Goal: Task Accomplishment & Management: Manage account settings

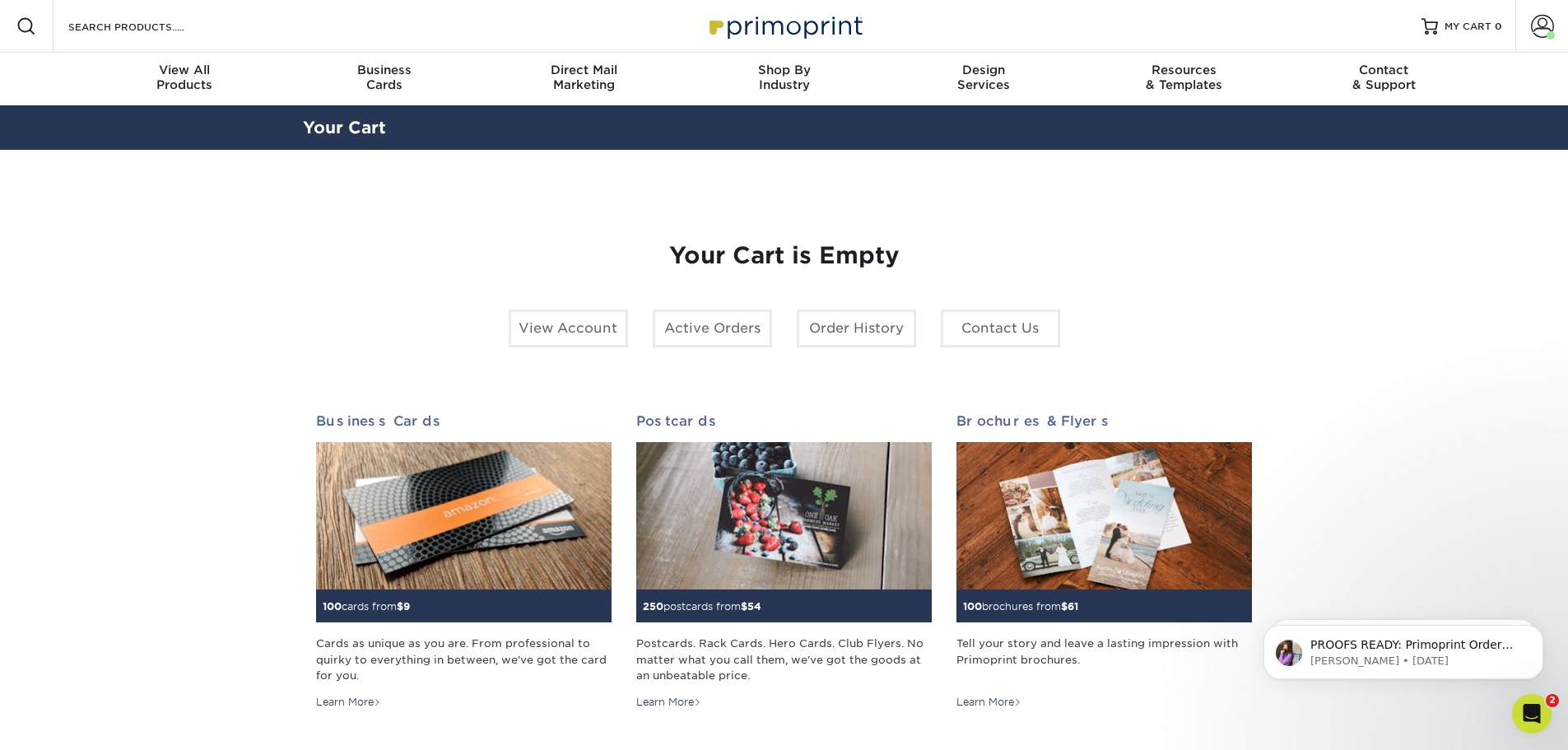
click at [1533, 713] on icon "Open Intercom Messenger" at bounding box center [1532, 714] width 27 height 27
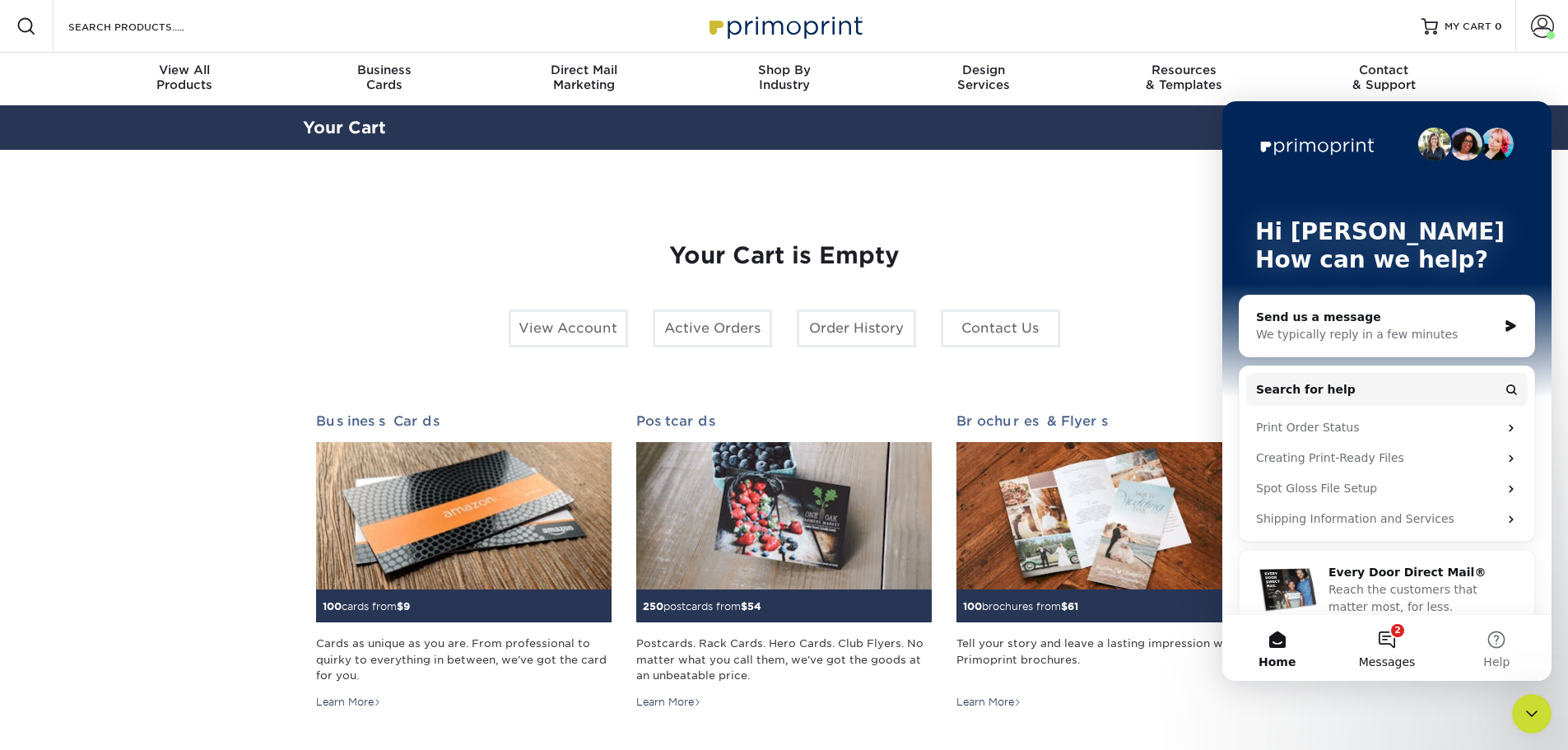
click at [1395, 649] on button "2 Messages" at bounding box center [1387, 648] width 109 height 66
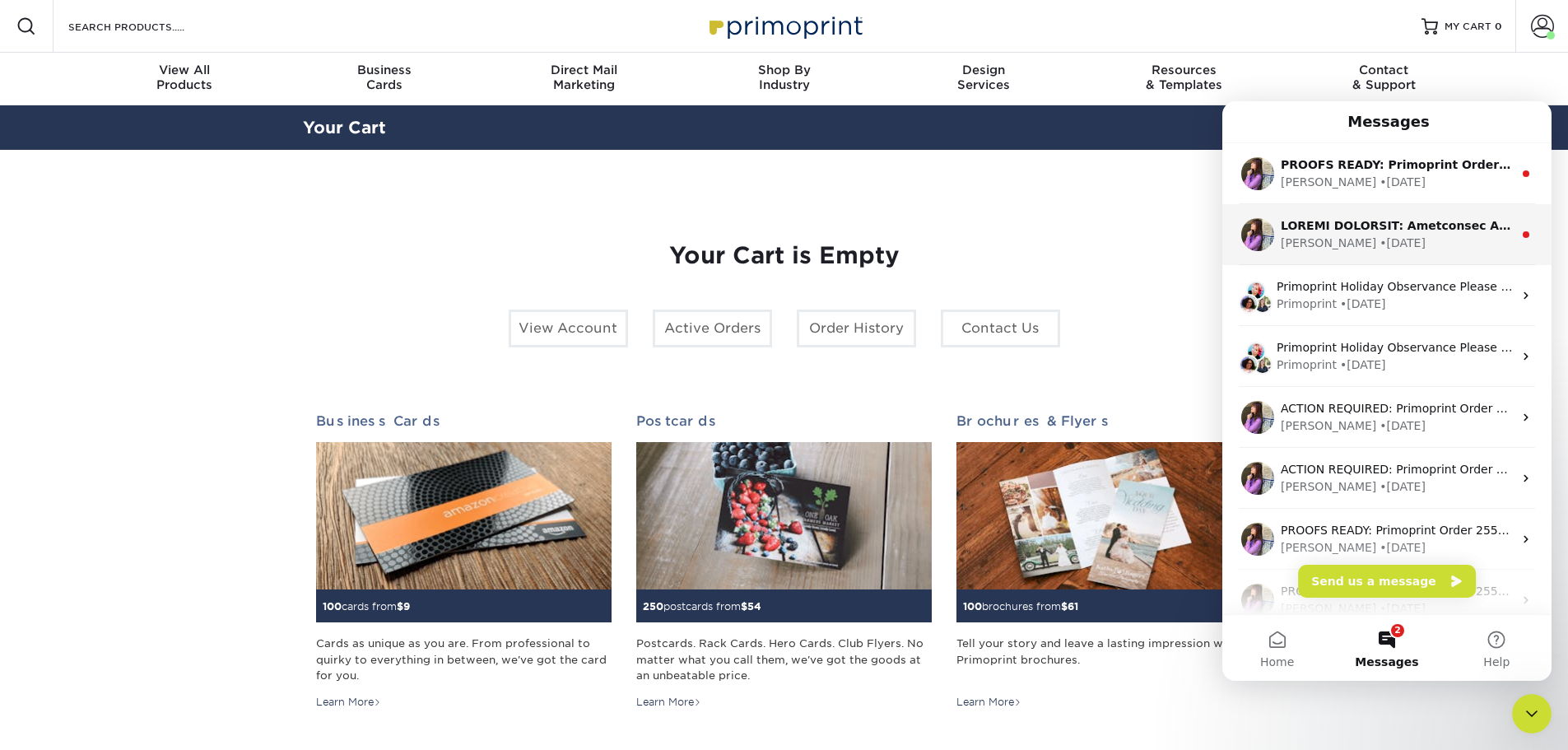
click at [1375, 242] on div "Erica • 4d ago" at bounding box center [1396, 243] width 232 height 17
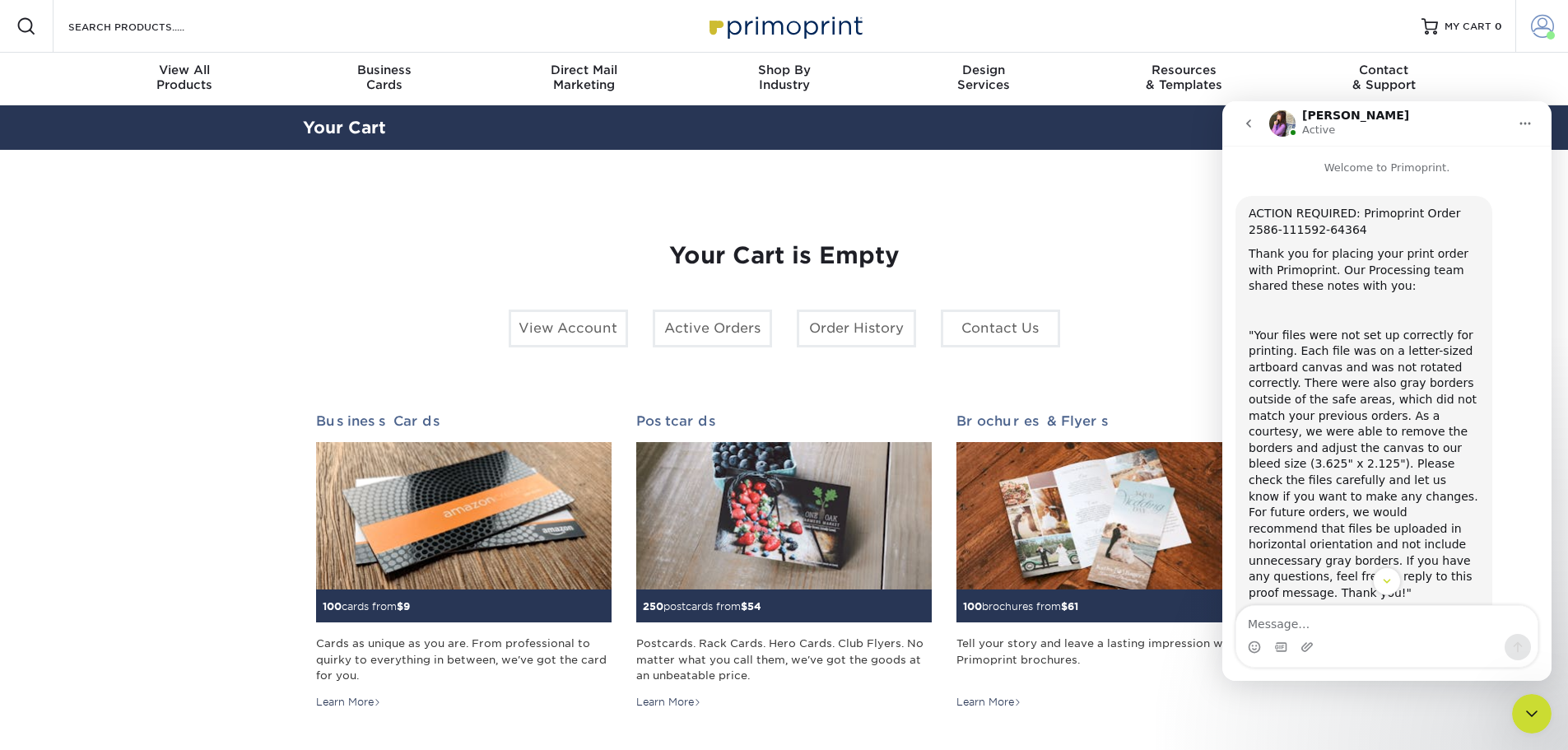
click at [1553, 22] on span at bounding box center [1542, 26] width 23 height 23
click at [1272, 24] on div "Resources Menu Search Products Account Welcome, Frank Account Dashboard Active …" at bounding box center [784, 26] width 1568 height 53
click at [1537, 720] on icon "Close Intercom Messenger" at bounding box center [1532, 714] width 20 height 20
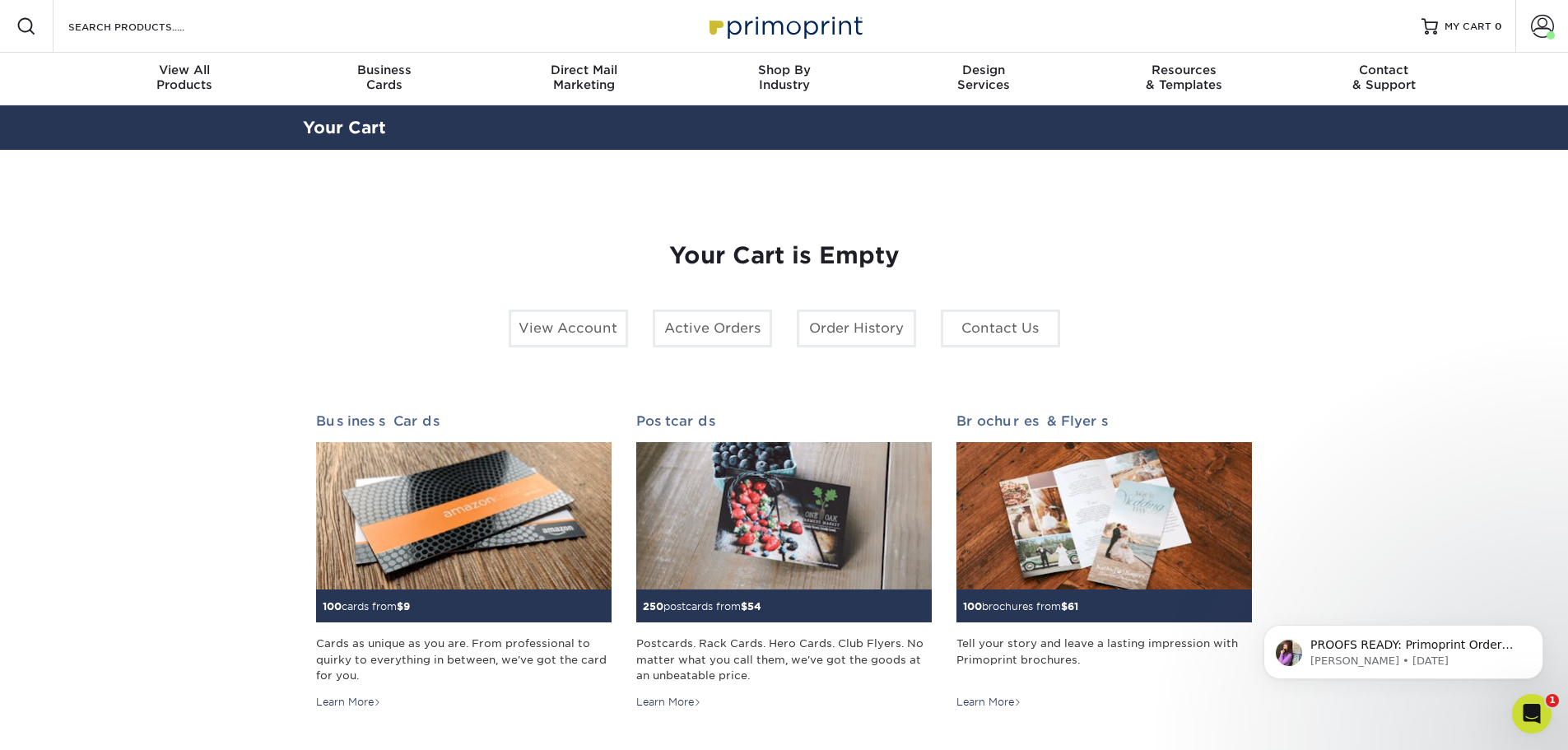
click at [1536, 718] on icon "Open Intercom Messenger" at bounding box center [1532, 714] width 27 height 27
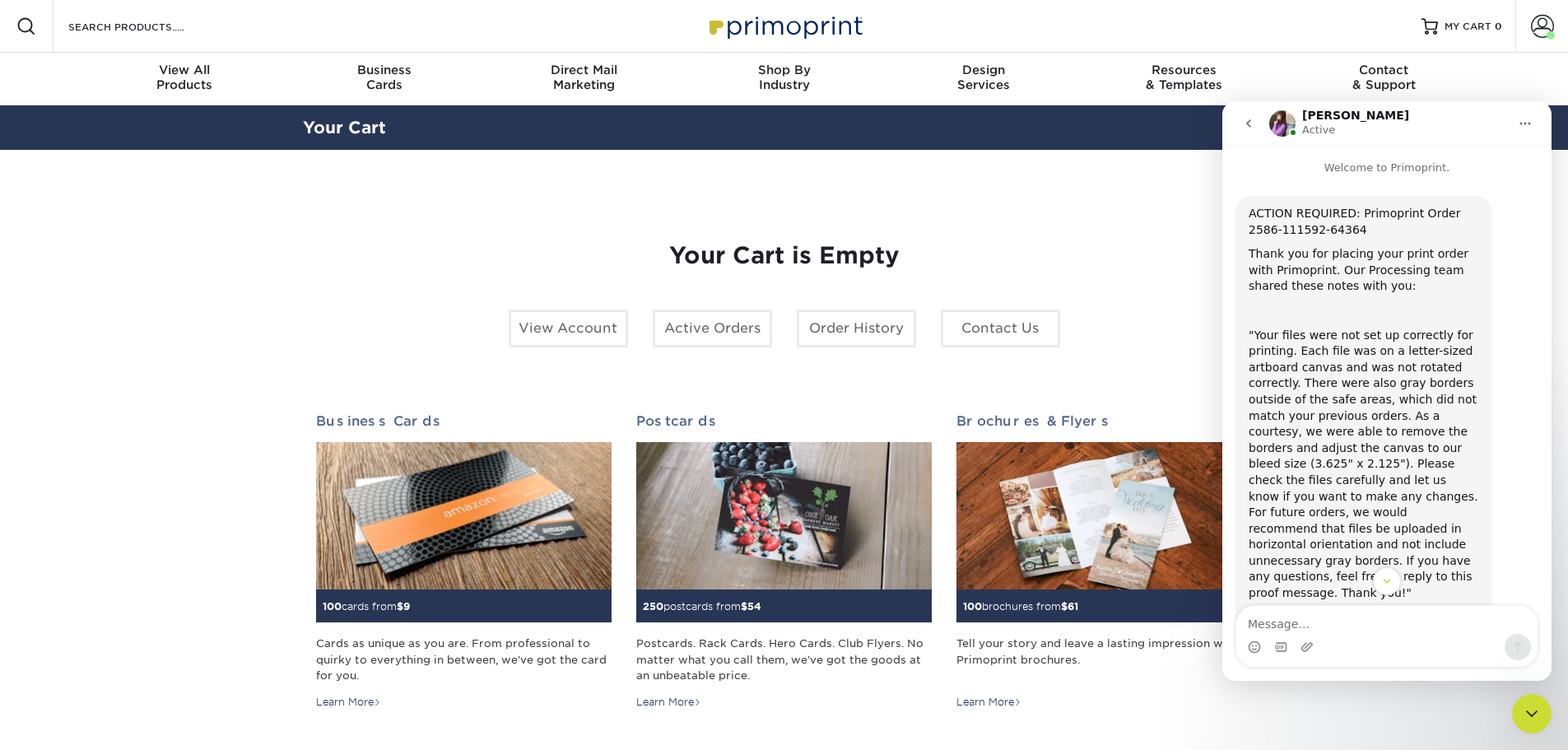
click at [1251, 122] on icon "go back" at bounding box center [1248, 123] width 13 height 13
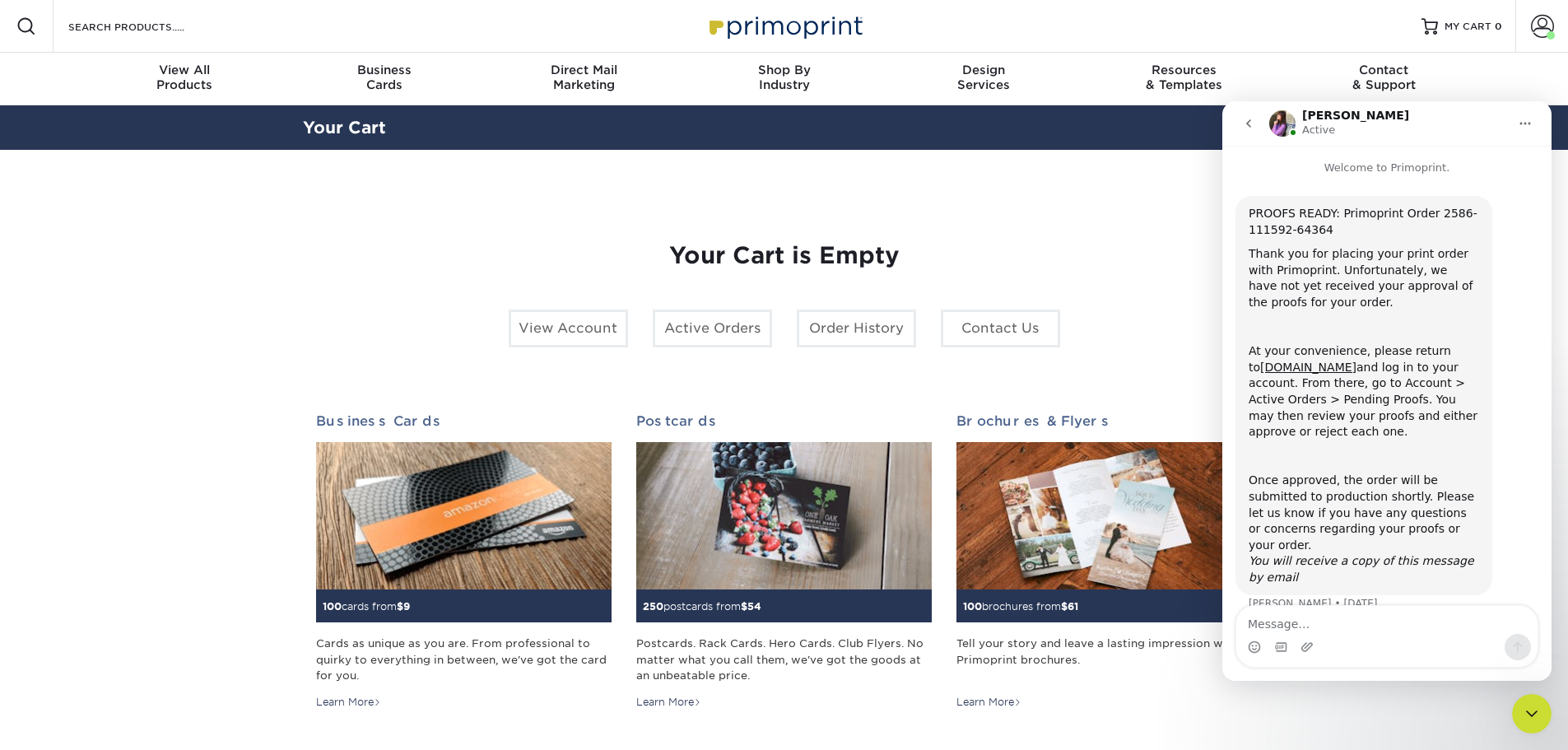
scroll to position [8, 0]
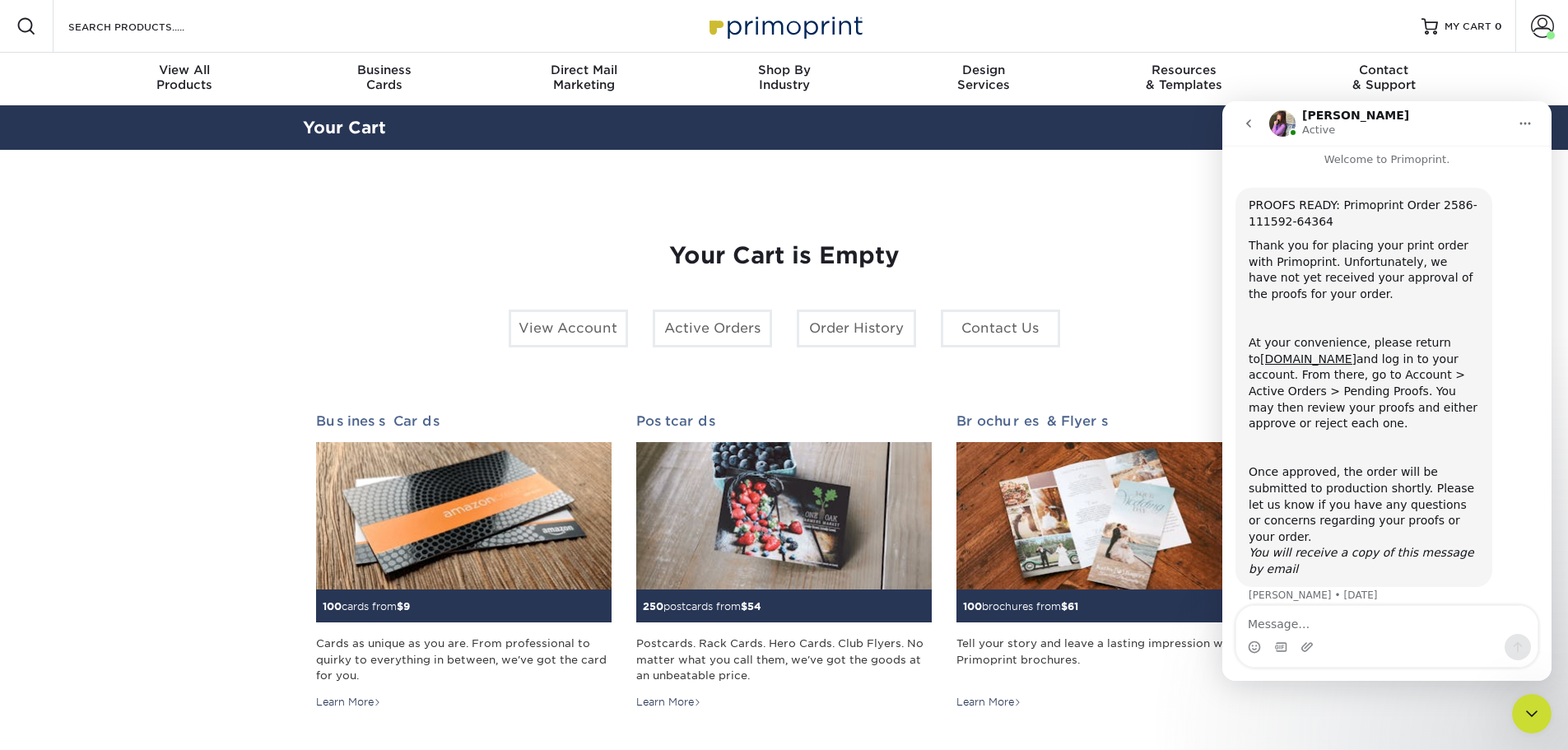
click at [1250, 119] on icon "go back" at bounding box center [1248, 123] width 13 height 13
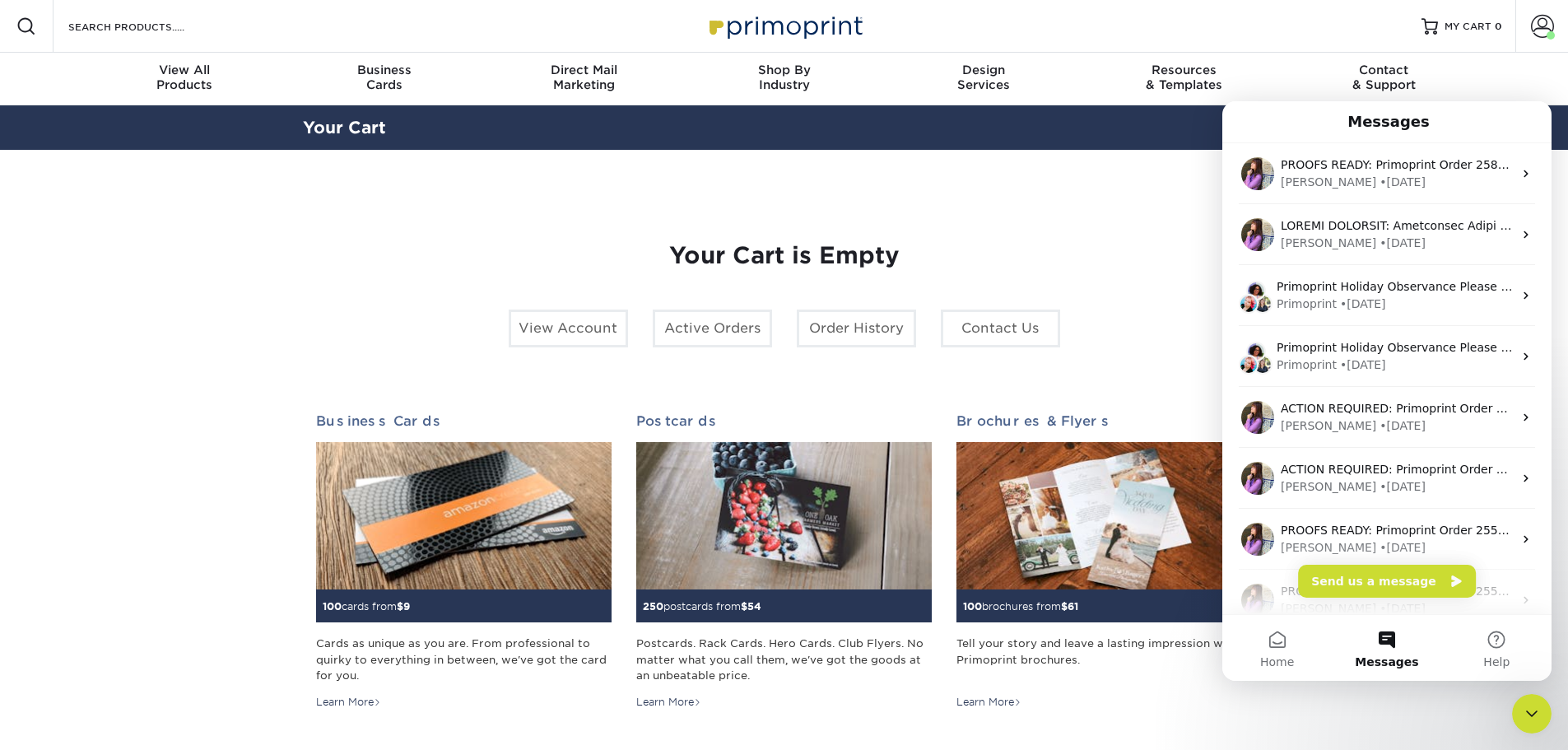
click at [1529, 710] on icon "Close Intercom Messenger" at bounding box center [1532, 714] width 20 height 20
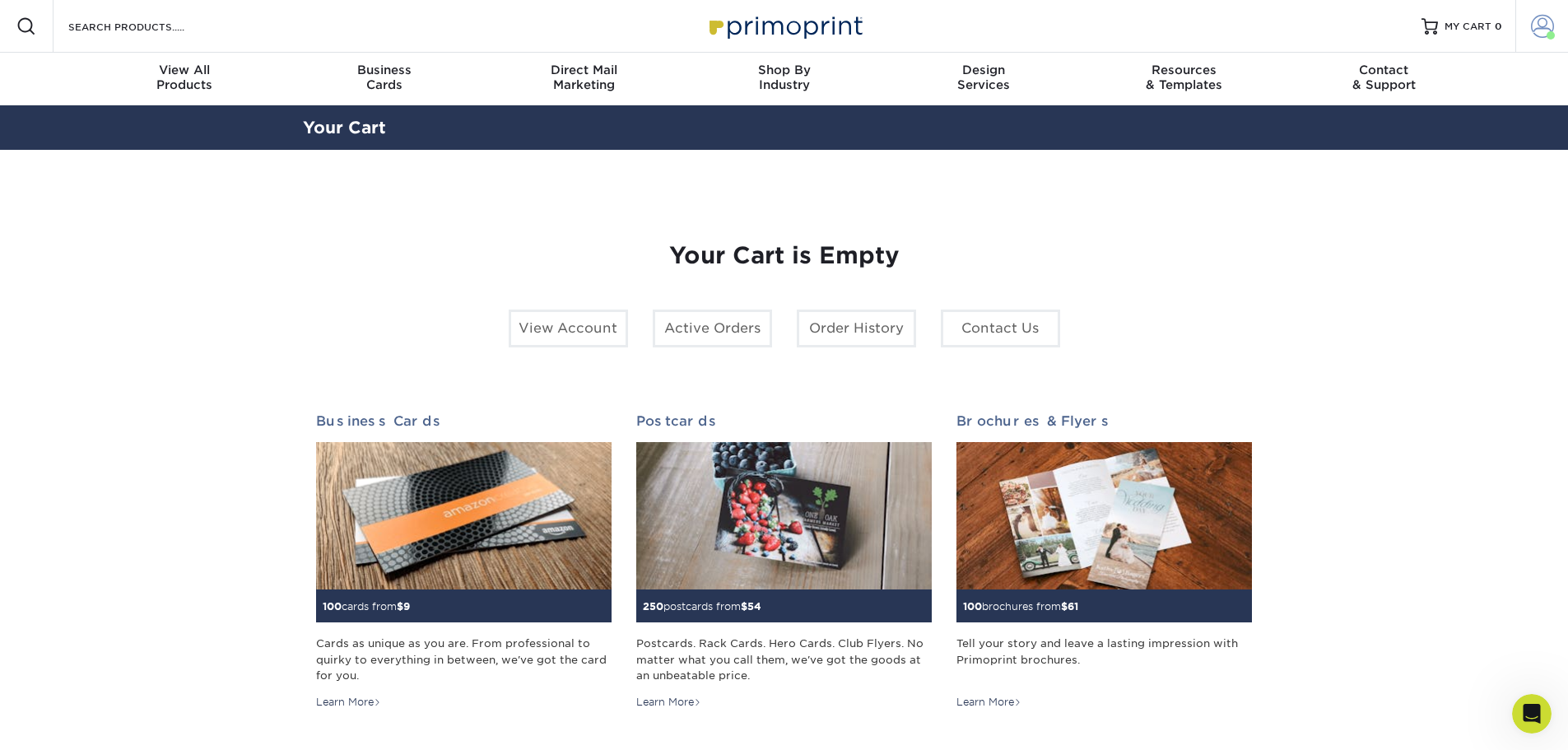
click at [1544, 27] on span at bounding box center [1542, 26] width 23 height 23
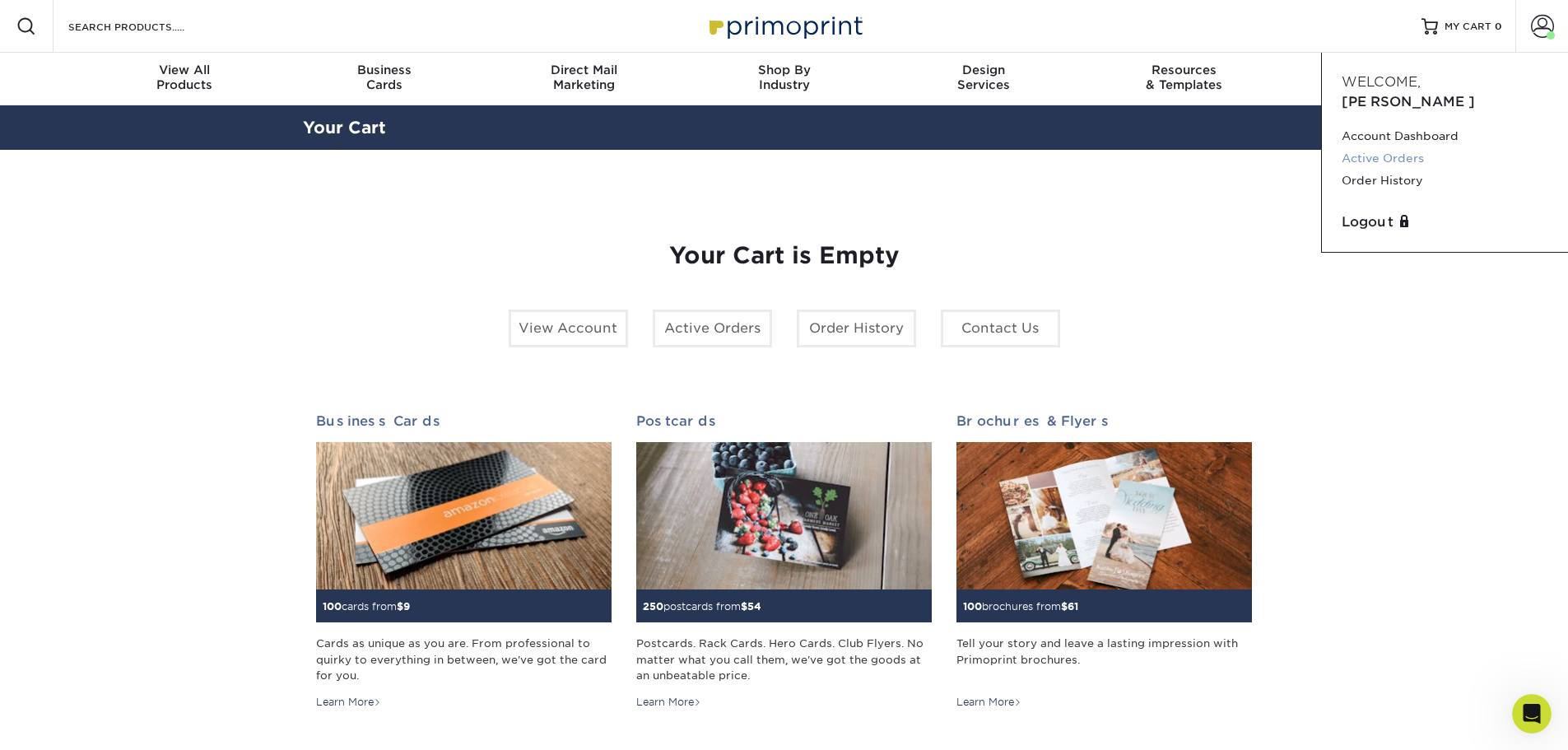
click at [1395, 147] on link "Active Orders" at bounding box center [1446, 158] width 207 height 22
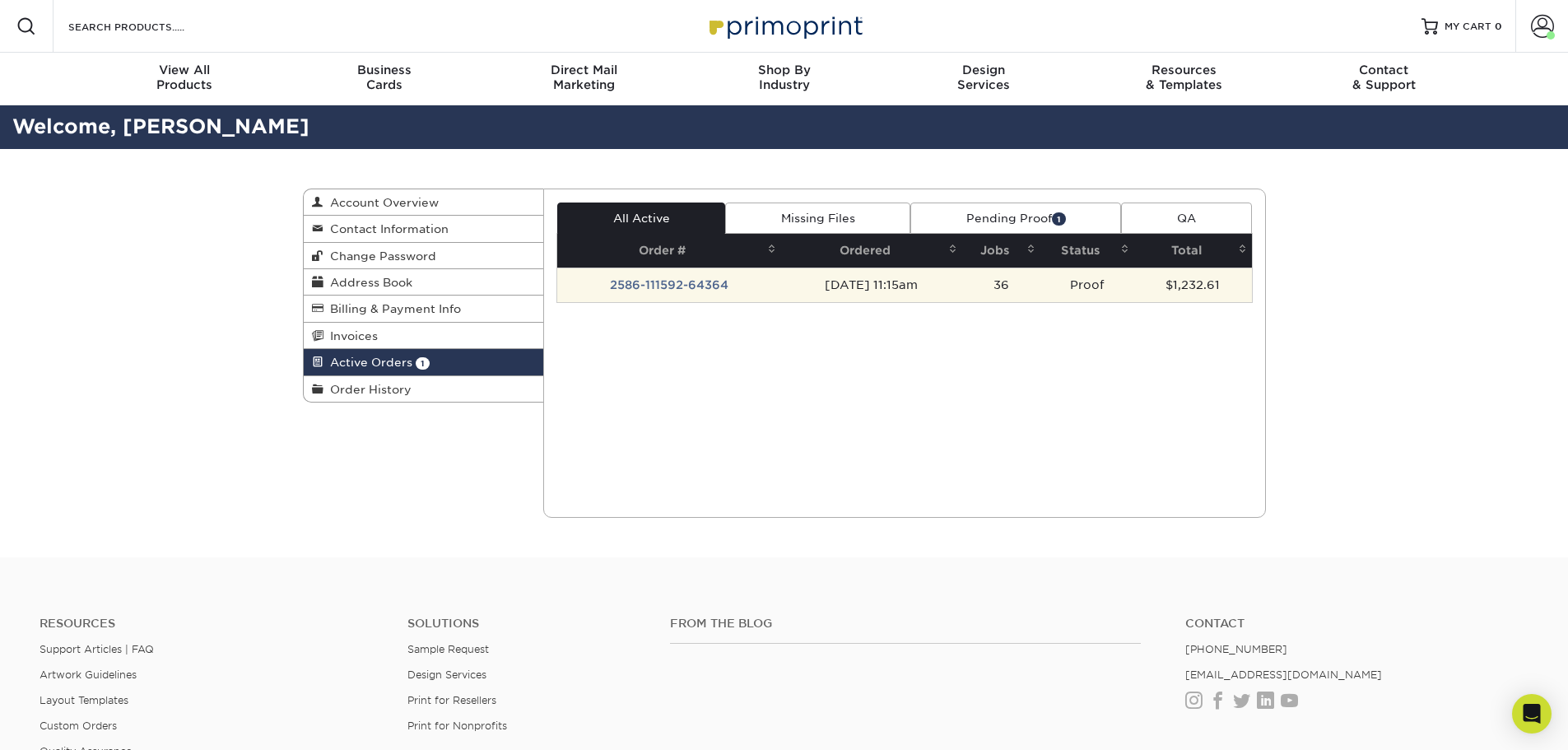
click at [765, 284] on td "2586-111592-64364" at bounding box center [669, 284] width 224 height 35
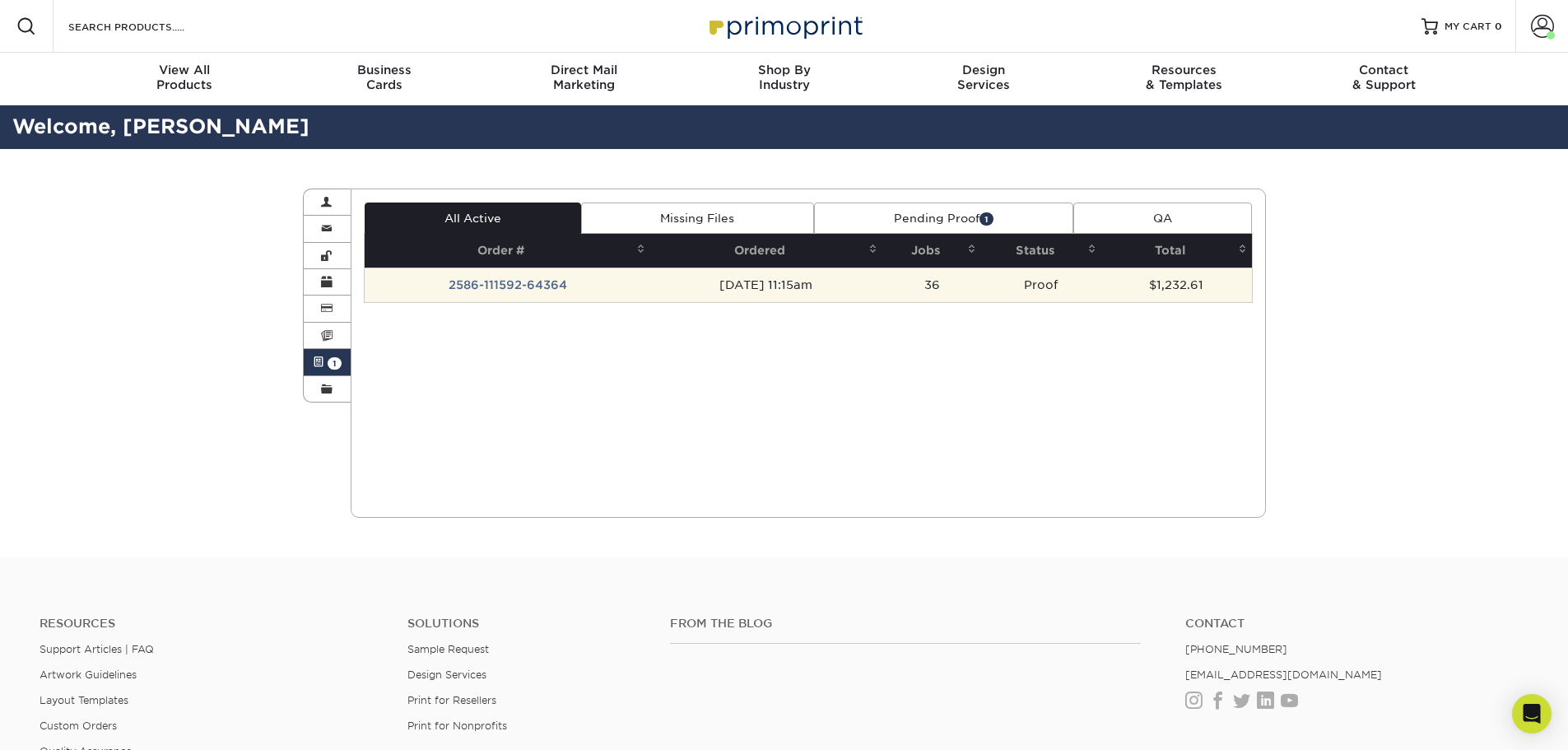
click at [1012, 289] on td "Proof" at bounding box center [1041, 284] width 120 height 35
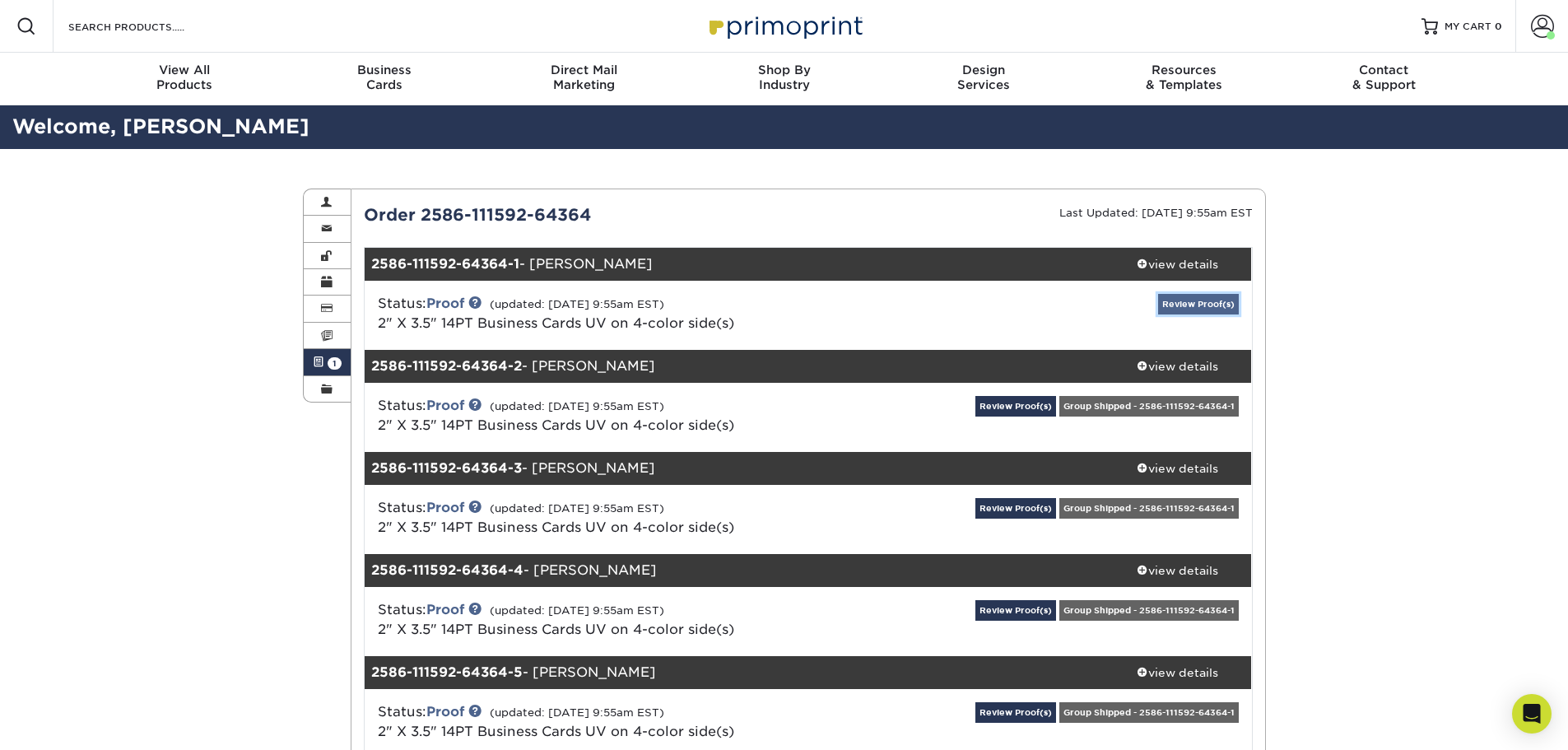
click at [1175, 303] on link "Review Proof(s)" at bounding box center [1198, 304] width 81 height 21
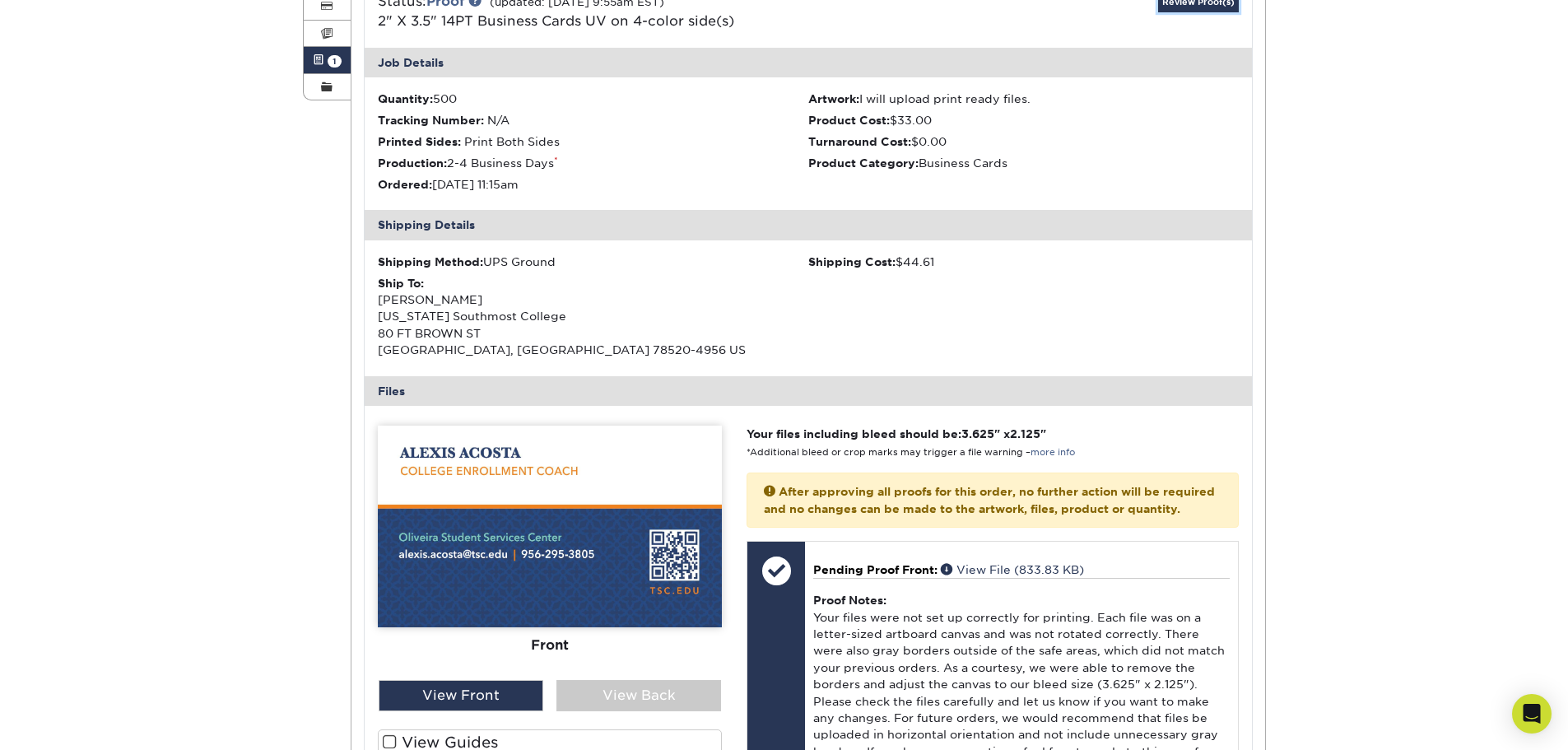
scroll to position [329, 0]
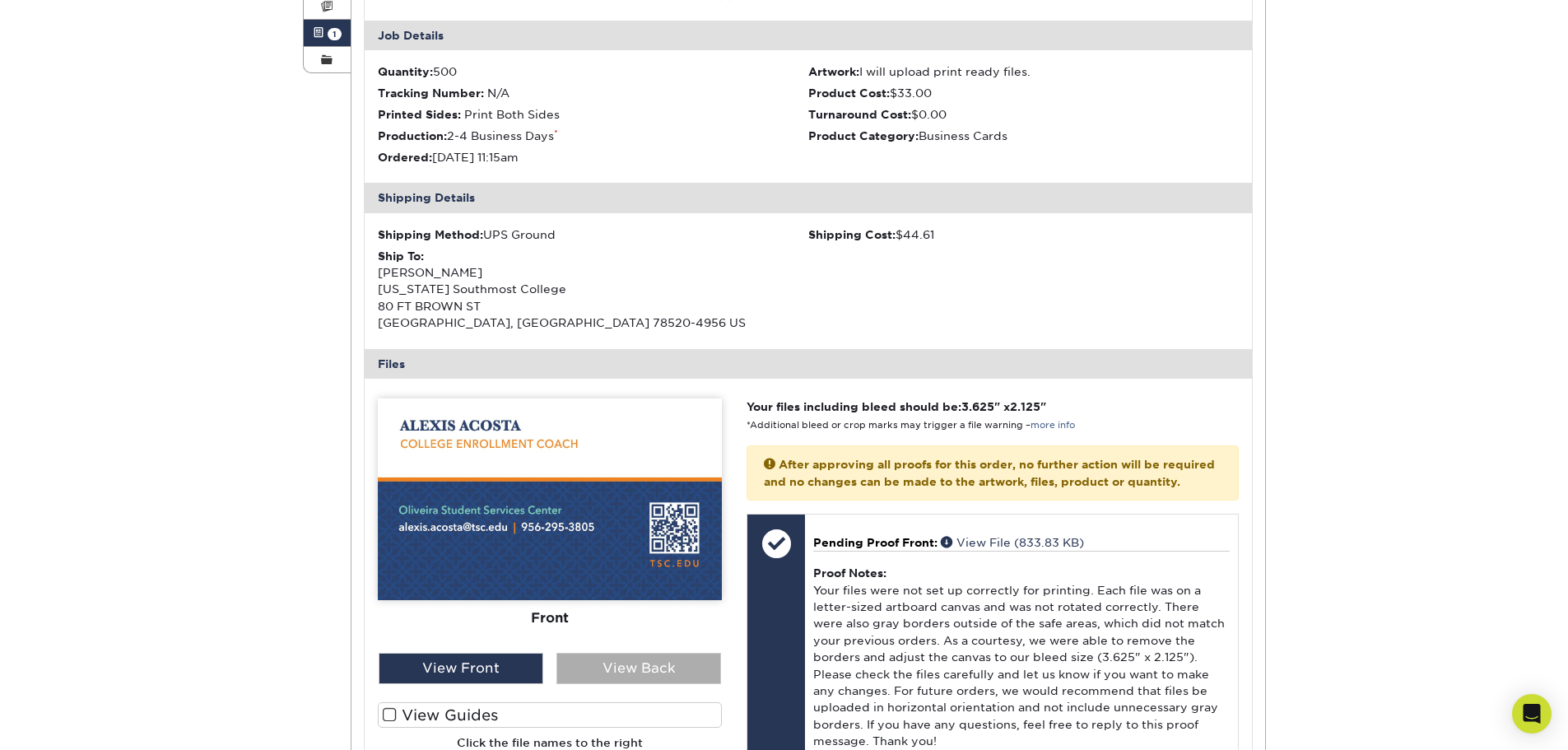
click at [670, 667] on div "View Back" at bounding box center [639, 668] width 165 height 31
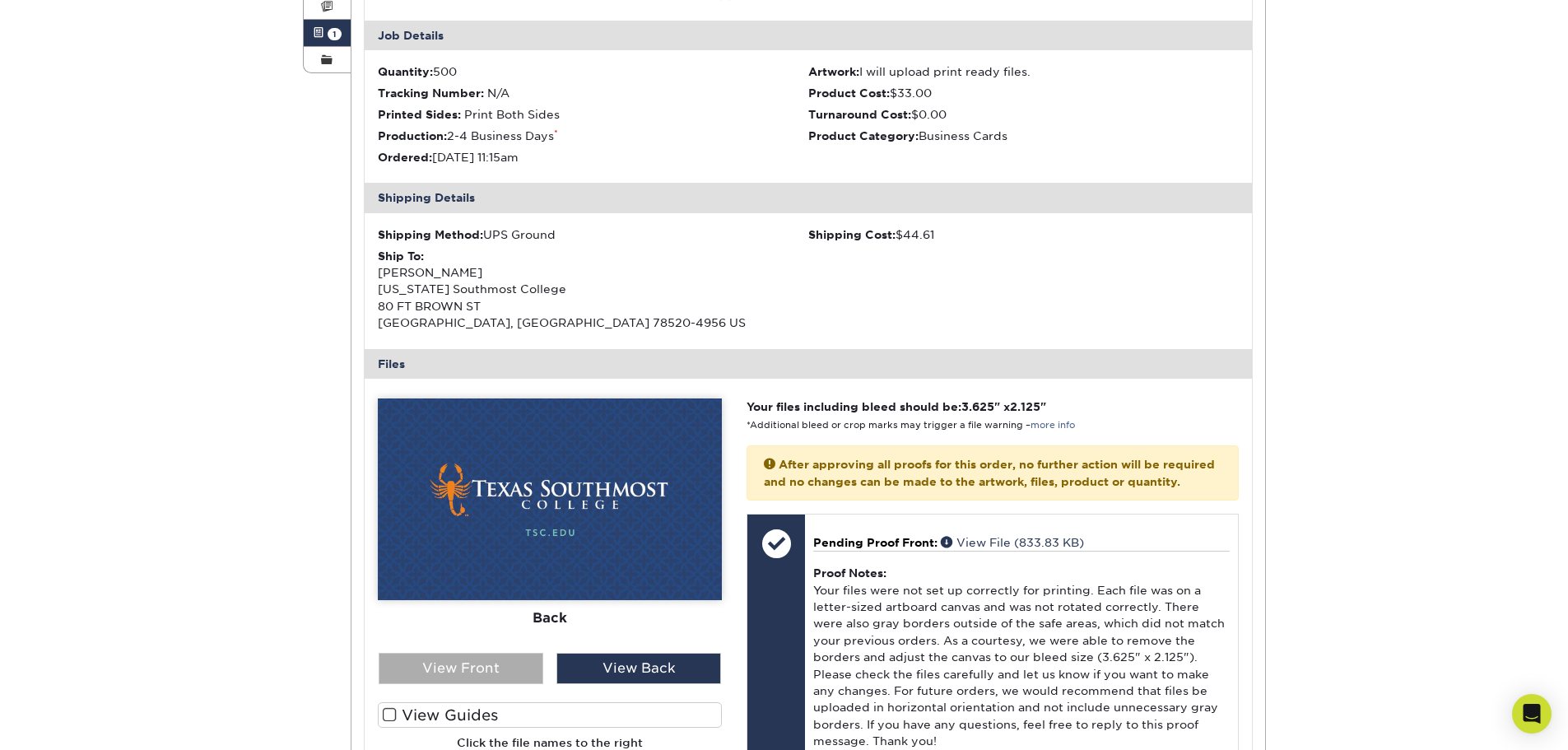
click at [524, 667] on div "View Front" at bounding box center [461, 668] width 165 height 31
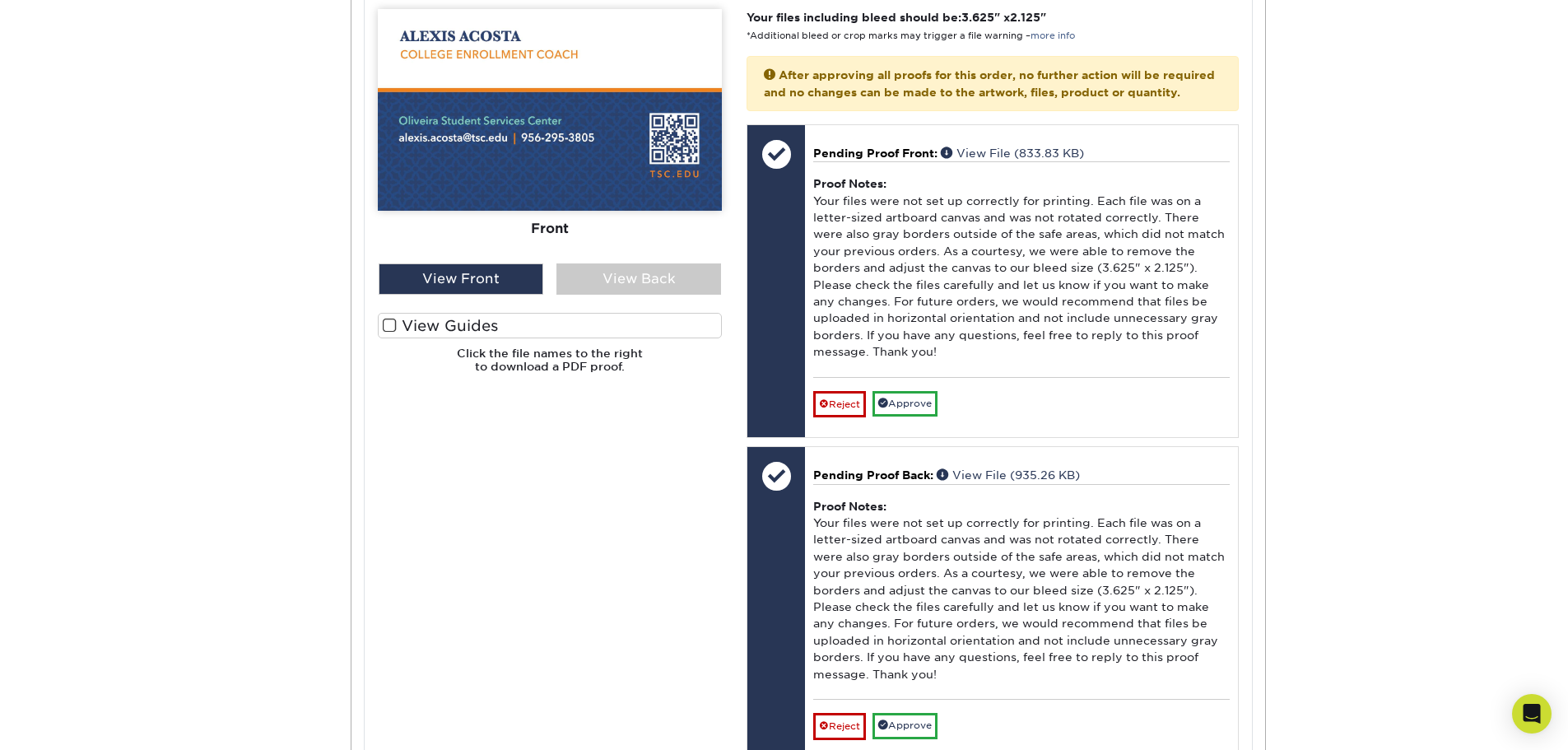
scroll to position [741, 0]
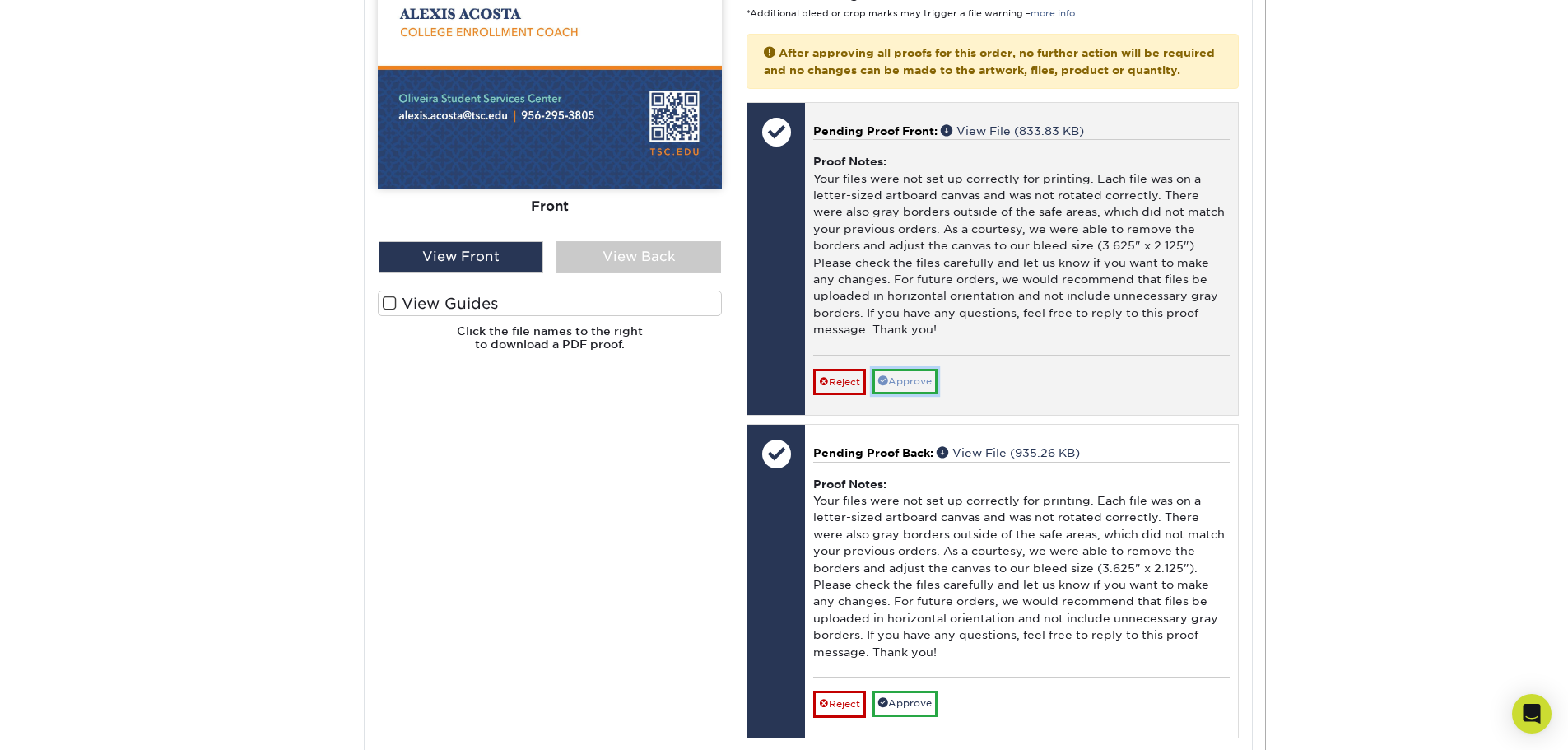
click at [912, 395] on link "Approve" at bounding box center [905, 382] width 65 height 26
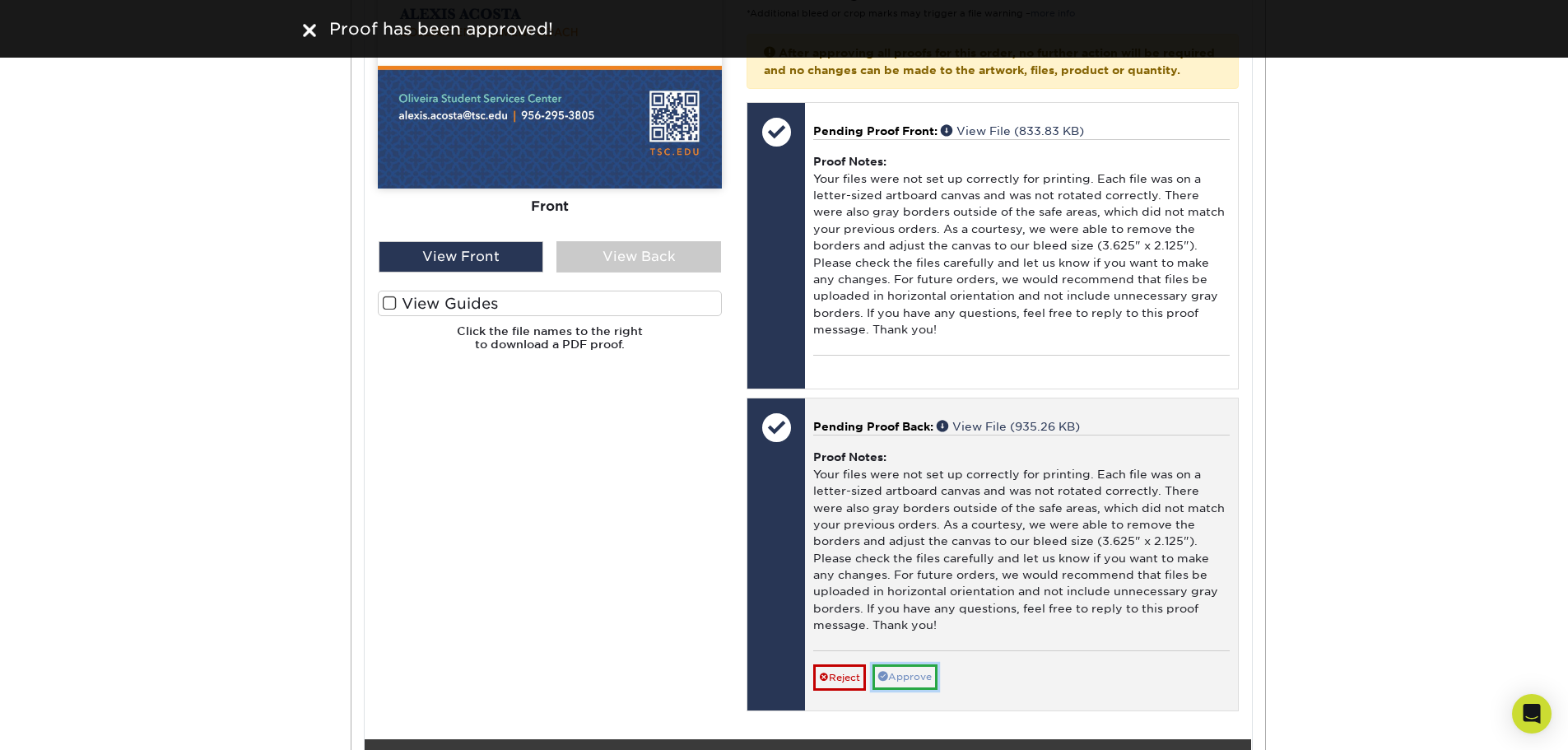
click at [922, 690] on link "Approve" at bounding box center [905, 677] width 65 height 26
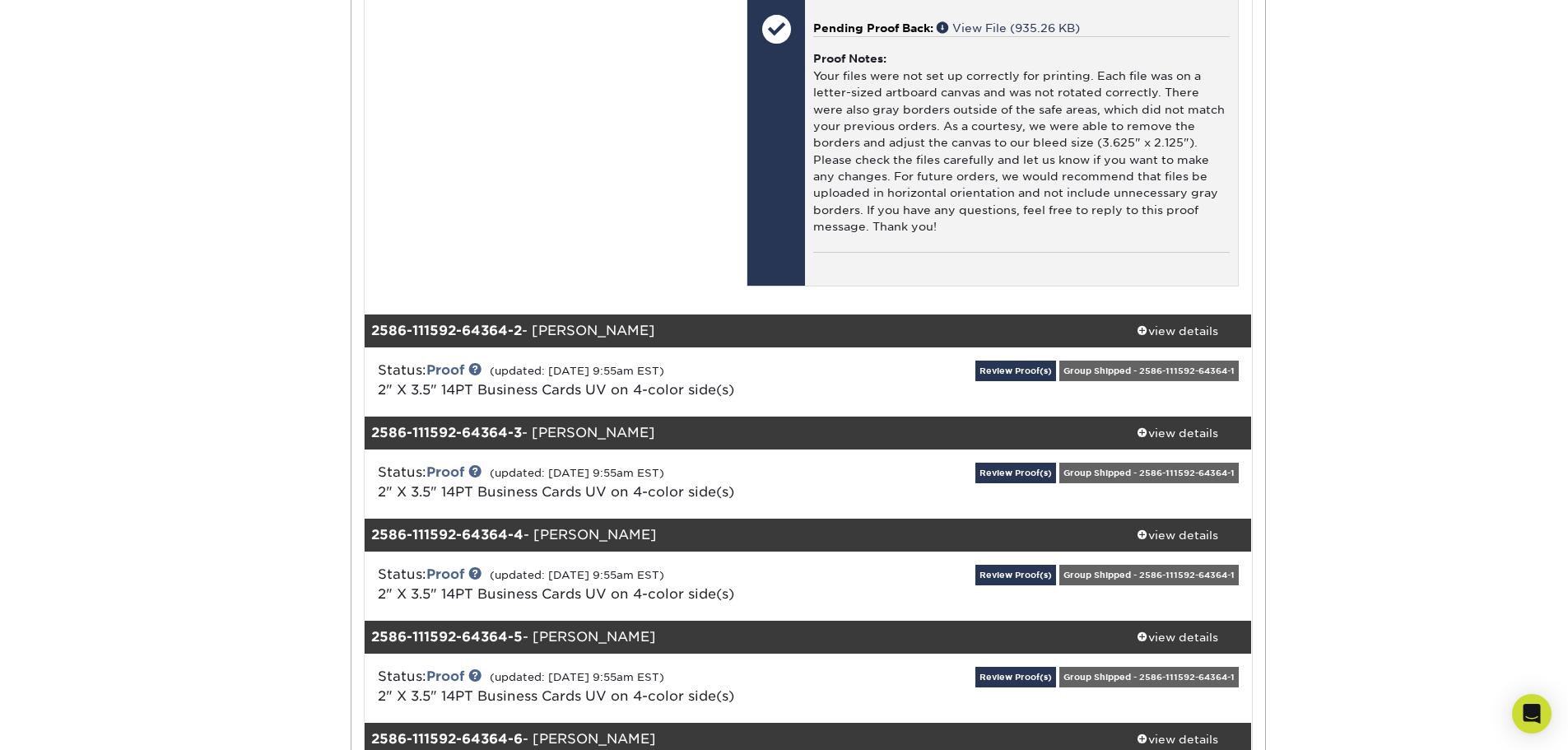
scroll to position [1153, 0]
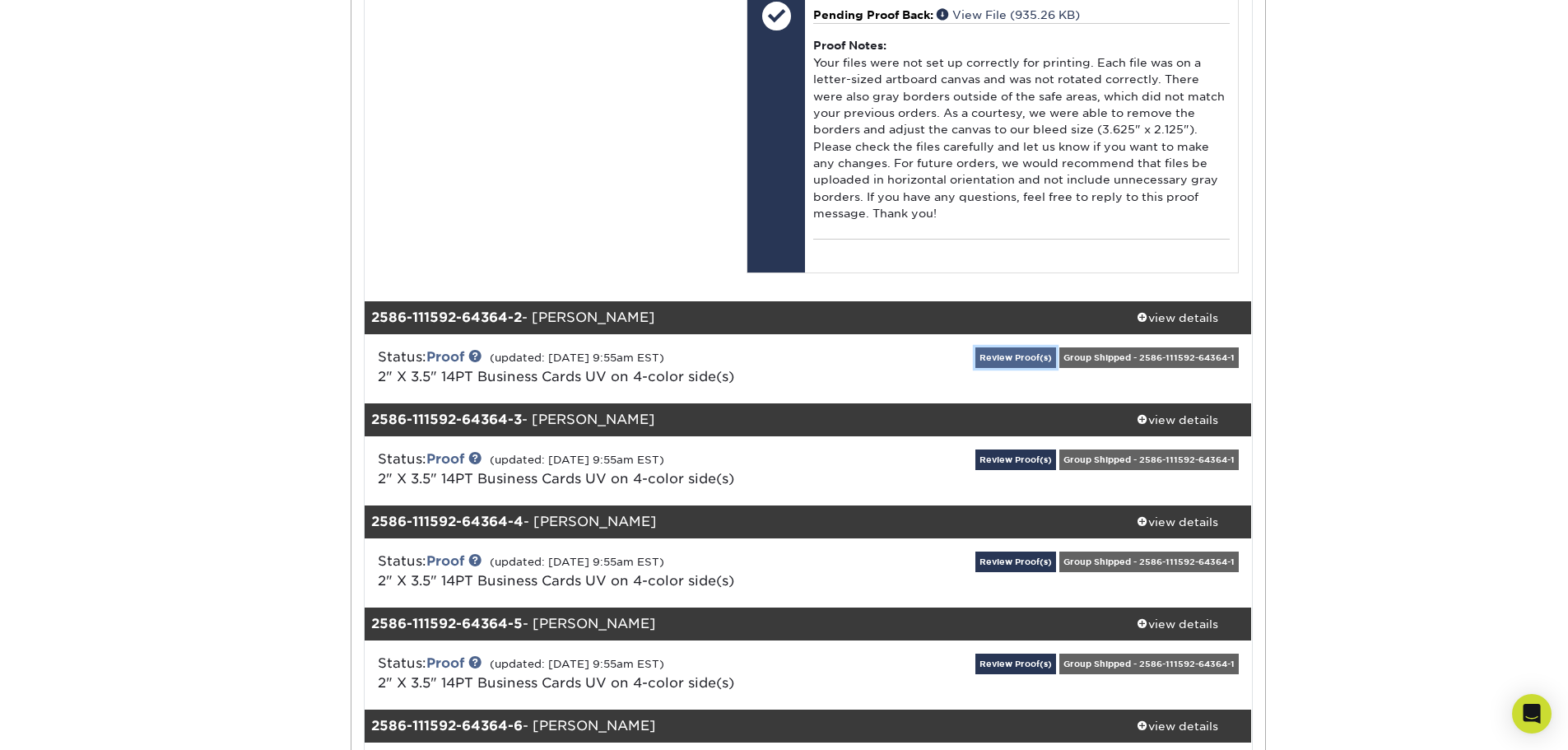
click at [993, 368] on link "Review Proof(s)" at bounding box center [1015, 357] width 81 height 21
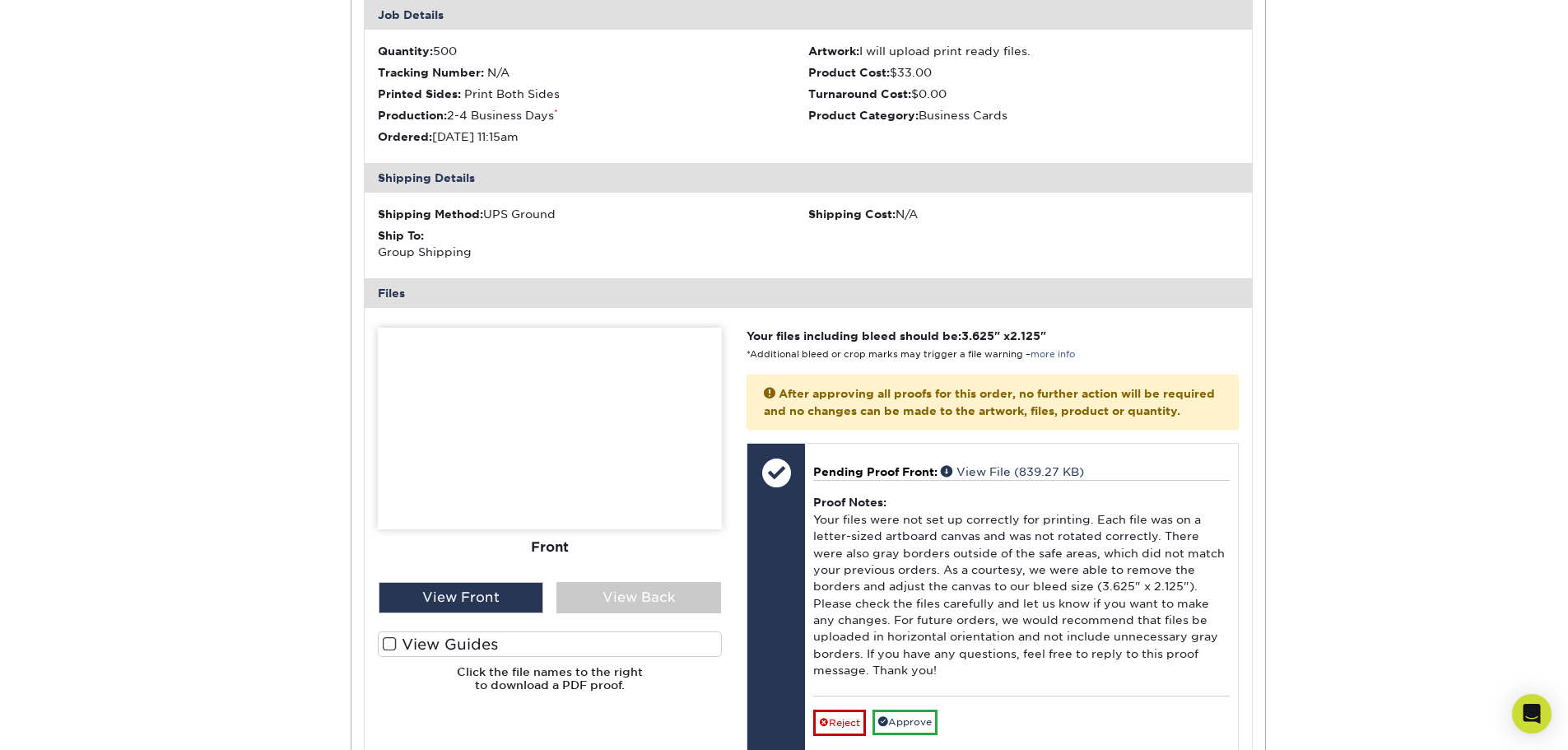
scroll to position [1647, 0]
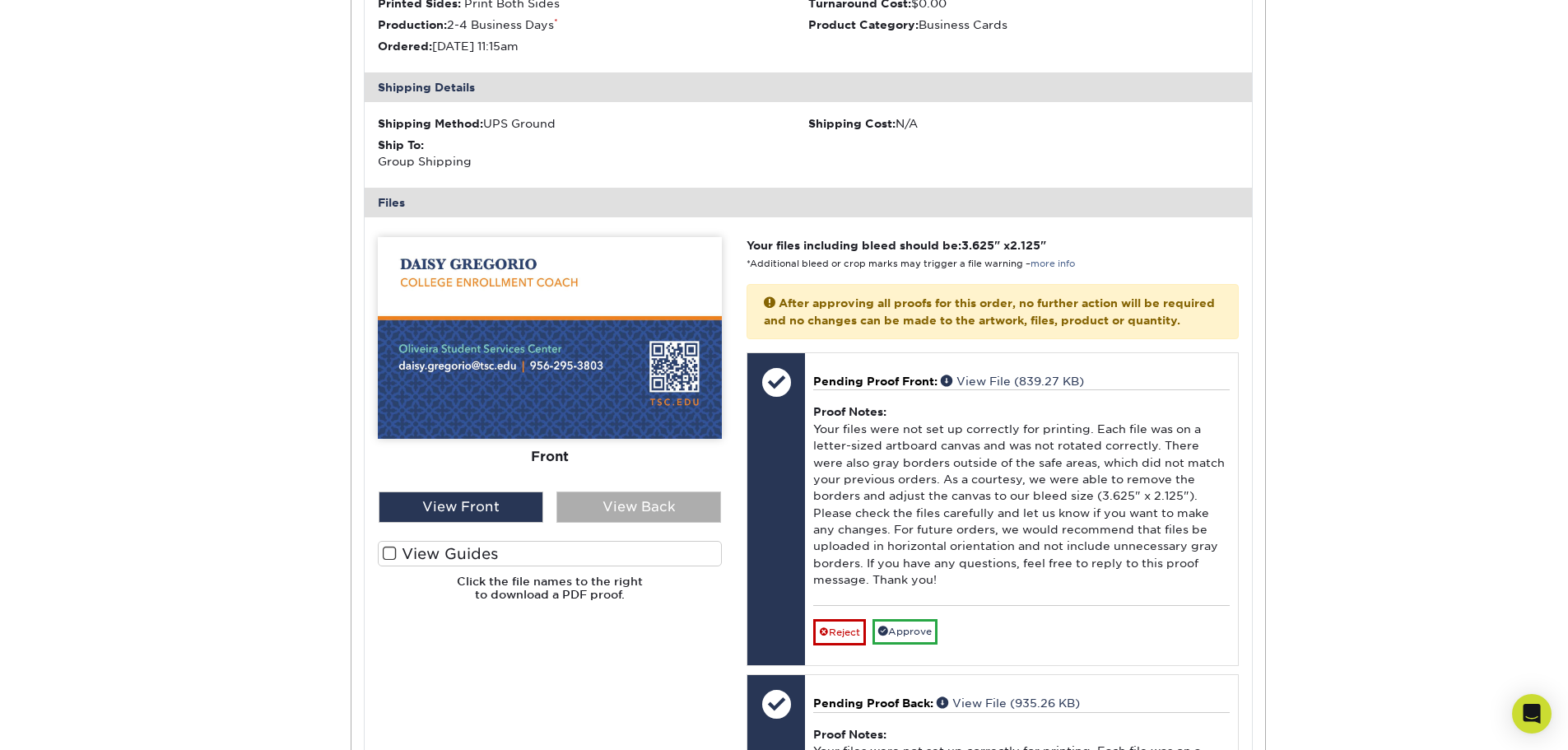
click at [685, 523] on div "View Back" at bounding box center [639, 506] width 165 height 31
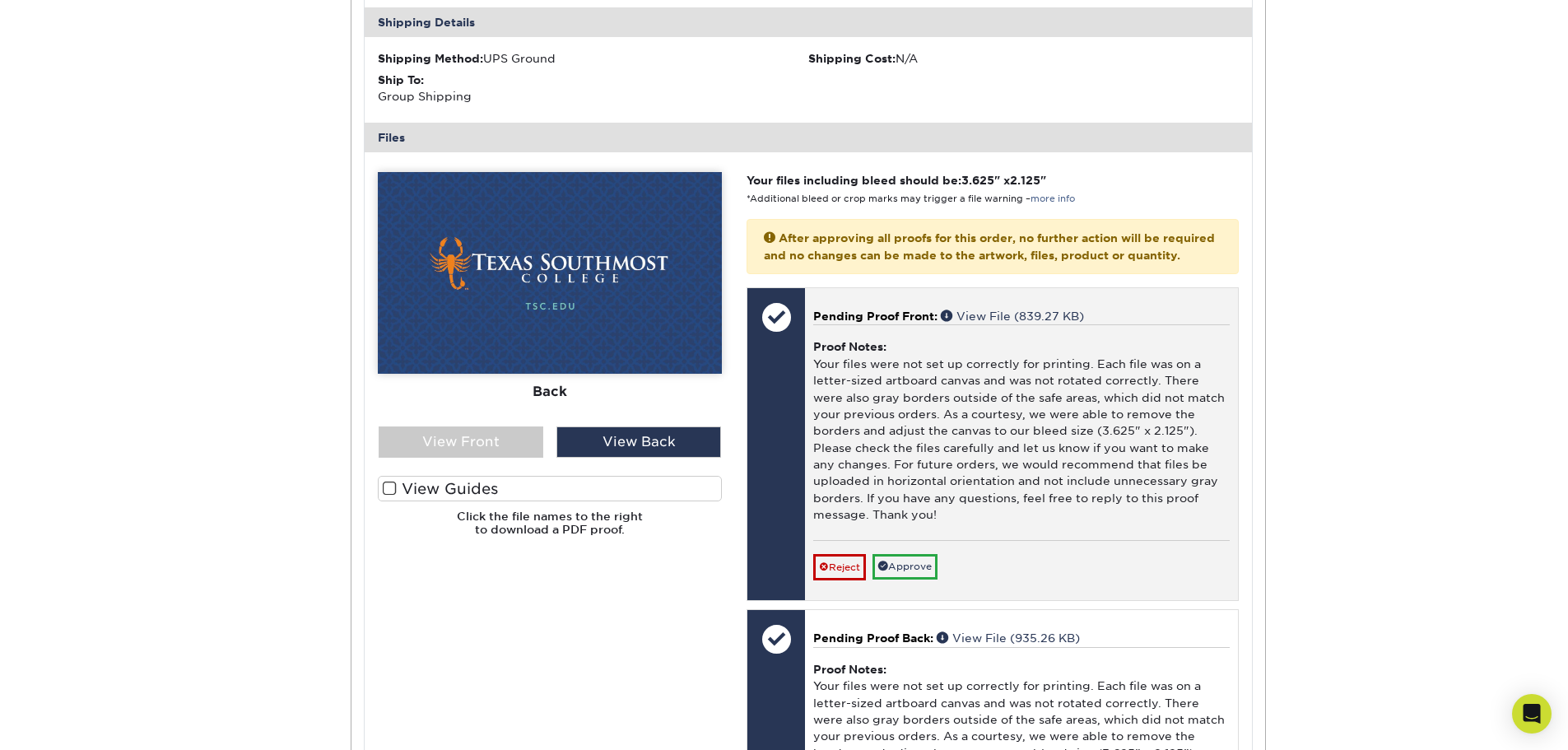
scroll to position [1812, 0]
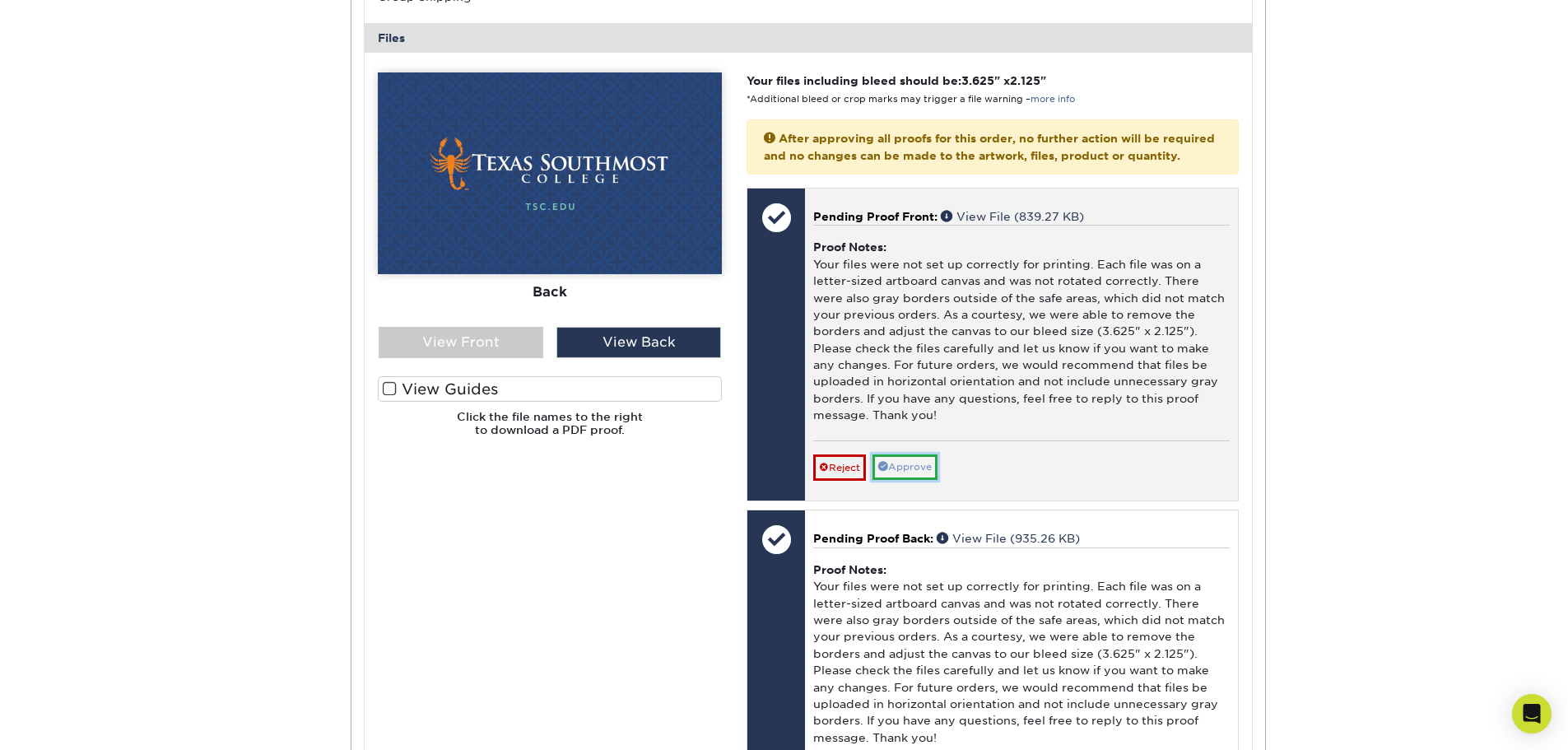
click at [912, 480] on link "Approve" at bounding box center [905, 468] width 65 height 26
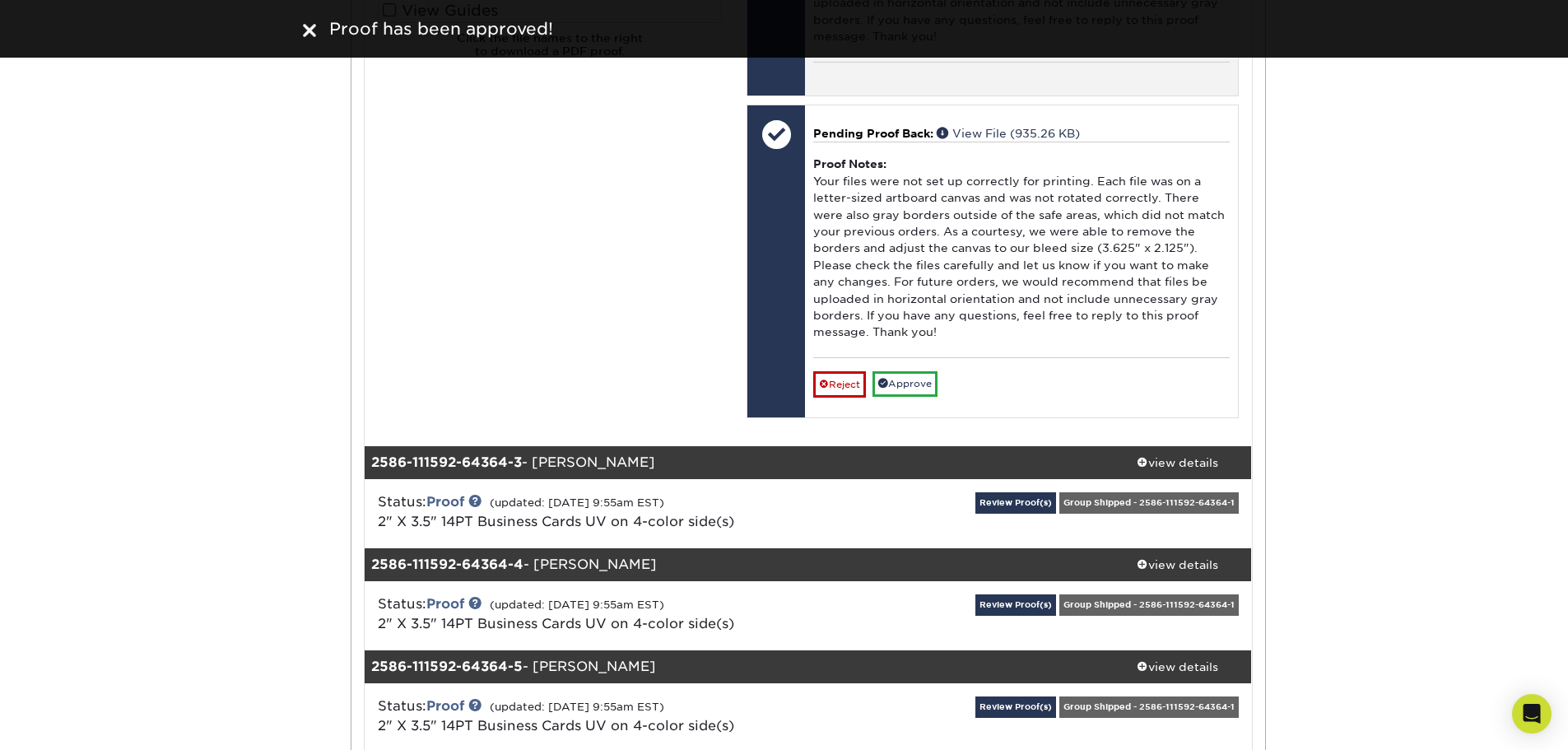
scroll to position [2224, 0]
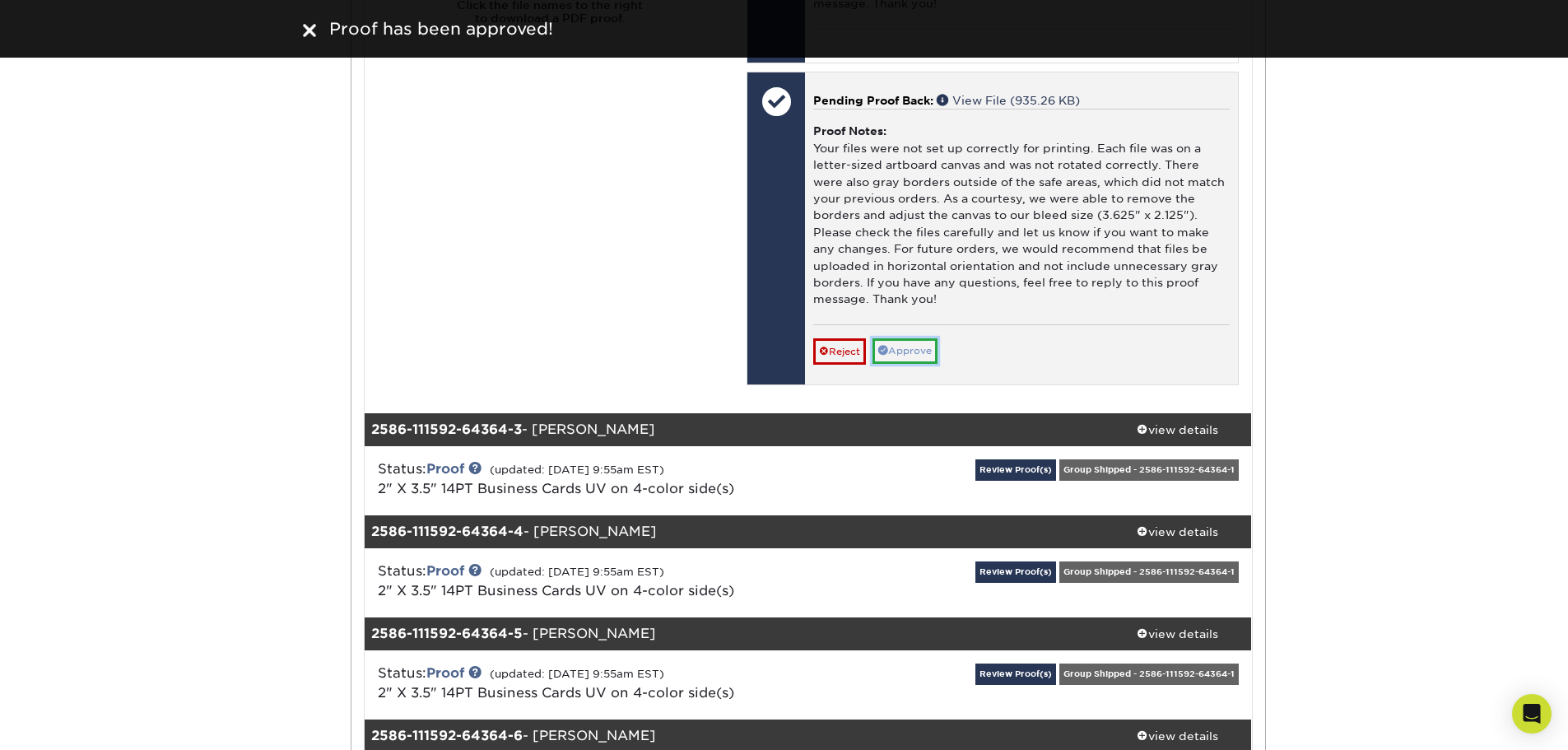
click at [917, 364] on link "Approve" at bounding box center [905, 351] width 65 height 26
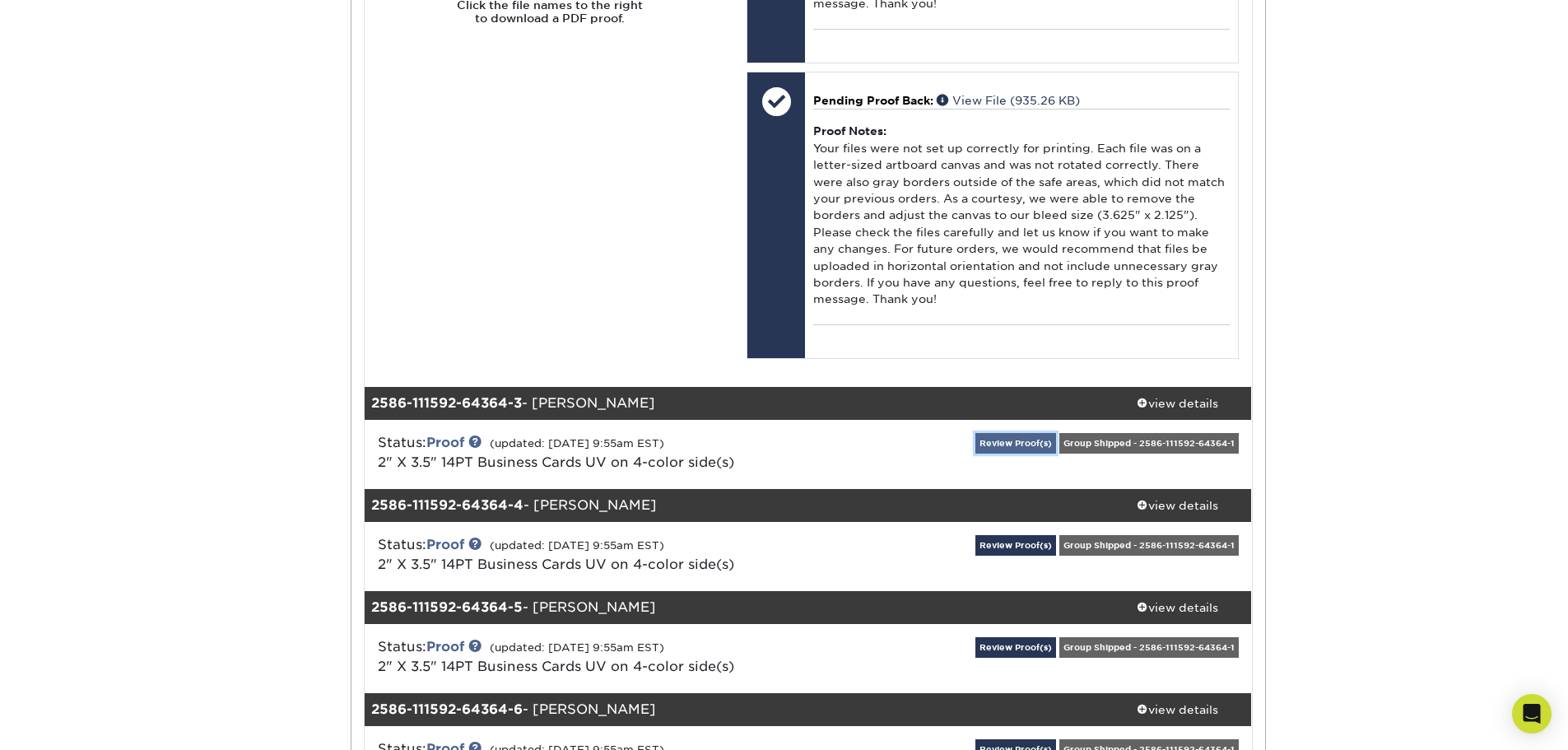
click at [1026, 454] on link "Review Proof(s)" at bounding box center [1015, 444] width 81 height 21
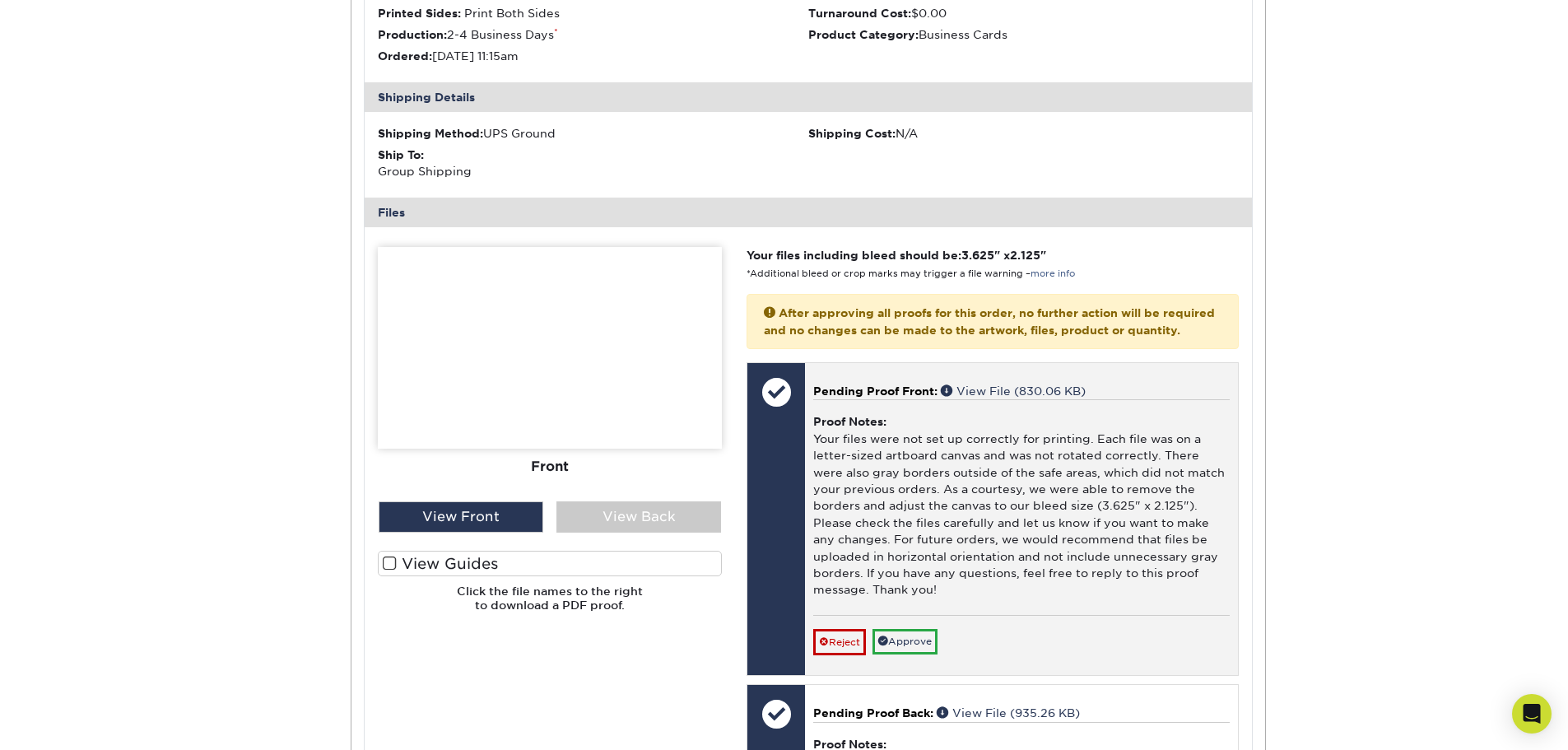
scroll to position [2800, 0]
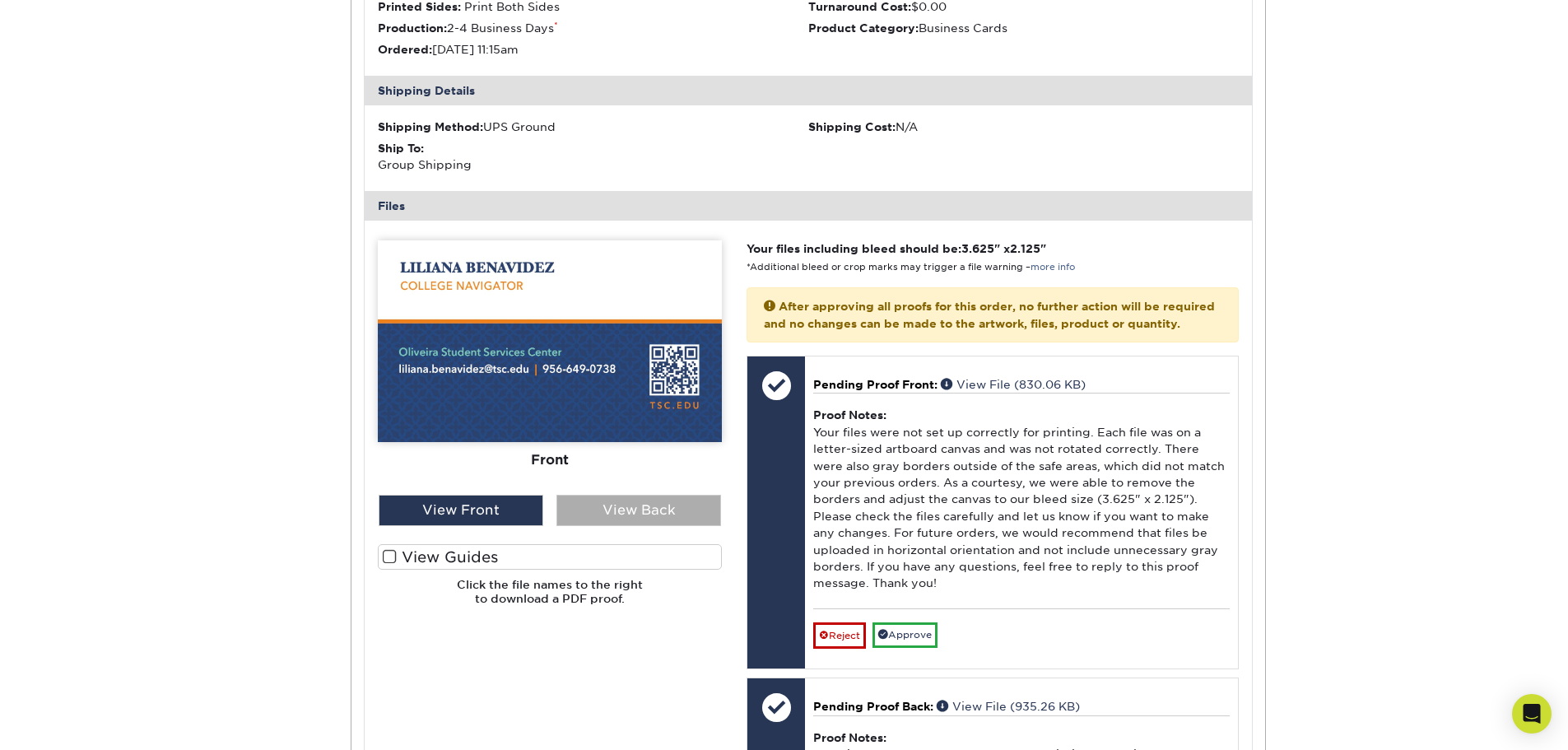
click at [664, 526] on div "View Back" at bounding box center [639, 510] width 165 height 31
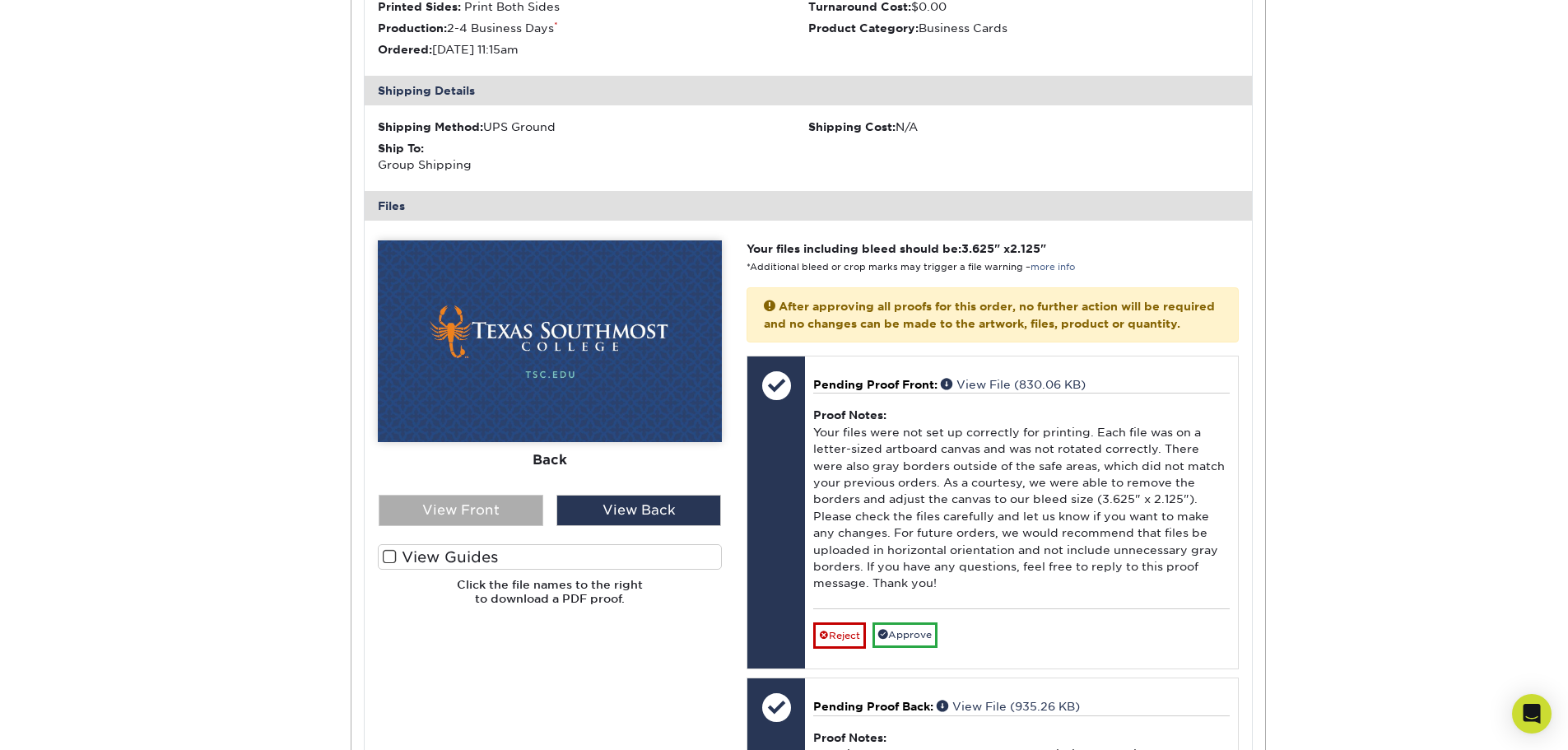
click at [500, 526] on div "View Front" at bounding box center [461, 510] width 165 height 31
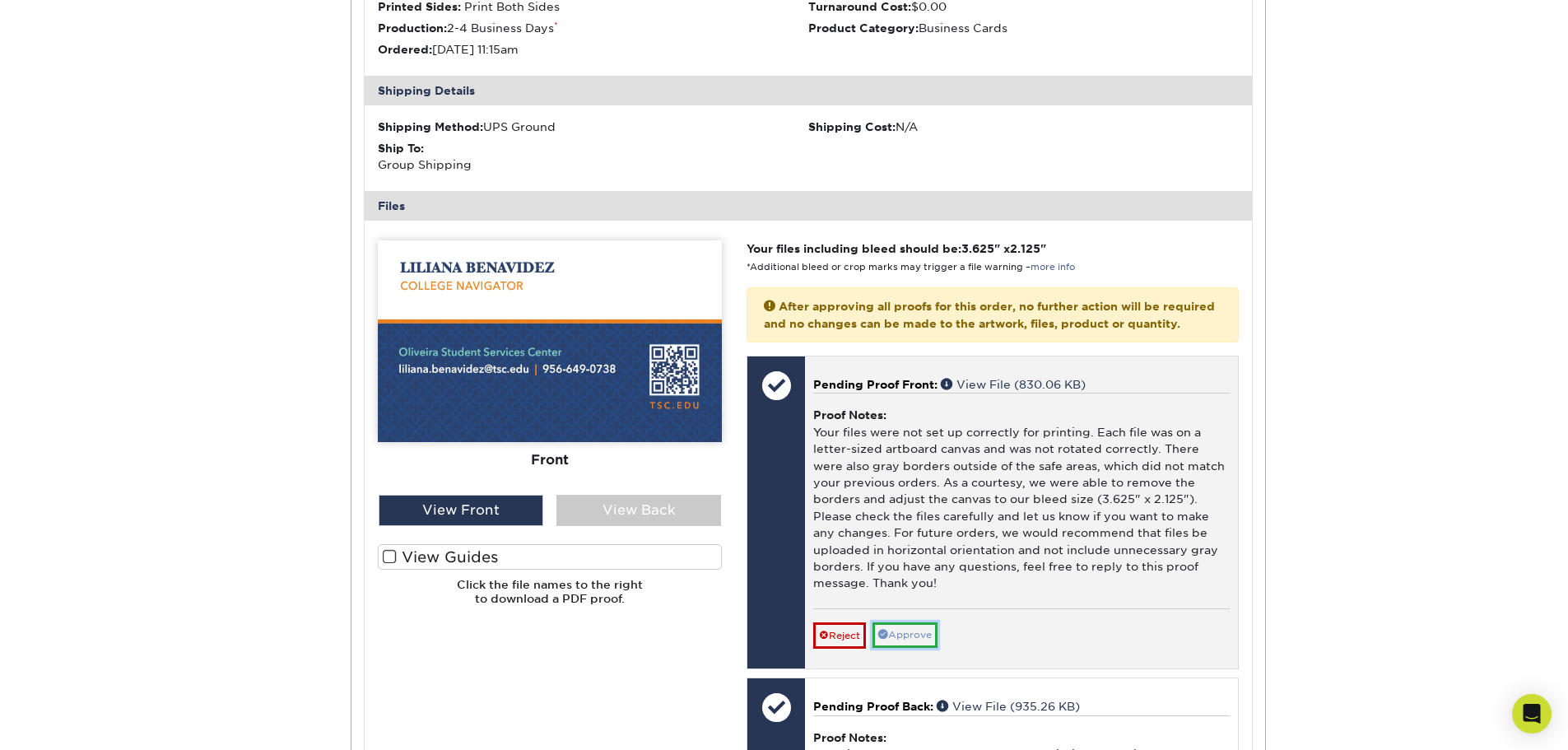
click at [905, 649] on link "Approve" at bounding box center [905, 636] width 65 height 26
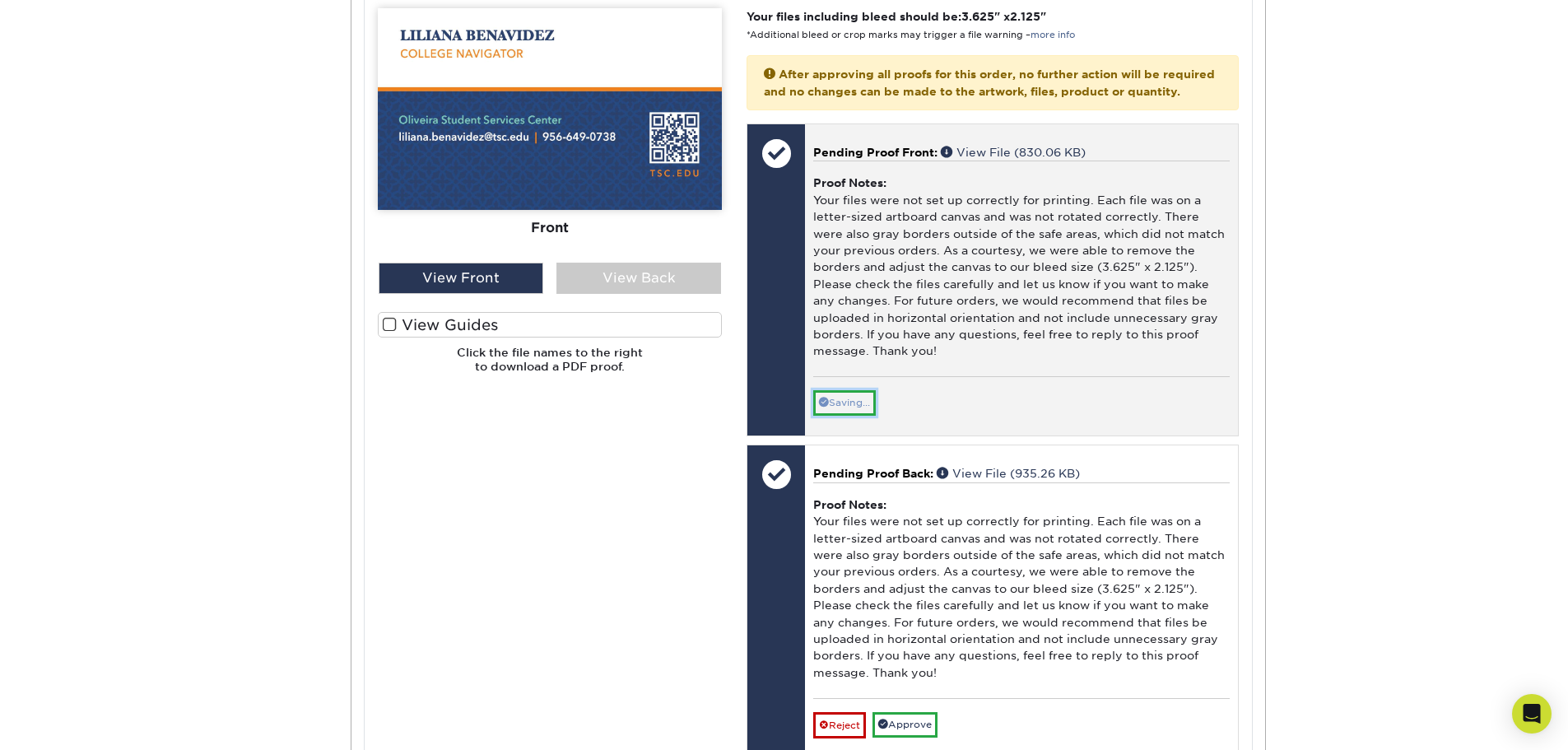
scroll to position [3129, 0]
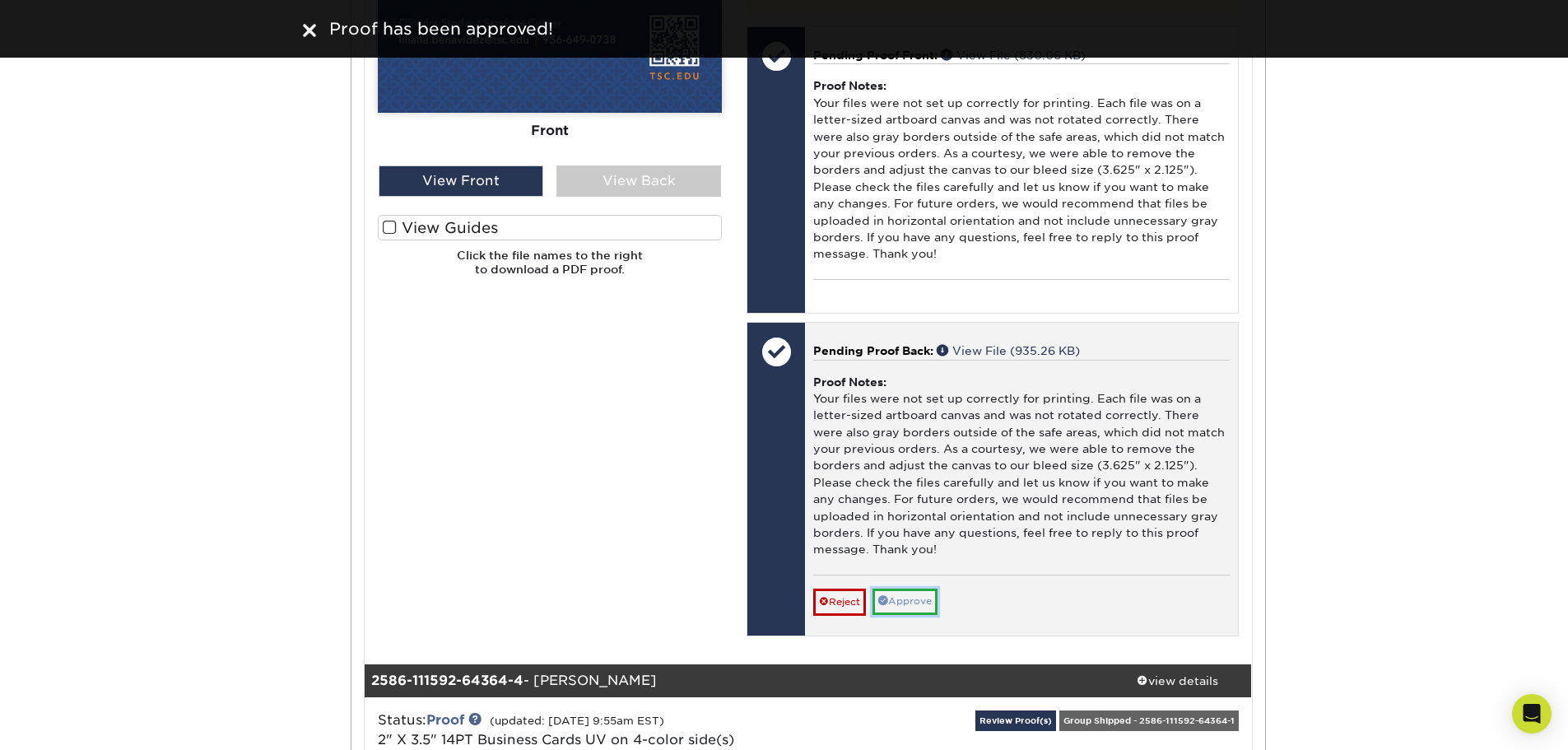
click at [911, 615] on link "Approve" at bounding box center [905, 602] width 65 height 26
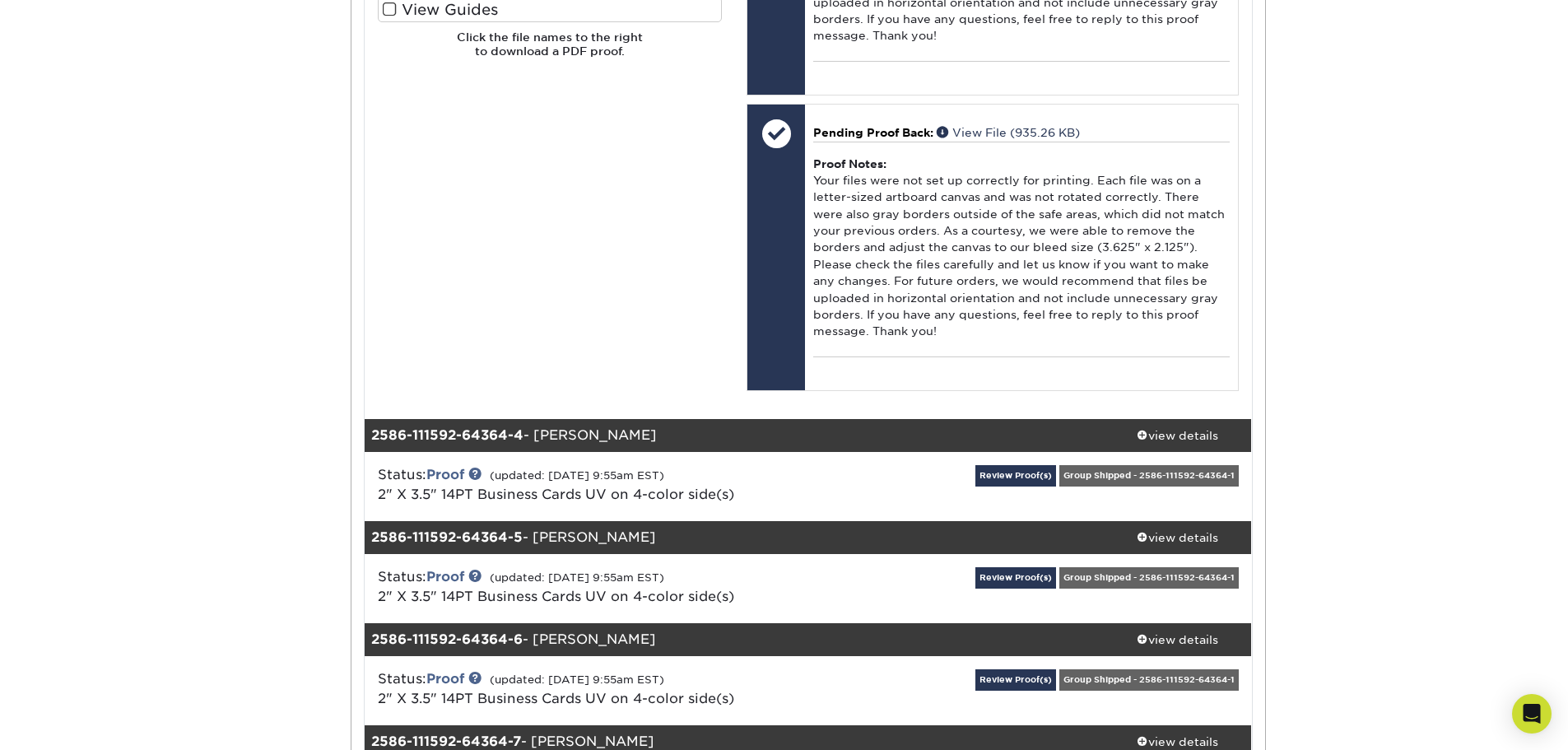
scroll to position [3377, 0]
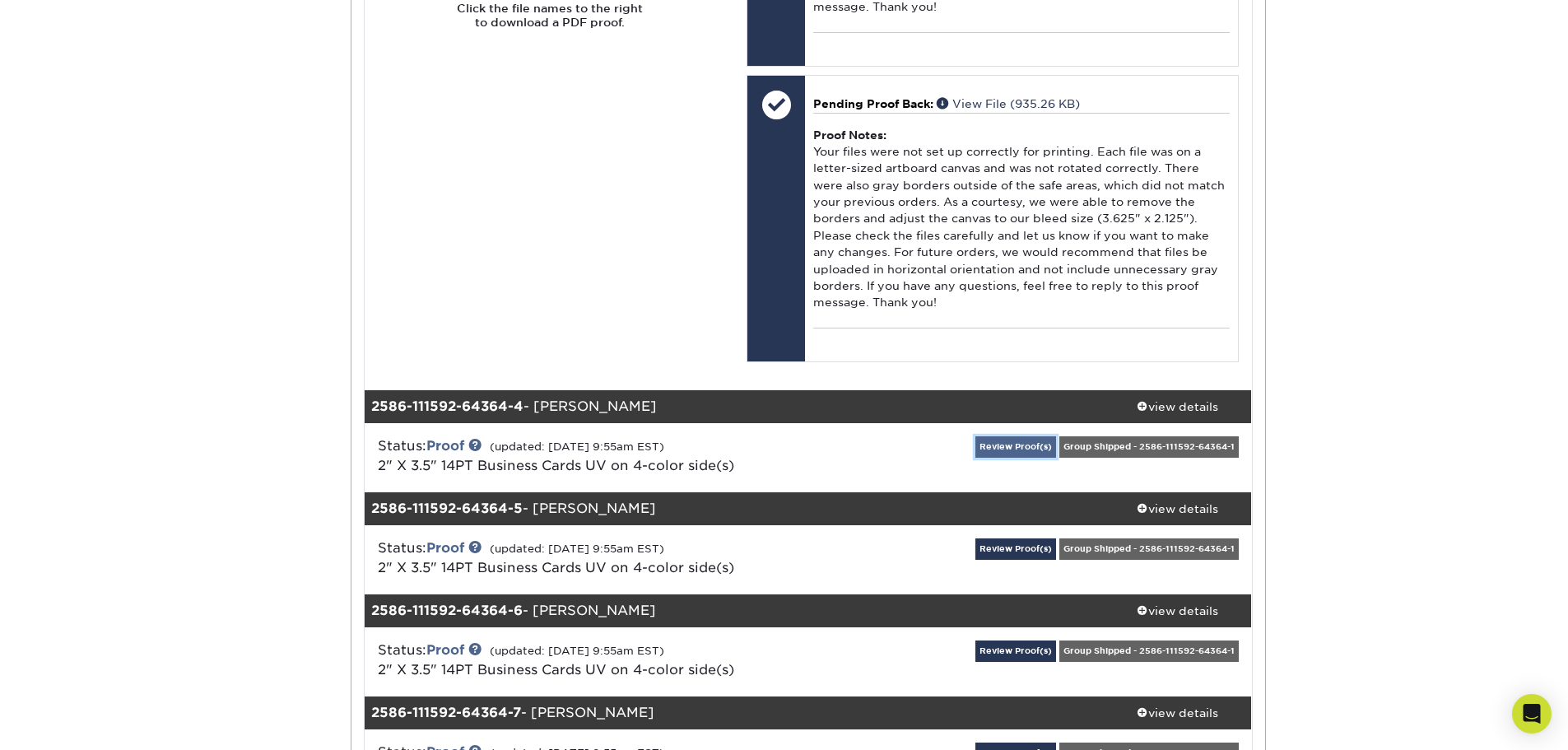
click at [1003, 458] on link "Review Proof(s)" at bounding box center [1015, 447] width 81 height 21
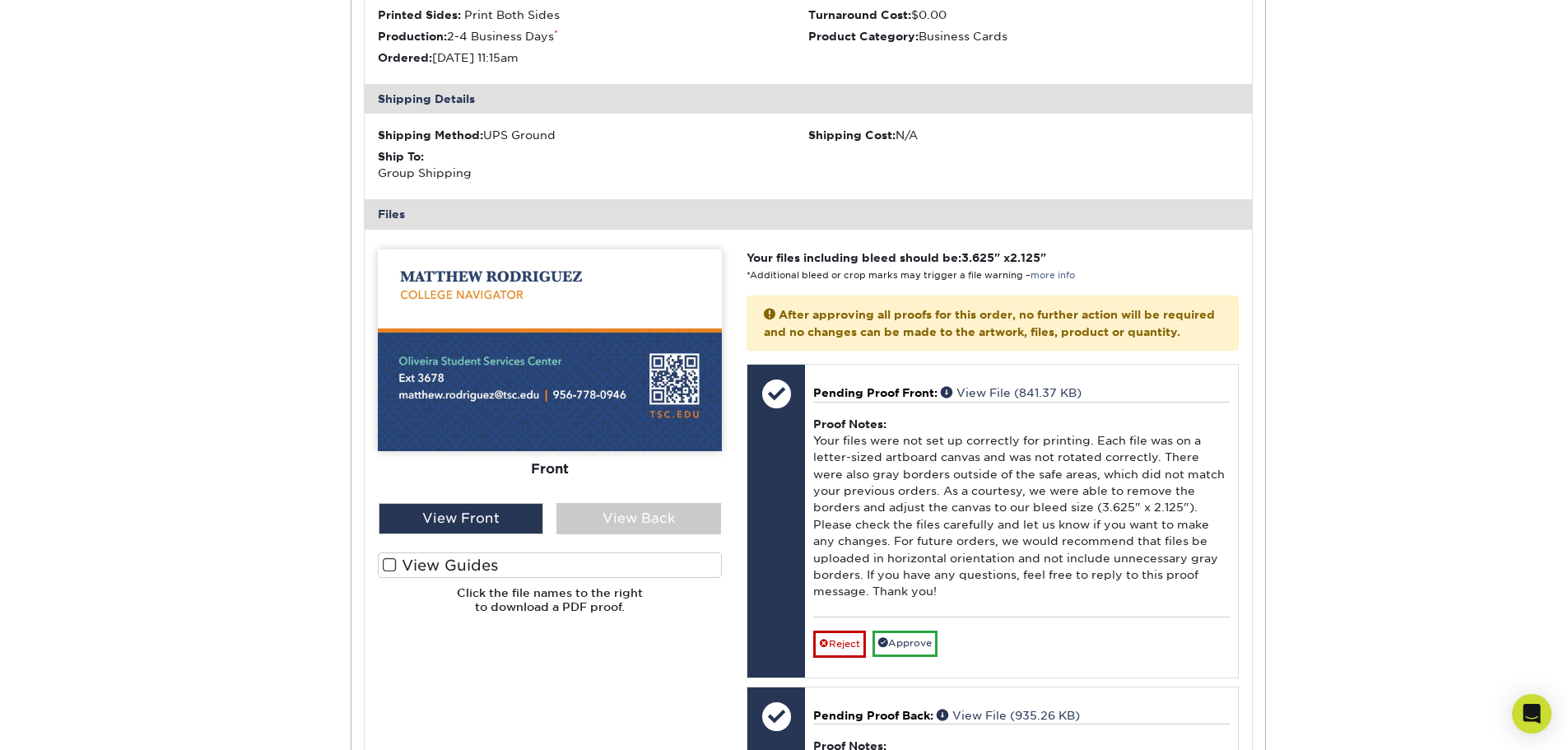
scroll to position [3953, 0]
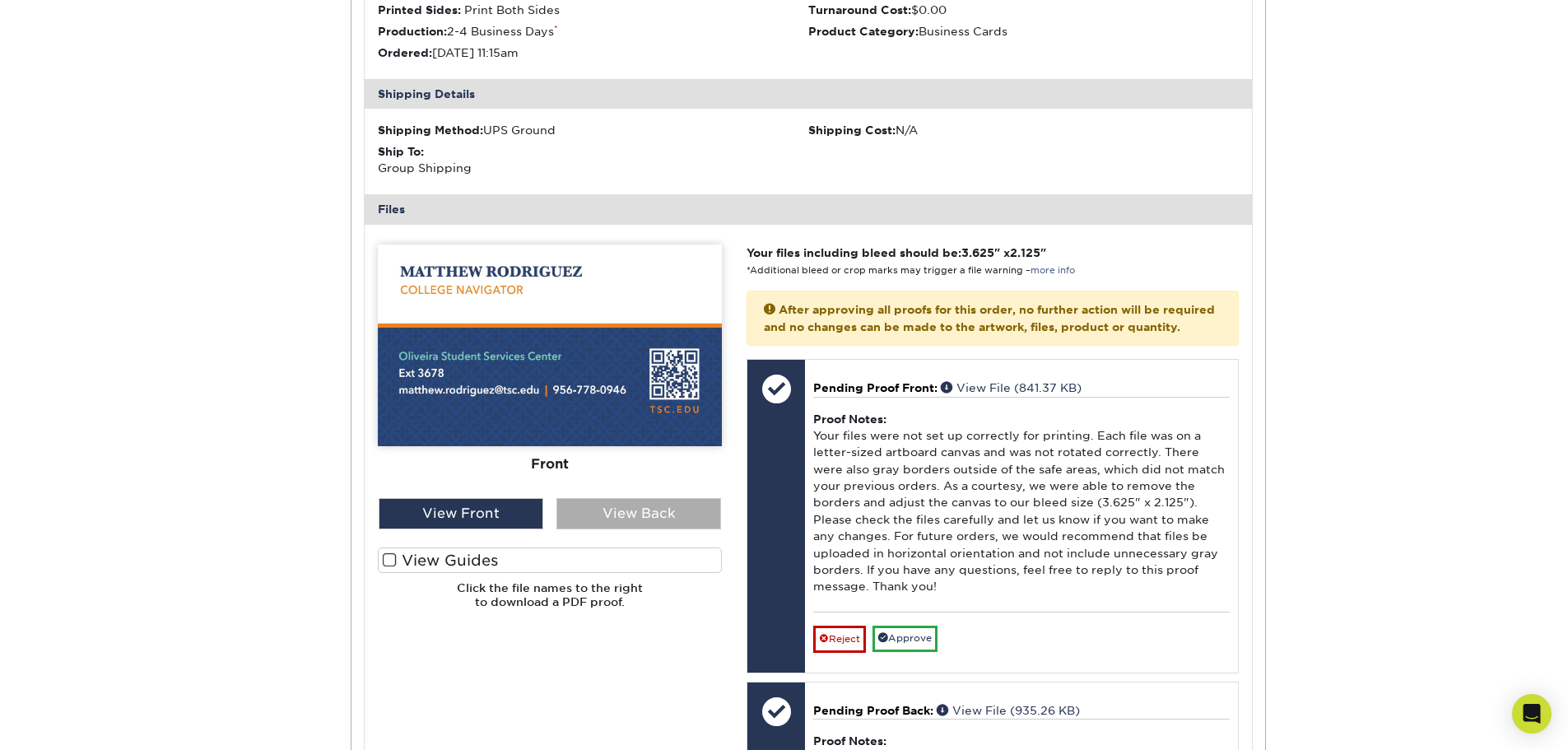
click at [674, 529] on div "View Back" at bounding box center [639, 513] width 165 height 31
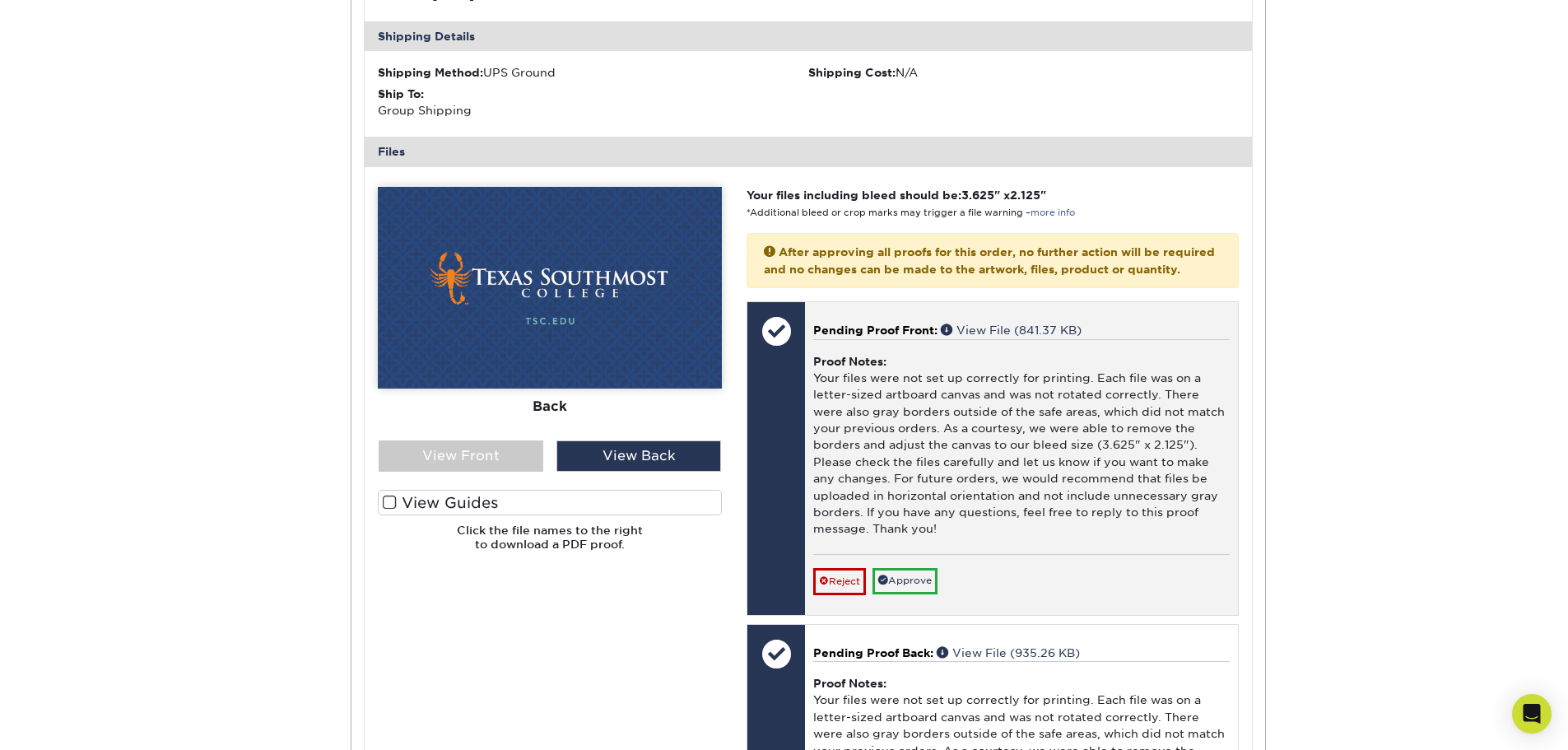
scroll to position [4118, 0]
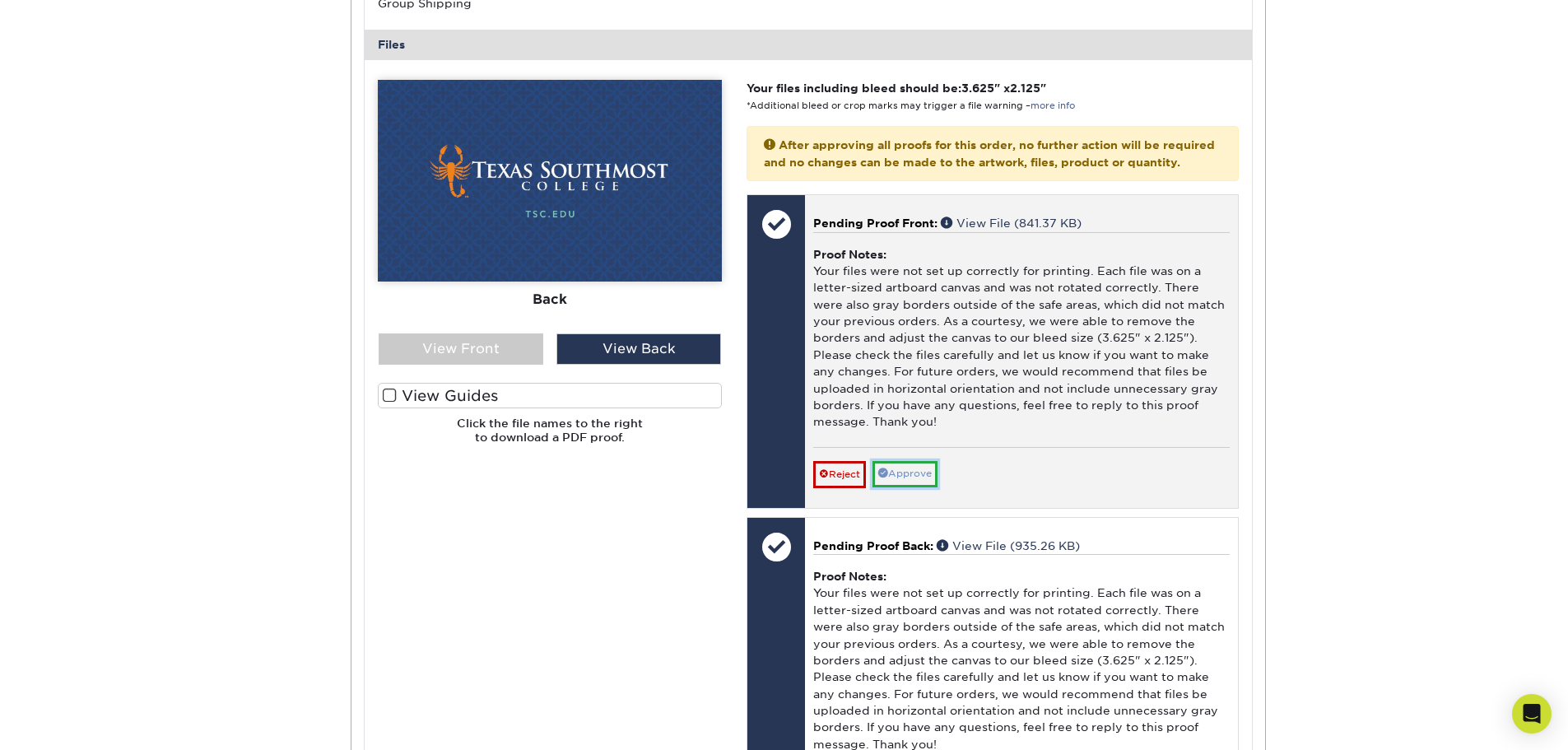
click at [928, 486] on link "Approve" at bounding box center [905, 474] width 65 height 26
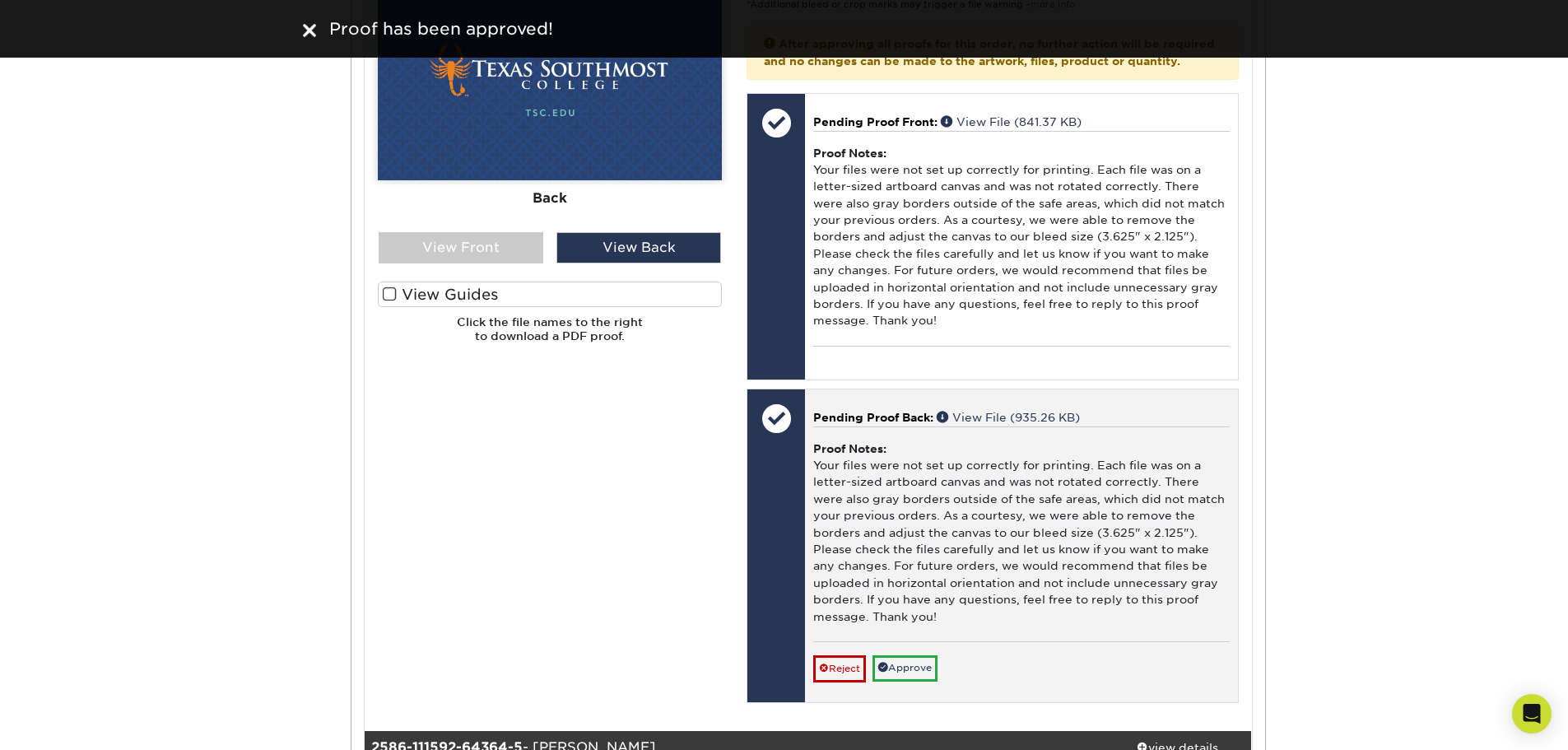
scroll to position [4447, 0]
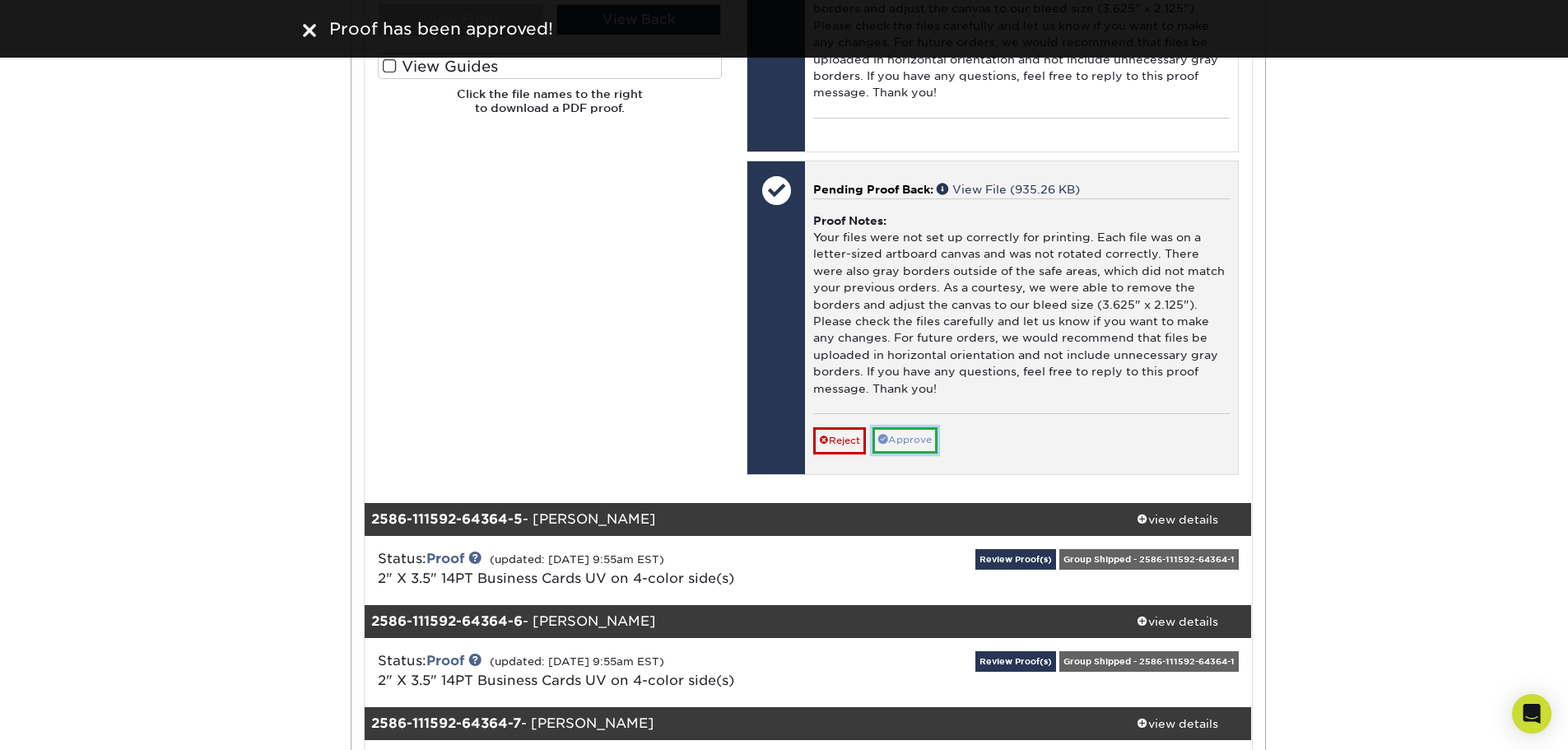
click at [923, 453] on link "Approve" at bounding box center [905, 441] width 65 height 26
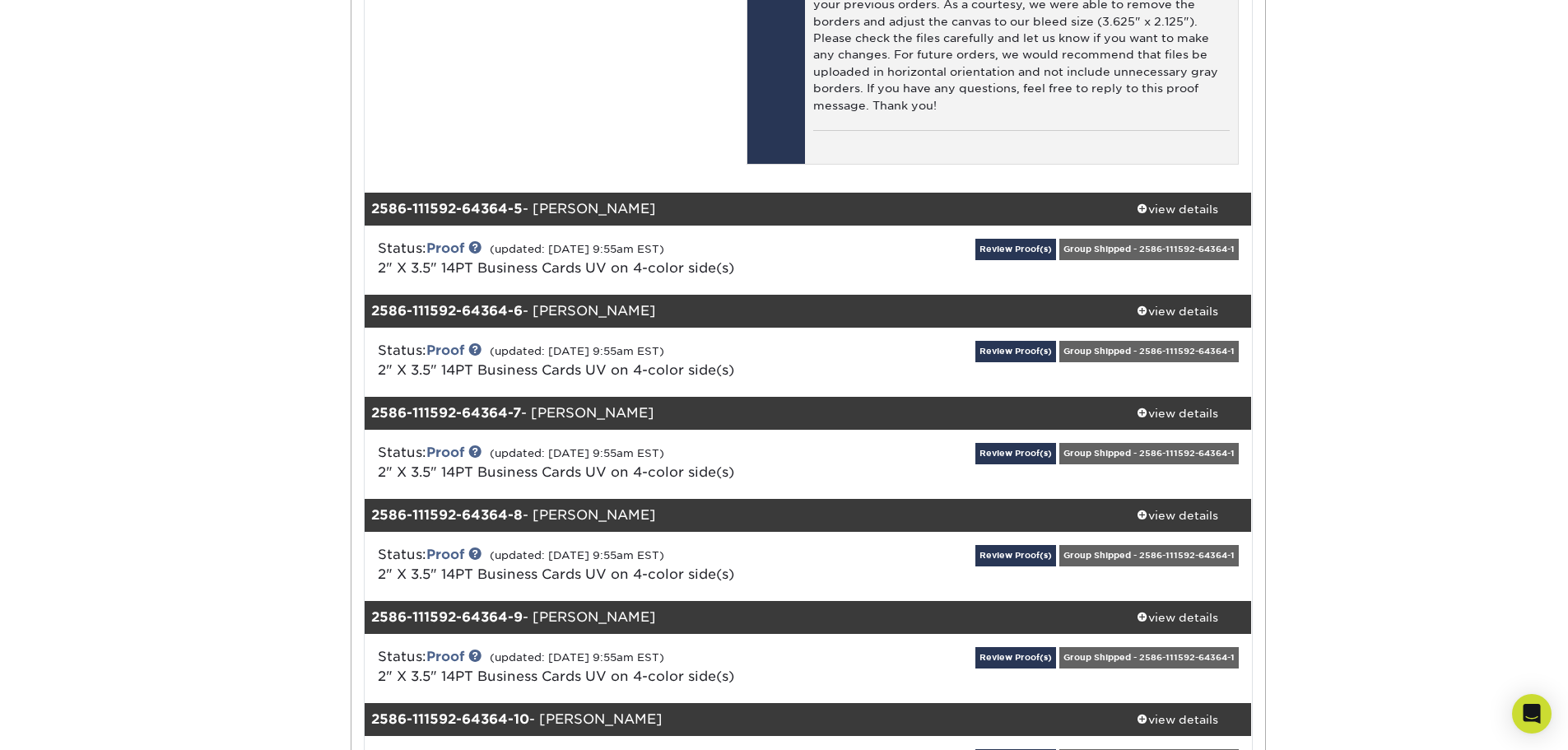
scroll to position [4777, 0]
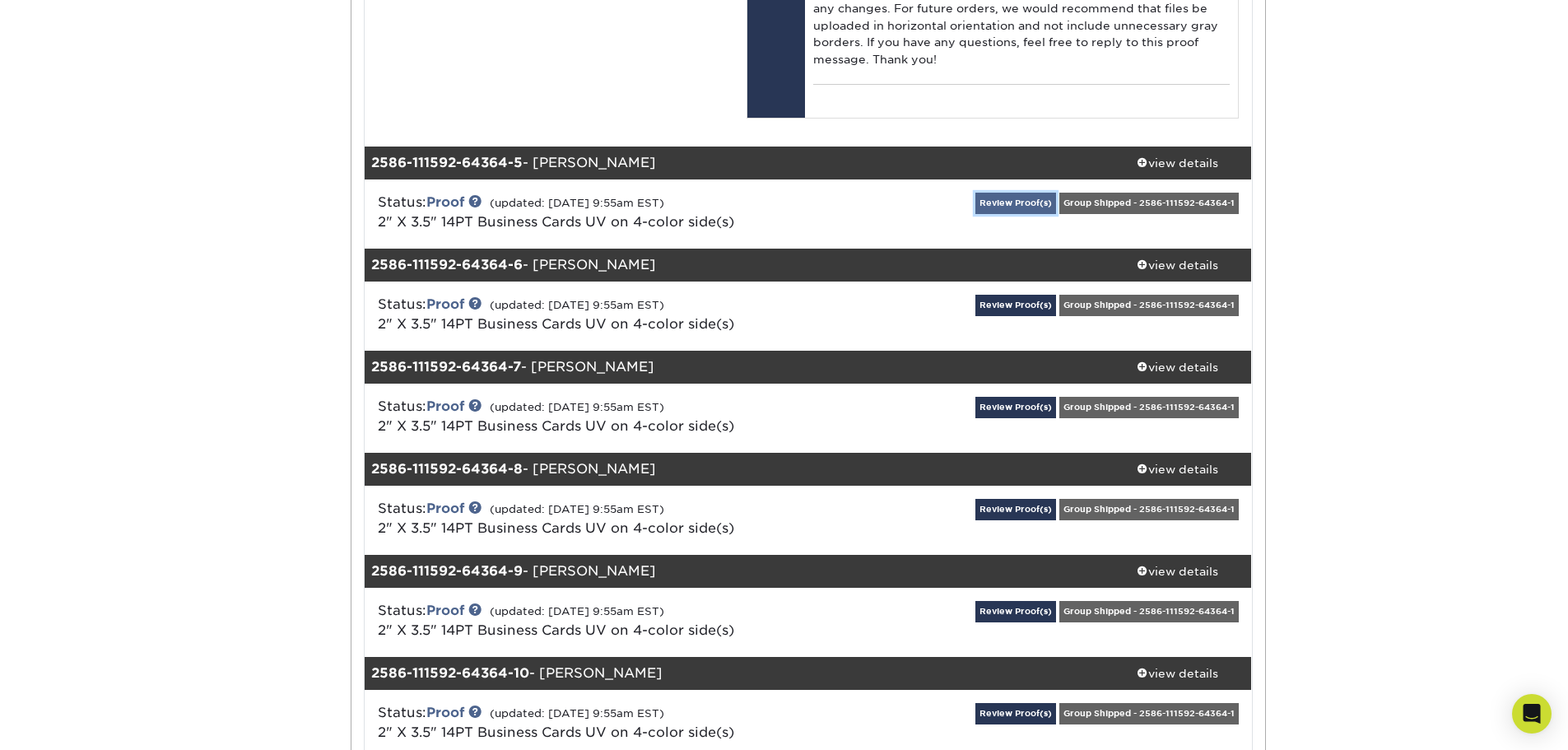
click at [1026, 213] on link "Review Proof(s)" at bounding box center [1015, 203] width 81 height 21
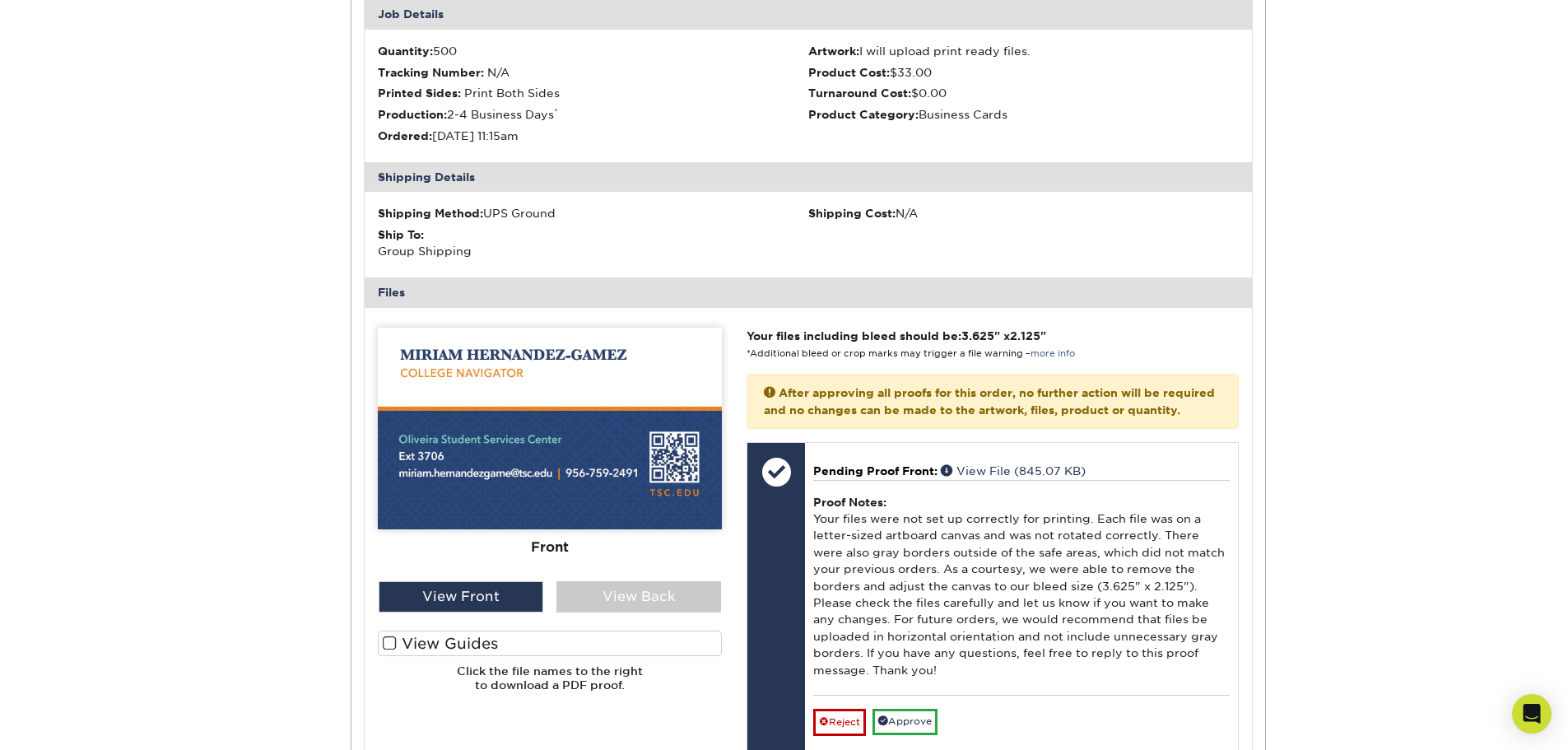
scroll to position [5106, 0]
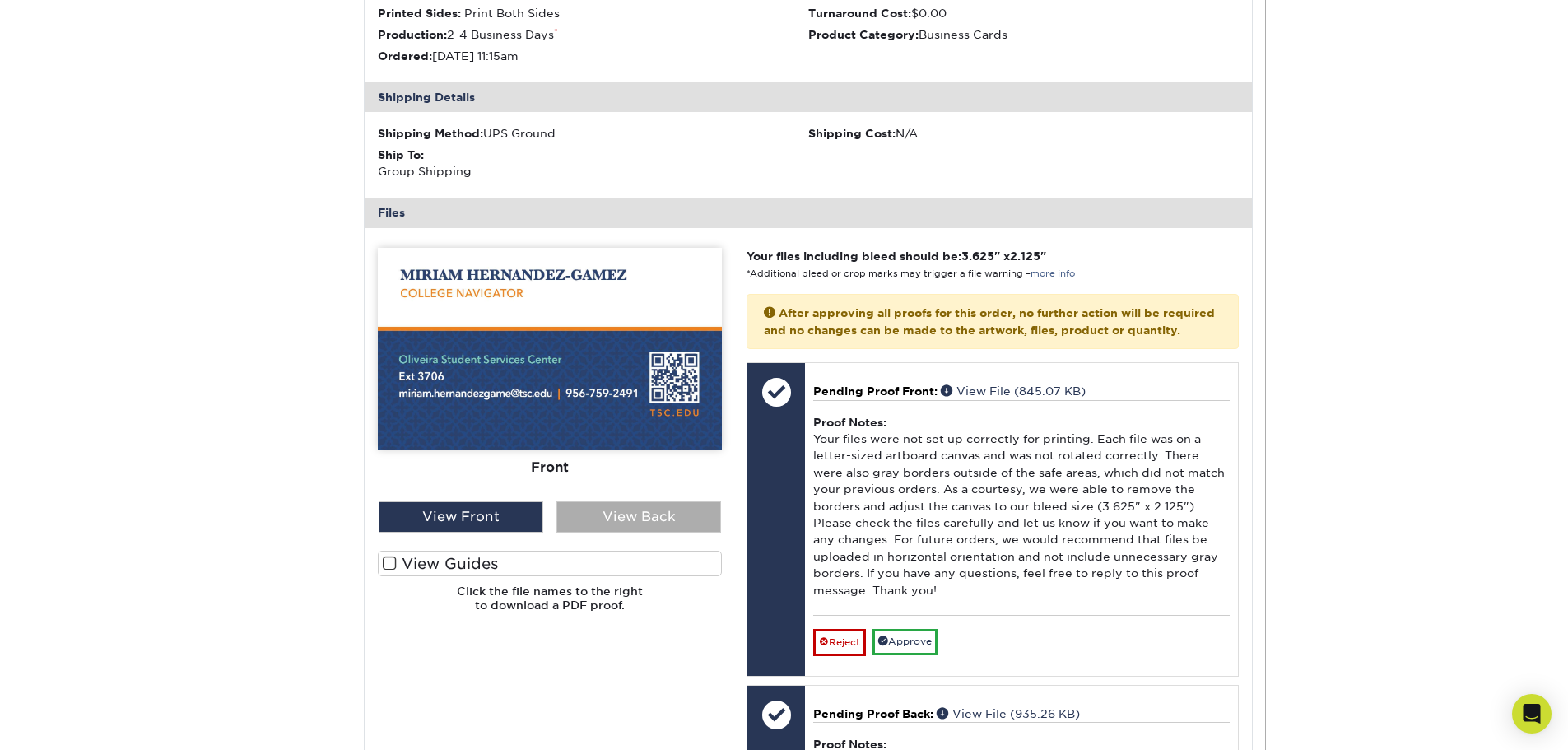
click at [609, 533] on div "View Back" at bounding box center [639, 516] width 165 height 31
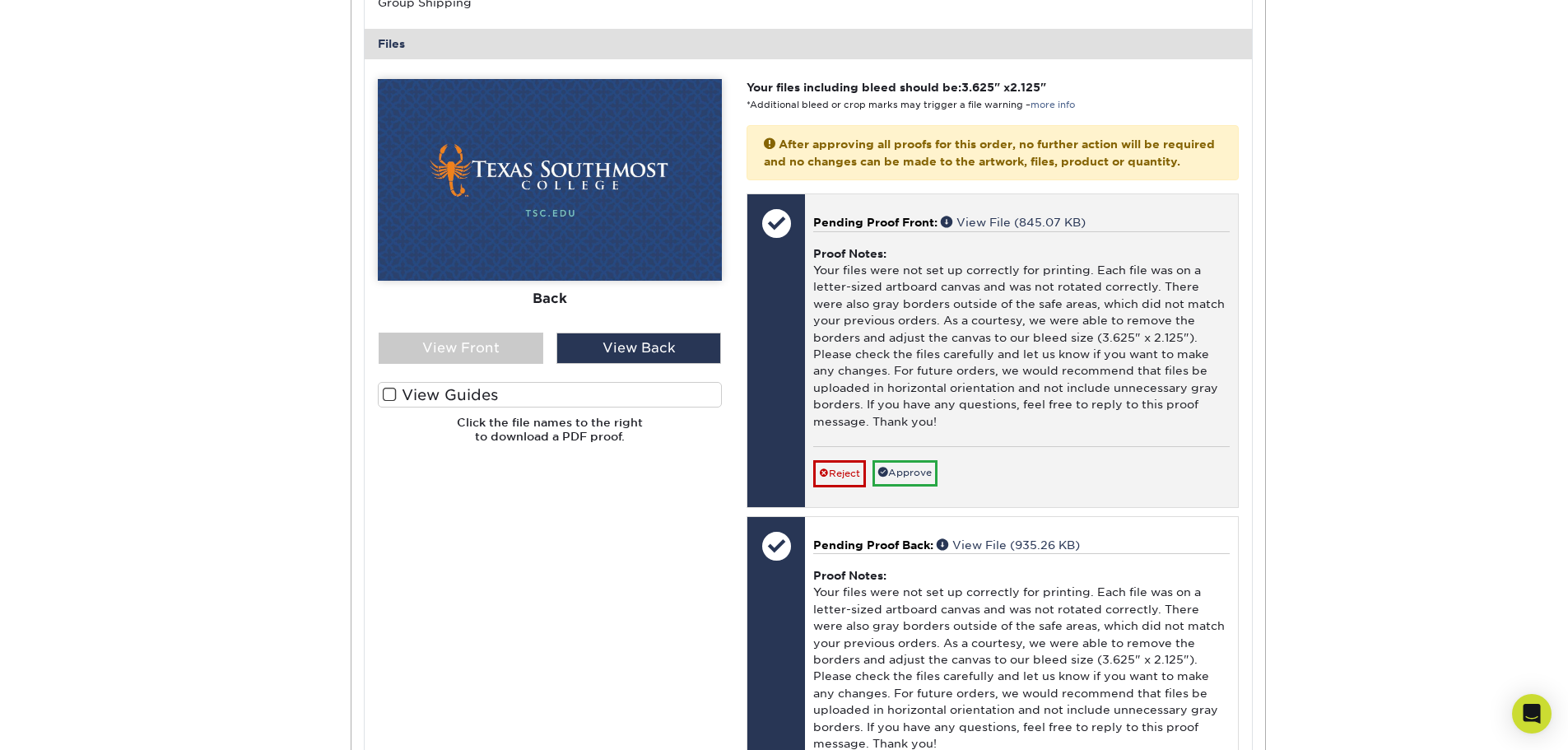
scroll to position [5353, 0]
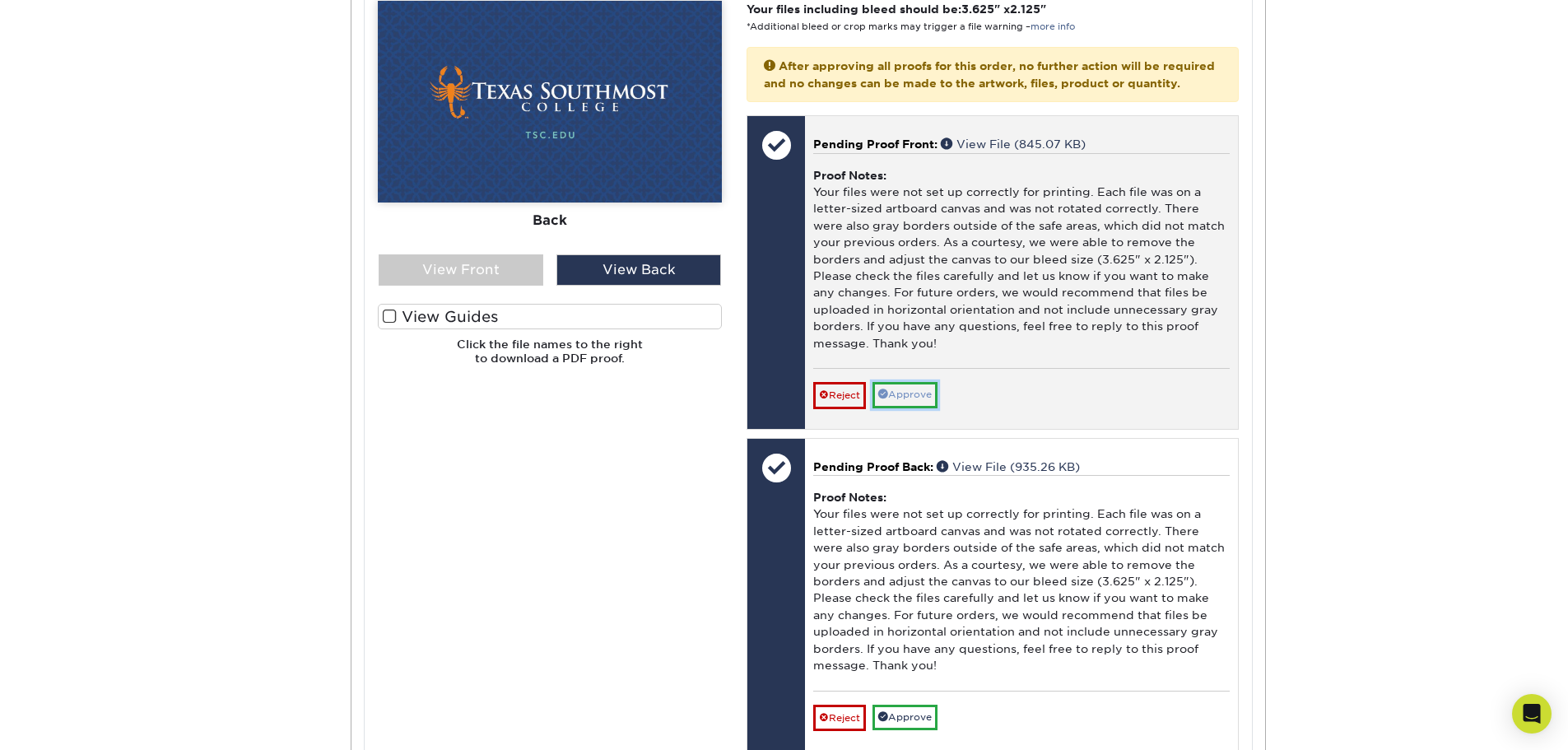
click at [923, 408] on link "Approve" at bounding box center [905, 395] width 65 height 26
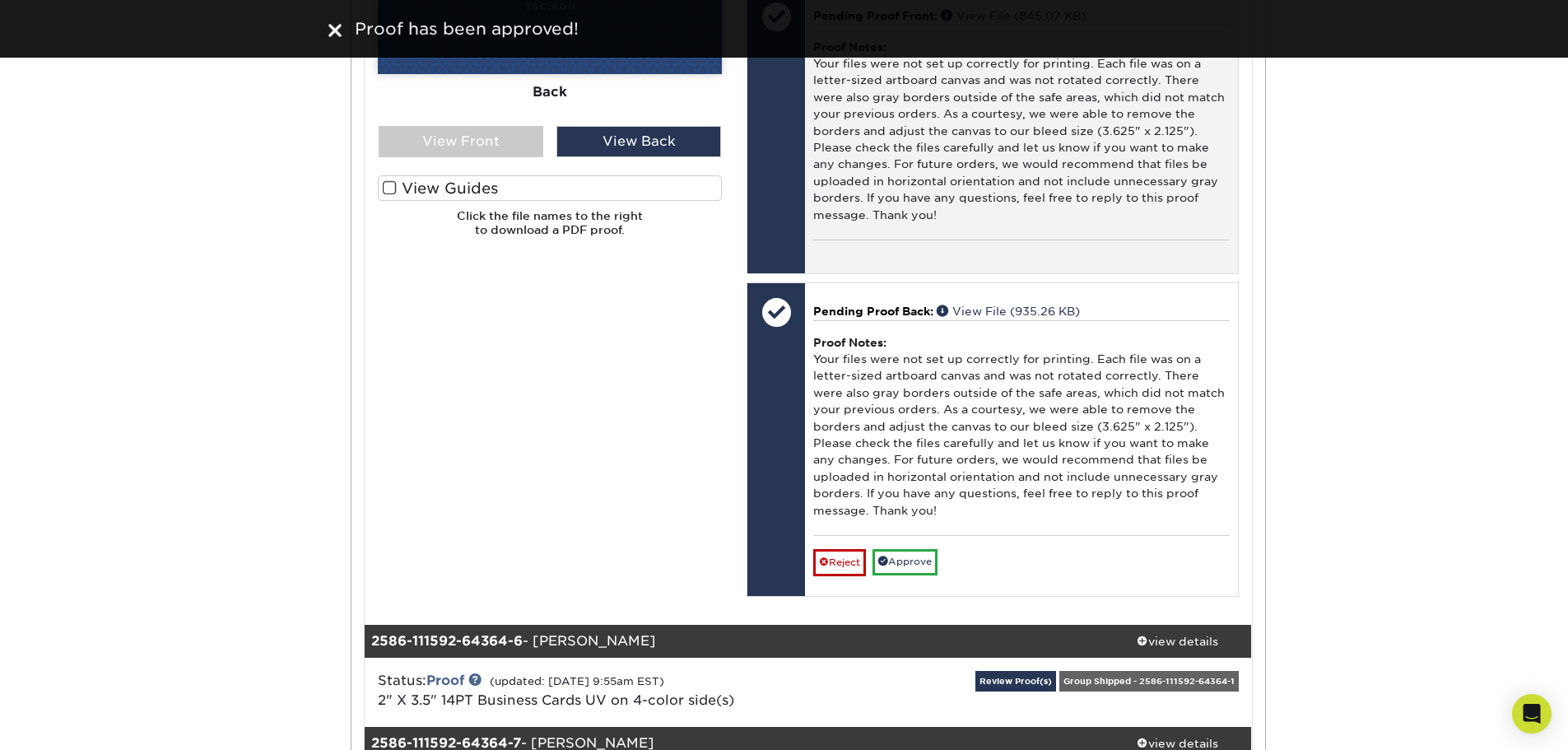
scroll to position [5600, 0]
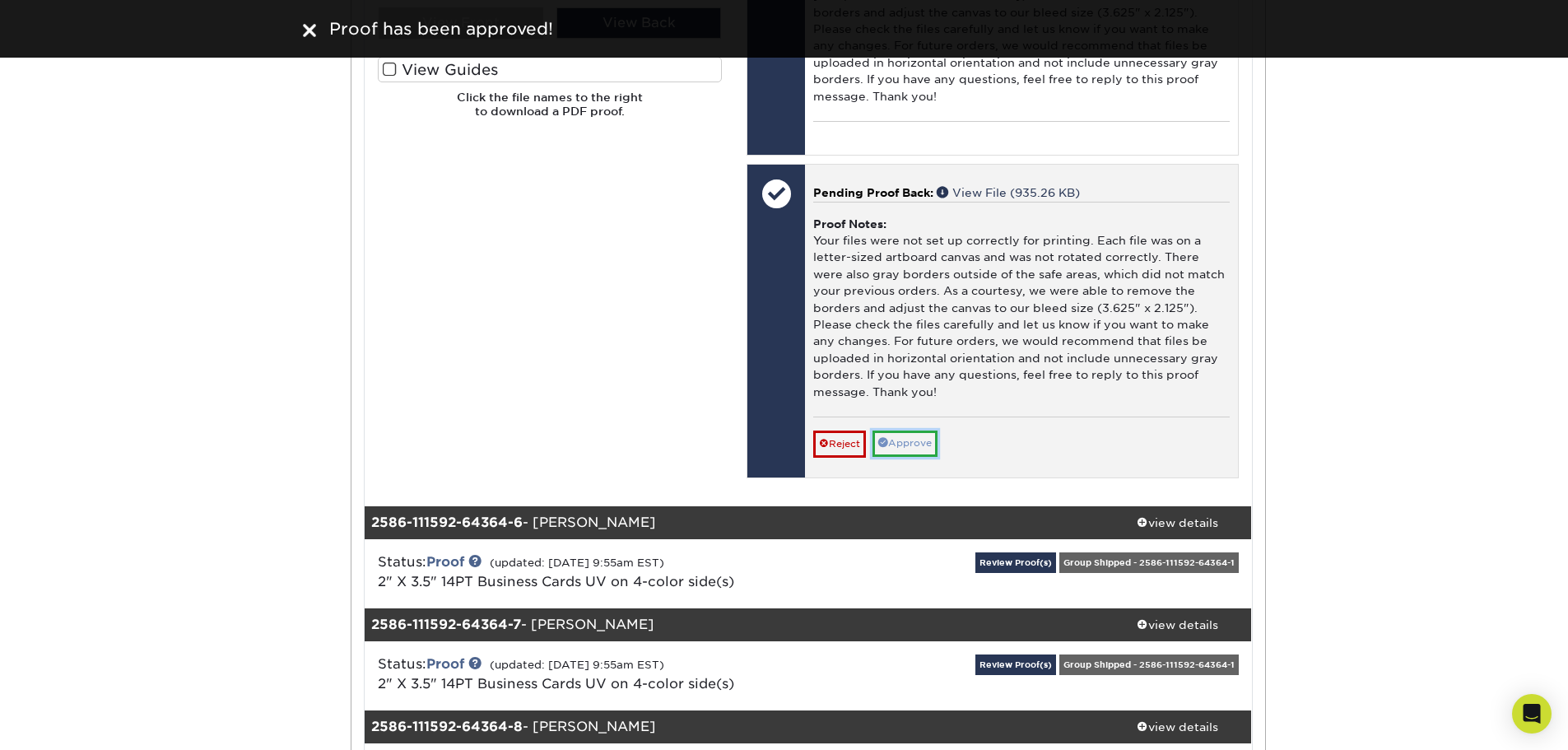
click at [917, 457] on link "Approve" at bounding box center [905, 444] width 65 height 26
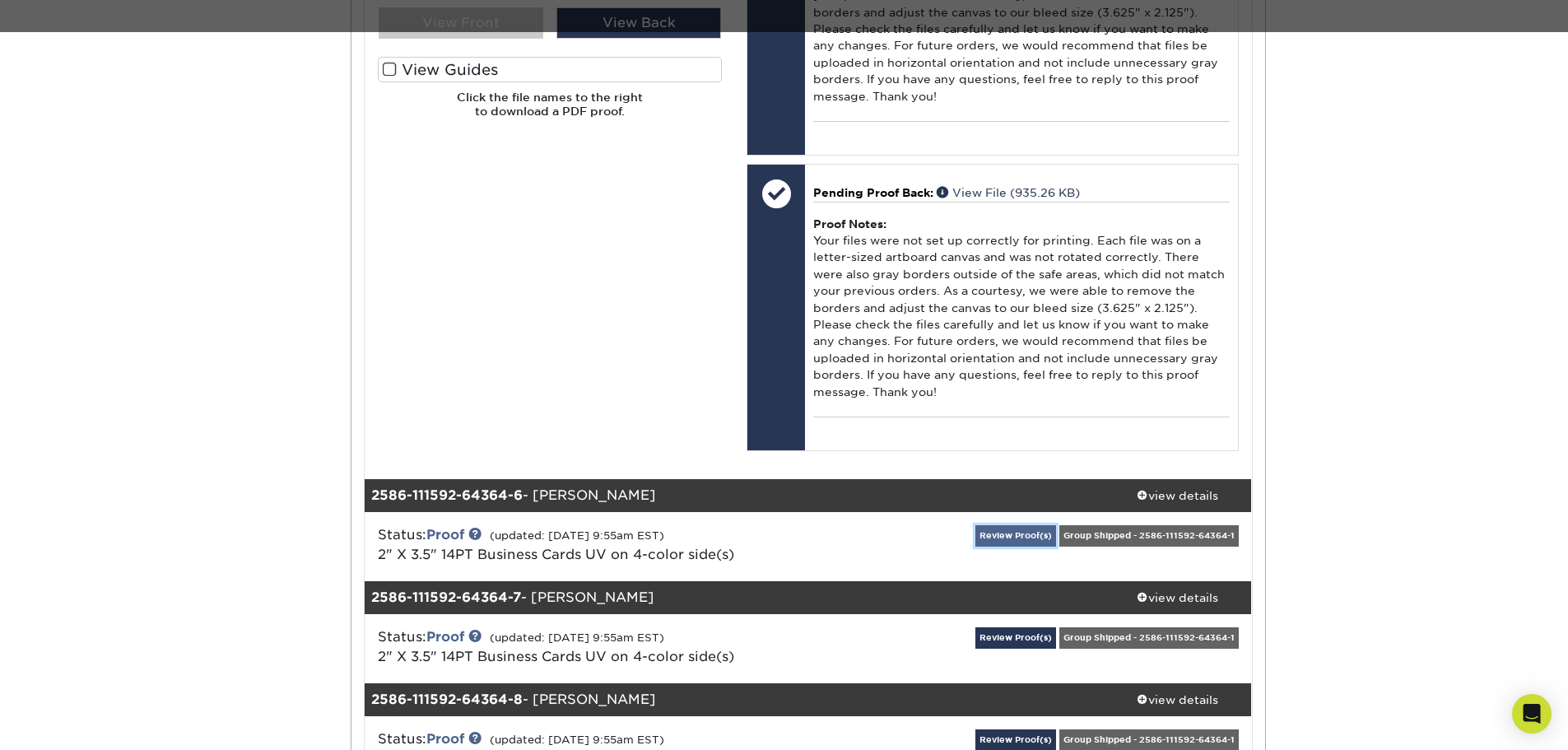
click at [1016, 546] on link "Review Proof(s)" at bounding box center [1015, 535] width 81 height 21
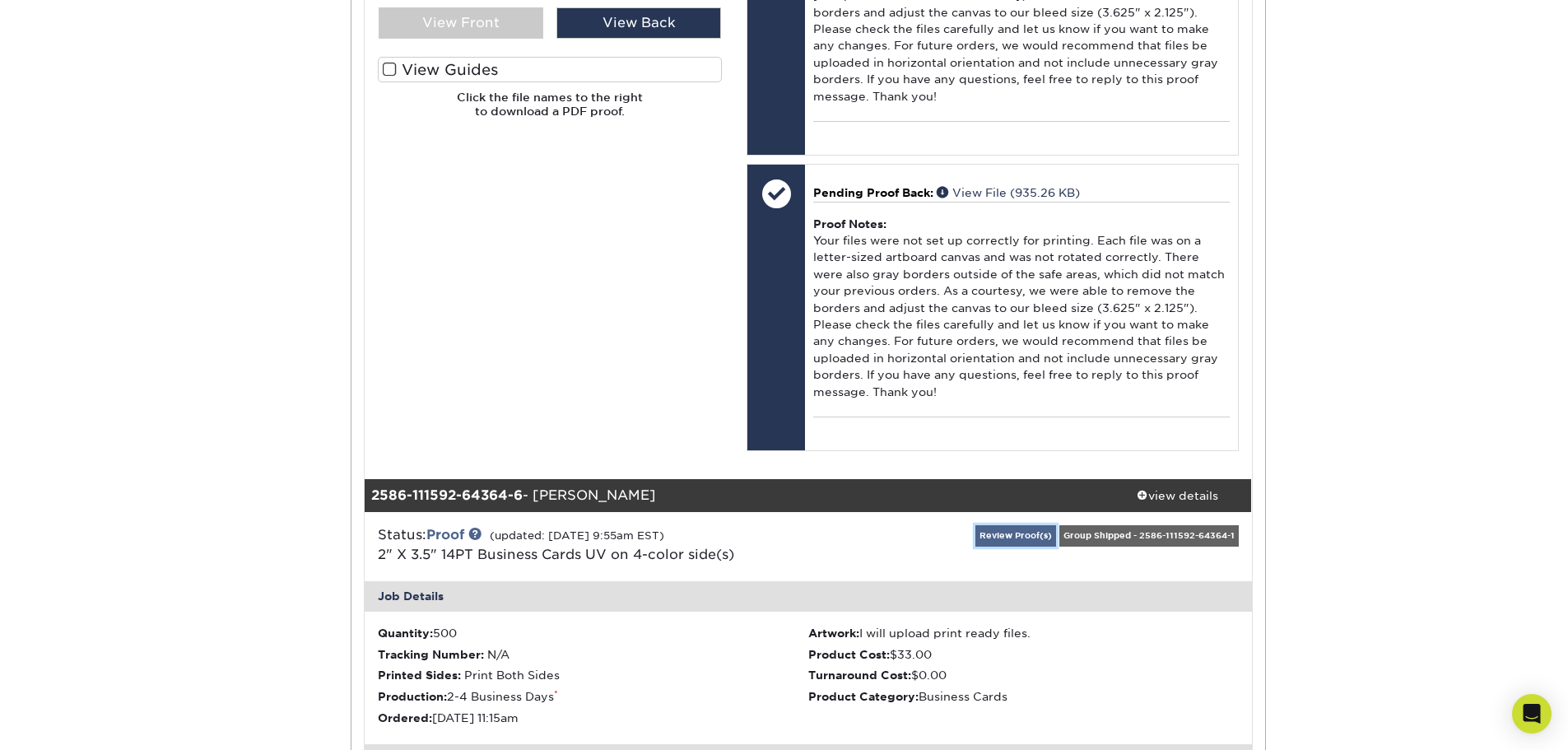
click at [1016, 546] on link "Review Proof(s)" at bounding box center [1015, 535] width 81 height 21
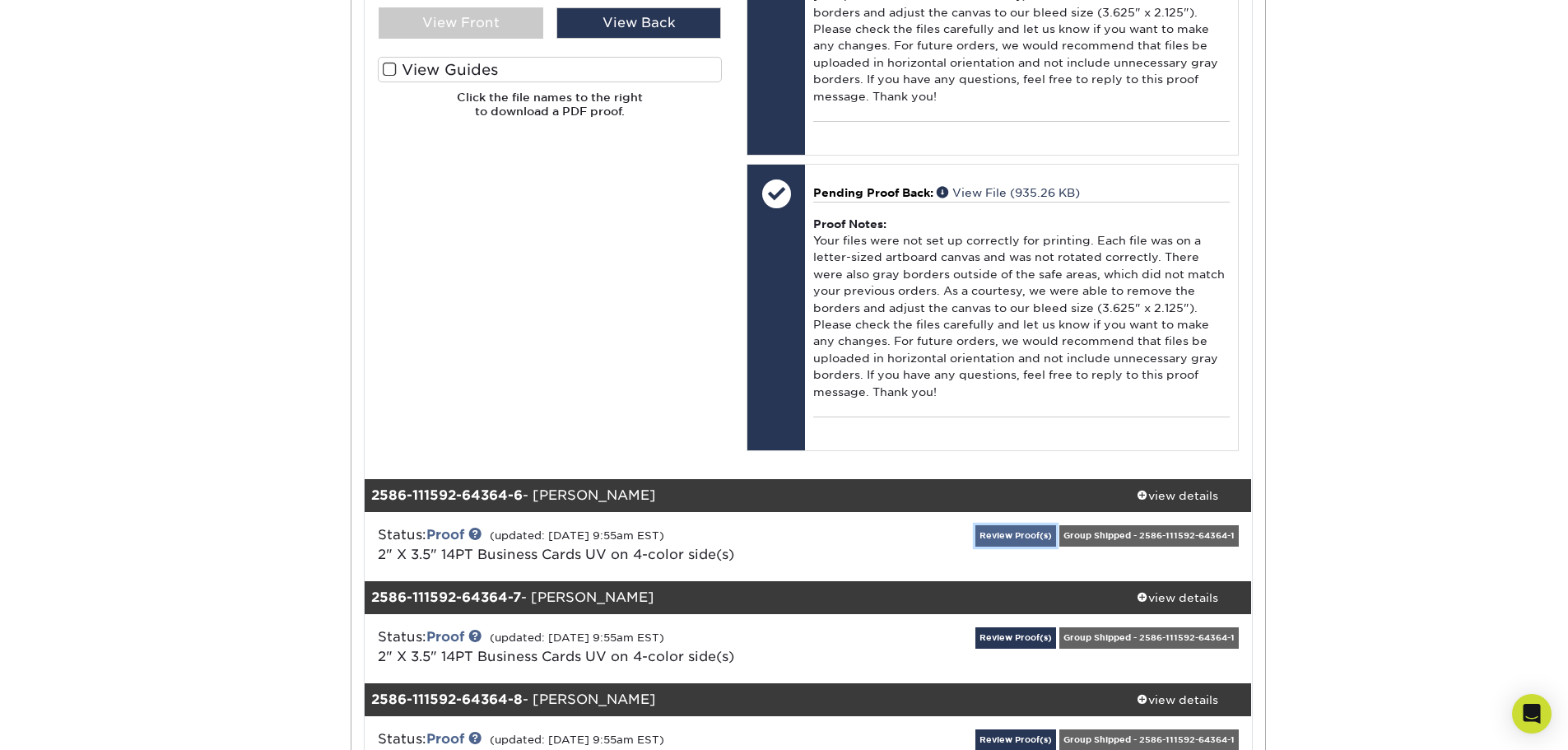
click at [1016, 546] on link "Review Proof(s)" at bounding box center [1015, 535] width 81 height 21
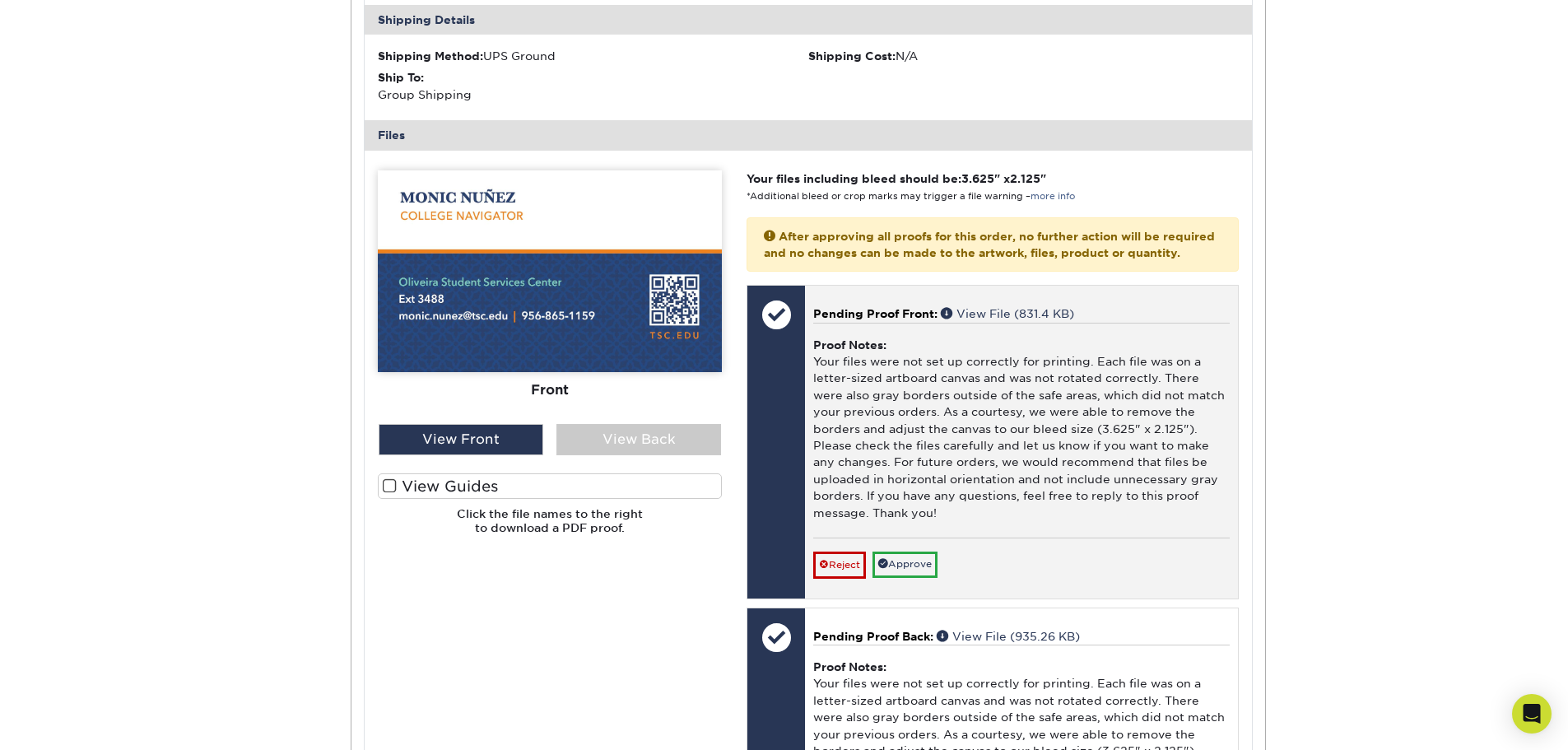
scroll to position [6341, 0]
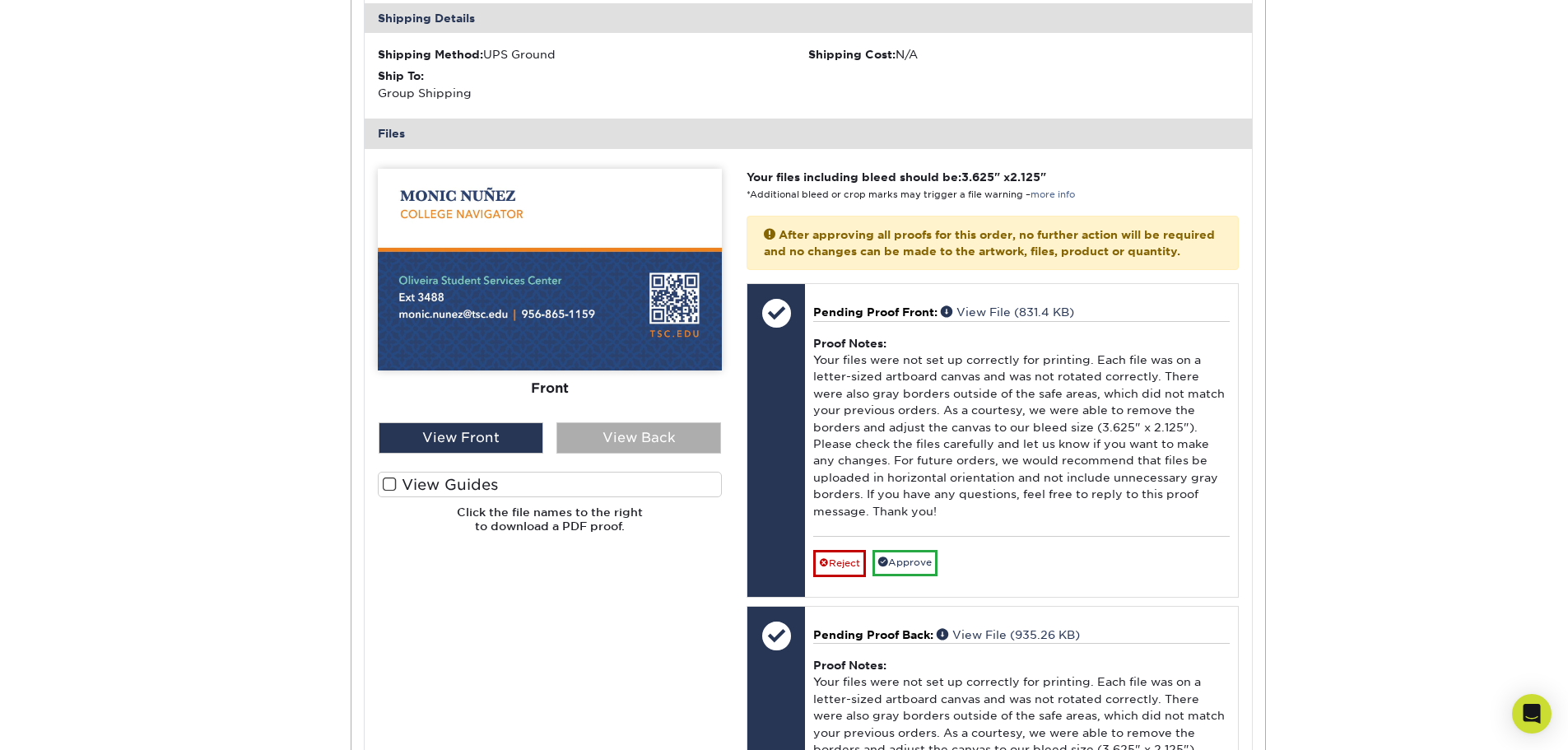
click at [684, 454] on div "View Back" at bounding box center [639, 438] width 165 height 31
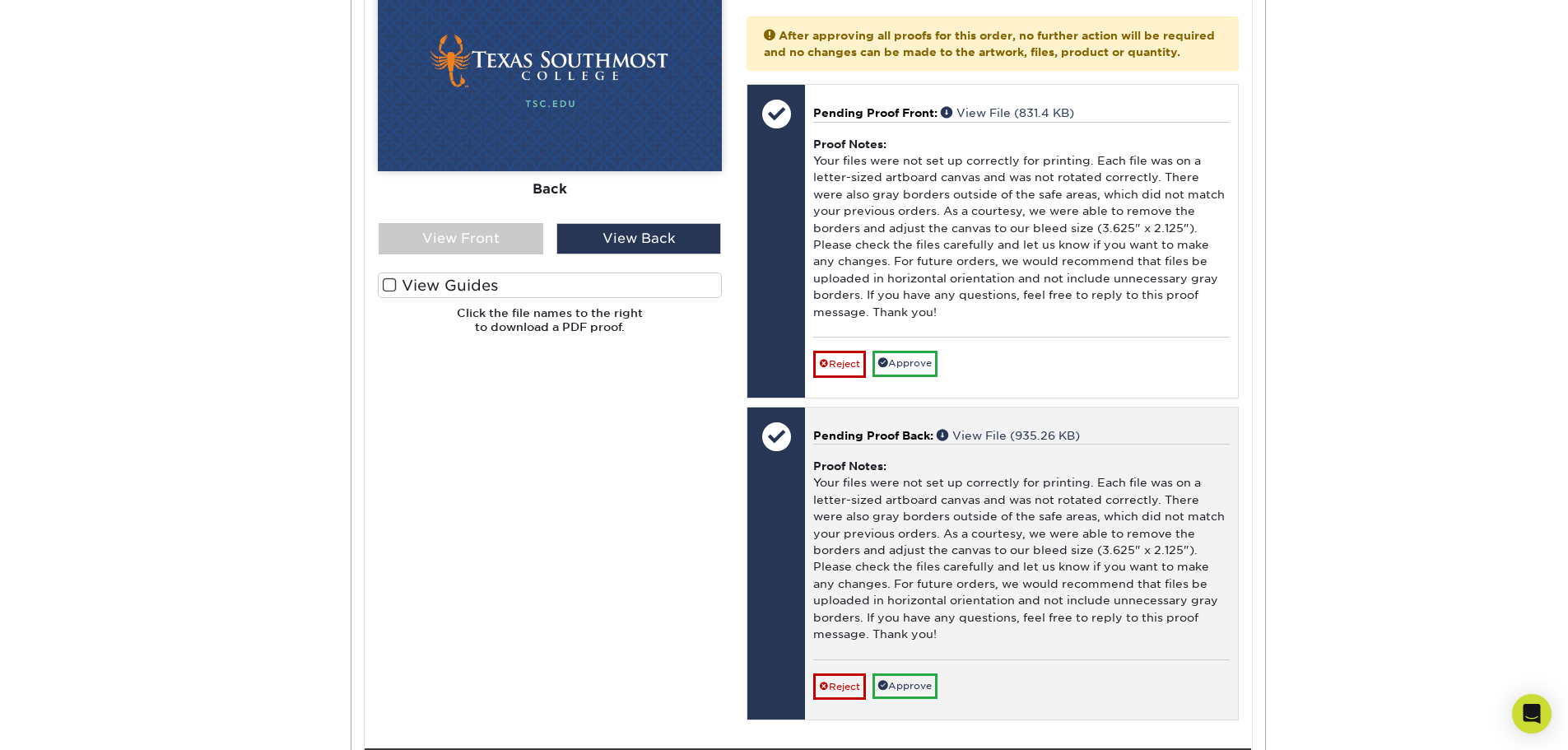
scroll to position [6589, 0]
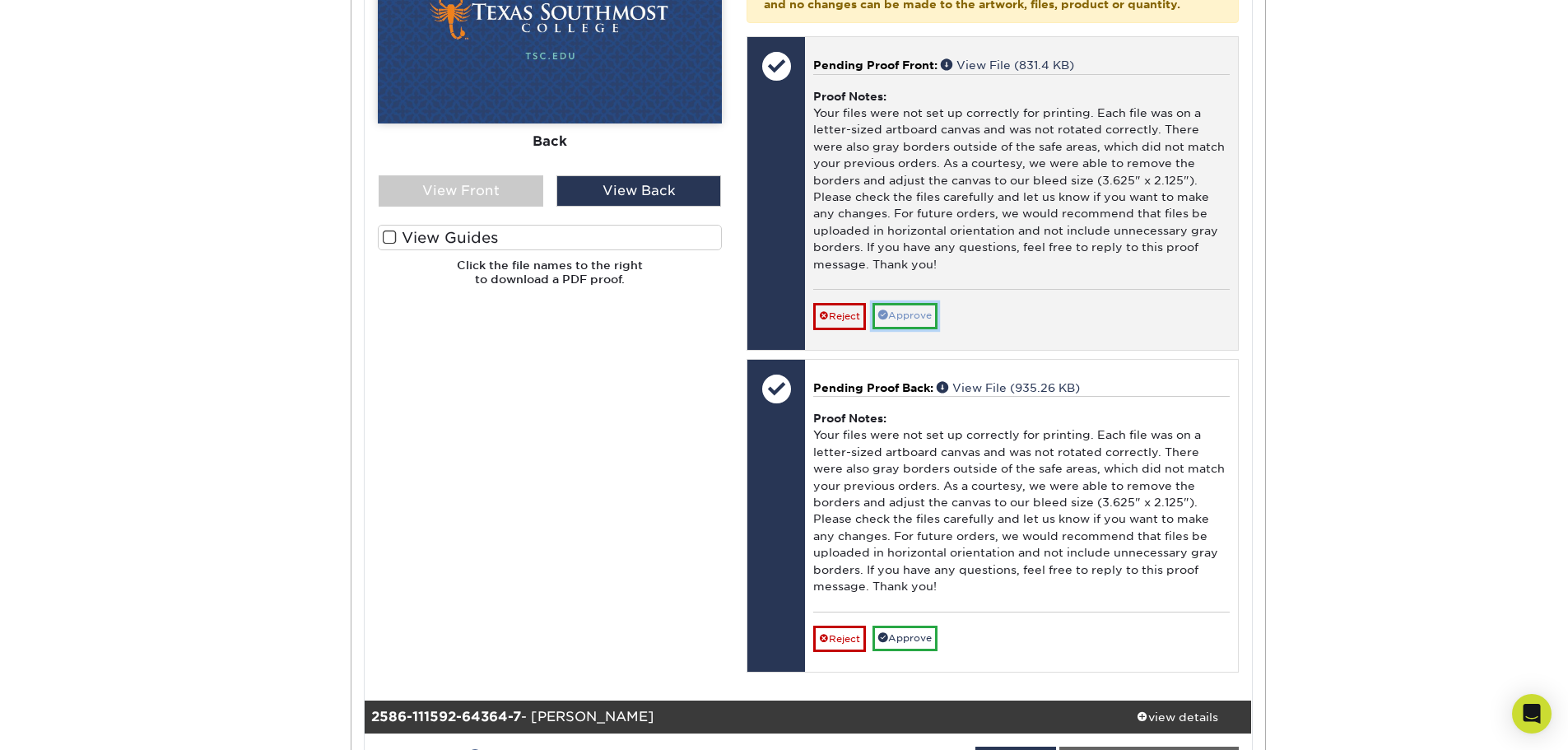
click at [932, 328] on link "Approve" at bounding box center [905, 316] width 65 height 26
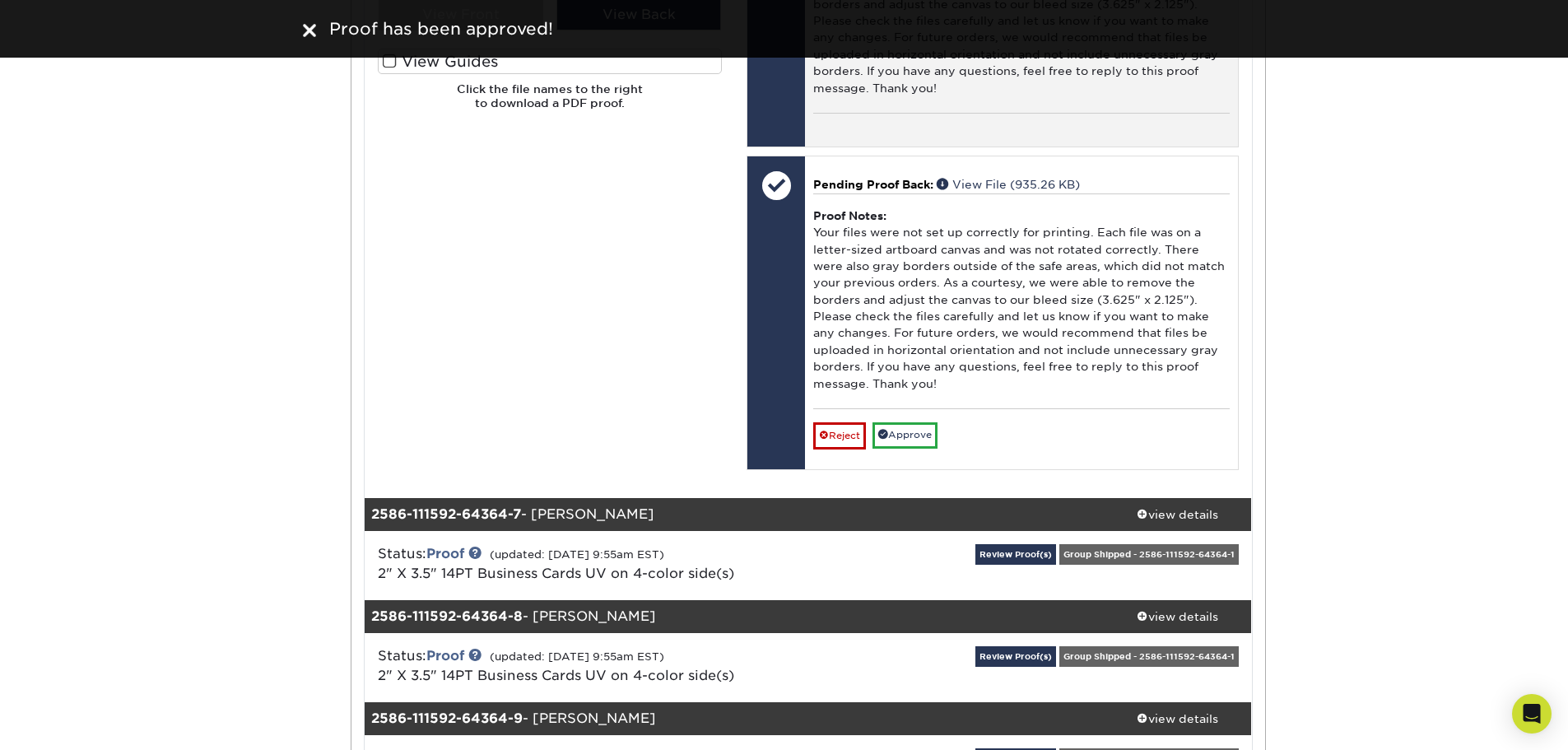
scroll to position [6836, 0]
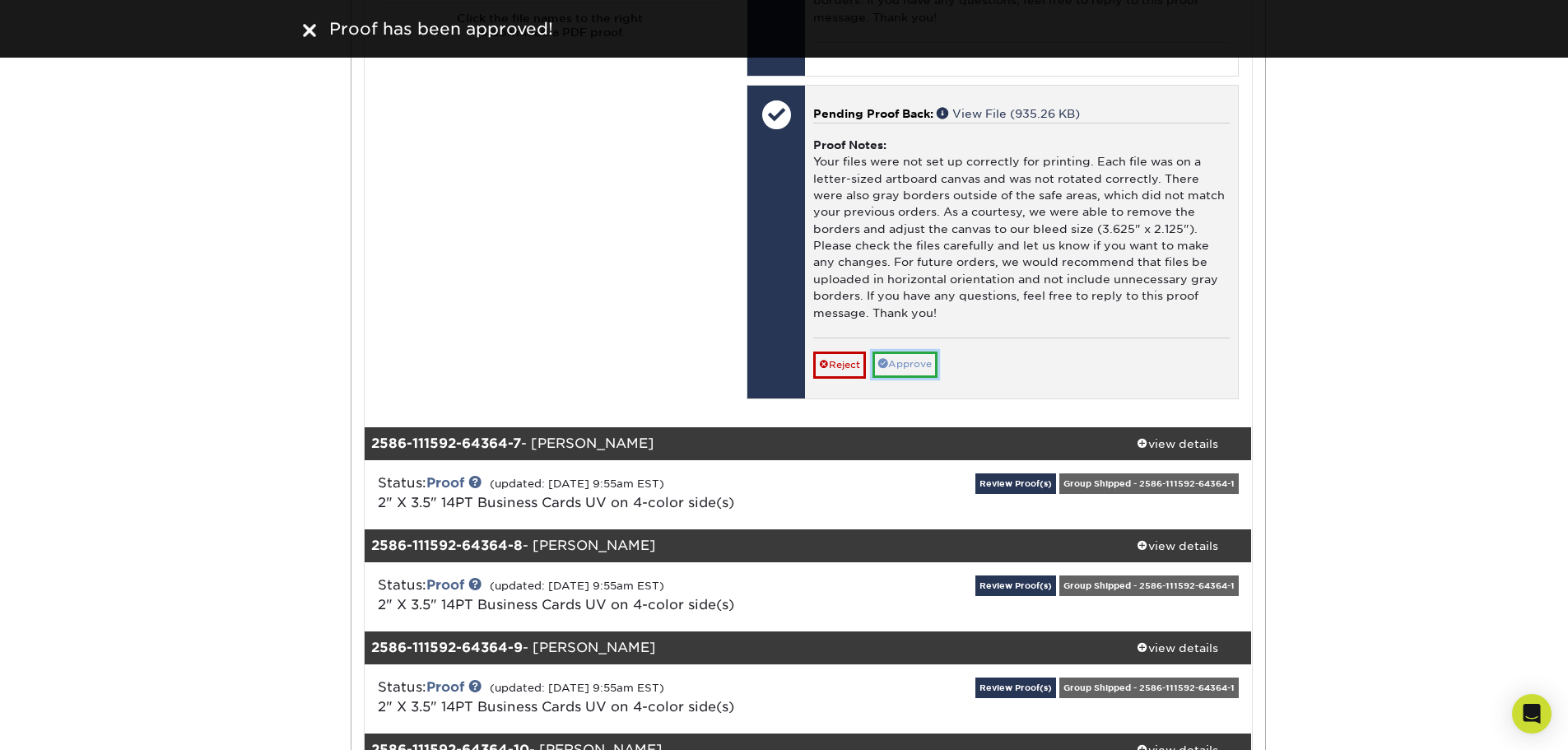
click at [917, 377] on link "Approve" at bounding box center [905, 365] width 65 height 26
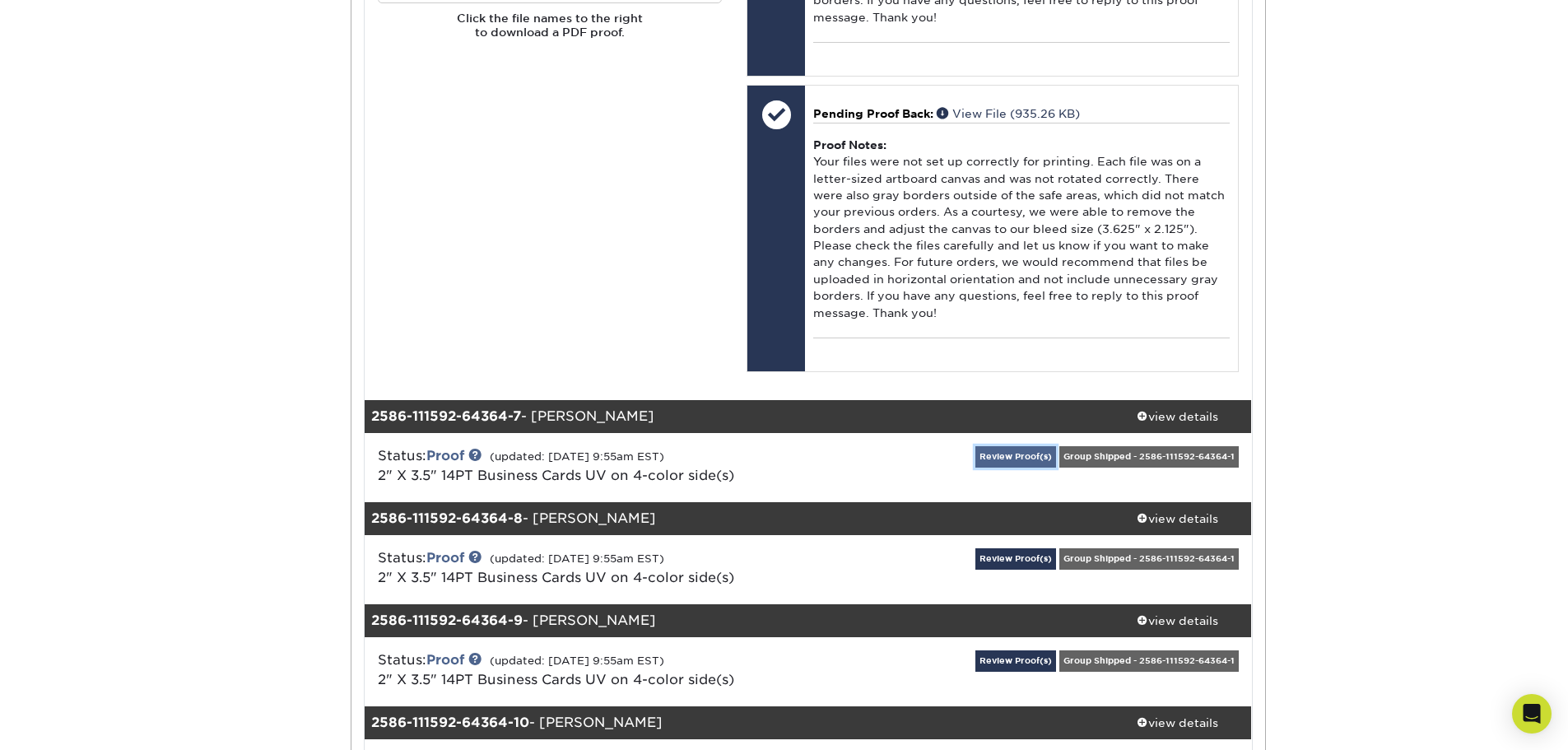
click at [1016, 467] on link "Review Proof(s)" at bounding box center [1015, 457] width 81 height 21
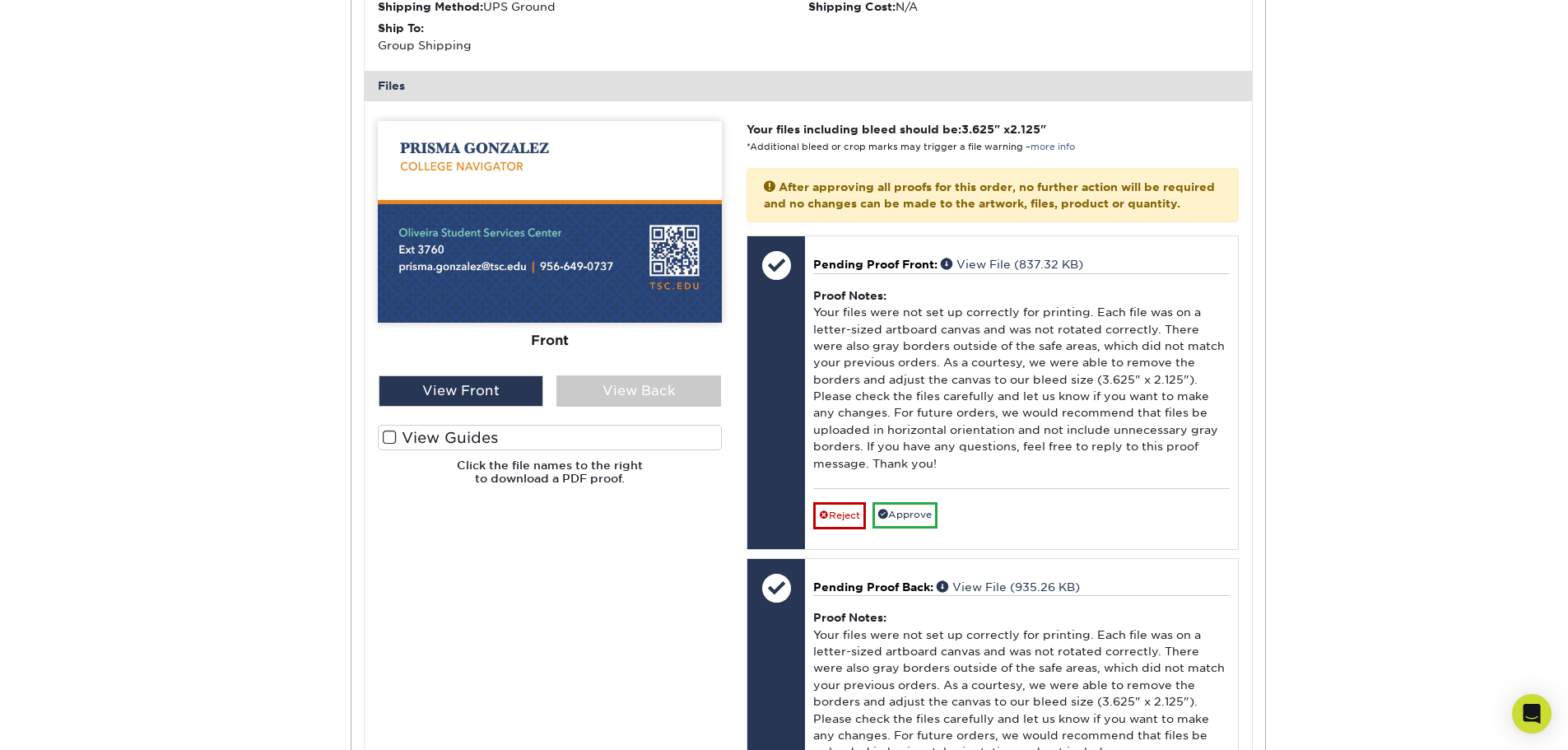
scroll to position [7577, 0]
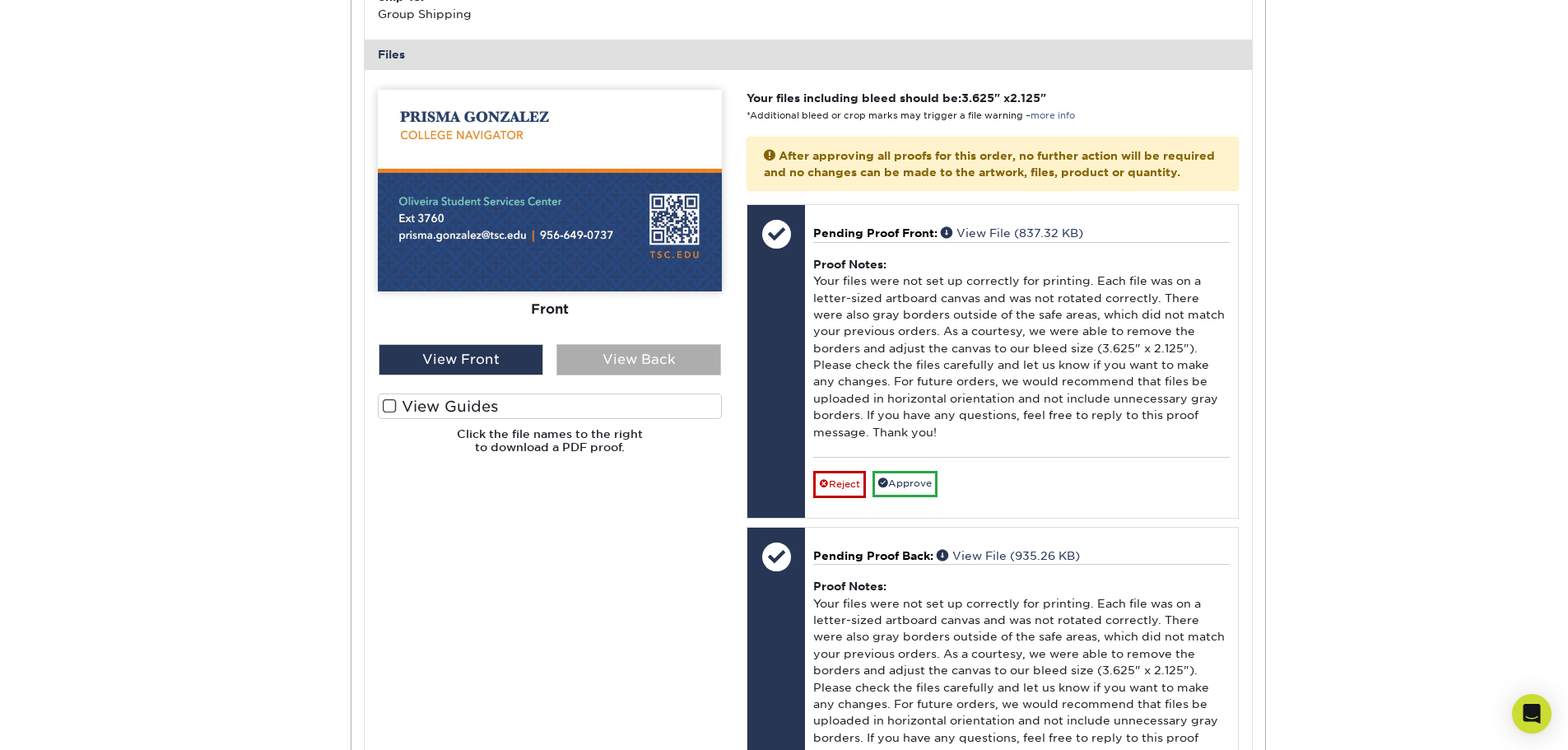
click at [696, 376] on div "View Back" at bounding box center [639, 359] width 165 height 31
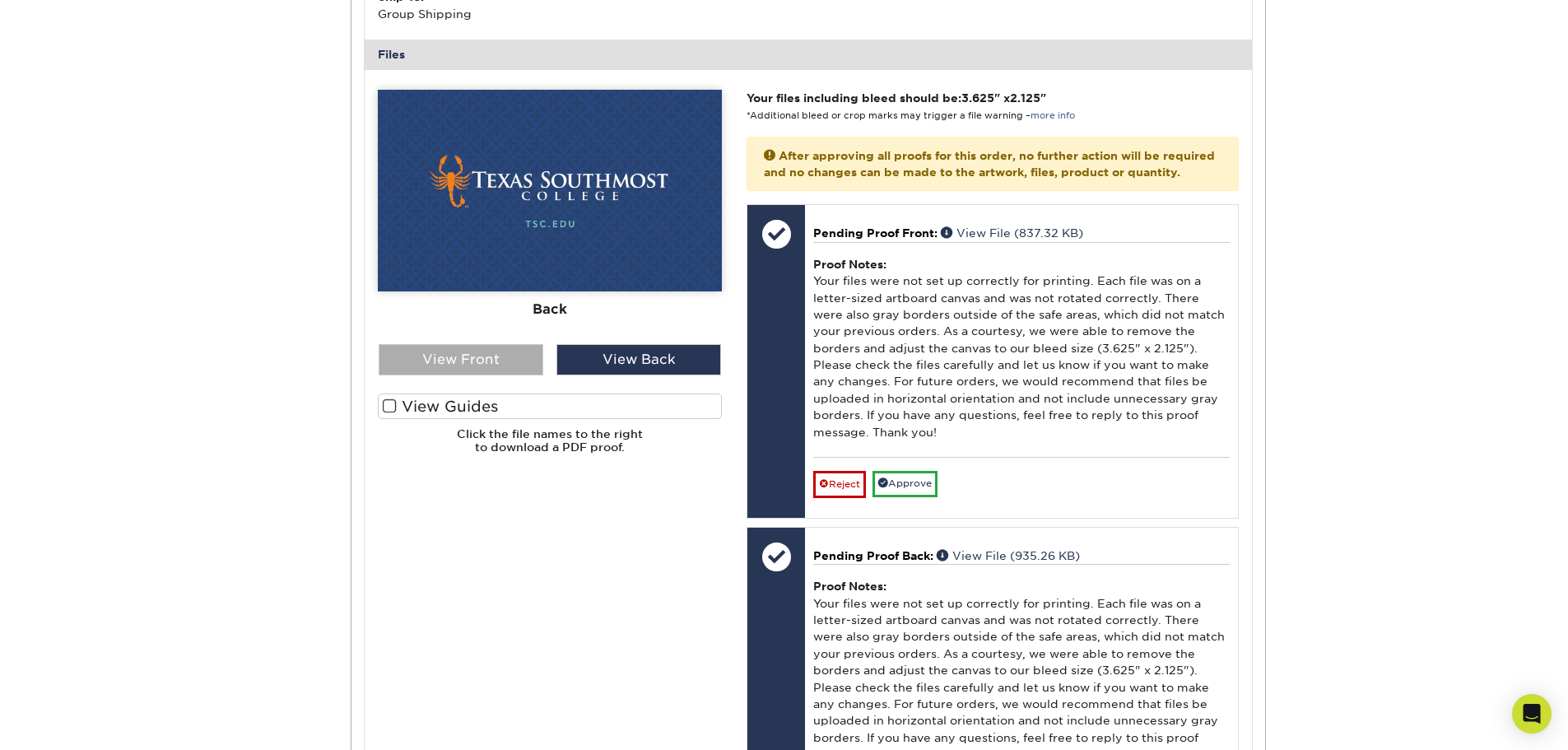
click at [480, 376] on div "View Front" at bounding box center [461, 359] width 165 height 31
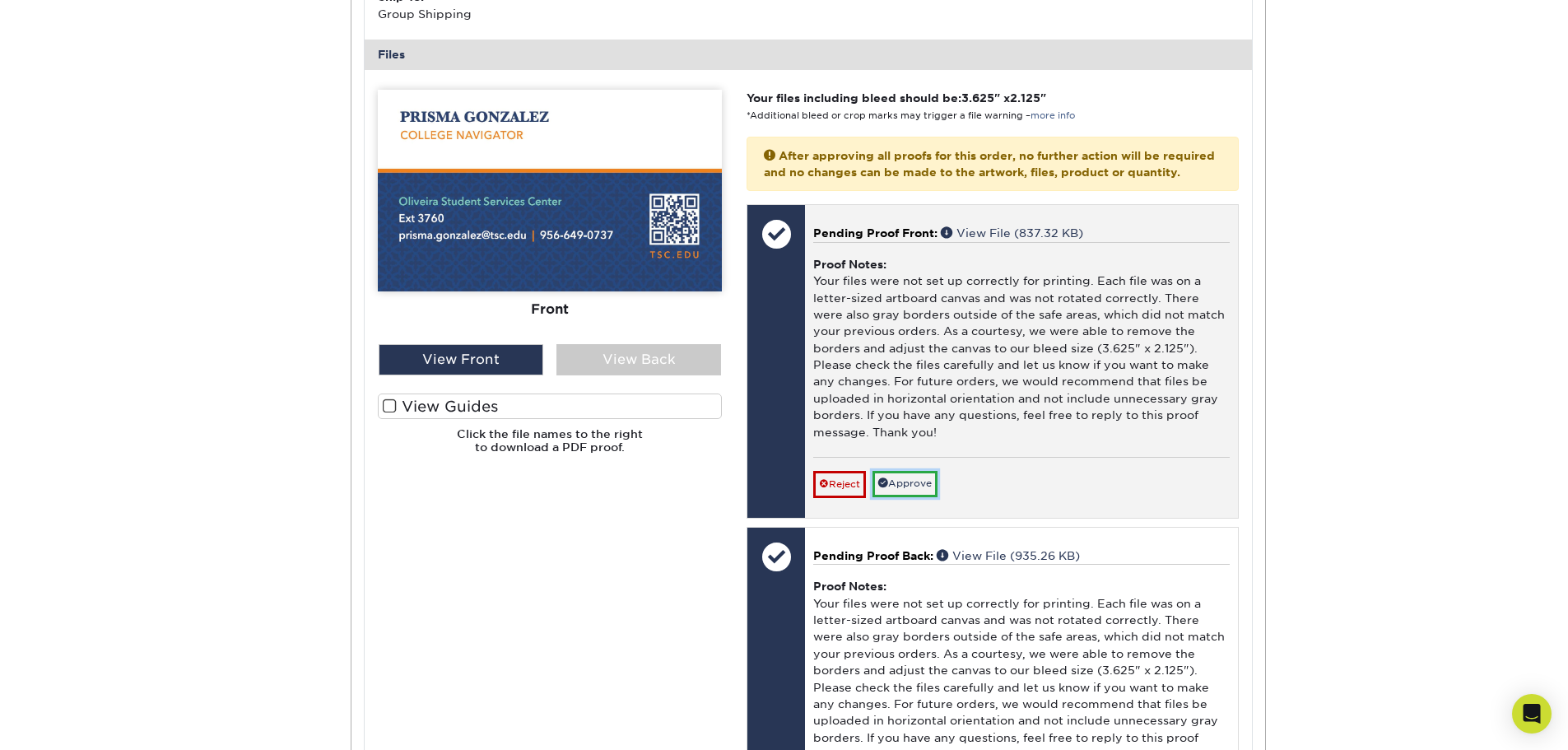
click at [936, 496] on link "Approve" at bounding box center [905, 484] width 65 height 26
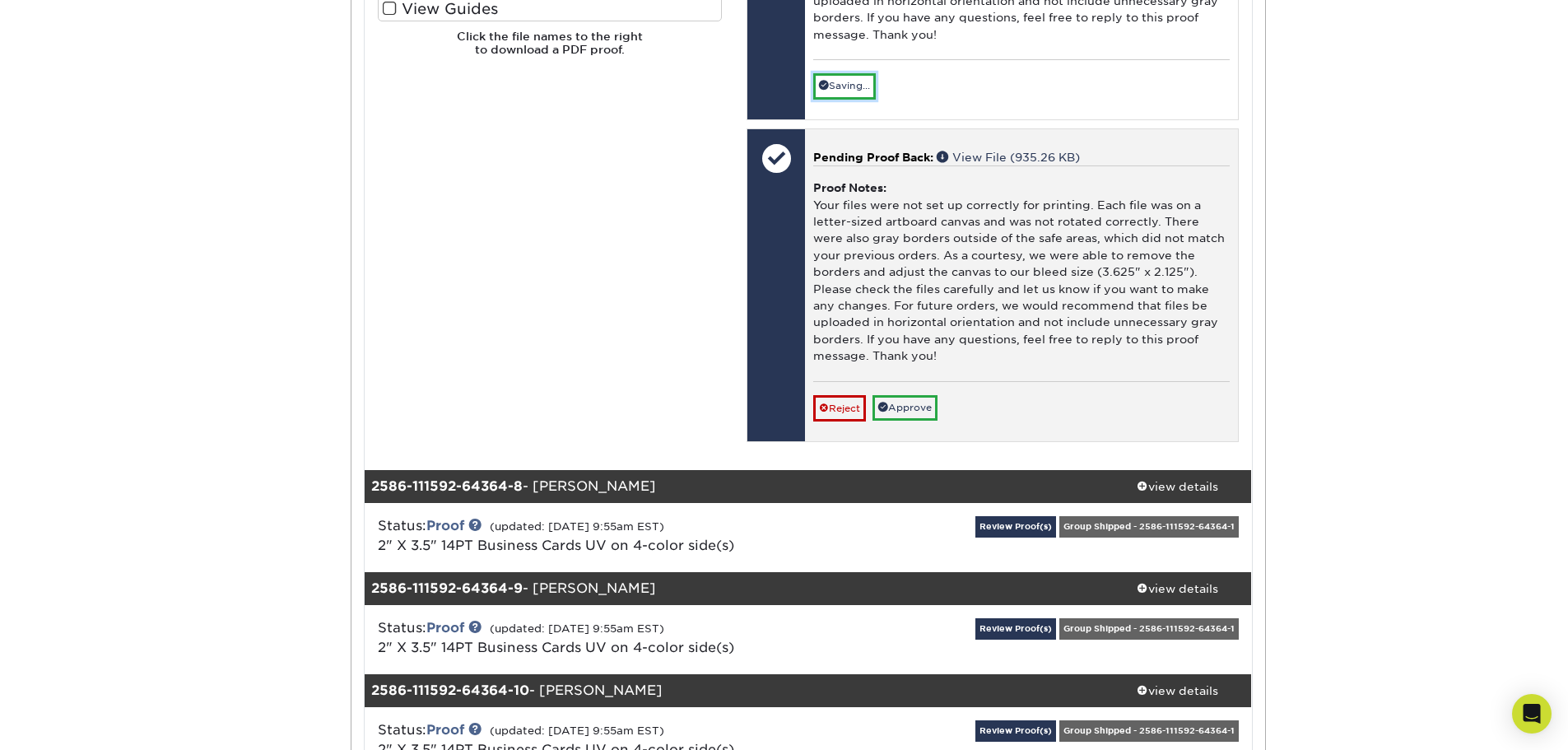
scroll to position [7988, 0]
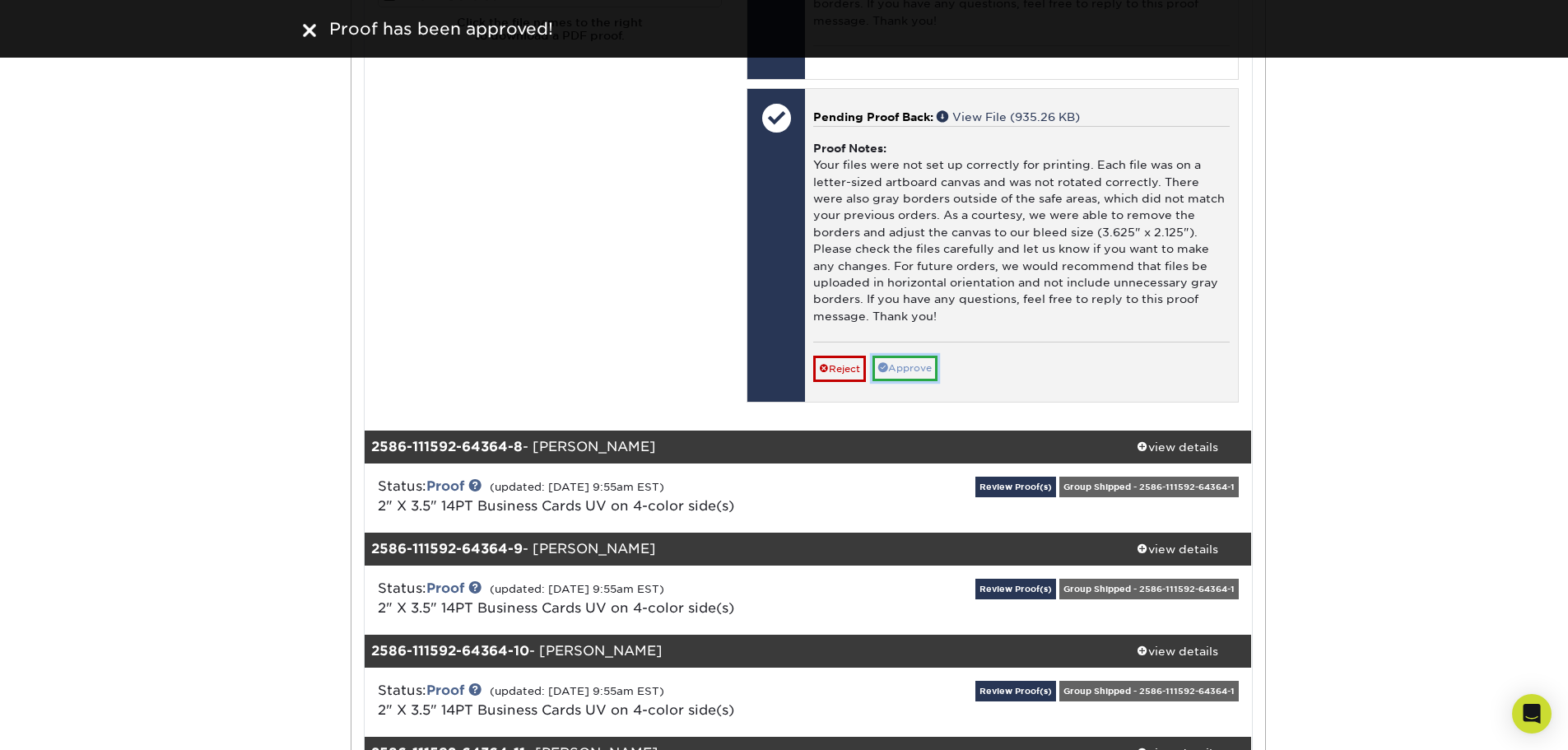
click at [912, 381] on link "Approve" at bounding box center [905, 369] width 65 height 26
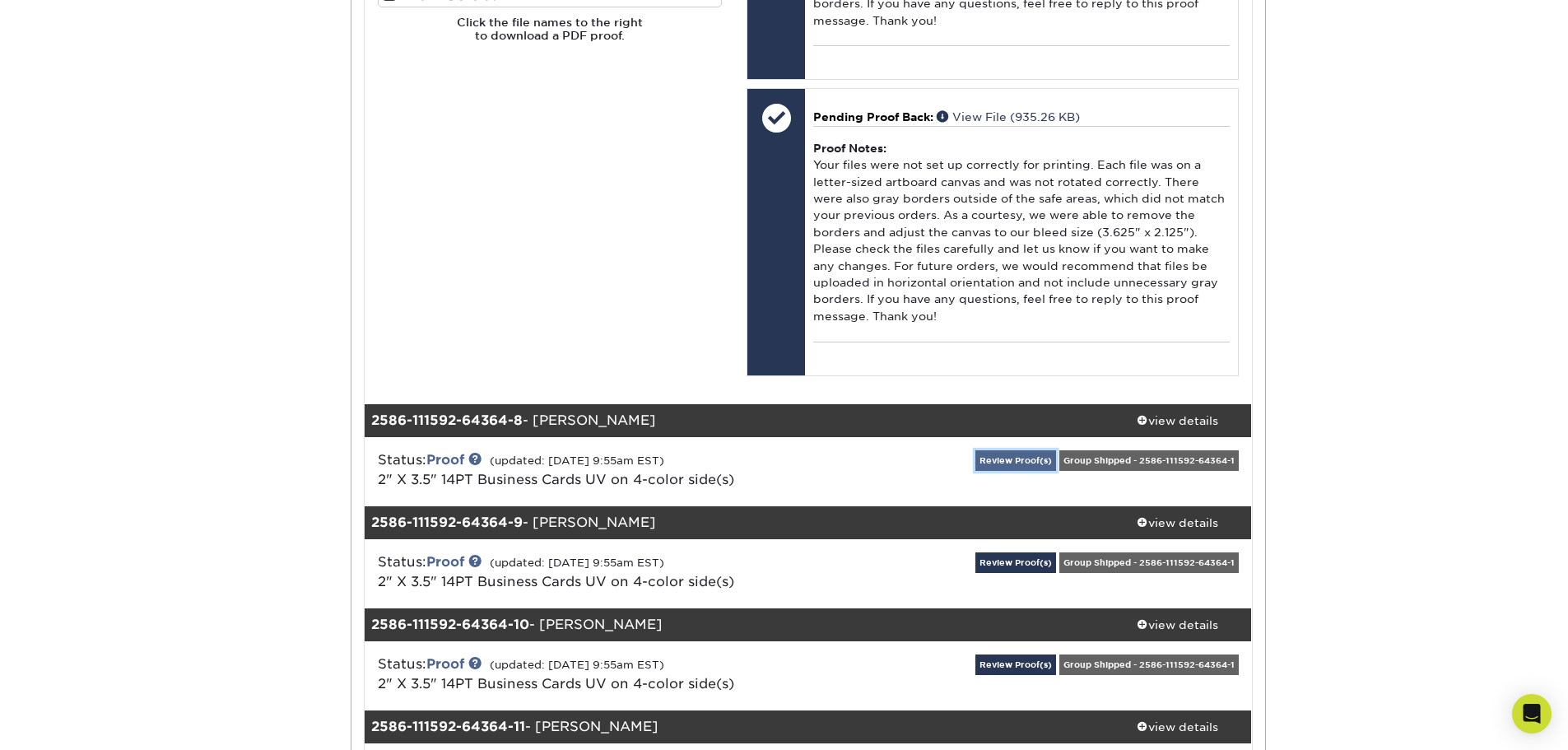
click at [987, 471] on link "Review Proof(s)" at bounding box center [1015, 461] width 81 height 21
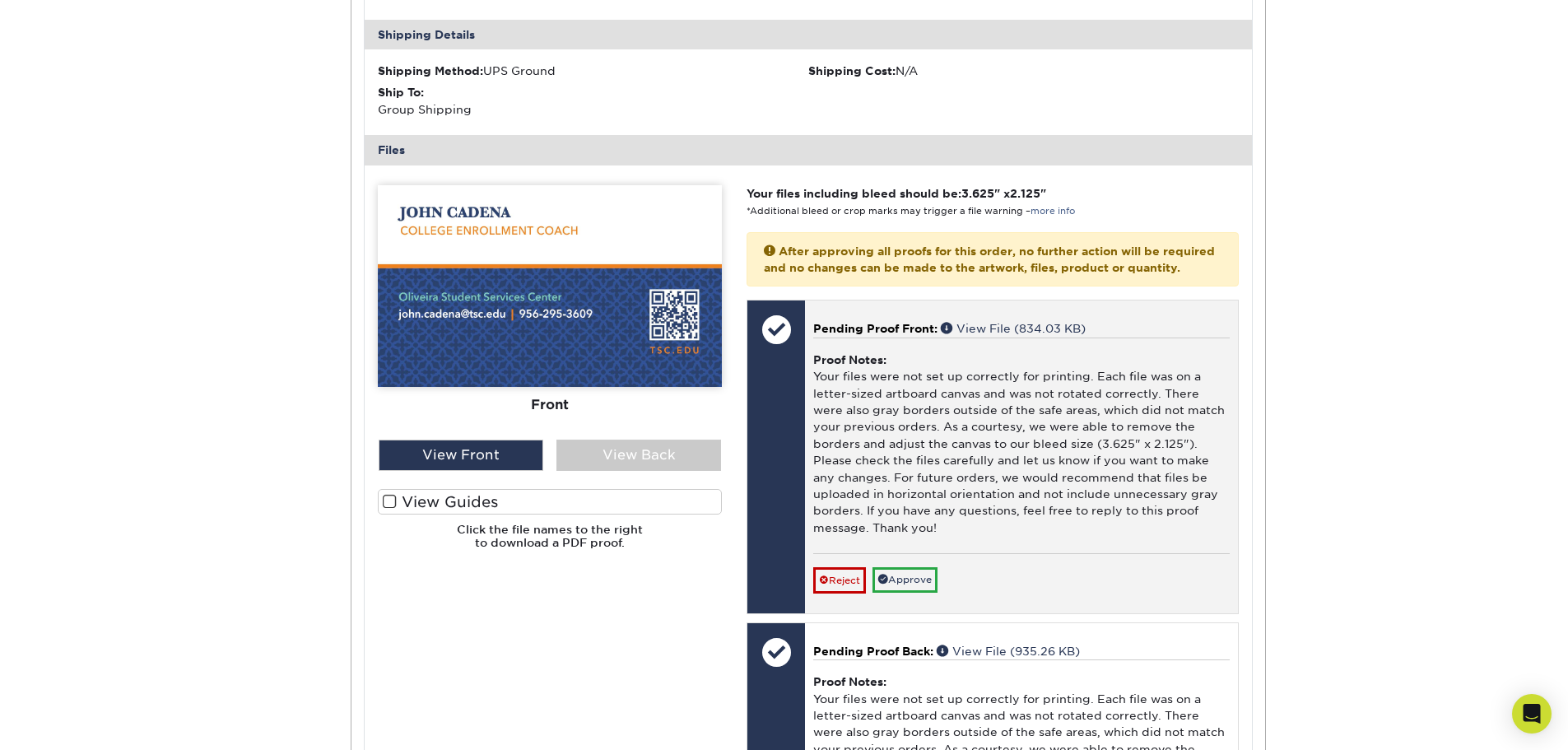
scroll to position [8729, 0]
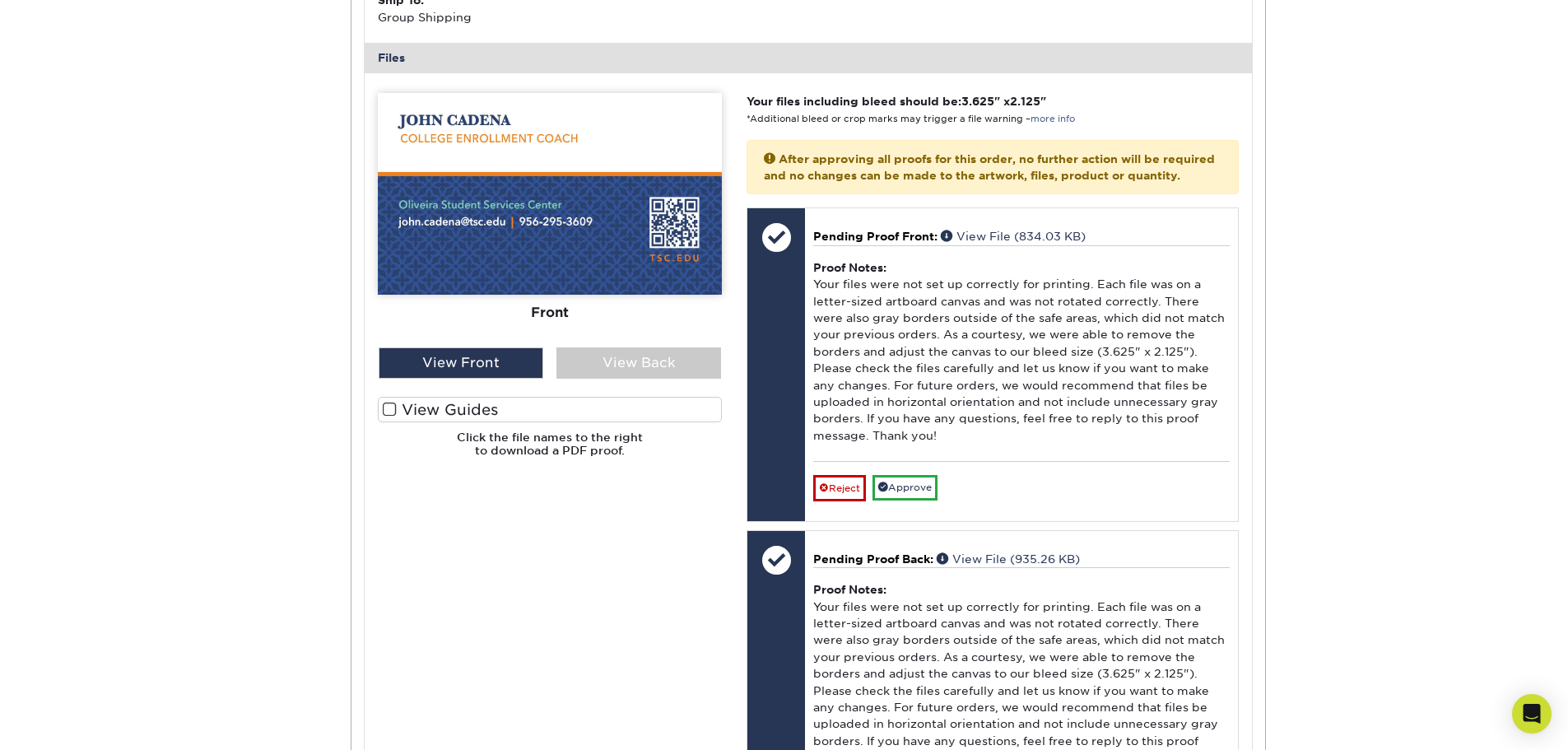
click at [645, 347] on div "Front Back" at bounding box center [550, 221] width 344 height 255
click at [645, 379] on div "View Back" at bounding box center [639, 362] width 165 height 31
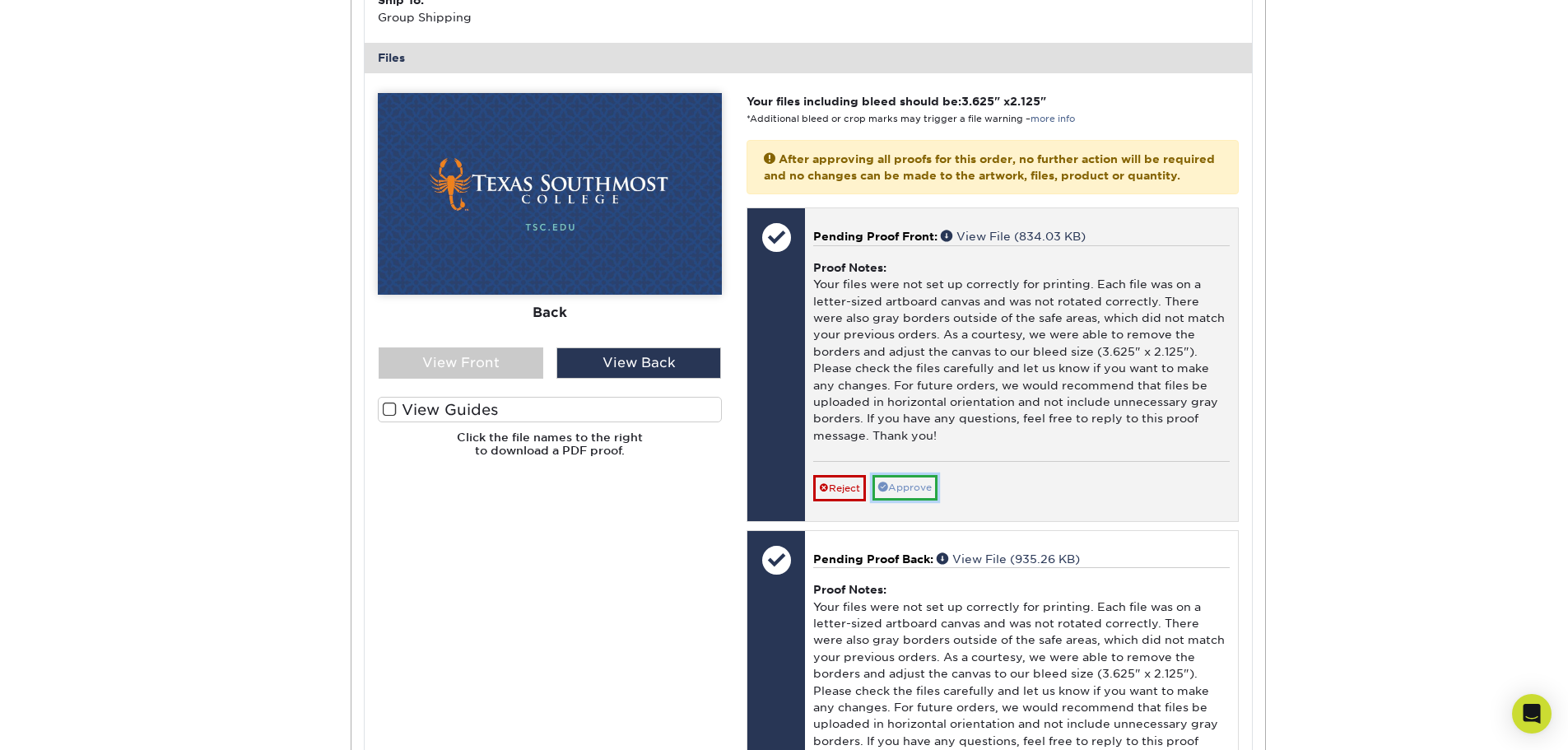
click at [905, 500] on link "Approve" at bounding box center [905, 488] width 65 height 26
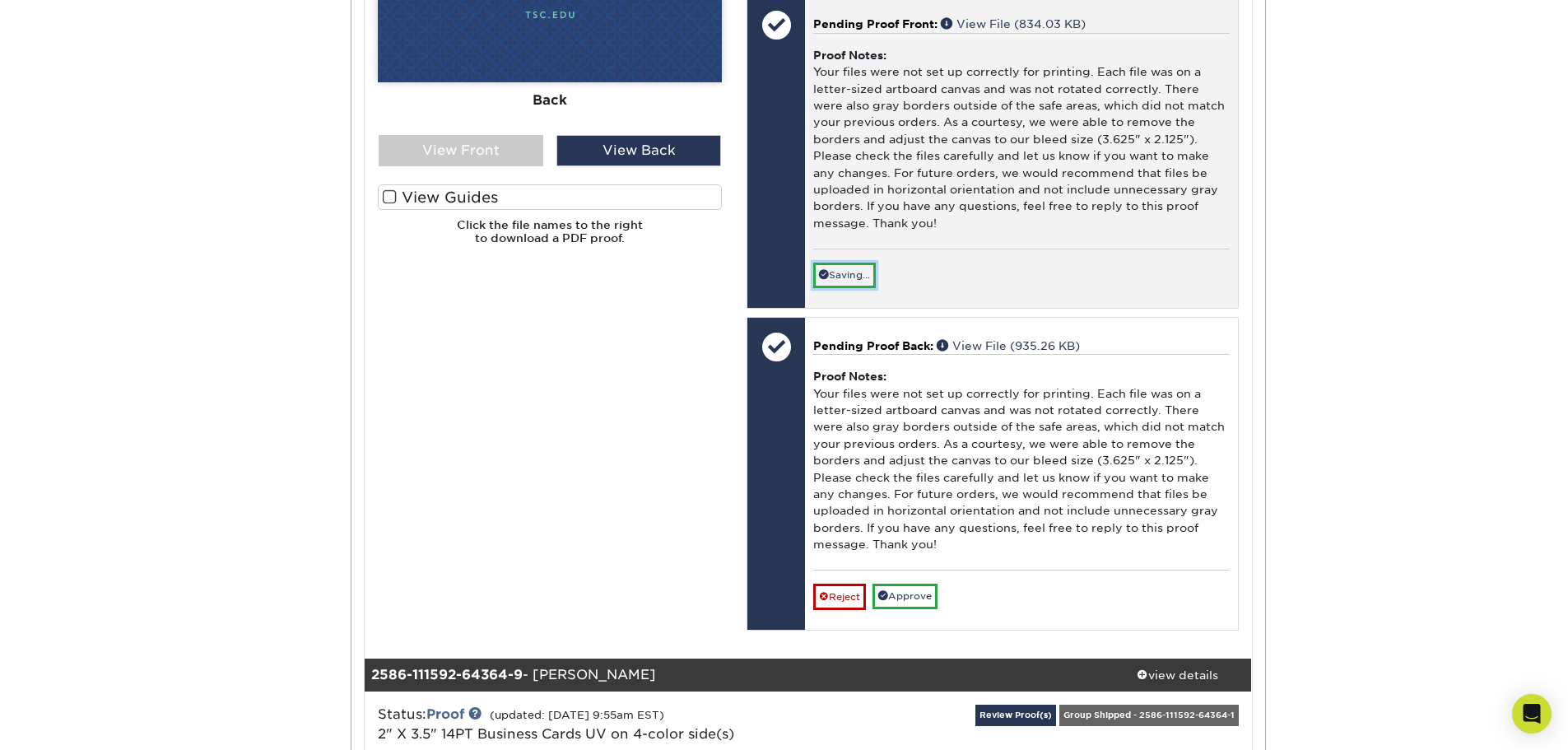
scroll to position [9060, 0]
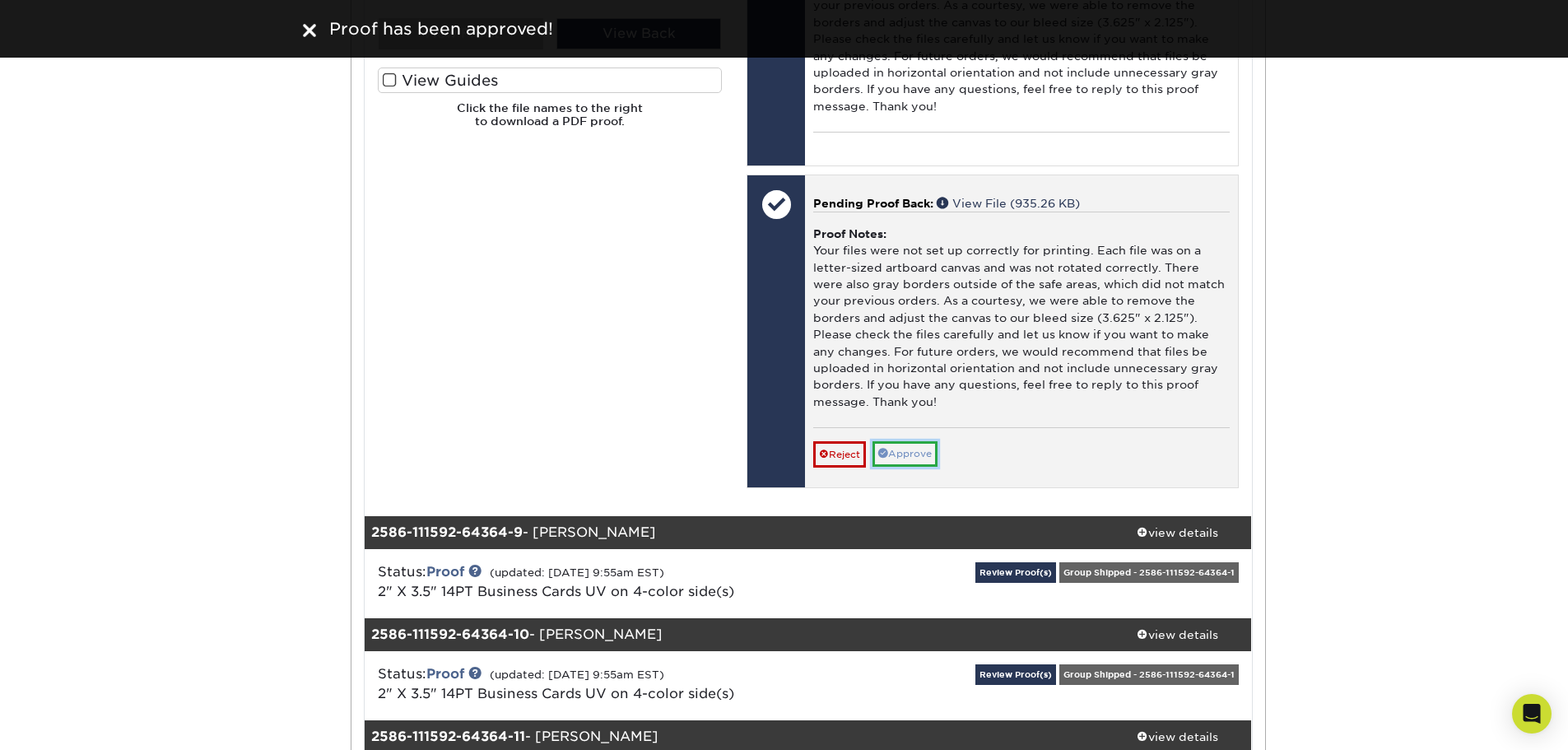
click at [902, 467] on link "Approve" at bounding box center [905, 455] width 65 height 26
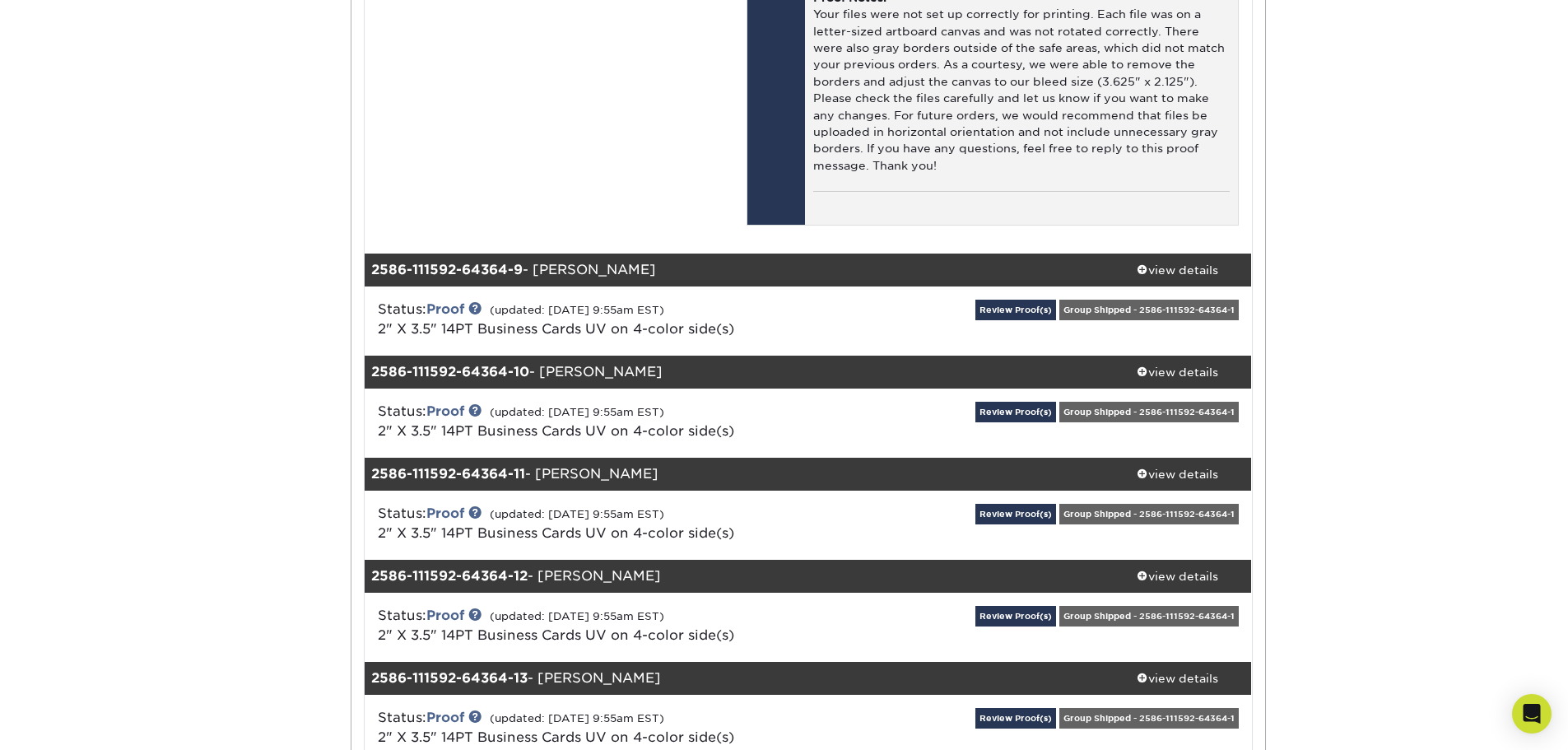
scroll to position [9389, 0]
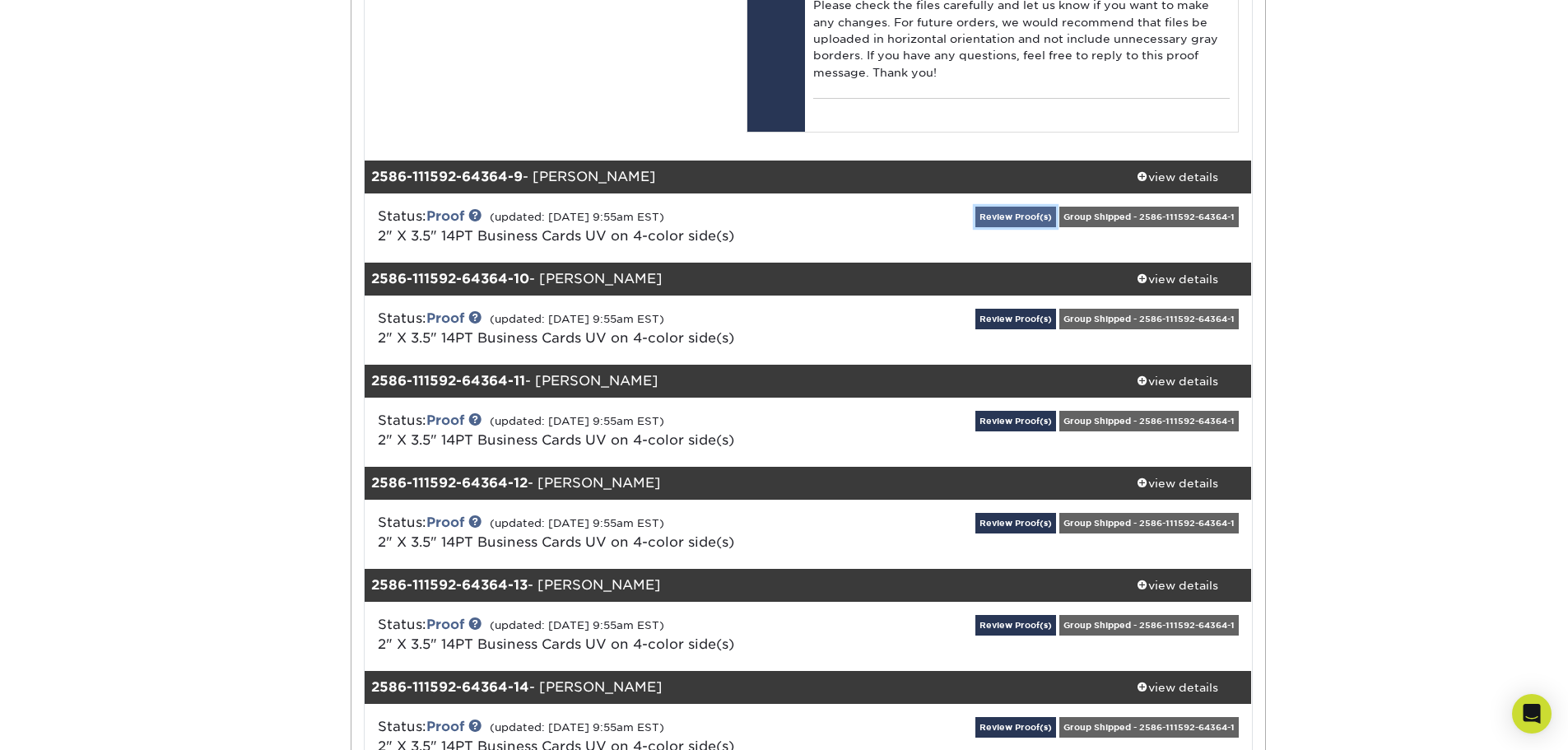
click at [1030, 228] on link "Review Proof(s)" at bounding box center [1015, 217] width 81 height 21
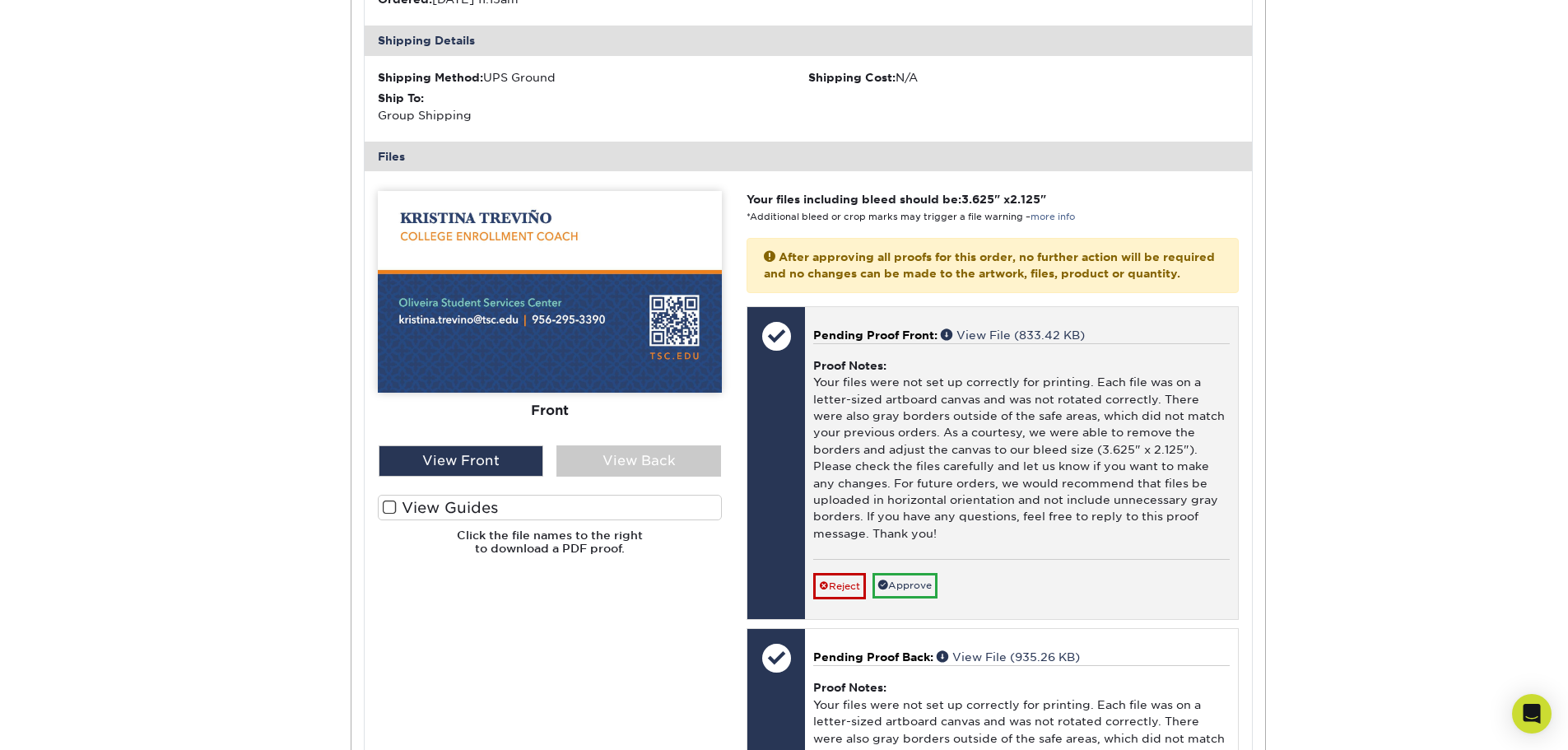
scroll to position [9883, 0]
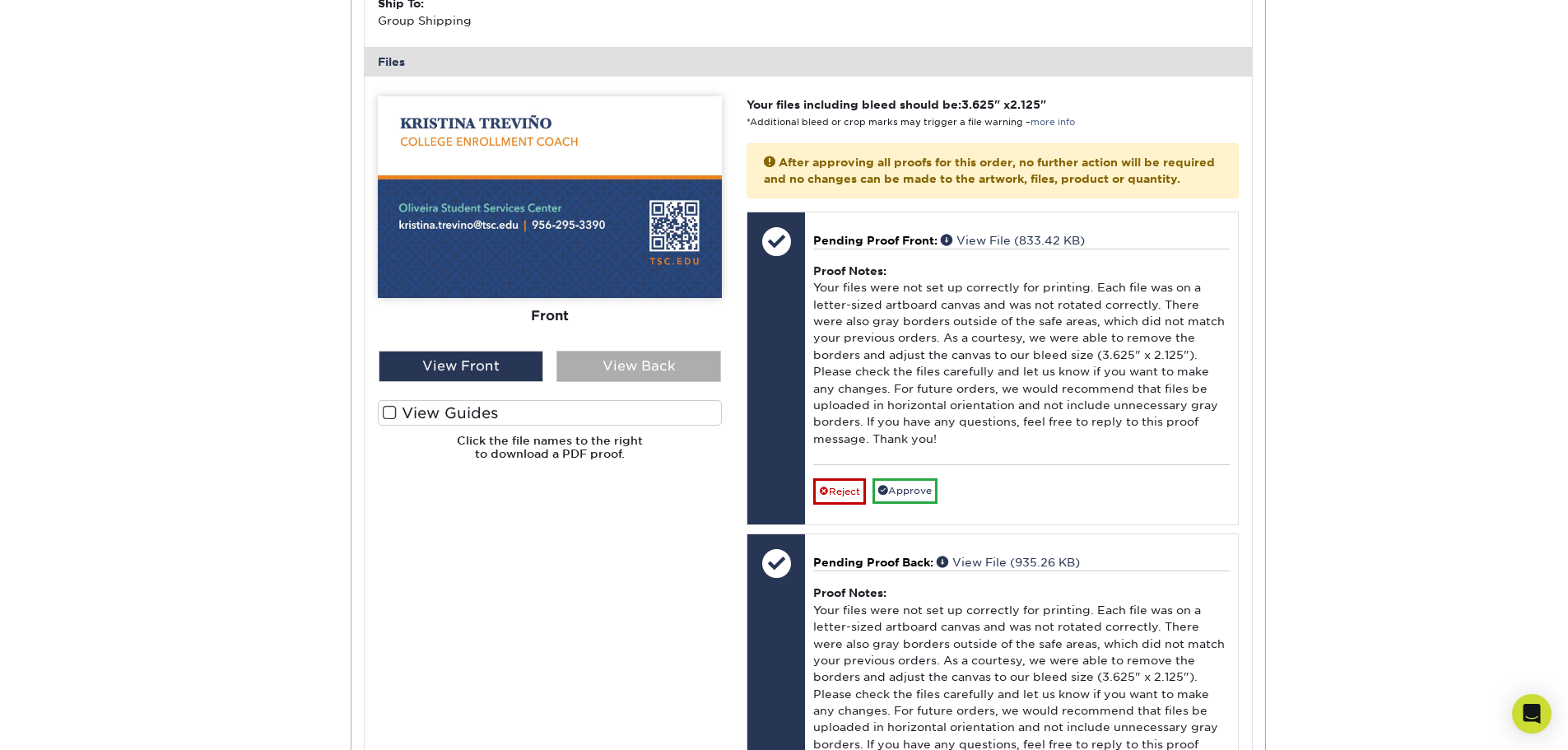
click at [692, 382] on div "View Back" at bounding box center [639, 366] width 165 height 31
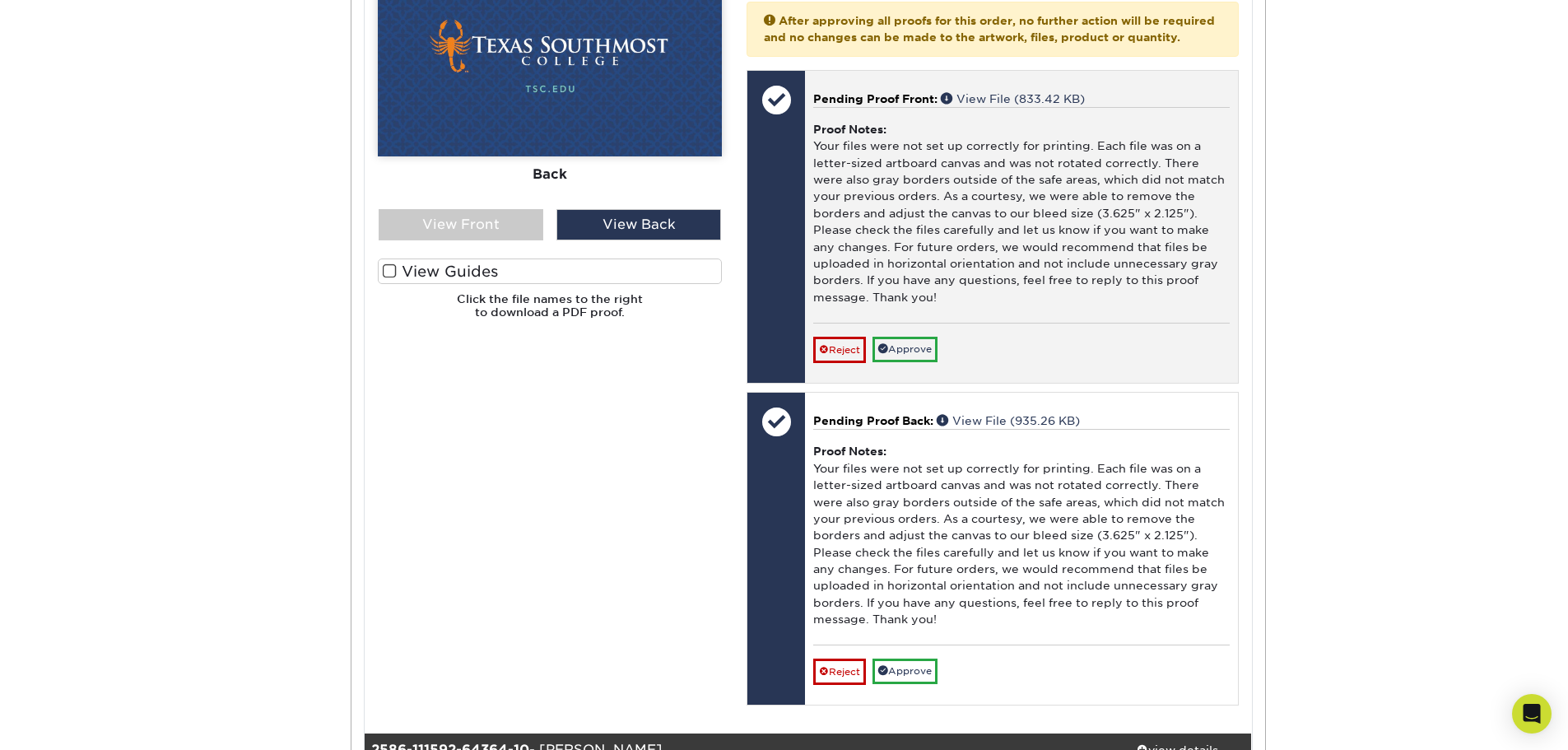
scroll to position [10047, 0]
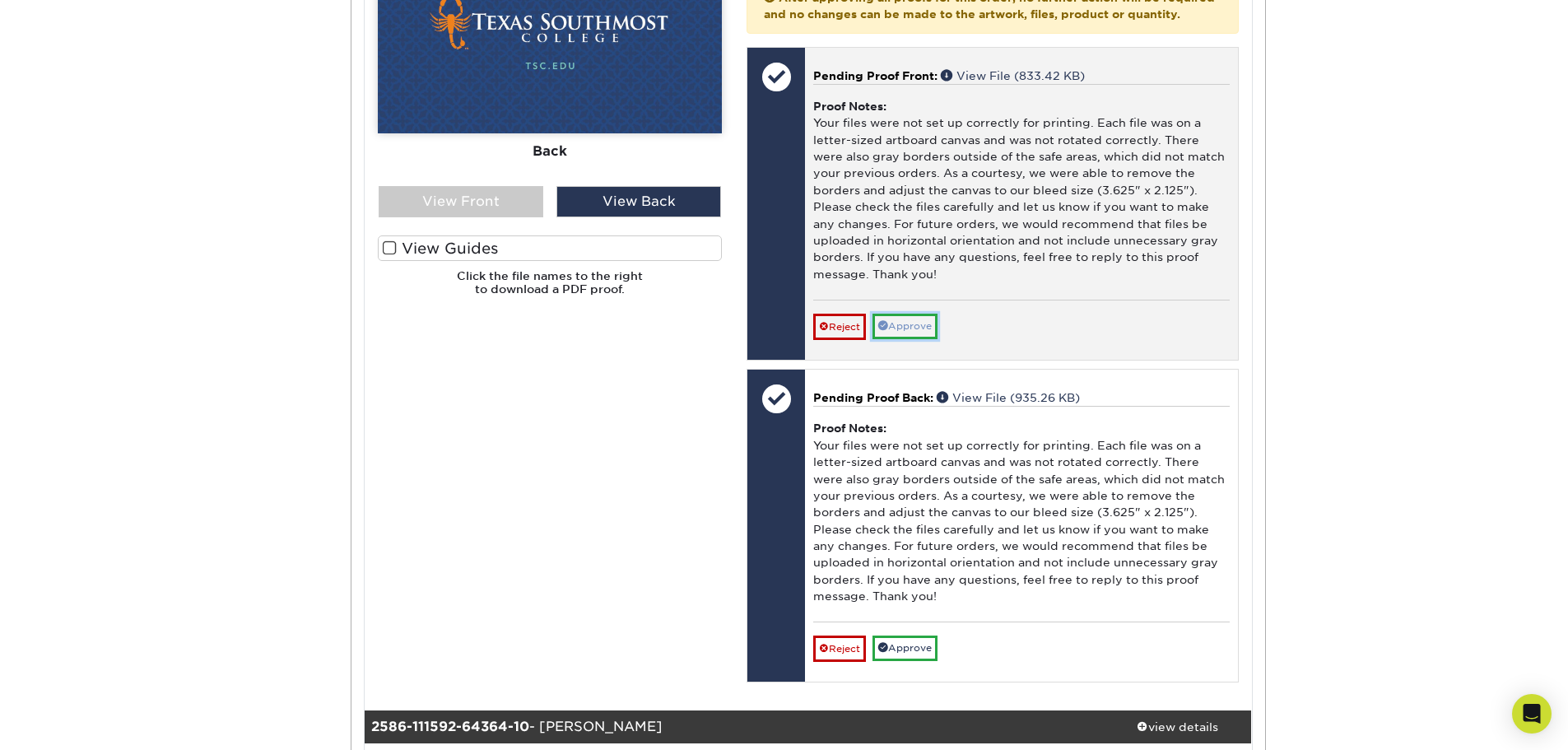
click at [905, 339] on link "Approve" at bounding box center [905, 326] width 65 height 26
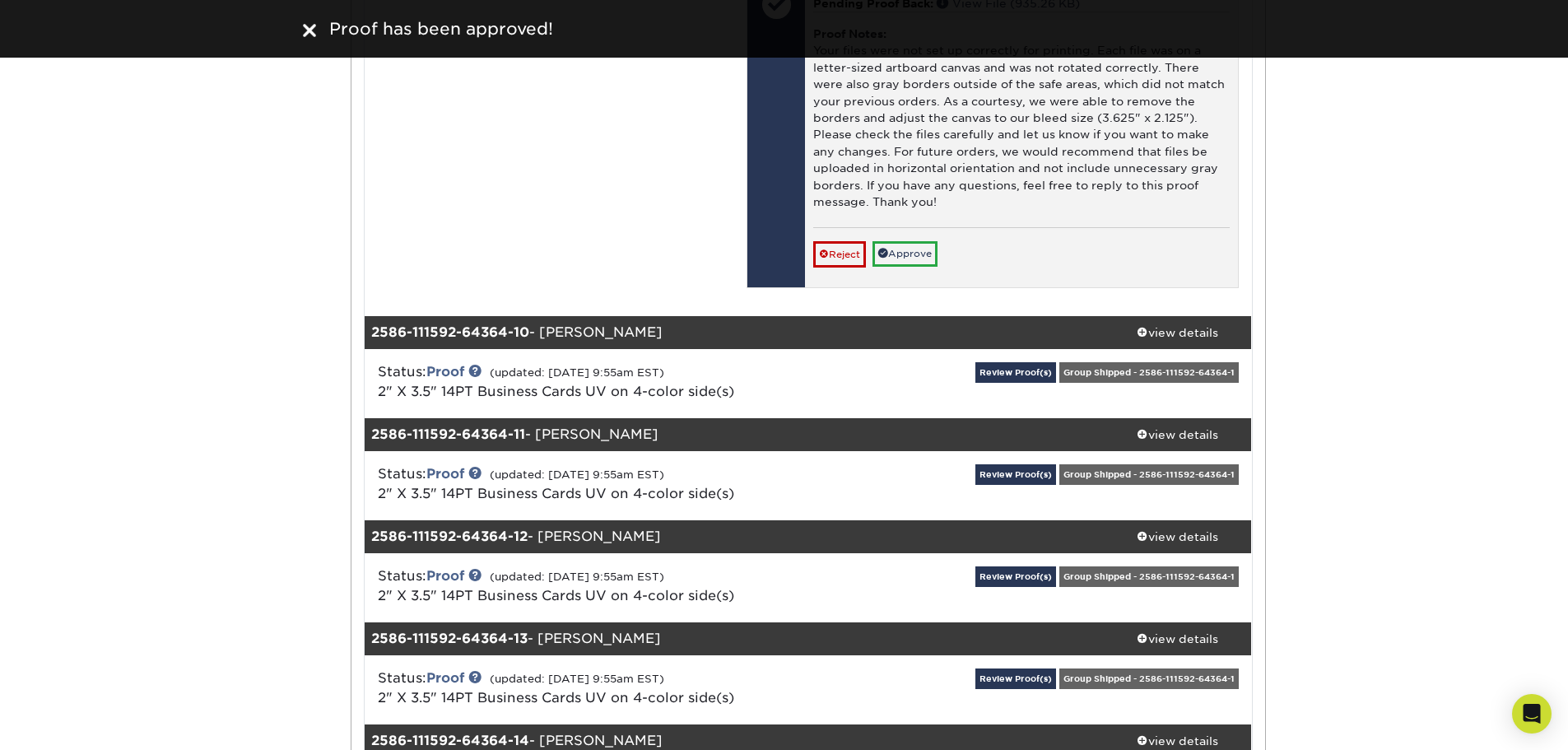
scroll to position [10459, 0]
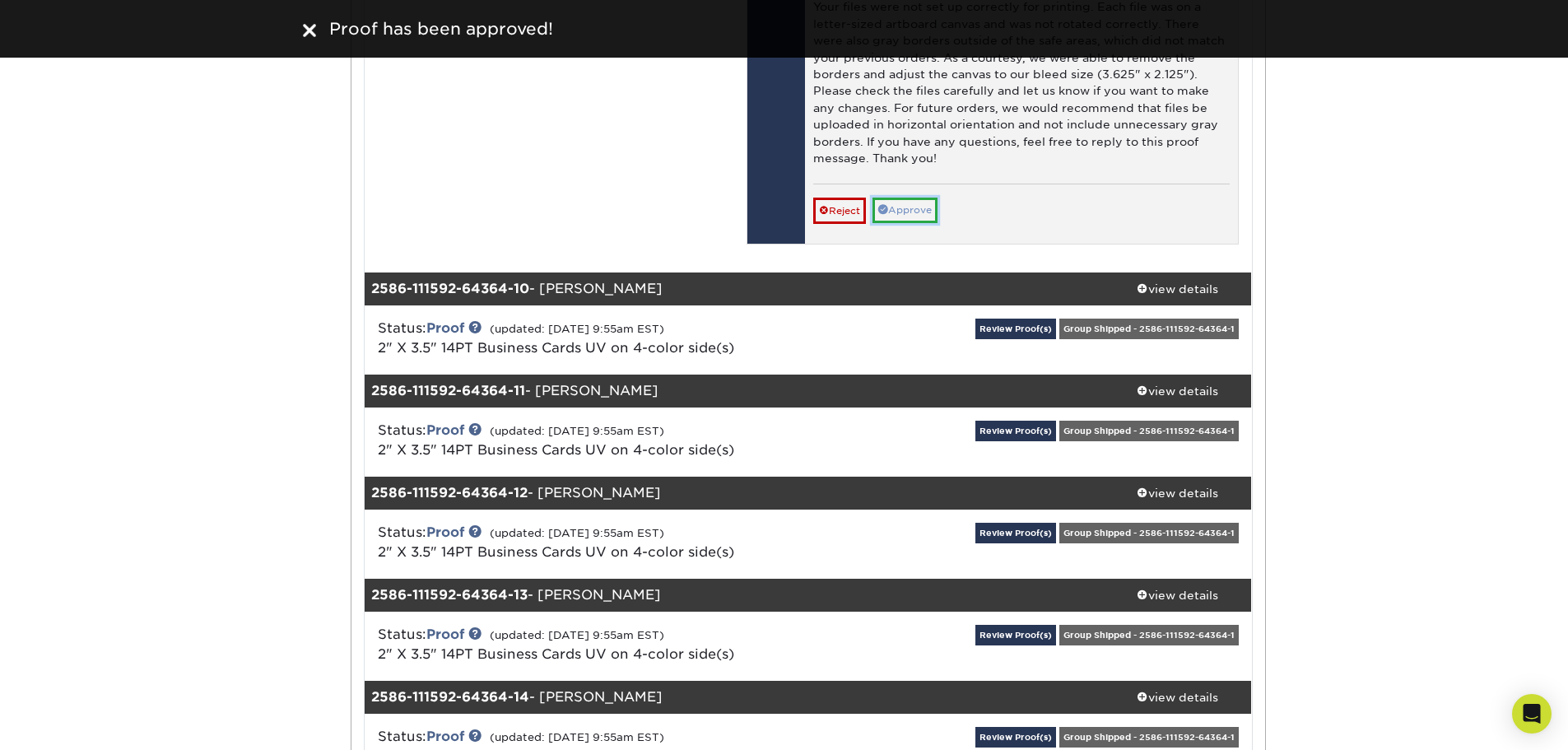
click at [912, 223] on link "Approve" at bounding box center [905, 211] width 65 height 26
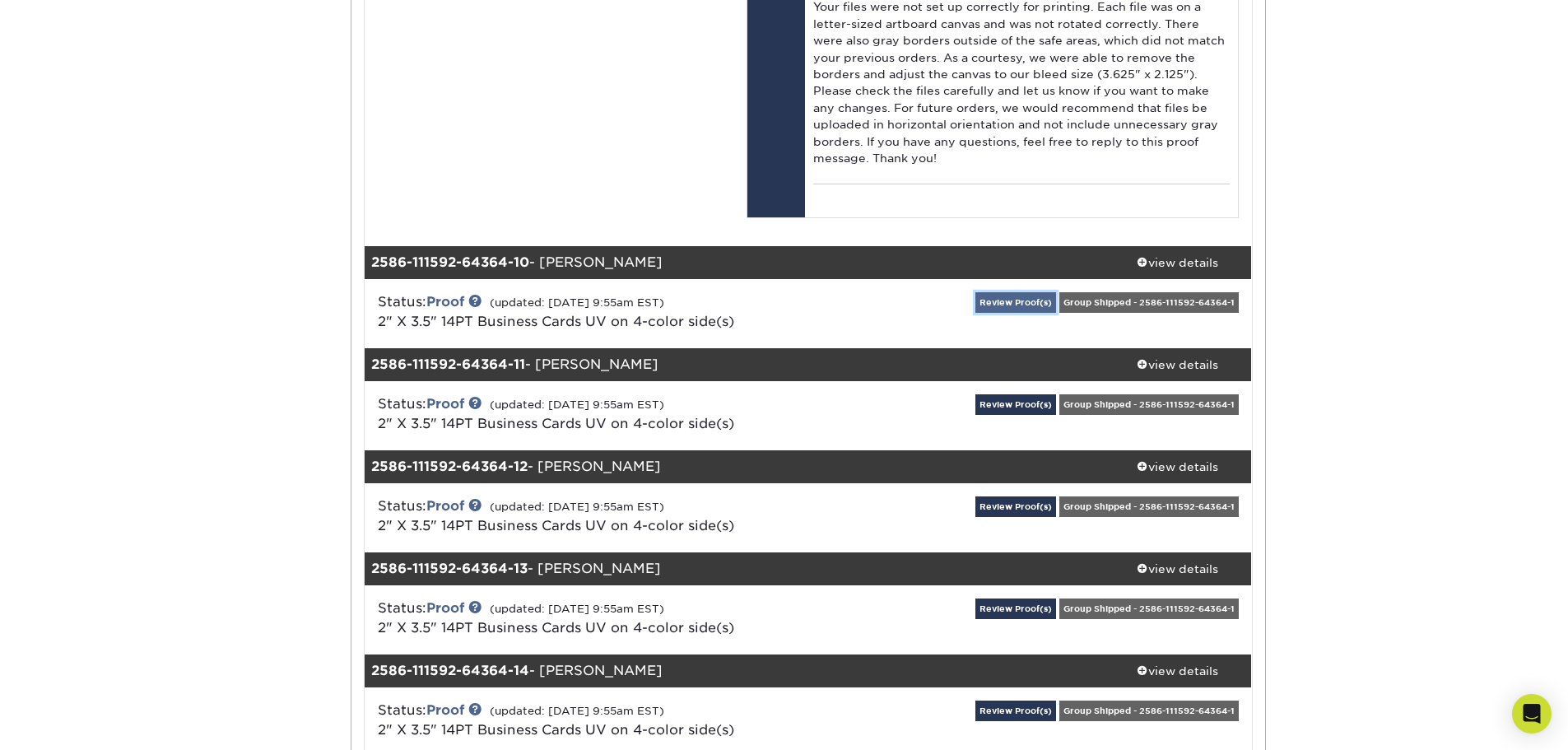
click at [1027, 313] on link "Review Proof(s)" at bounding box center [1015, 302] width 81 height 21
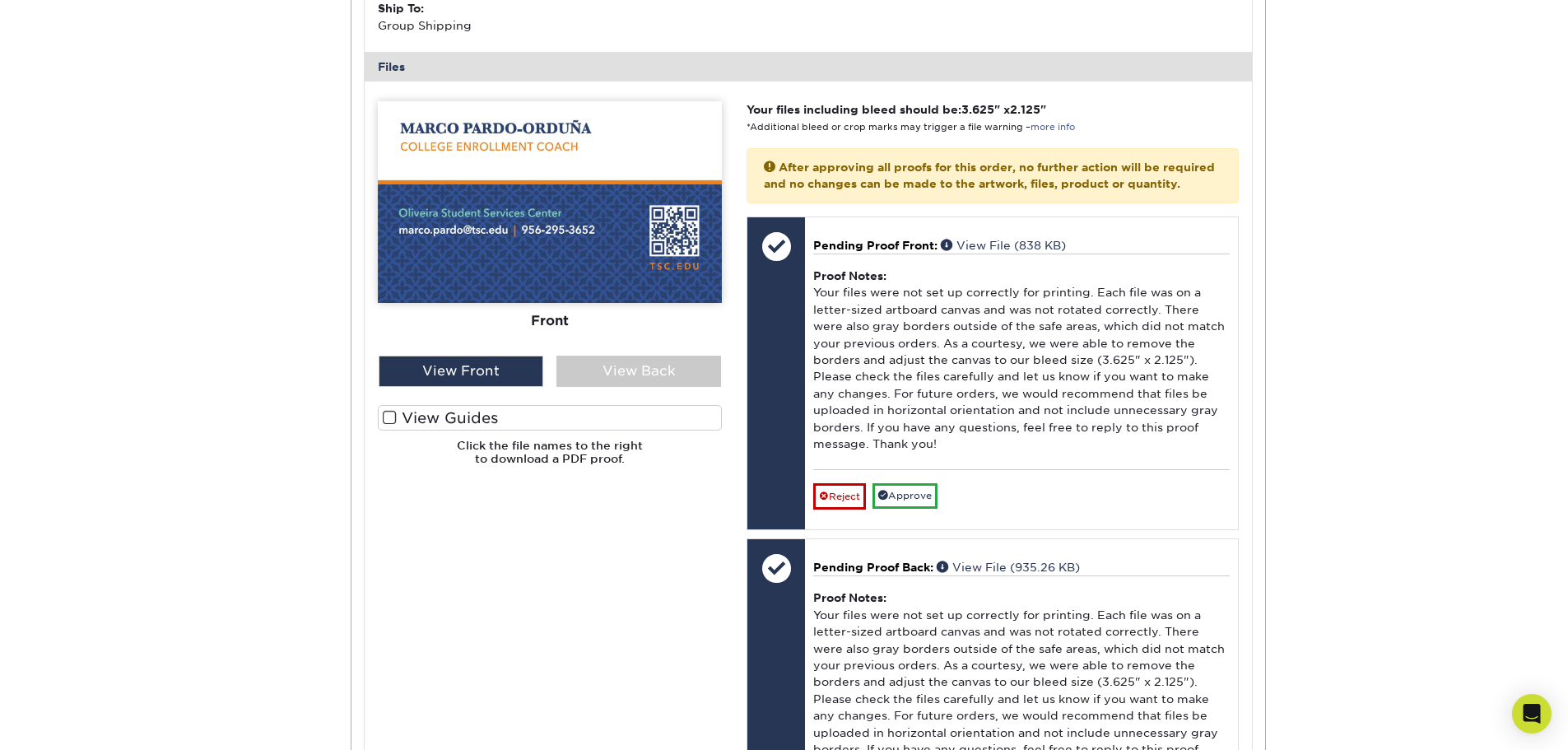
scroll to position [11036, 0]
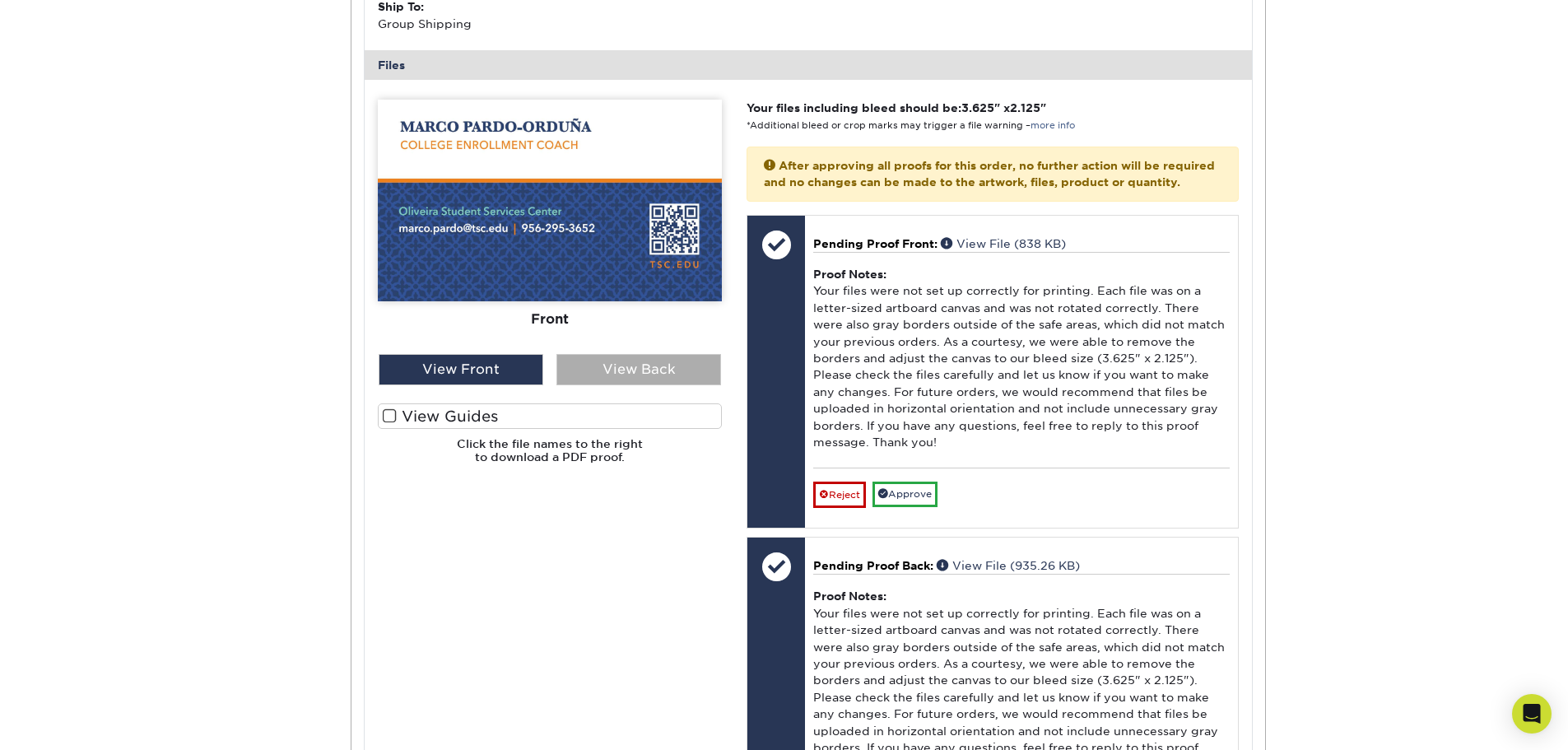
click at [680, 385] on div "View Back" at bounding box center [639, 369] width 165 height 31
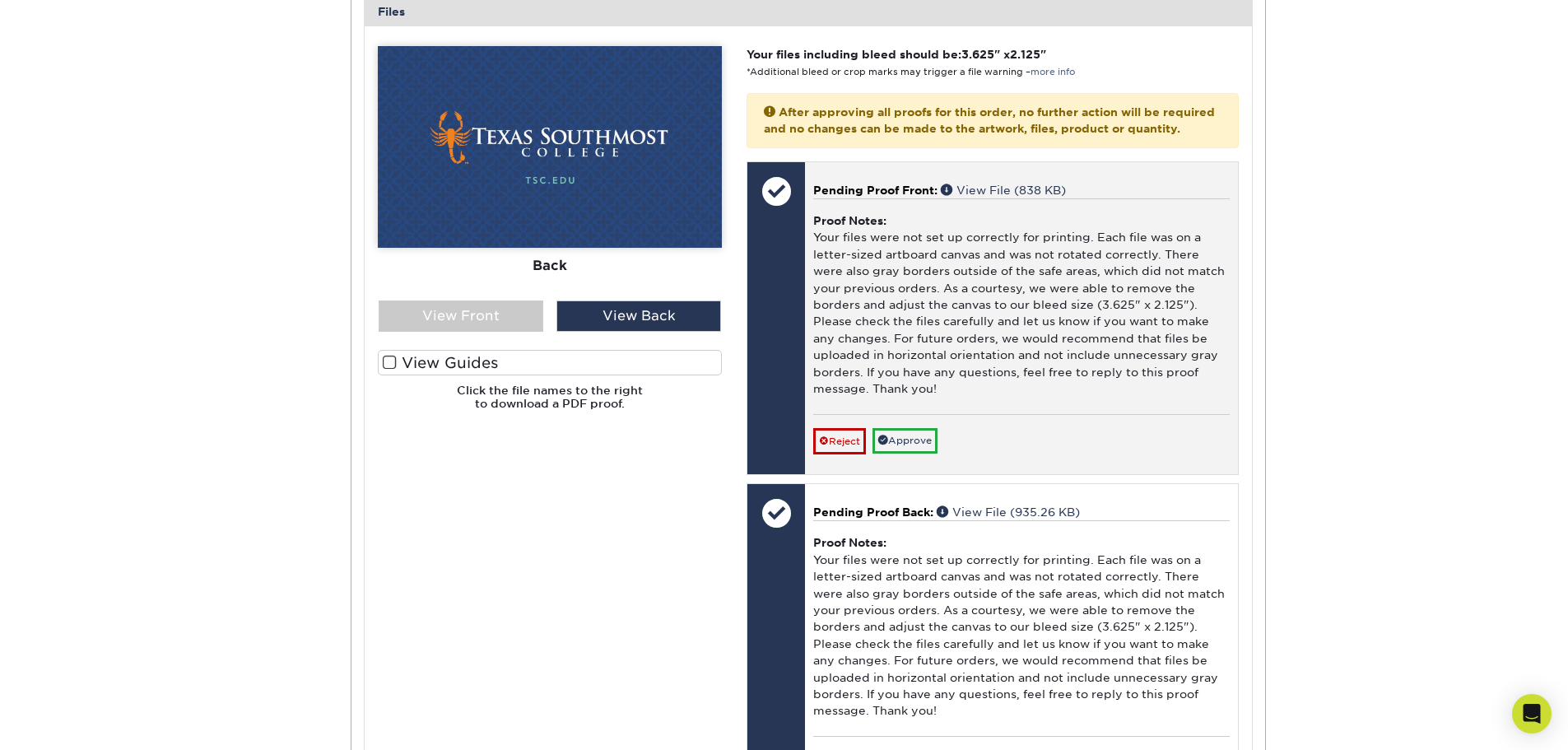
scroll to position [11119, 0]
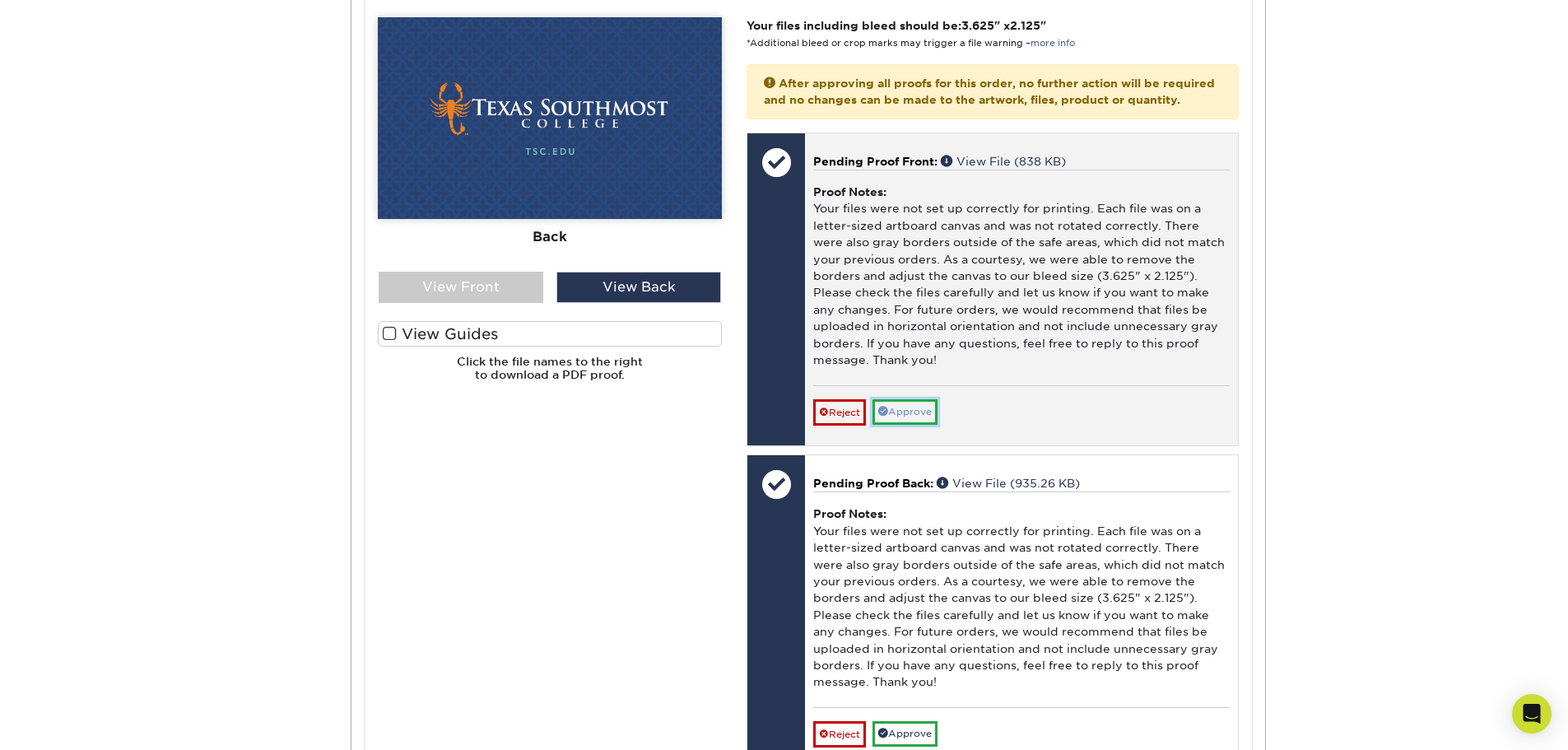
click at [926, 425] on link "Approve" at bounding box center [905, 413] width 65 height 26
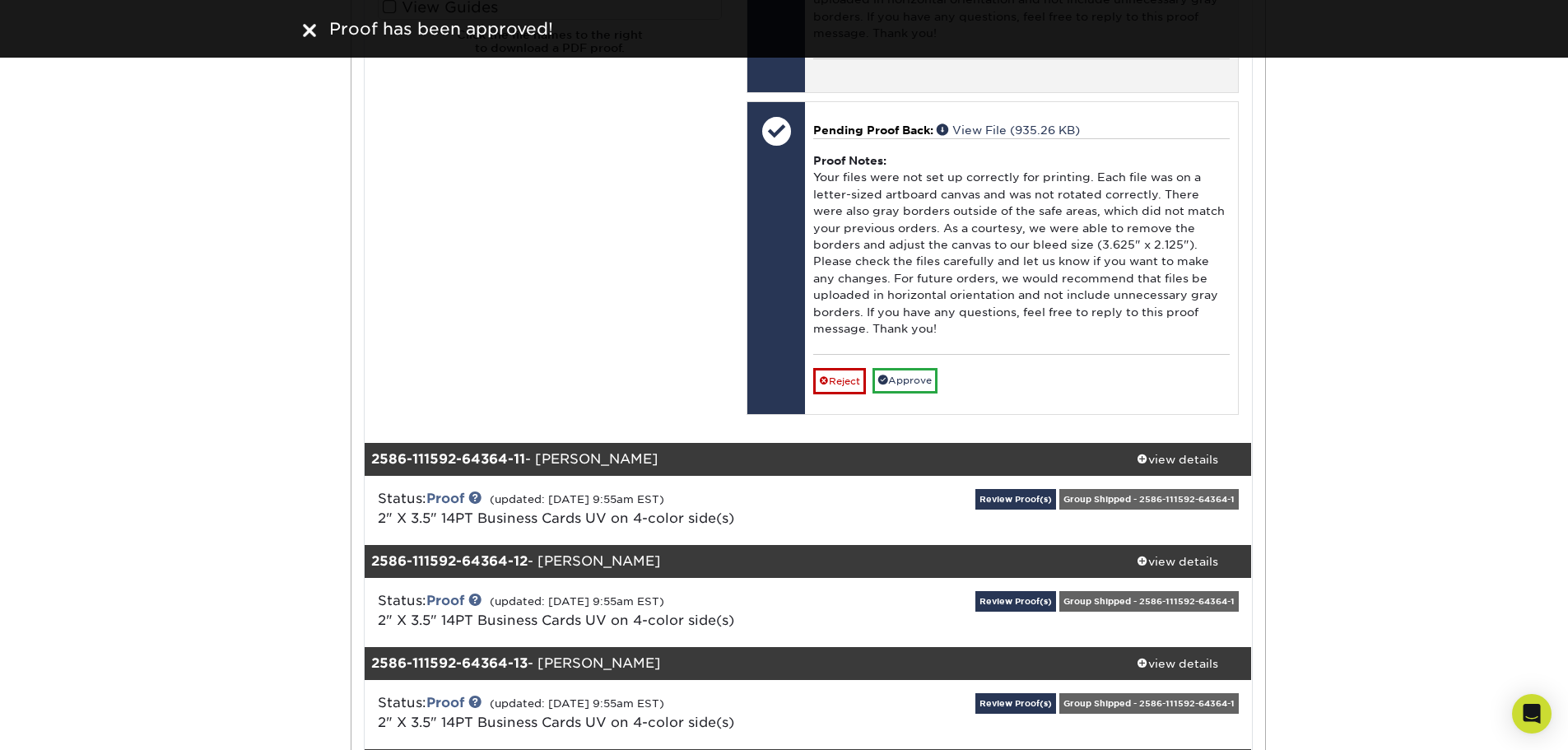
scroll to position [11448, 0]
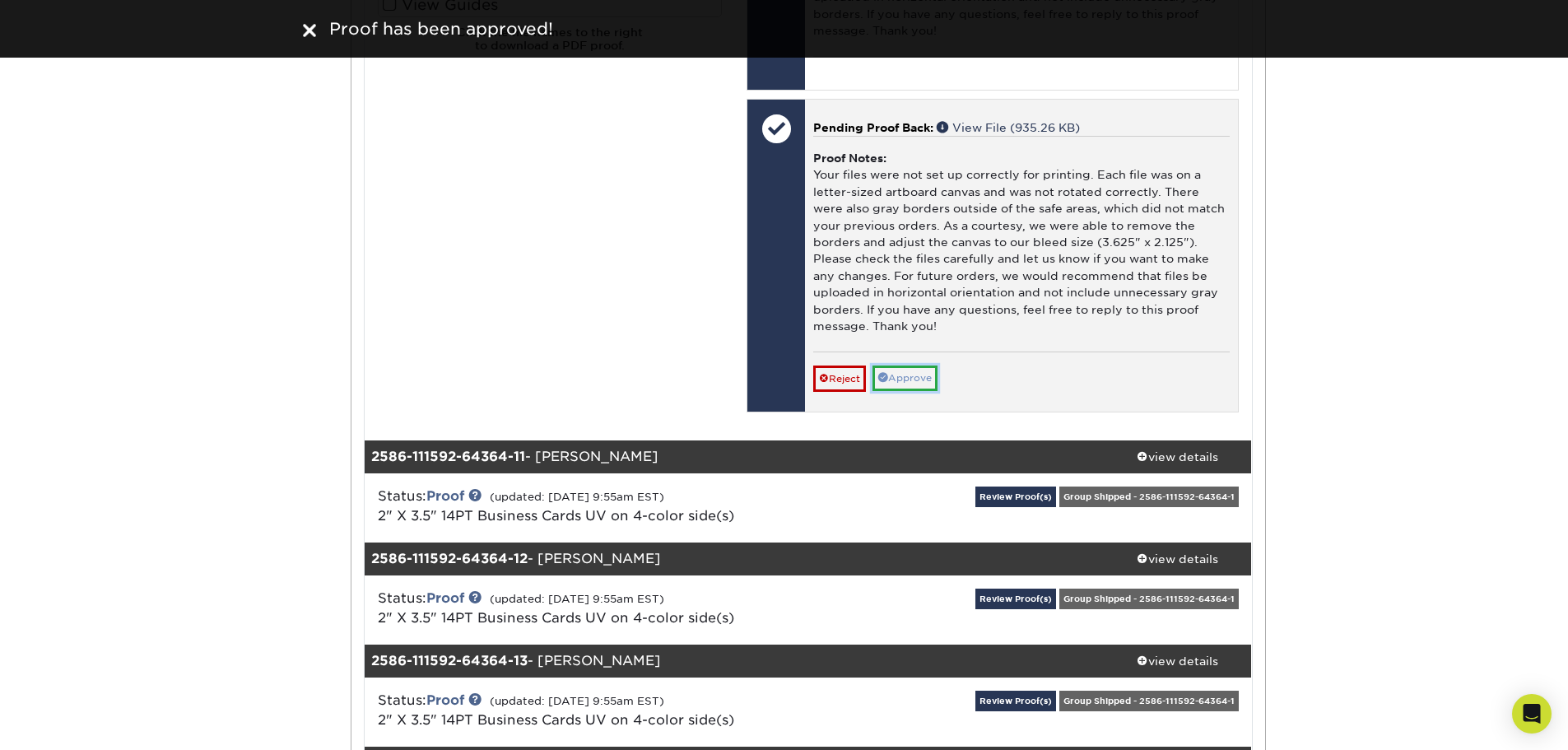
click at [914, 391] on link "Approve" at bounding box center [905, 379] width 65 height 26
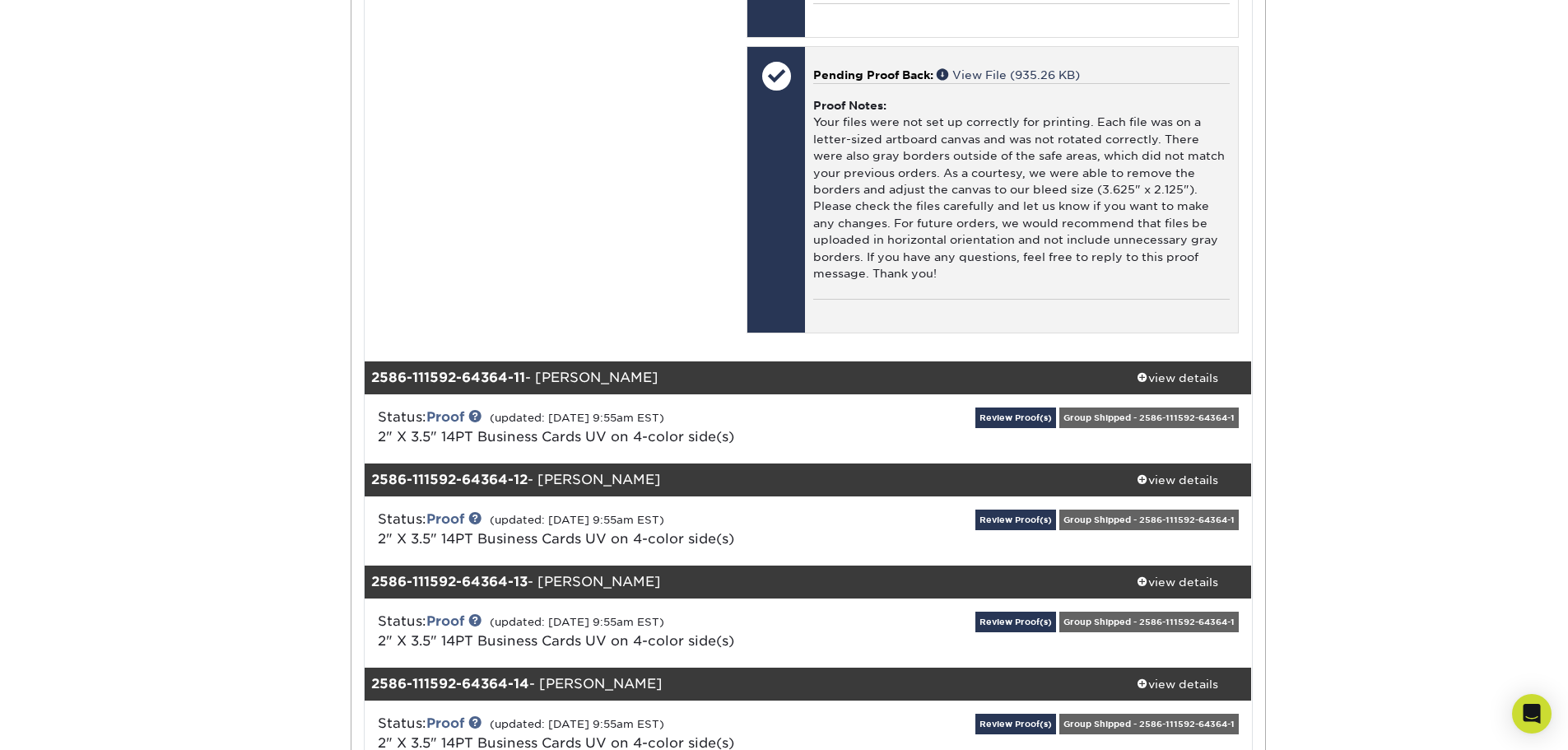
scroll to position [11777, 0]
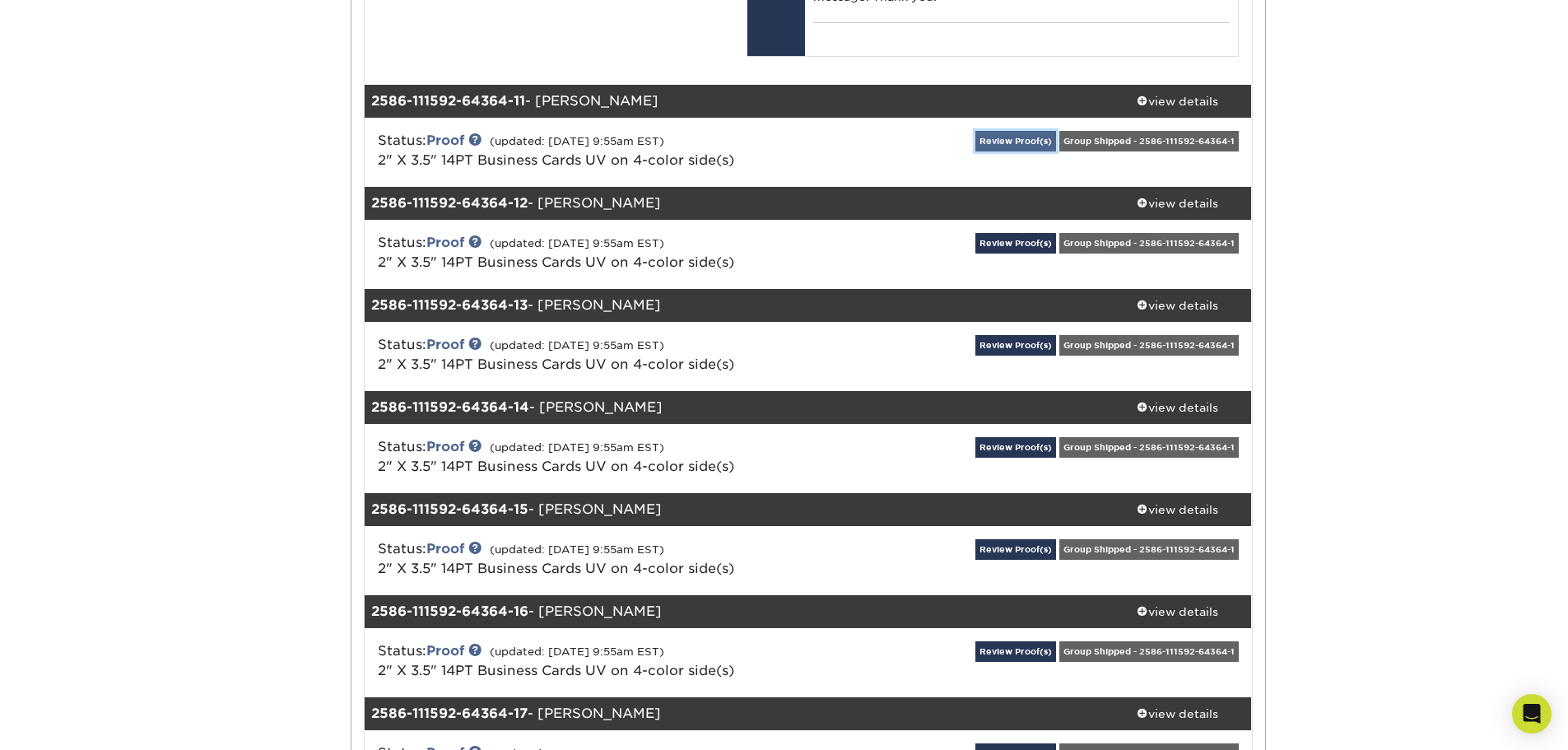
click at [994, 151] on link "Review Proof(s)" at bounding box center [1015, 141] width 81 height 21
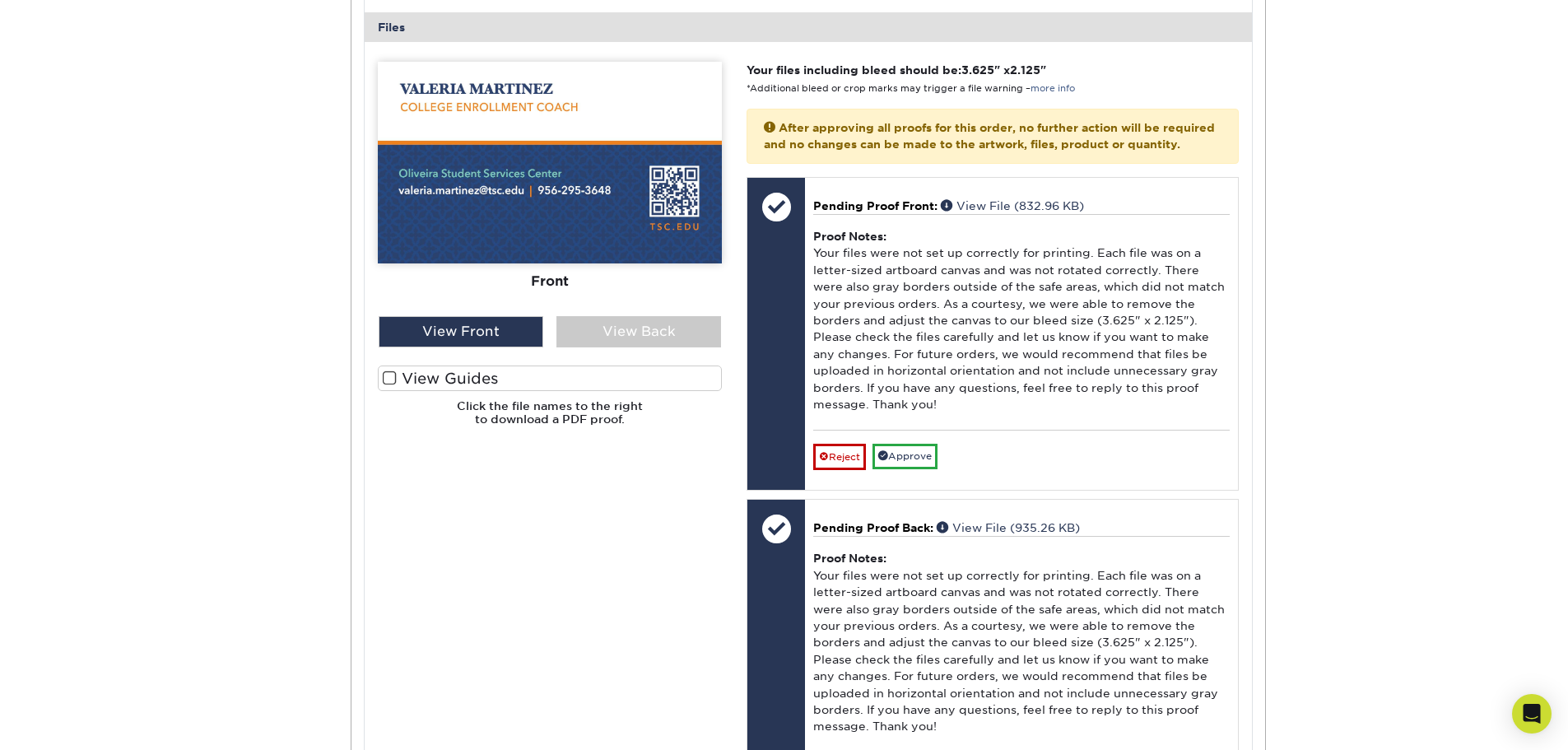
scroll to position [12272, 0]
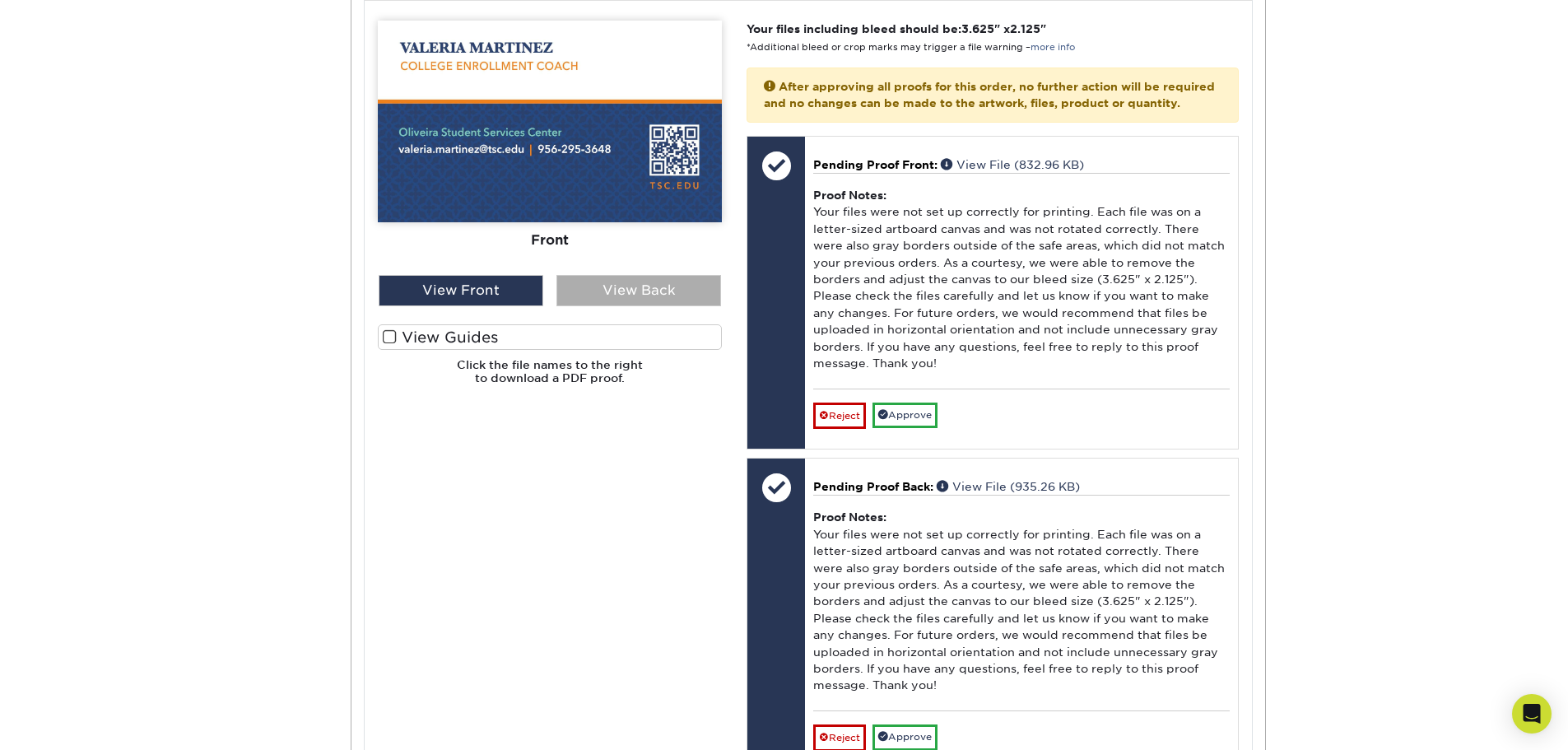
click at [595, 306] on div "View Back" at bounding box center [639, 290] width 165 height 31
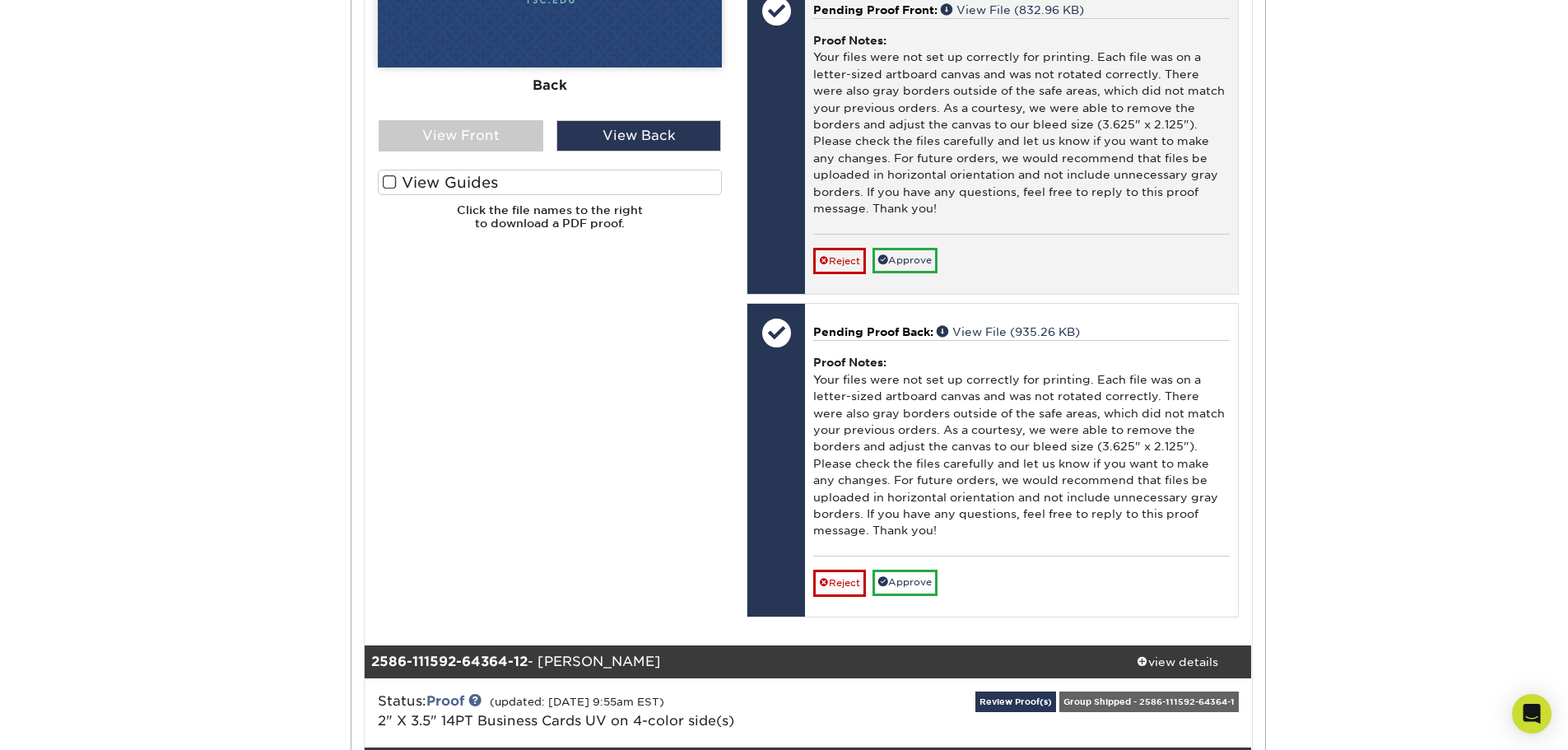
scroll to position [12436, 0]
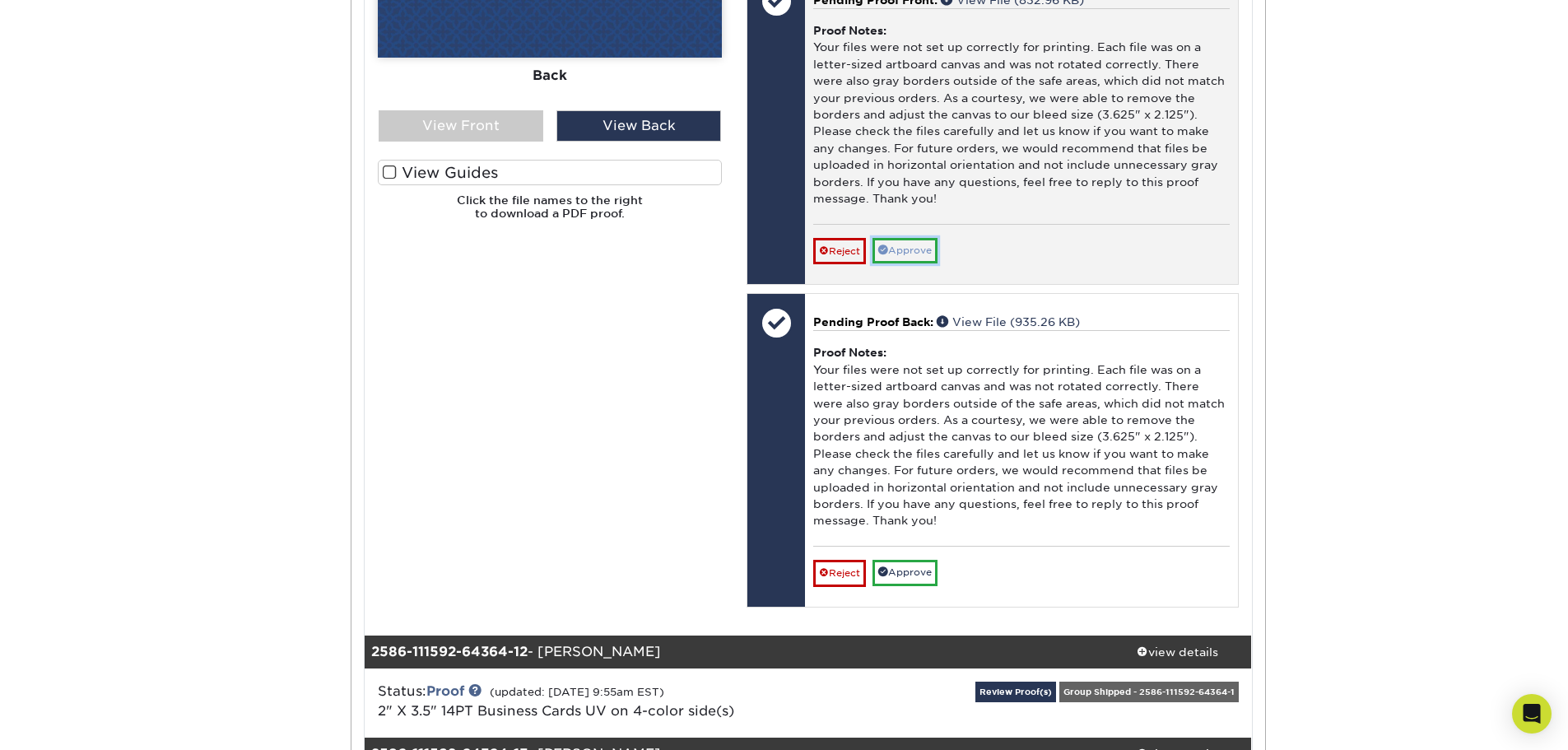
click at [905, 264] on link "Approve" at bounding box center [905, 251] width 65 height 26
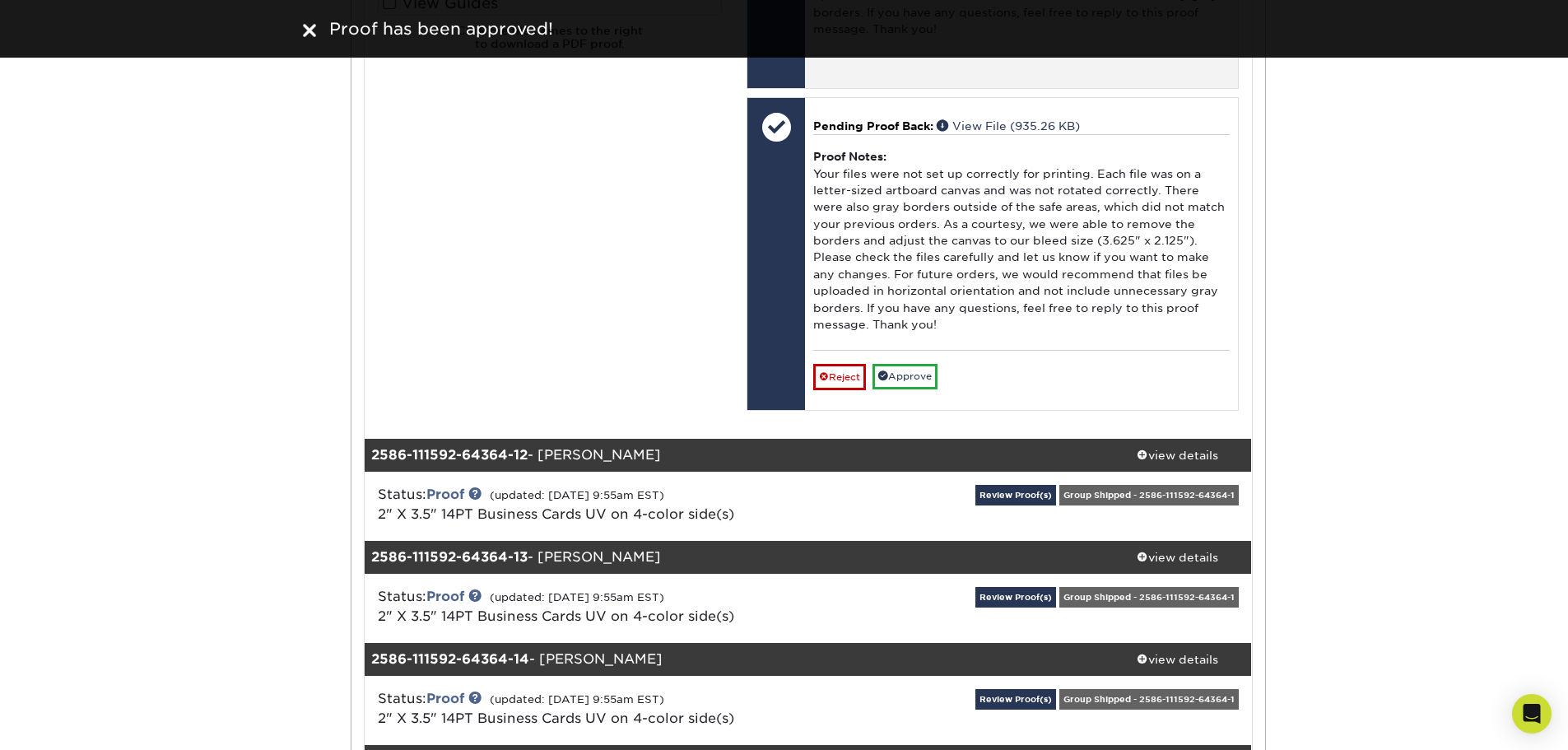
scroll to position [12683, 0]
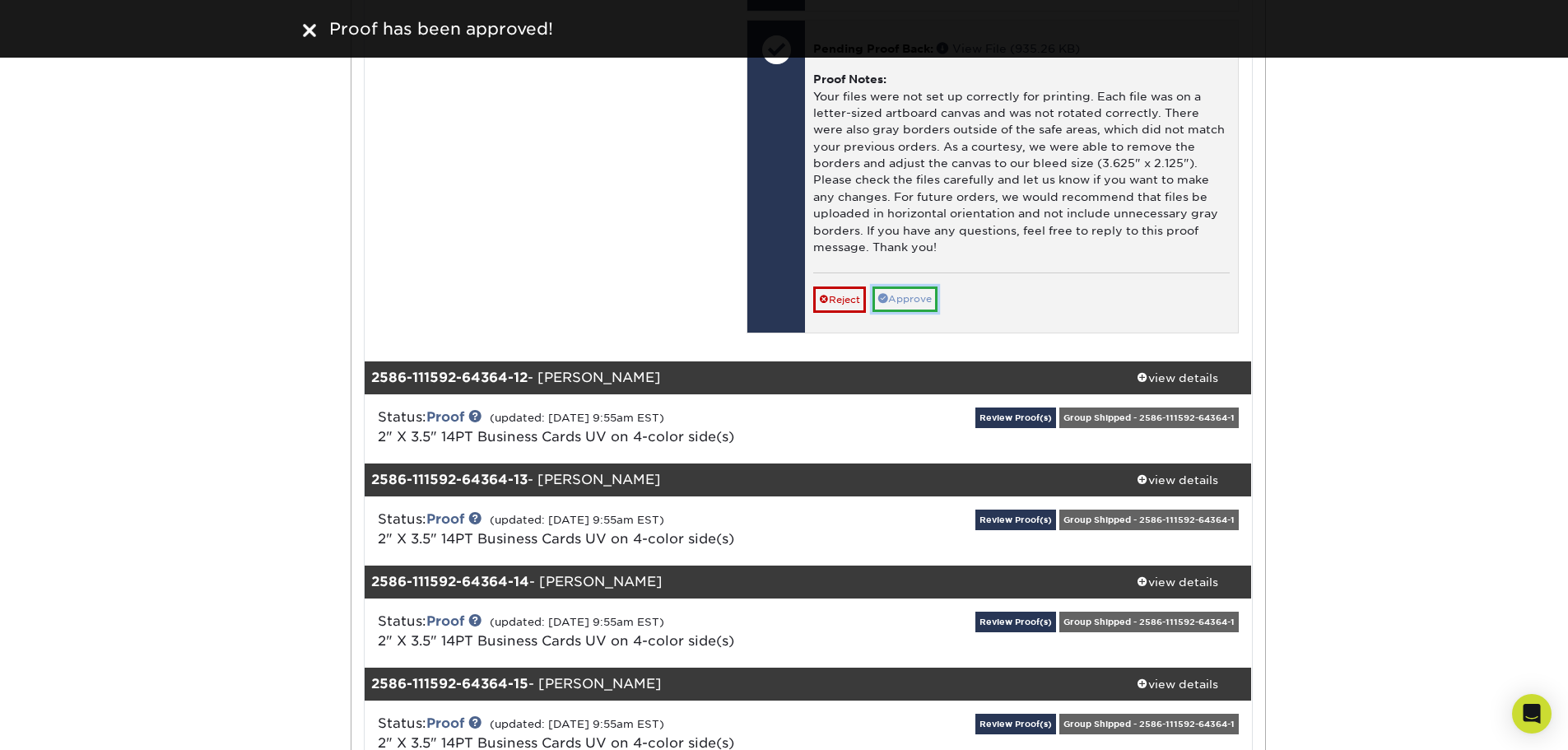
click at [898, 312] on link "Approve" at bounding box center [905, 299] width 65 height 26
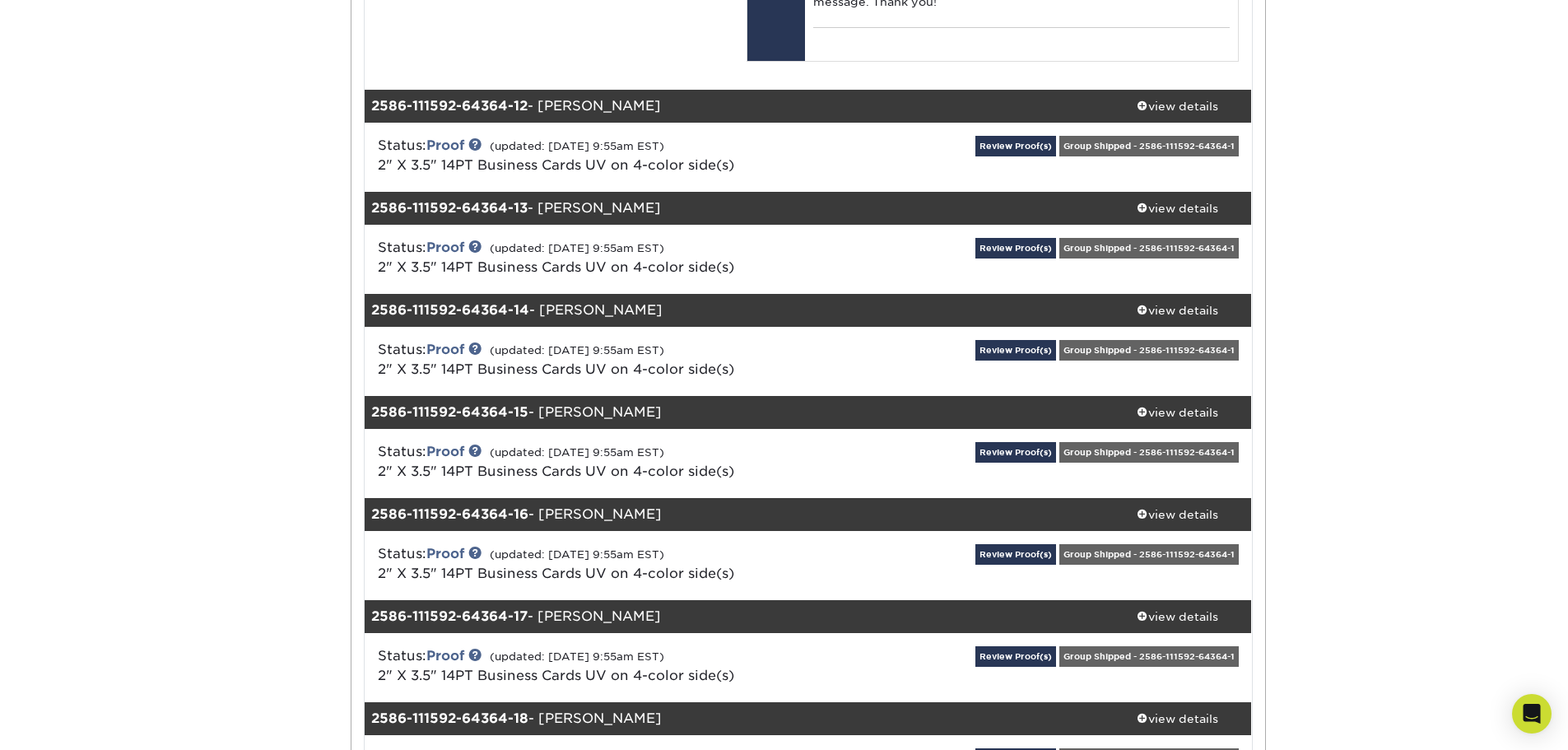
scroll to position [12930, 0]
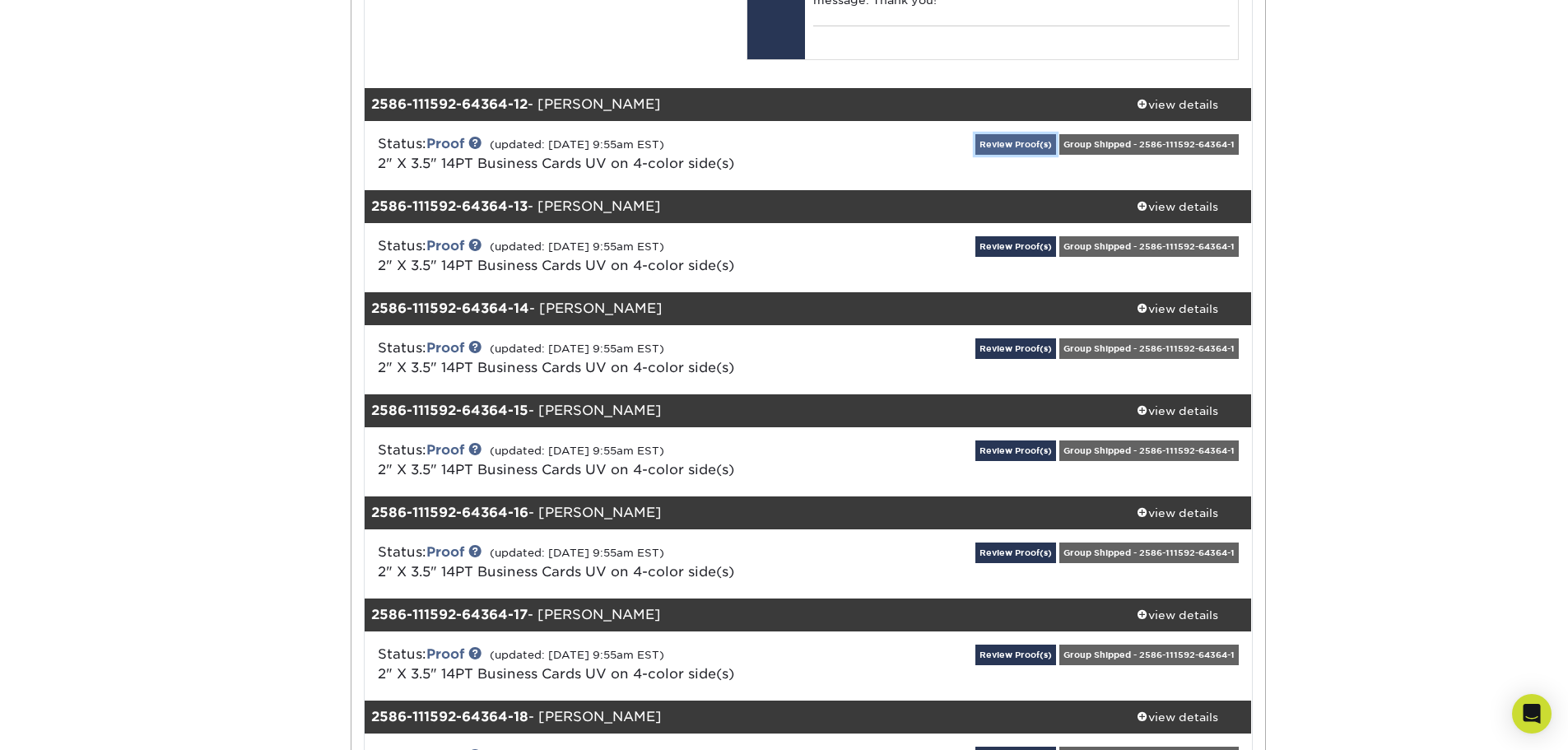
click at [998, 155] on link "Review Proof(s)" at bounding box center [1015, 144] width 81 height 21
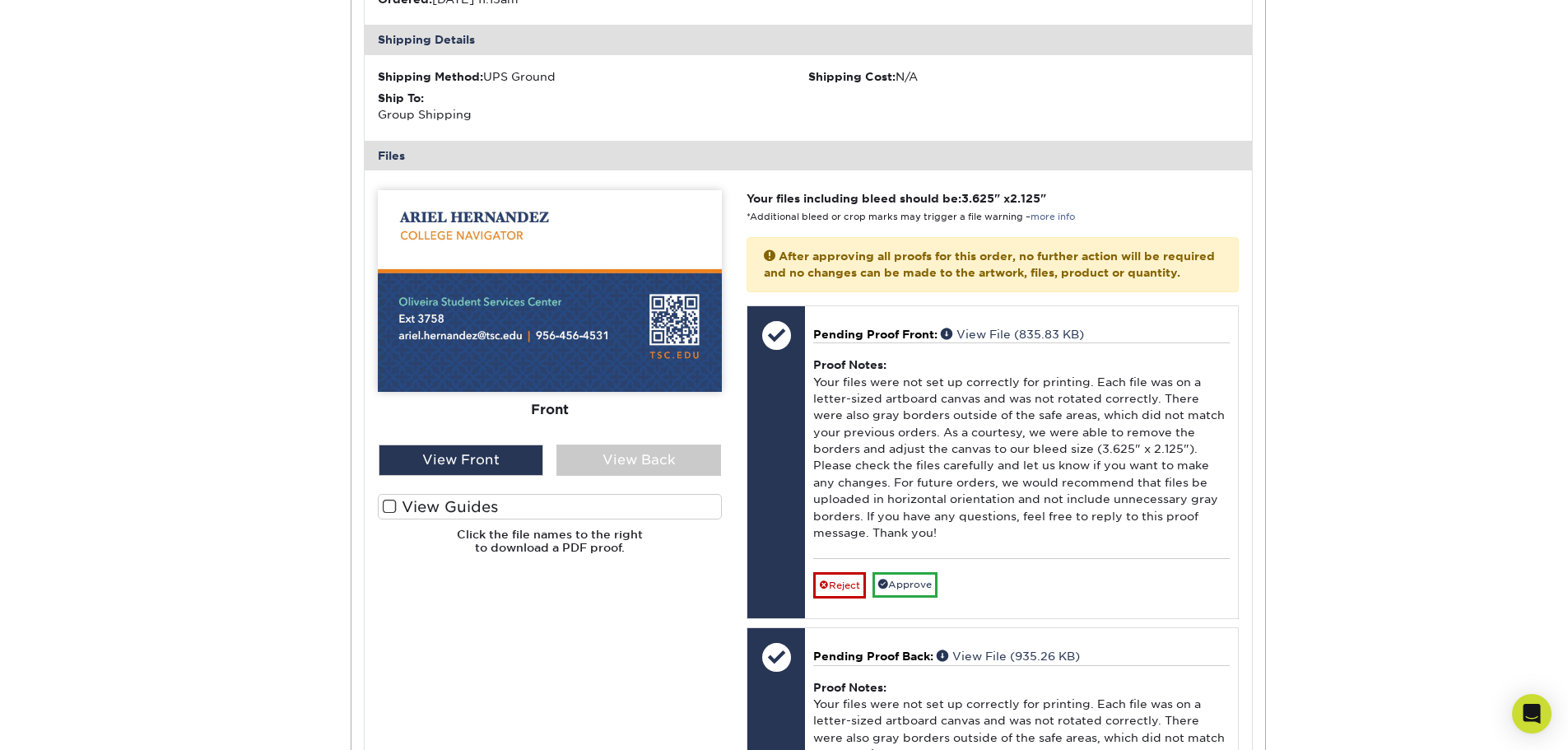
scroll to position [13259, 0]
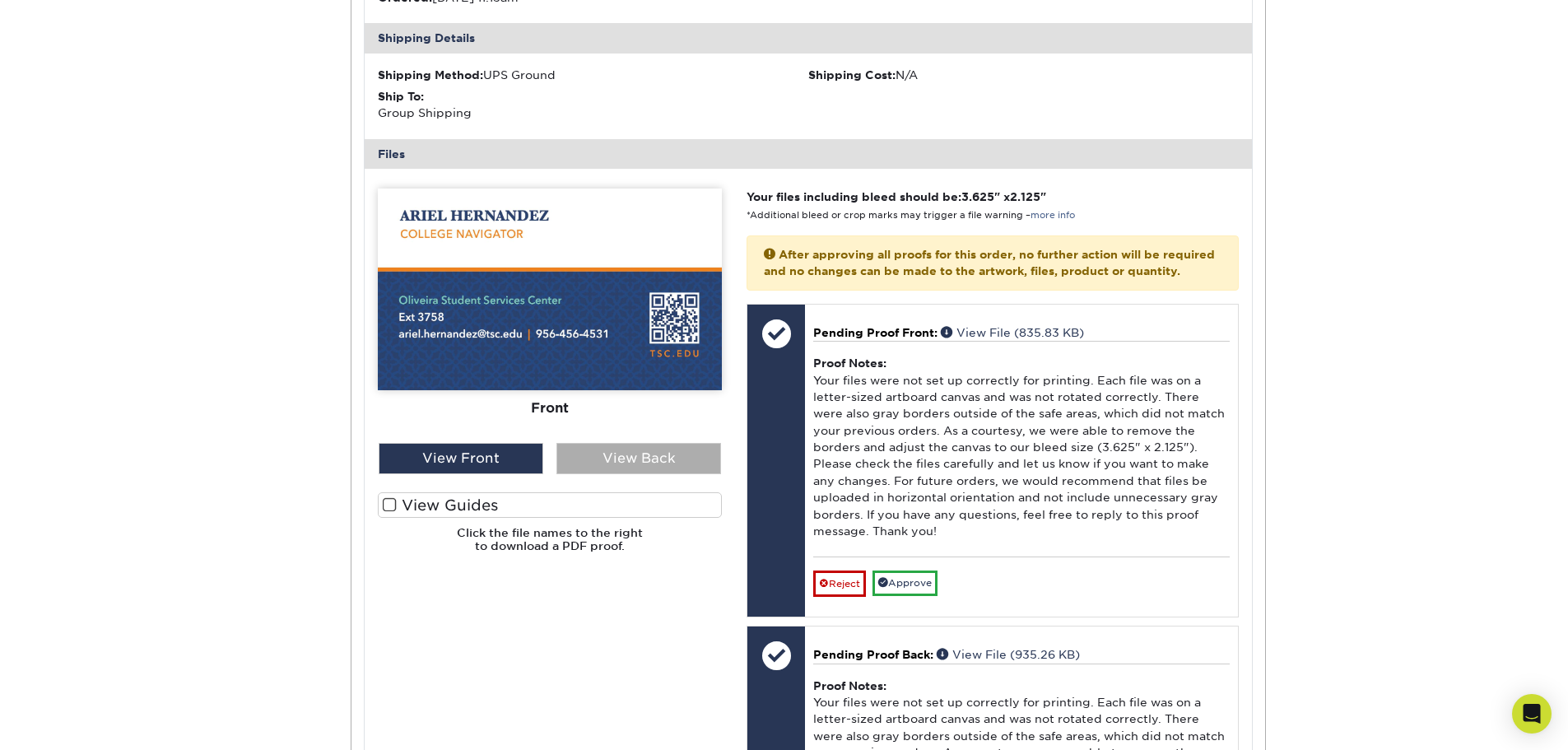
click at [684, 474] on div "View Back" at bounding box center [639, 458] width 165 height 31
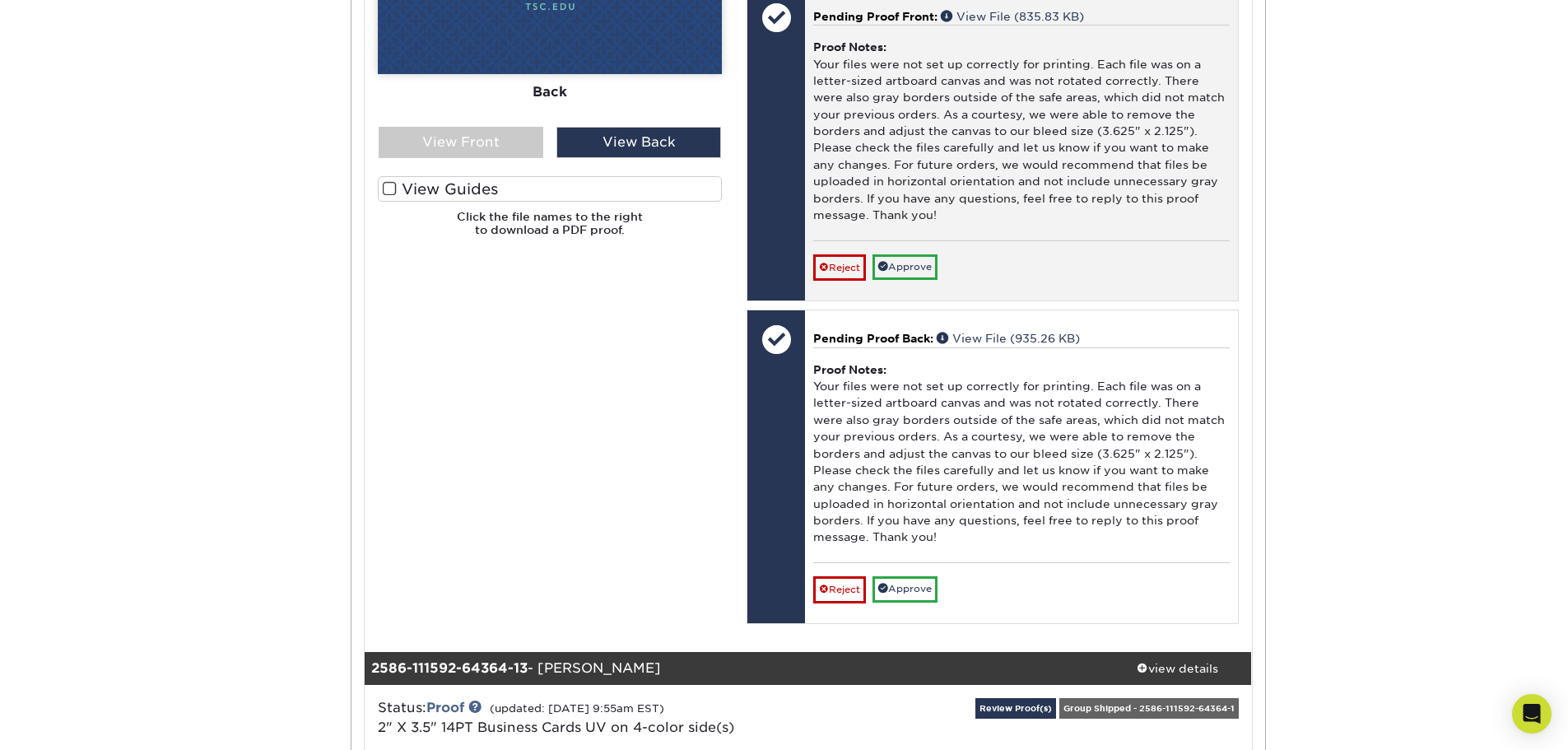
scroll to position [13589, 0]
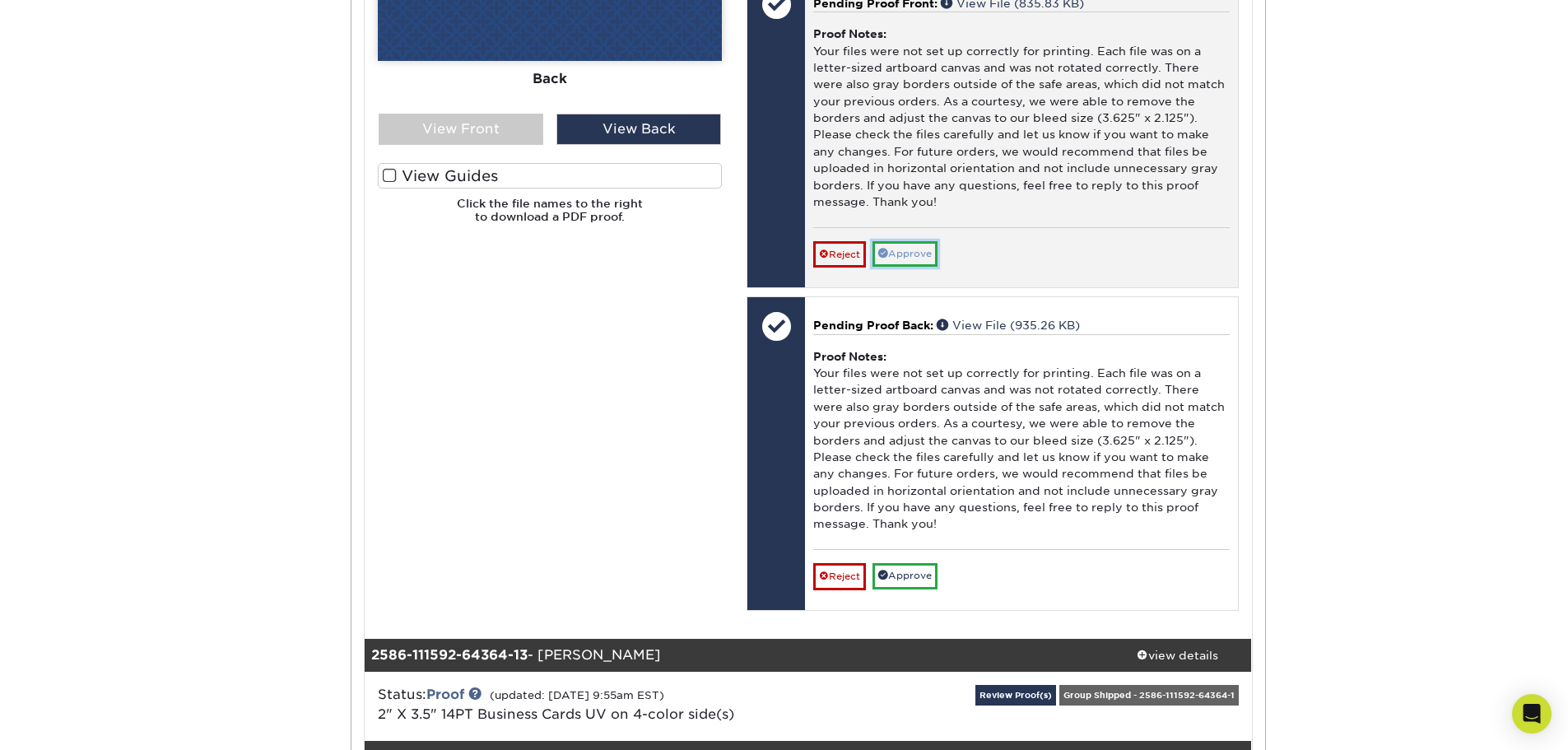
click at [917, 267] on link "Approve" at bounding box center [905, 255] width 65 height 26
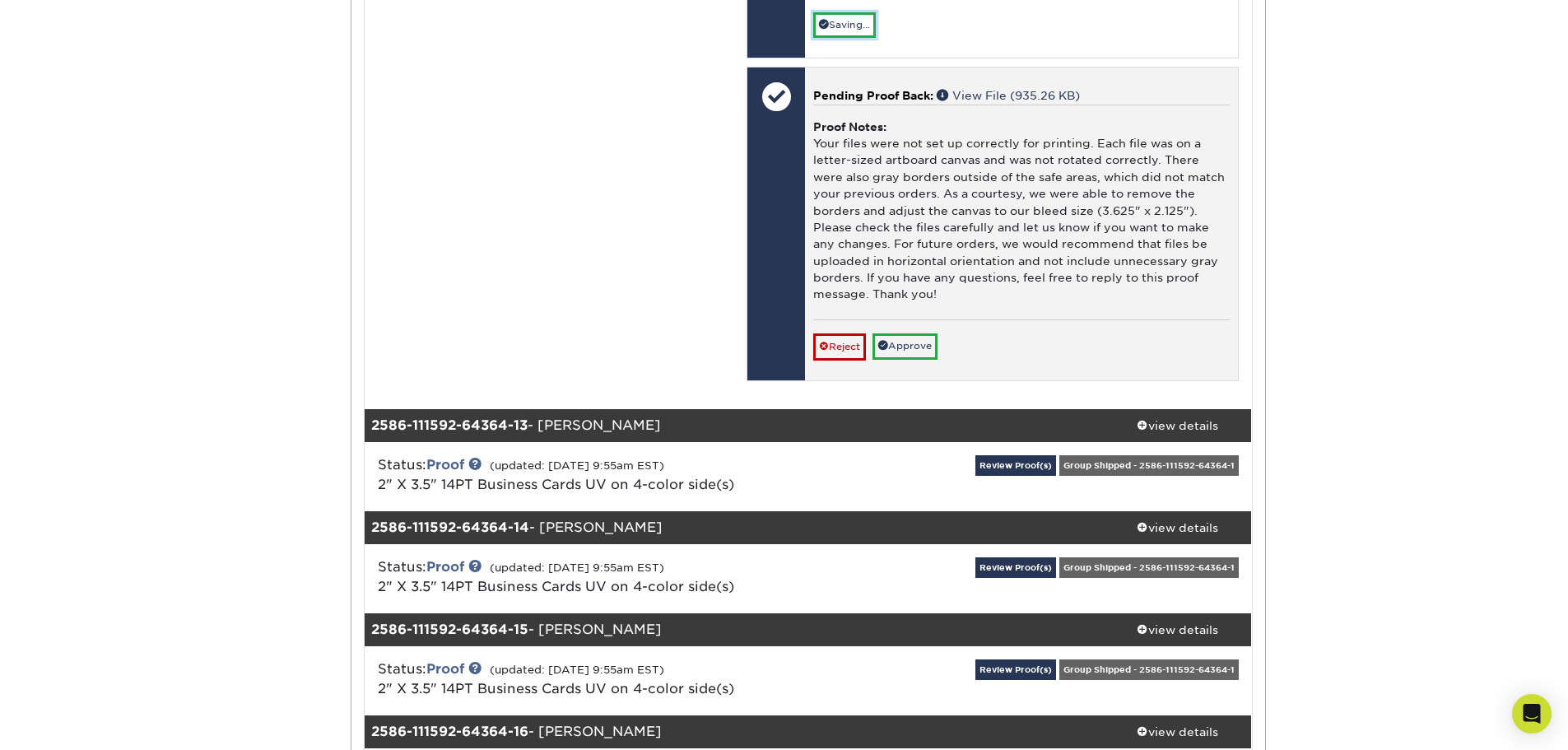
scroll to position [13836, 0]
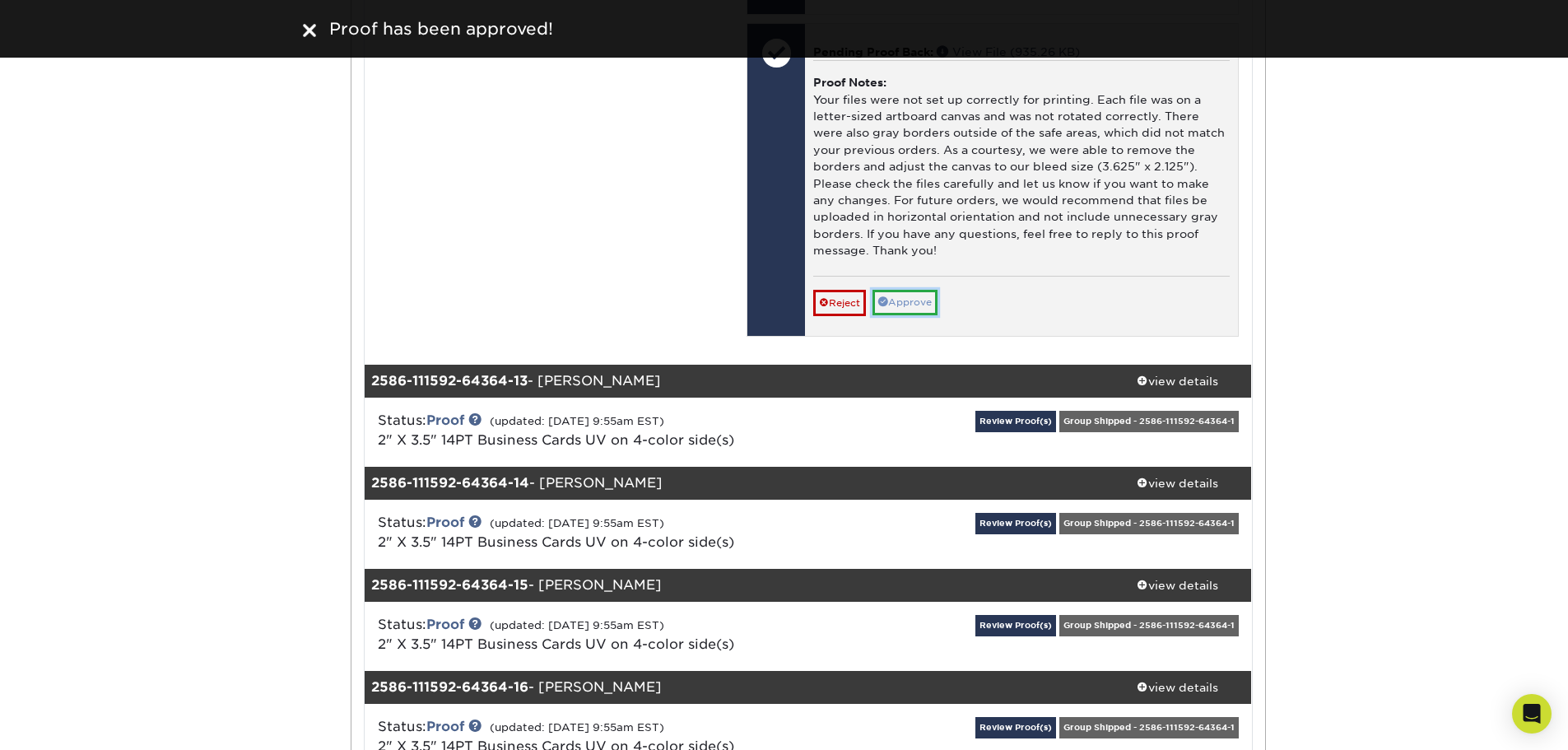
click at [915, 315] on link "Approve" at bounding box center [905, 302] width 65 height 26
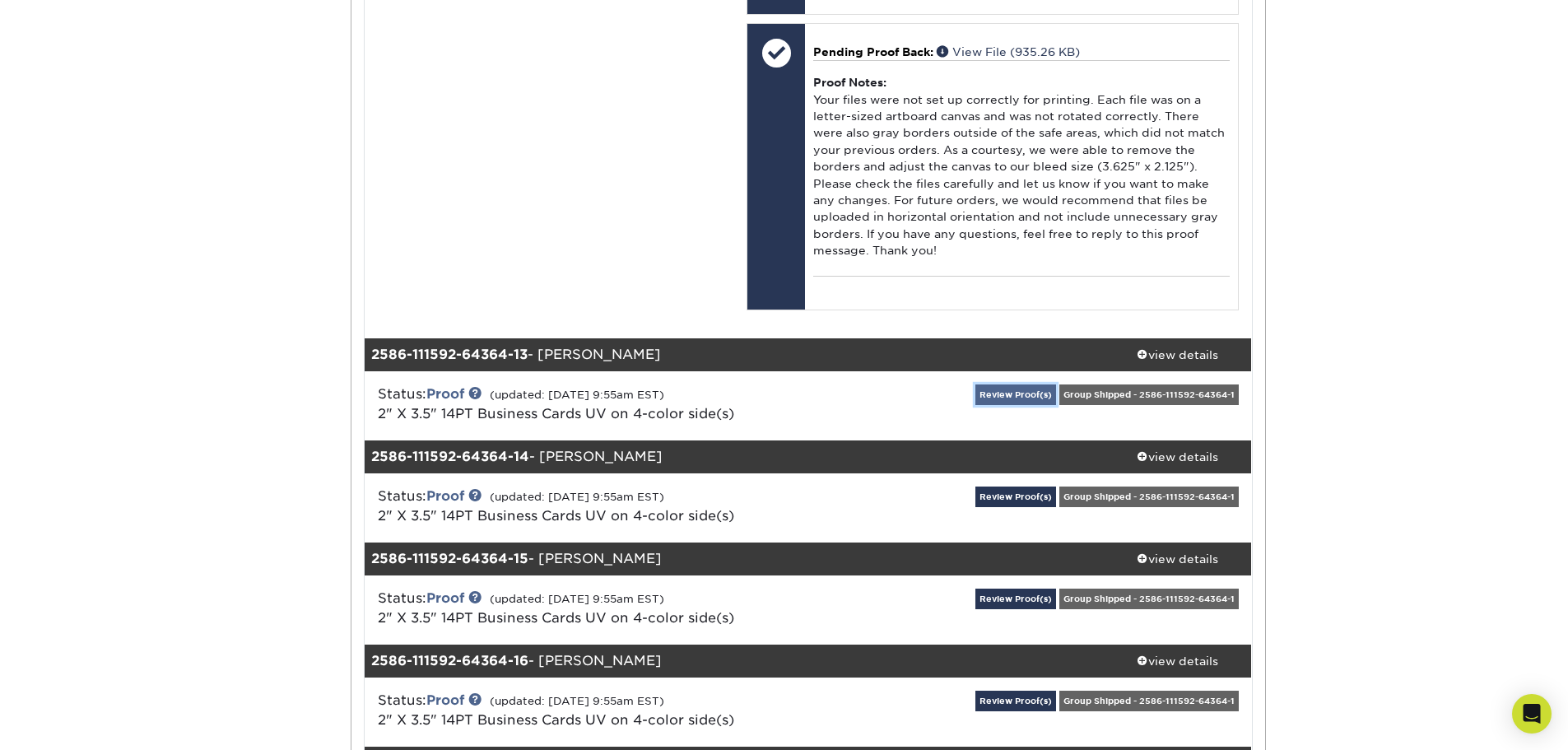
click at [1013, 405] on link "Review Proof(s)" at bounding box center [1015, 395] width 81 height 21
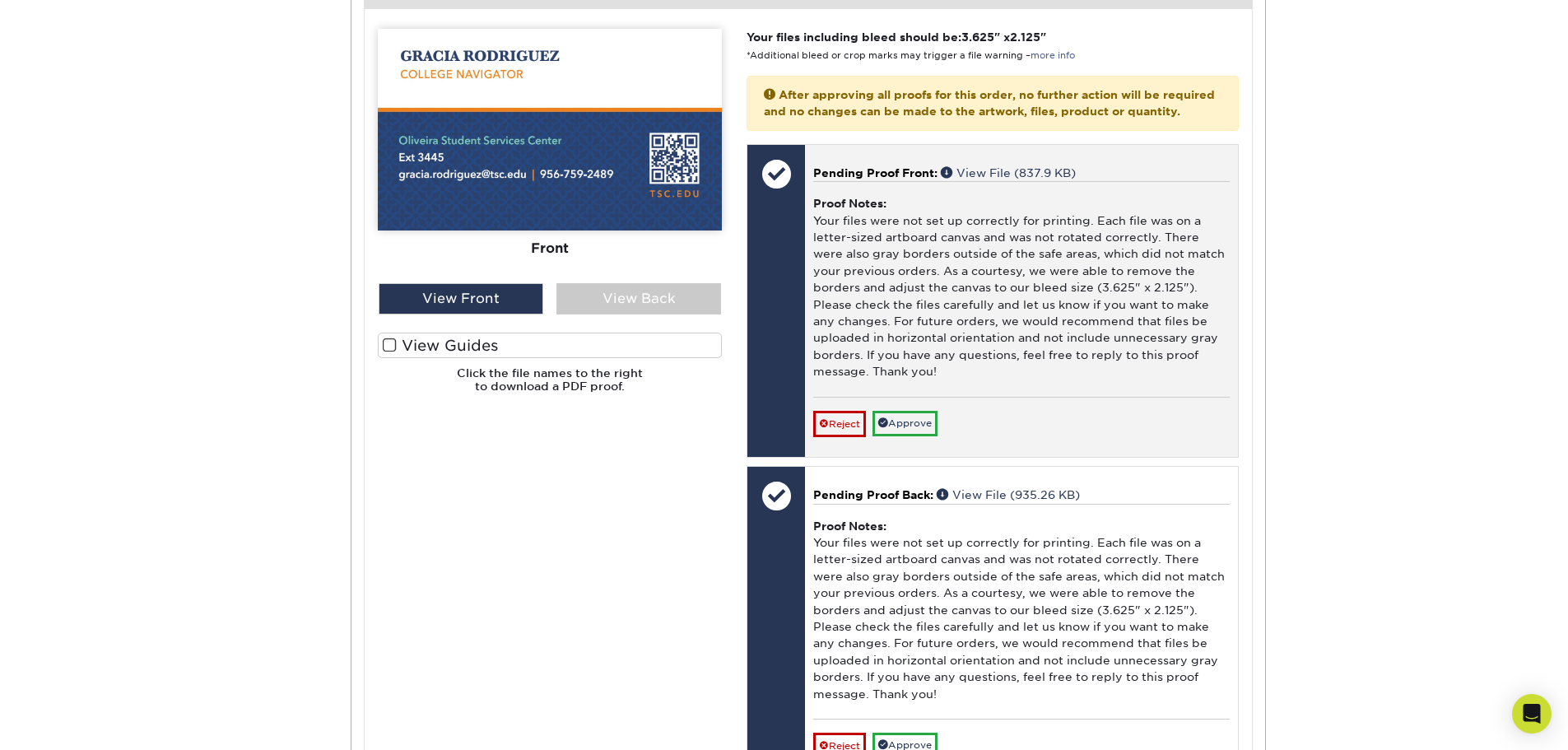
scroll to position [14577, 0]
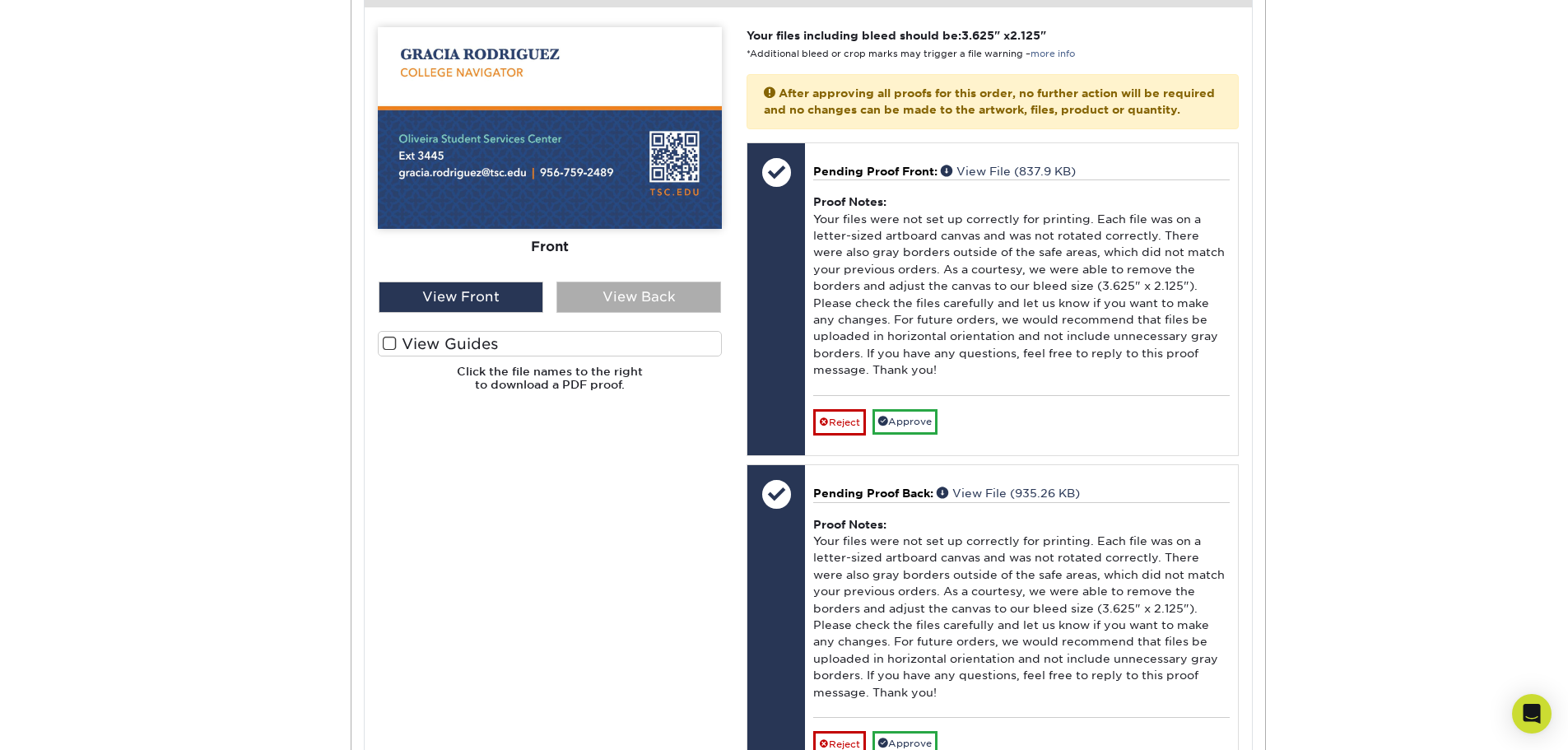
click at [681, 313] on div "View Back" at bounding box center [639, 296] width 165 height 31
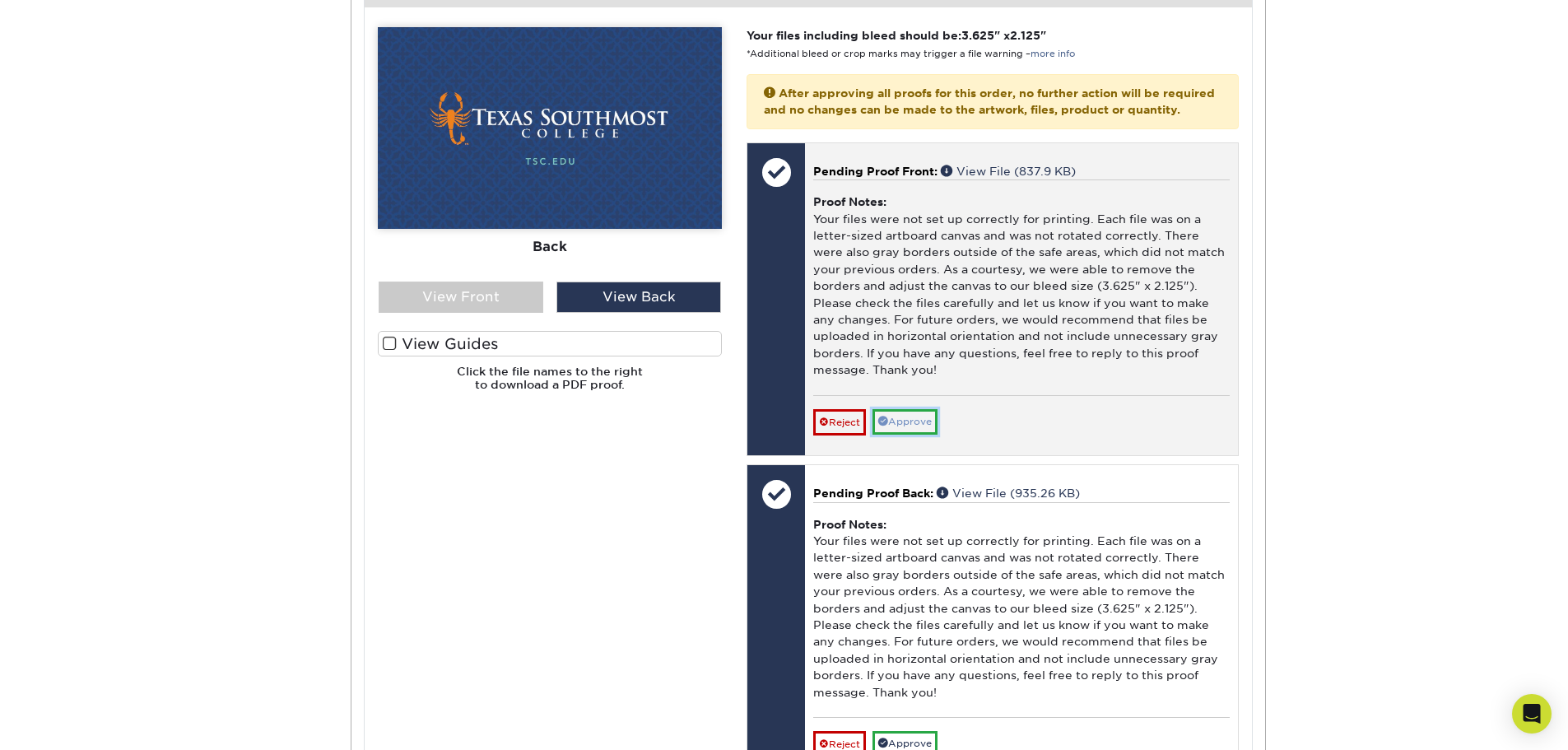
click at [898, 435] on link "Approve" at bounding box center [905, 422] width 65 height 26
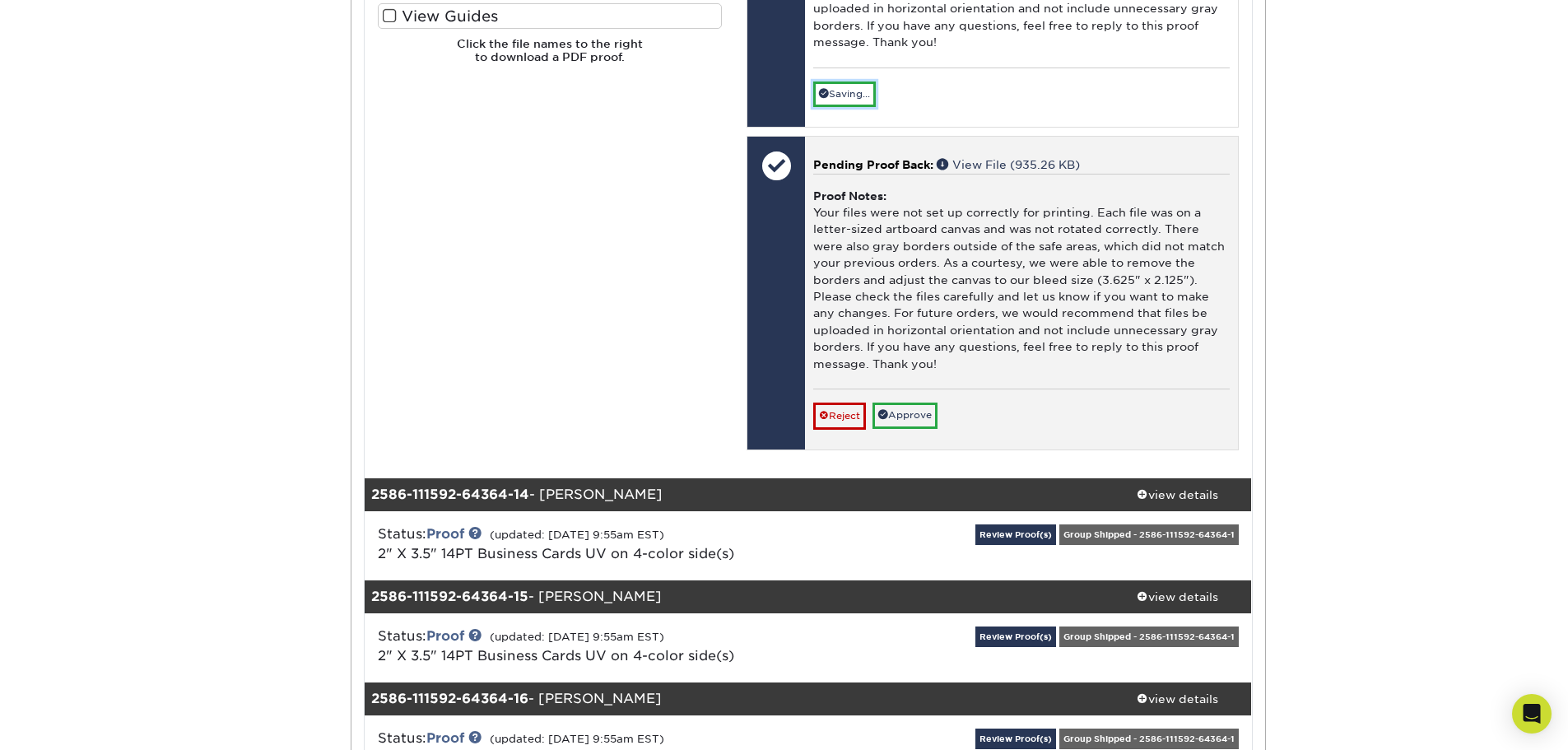
scroll to position [14906, 0]
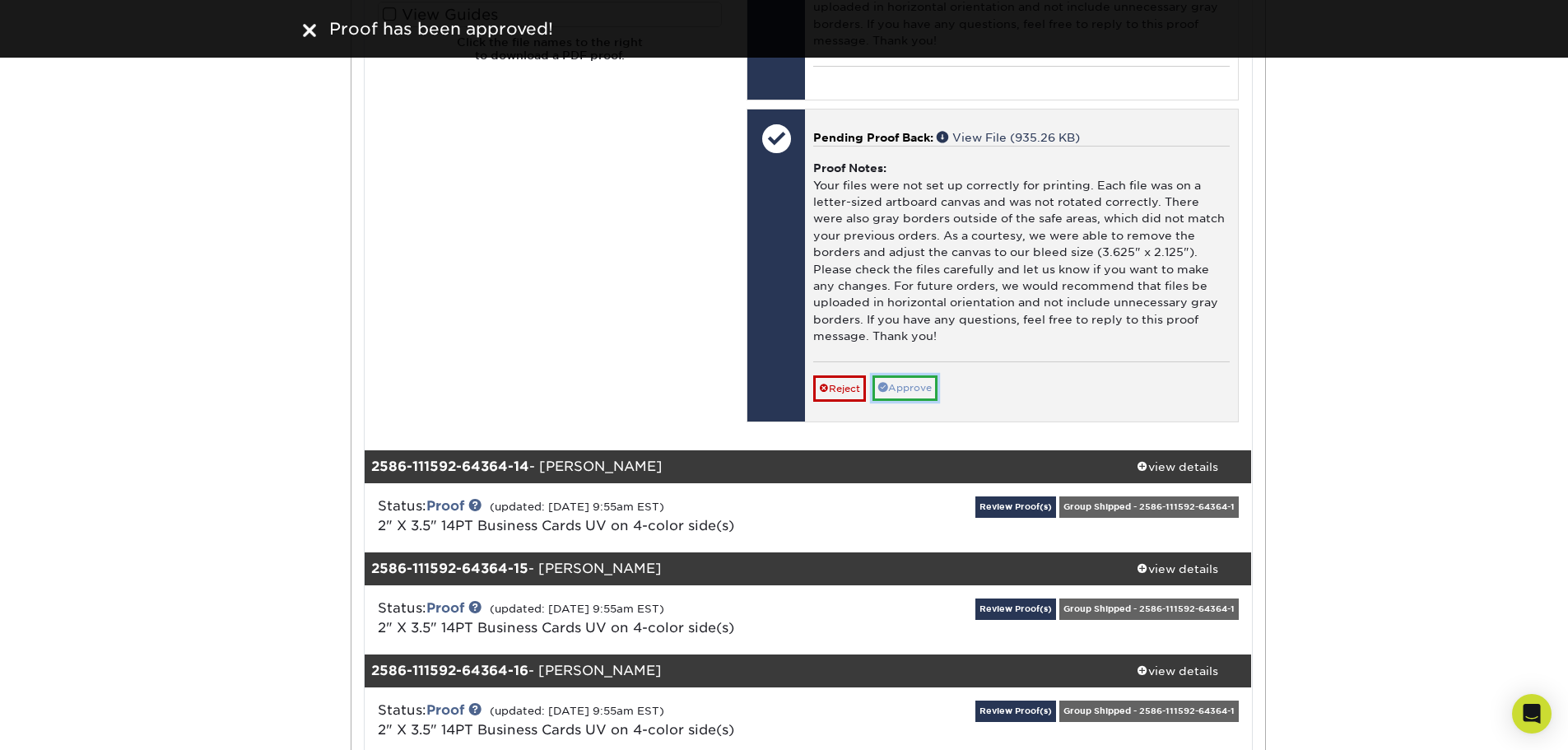
click at [910, 401] on link "Approve" at bounding box center [905, 389] width 65 height 26
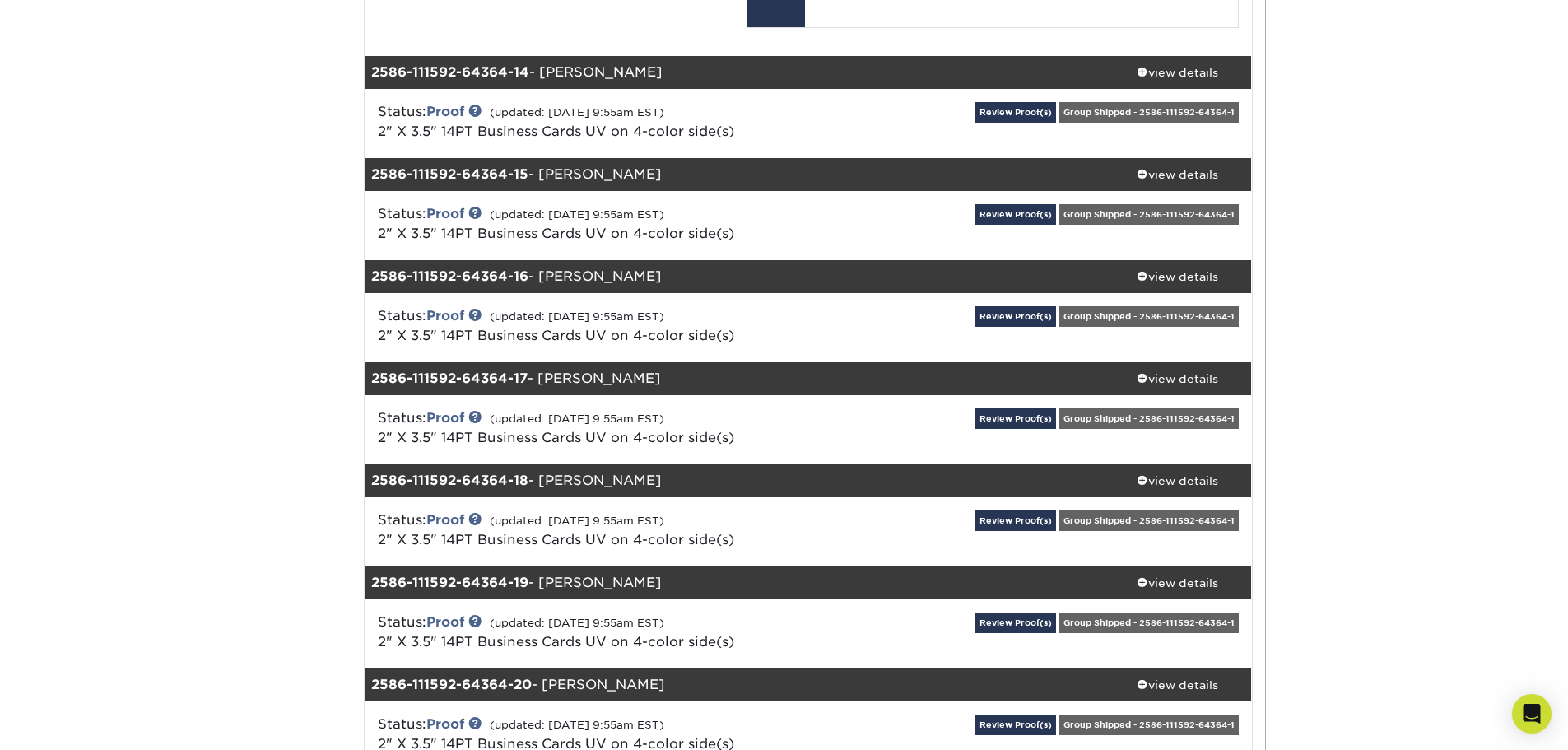
scroll to position [15236, 0]
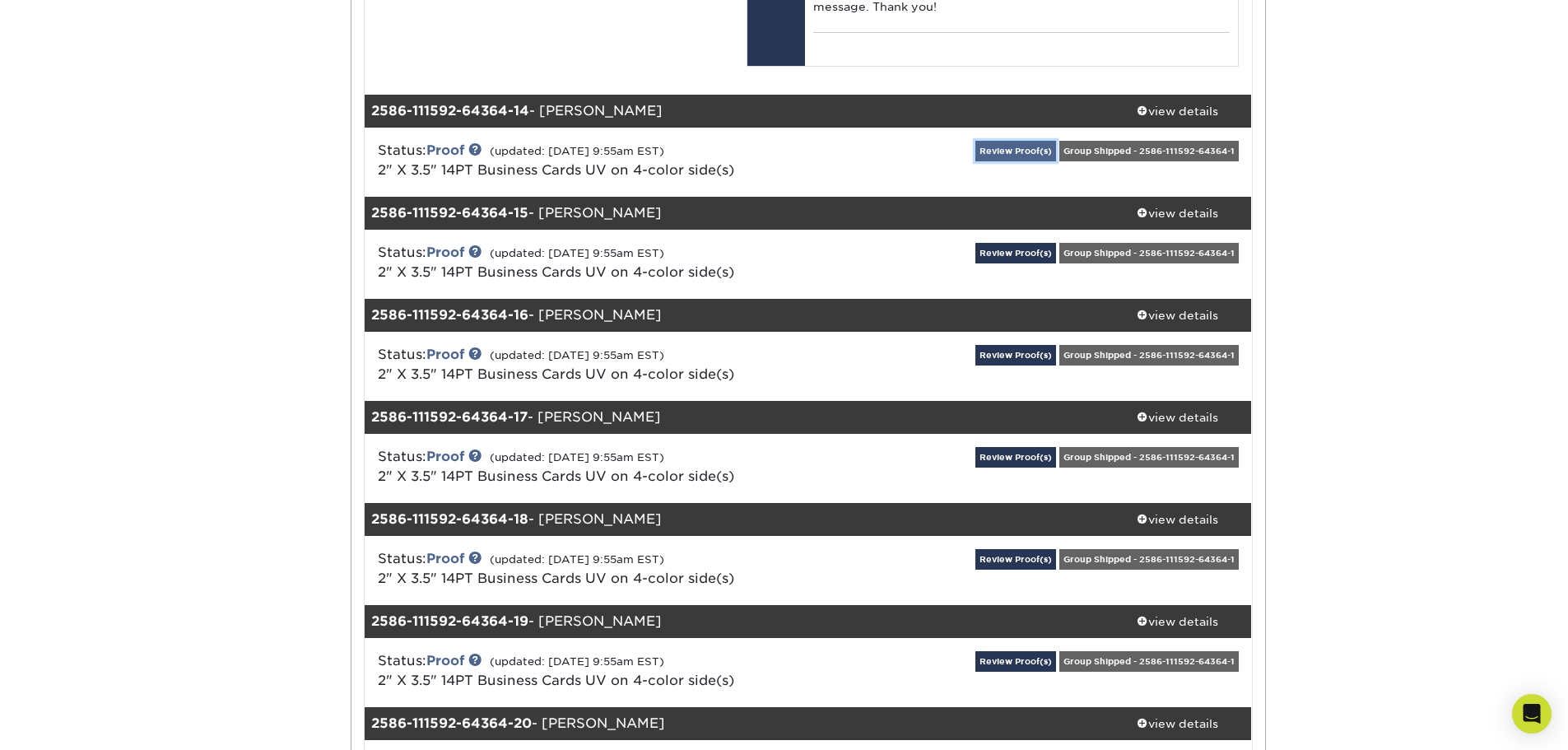
click at [1039, 161] on link "Review Proof(s)" at bounding box center [1015, 151] width 81 height 21
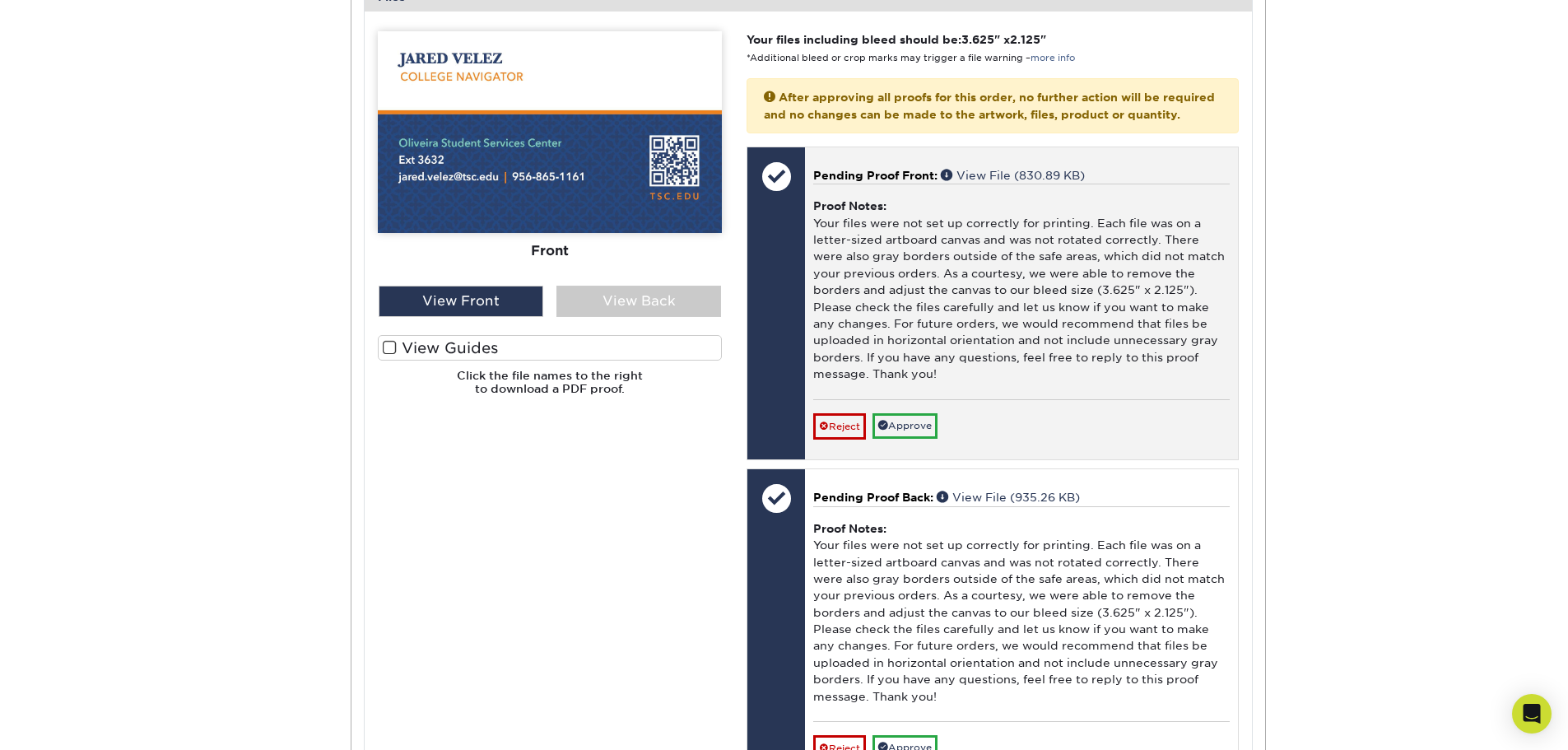
scroll to position [15730, 0]
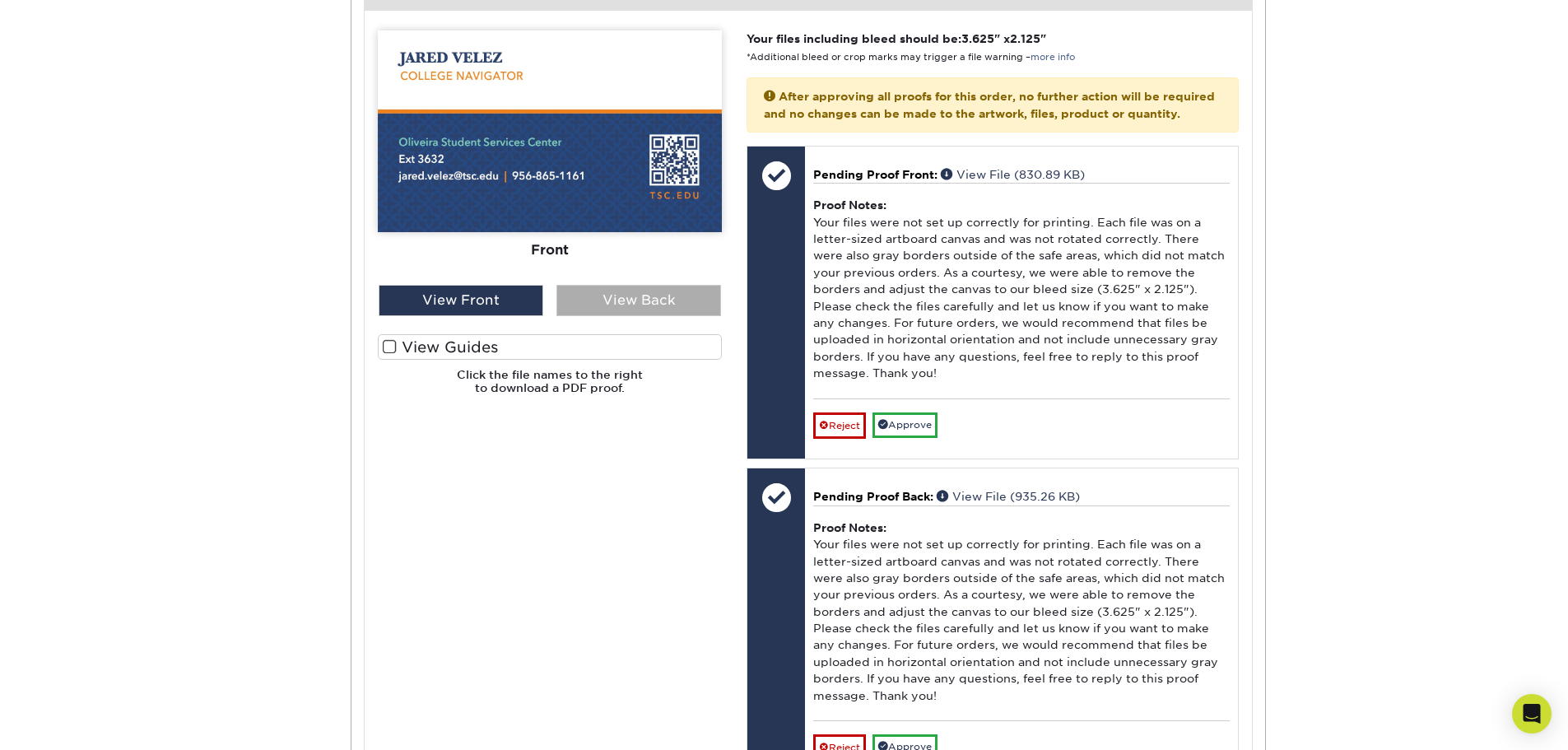
click at [619, 316] on div "View Back" at bounding box center [639, 299] width 165 height 31
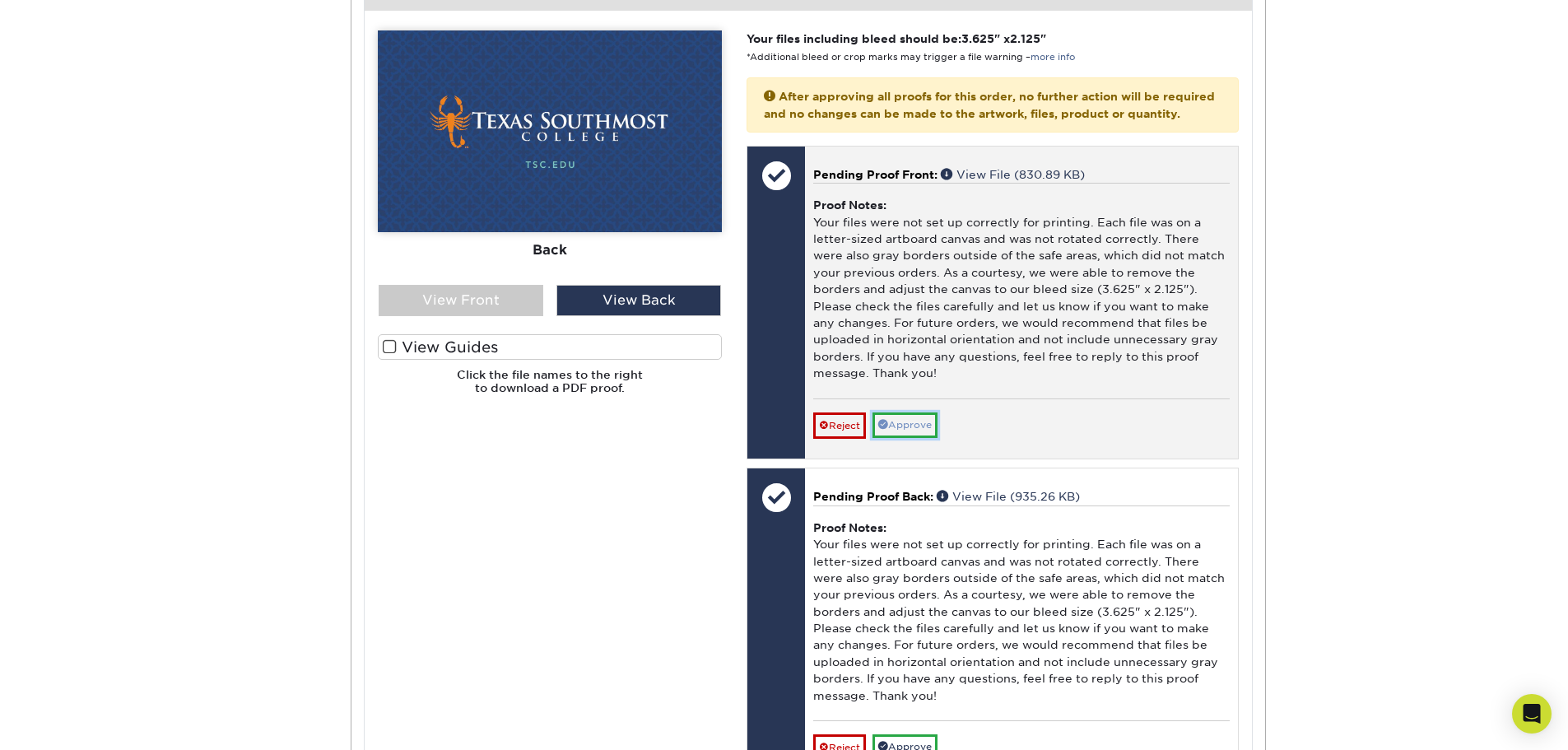
click at [898, 438] on link "Approve" at bounding box center [905, 426] width 65 height 26
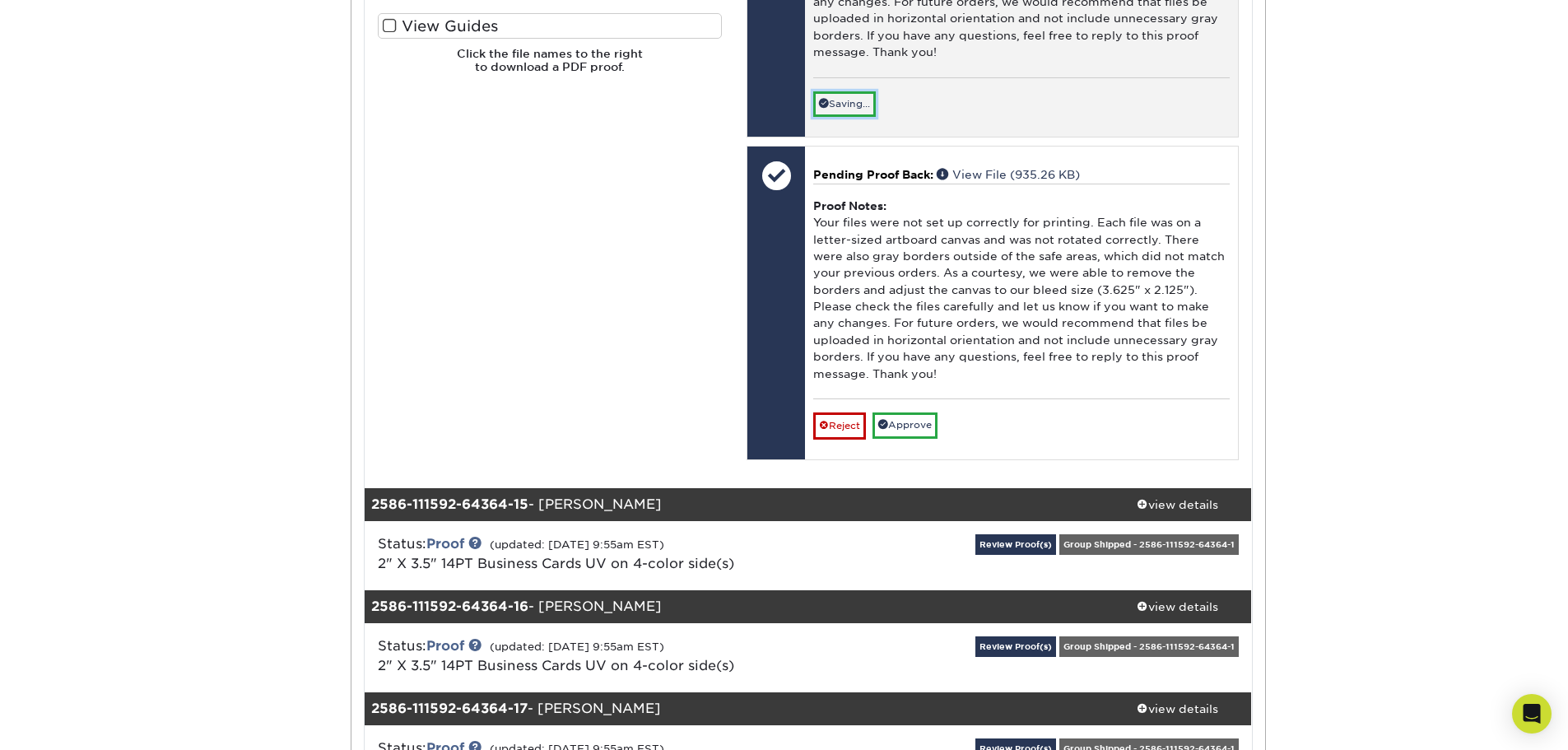
scroll to position [16059, 0]
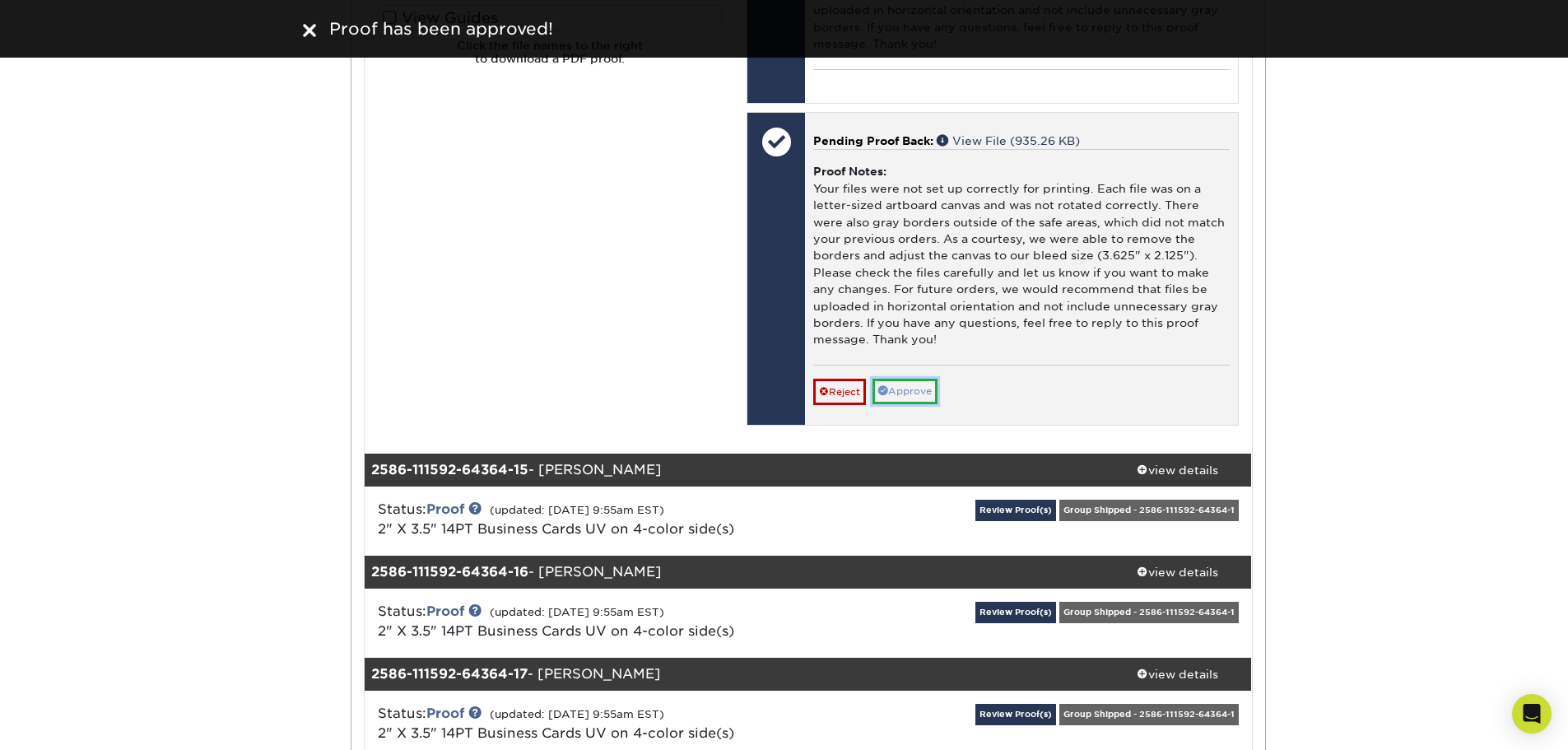
click at [904, 405] on link "Approve" at bounding box center [905, 392] width 65 height 26
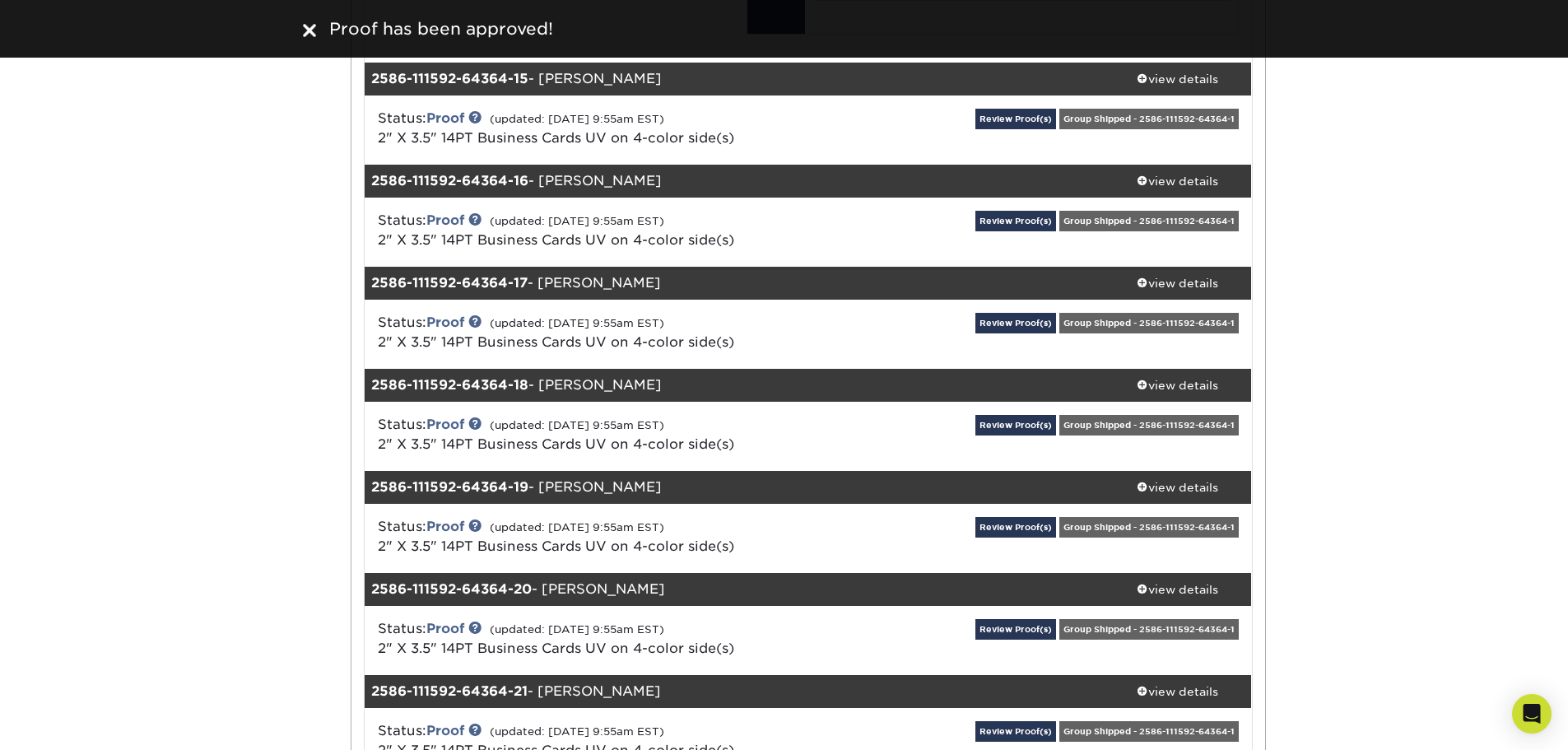
scroll to position [16471, 0]
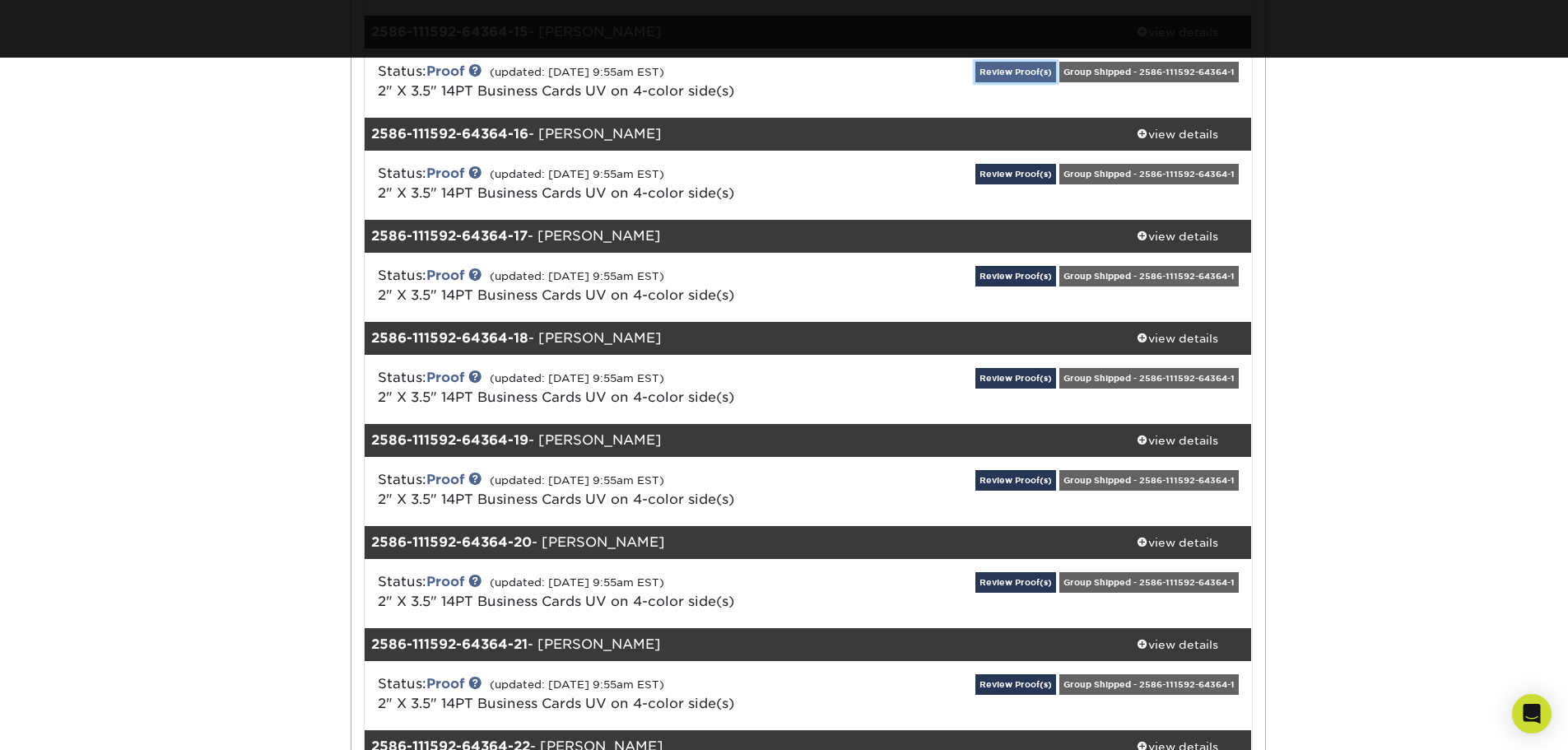
click at [1036, 83] on link "Review Proof(s)" at bounding box center [1015, 72] width 81 height 21
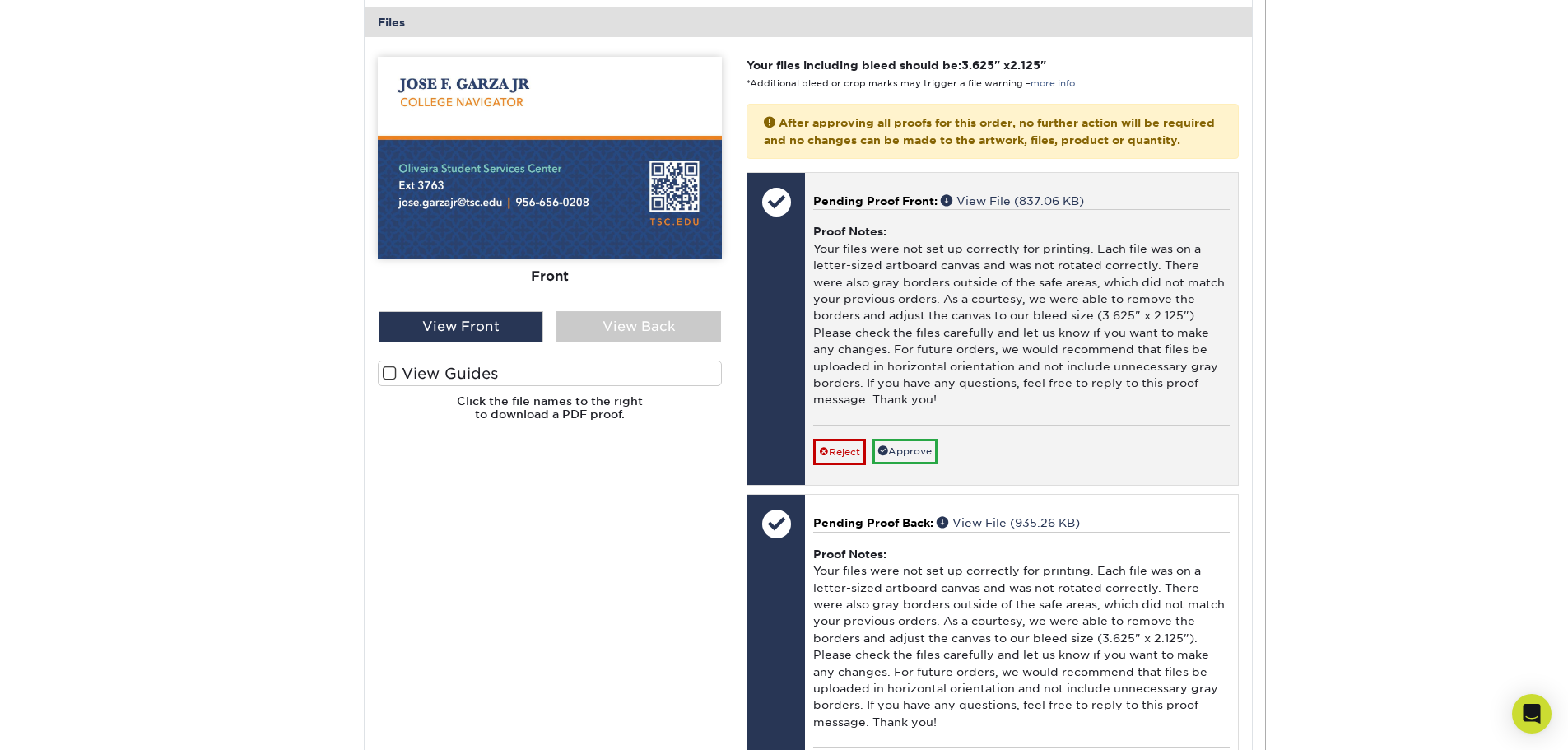
scroll to position [16883, 0]
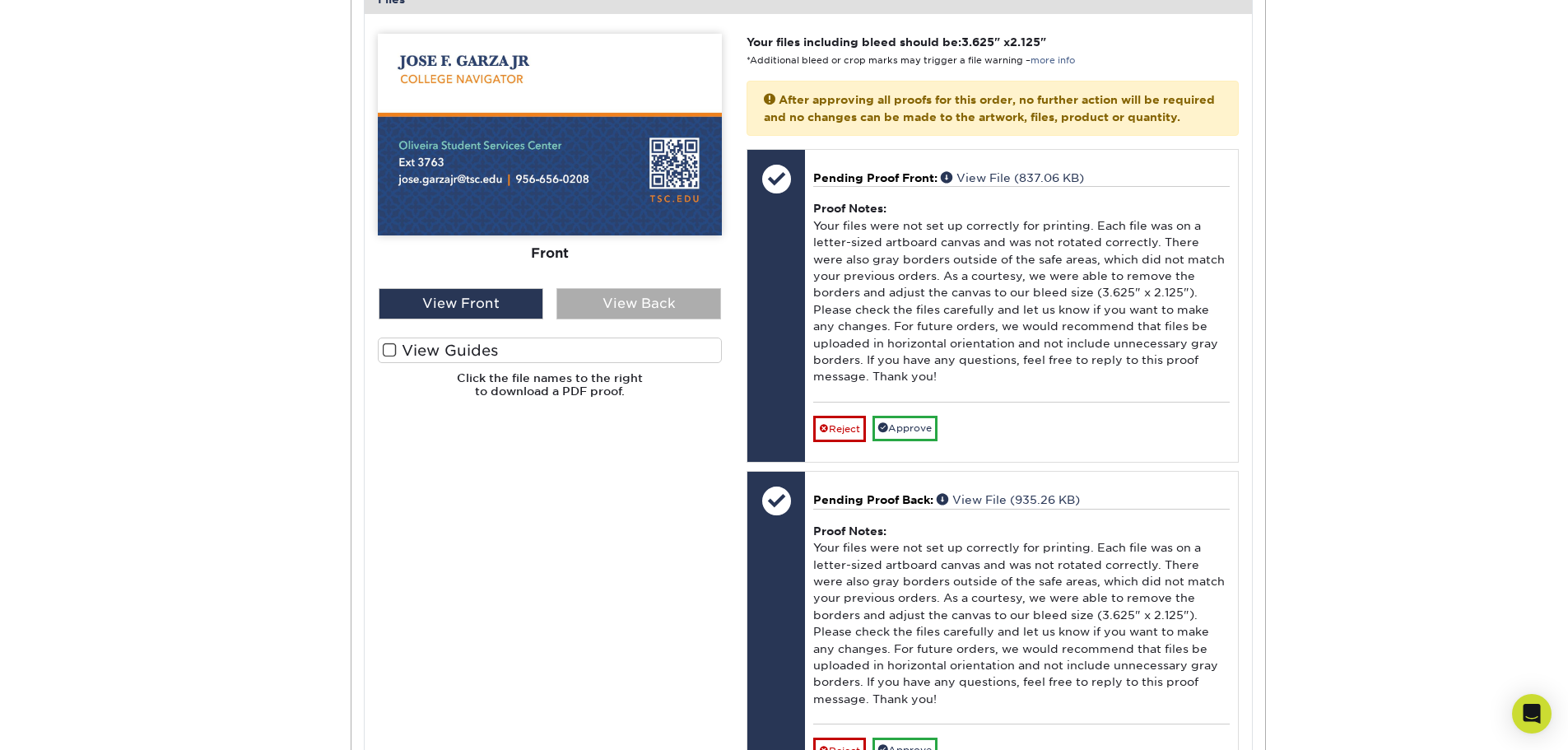
click at [703, 319] on div "View Back" at bounding box center [639, 303] width 165 height 31
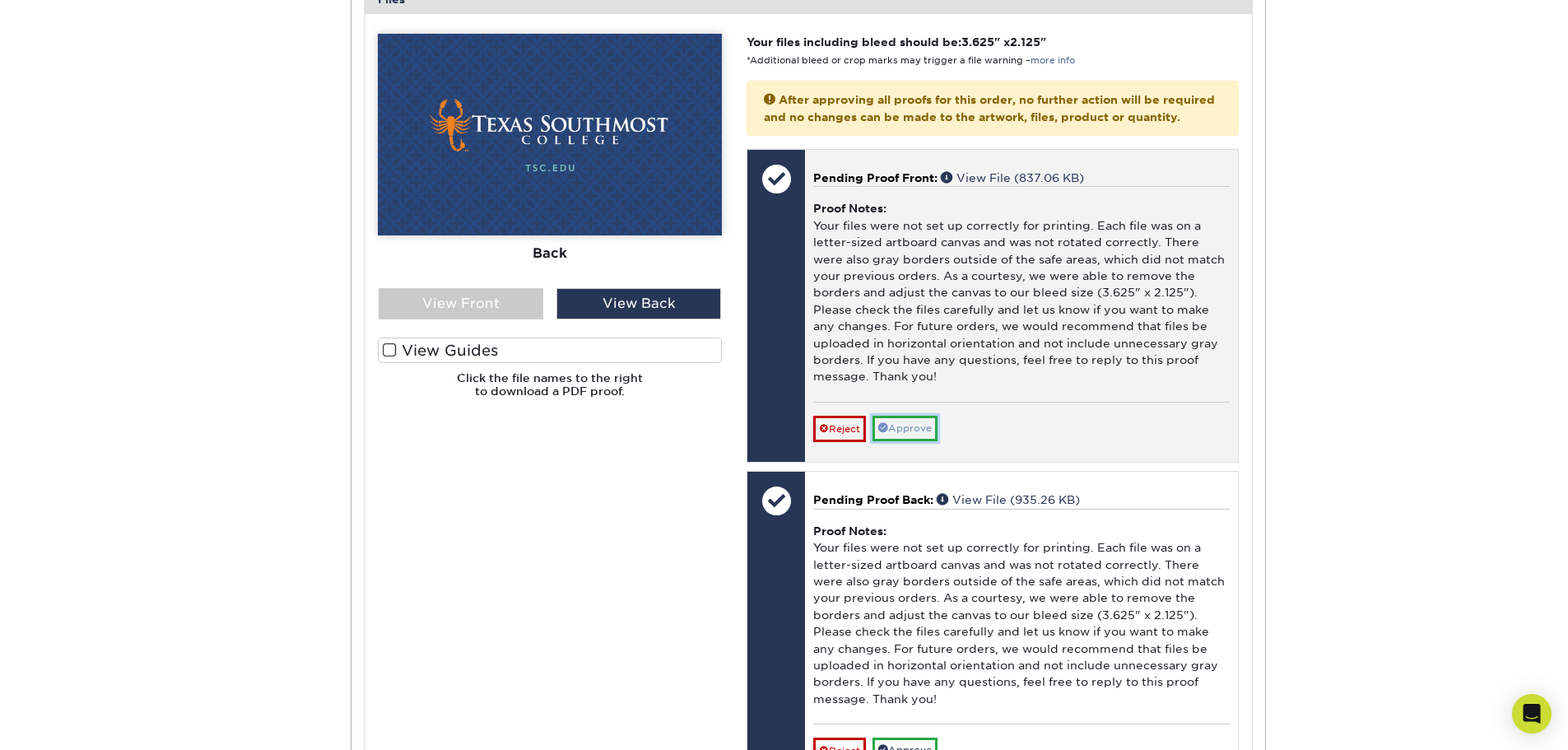
click at [935, 442] on link "Approve" at bounding box center [905, 429] width 65 height 26
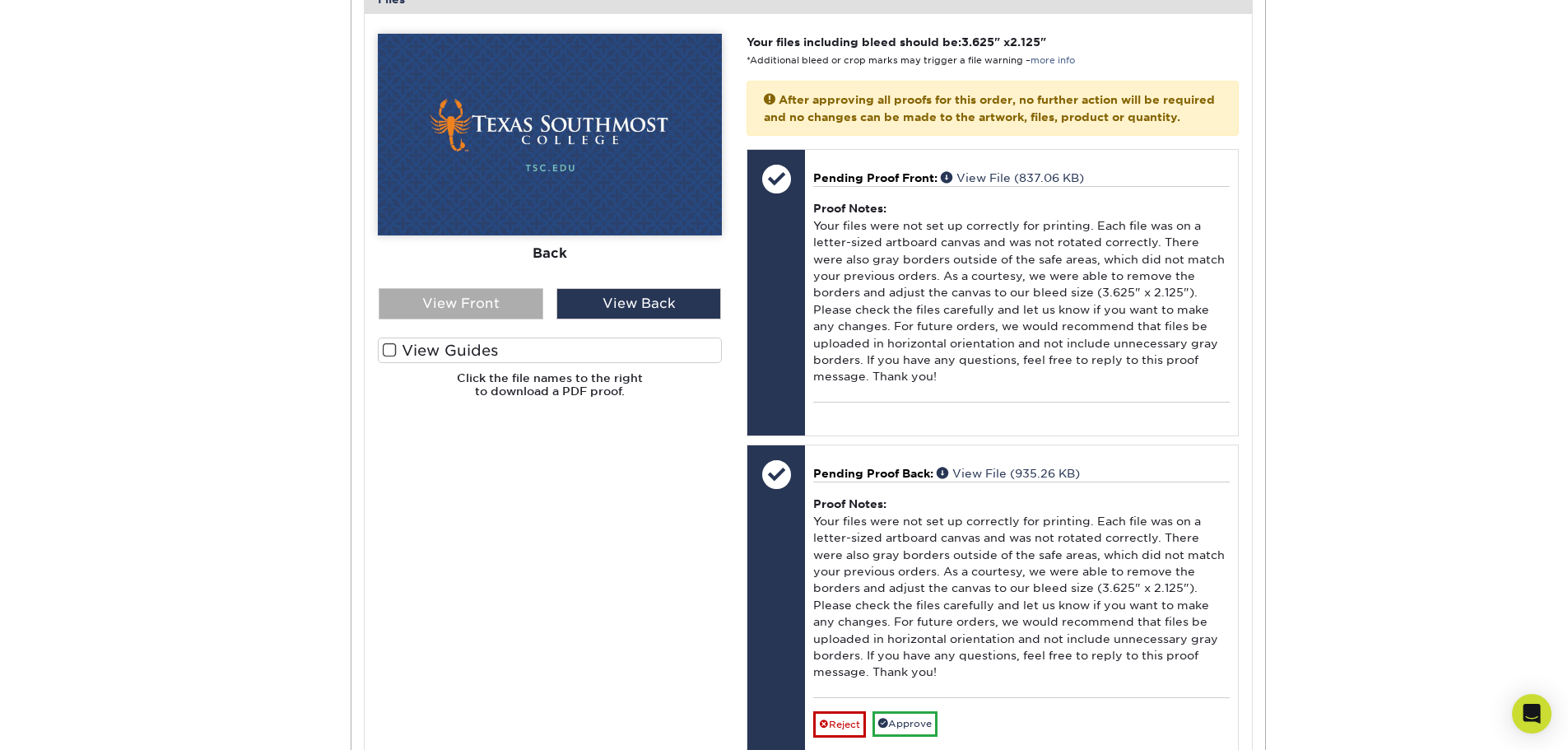
click at [426, 319] on div "View Front" at bounding box center [461, 303] width 165 height 31
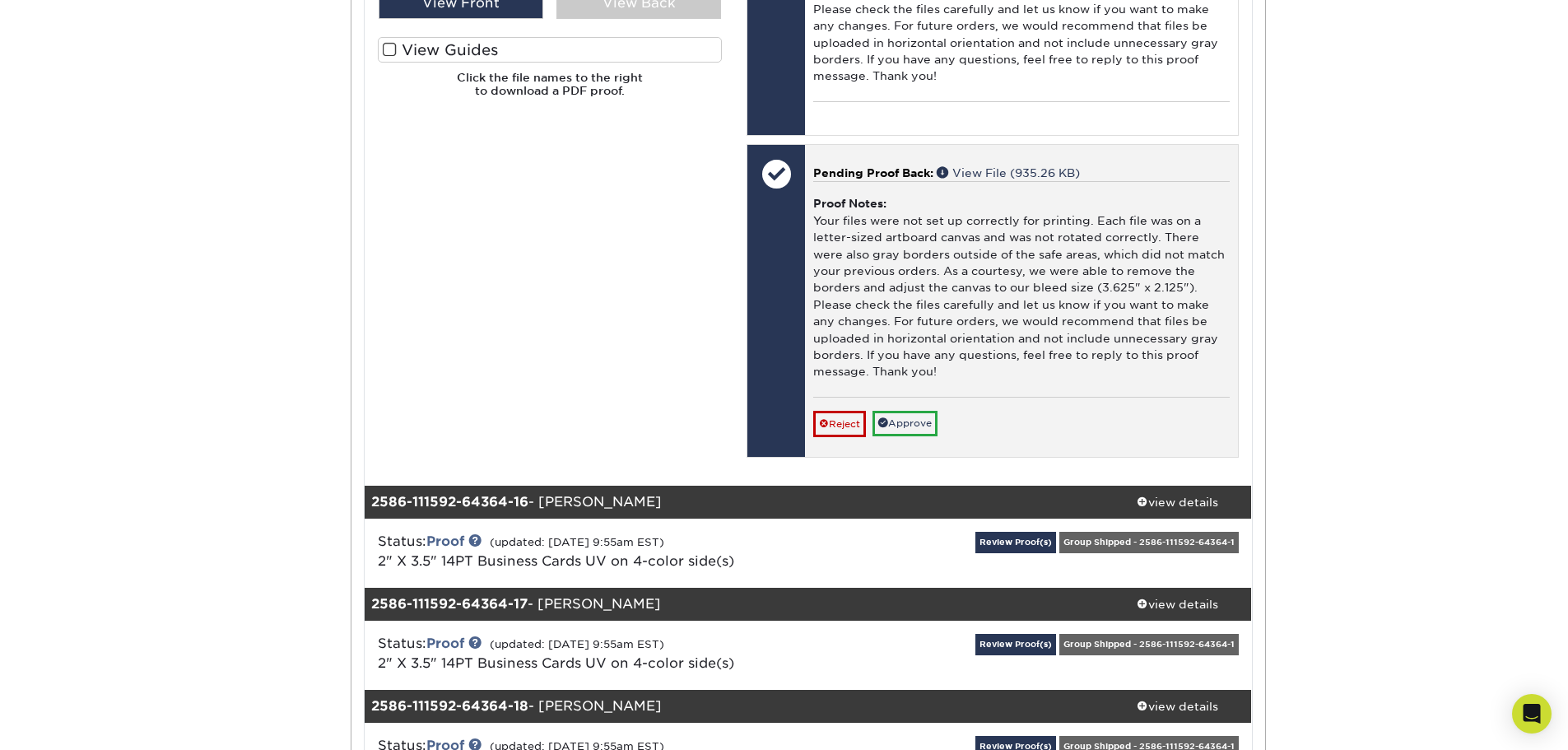
scroll to position [17212, 0]
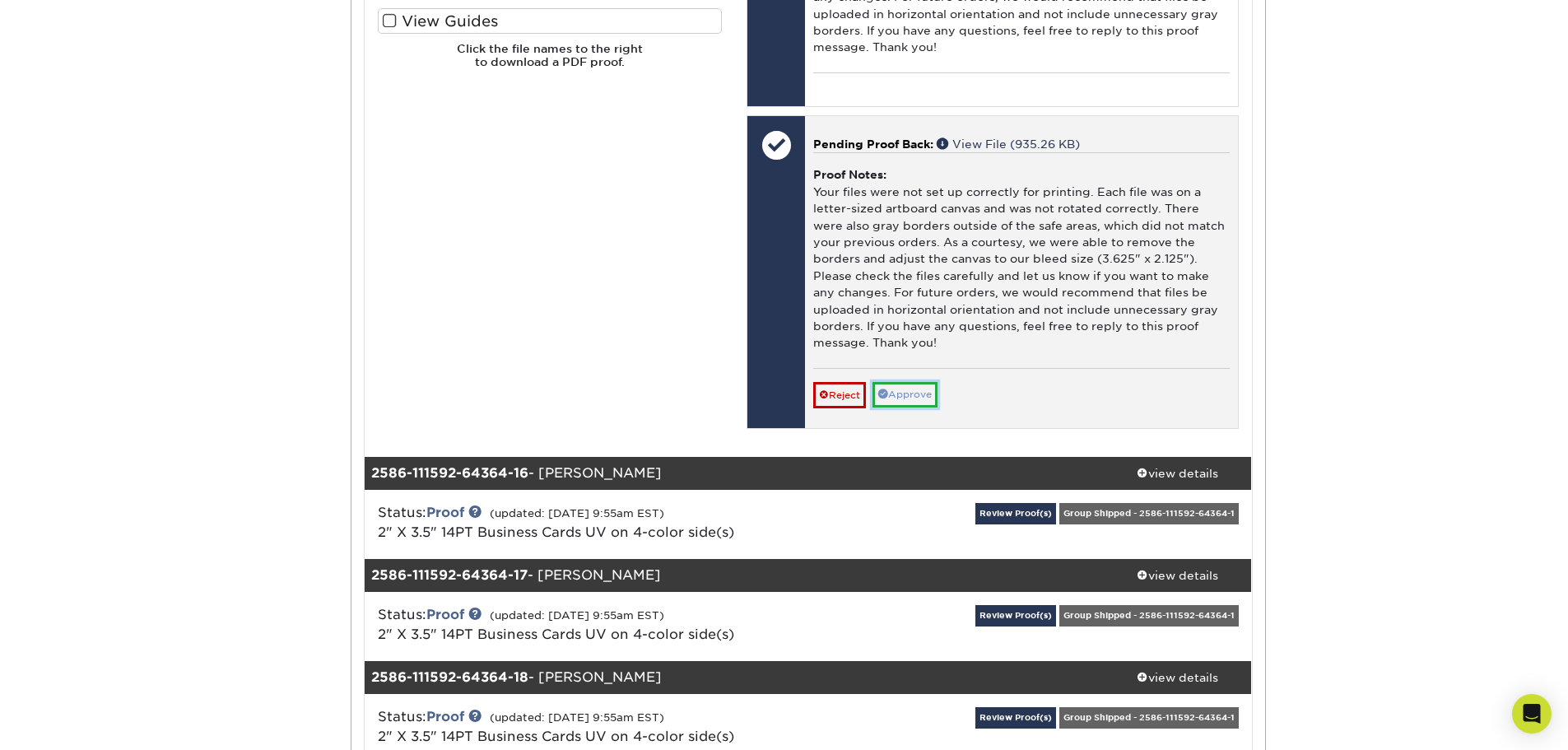
click at [935, 408] on link "Approve" at bounding box center [905, 395] width 65 height 26
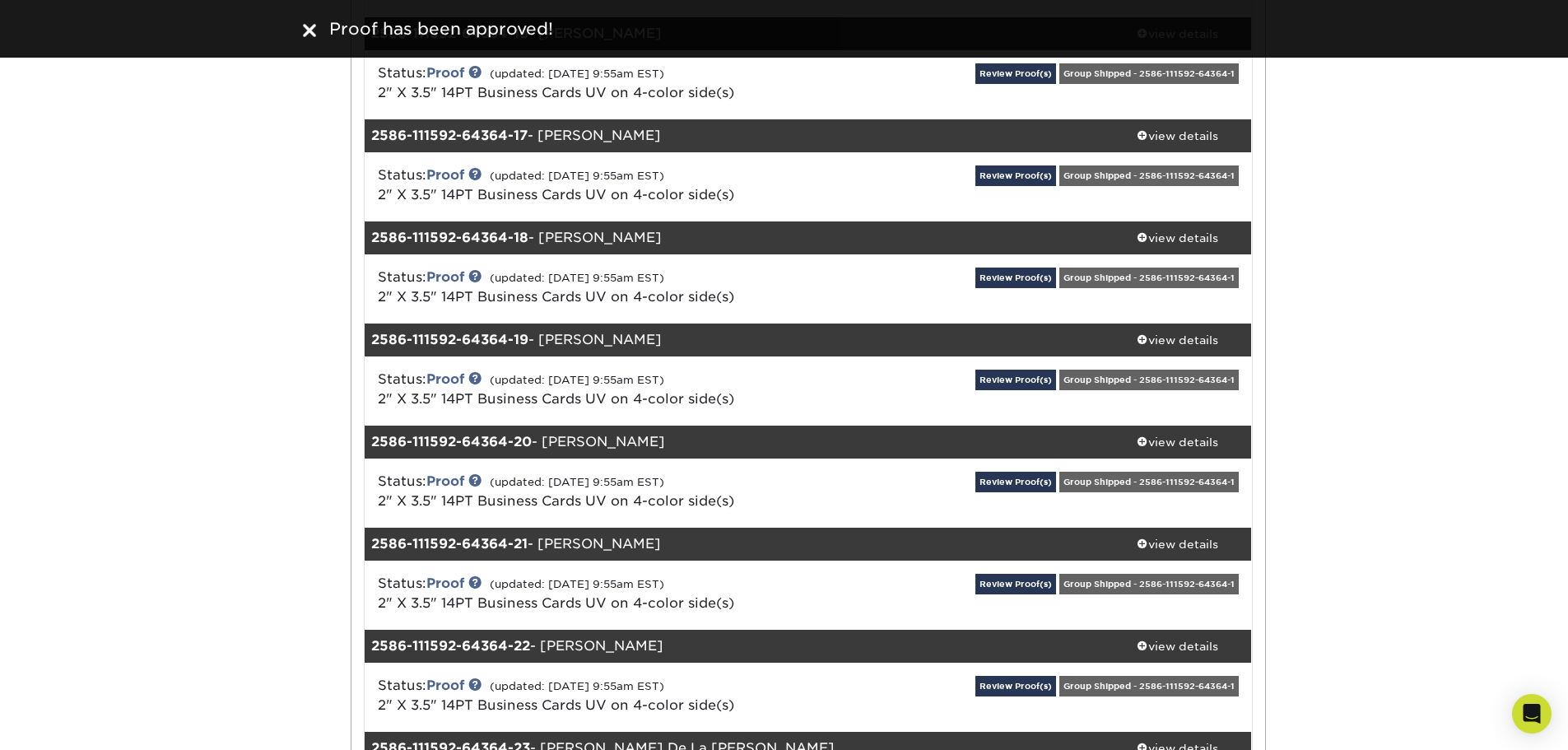
scroll to position [17707, 0]
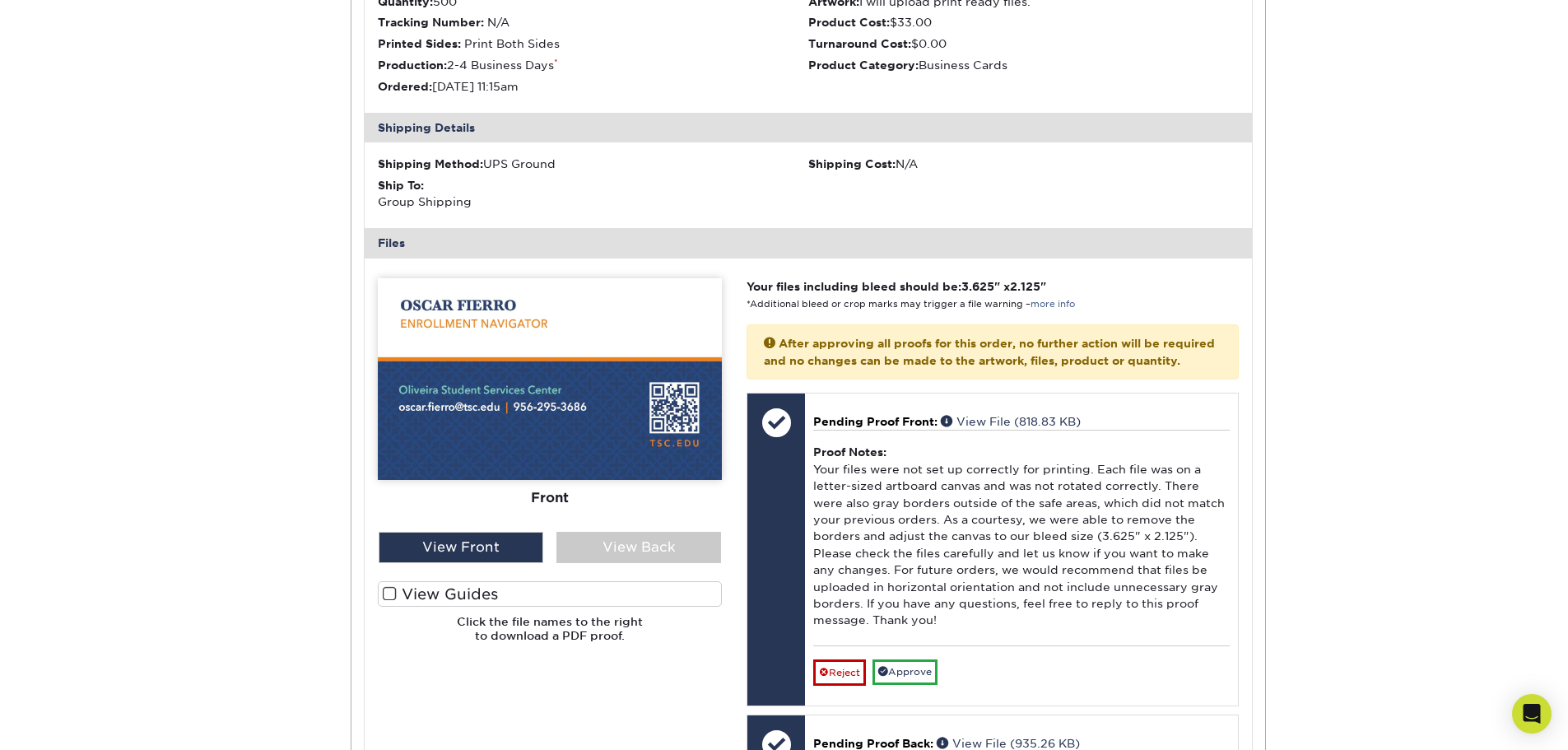
scroll to position [18036, 0]
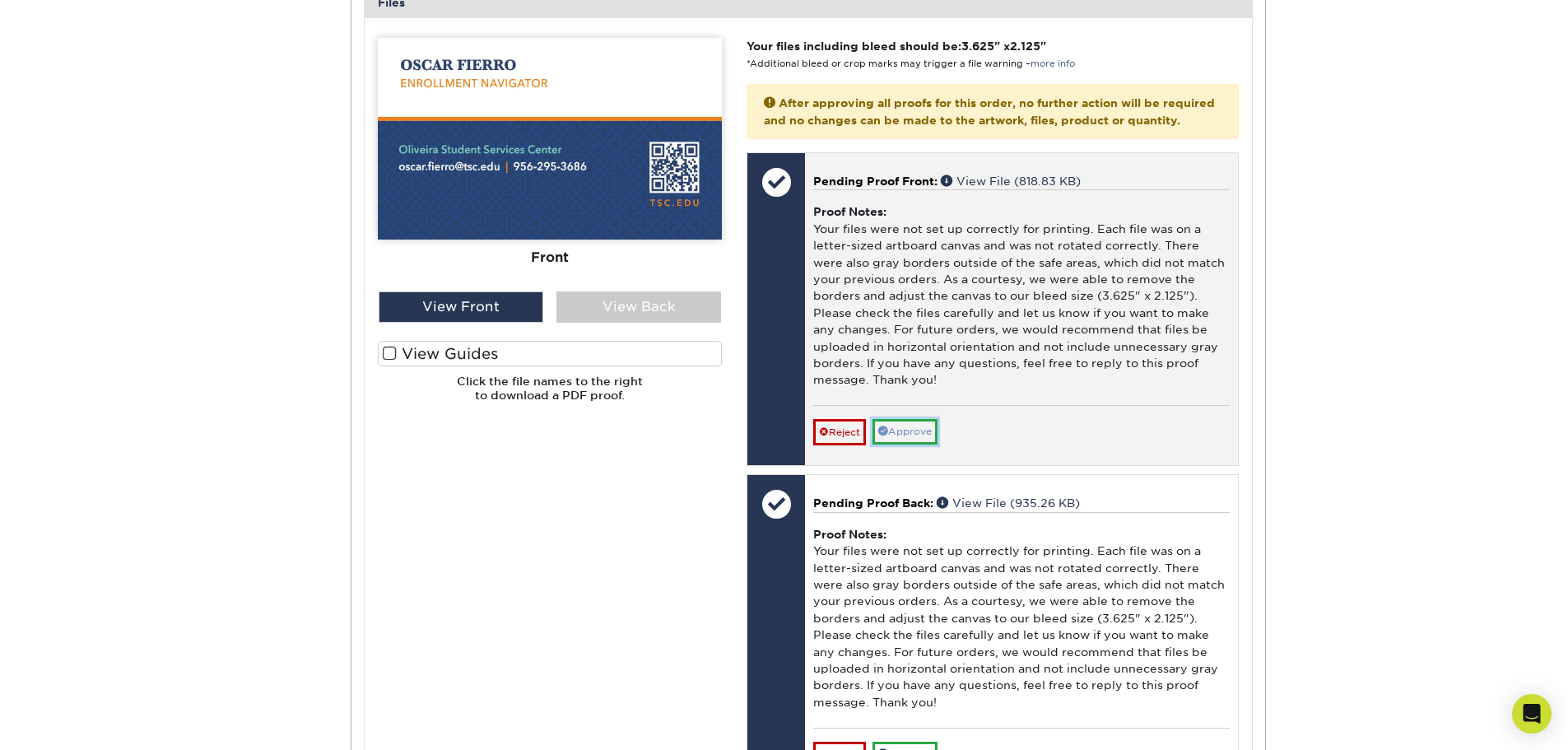
click at [931, 445] on link "Approve" at bounding box center [905, 432] width 65 height 26
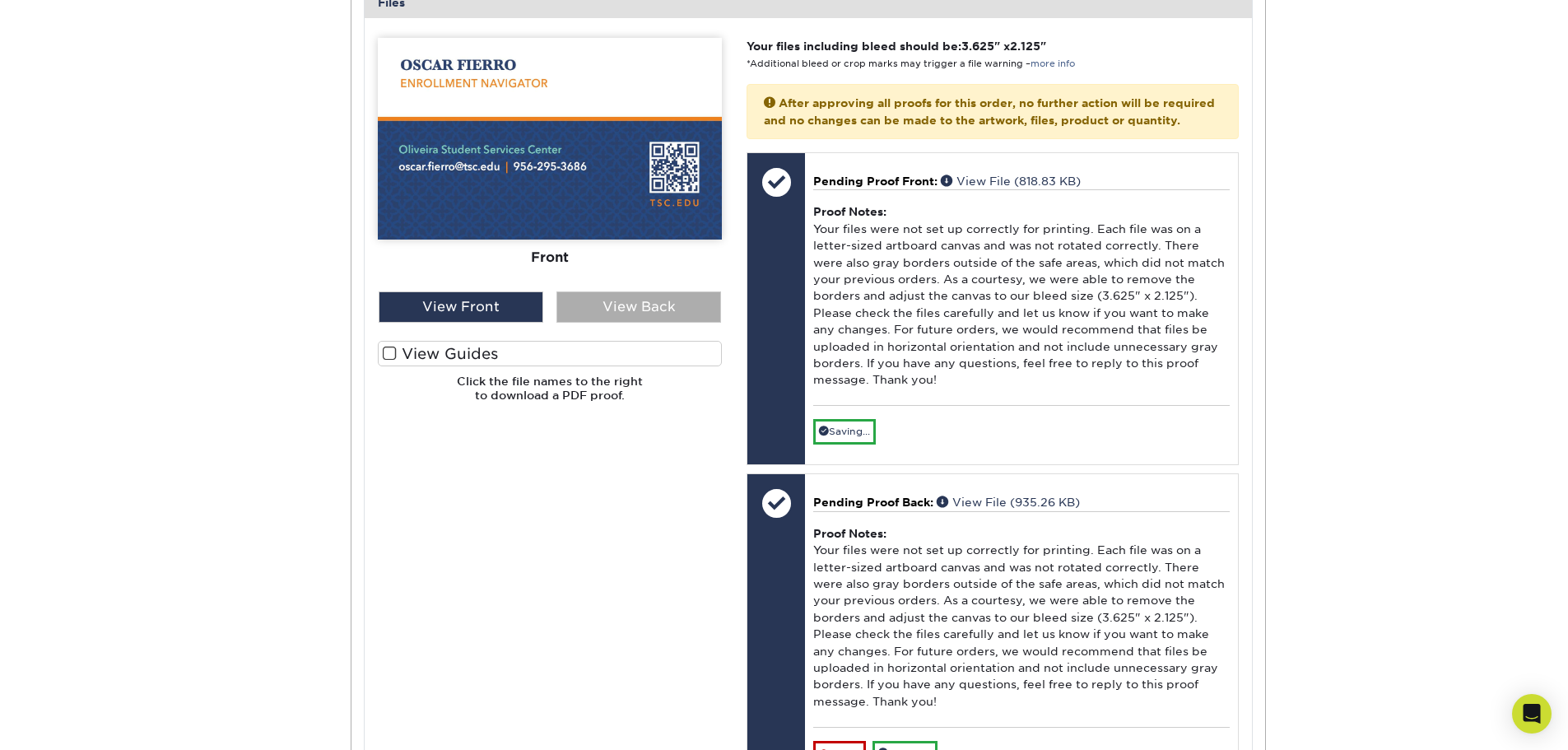
click at [643, 323] on div "View Back" at bounding box center [639, 306] width 165 height 31
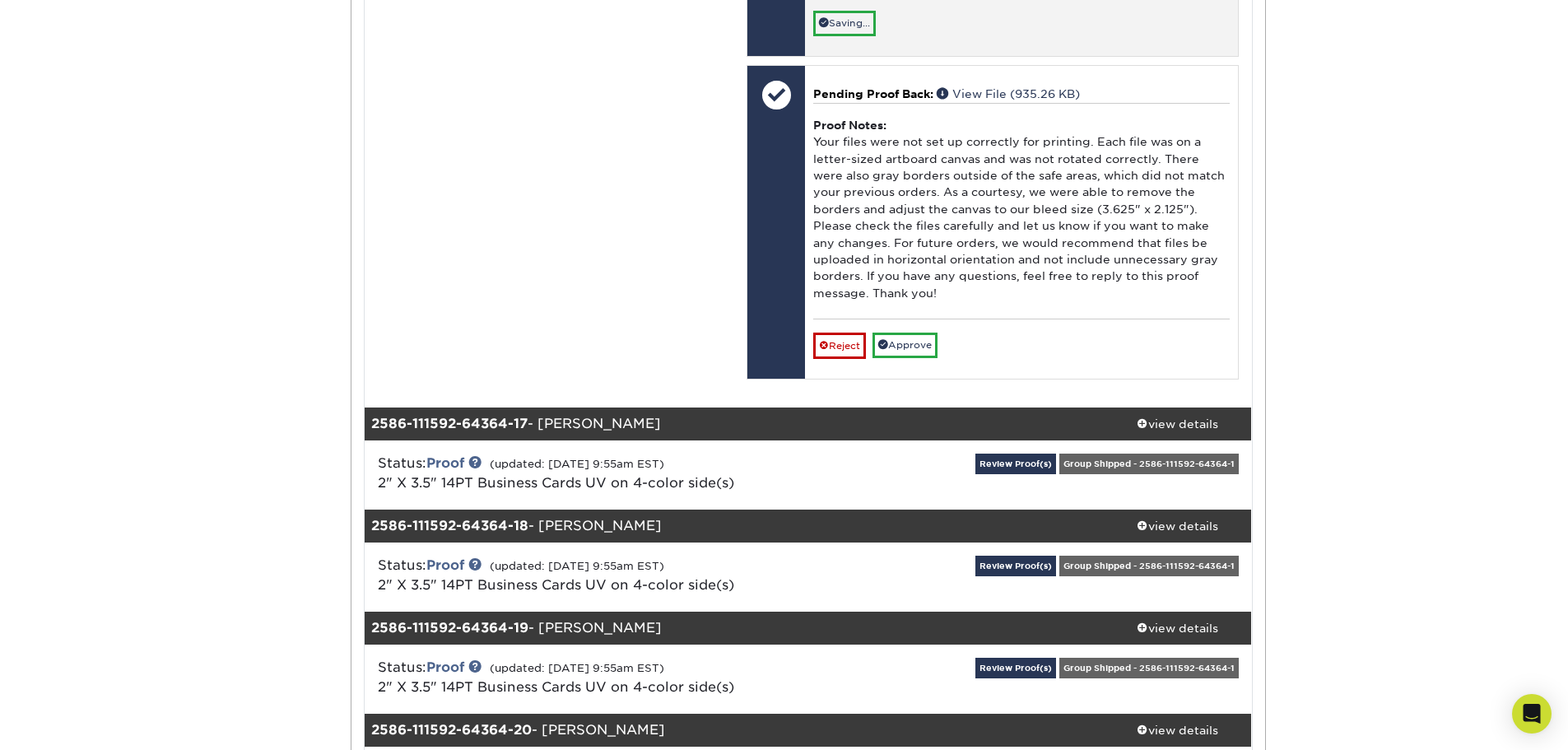
scroll to position [18448, 0]
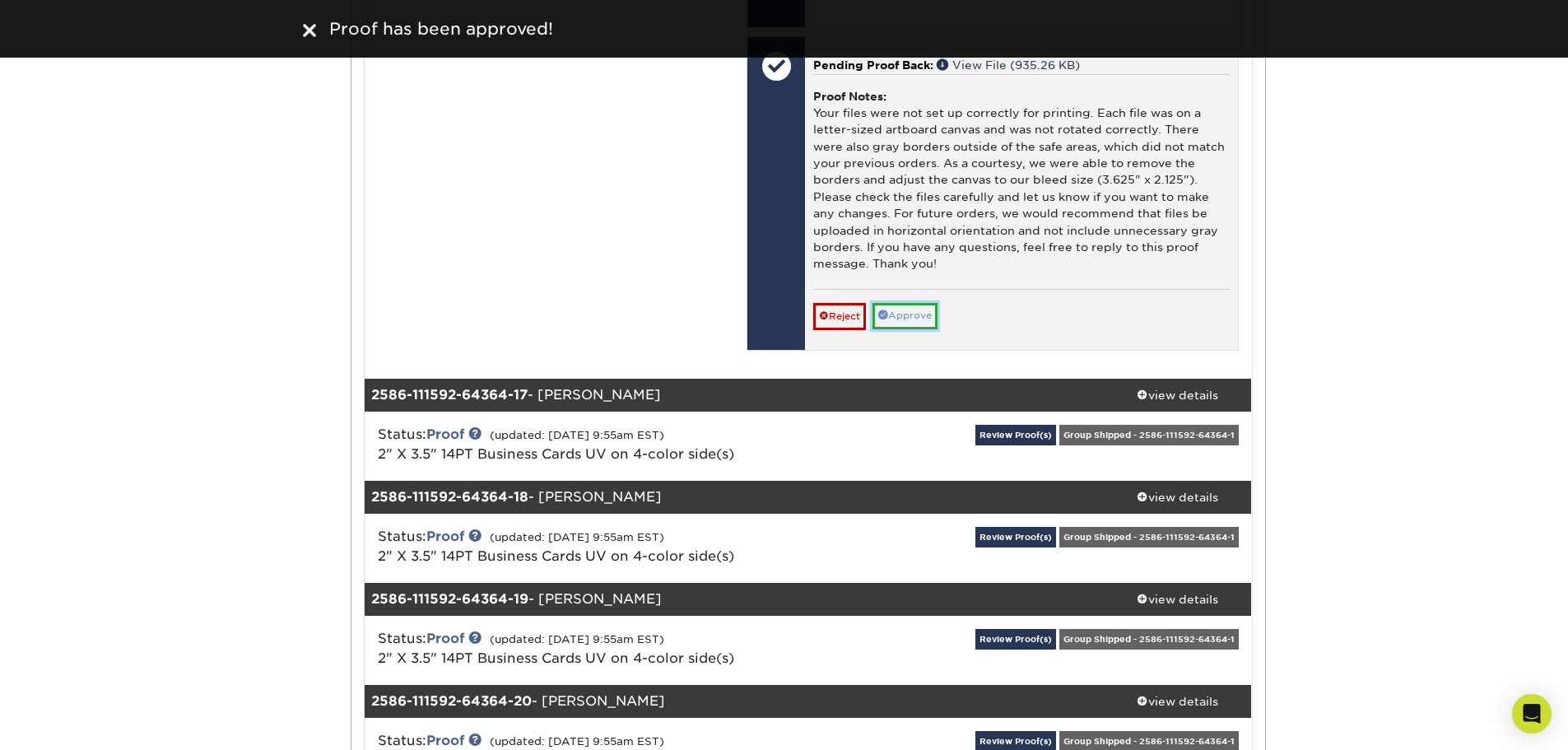
click at [905, 328] on link "Approve" at bounding box center [905, 316] width 65 height 26
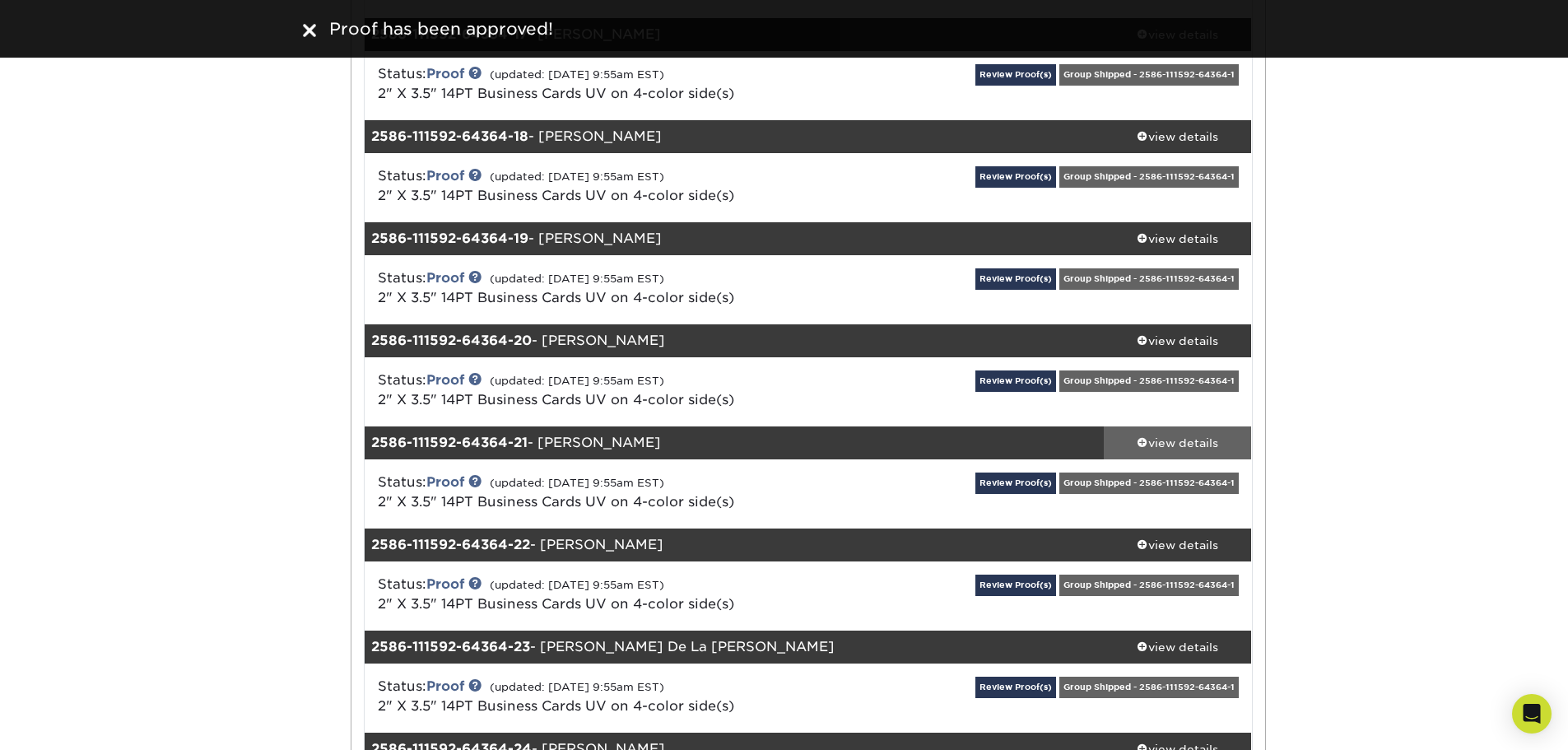
scroll to position [18778, 0]
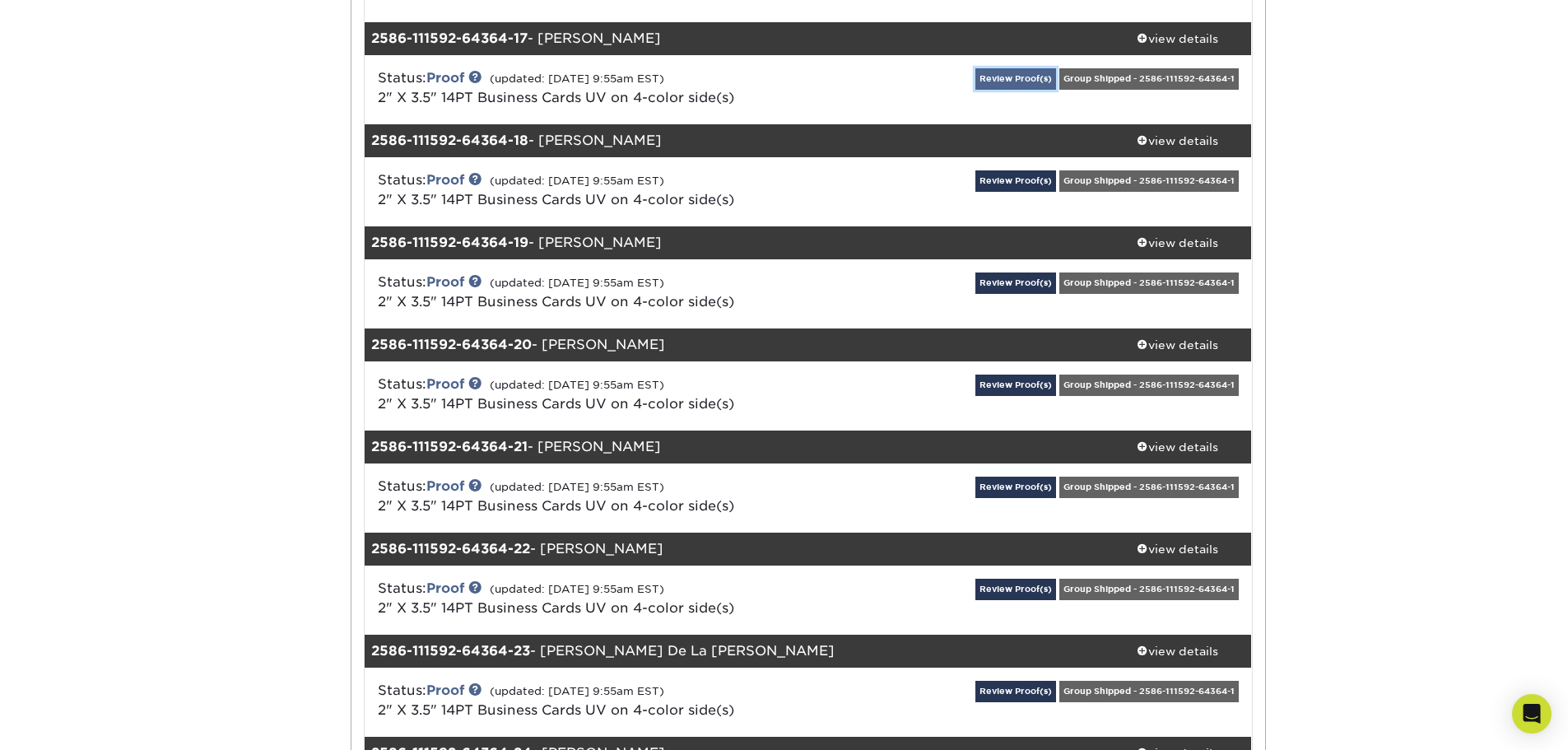
click at [1002, 89] on link "Review Proof(s)" at bounding box center [1015, 79] width 81 height 21
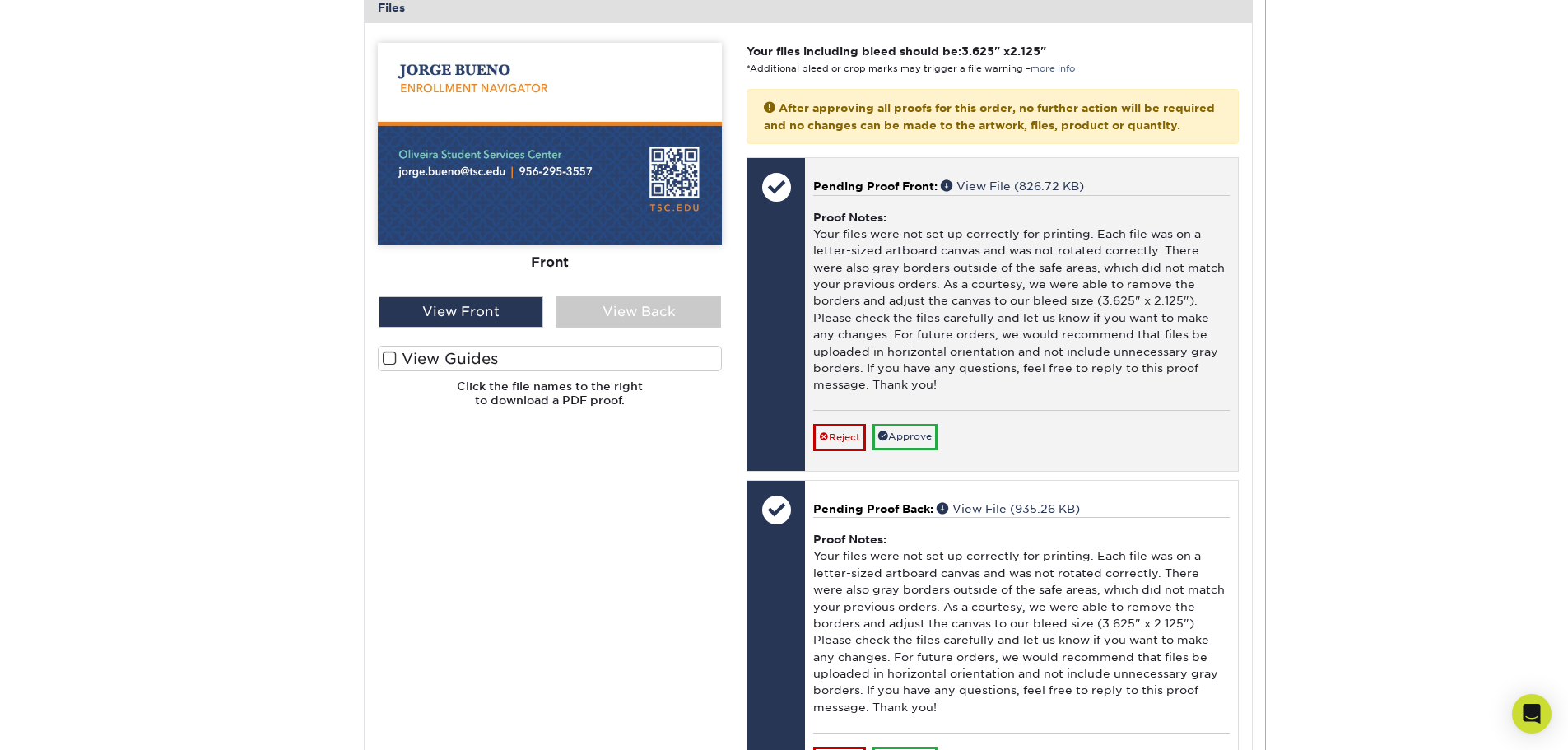
scroll to position [19190, 0]
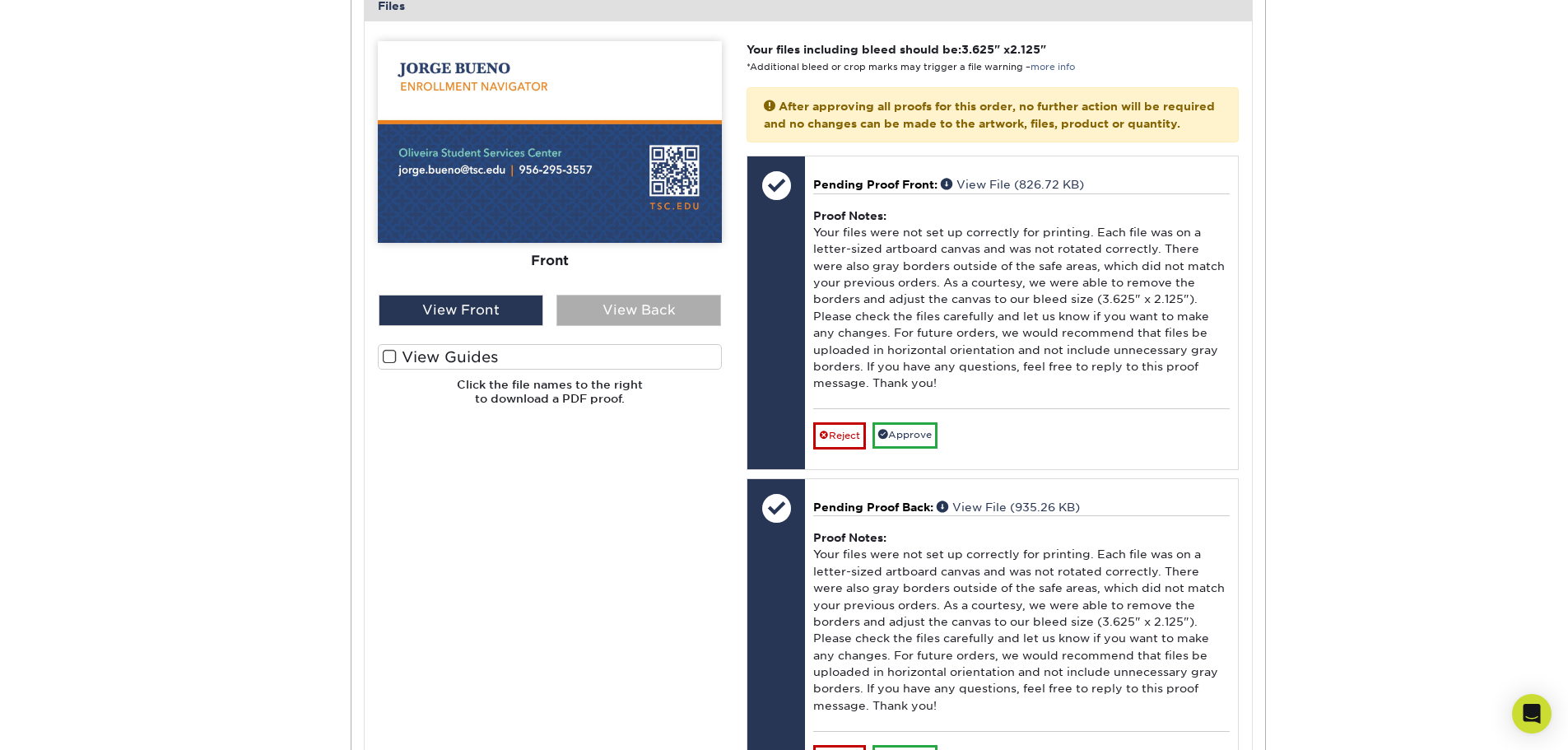
click at [667, 326] on div "View Back" at bounding box center [639, 309] width 165 height 31
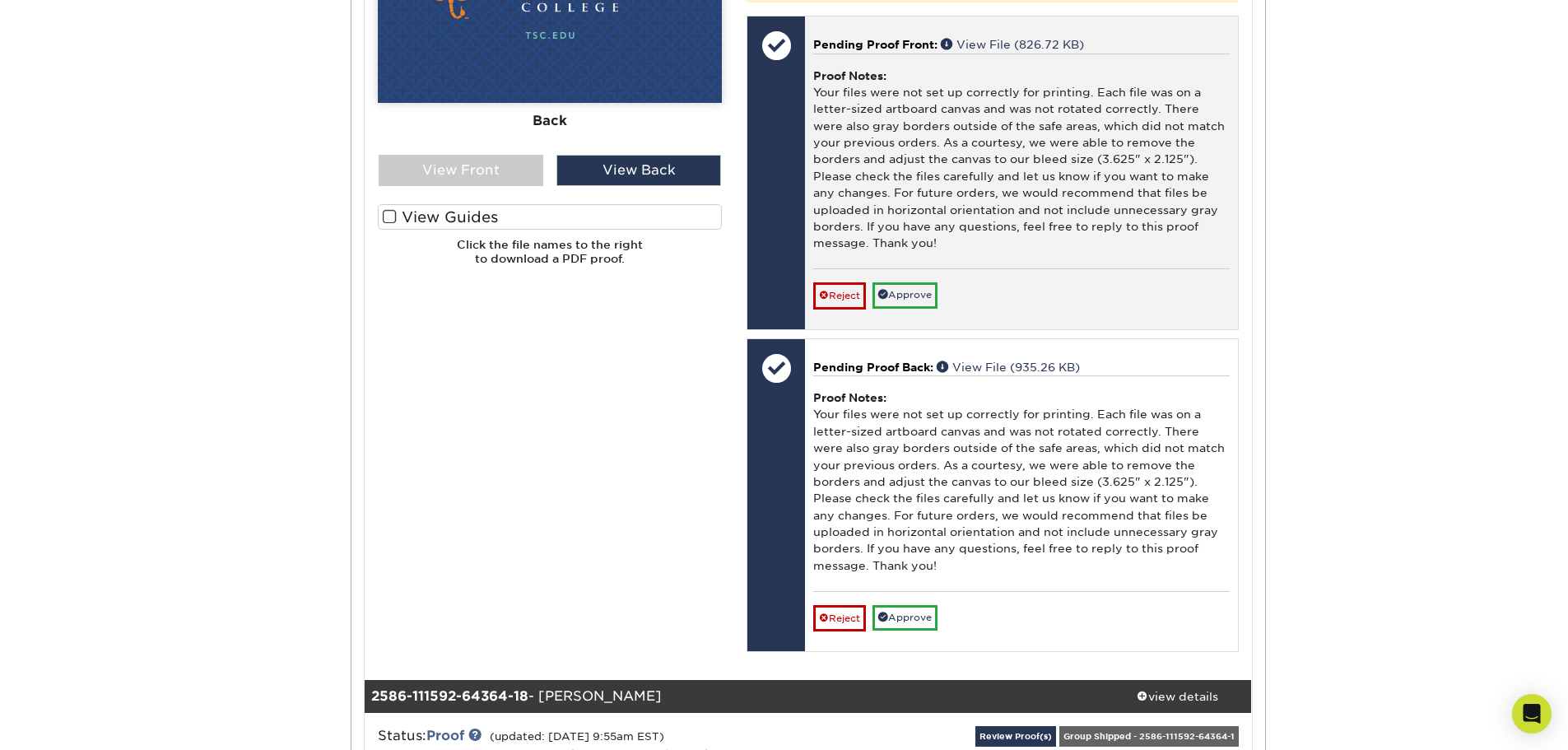
scroll to position [19354, 0]
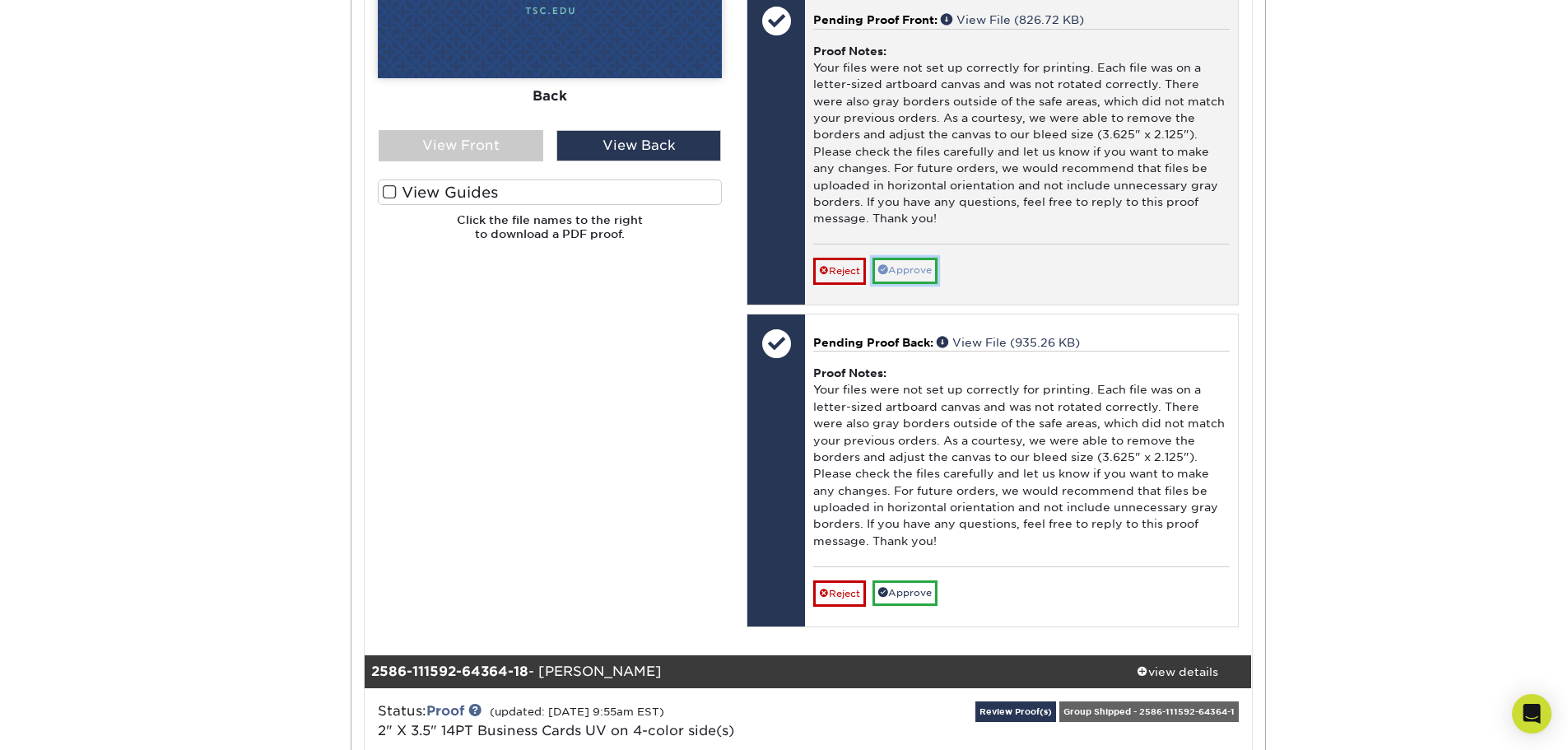
click at [908, 283] on link "Approve" at bounding box center [905, 271] width 65 height 26
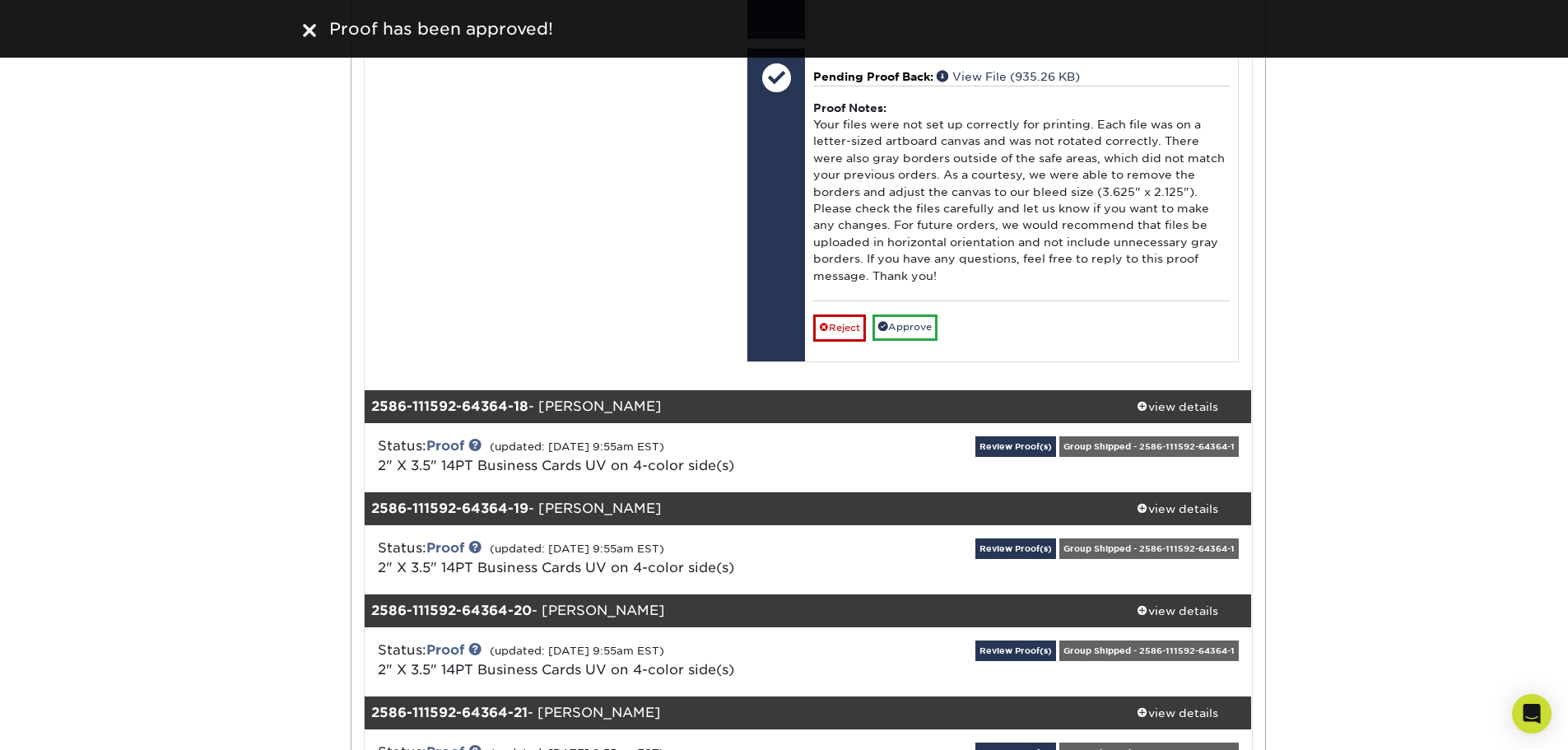
scroll to position [19601, 0]
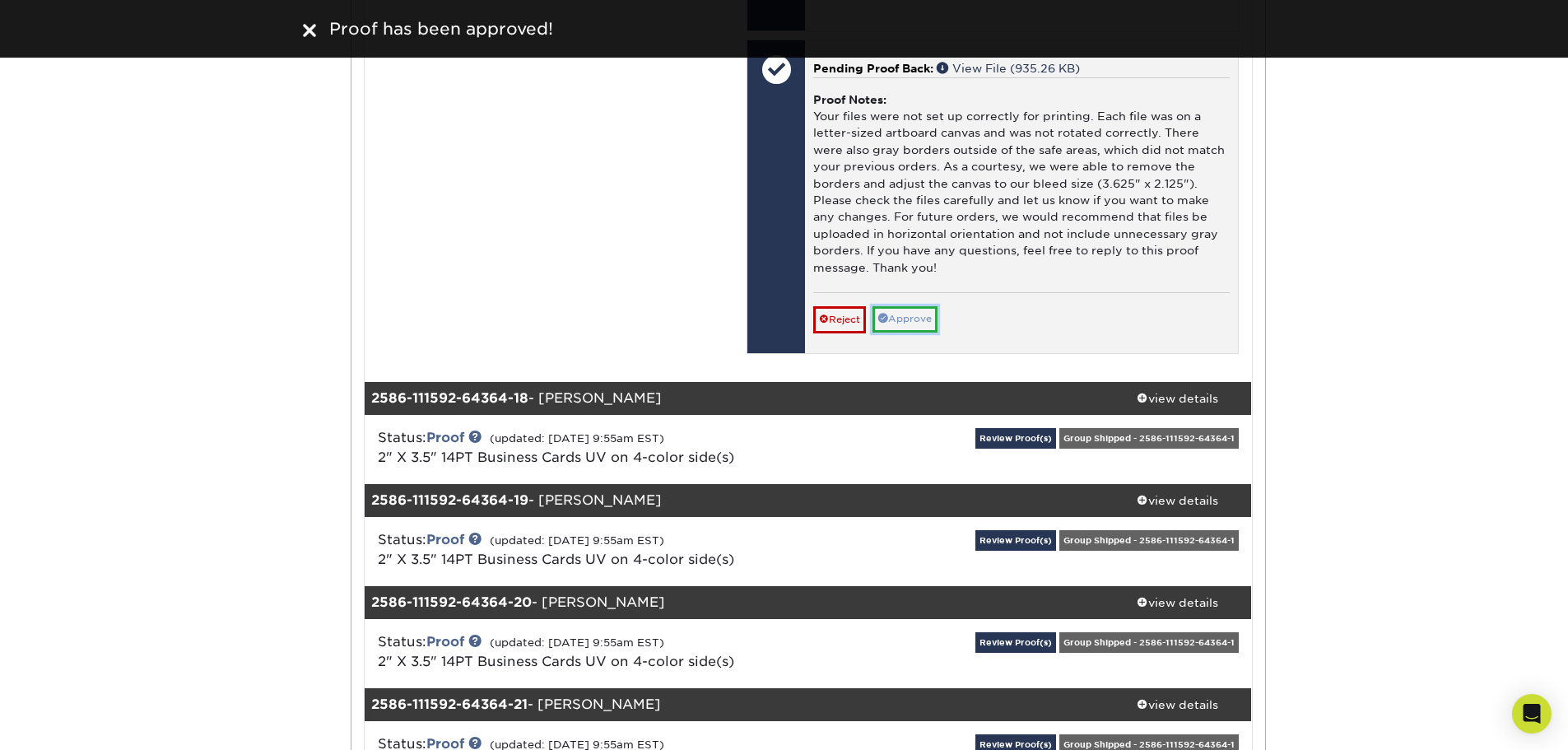
click at [907, 332] on link "Approve" at bounding box center [905, 319] width 65 height 26
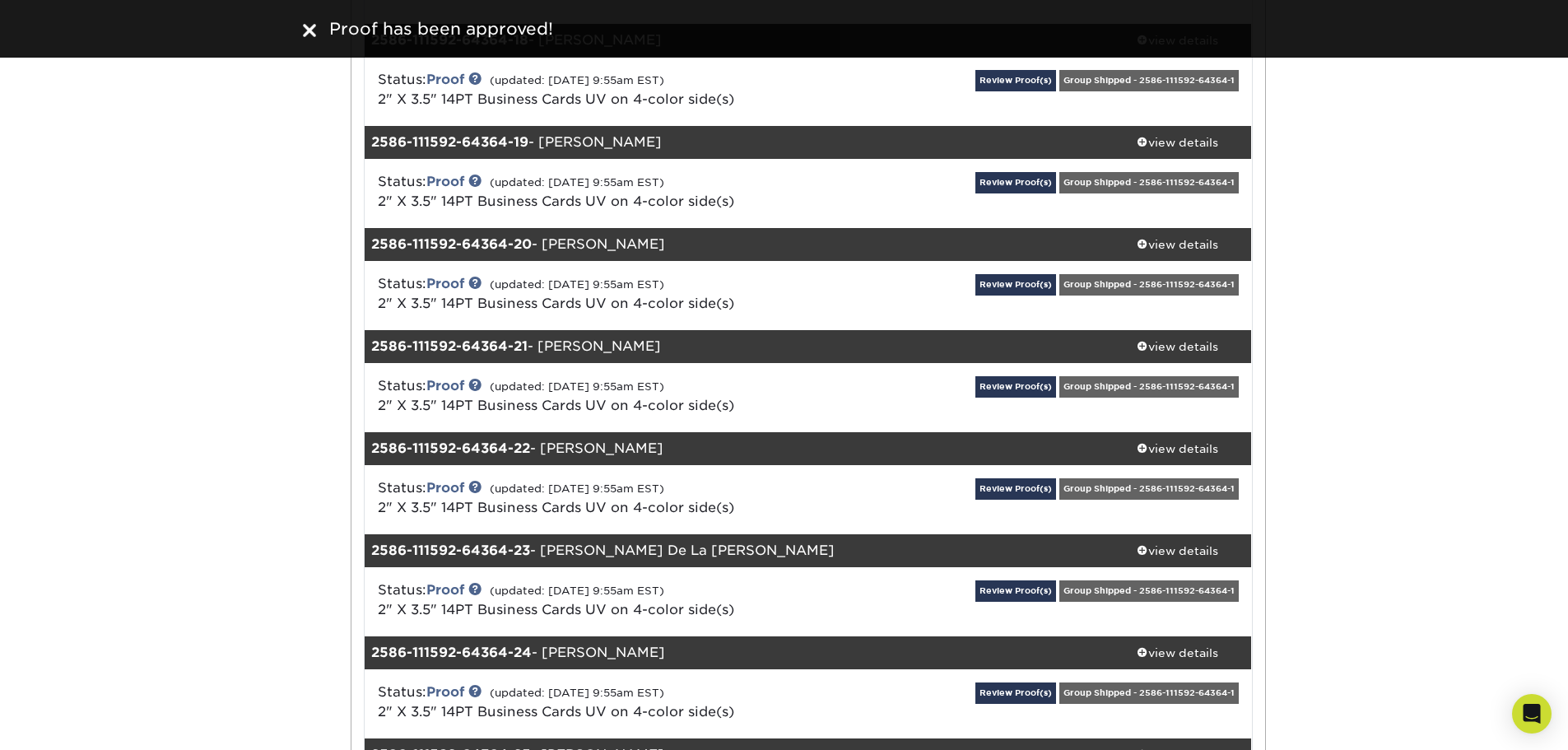
scroll to position [20013, 0]
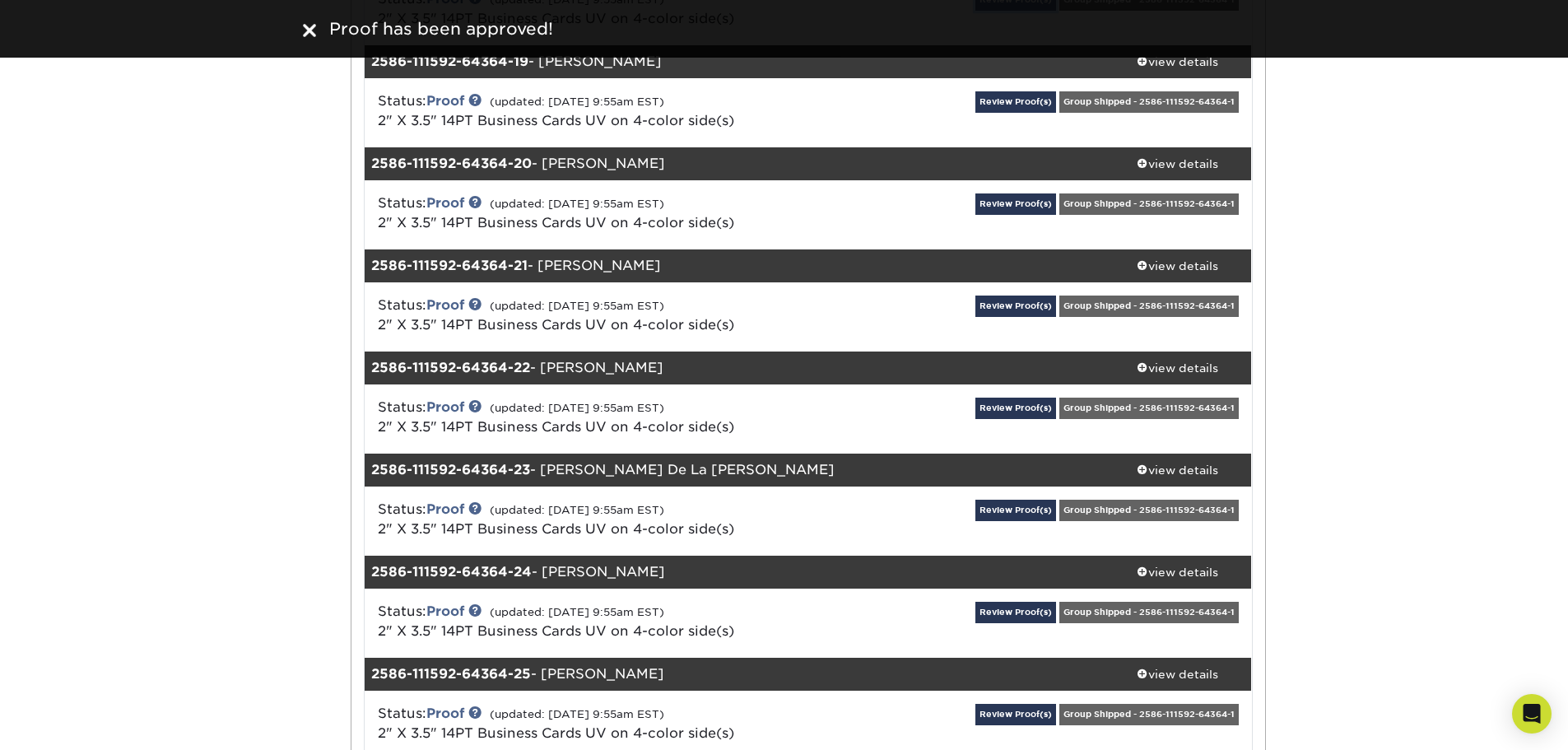
click at [1015, 10] on link "Review Proof(s)" at bounding box center [1015, -1] width 81 height 21
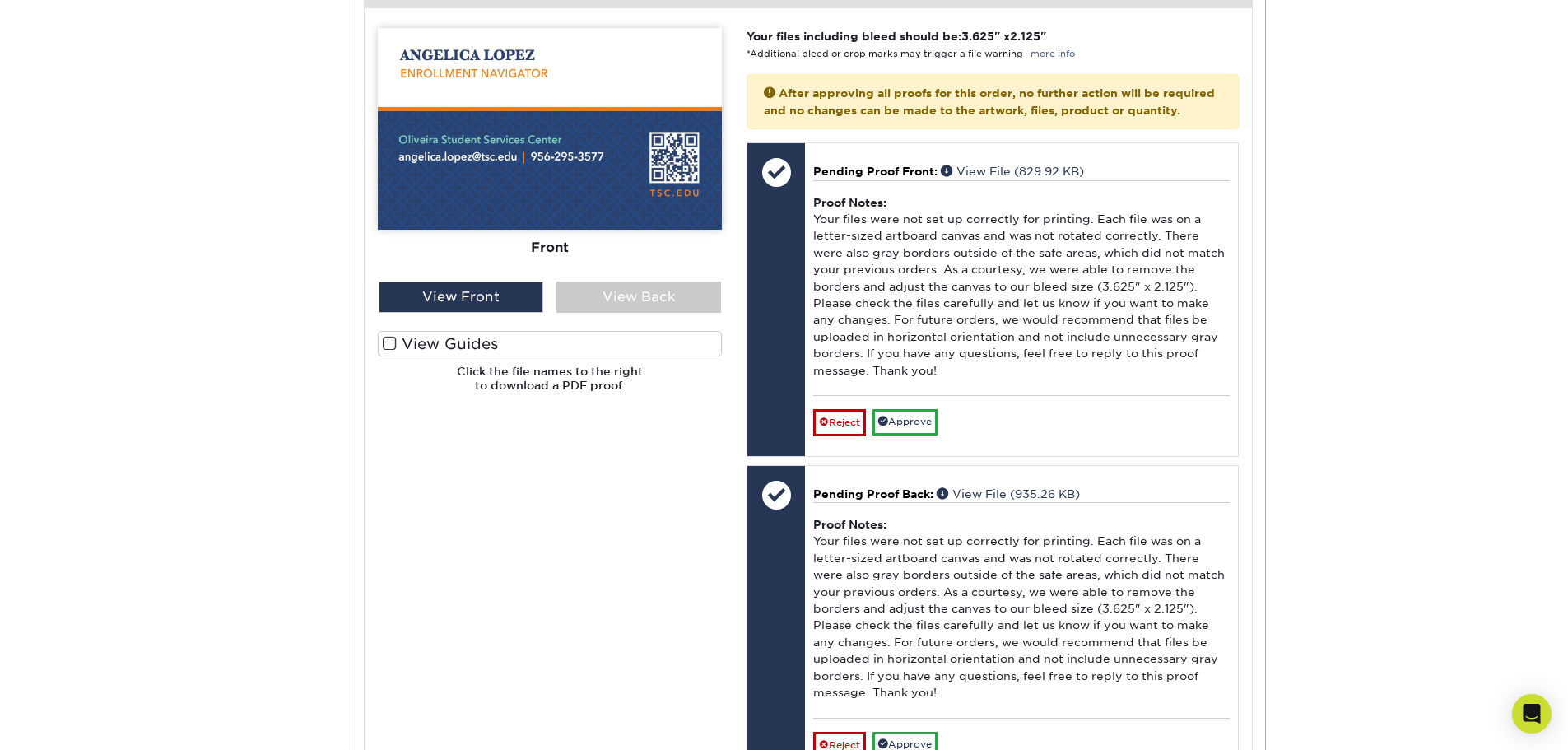
scroll to position [20425, 0]
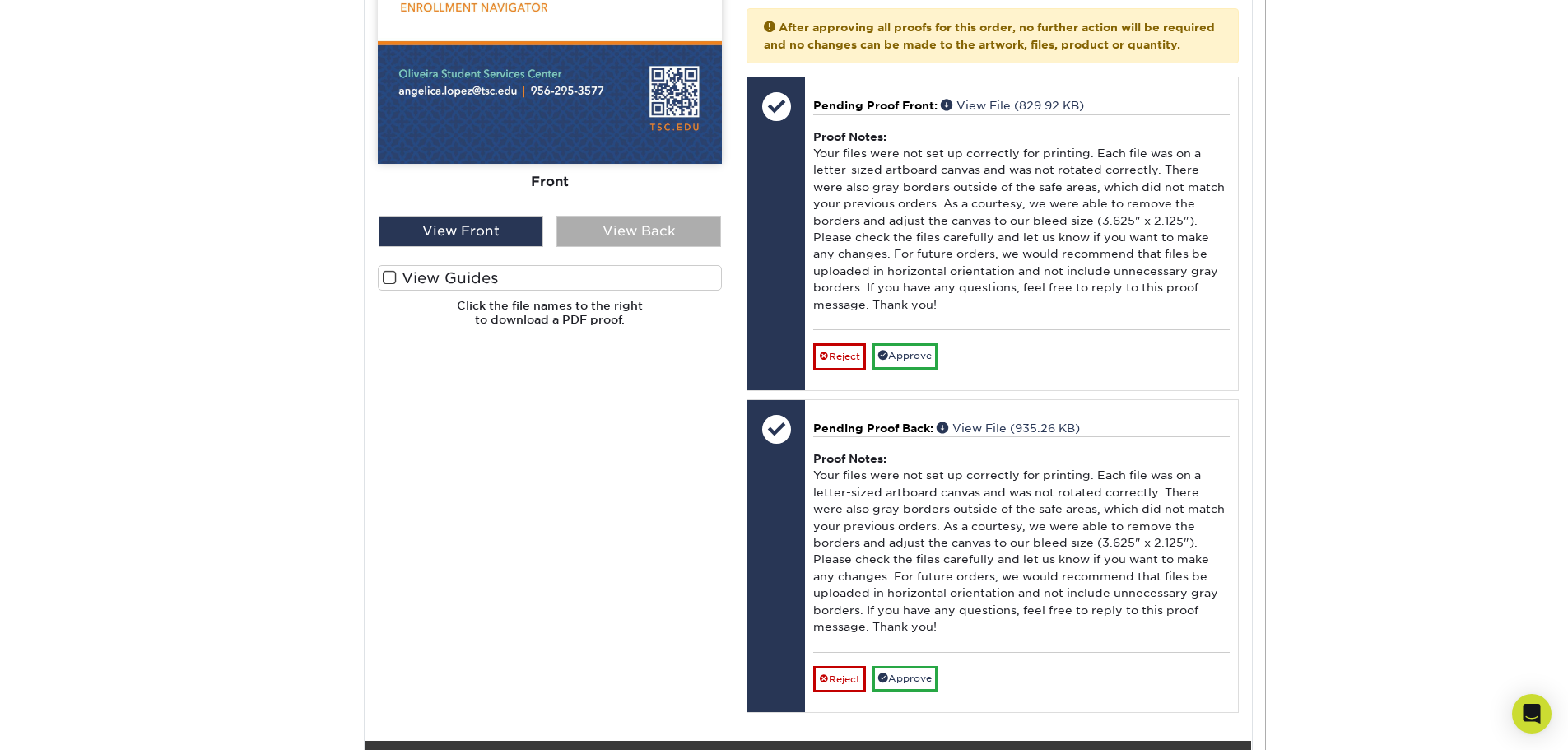
click at [651, 247] on div "View Back" at bounding box center [639, 231] width 165 height 31
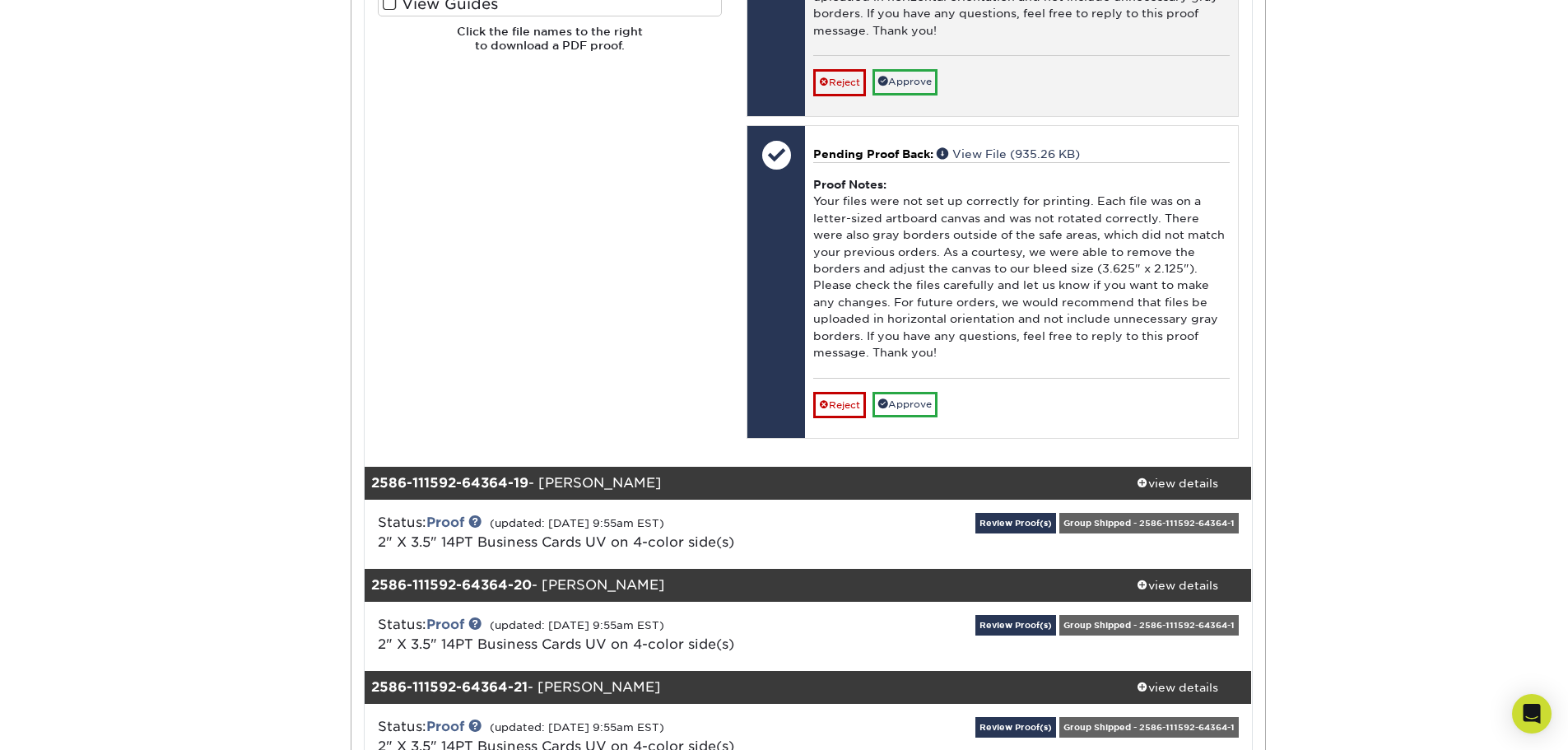
scroll to position [20754, 0]
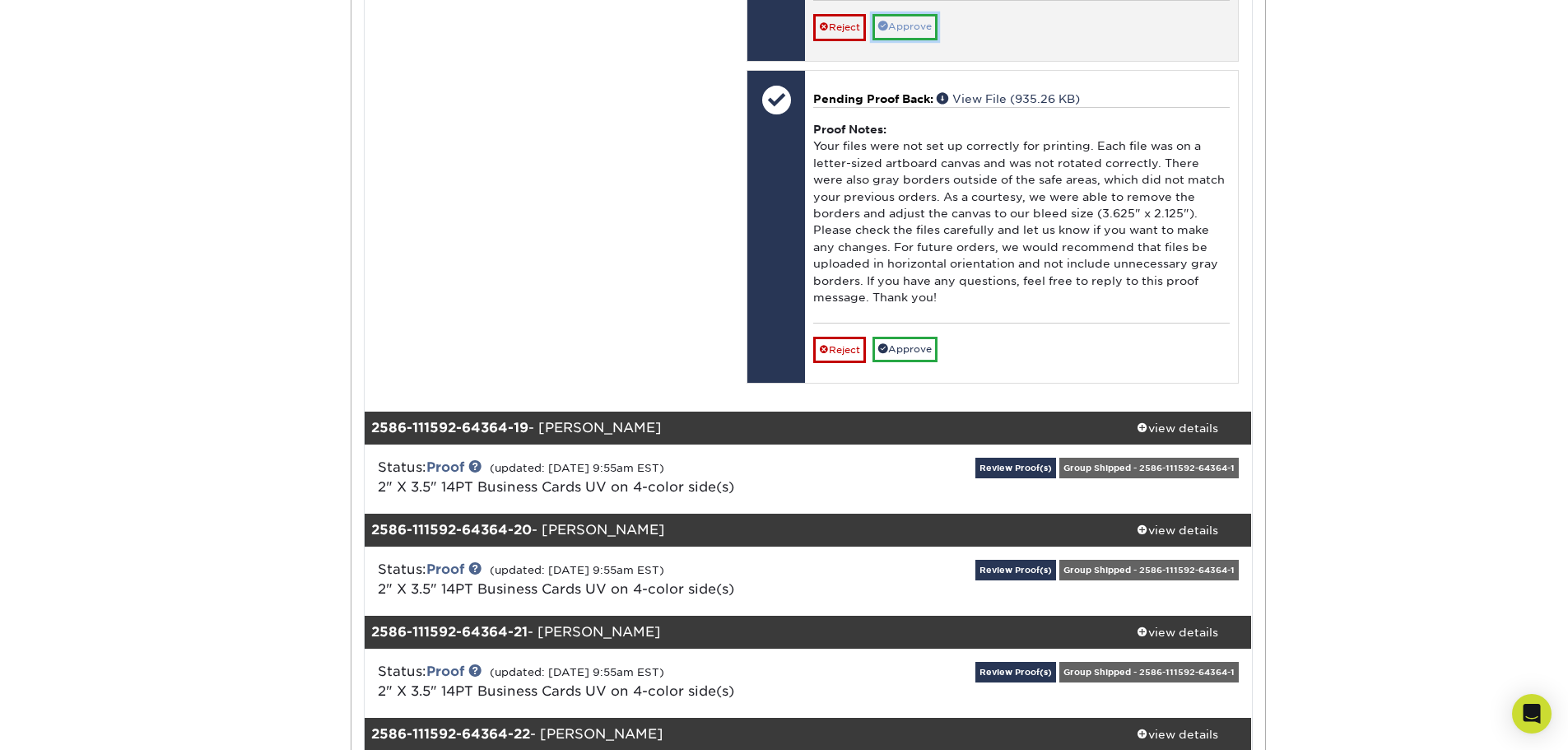
click at [903, 40] on link "Approve" at bounding box center [905, 27] width 65 height 26
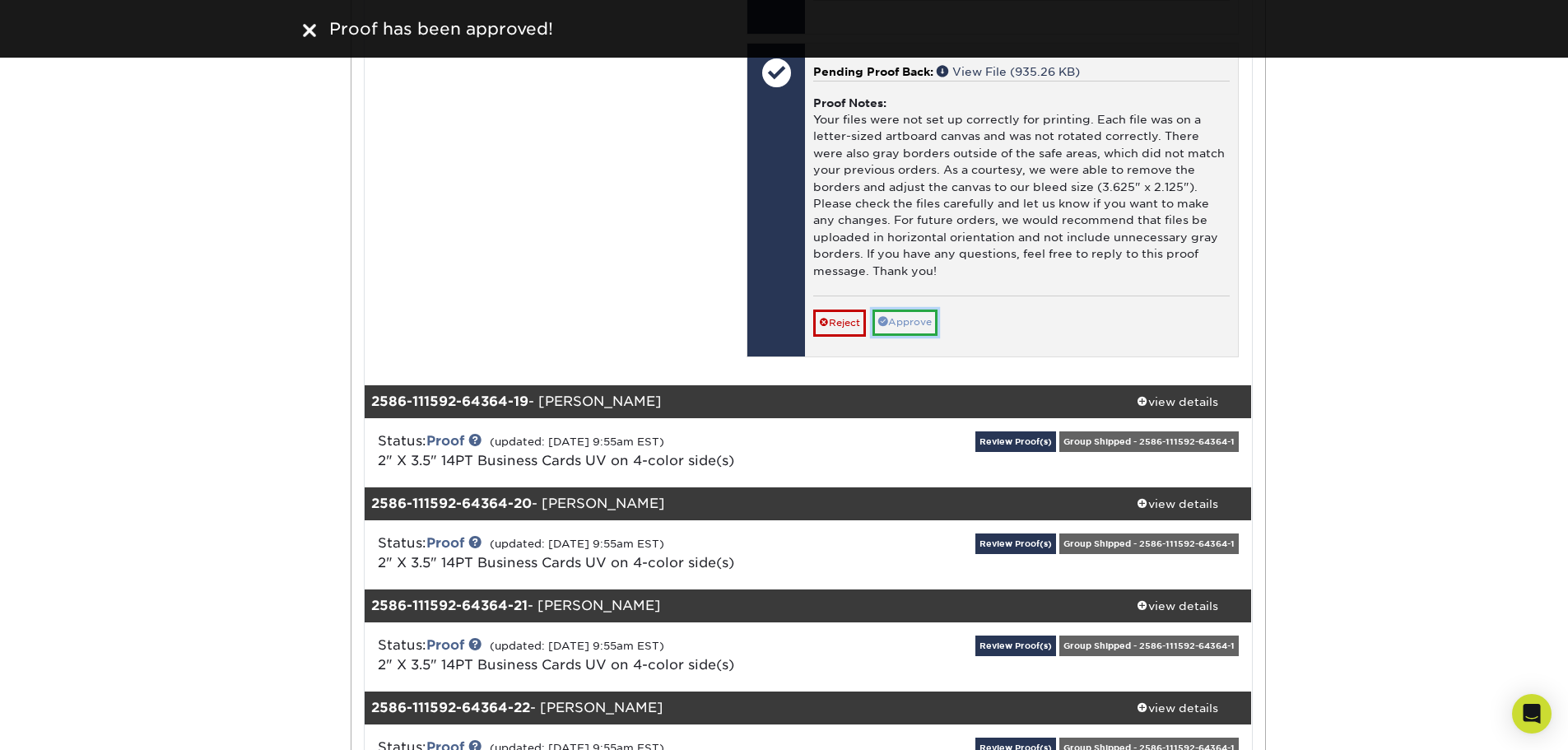
click at [916, 335] on link "Approve" at bounding box center [905, 322] width 65 height 26
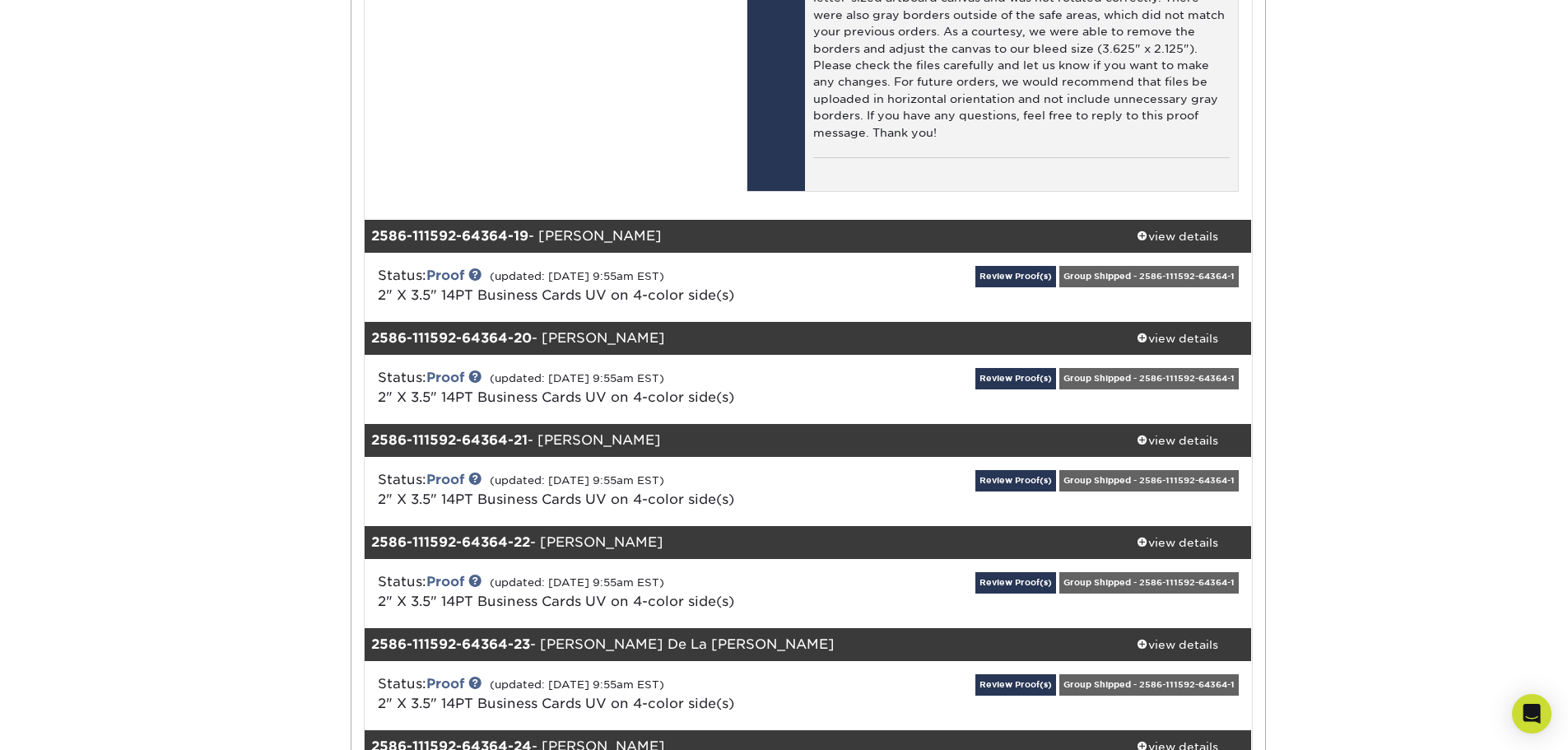
scroll to position [20918, 0]
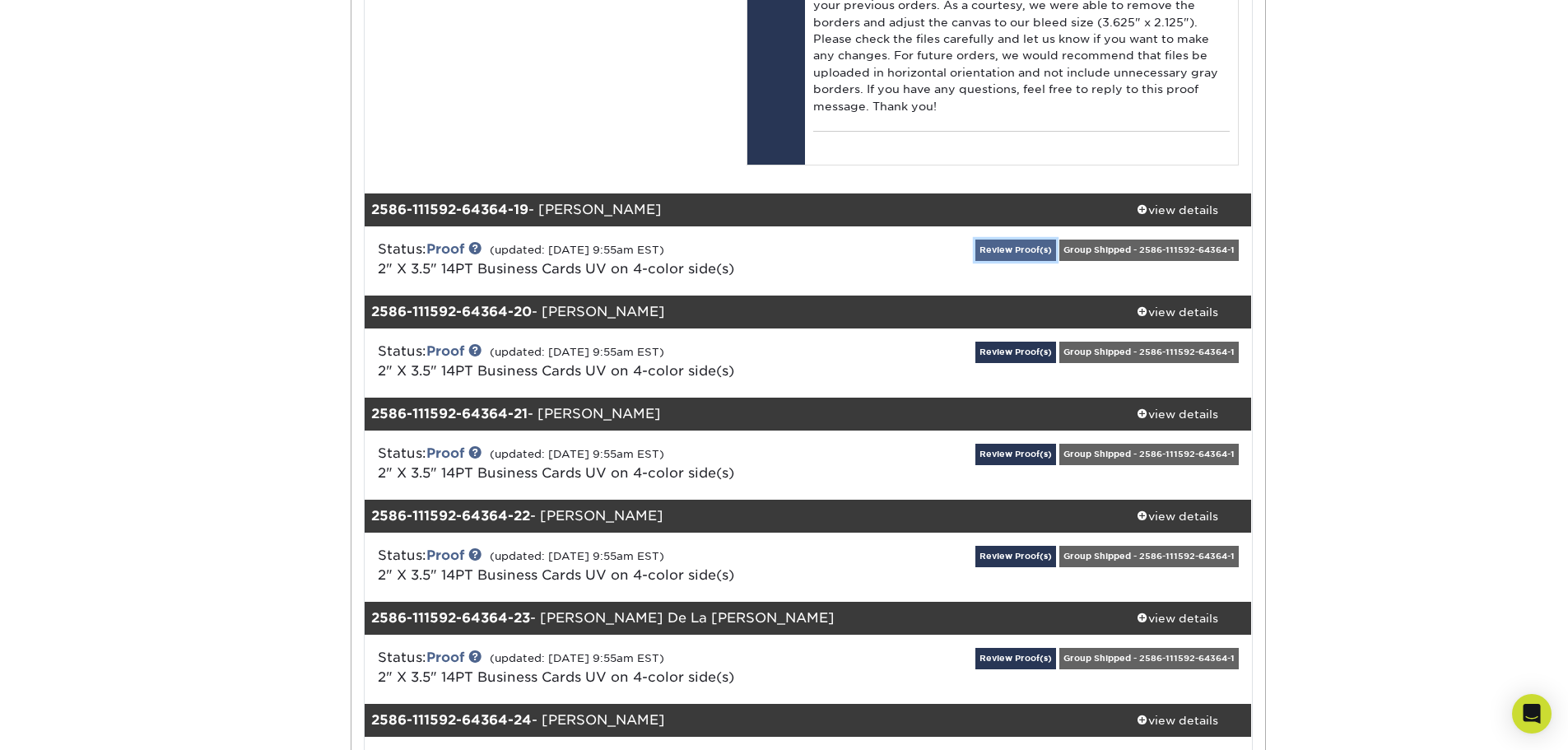
click at [1030, 261] on link "Review Proof(s)" at bounding box center [1015, 250] width 81 height 21
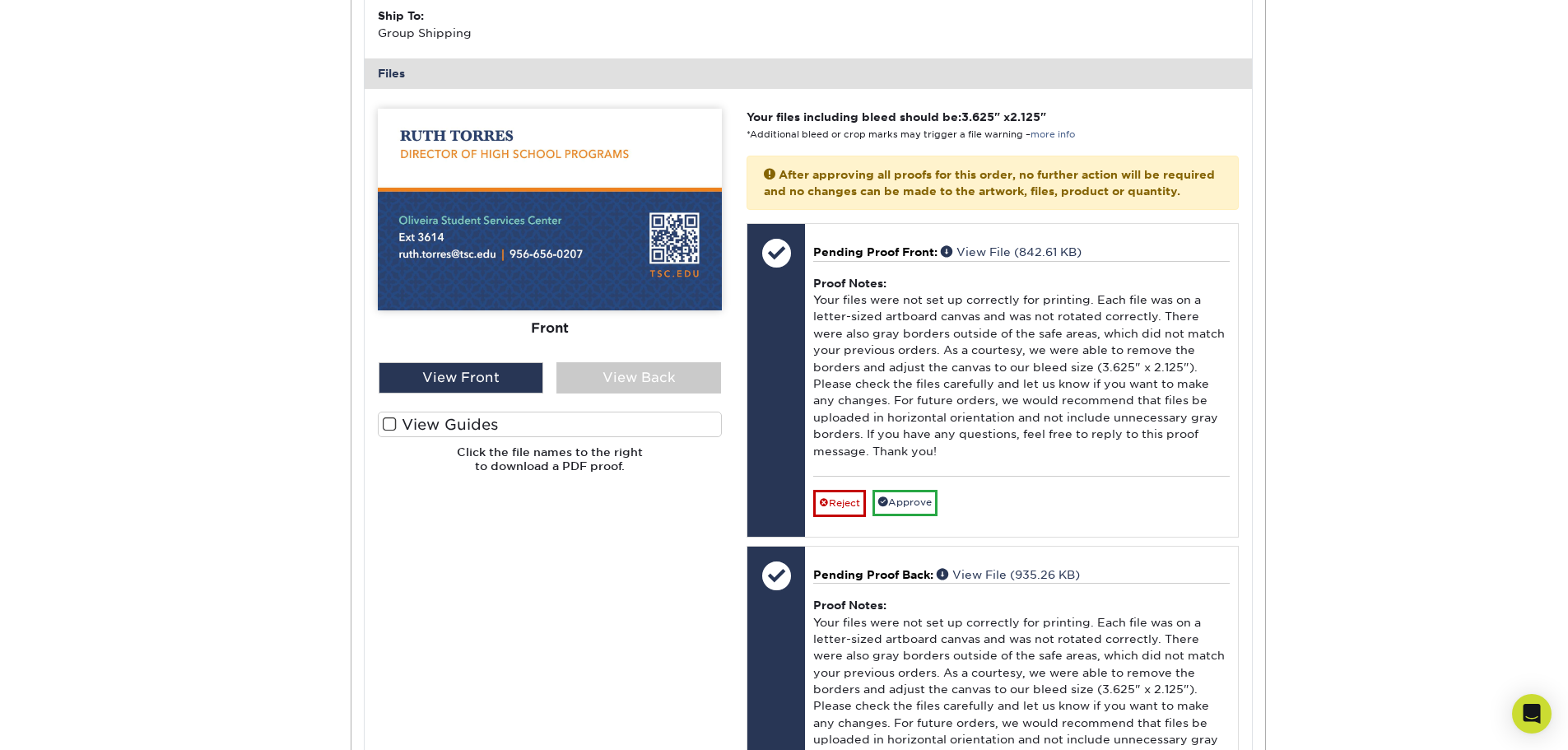
scroll to position [21495, 0]
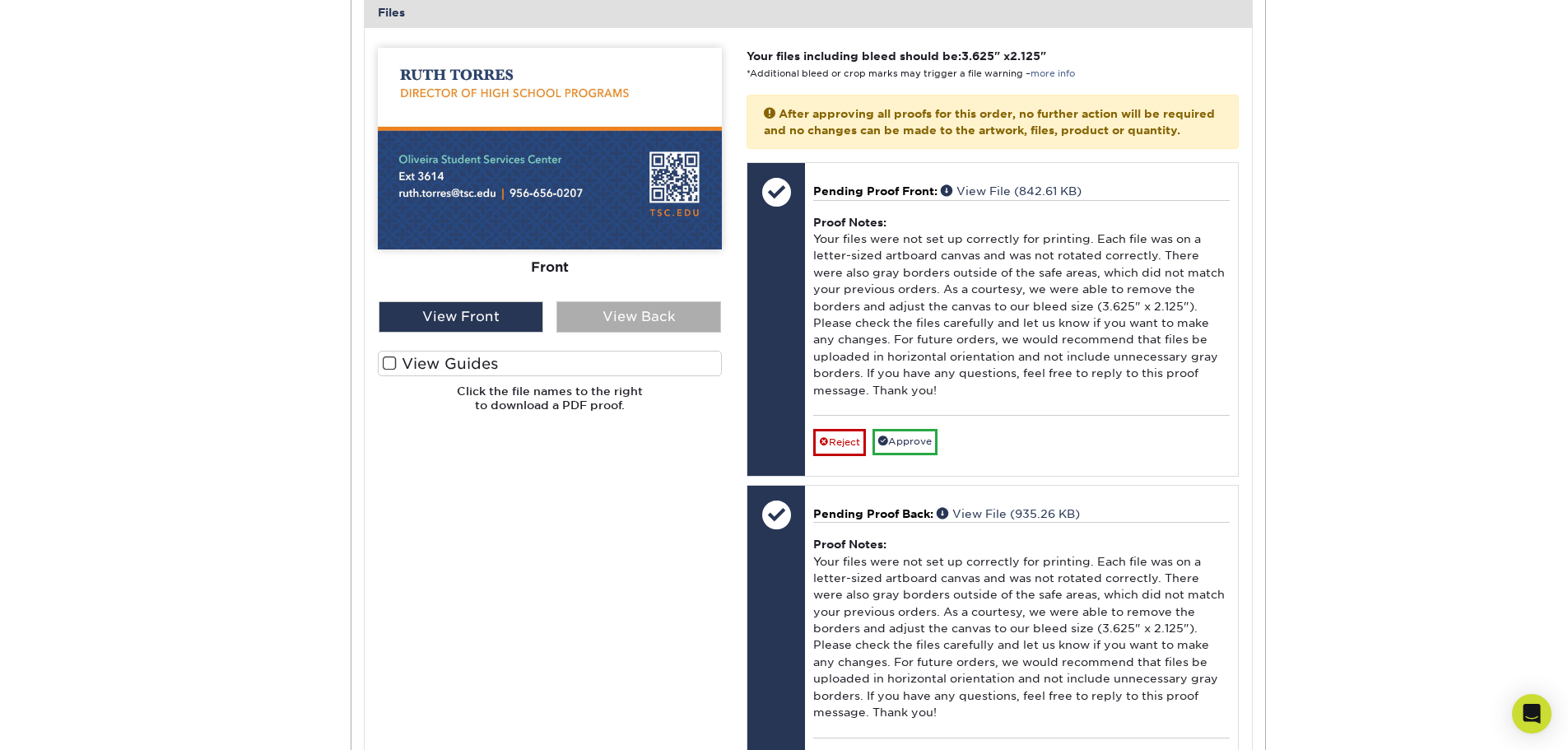
click at [646, 332] on div "View Back" at bounding box center [639, 316] width 165 height 31
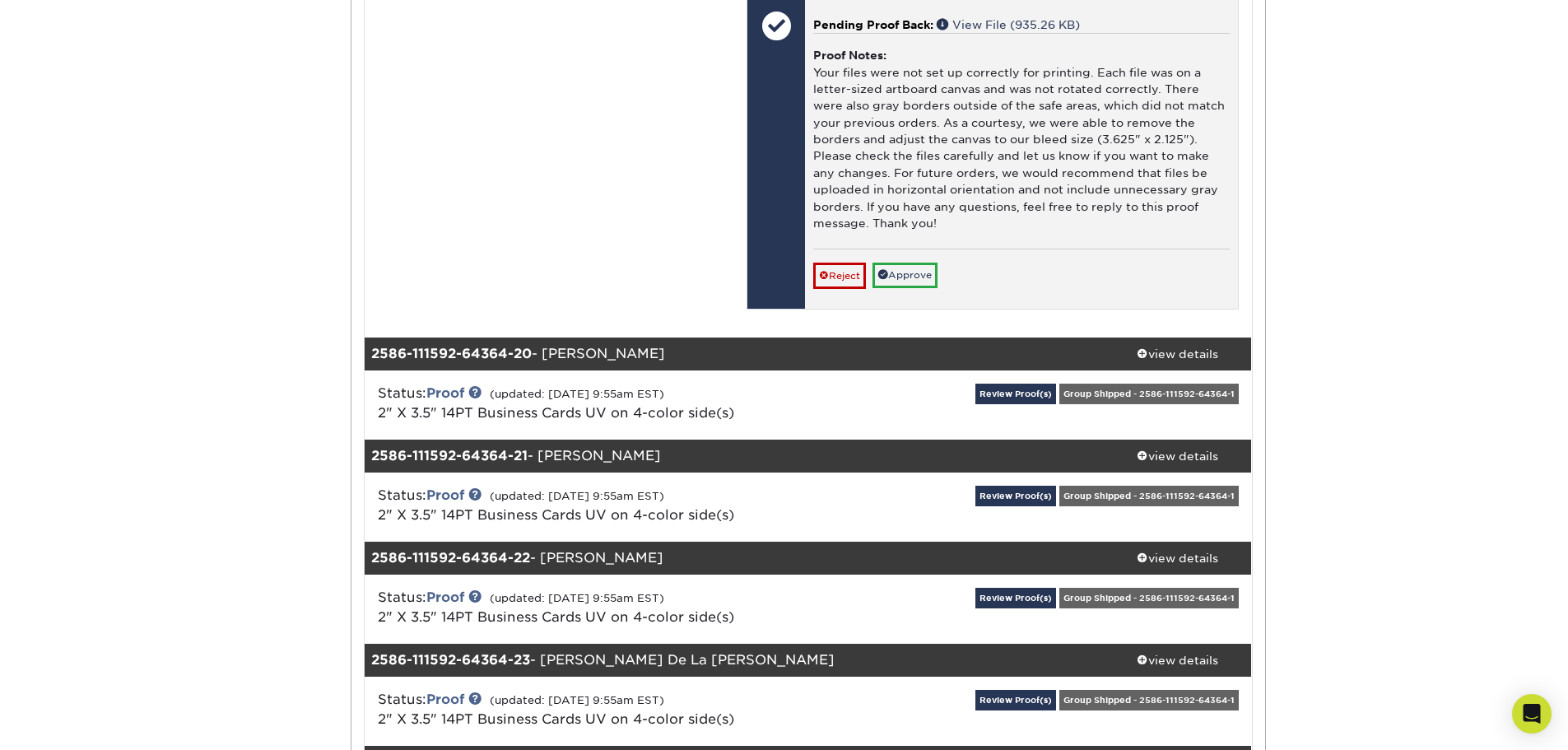
scroll to position [21990, 0]
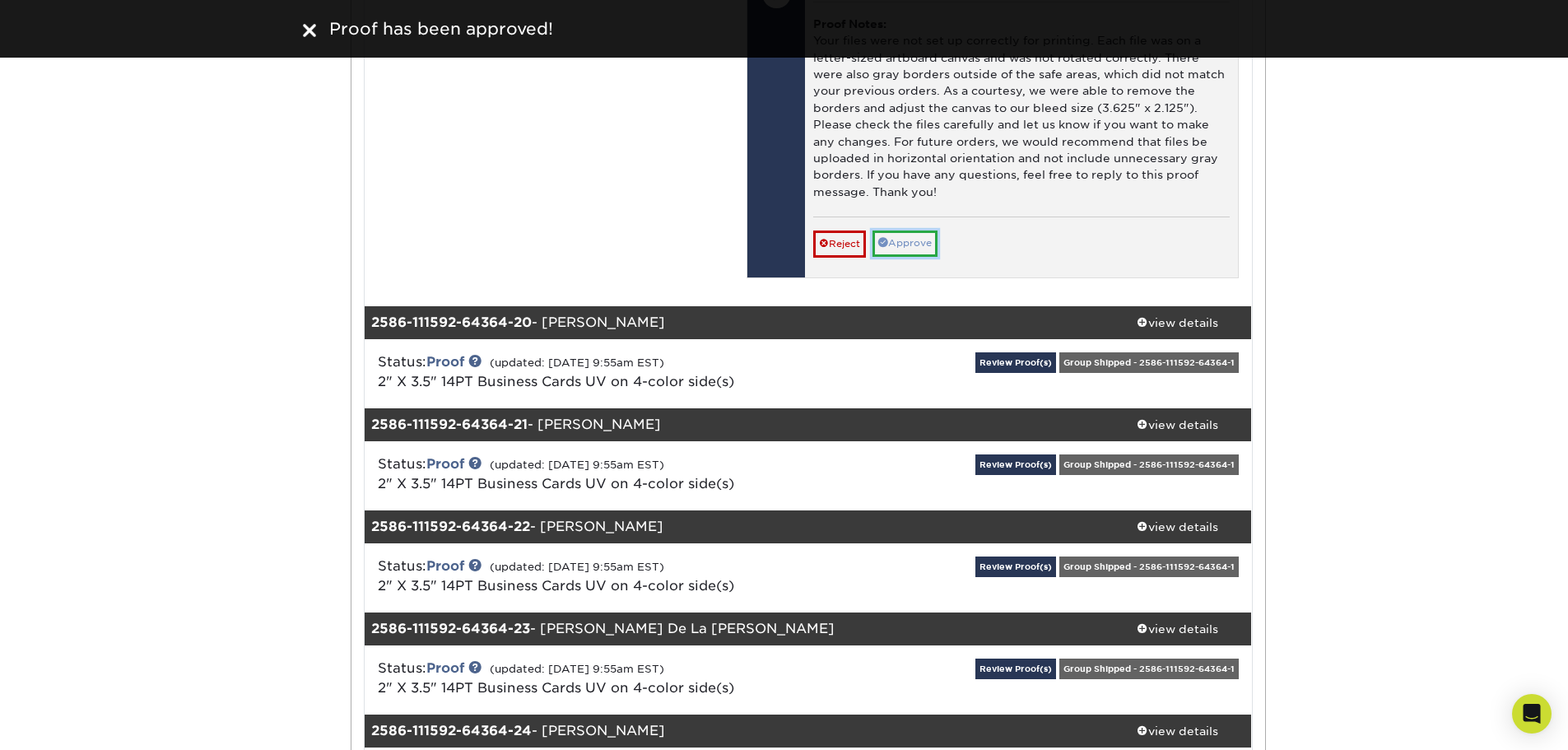
click at [931, 256] on link "Approve" at bounding box center [905, 244] width 65 height 26
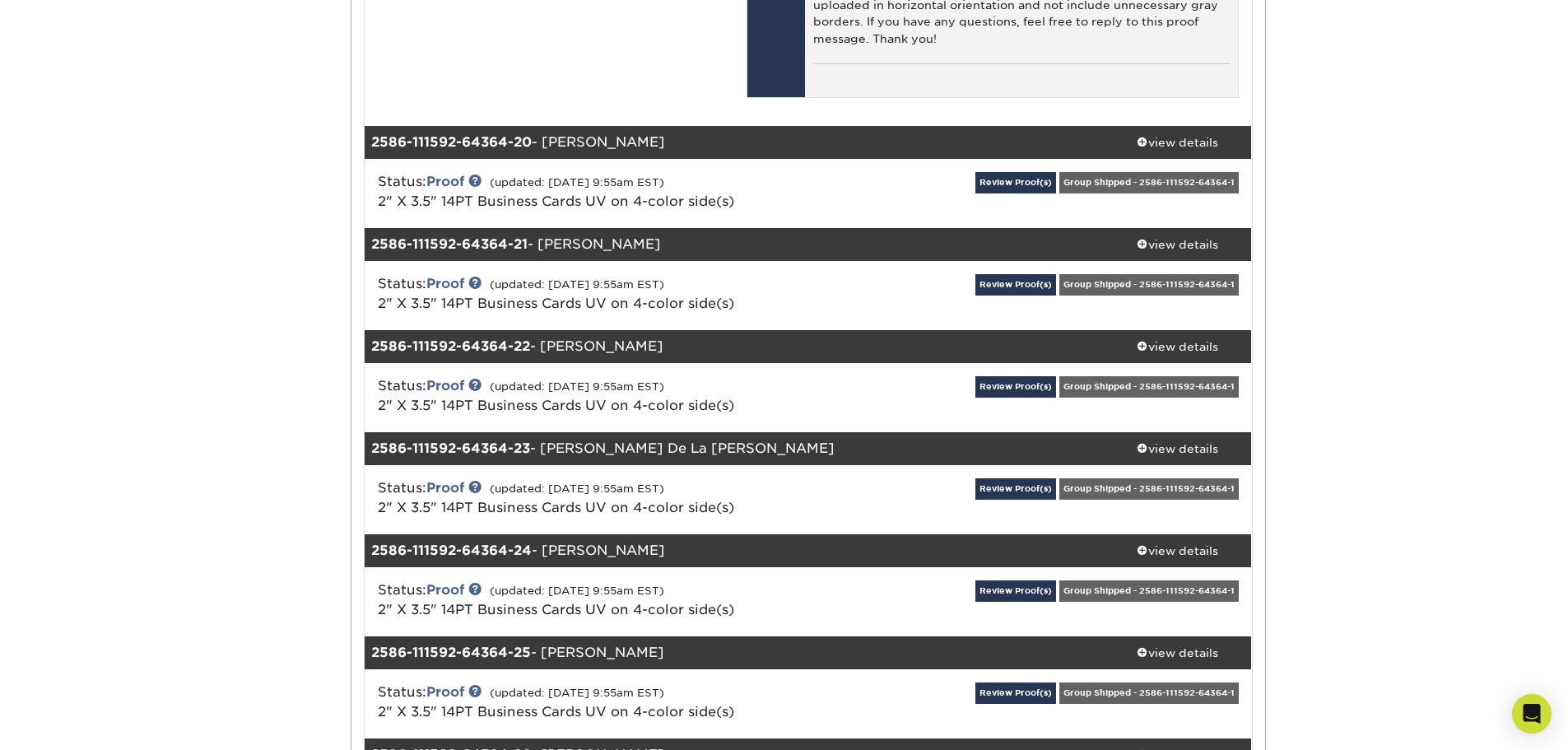
scroll to position [22154, 0]
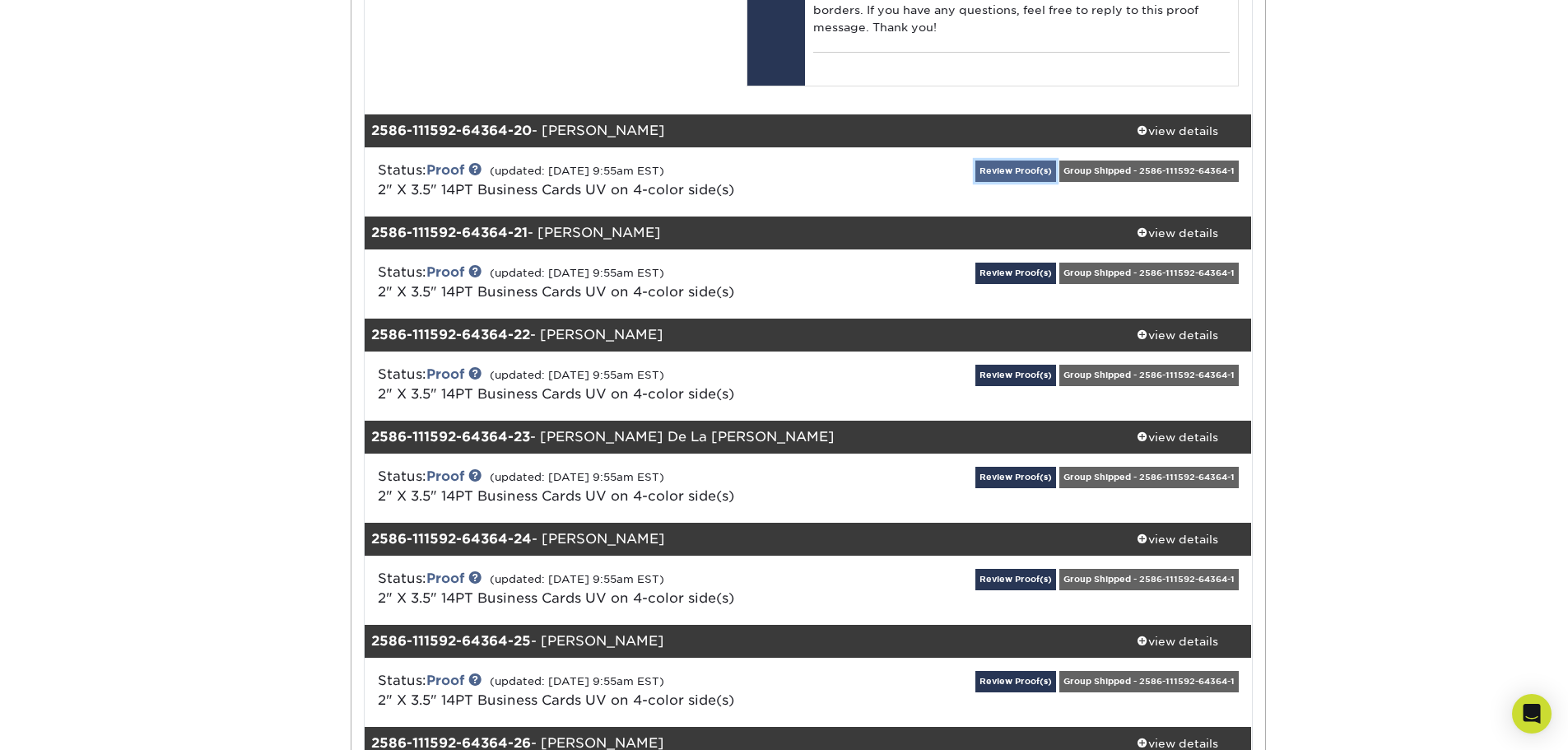
click at [1012, 181] on link "Review Proof(s)" at bounding box center [1015, 170] width 81 height 21
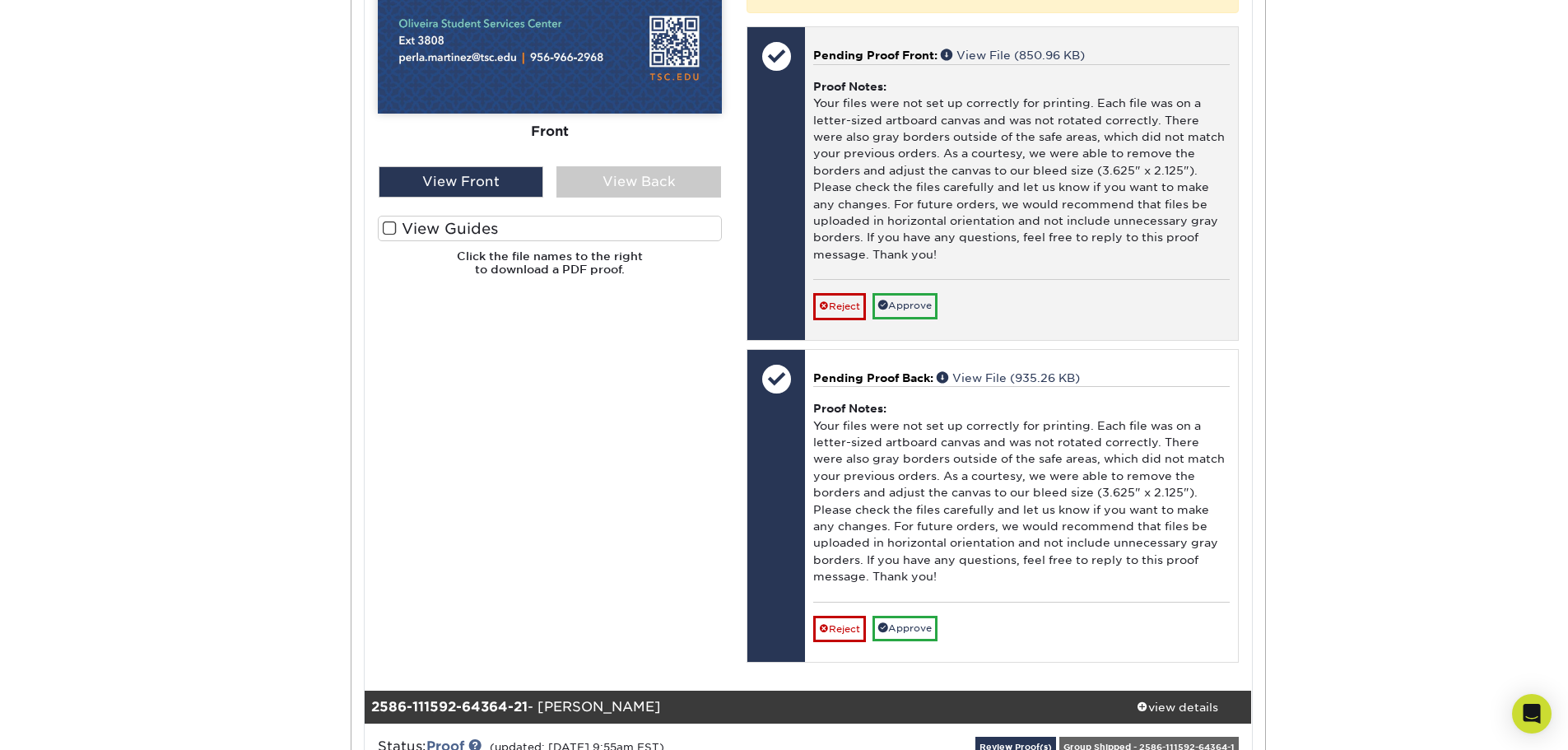
scroll to position [22813, 0]
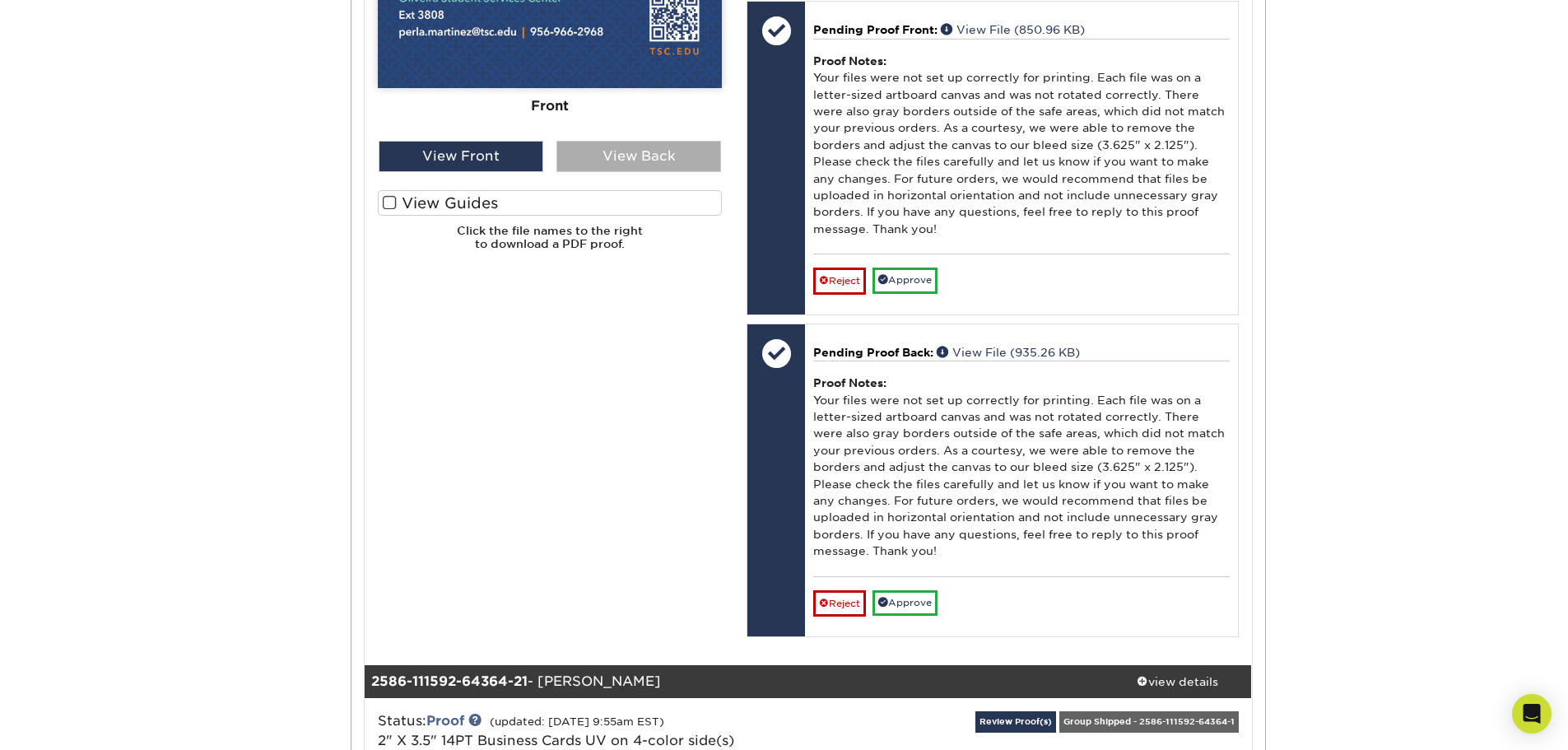
click at [681, 172] on div "View Back" at bounding box center [639, 156] width 165 height 31
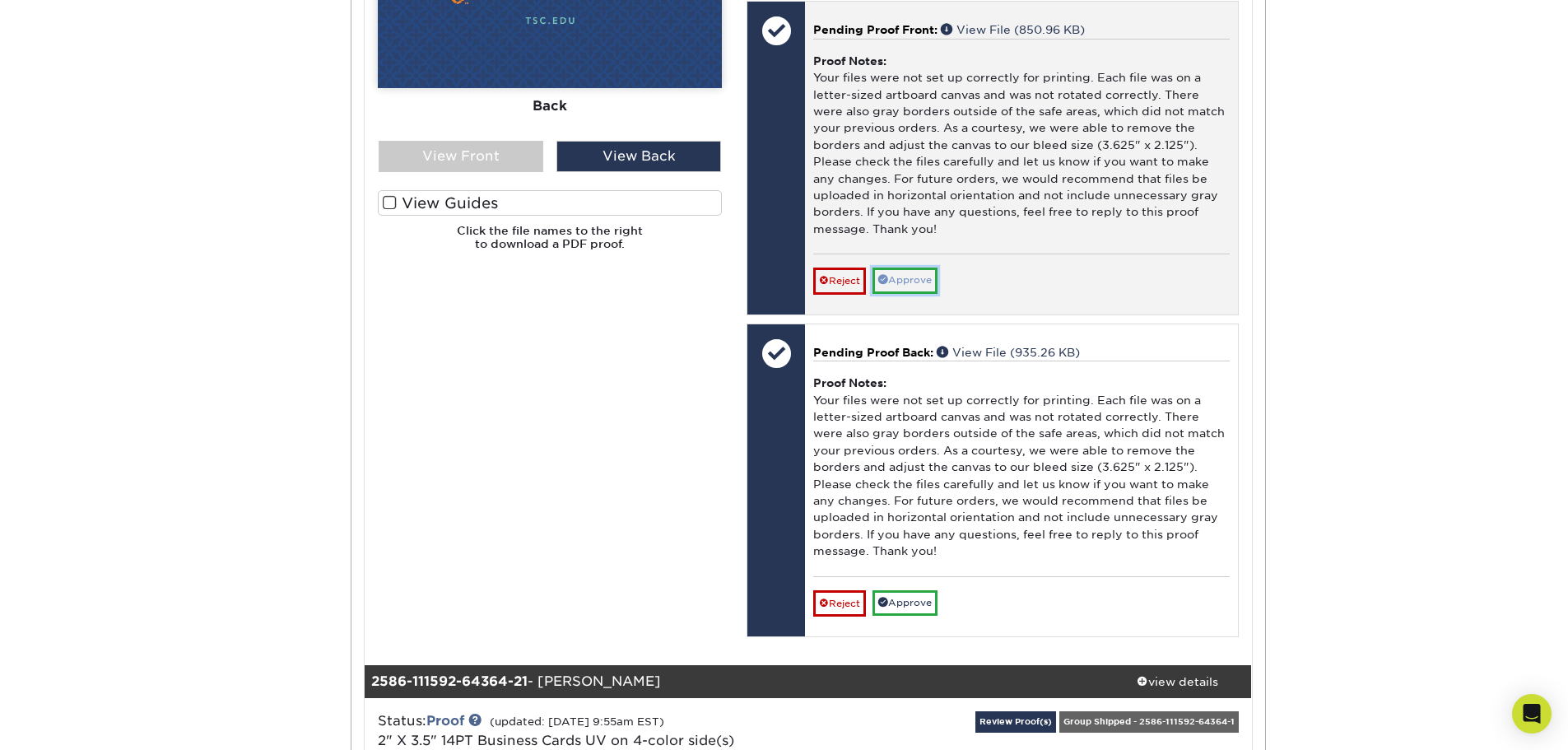
click at [895, 293] on link "Approve" at bounding box center [905, 281] width 65 height 26
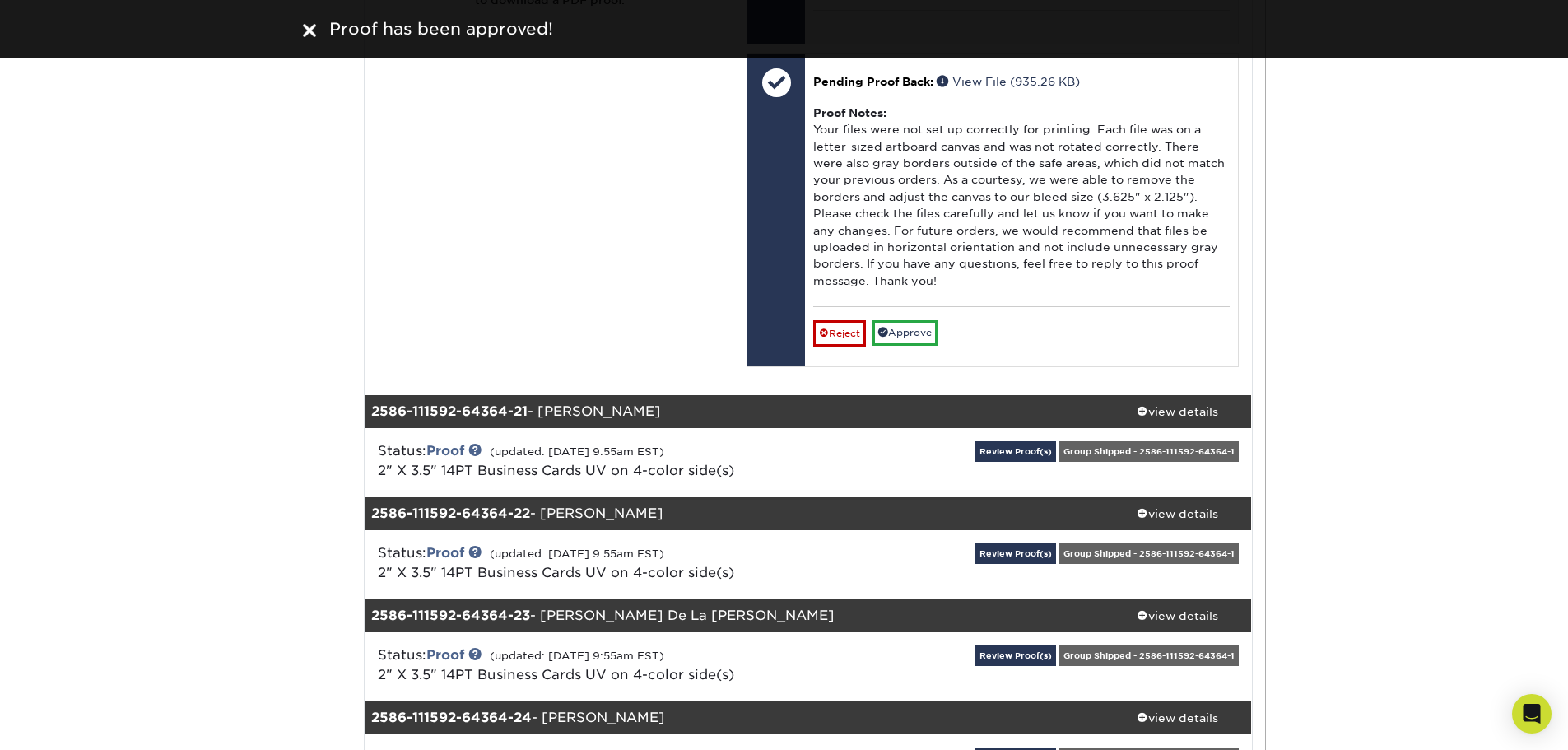
scroll to position [23060, 0]
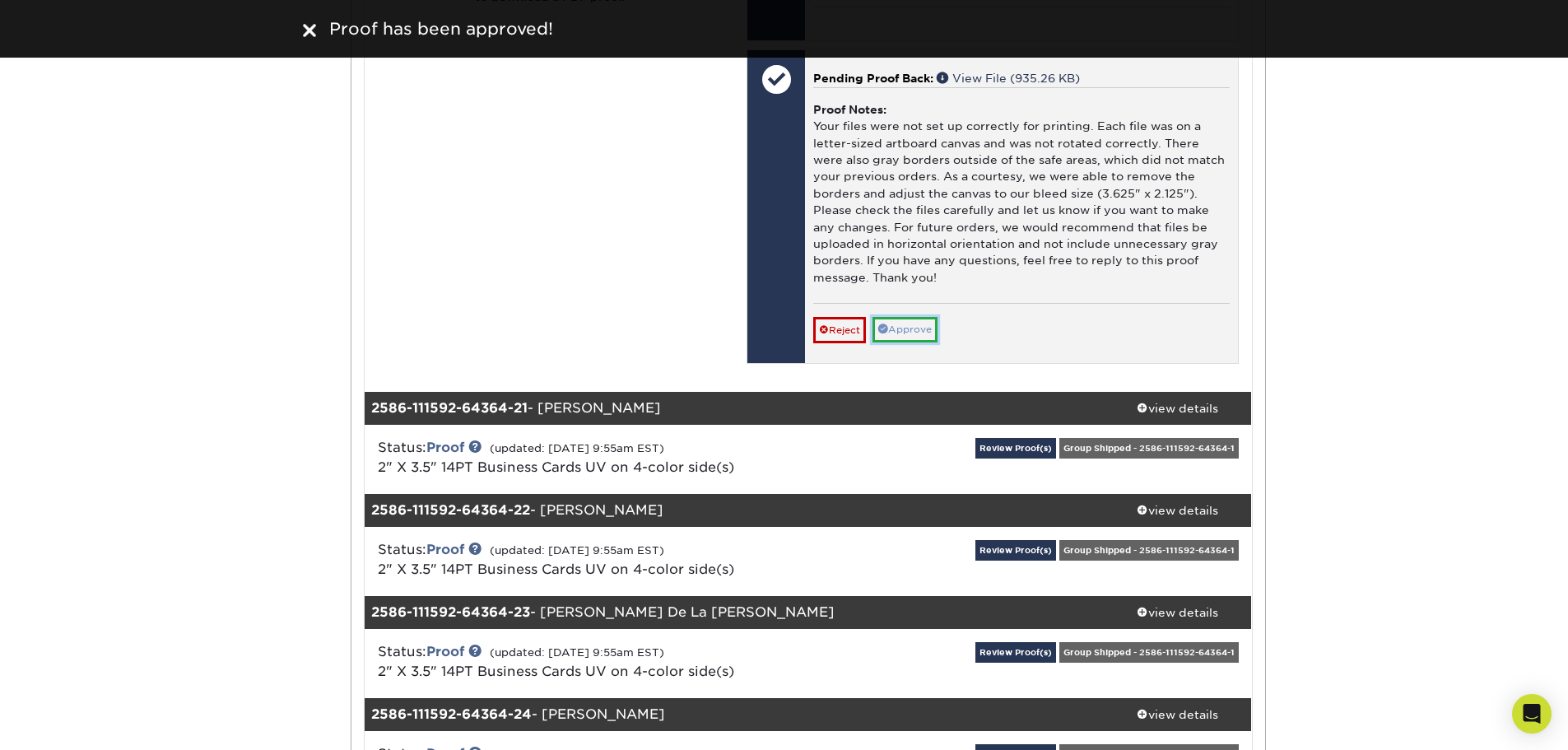
click at [913, 342] on link "Approve" at bounding box center [905, 330] width 65 height 26
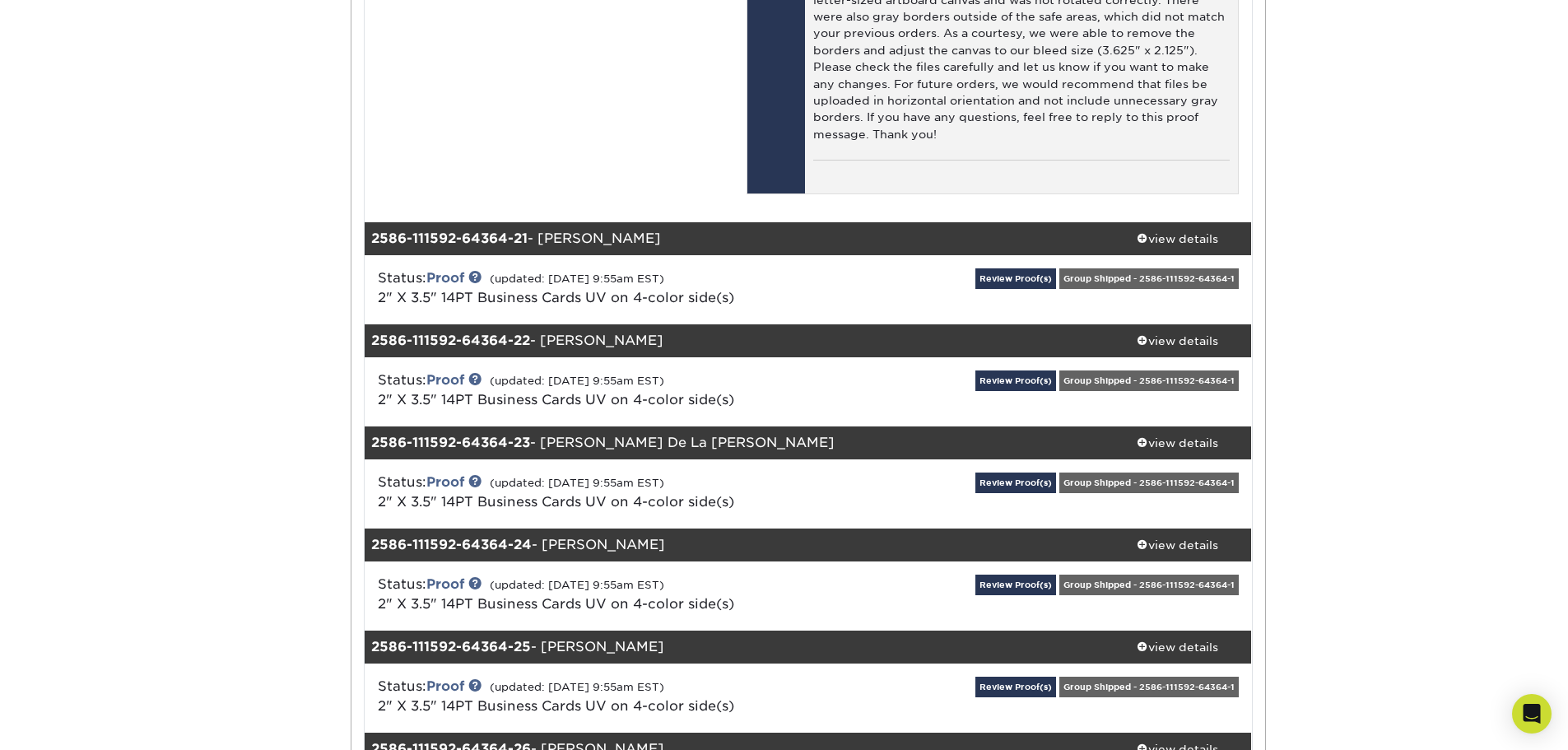
scroll to position [23389, 0]
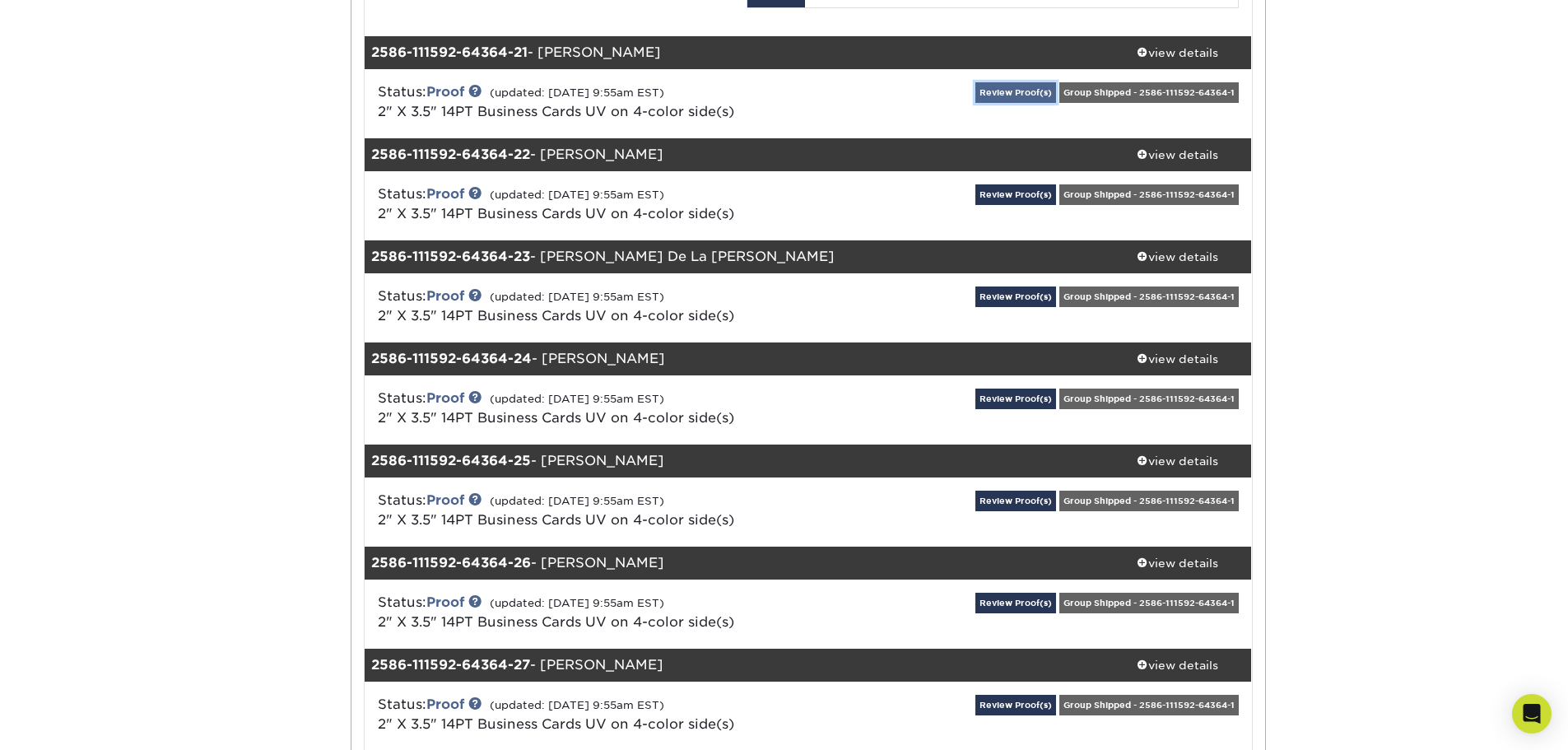
click at [1017, 102] on link "Review Proof(s)" at bounding box center [1015, 93] width 81 height 21
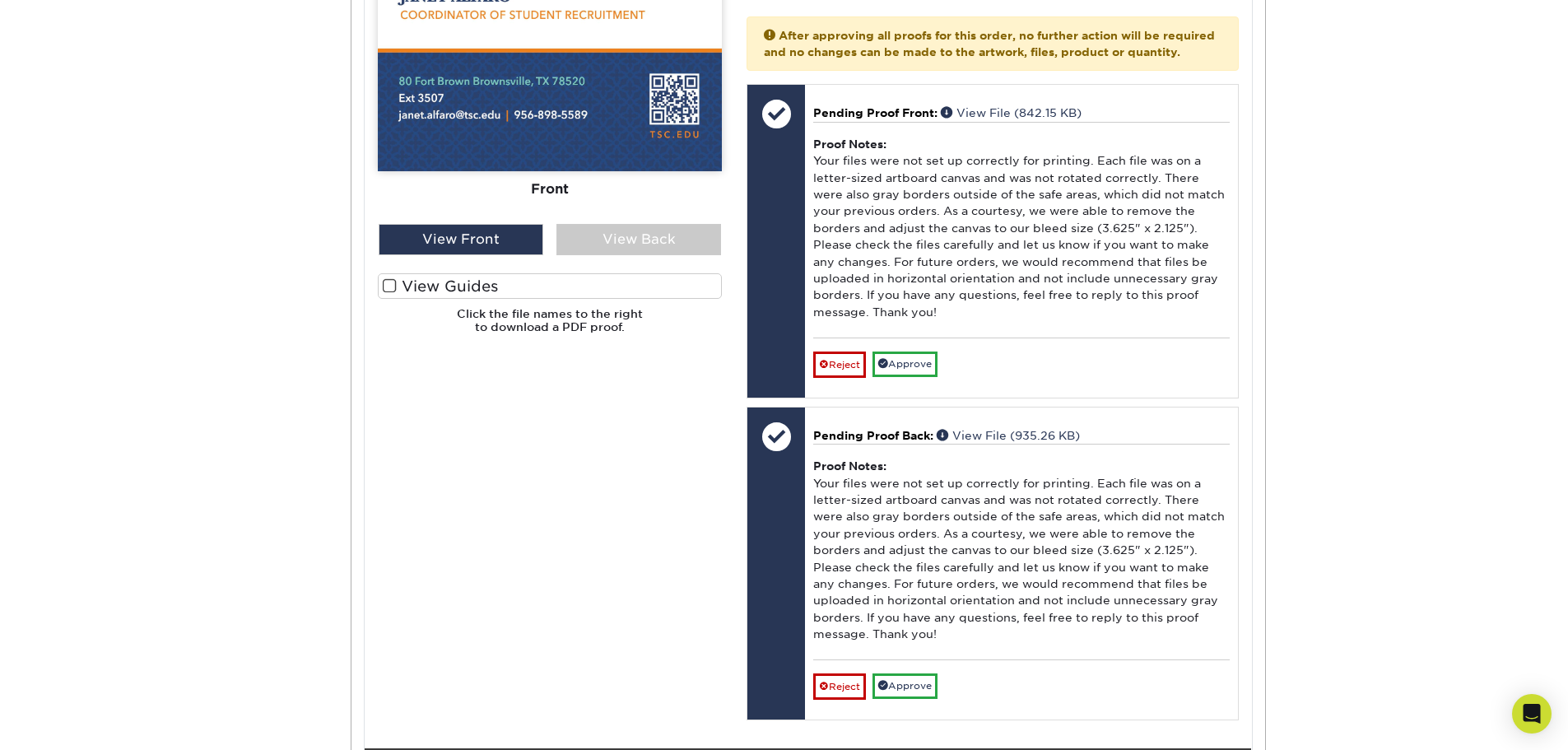
scroll to position [23966, 0]
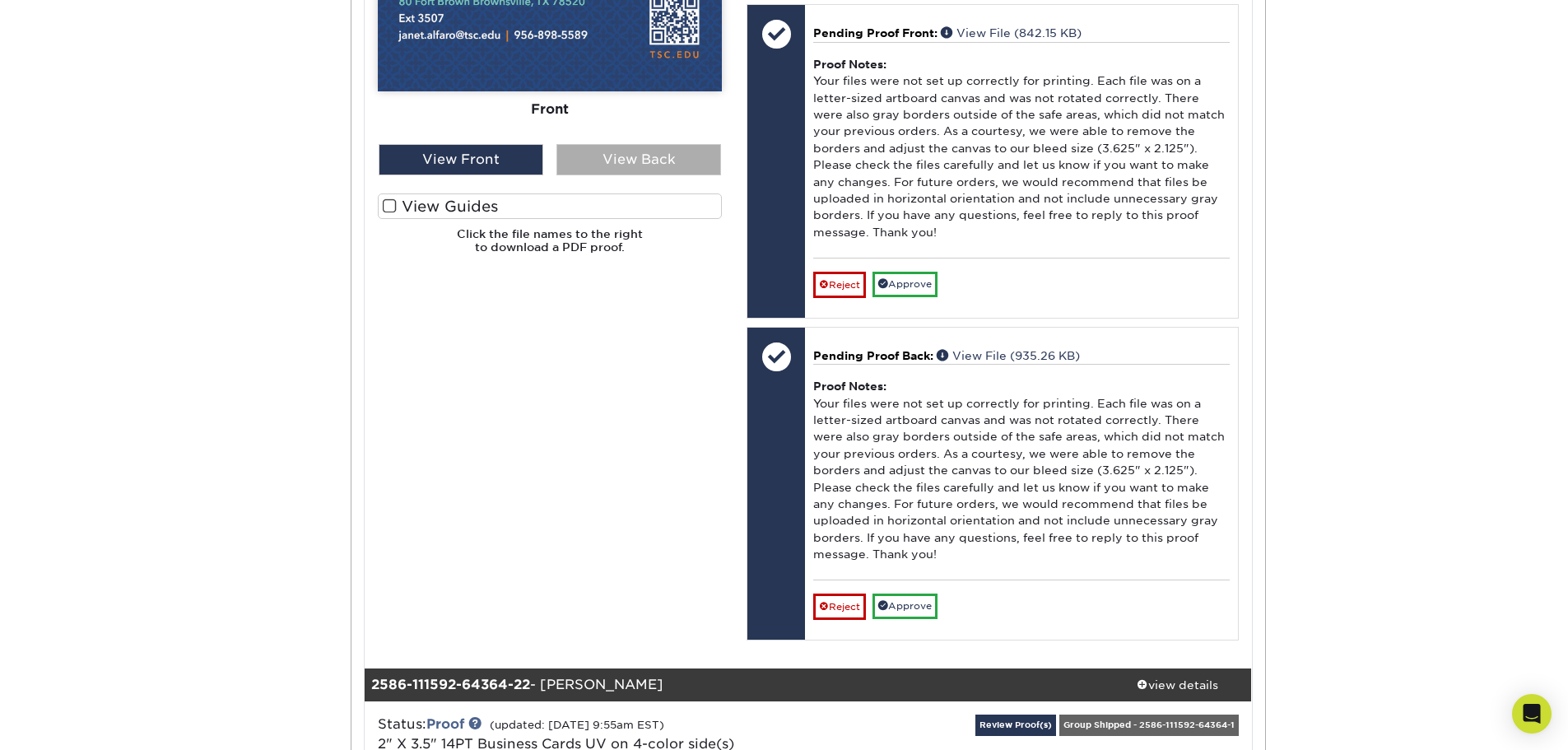
click at [665, 175] on div "View Back" at bounding box center [639, 159] width 165 height 31
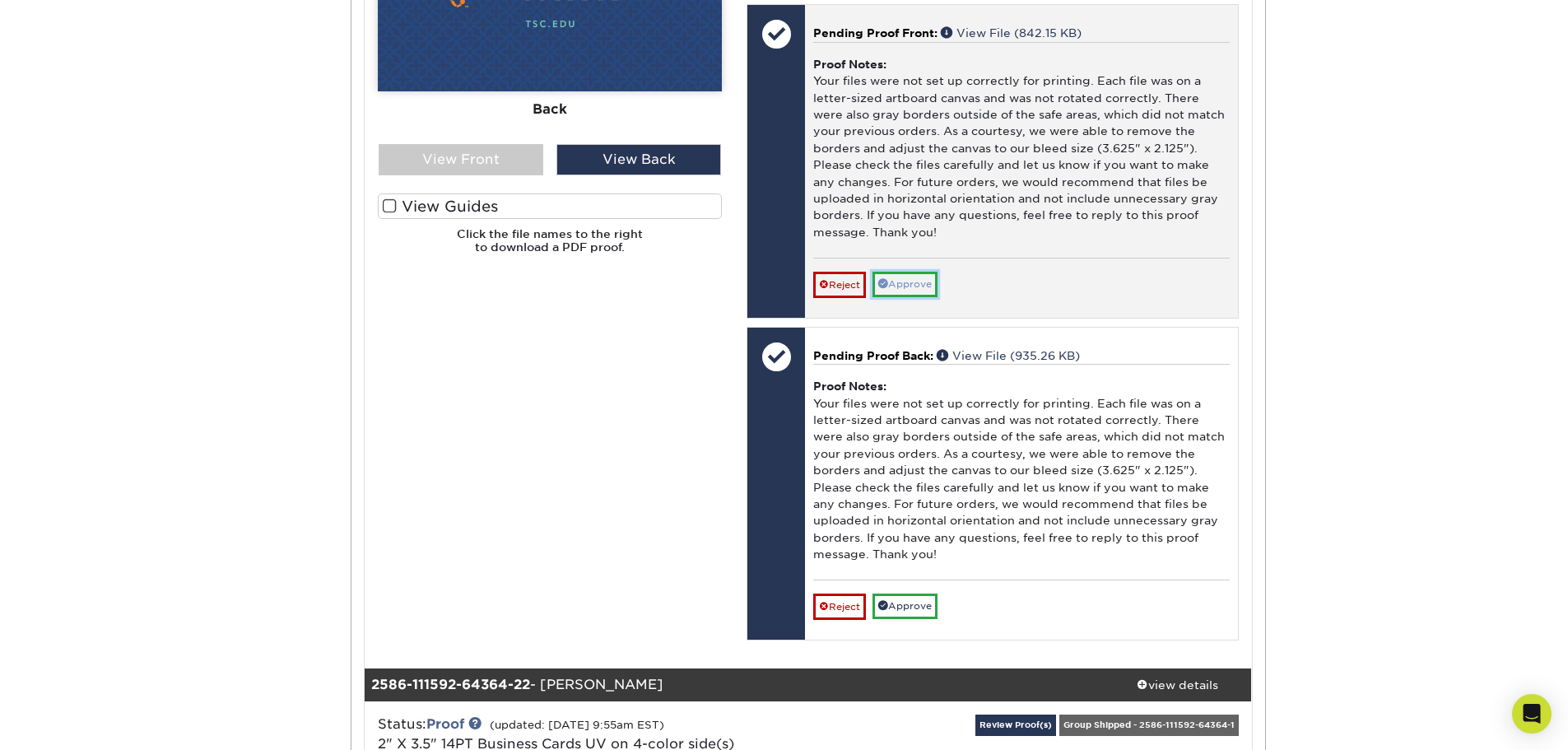
click at [923, 297] on link "Approve" at bounding box center [905, 284] width 65 height 26
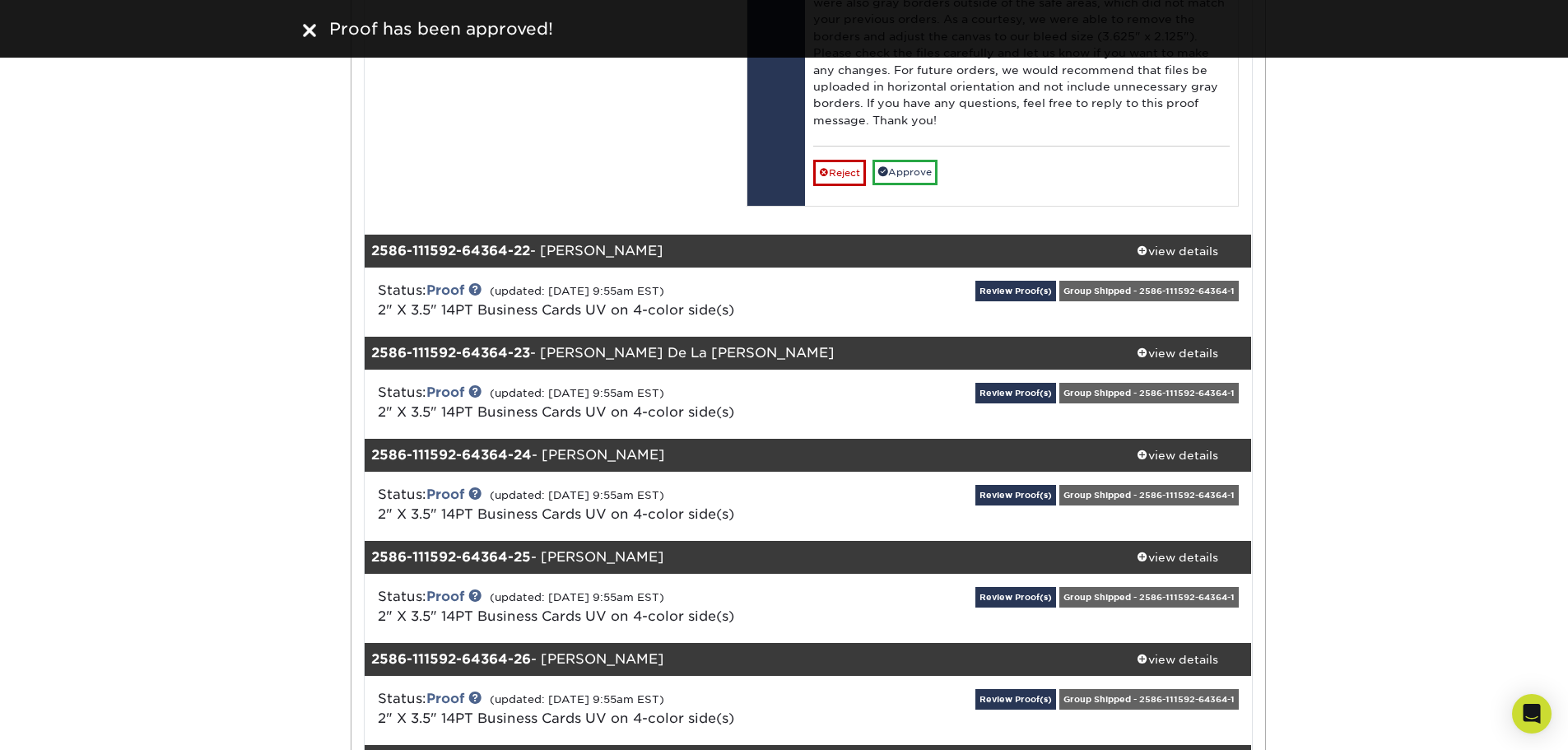
scroll to position [24378, 0]
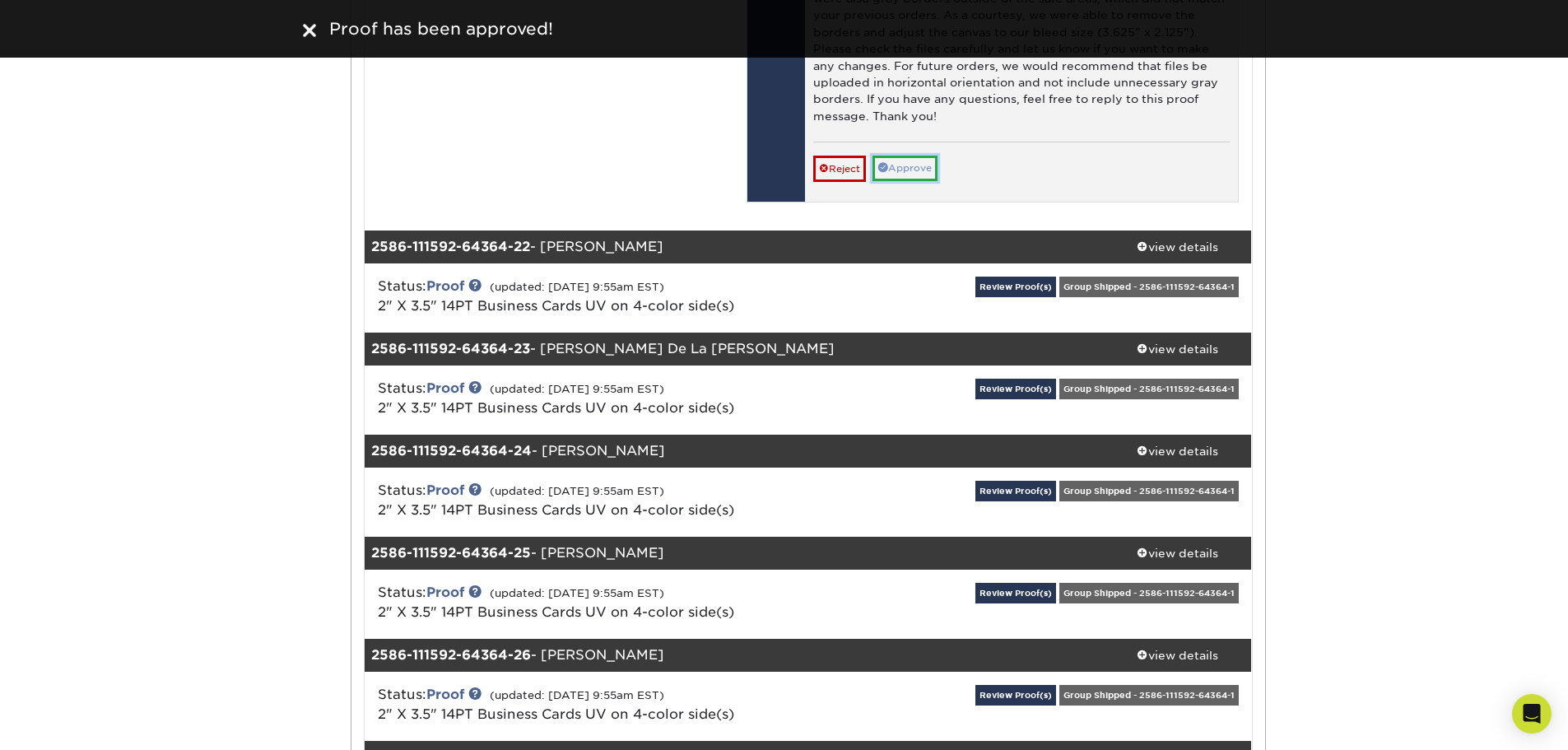
click at [909, 181] on link "Approve" at bounding box center [905, 168] width 65 height 26
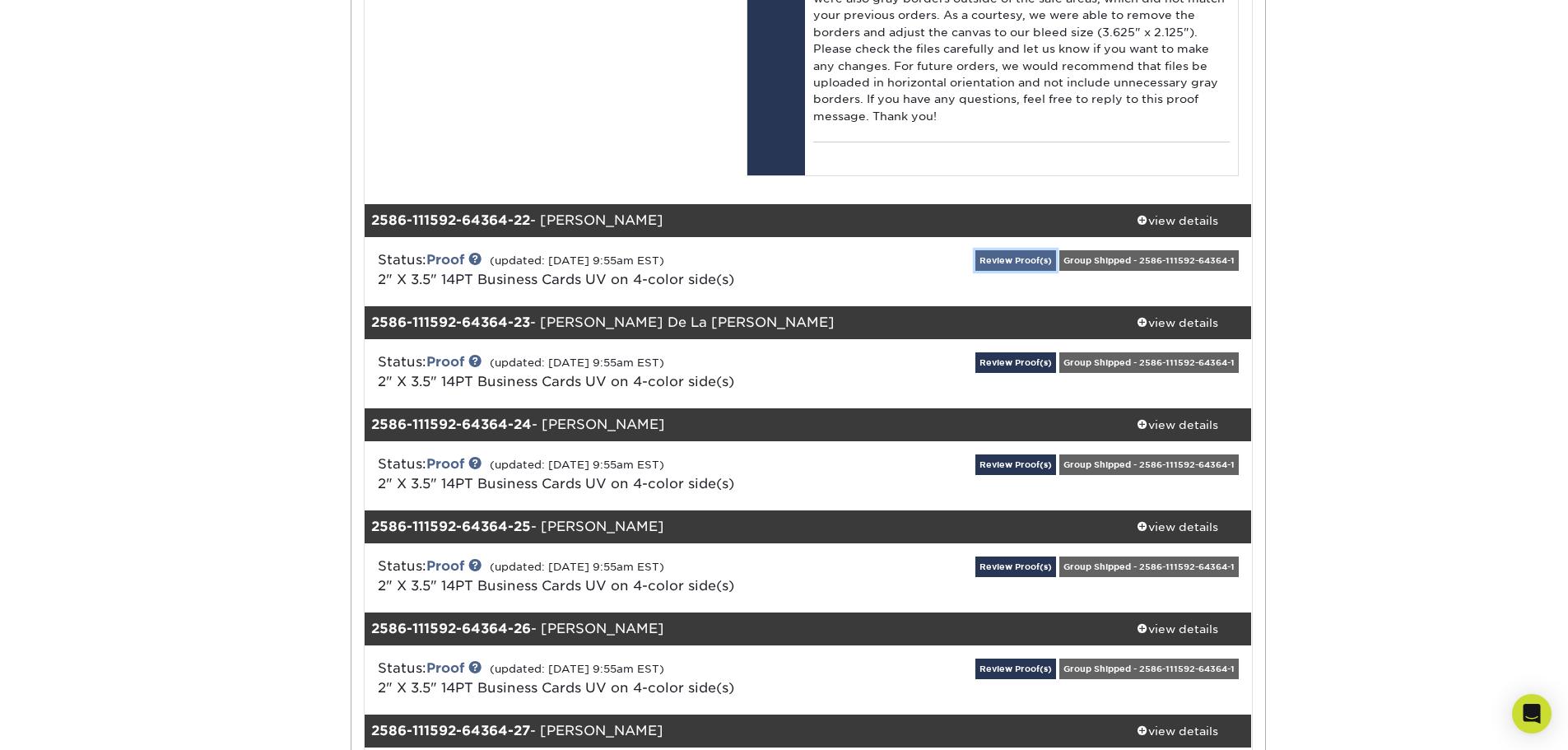
click at [1013, 271] on link "Review Proof(s)" at bounding box center [1015, 261] width 81 height 21
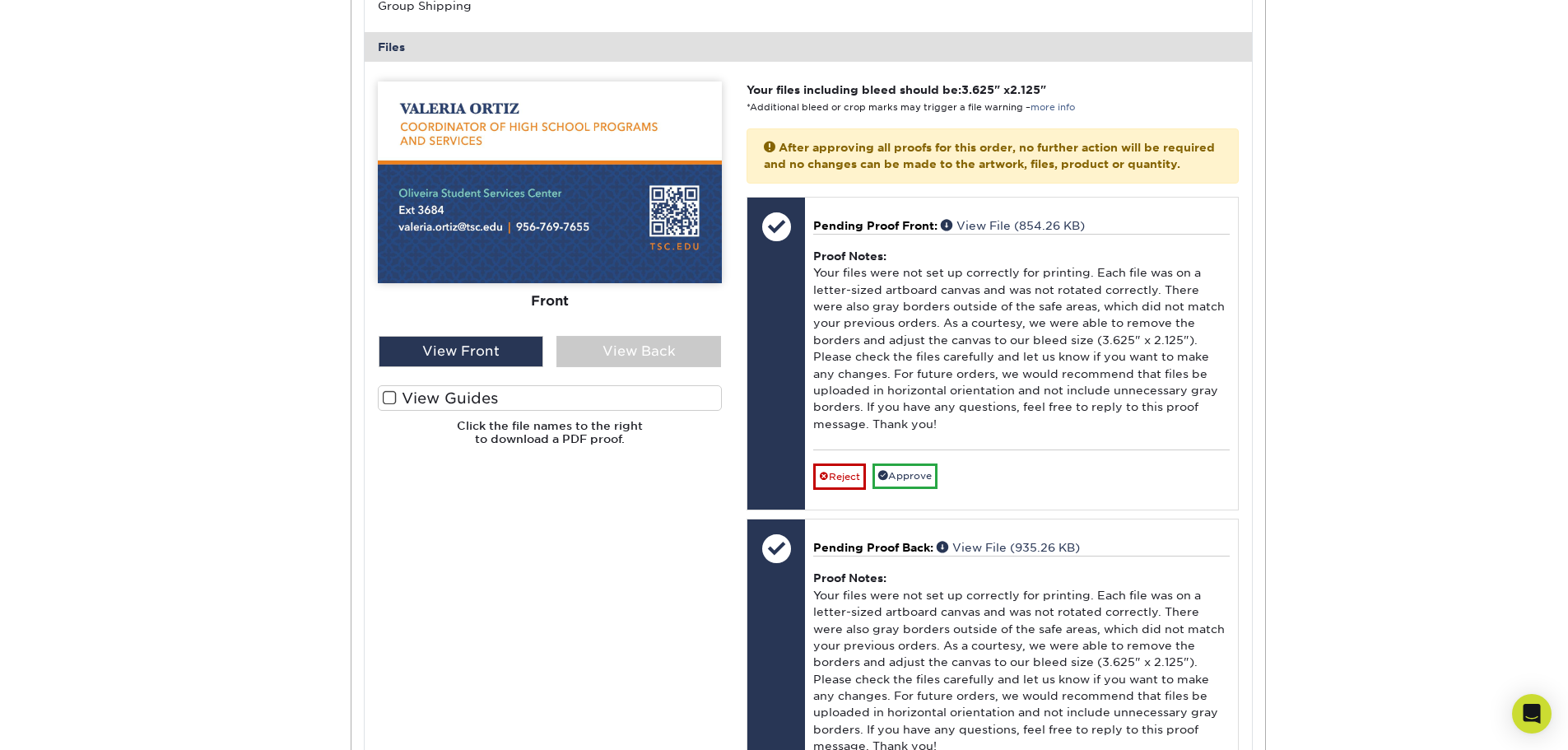
scroll to position [25036, 0]
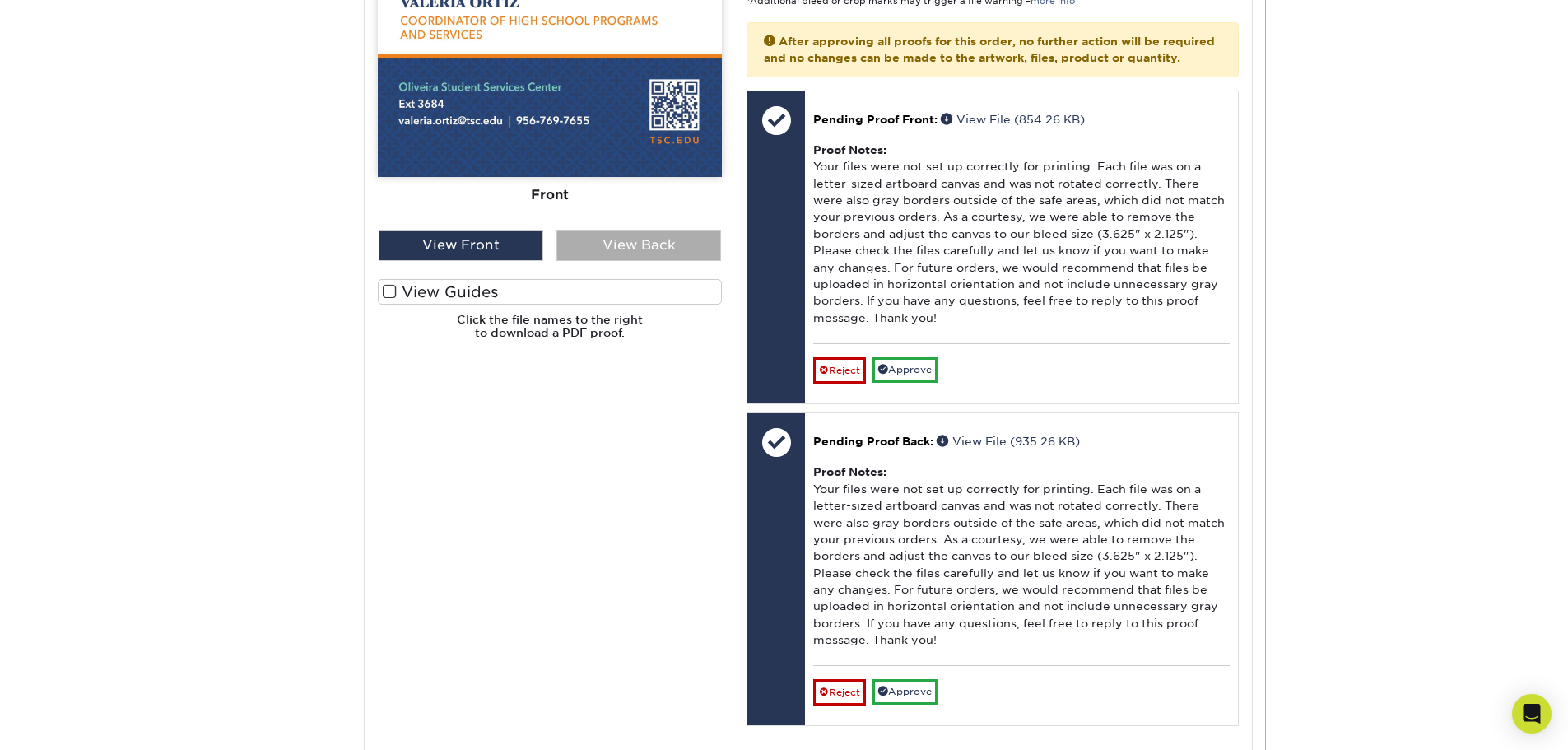
click at [696, 261] on div "View Back" at bounding box center [639, 245] width 165 height 31
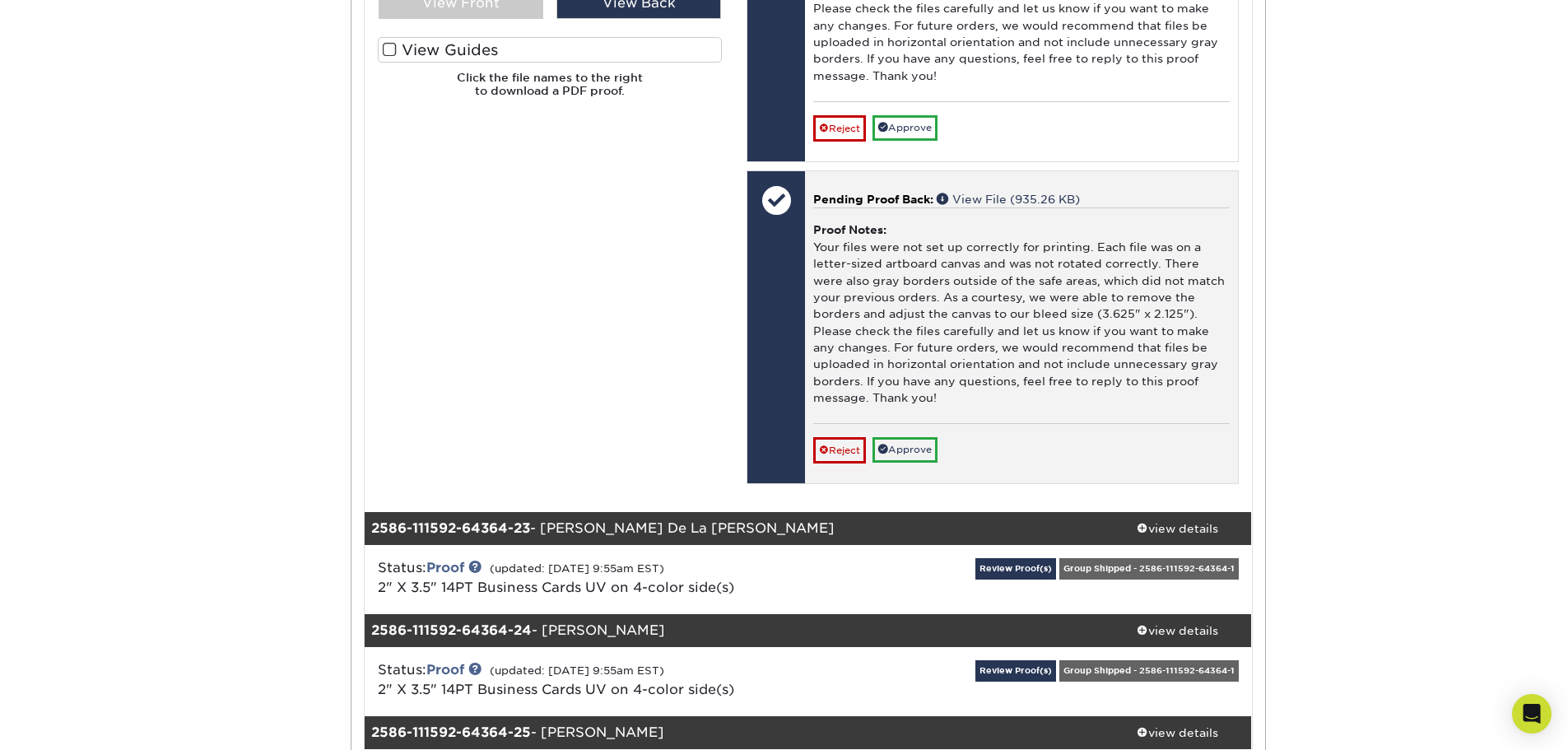
scroll to position [25283, 0]
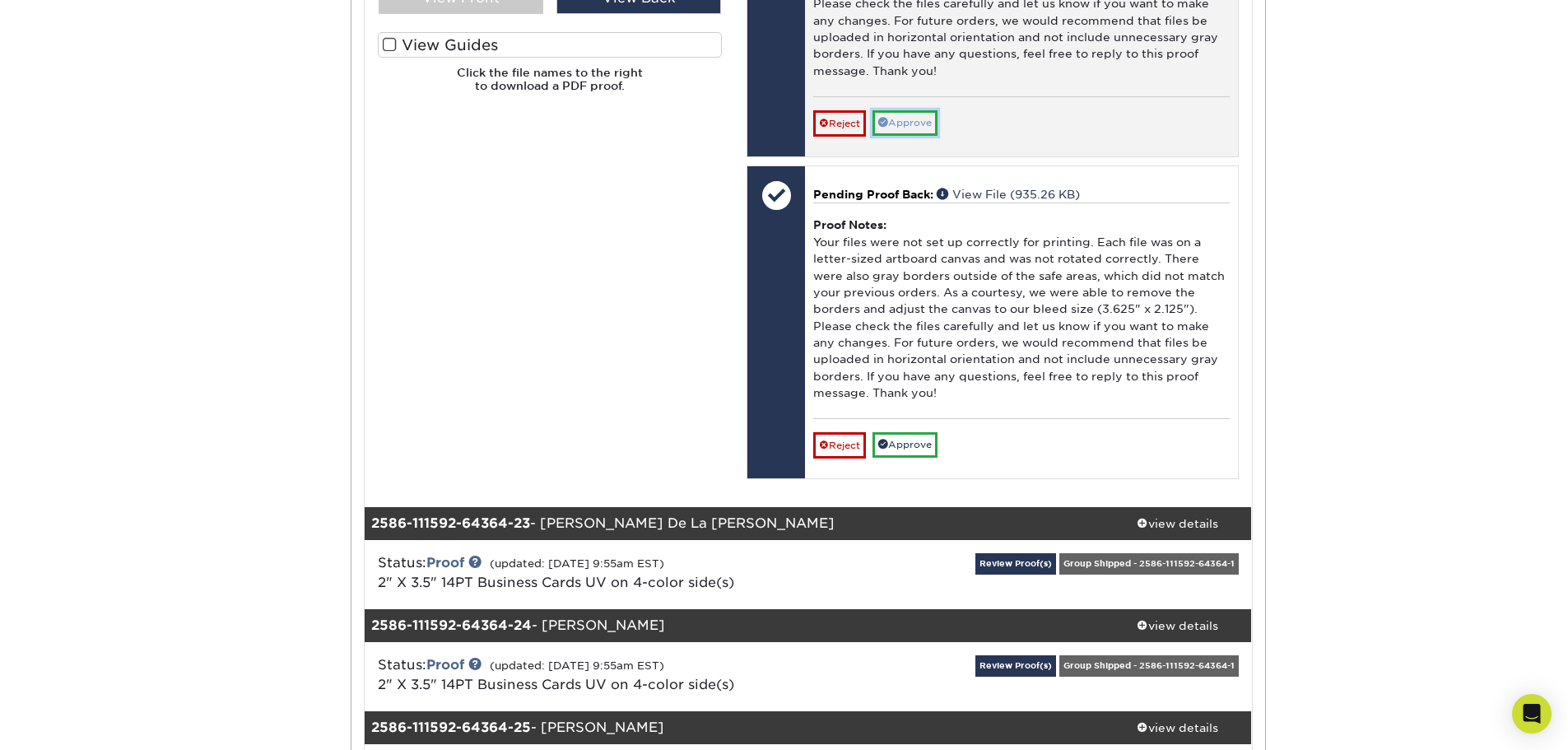
click at [902, 136] on link "Approve" at bounding box center [905, 123] width 65 height 26
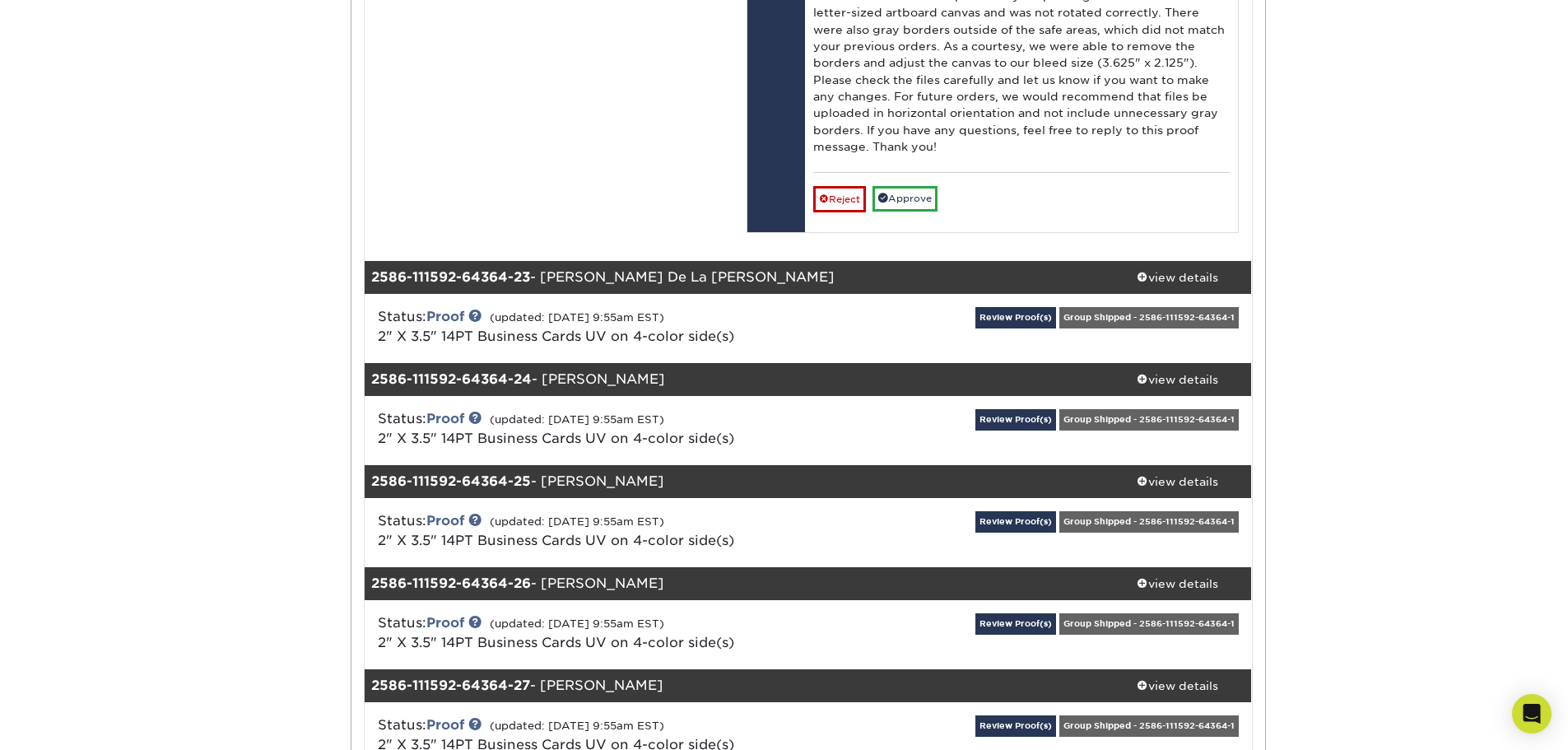
scroll to position [25531, 0]
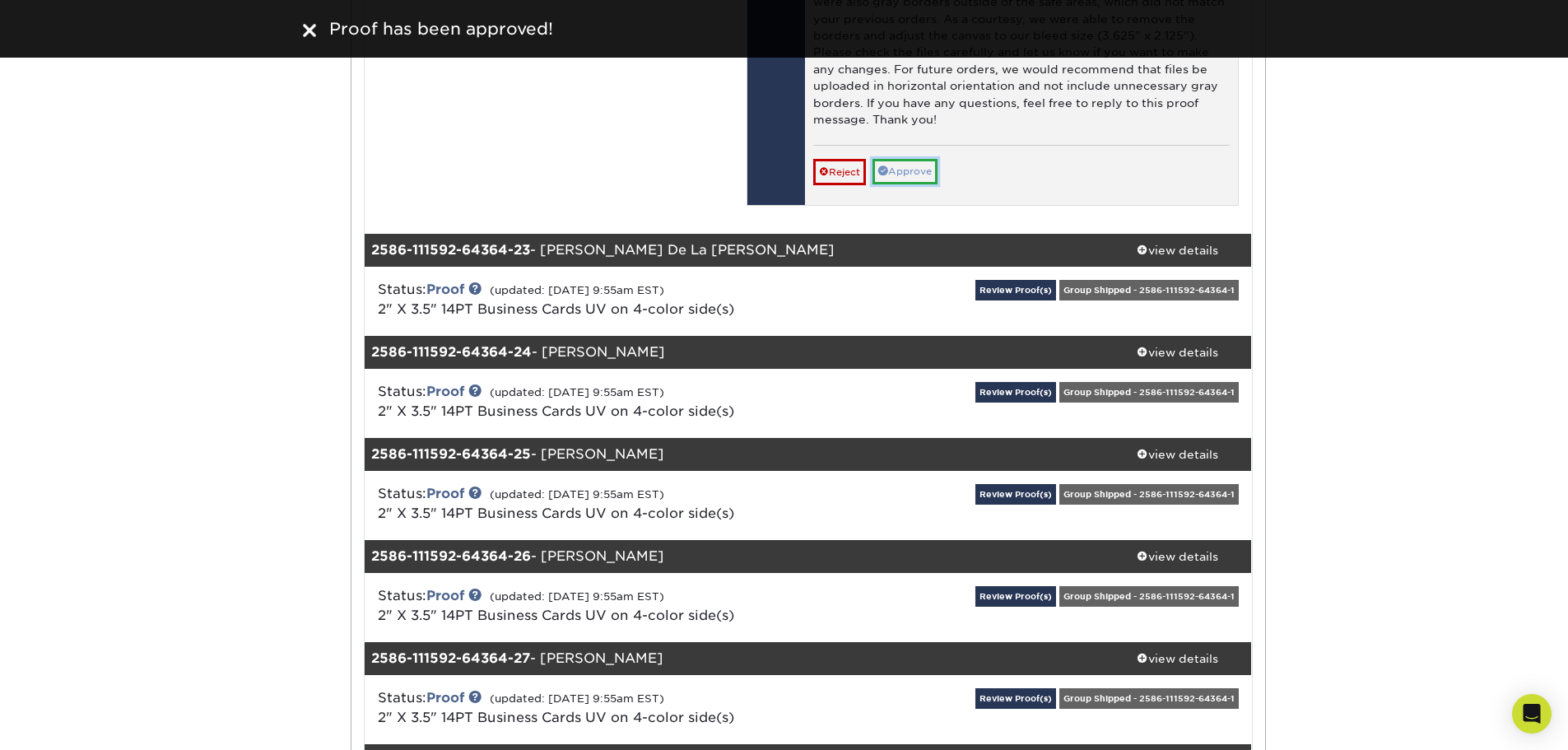
click at [926, 184] on link "Approve" at bounding box center [905, 172] width 65 height 26
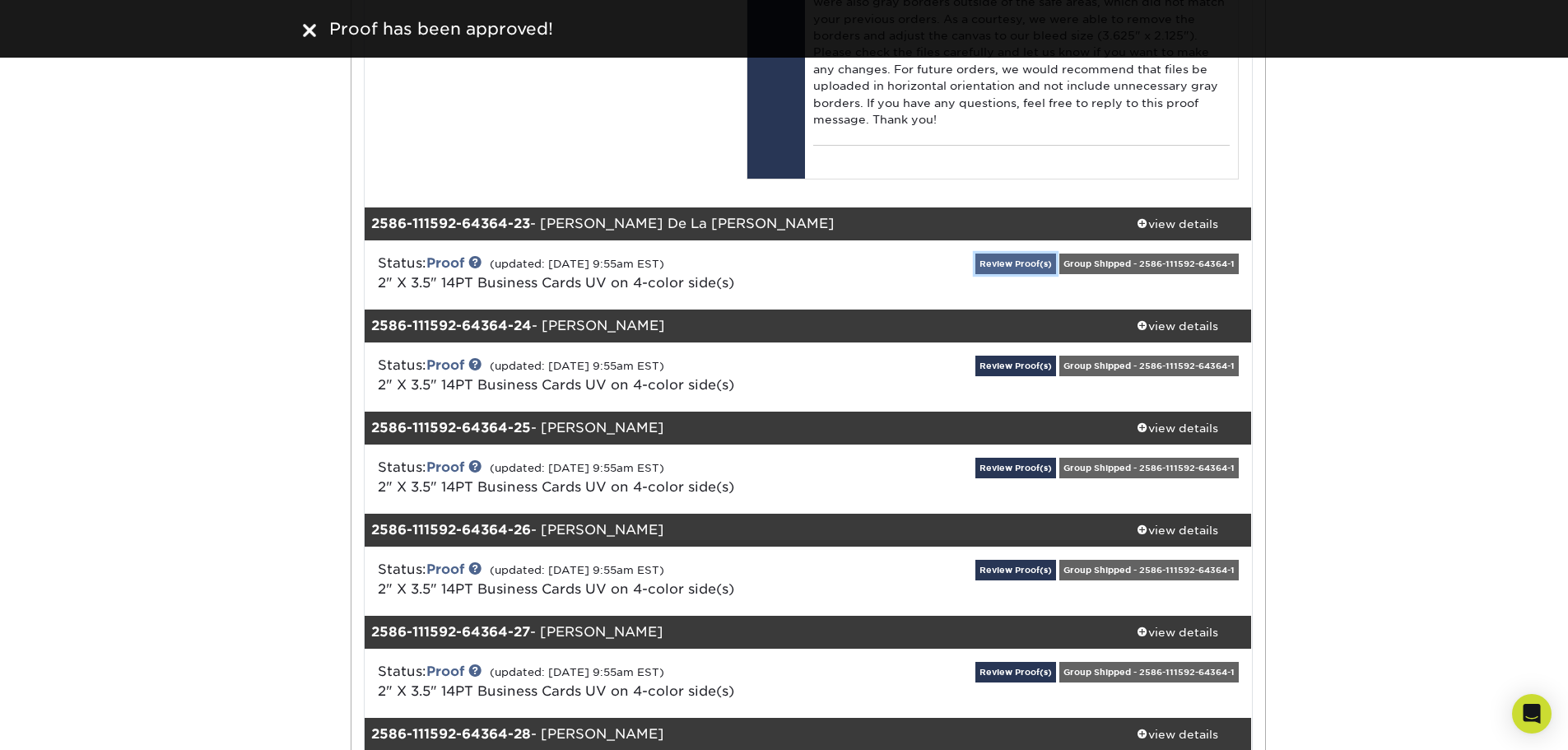
click at [1029, 275] on link "Review Proof(s)" at bounding box center [1015, 264] width 81 height 21
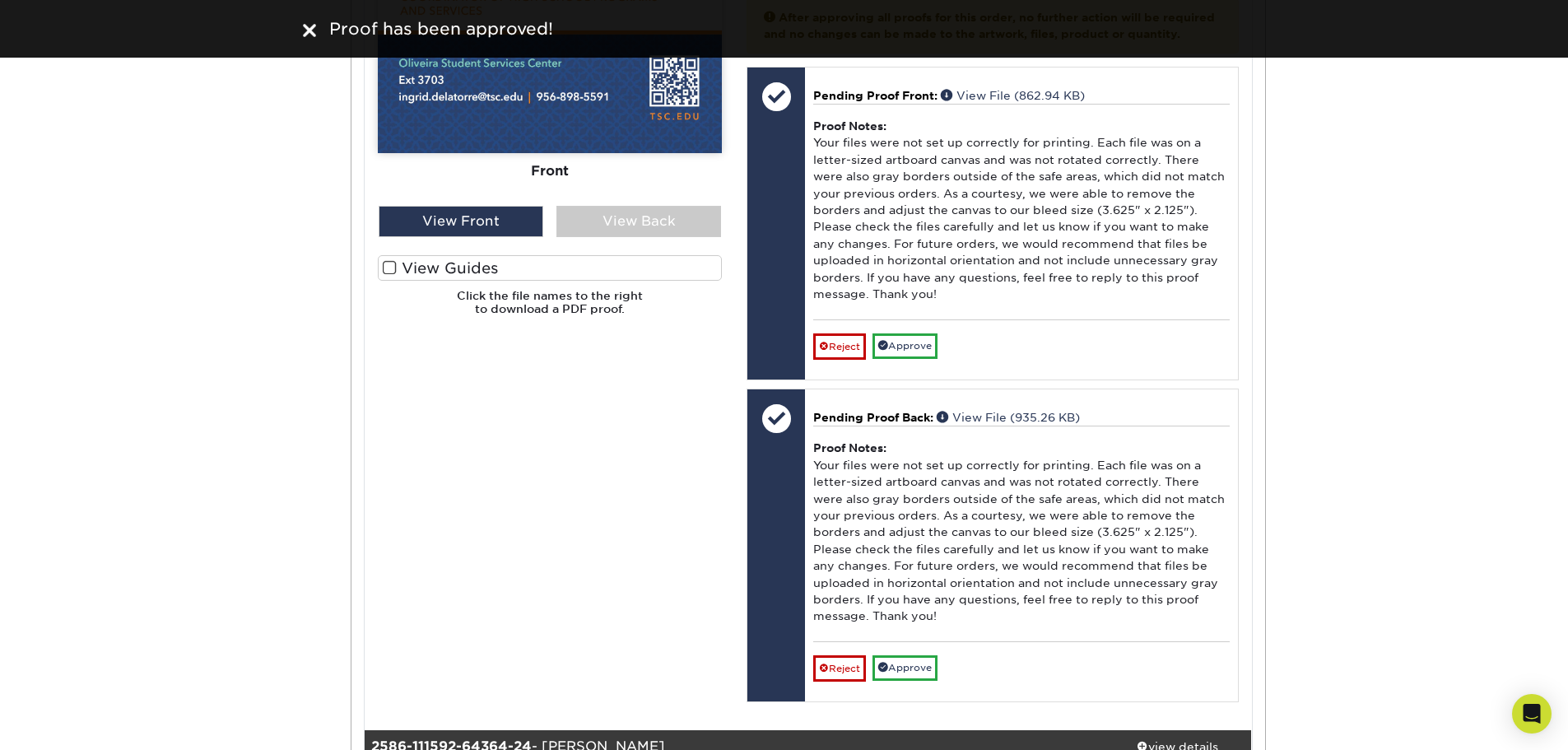
scroll to position [26272, 0]
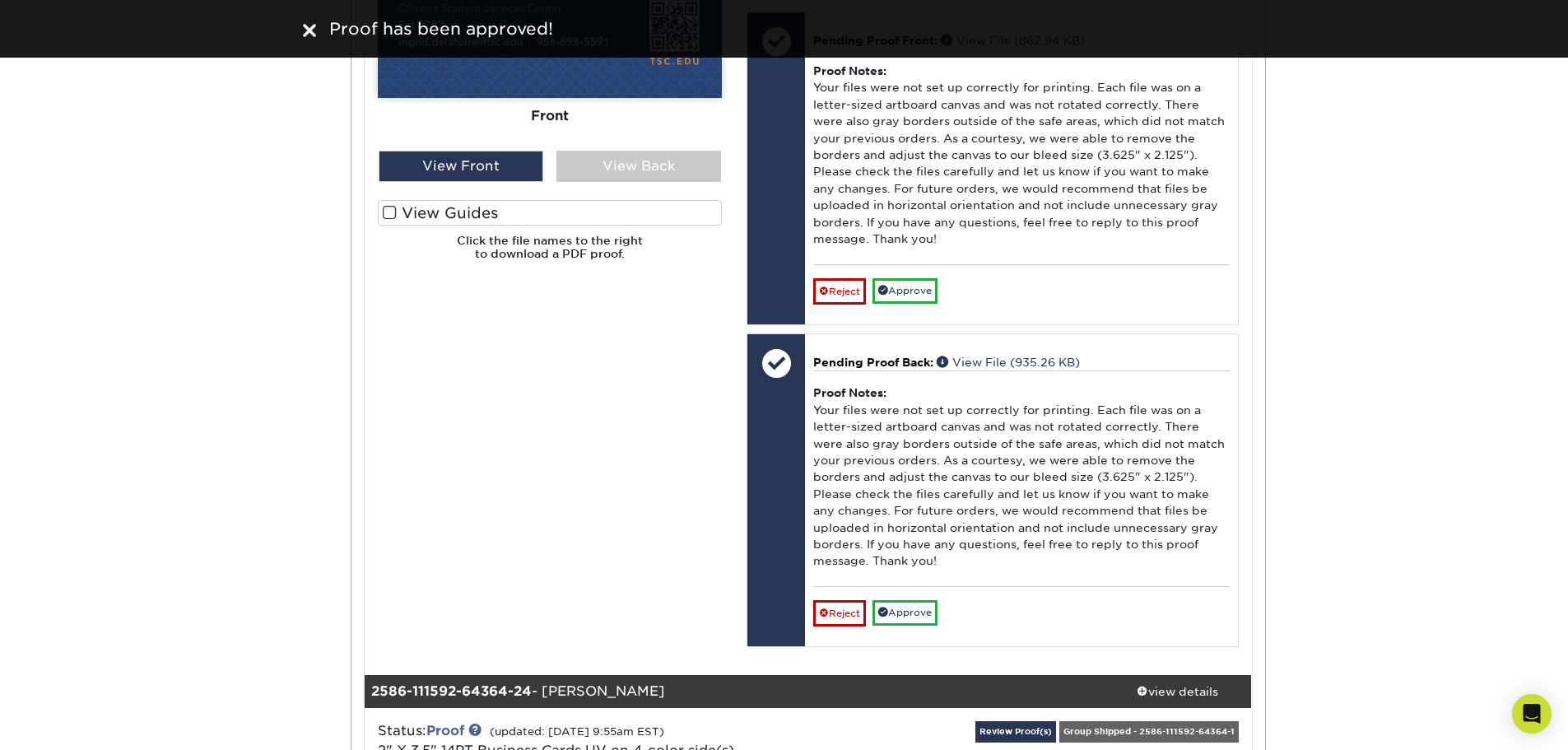
click at [627, 151] on div "Front Back" at bounding box center [550, 24] width 344 height 255
click at [632, 182] on div "View Back" at bounding box center [639, 166] width 165 height 31
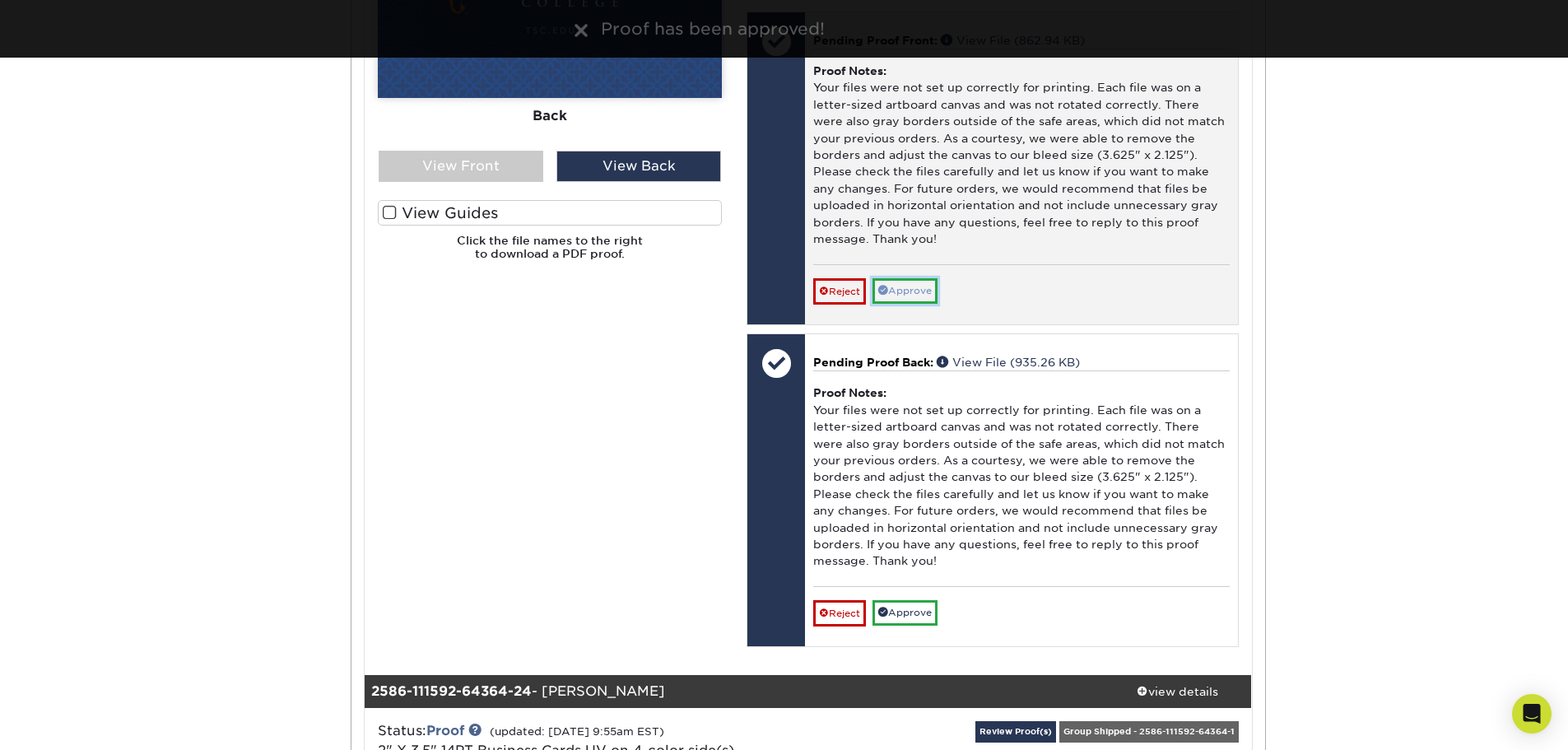
click at [911, 304] on link "Approve" at bounding box center [905, 291] width 65 height 26
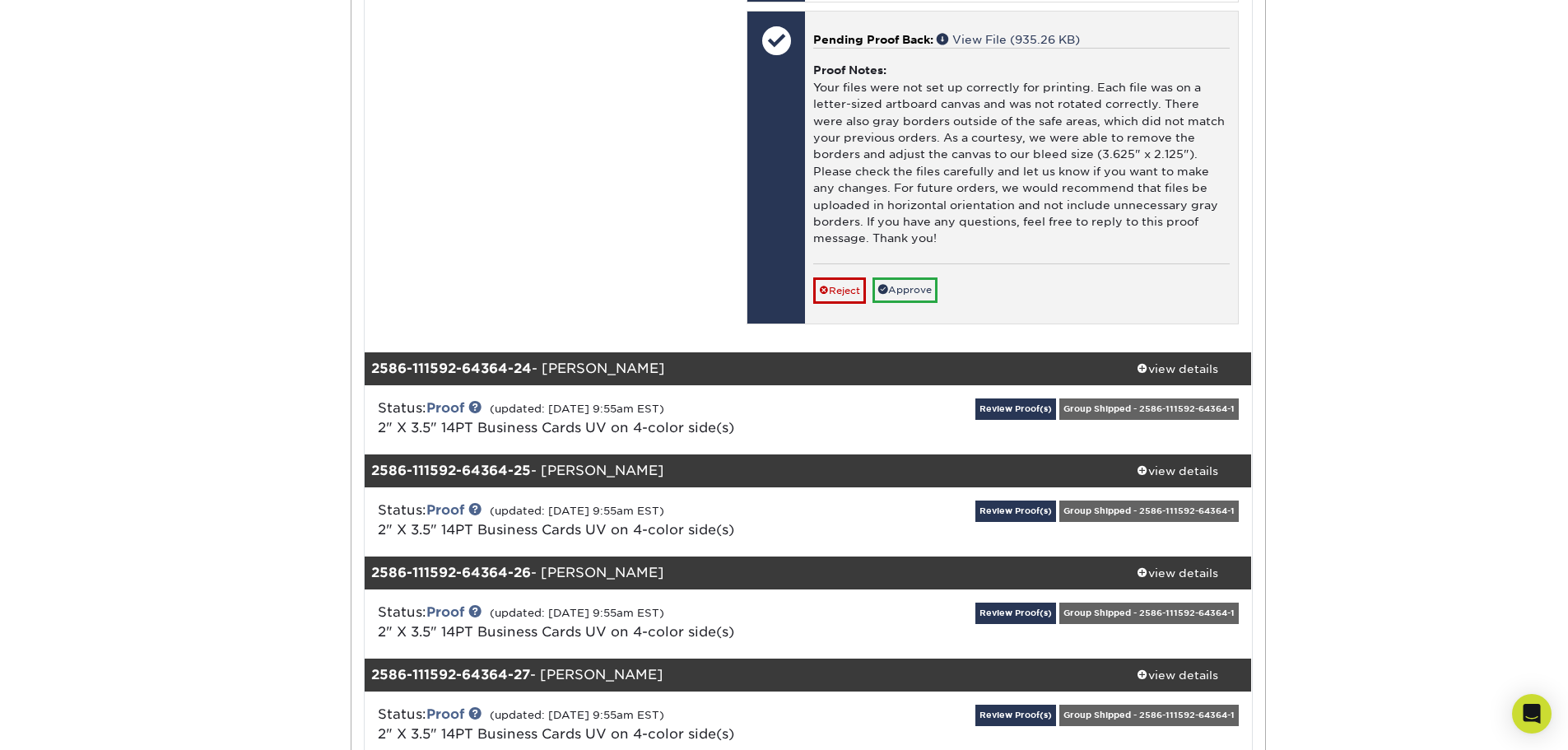
scroll to position [26601, 0]
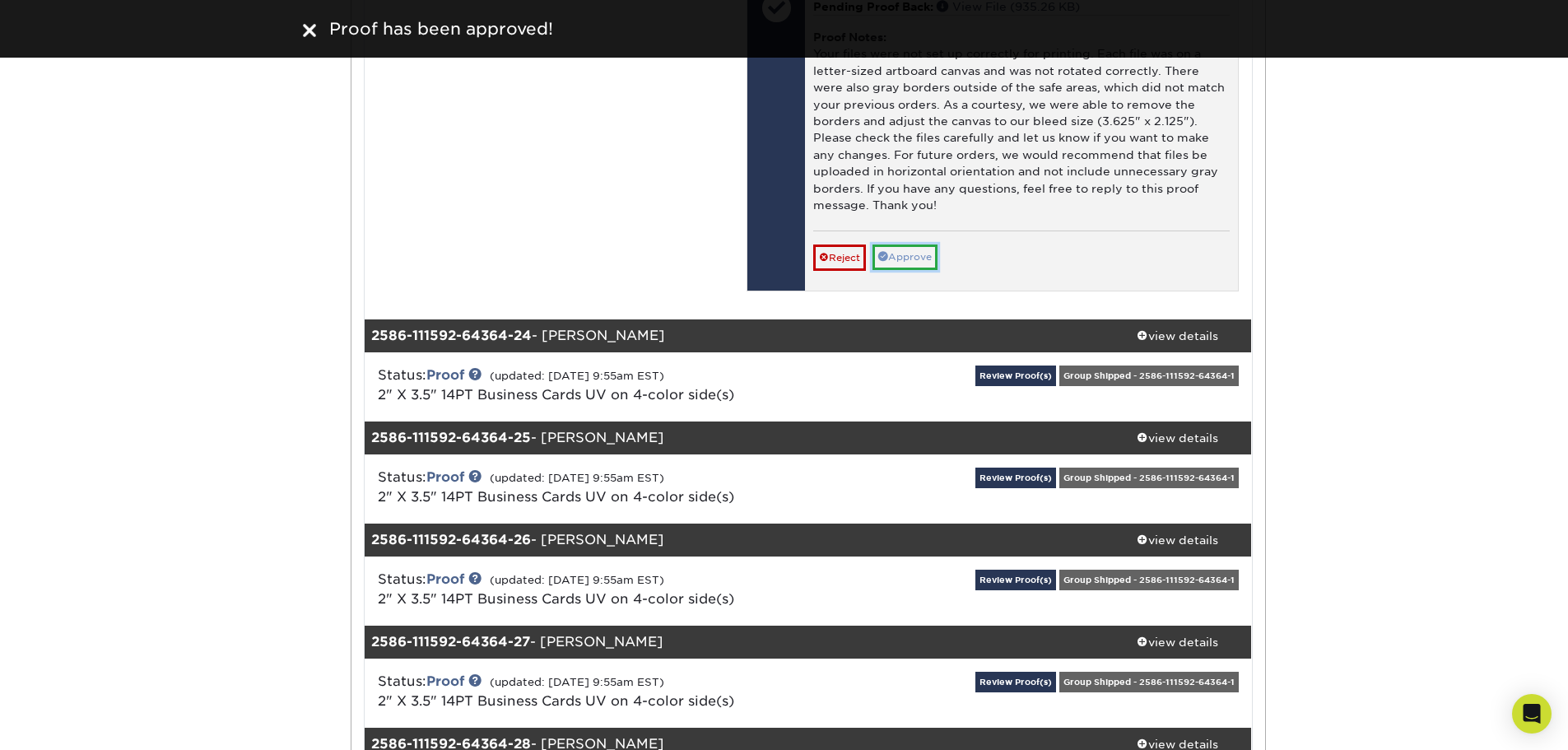
click at [921, 271] on link "Approve" at bounding box center [905, 258] width 65 height 26
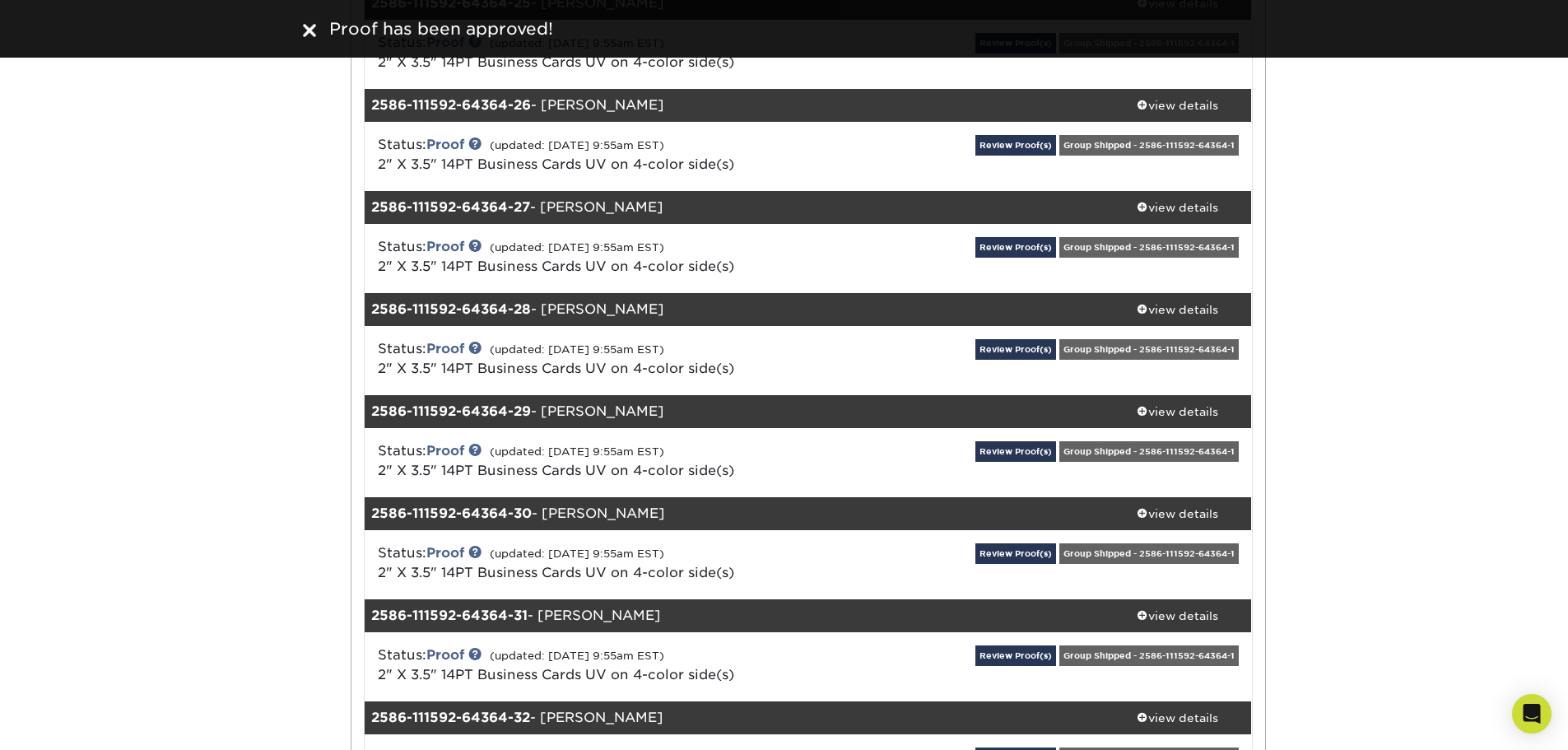
scroll to position [27013, 0]
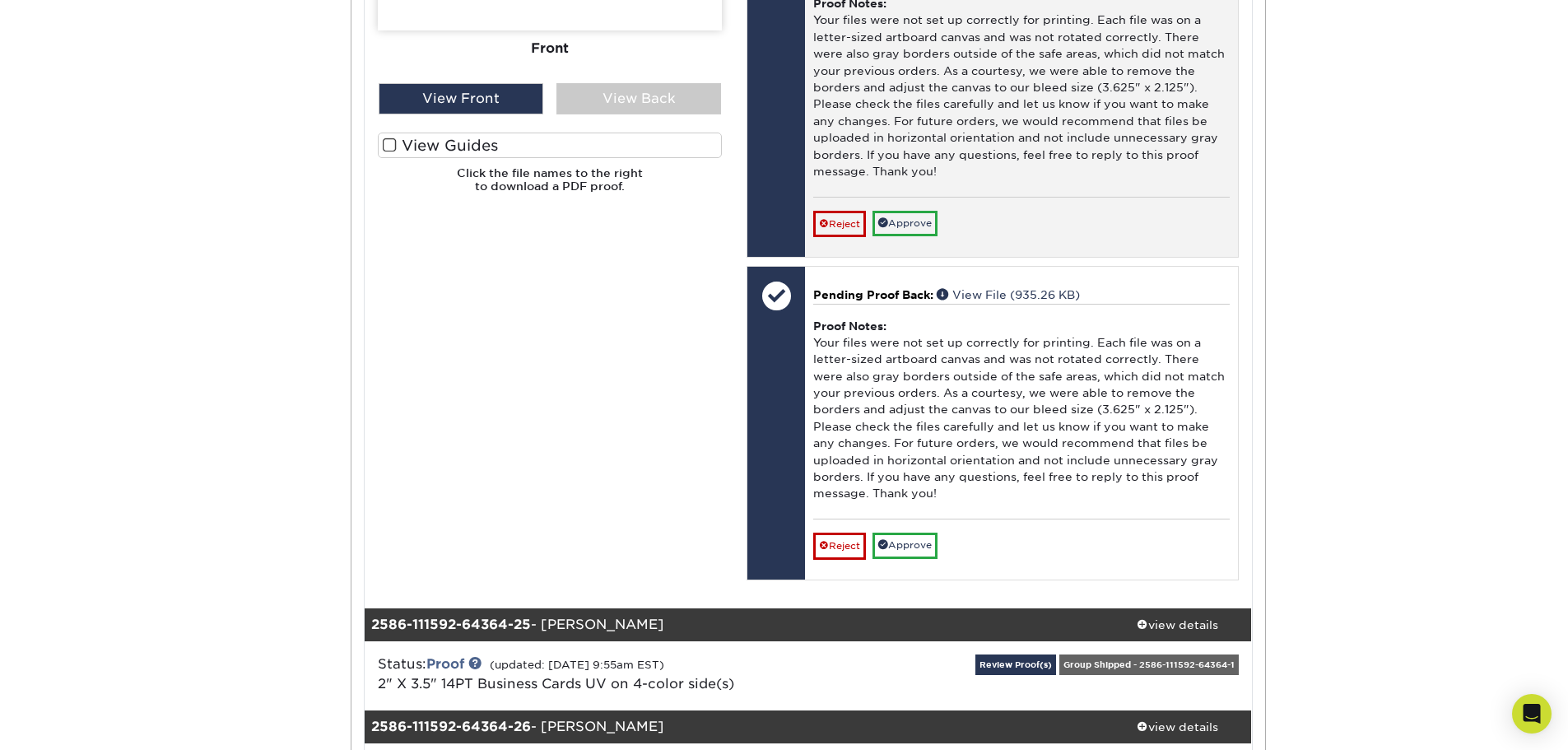
scroll to position [27507, 0]
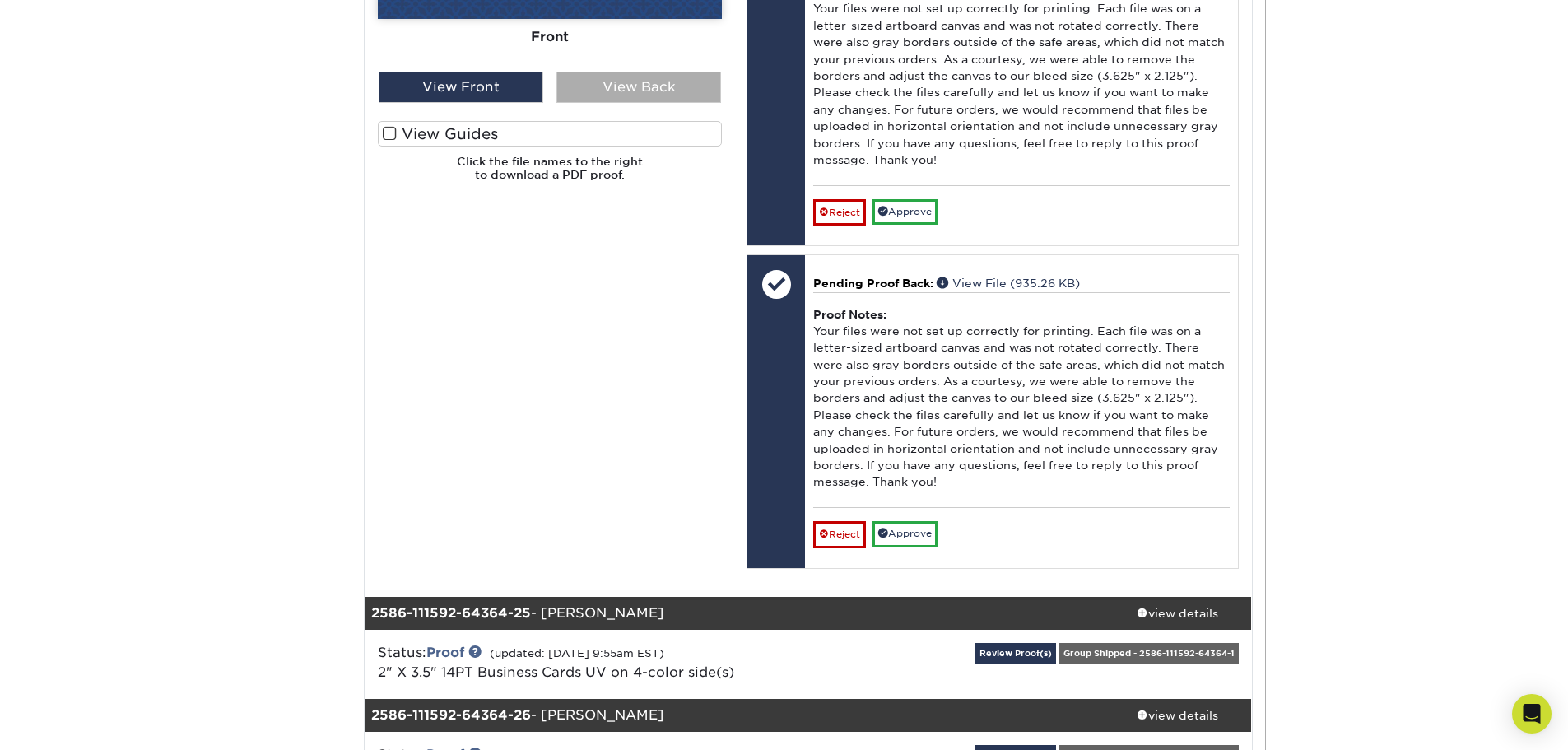
click at [582, 102] on div "View Back" at bounding box center [639, 87] width 165 height 31
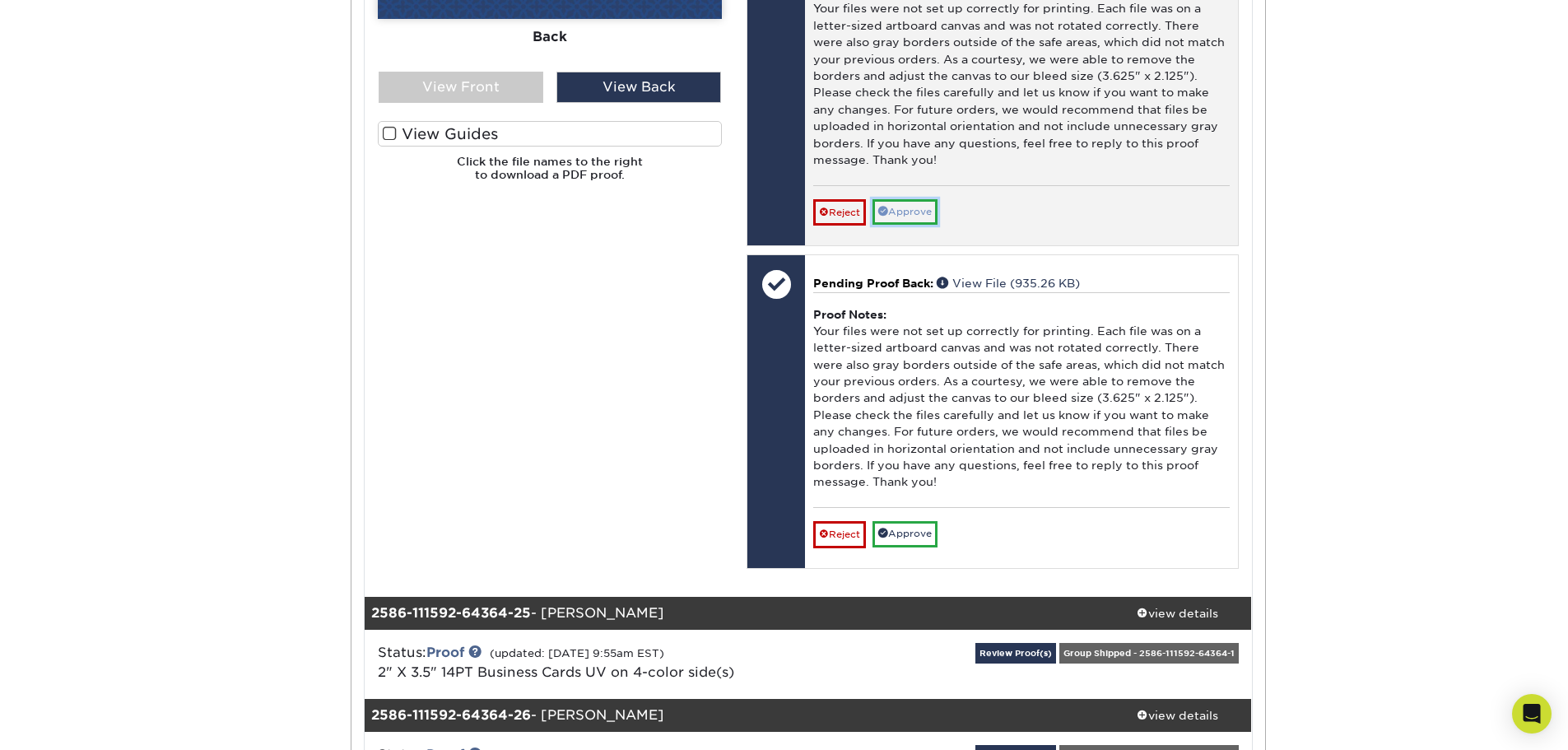
click at [924, 225] on link "Approve" at bounding box center [905, 212] width 65 height 26
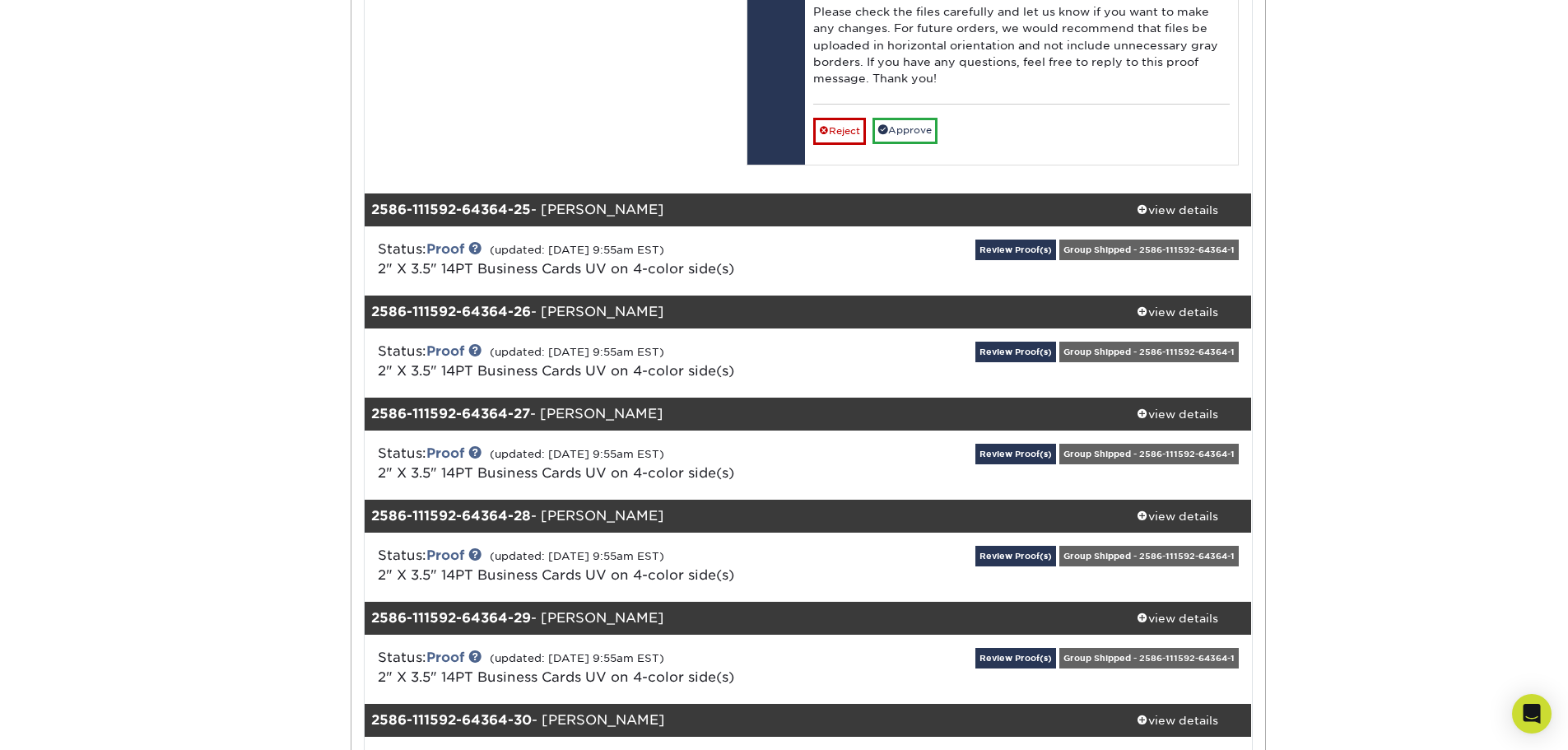
scroll to position [27919, 0]
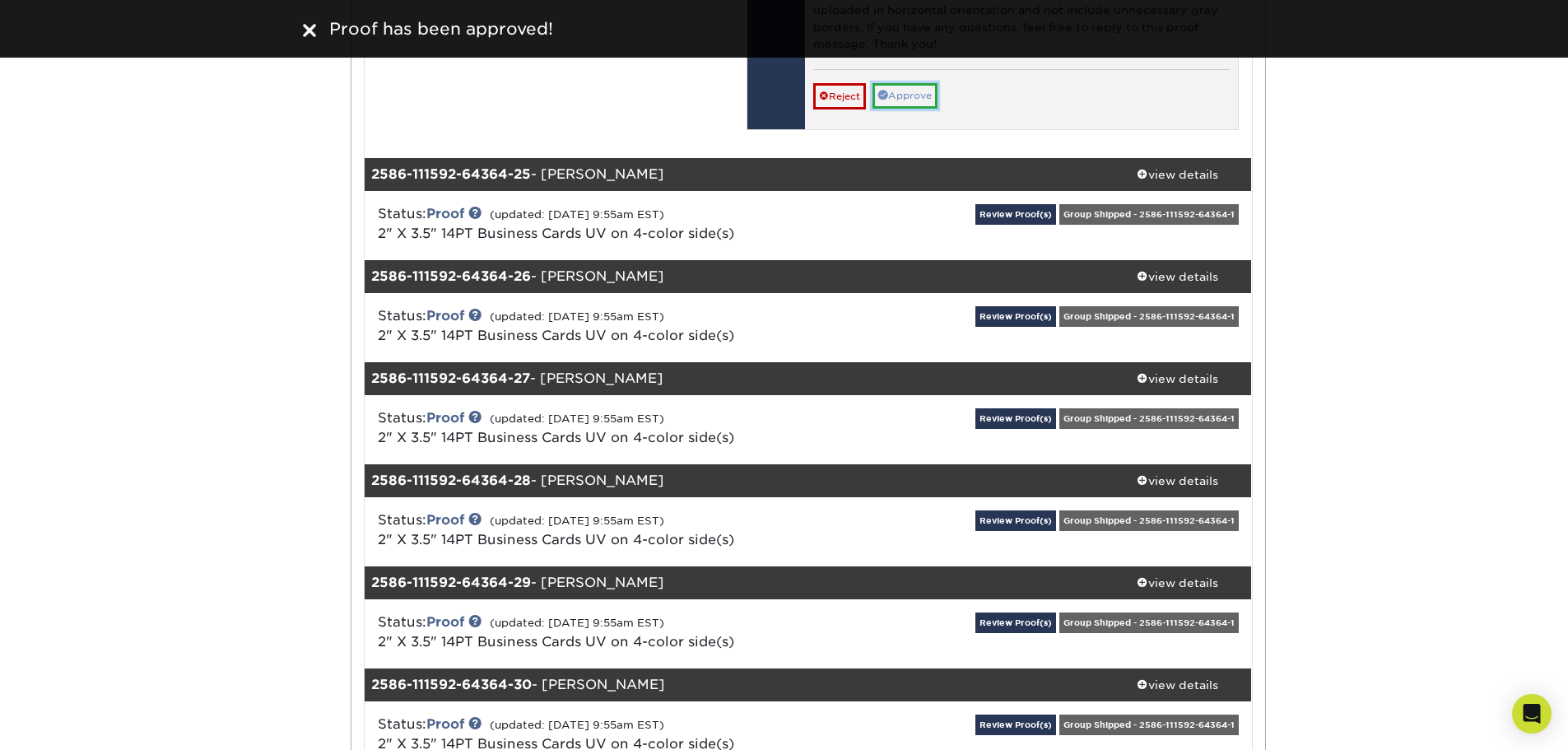
click at [912, 108] on link "Approve" at bounding box center [905, 96] width 65 height 26
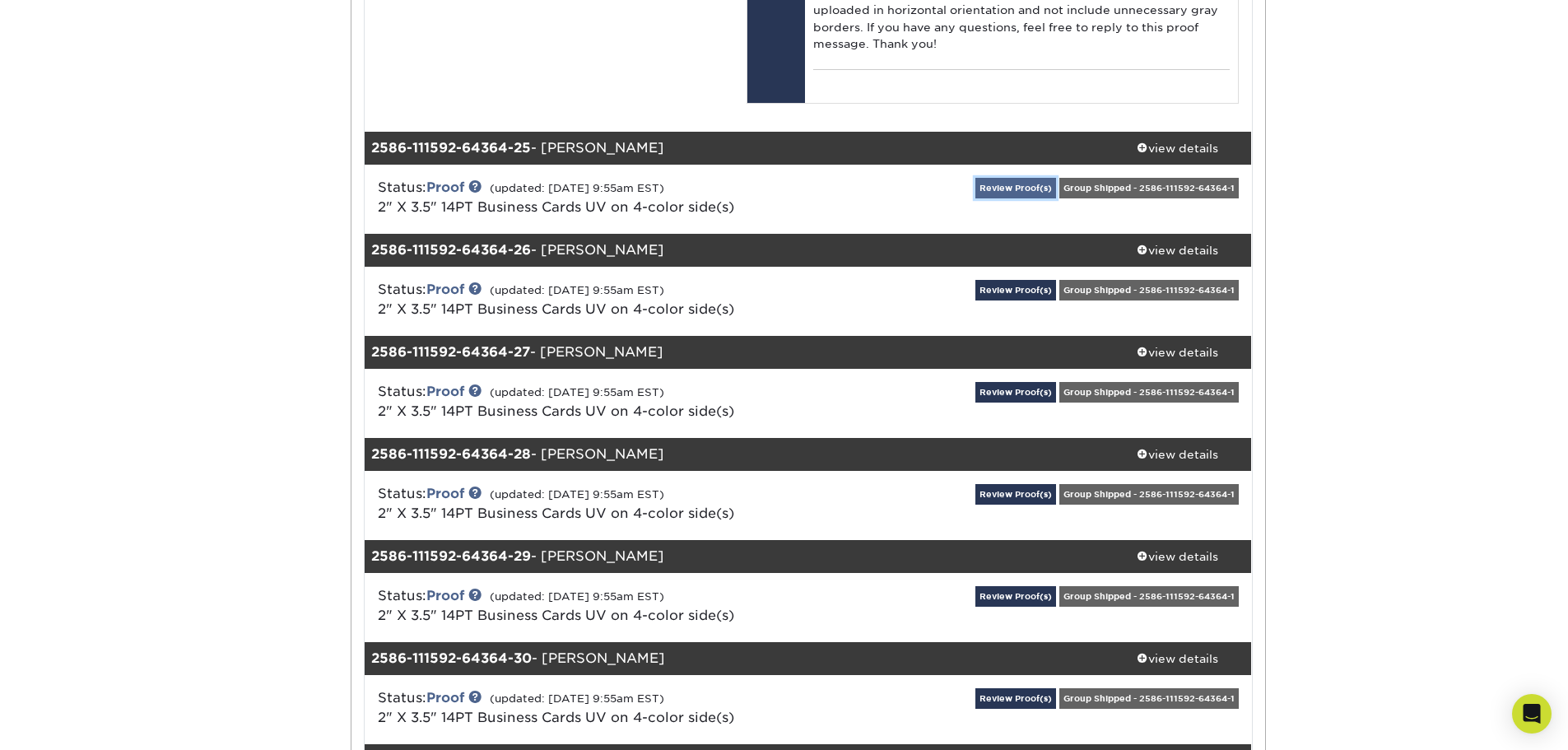
click at [1026, 199] on link "Review Proof(s)" at bounding box center [1015, 188] width 81 height 21
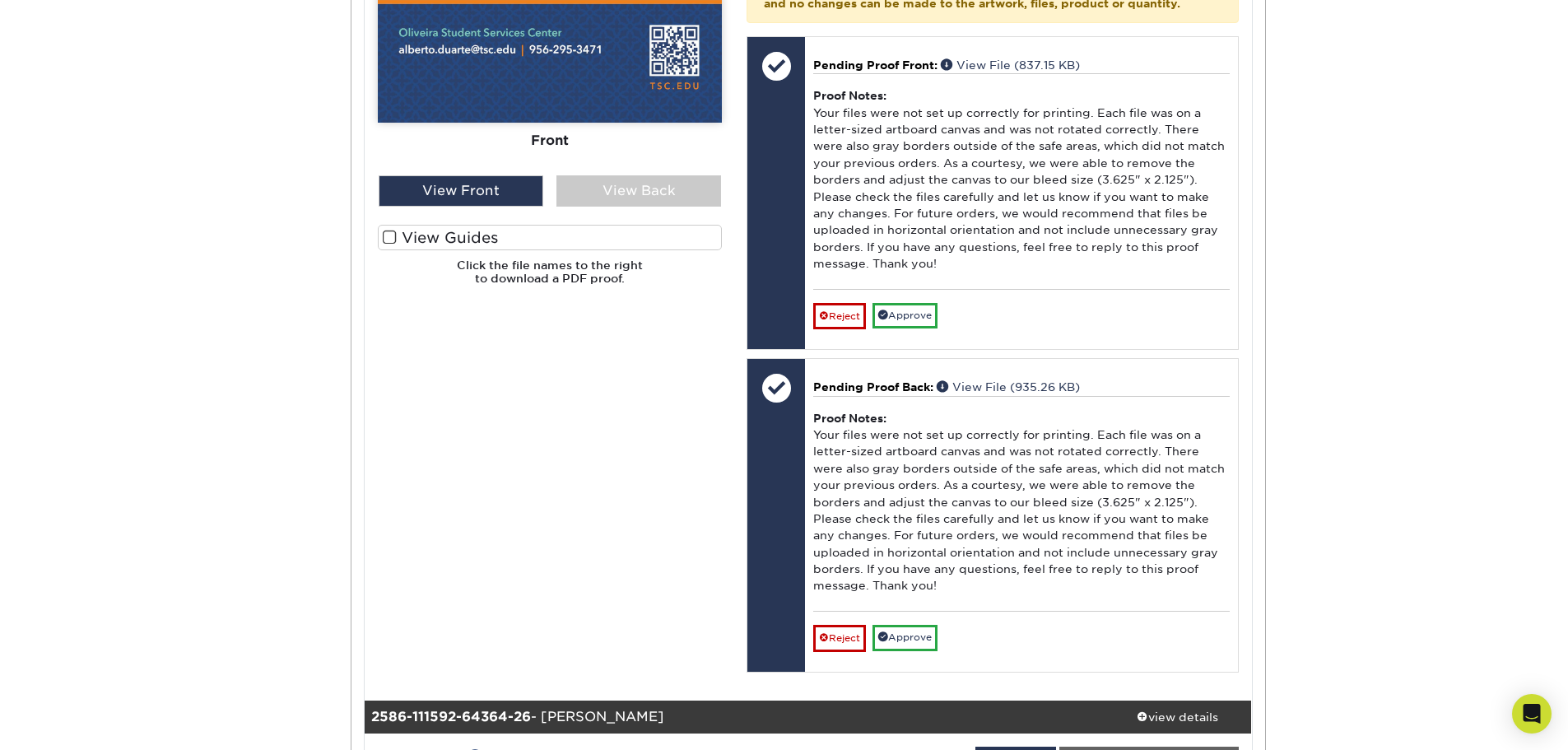
scroll to position [28578, 0]
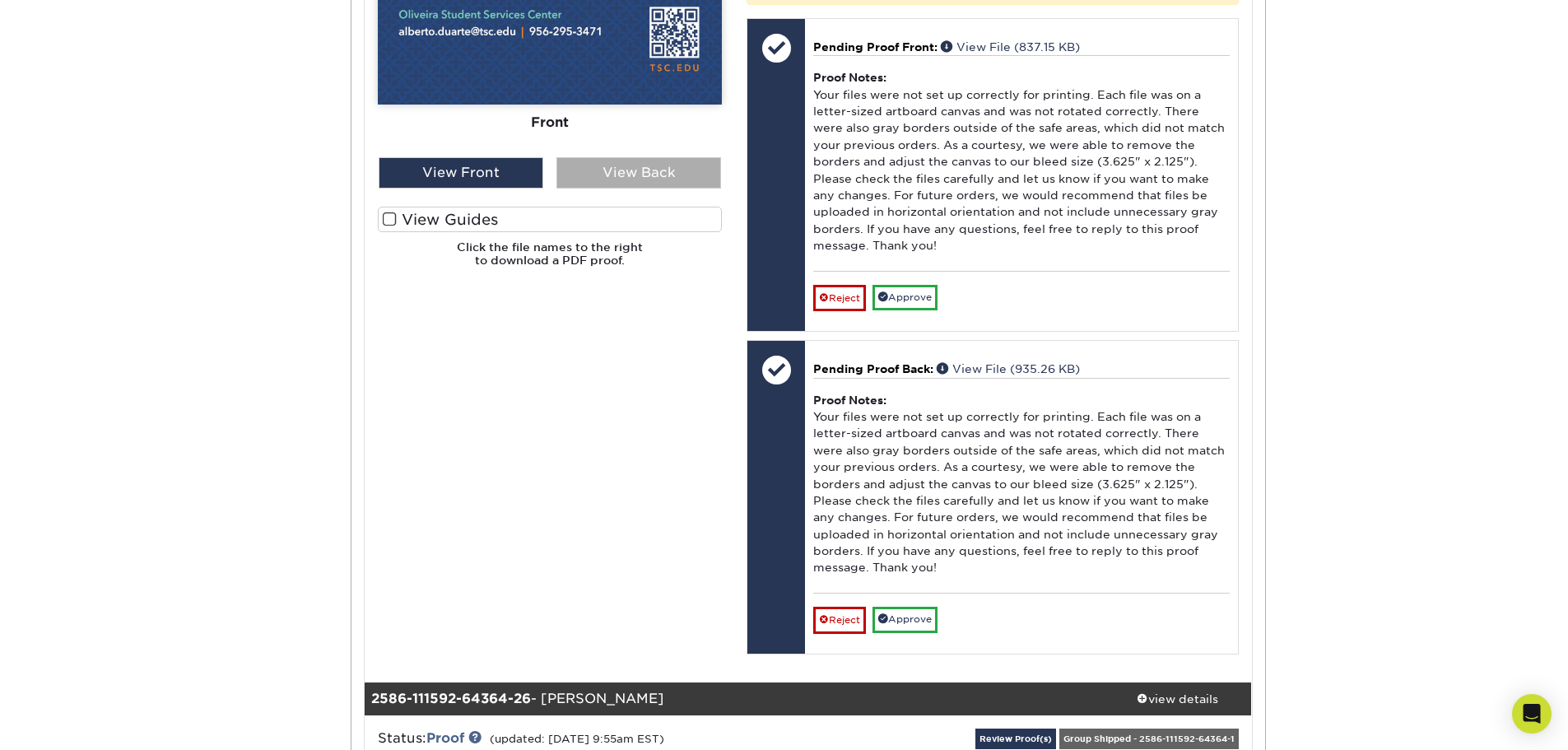
click at [688, 189] on div "View Back" at bounding box center [639, 172] width 165 height 31
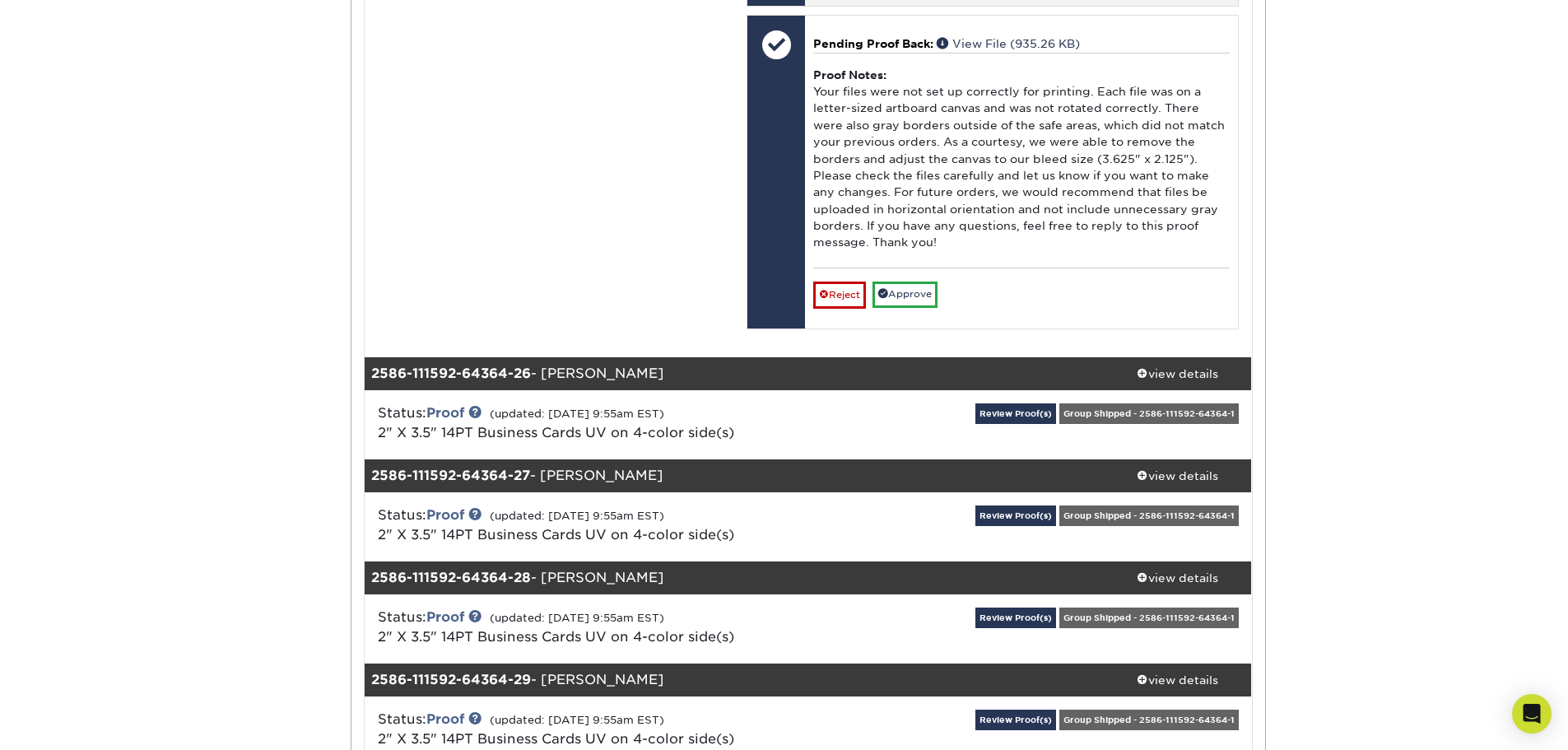
scroll to position [28908, 0]
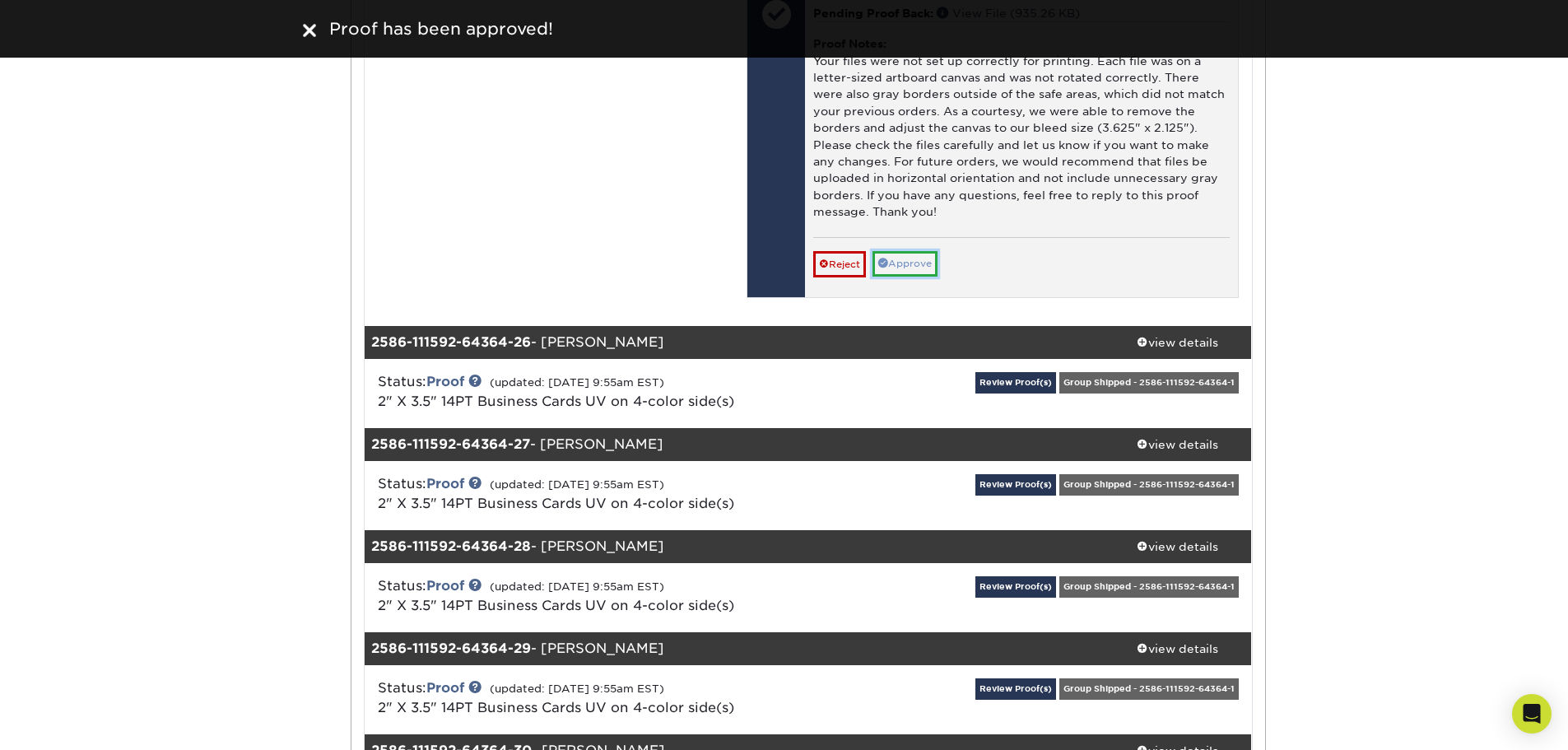
click at [929, 277] on link "Approve" at bounding box center [905, 265] width 65 height 26
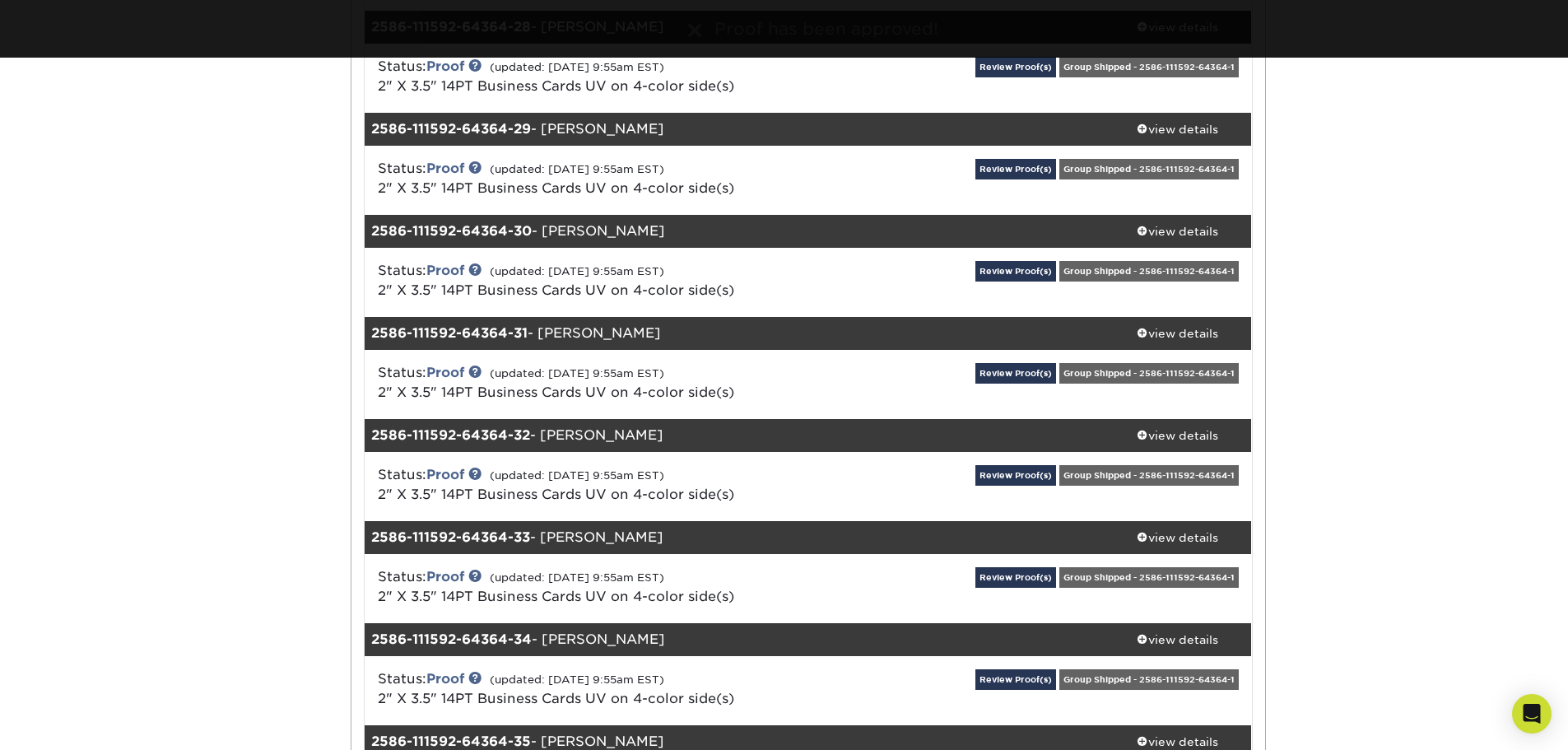
scroll to position [29401, 0]
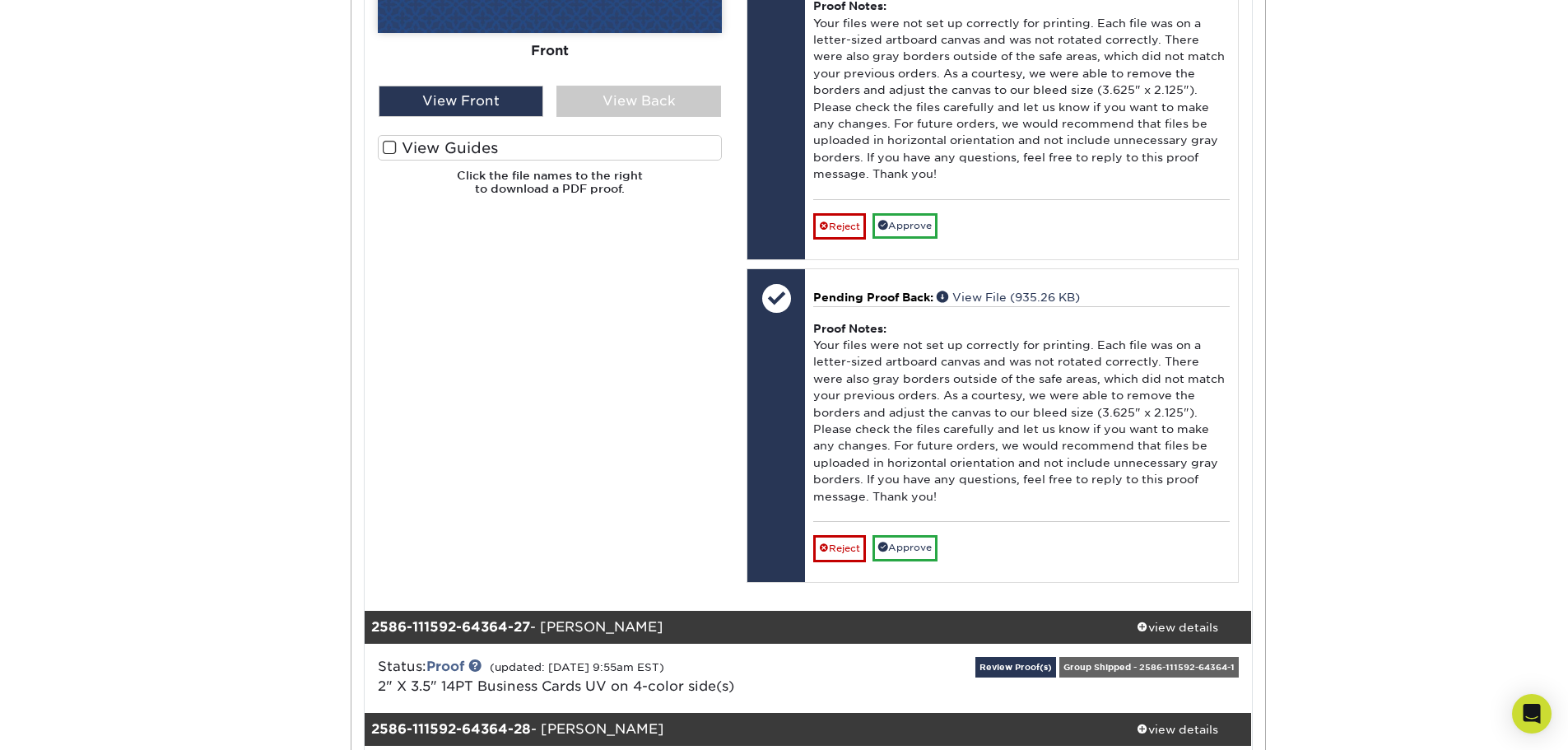
scroll to position [29813, 0]
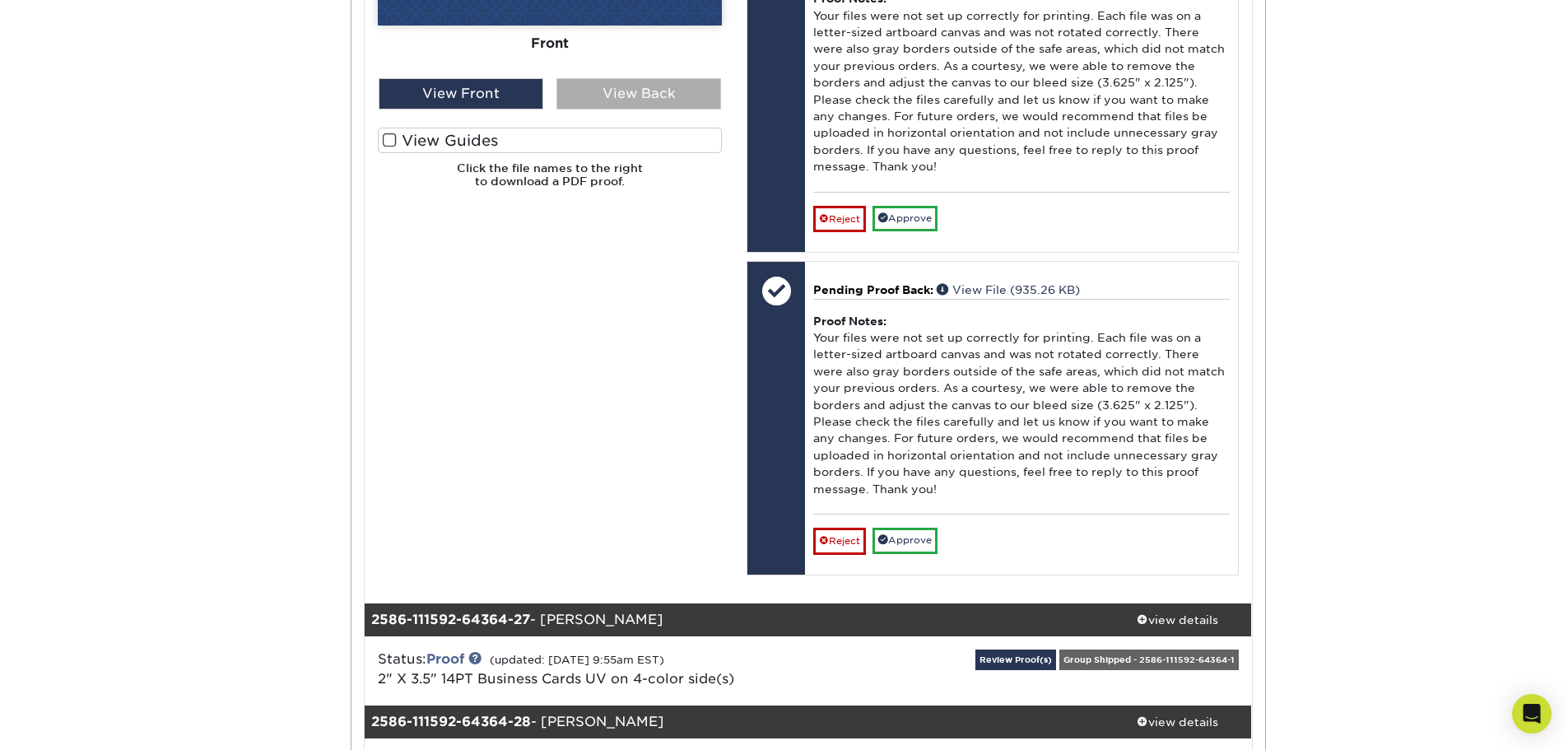
click at [665, 109] on div "View Back" at bounding box center [639, 94] width 165 height 31
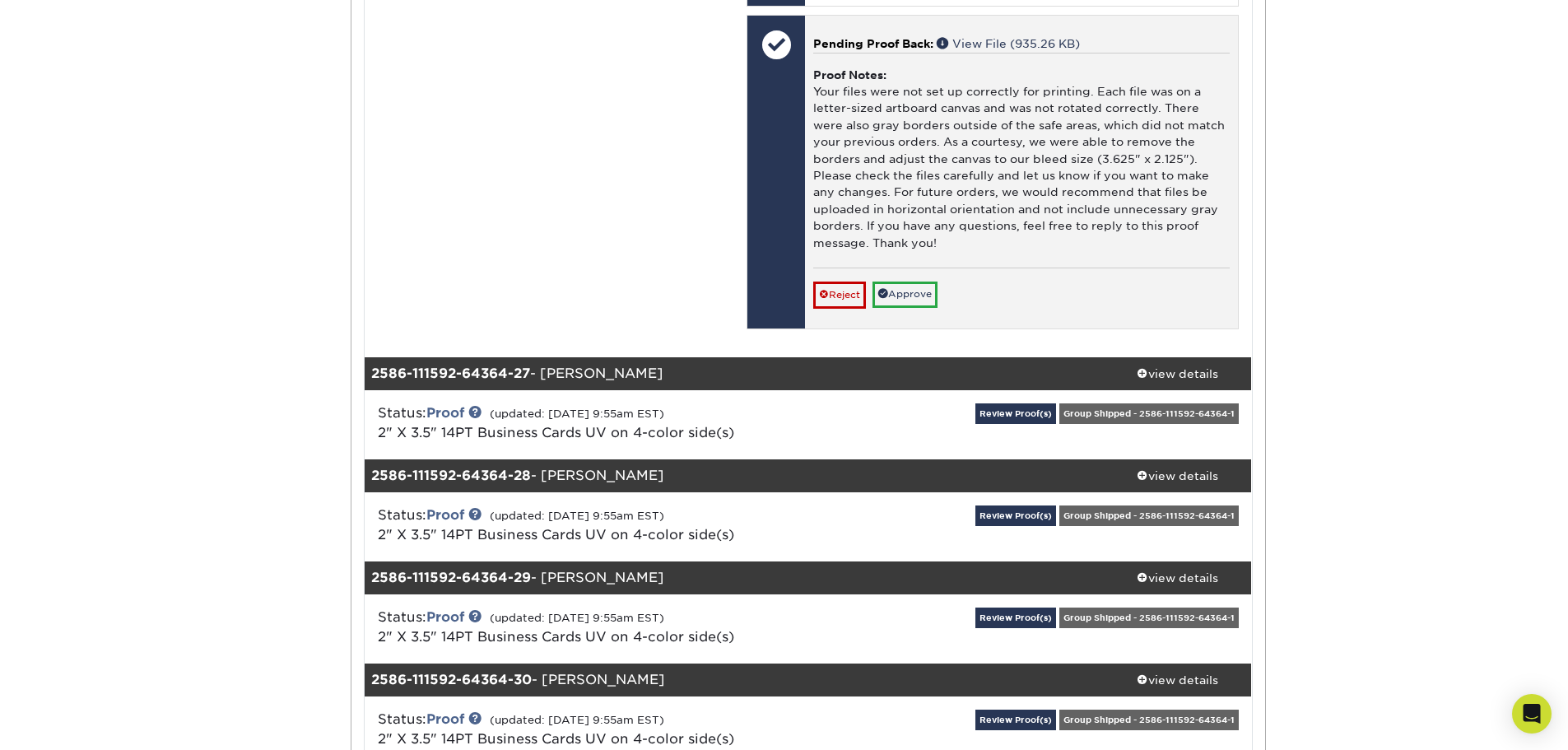
scroll to position [30061, 0]
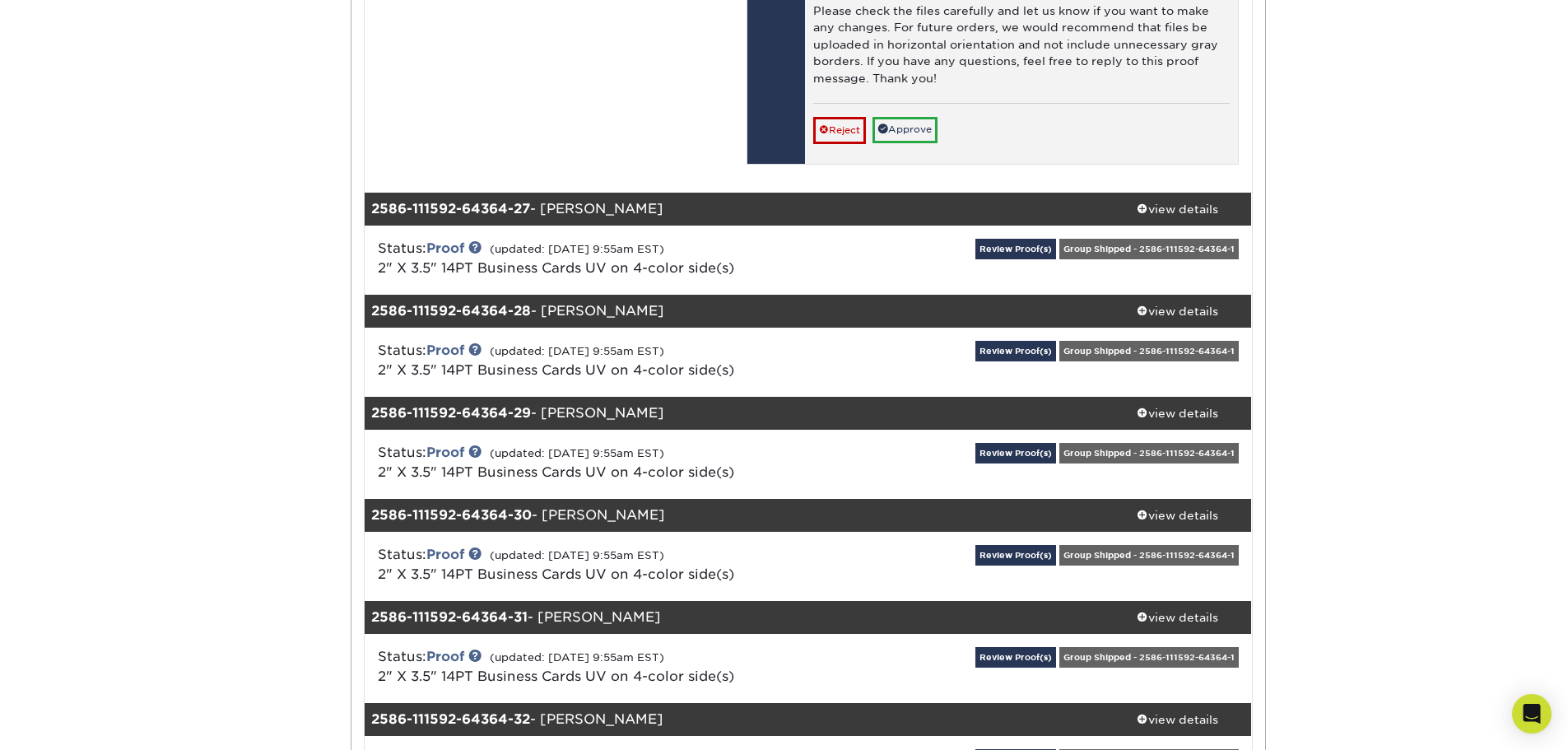
scroll to position [30225, 0]
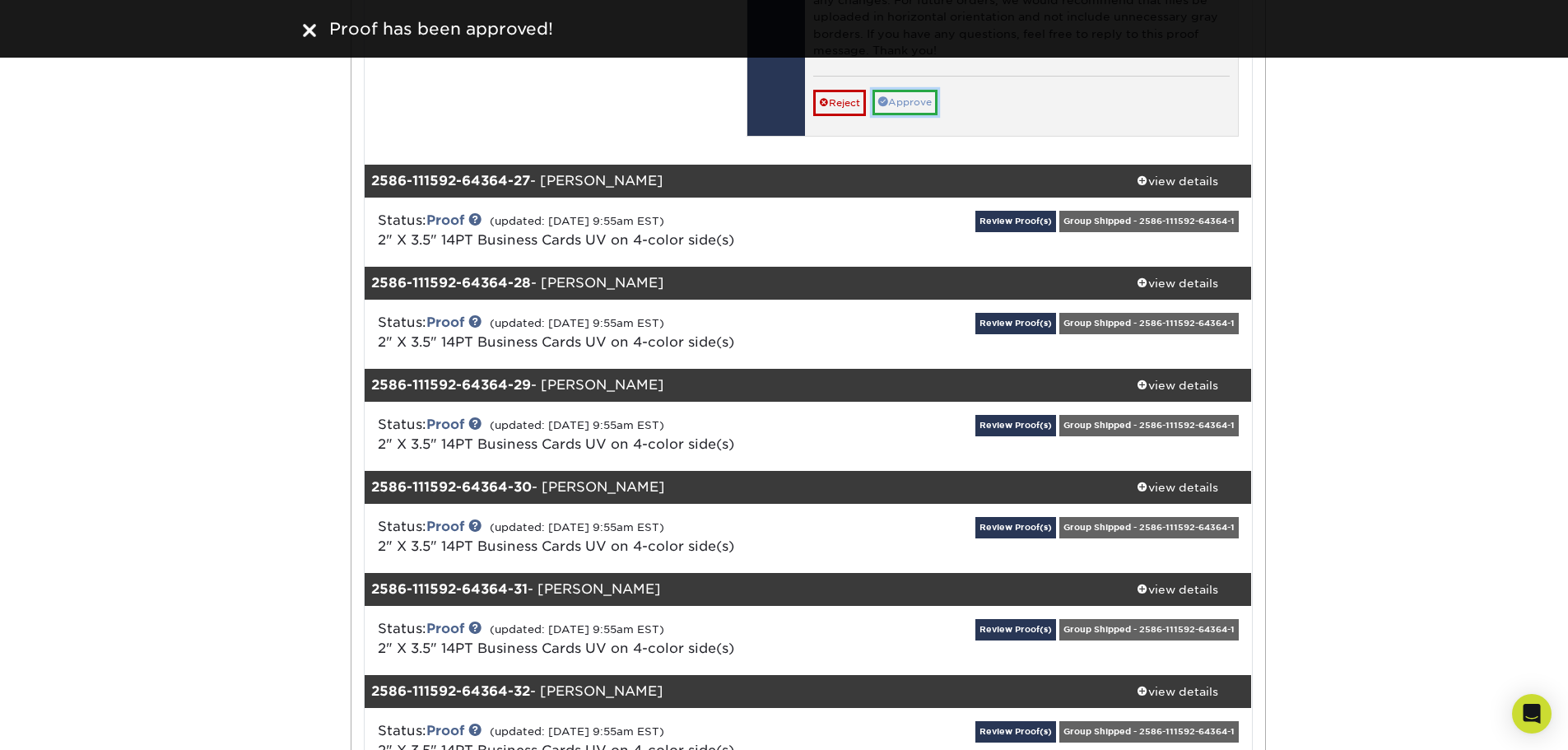
click at [918, 115] on link "Approve" at bounding box center [905, 102] width 65 height 26
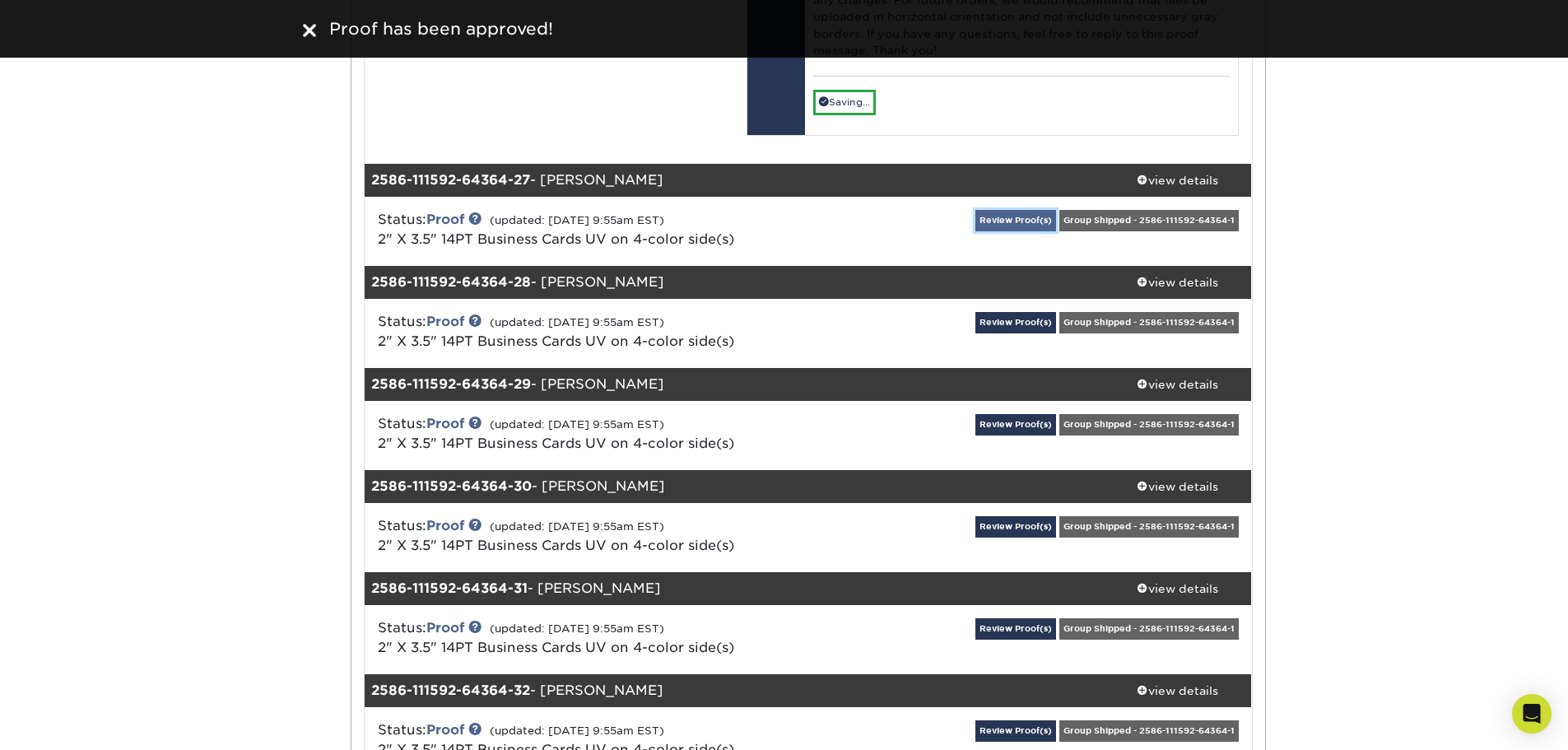
click at [995, 231] on link "Review Proof(s)" at bounding box center [1015, 220] width 81 height 21
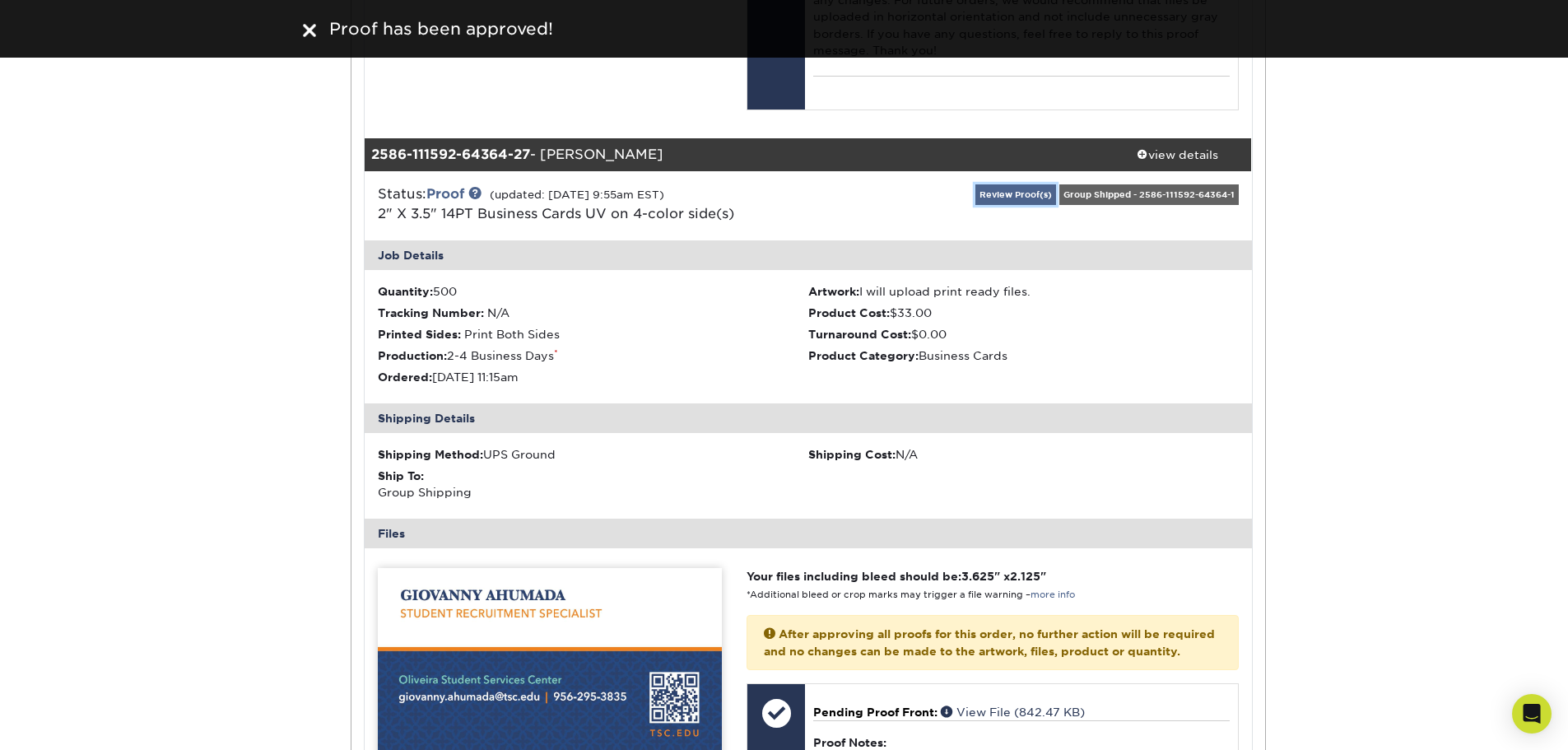
click at [1021, 205] on link "Review Proof(s)" at bounding box center [1015, 194] width 81 height 21
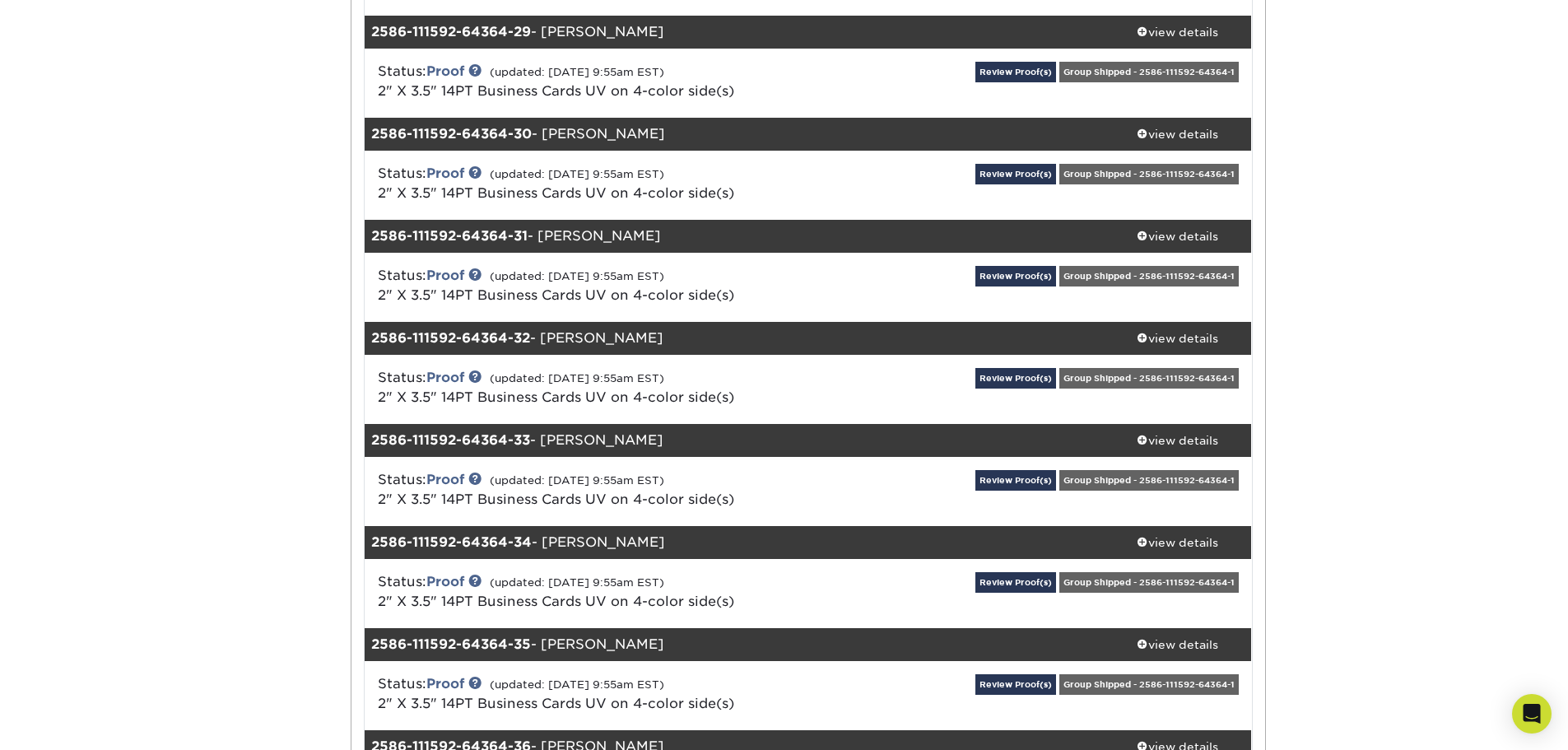
scroll to position [30554, 0]
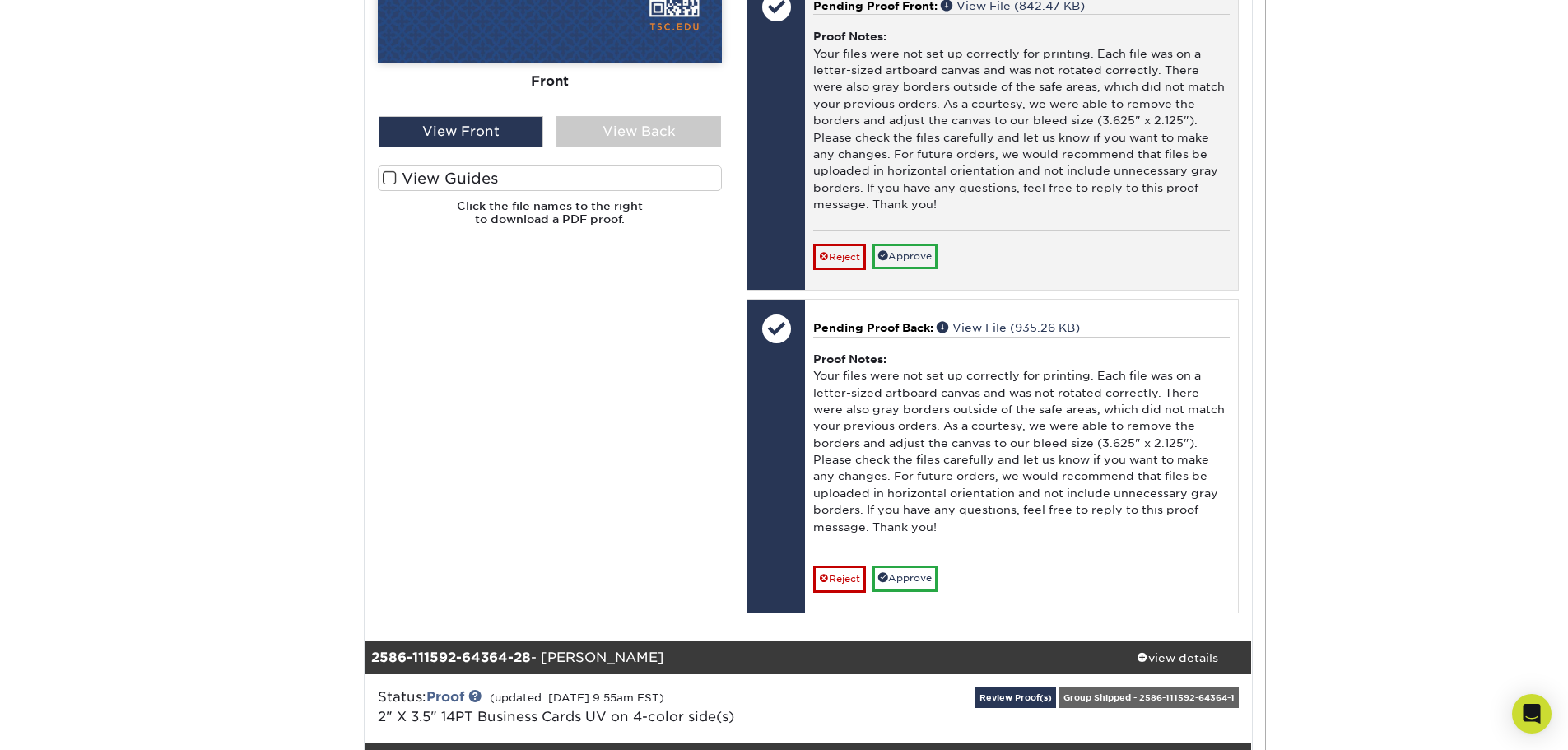
scroll to position [30966, 0]
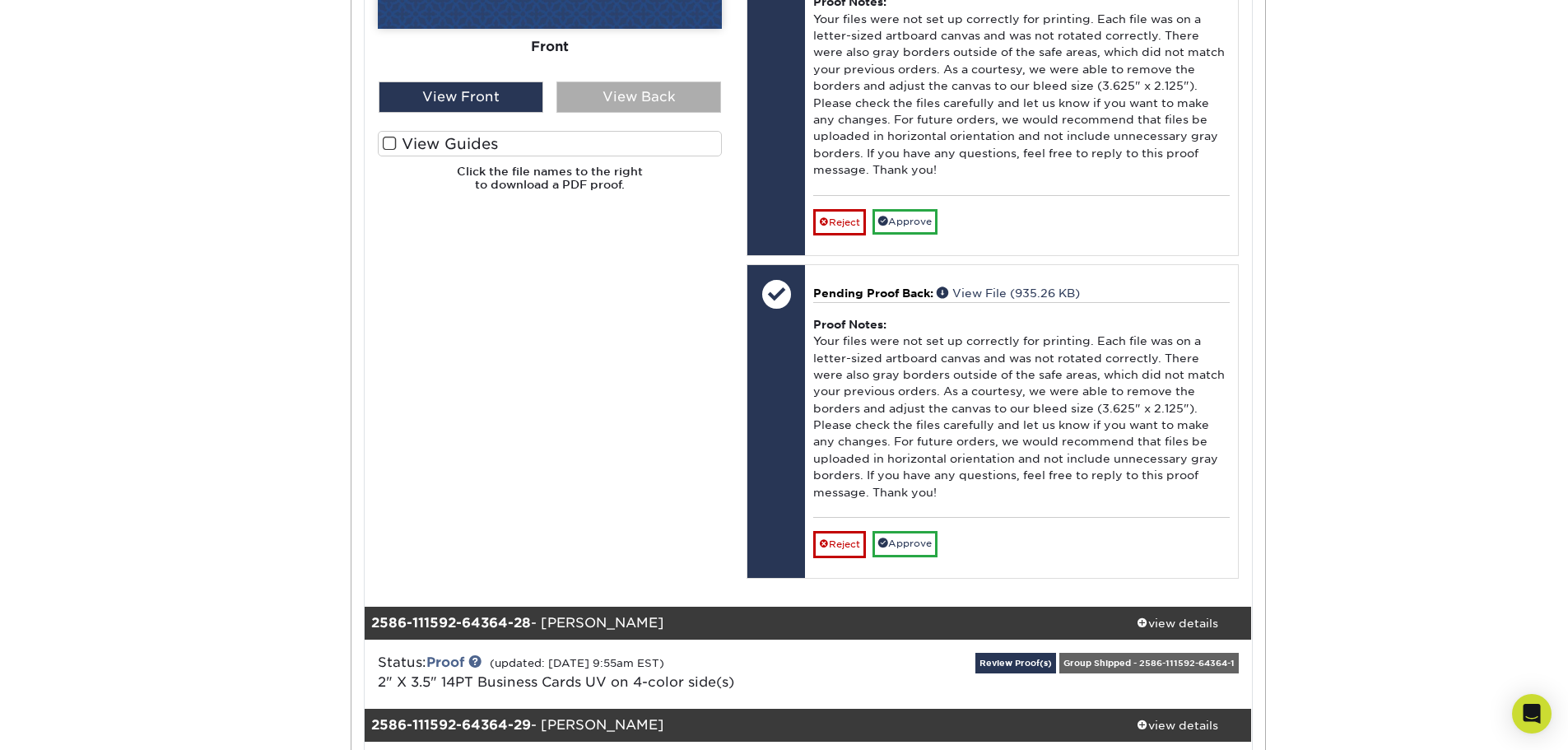
click at [674, 112] on div "View Back" at bounding box center [639, 96] width 165 height 31
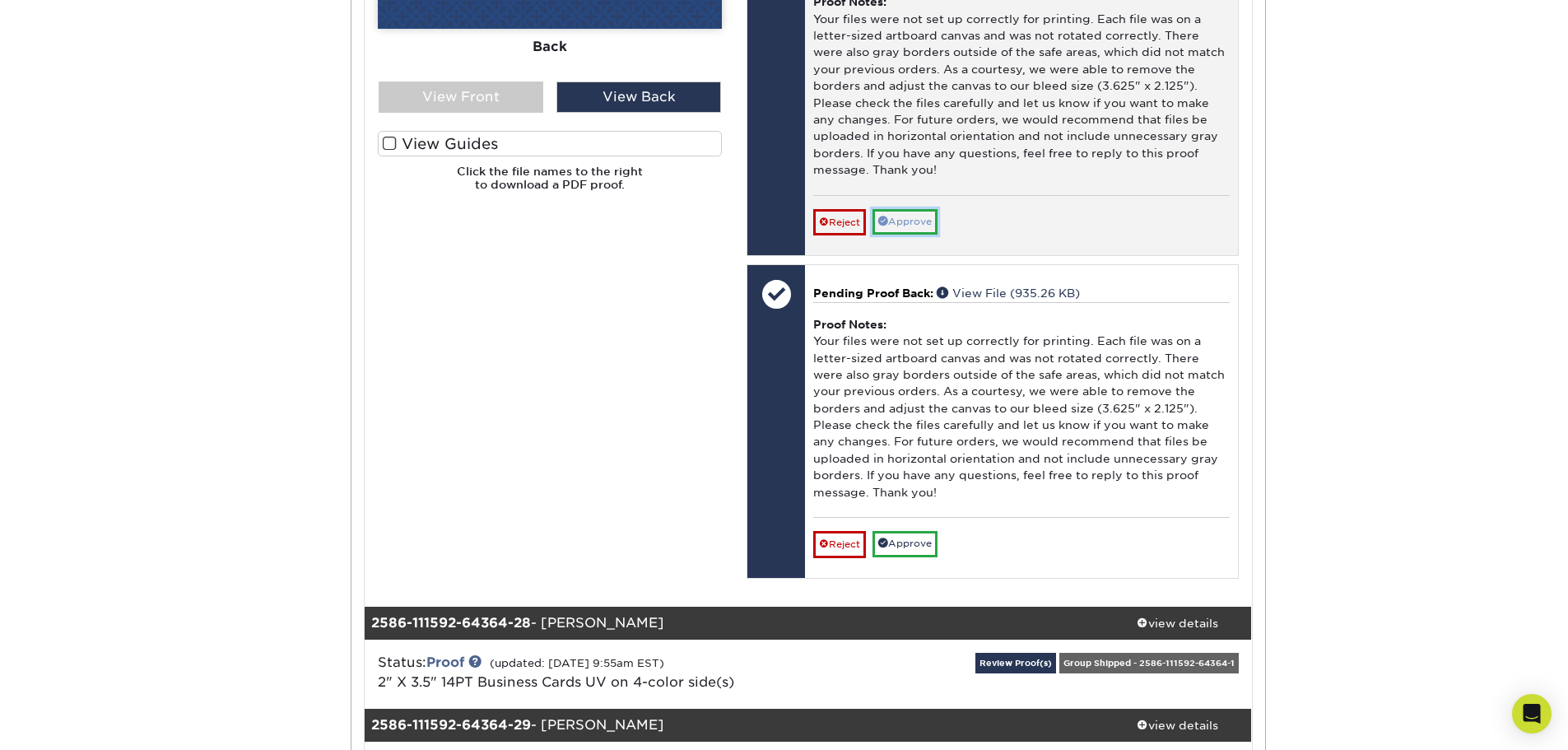
click at [902, 235] on link "Approve" at bounding box center [905, 222] width 65 height 26
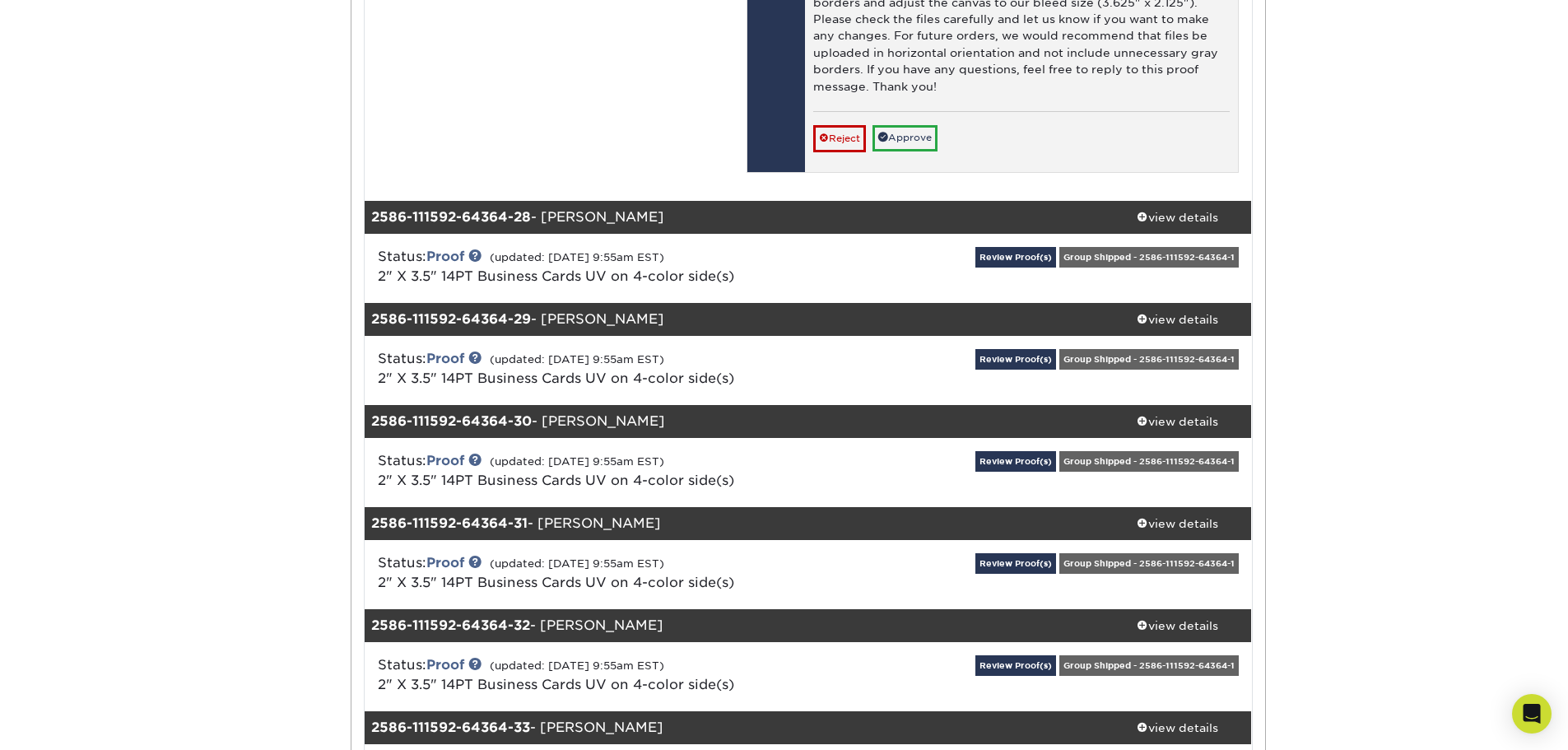
scroll to position [31378, 0]
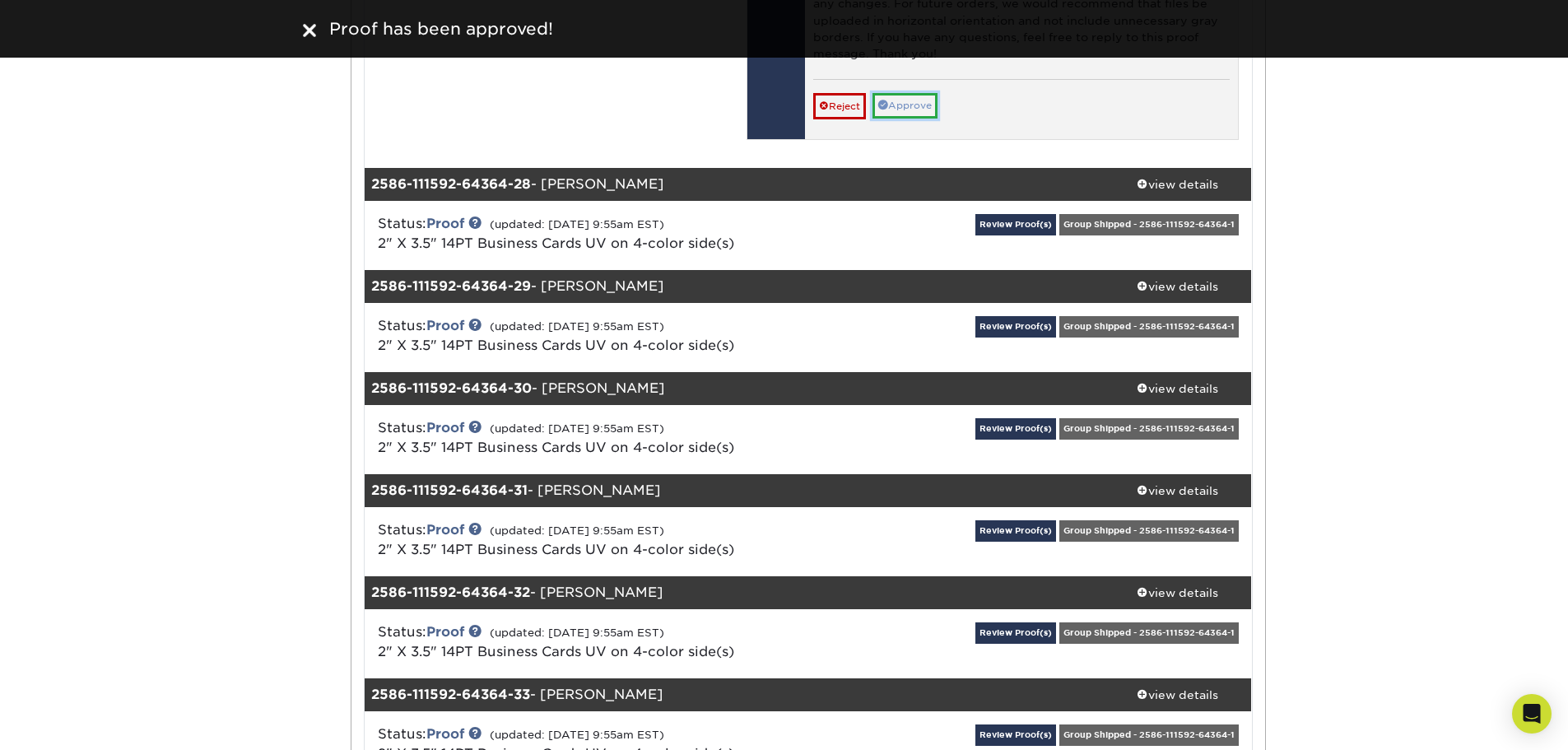
click at [921, 118] on link "Approve" at bounding box center [905, 106] width 65 height 26
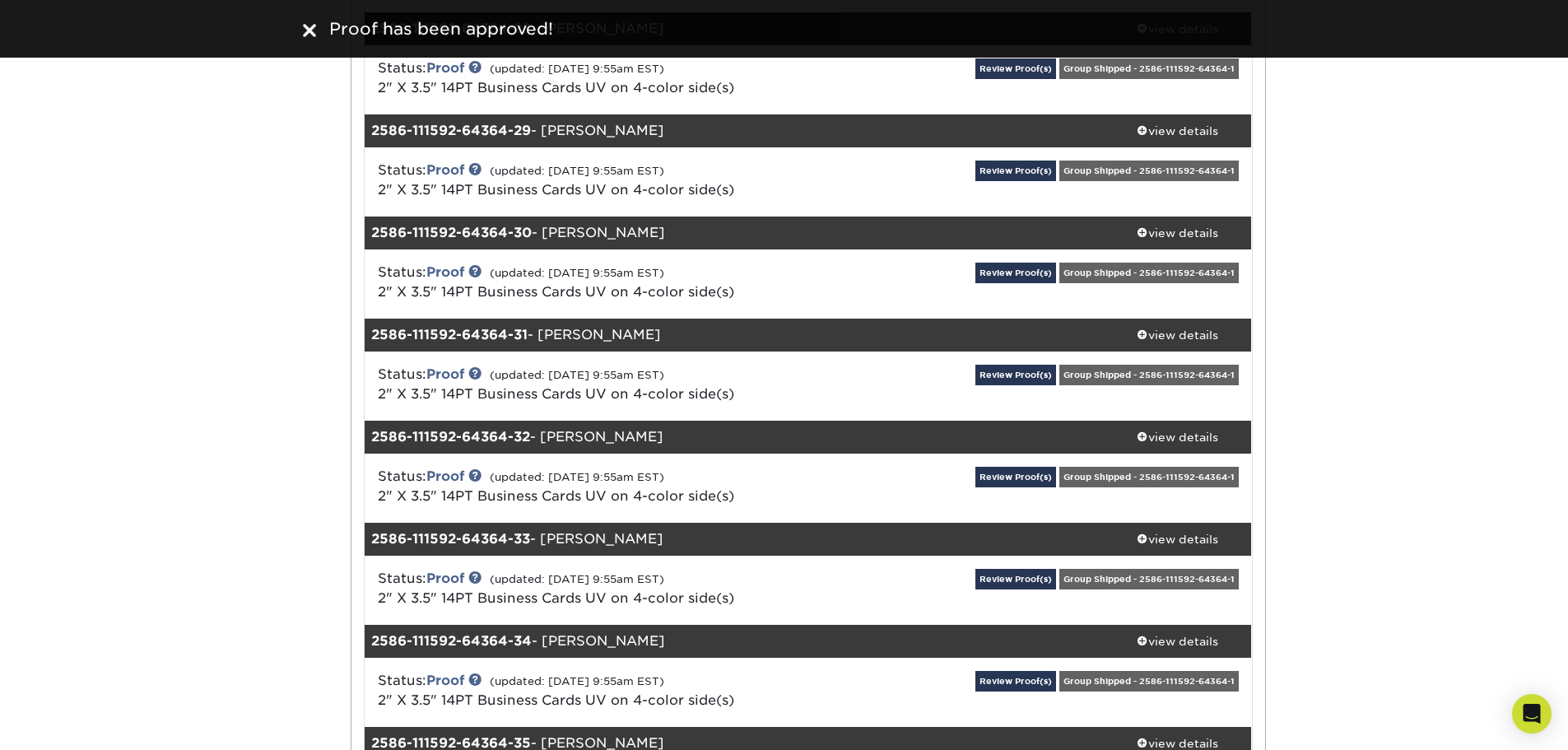
scroll to position [31543, 0]
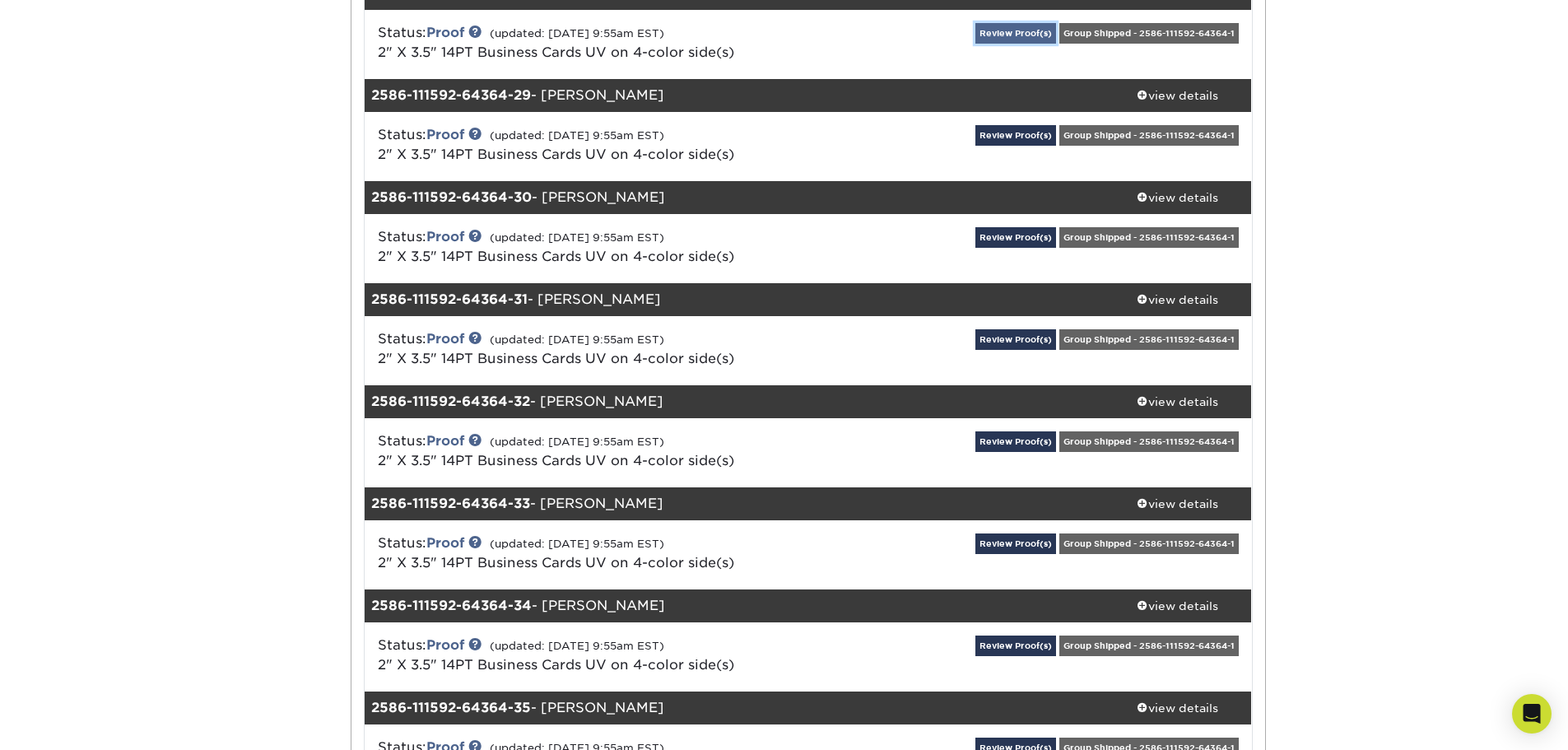
click at [1038, 44] on link "Review Proof(s)" at bounding box center [1015, 33] width 81 height 21
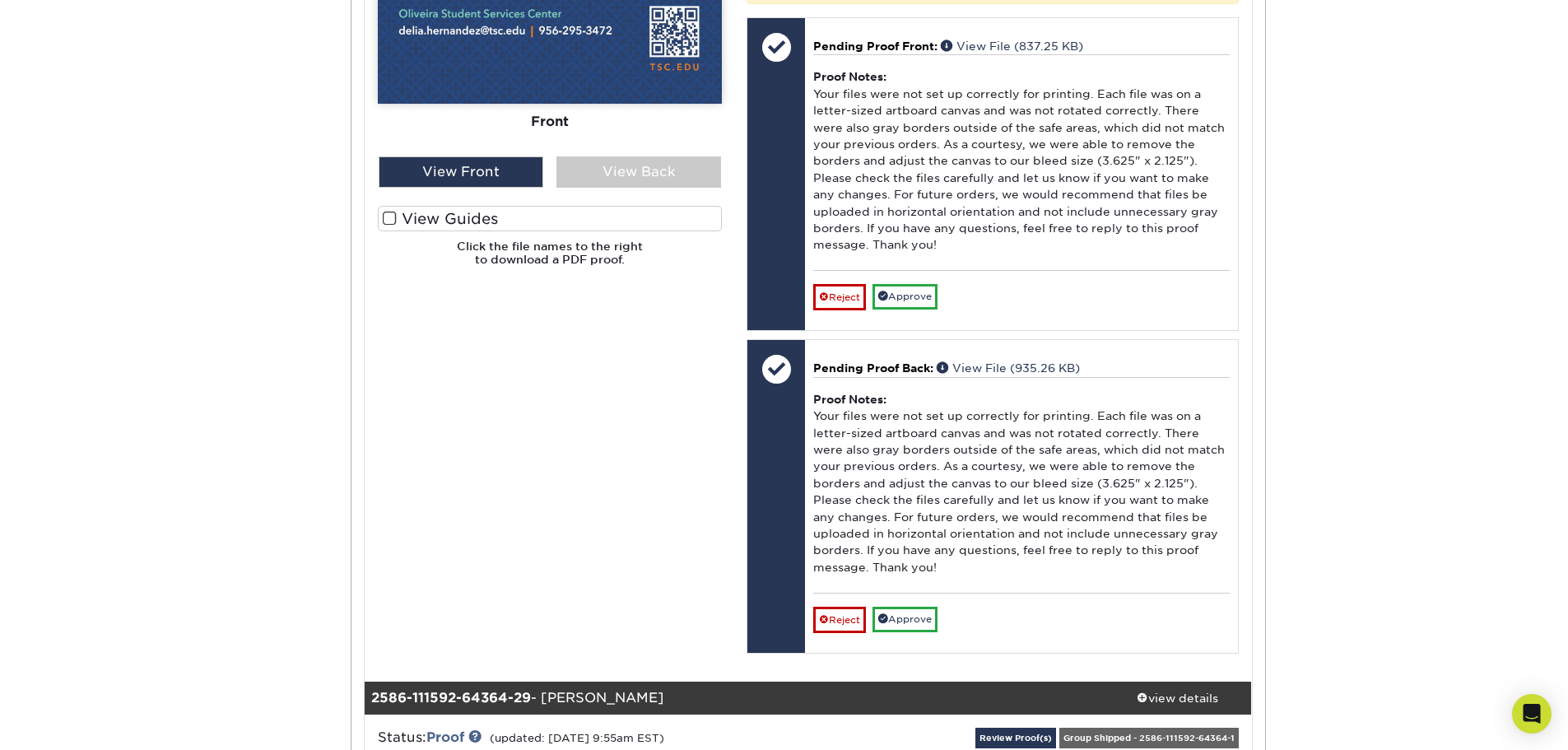
scroll to position [32120, 0]
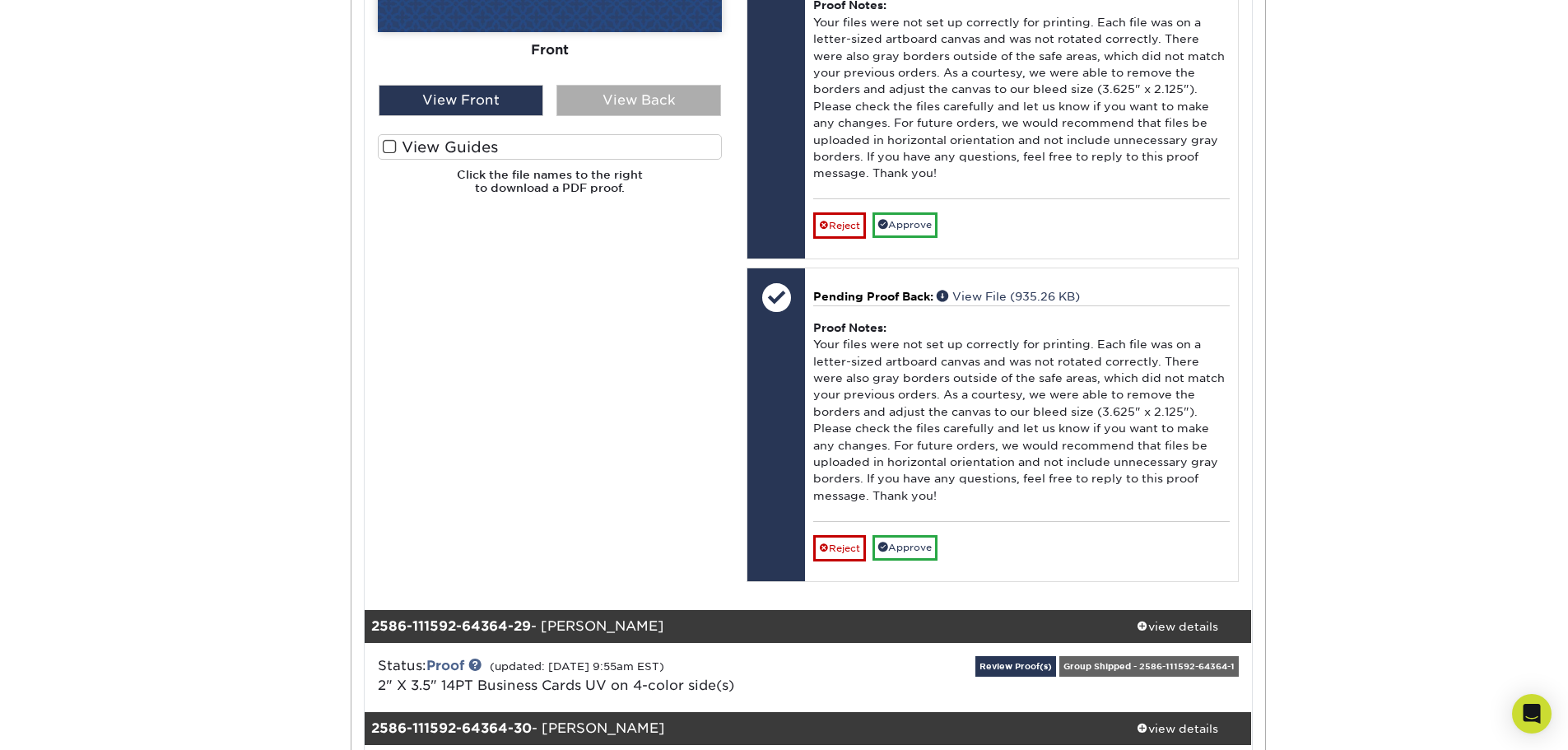
click at [639, 116] on div "View Back" at bounding box center [639, 99] width 165 height 31
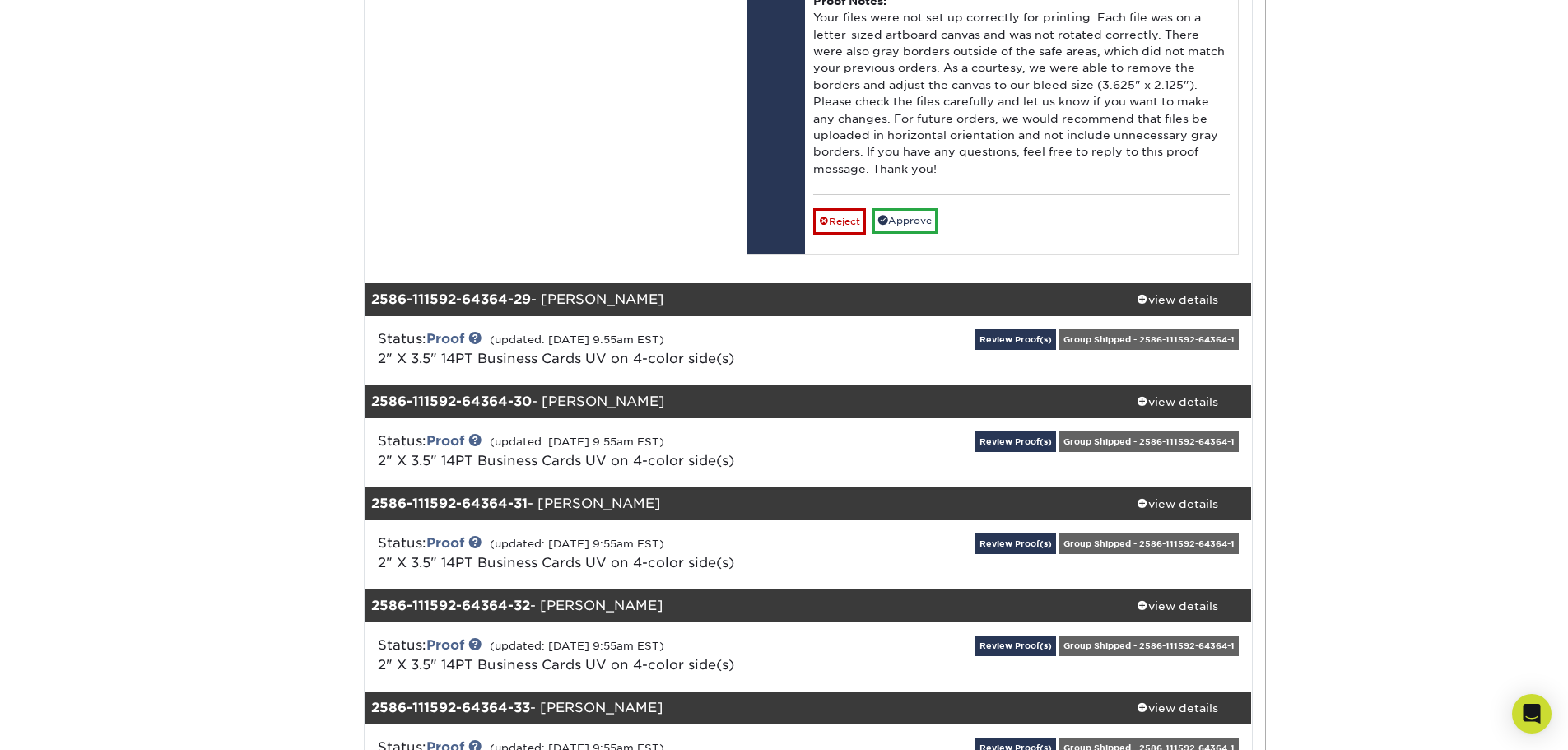
scroll to position [32449, 0]
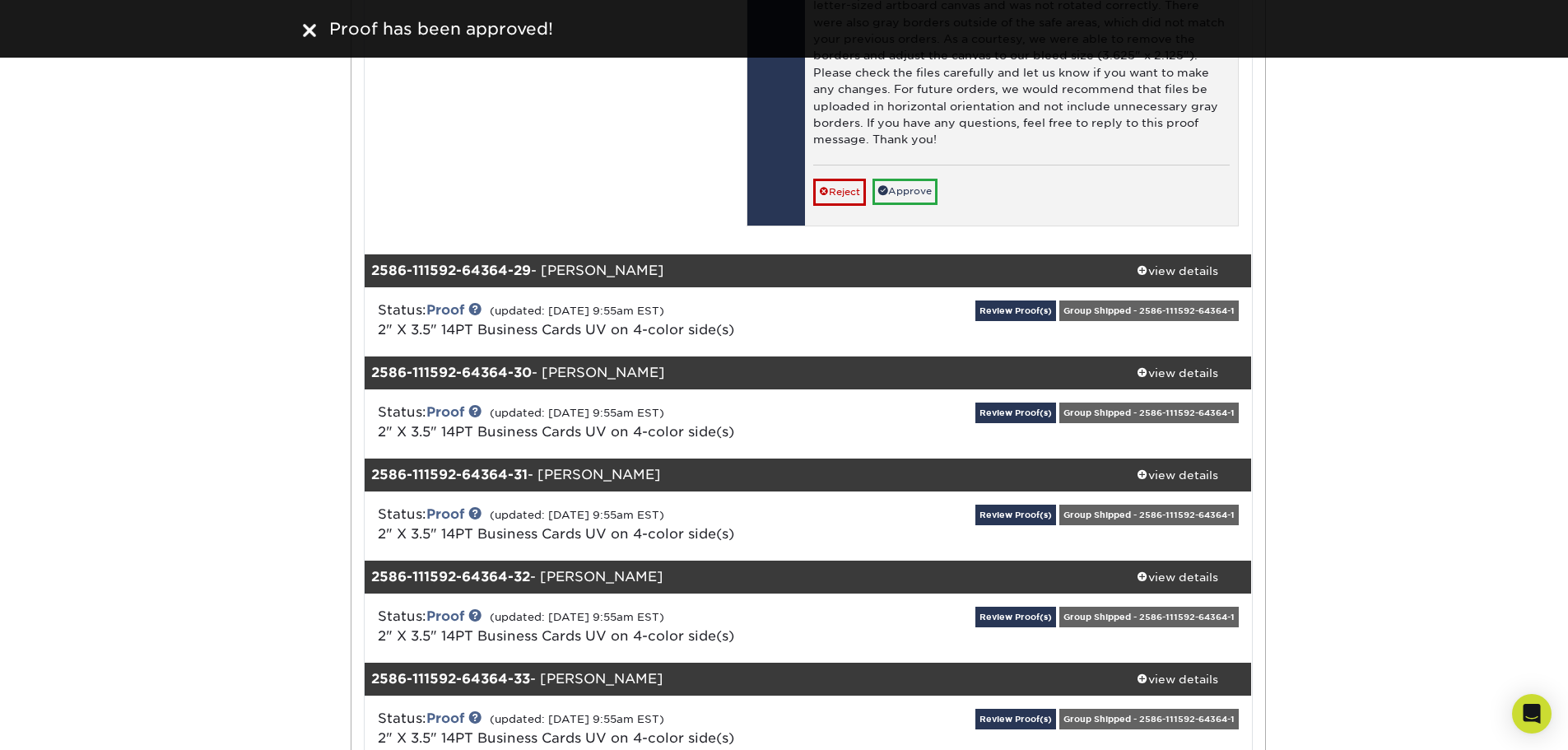
click at [917, 205] on div "Reject Approve Cancel Save We will contact you via email shortly. If you need t…" at bounding box center [1021, 185] width 416 height 41
click at [915, 204] on link "Approve" at bounding box center [905, 192] width 65 height 26
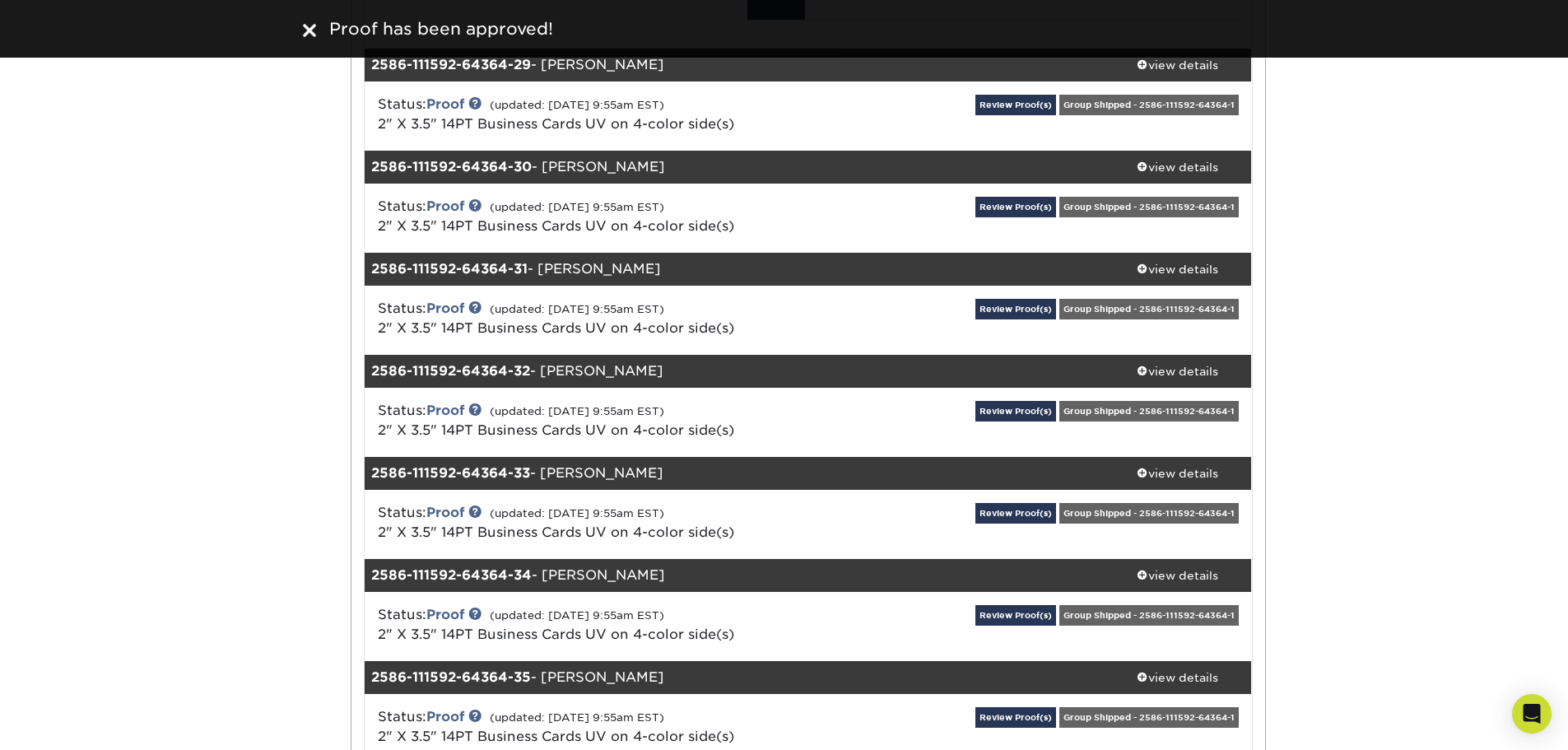
scroll to position [32696, 0]
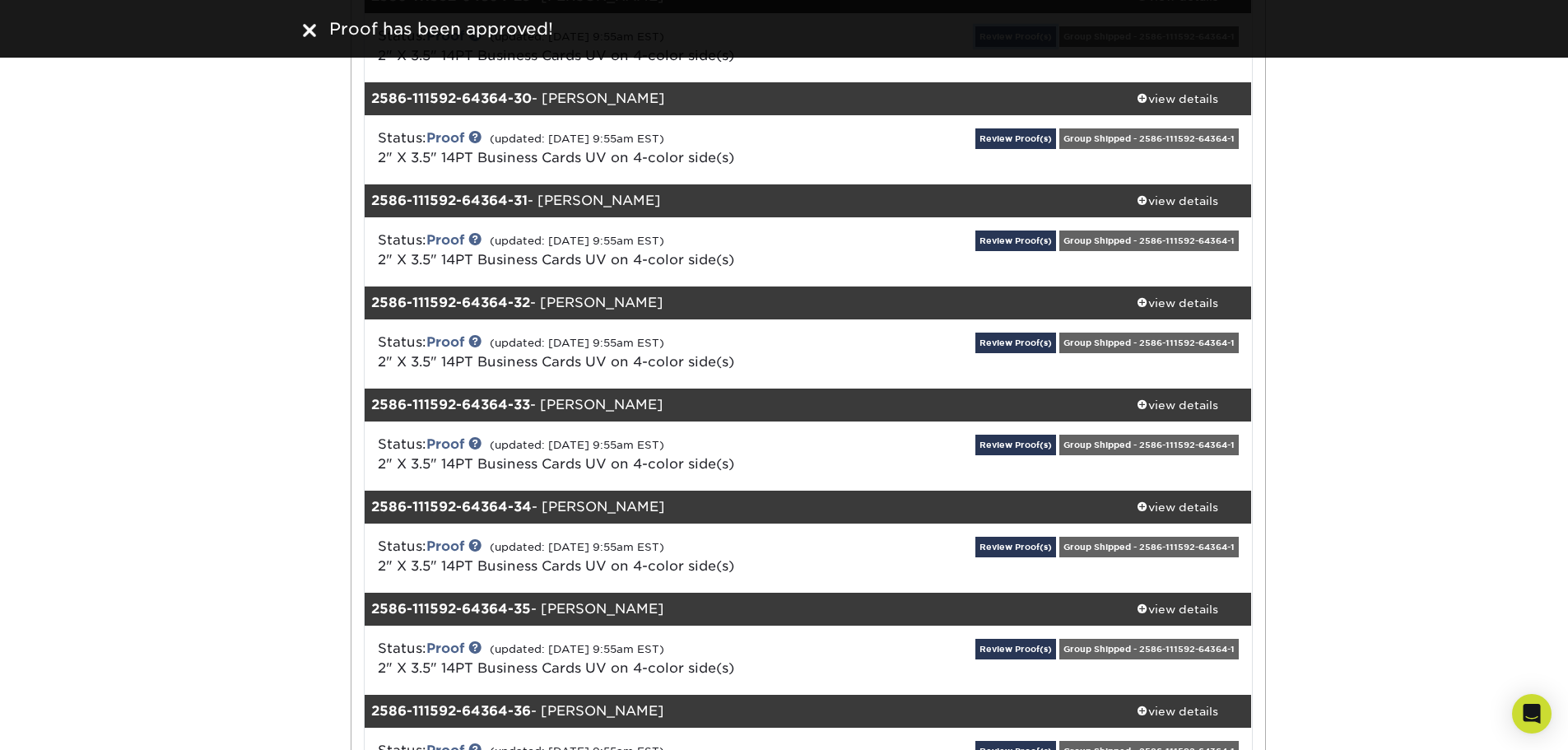
click at [1040, 47] on link "Review Proof(s)" at bounding box center [1015, 36] width 81 height 21
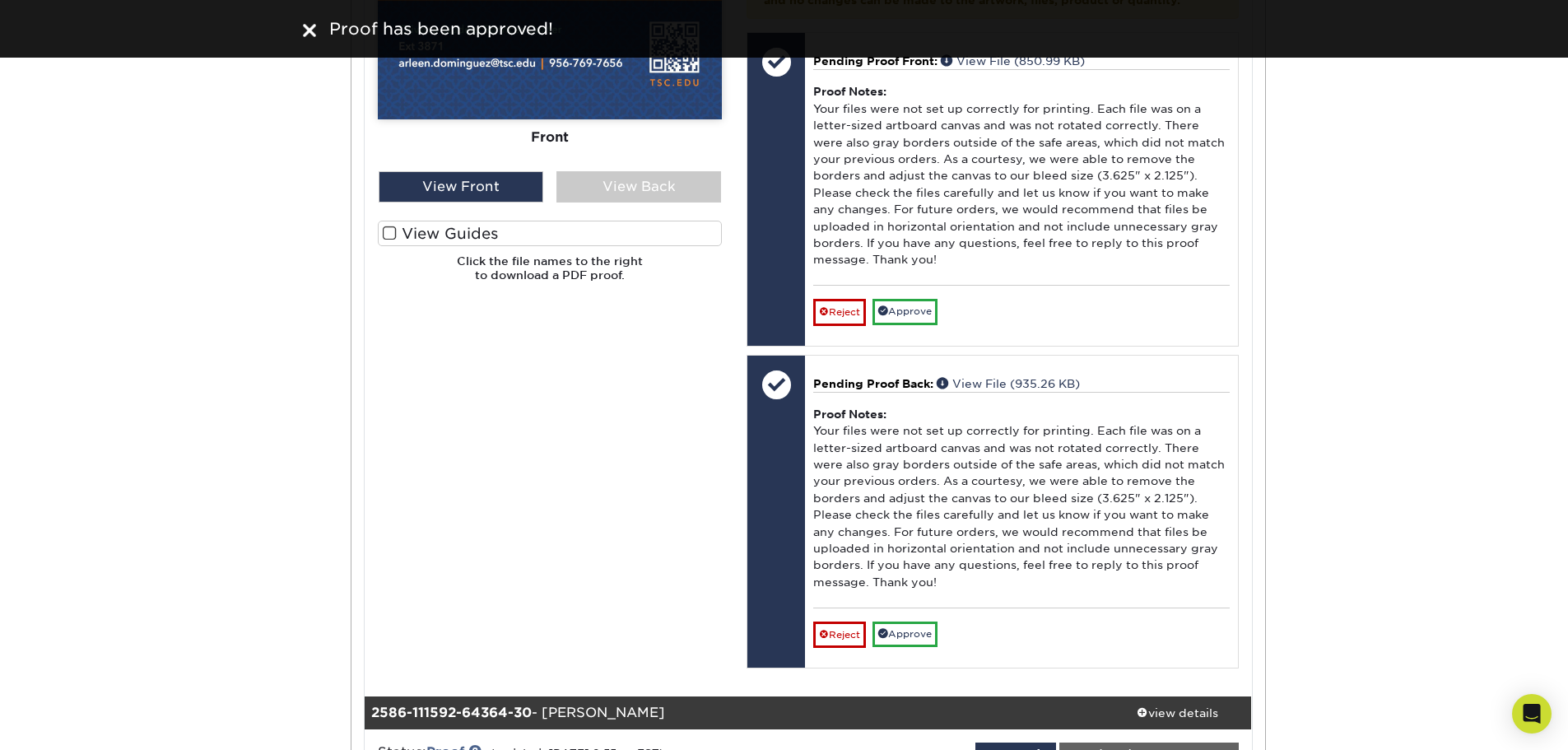
scroll to position [33273, 0]
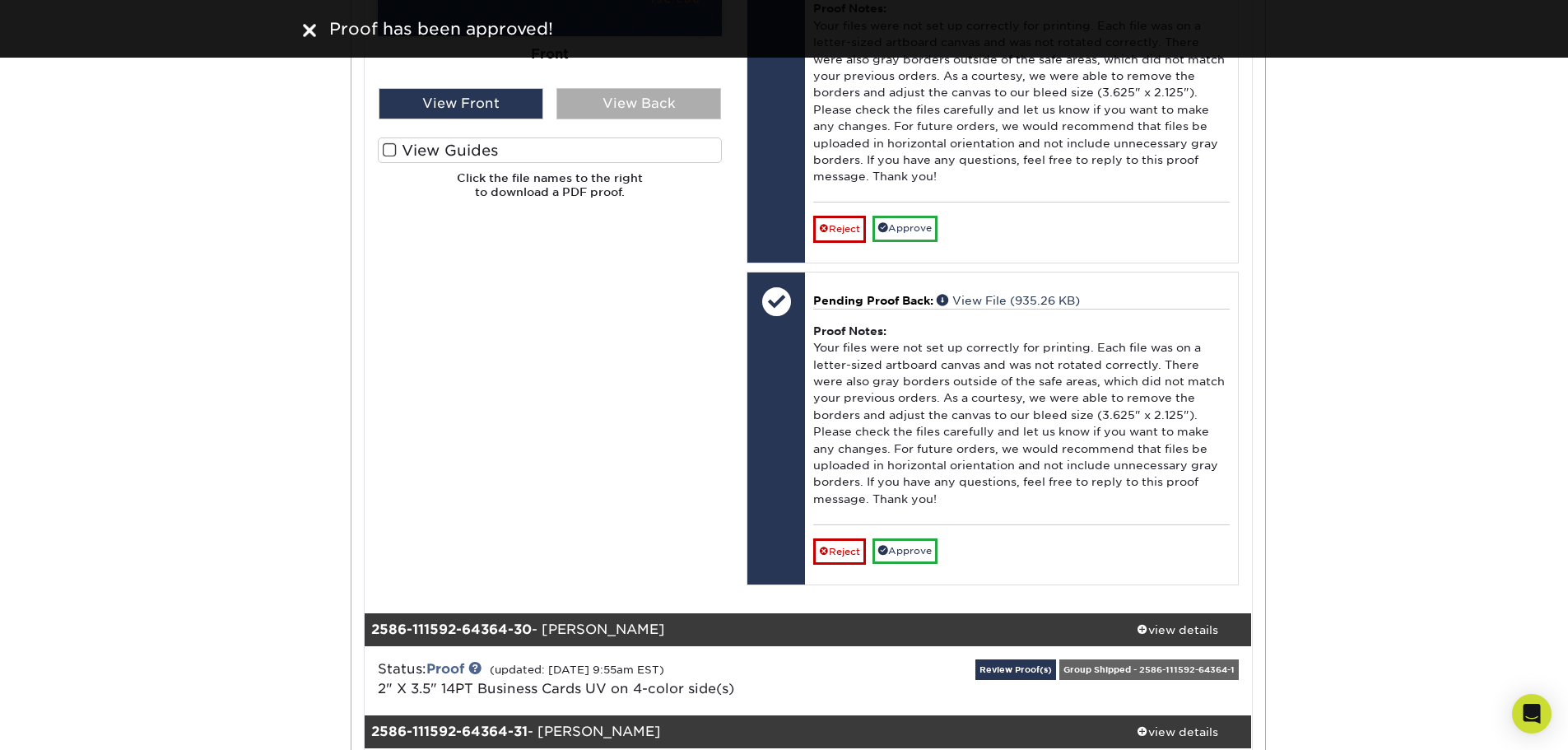
click at [658, 119] on div "View Back" at bounding box center [639, 103] width 165 height 31
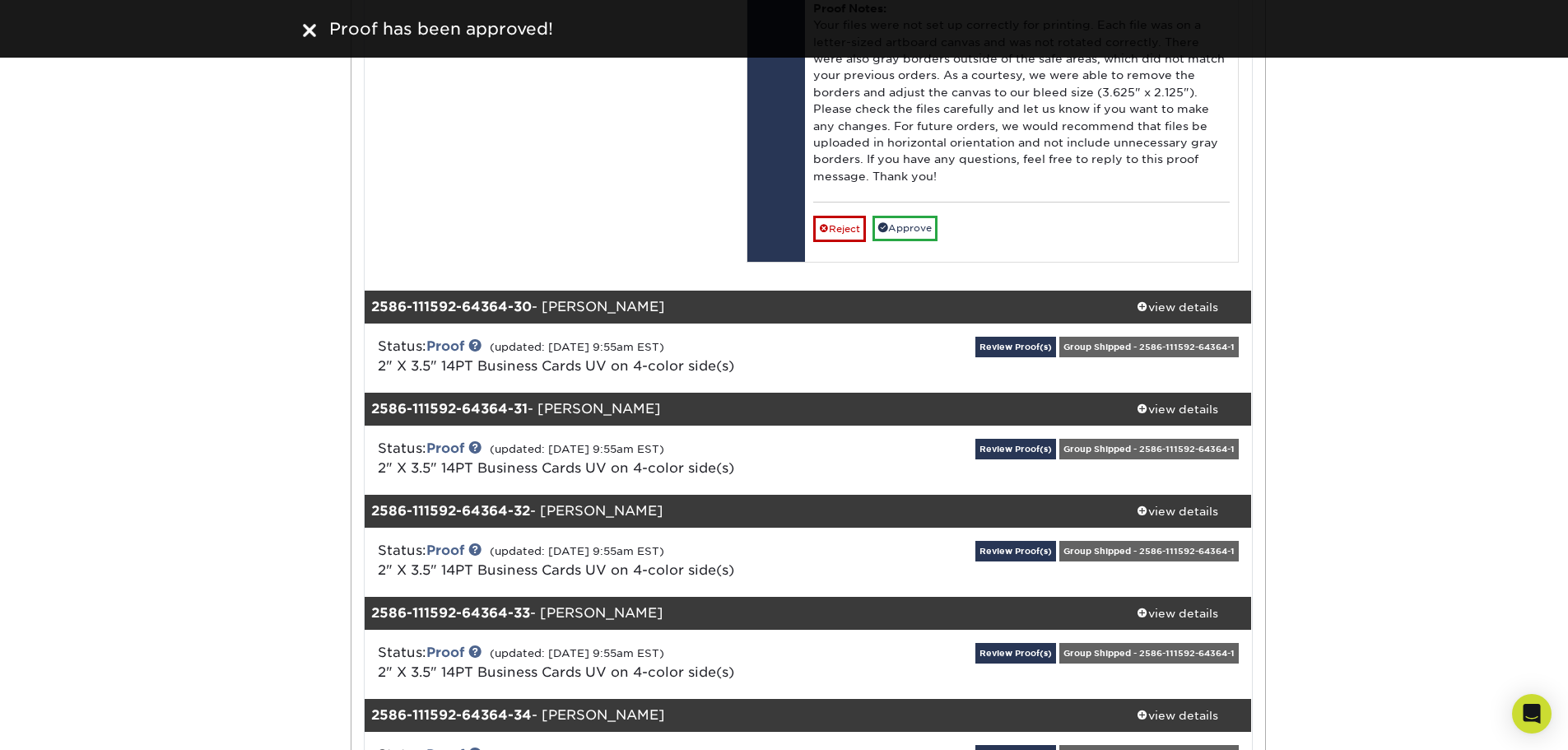
scroll to position [33602, 0]
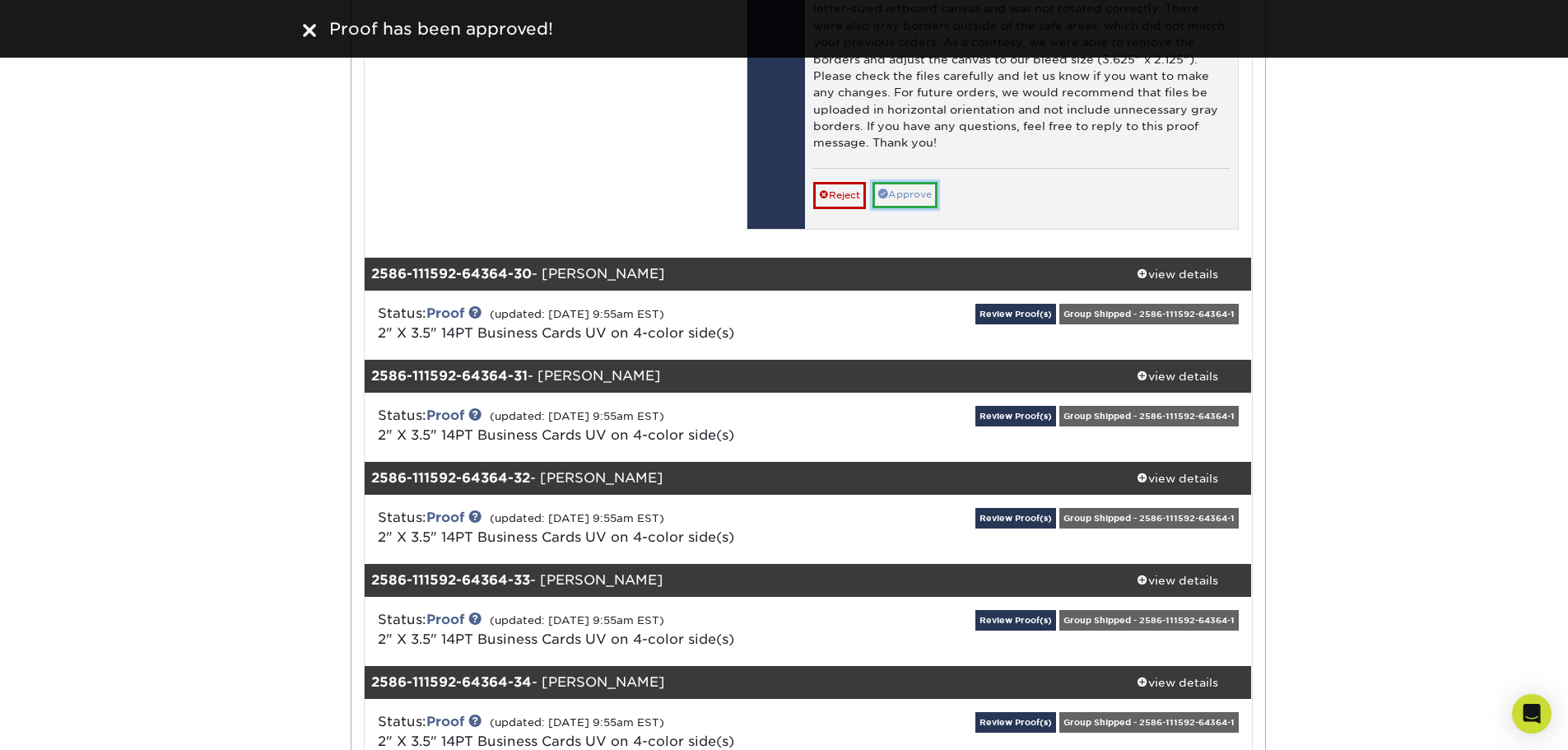
click at [907, 208] on link "Approve" at bounding box center [905, 195] width 65 height 26
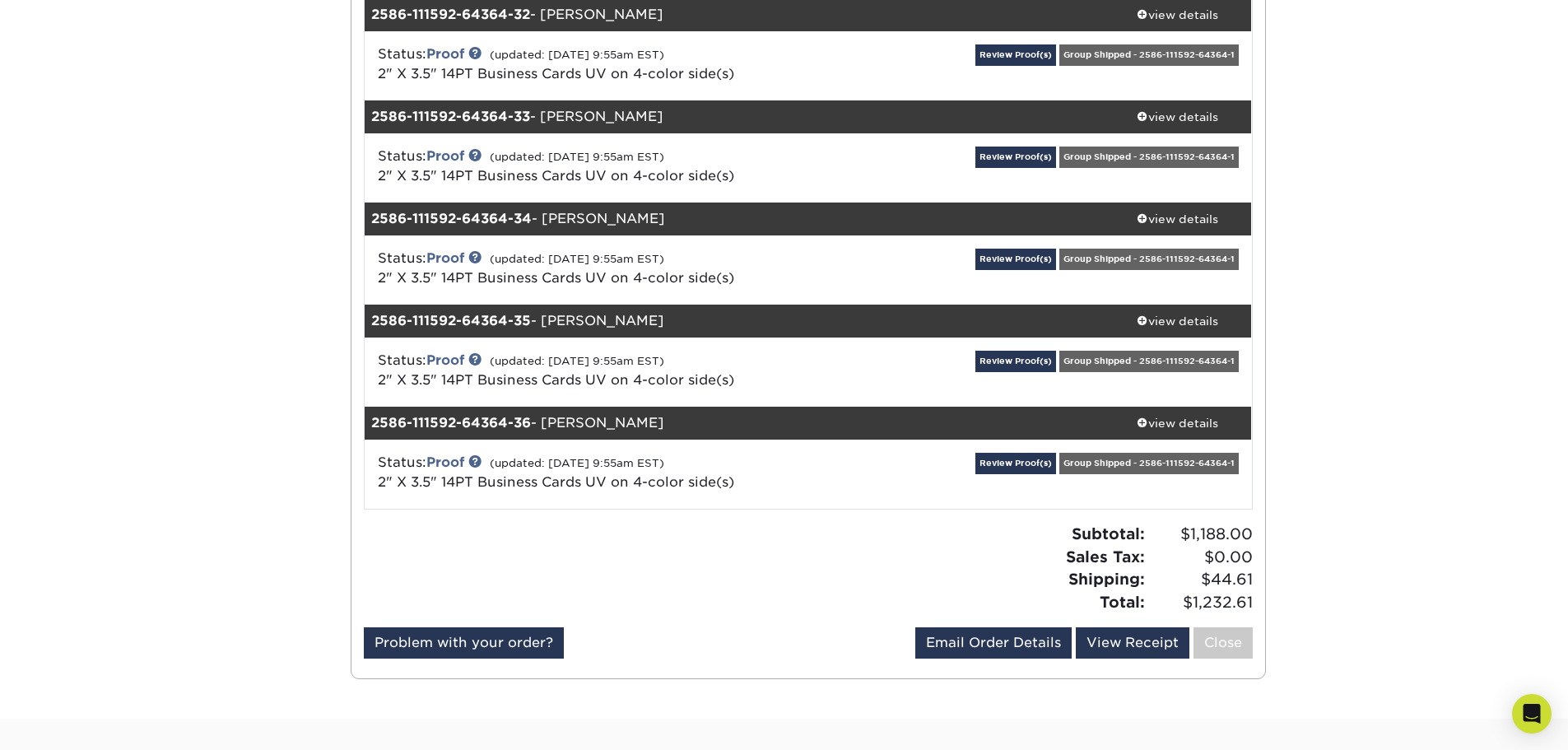
scroll to position [34014, 0]
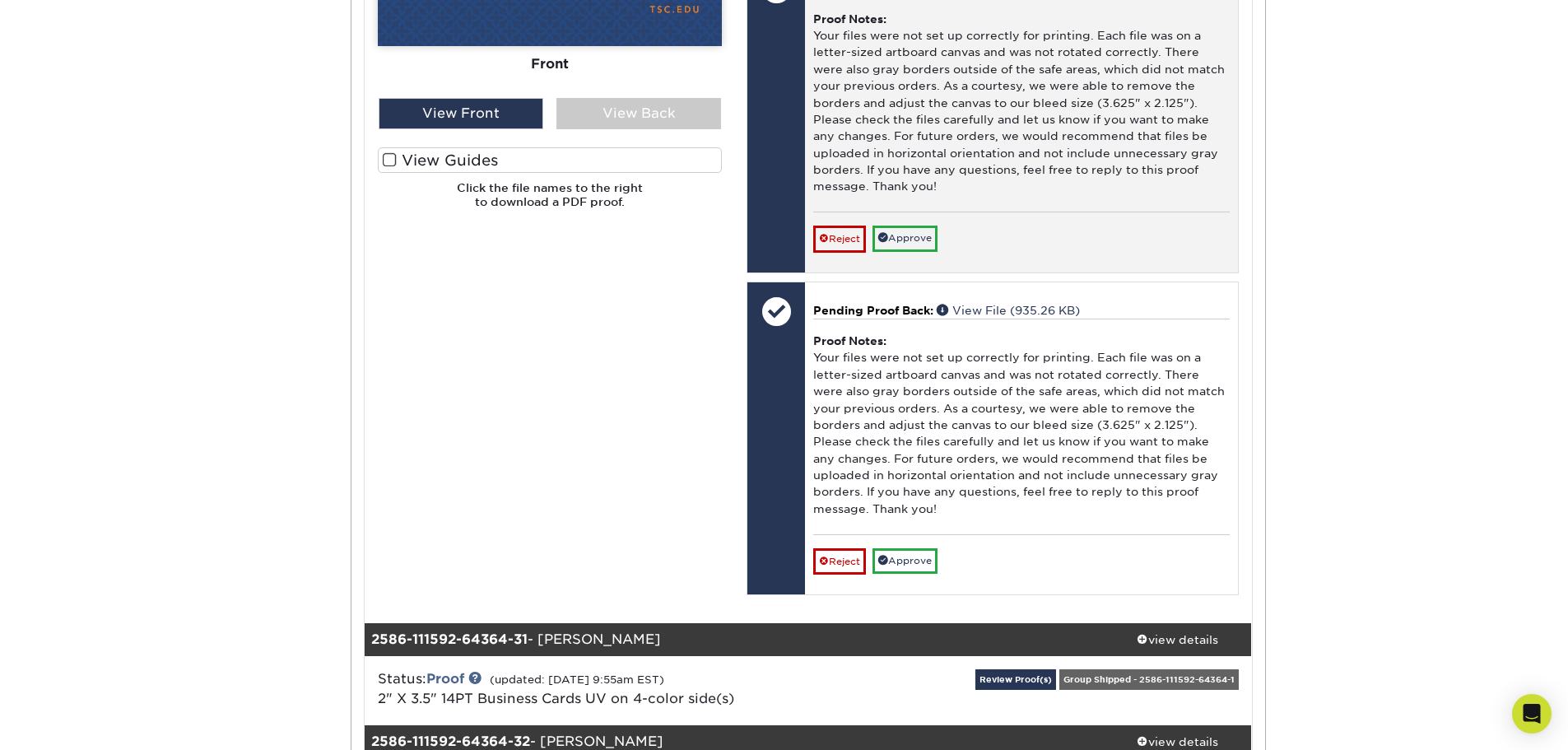
scroll to position [34425, 0]
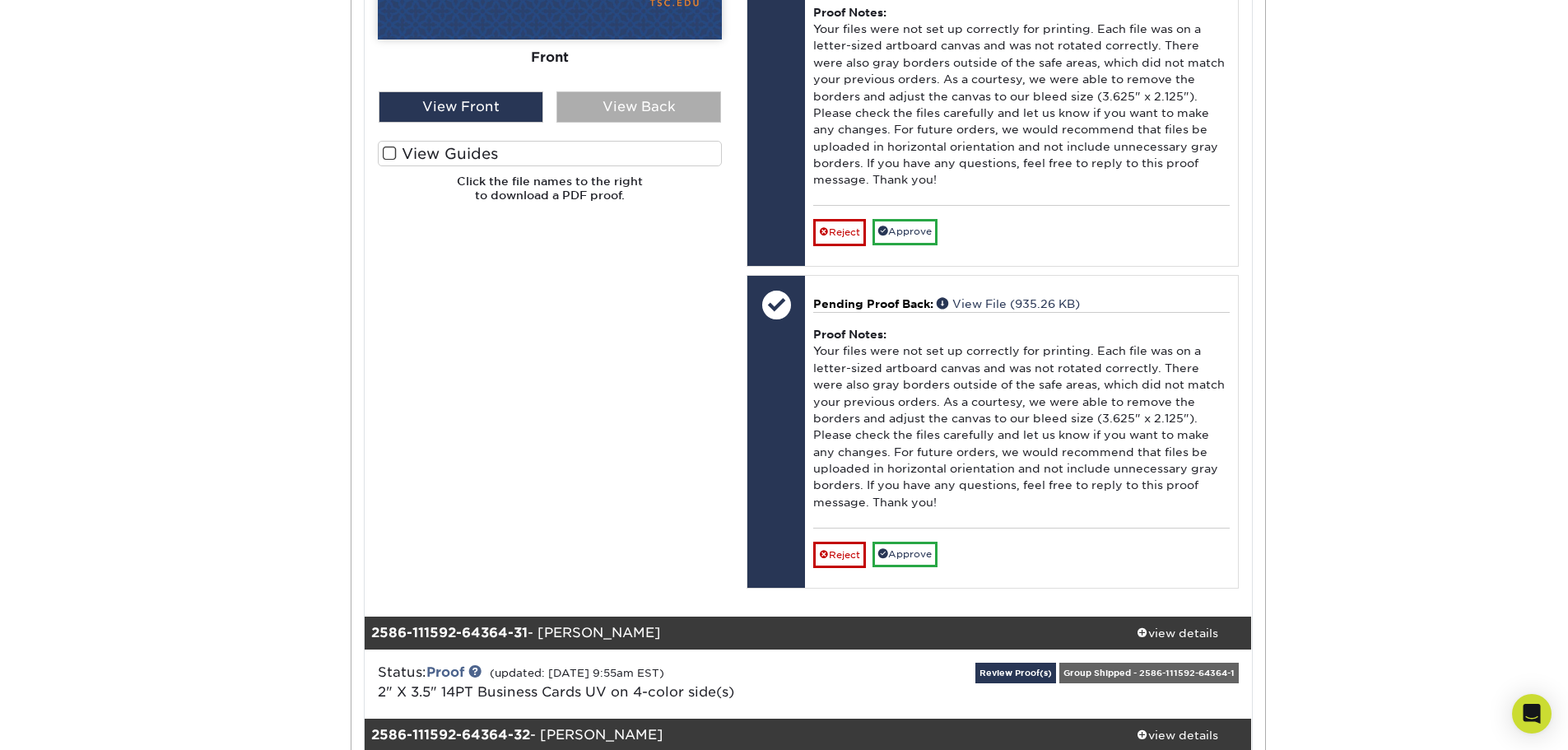
click at [651, 122] on div "View Back" at bounding box center [639, 106] width 165 height 31
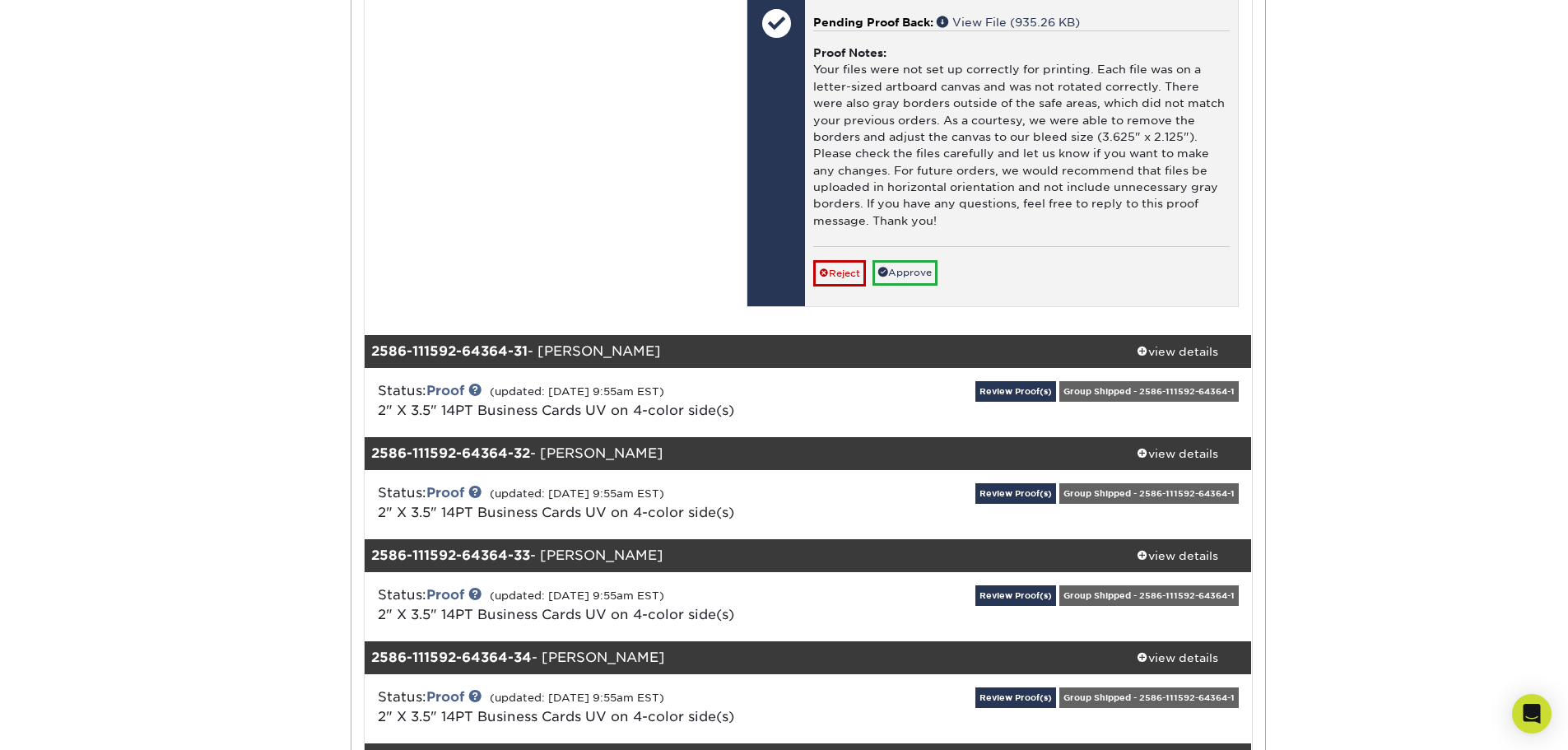
scroll to position [34755, 0]
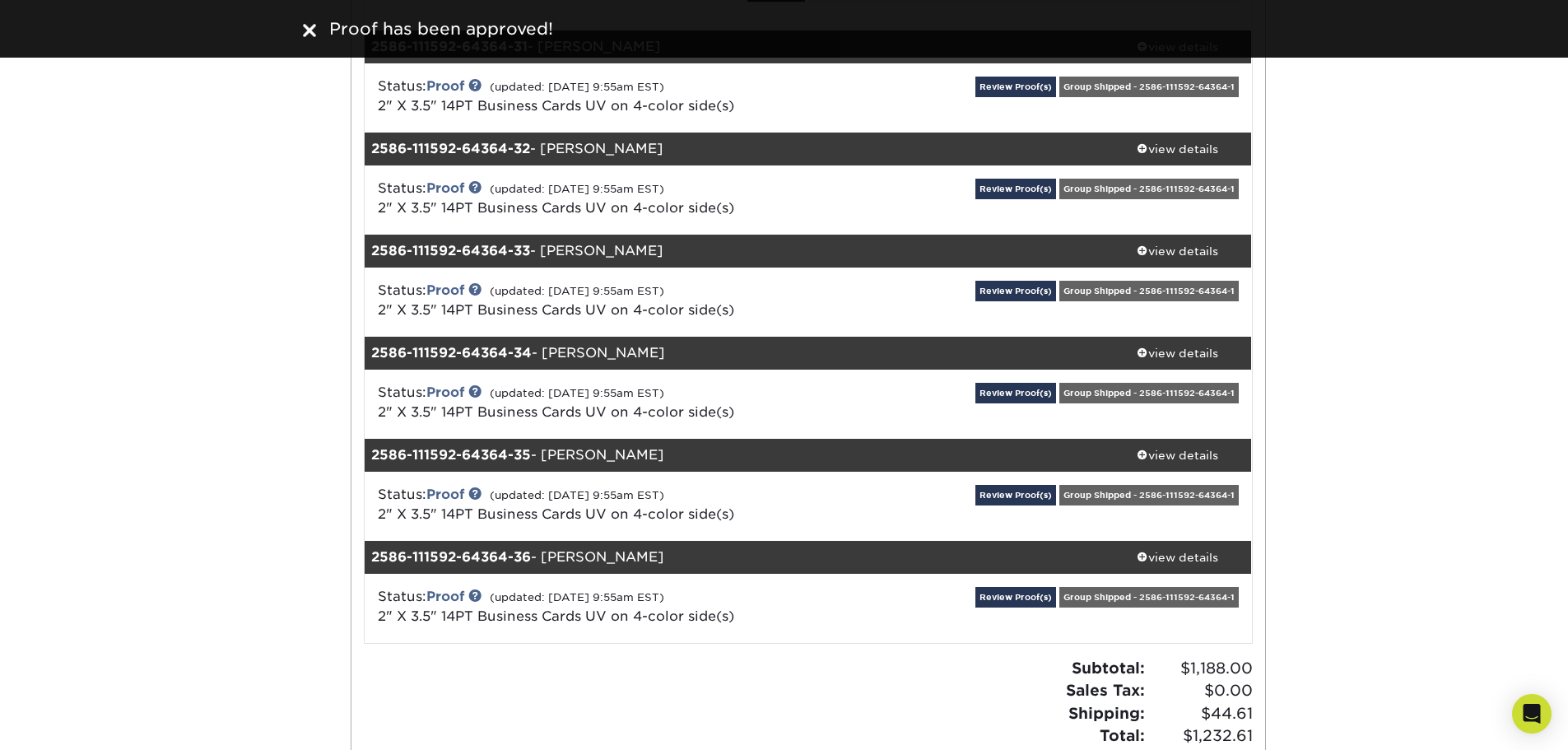
scroll to position [35001, 0]
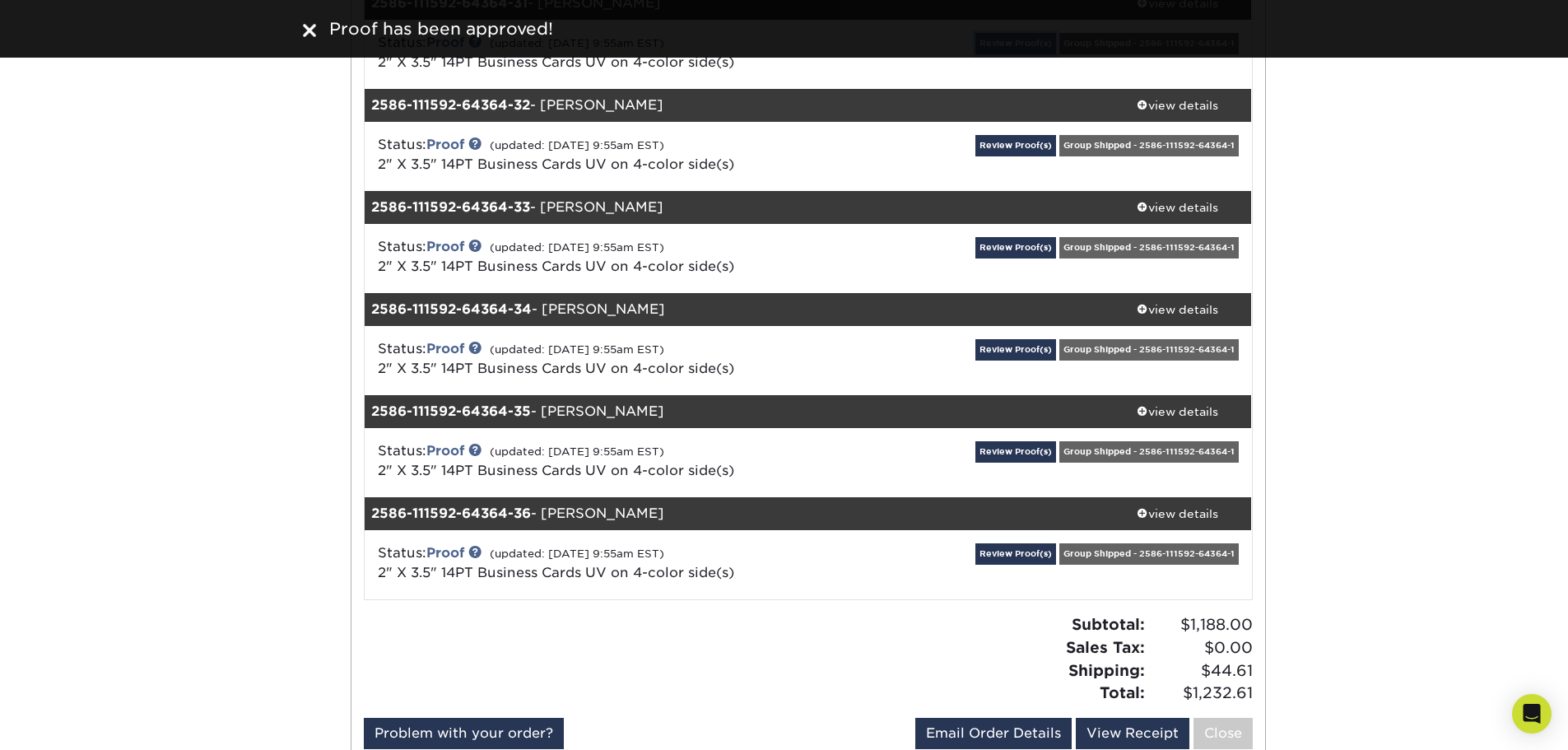
click at [1010, 54] on link "Review Proof(s)" at bounding box center [1015, 43] width 81 height 21
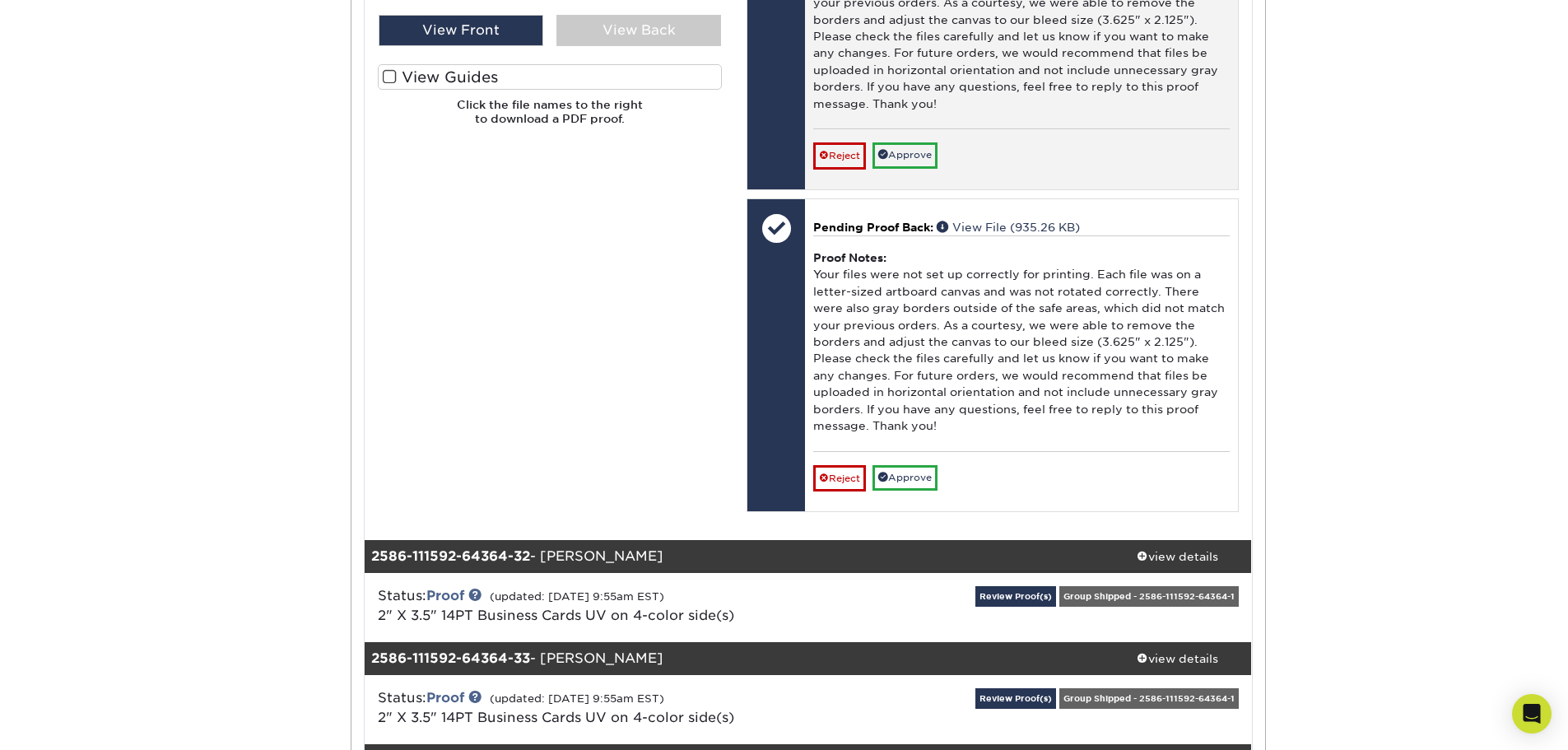
scroll to position [35661, 0]
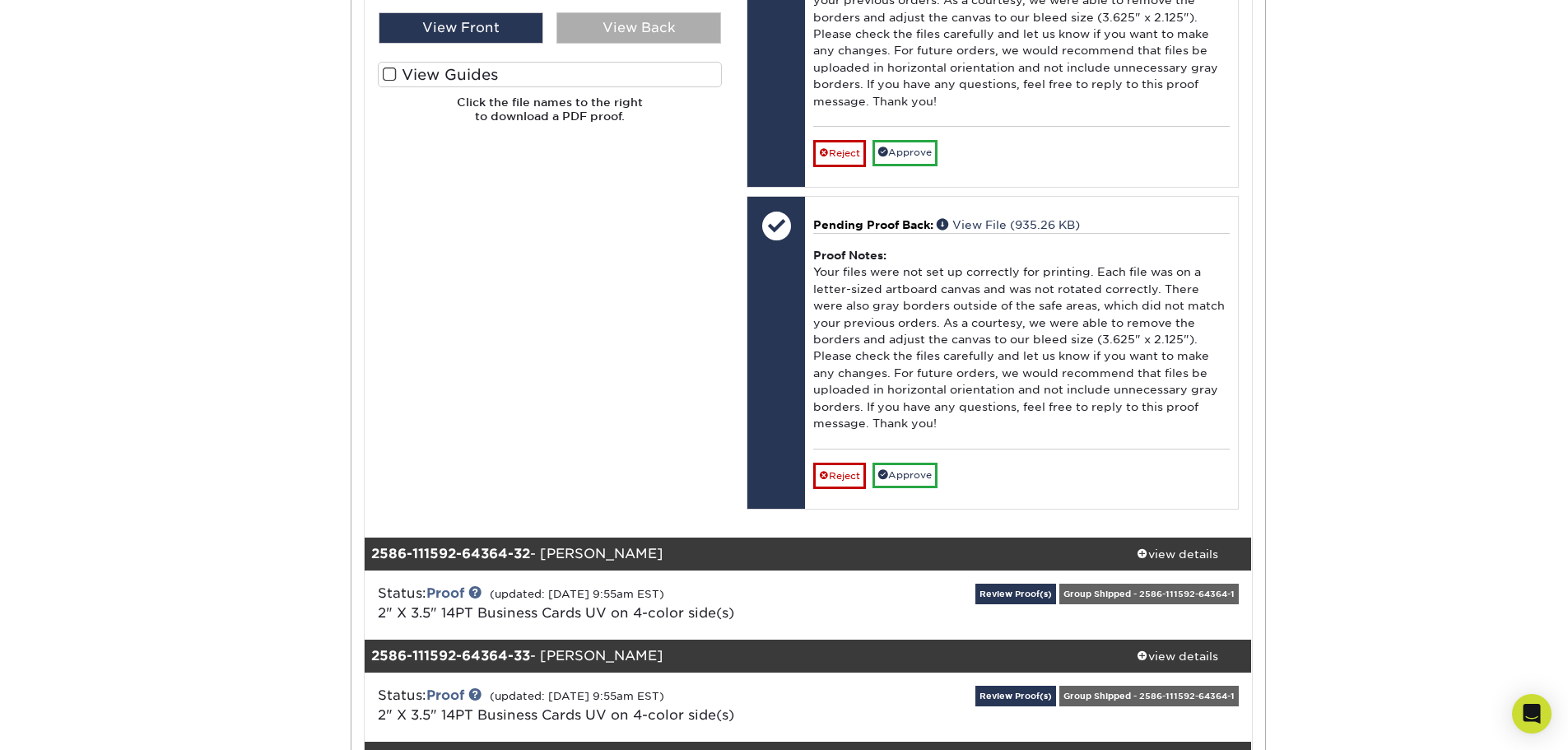
click at [686, 44] on div "View Back" at bounding box center [639, 27] width 165 height 31
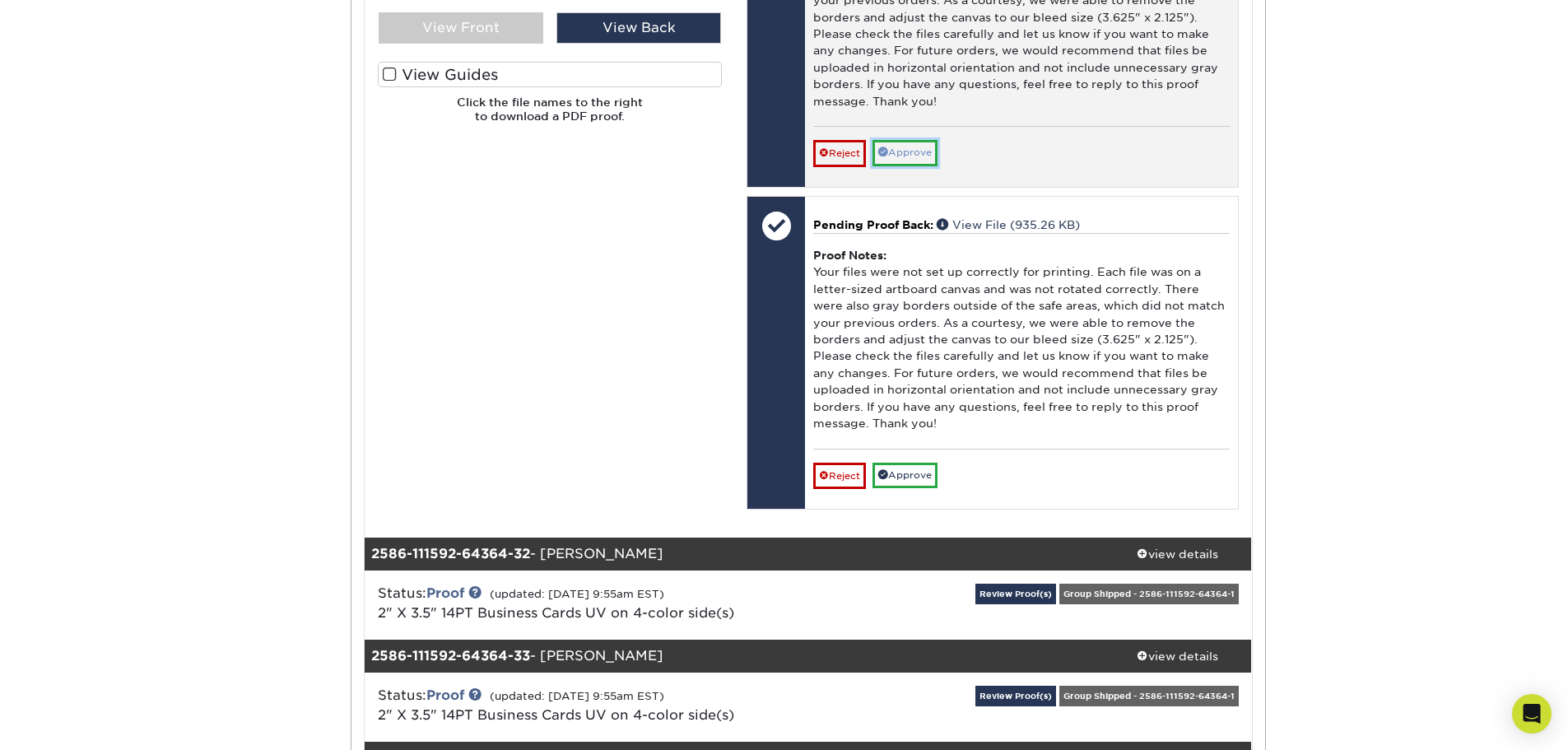
click at [921, 165] on link "Approve" at bounding box center [905, 153] width 65 height 26
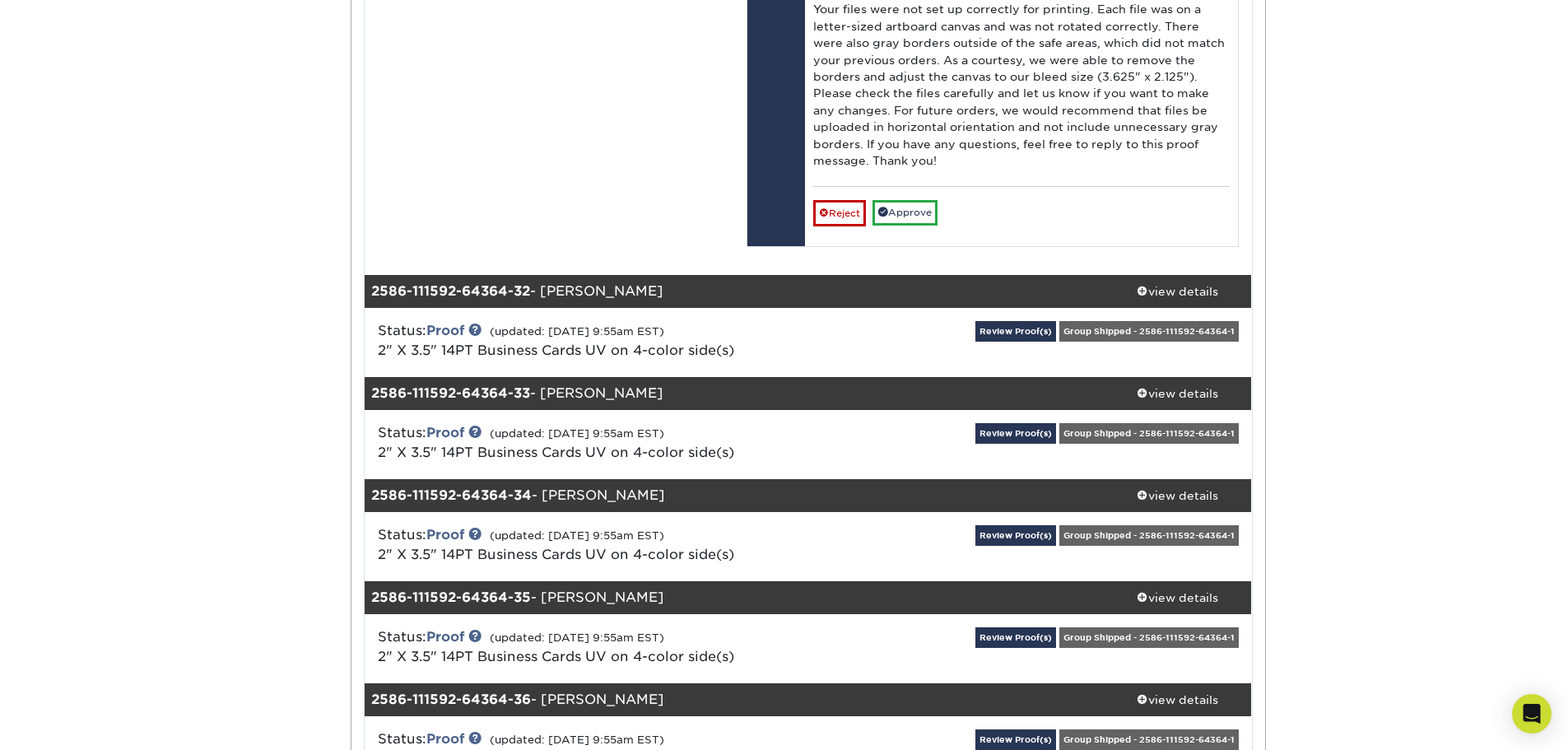
scroll to position [35990, 0]
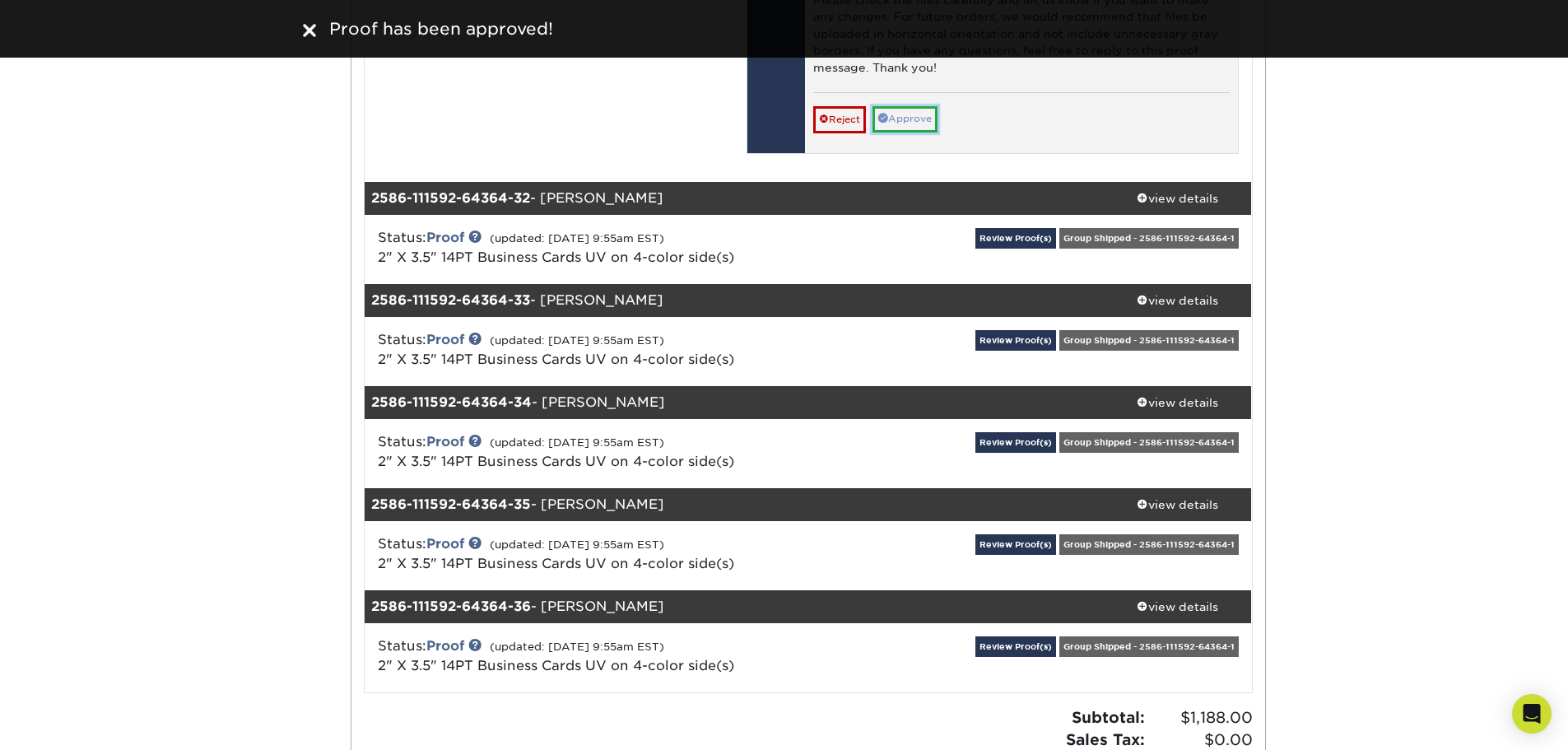
click at [936, 131] on link "Approve" at bounding box center [905, 119] width 65 height 26
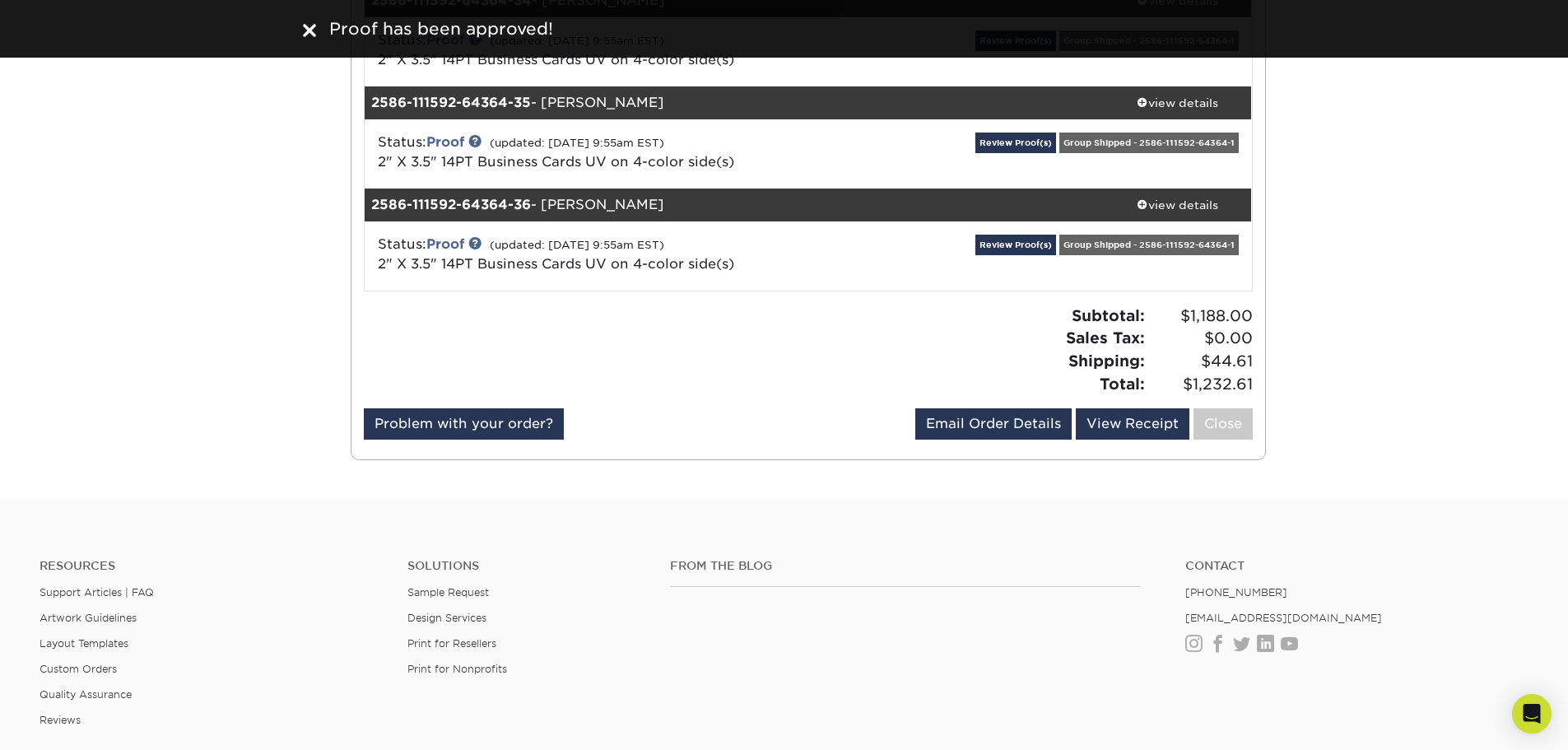
scroll to position [36402, 0]
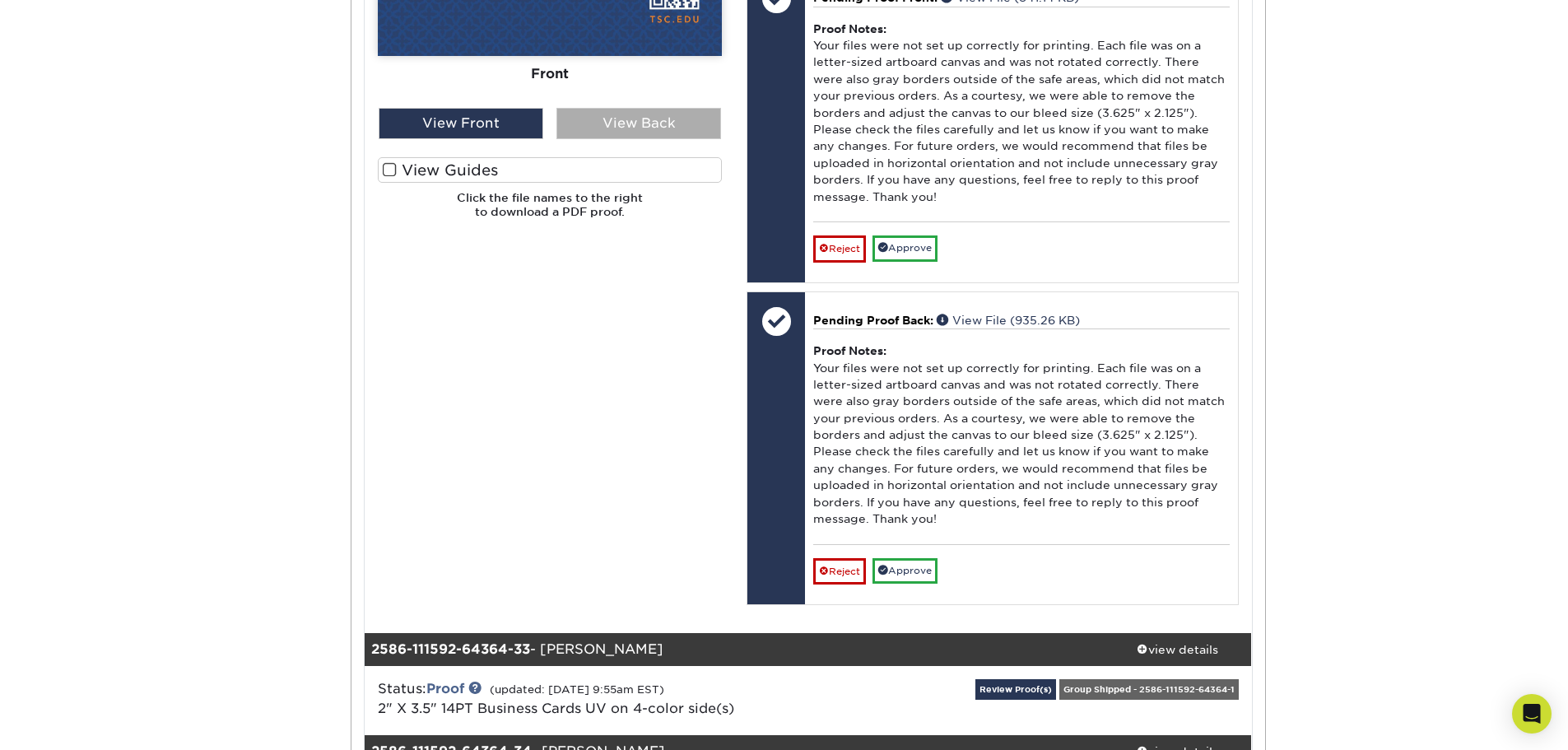
scroll to position [36731, 0]
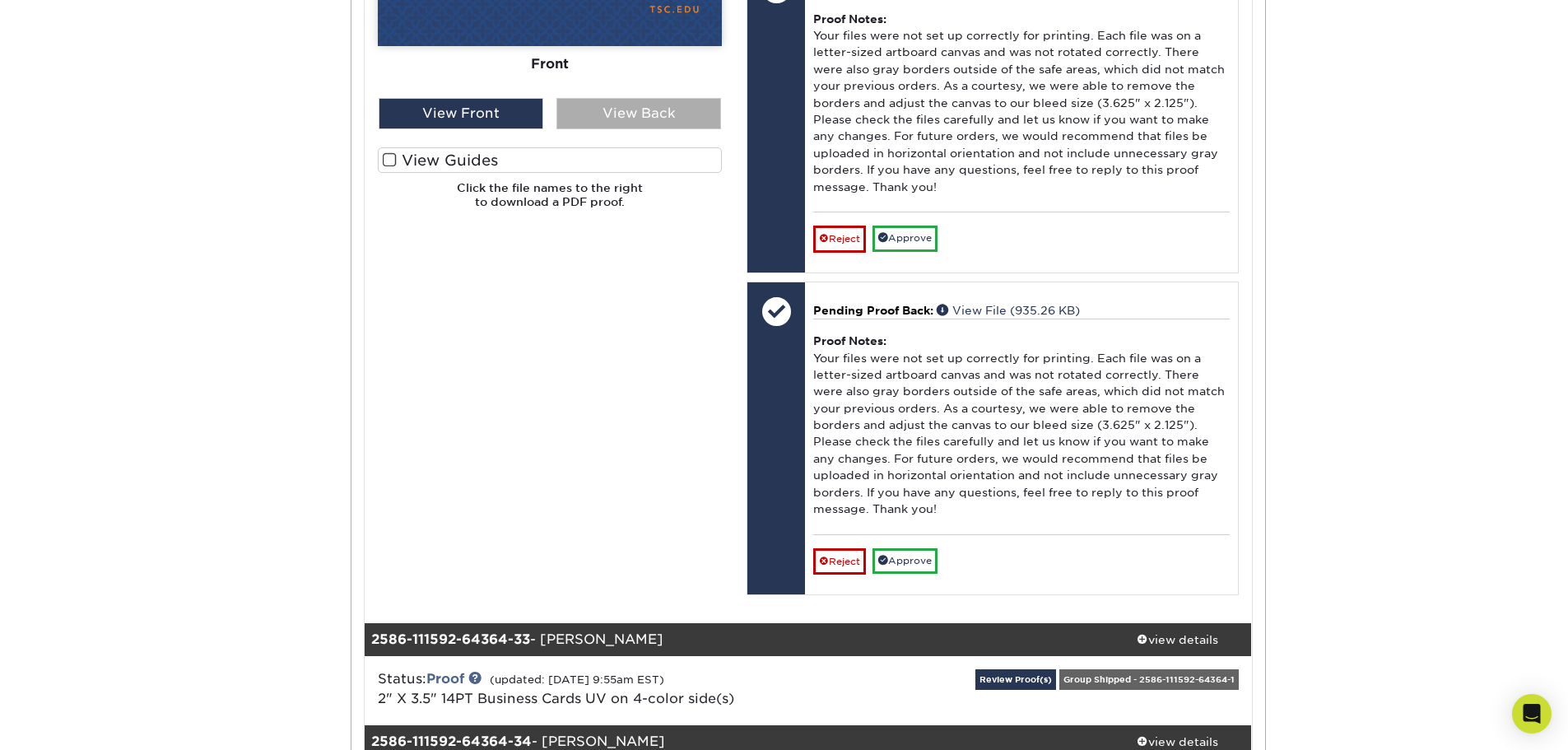
click at [614, 129] on div "View Back" at bounding box center [639, 113] width 165 height 31
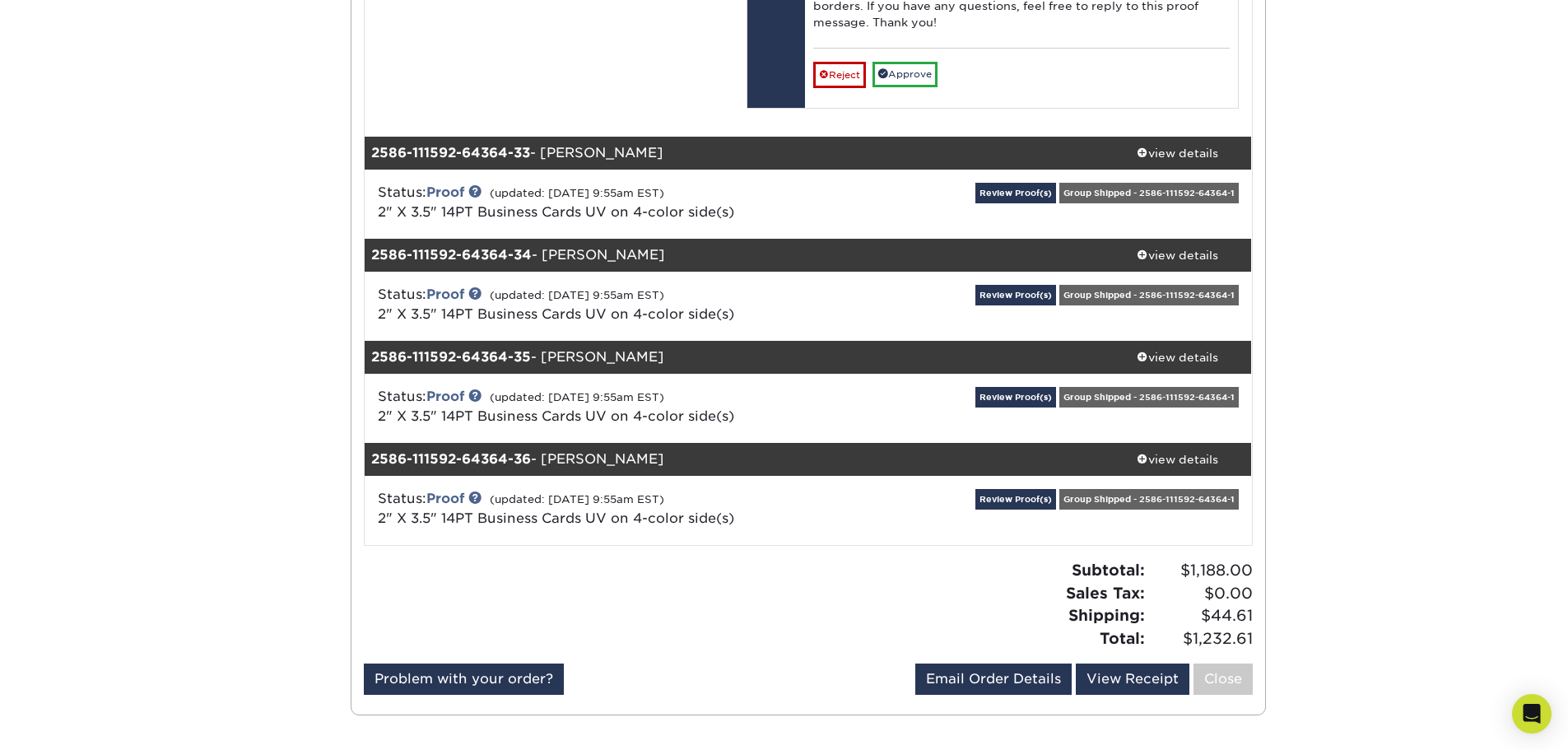
scroll to position [37225, 0]
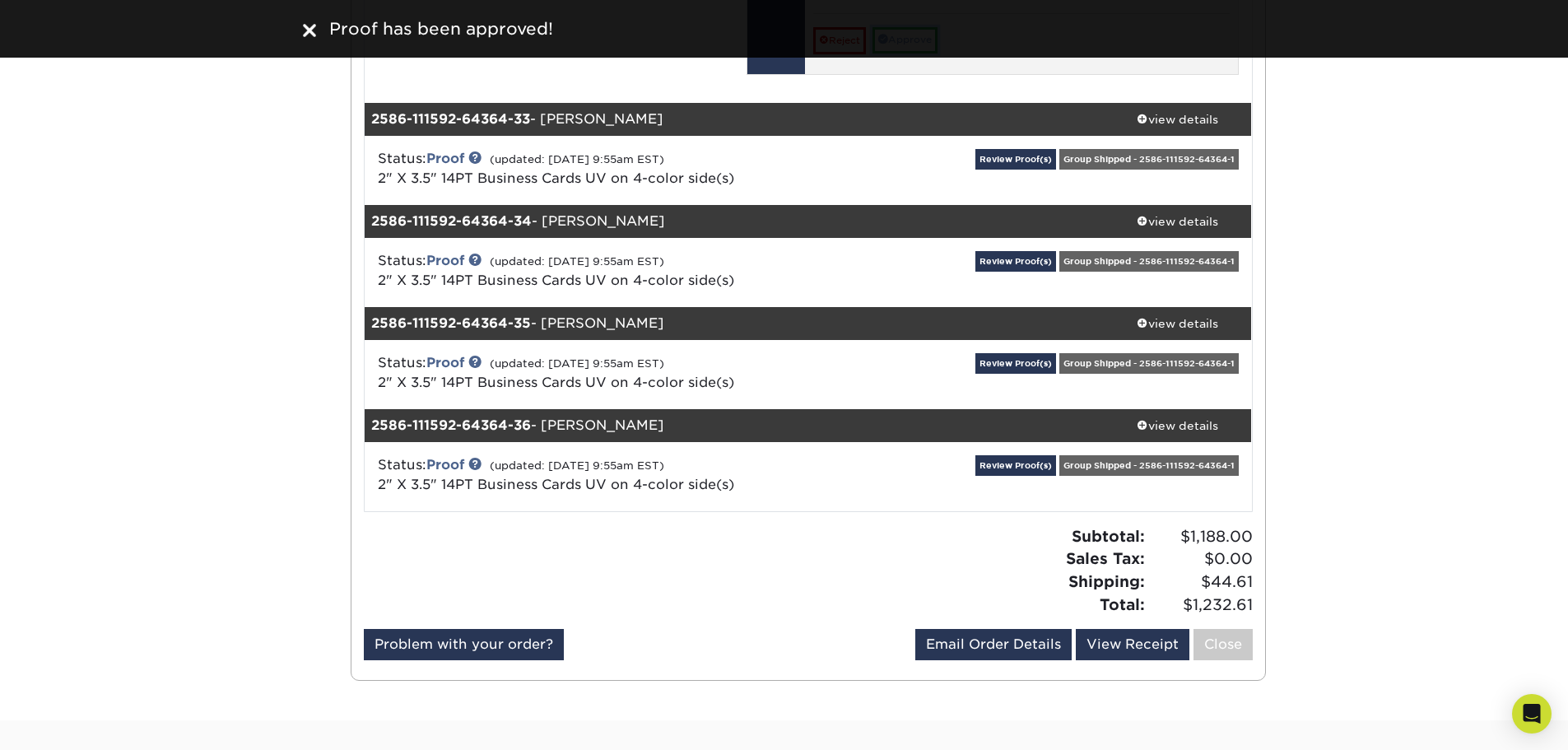
click at [908, 53] on link "Approve" at bounding box center [905, 40] width 65 height 26
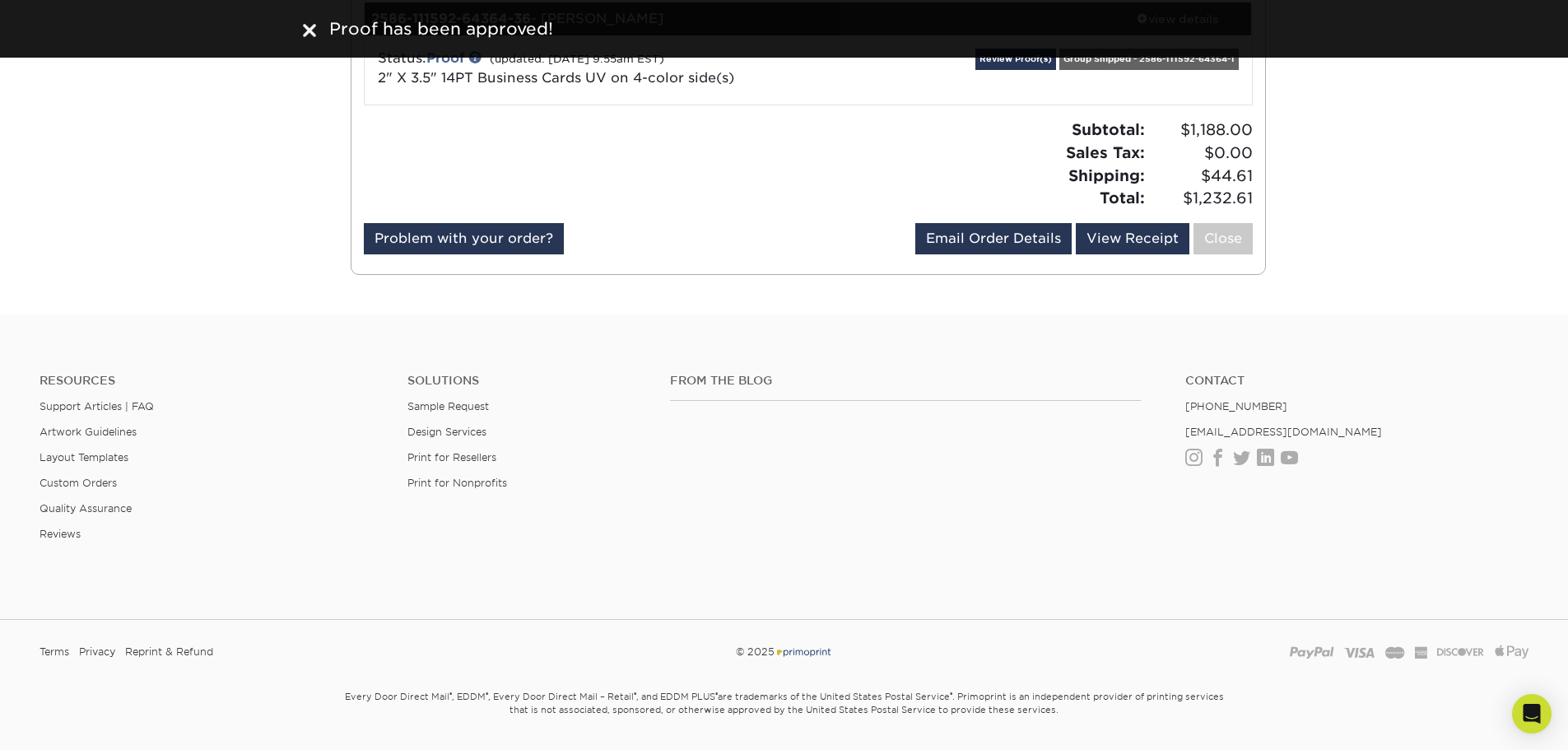
scroll to position [37637, 0]
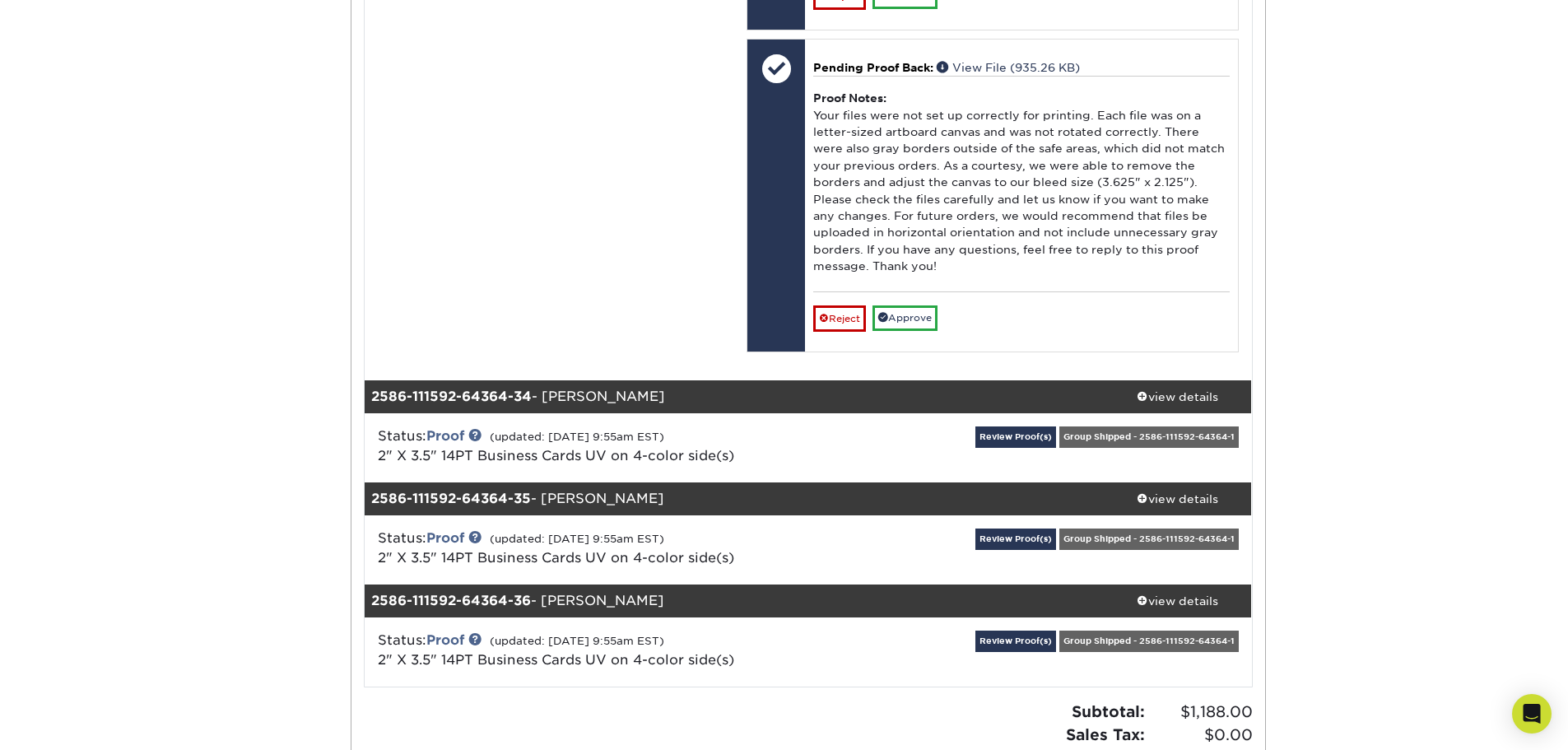
scroll to position [38132, 0]
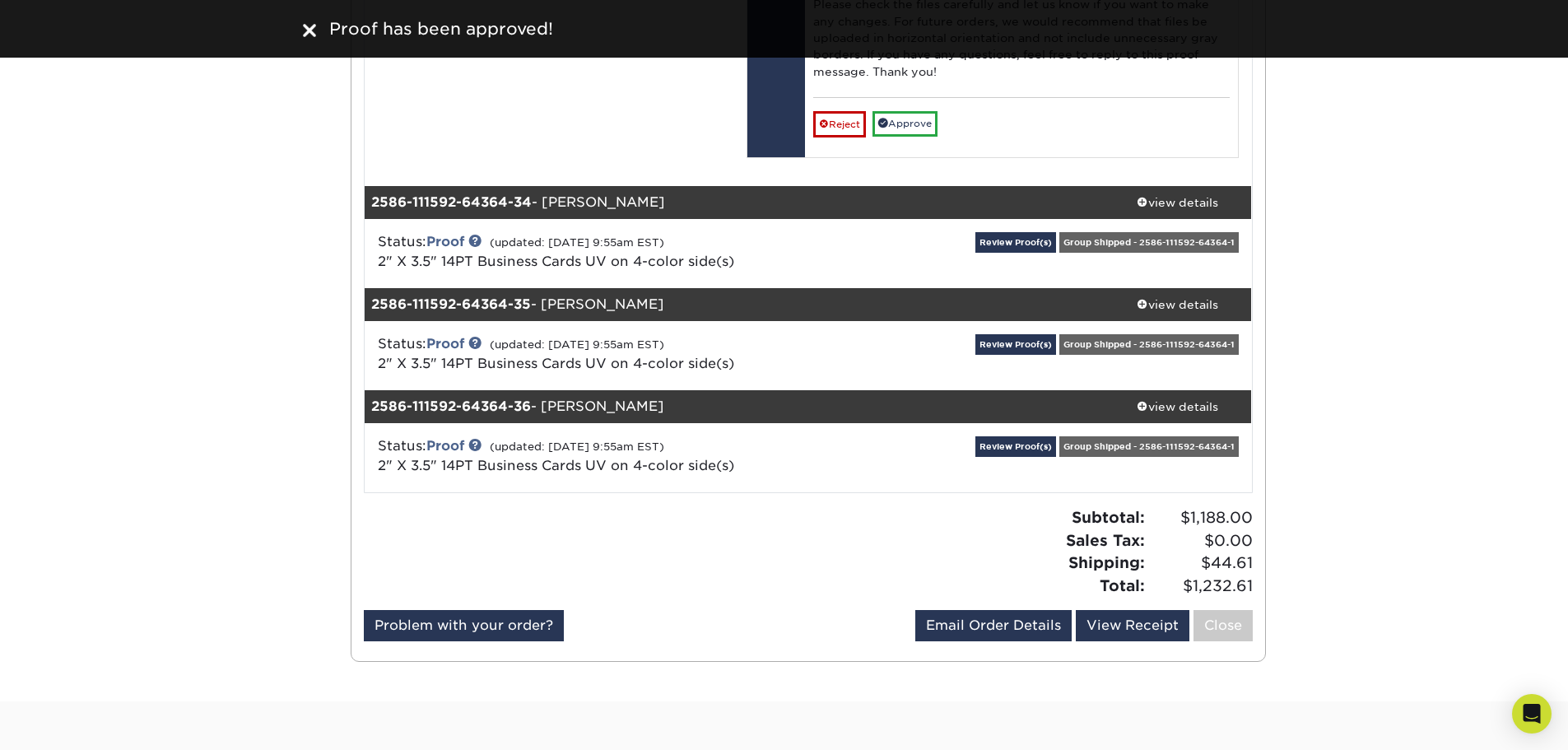
scroll to position [38461, 0]
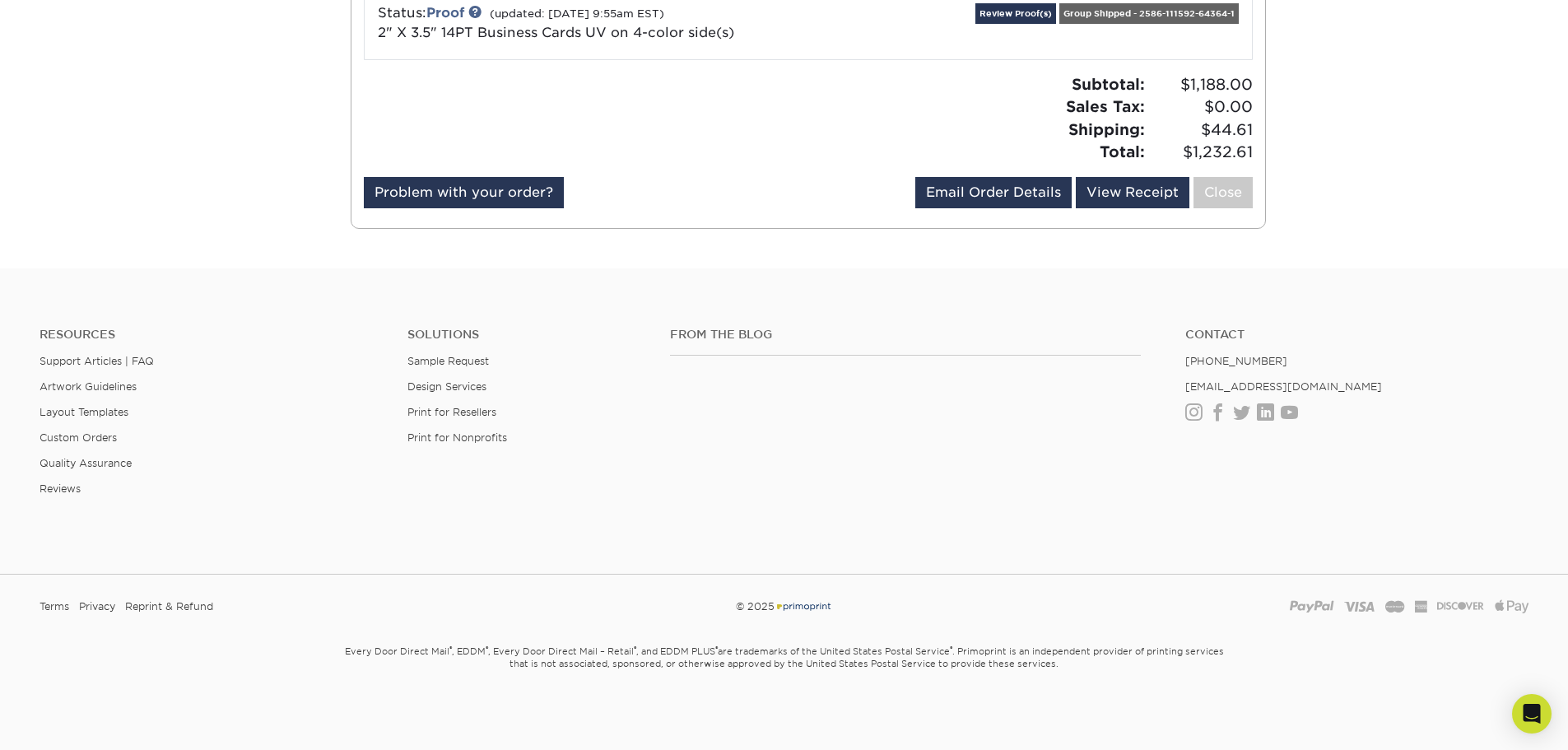
scroll to position [38790, 0]
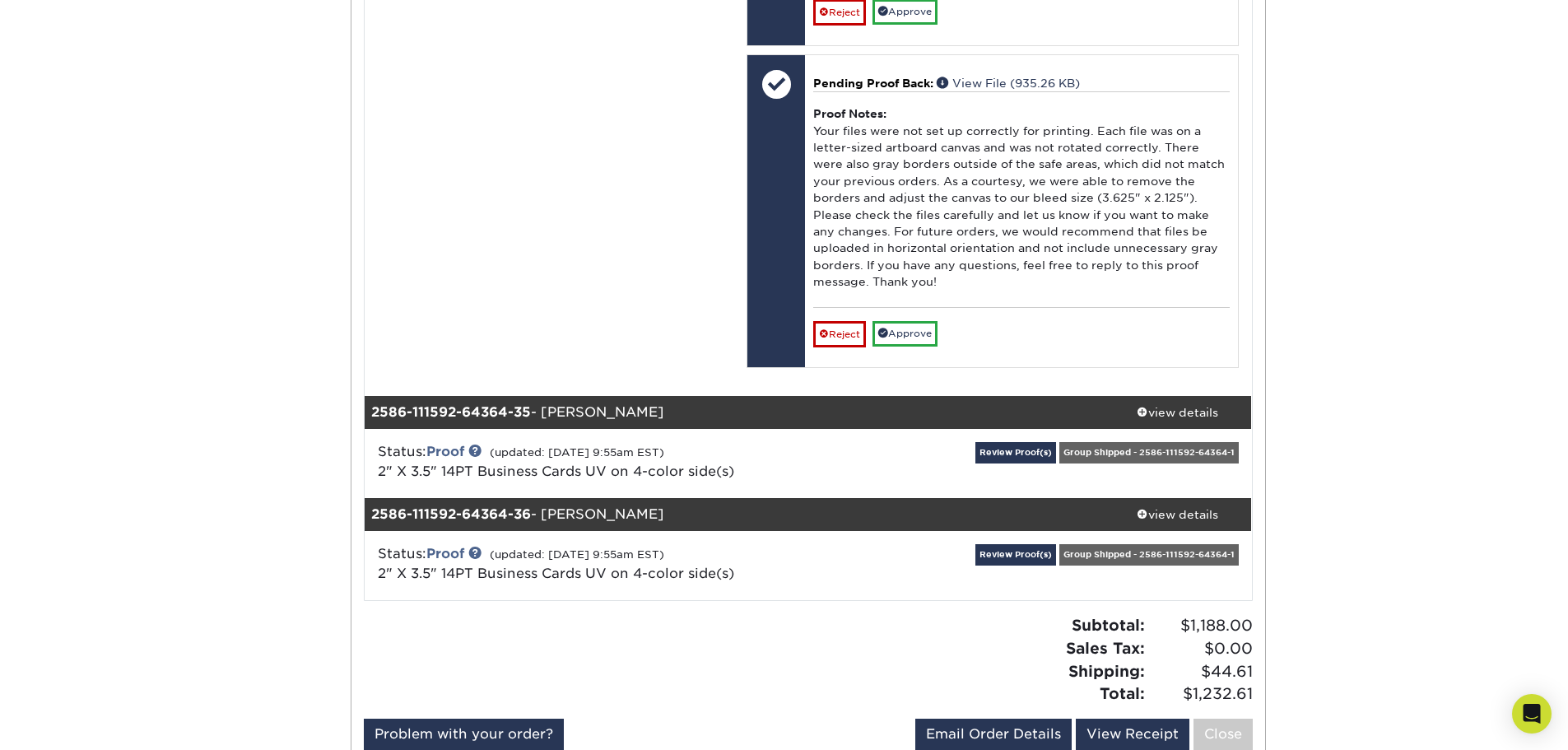
scroll to position [39284, 0]
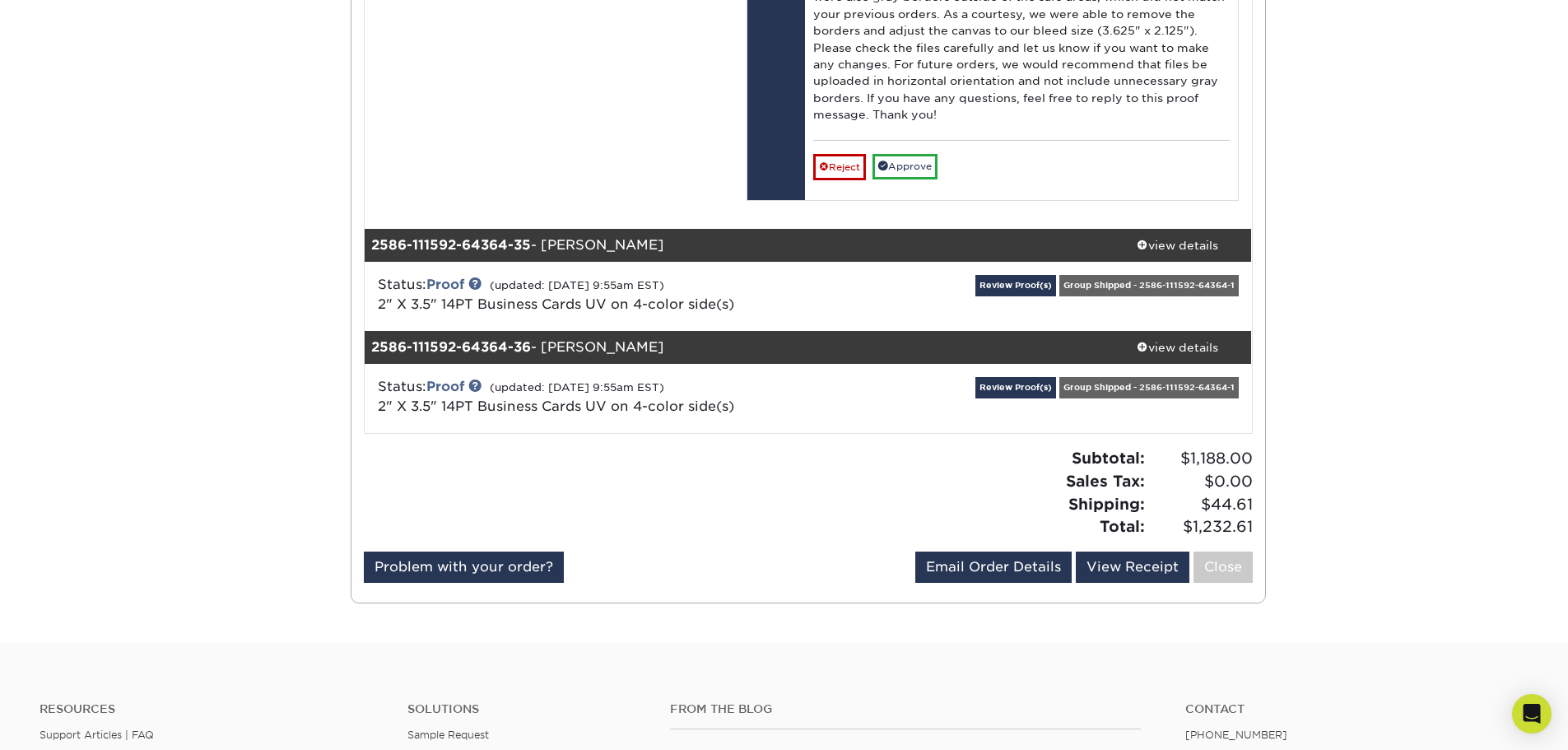
scroll to position [39449, 0]
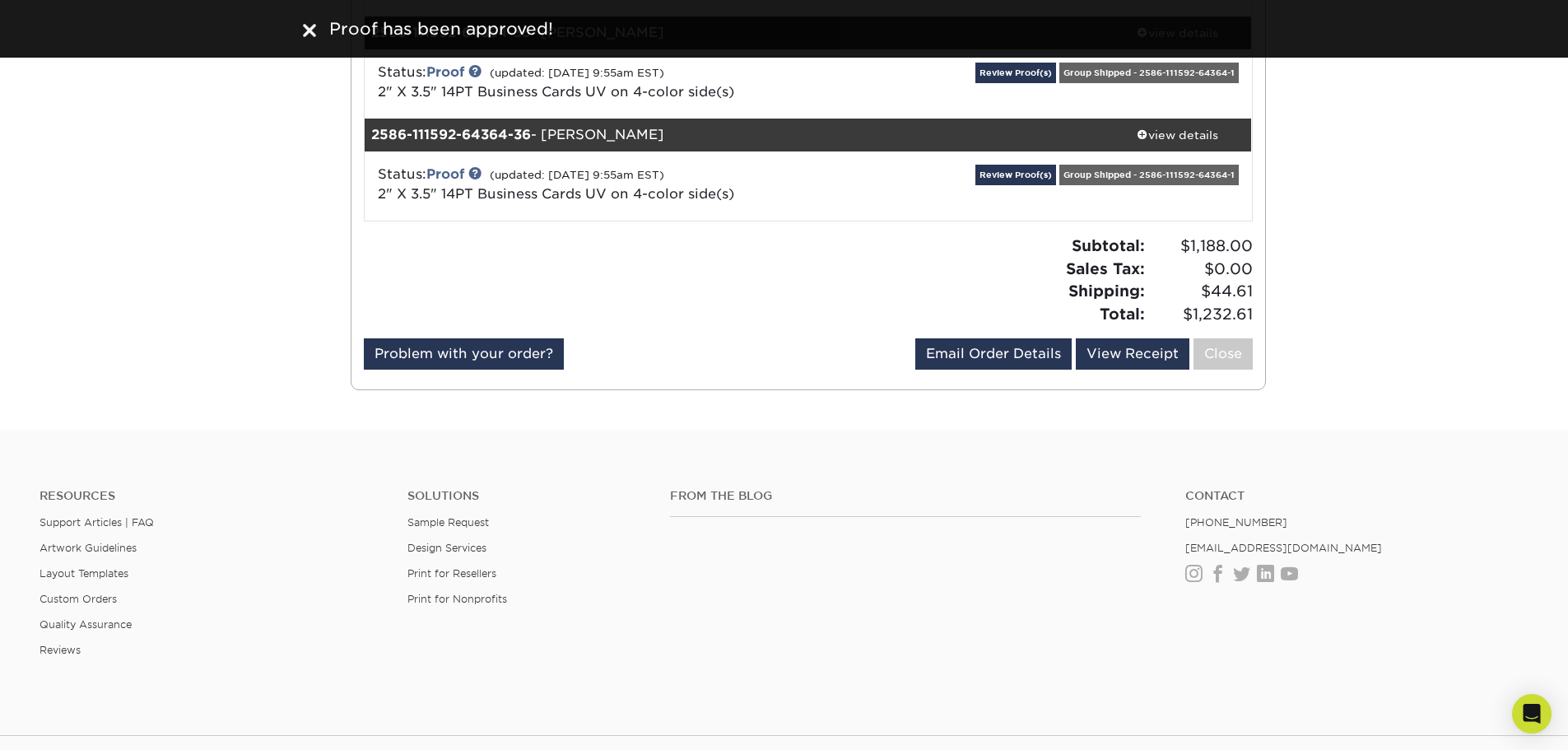
scroll to position [39696, 0]
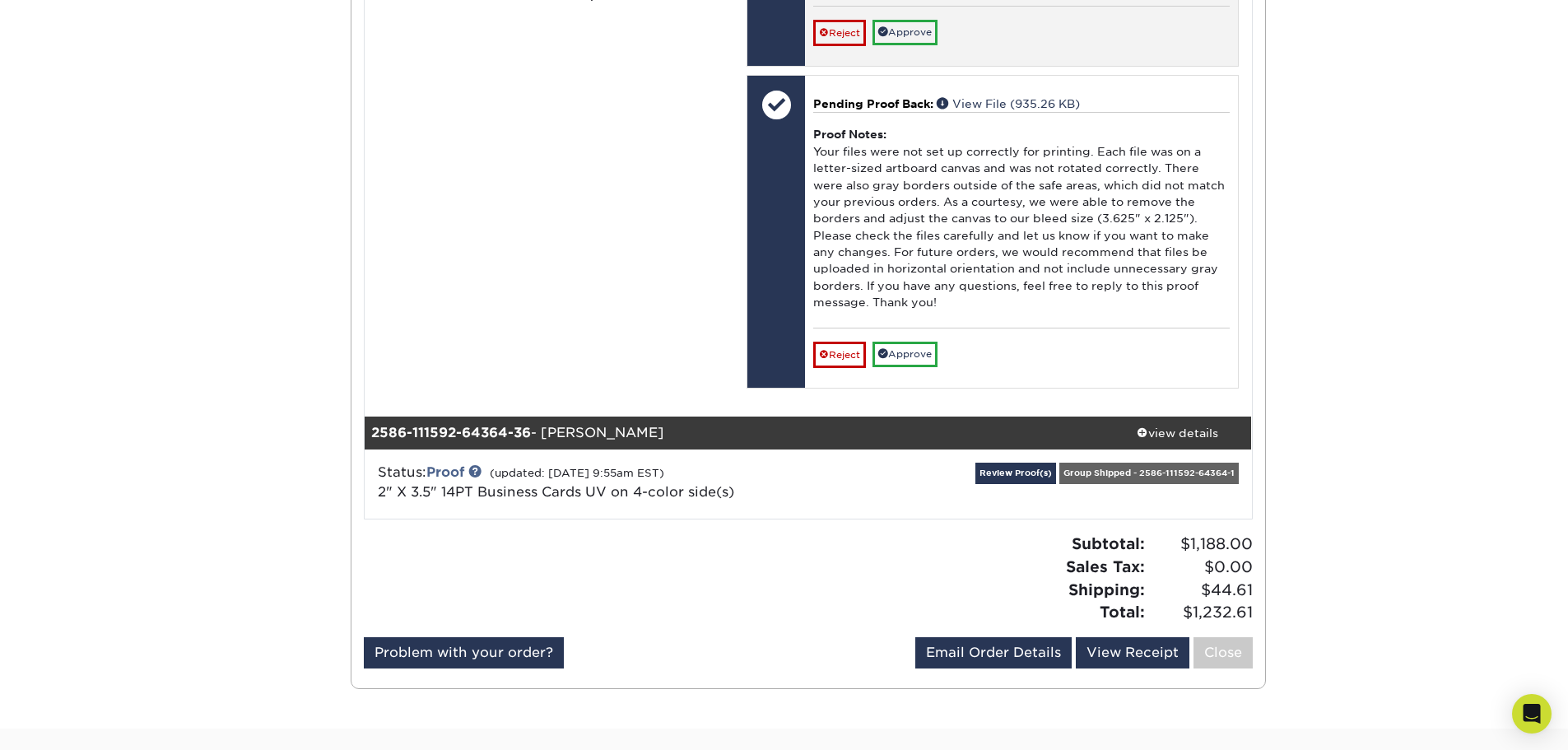
scroll to position [40437, 0]
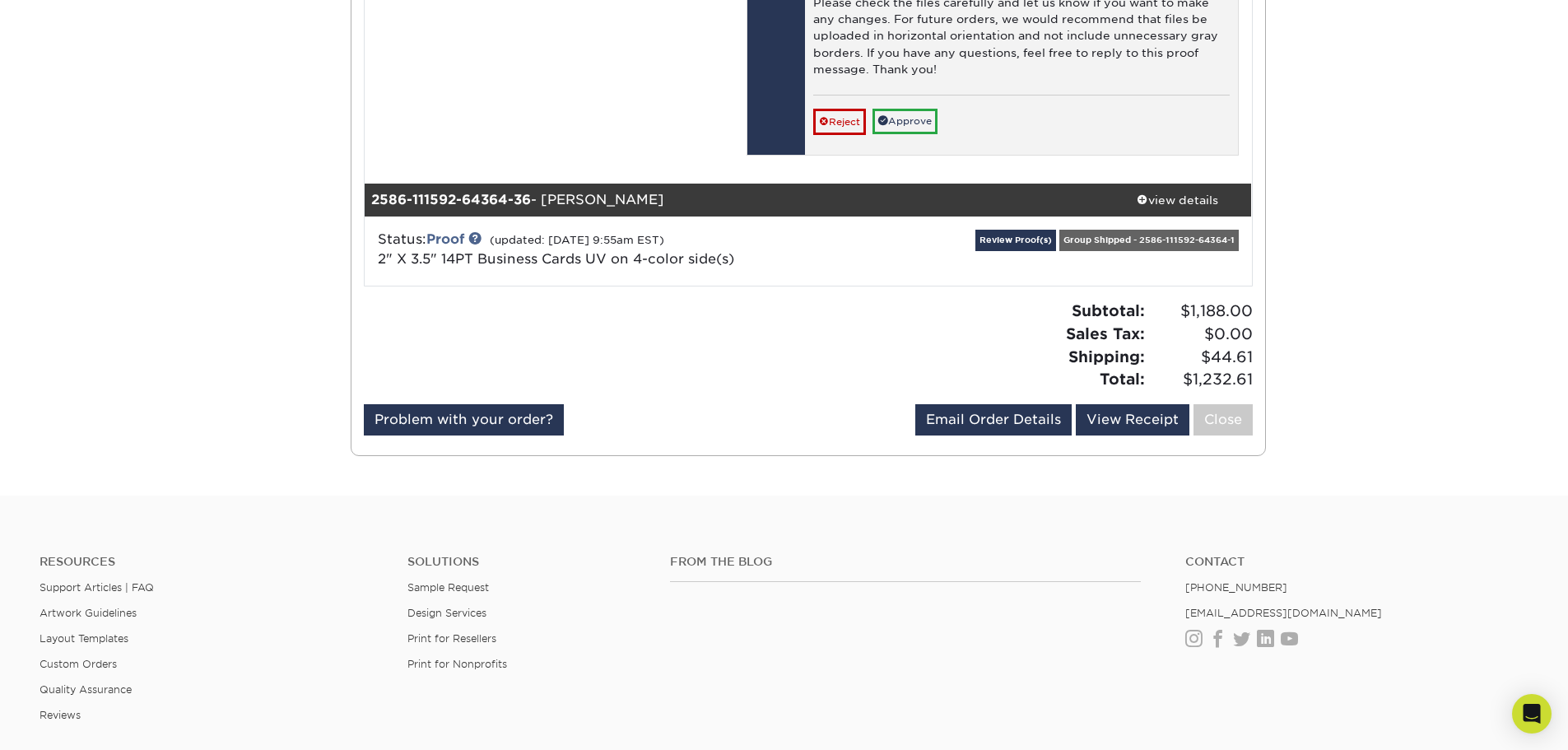
scroll to position [40767, 0]
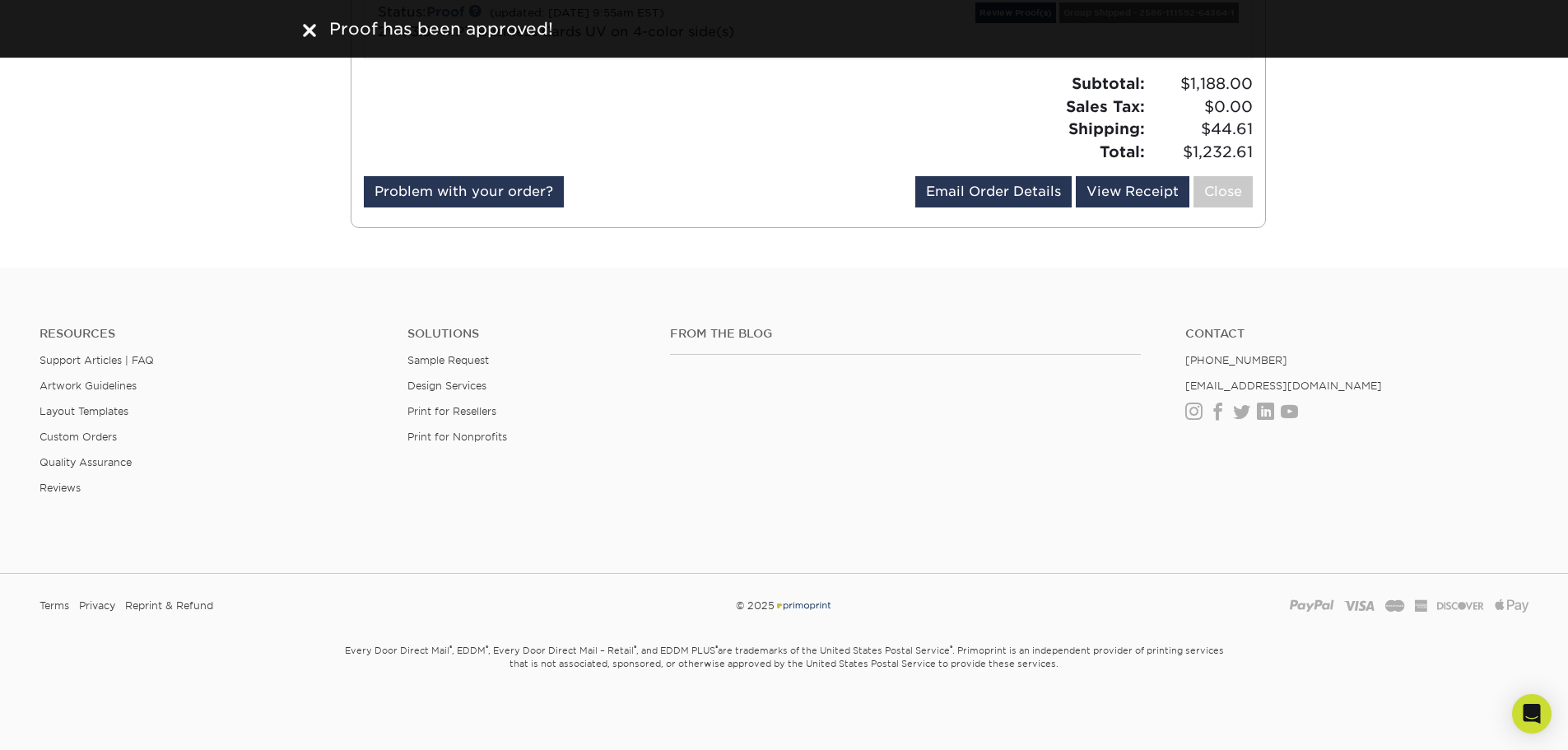
scroll to position [40932, 0]
click at [1007, 24] on link "Review Proof(s)" at bounding box center [1015, 13] width 81 height 21
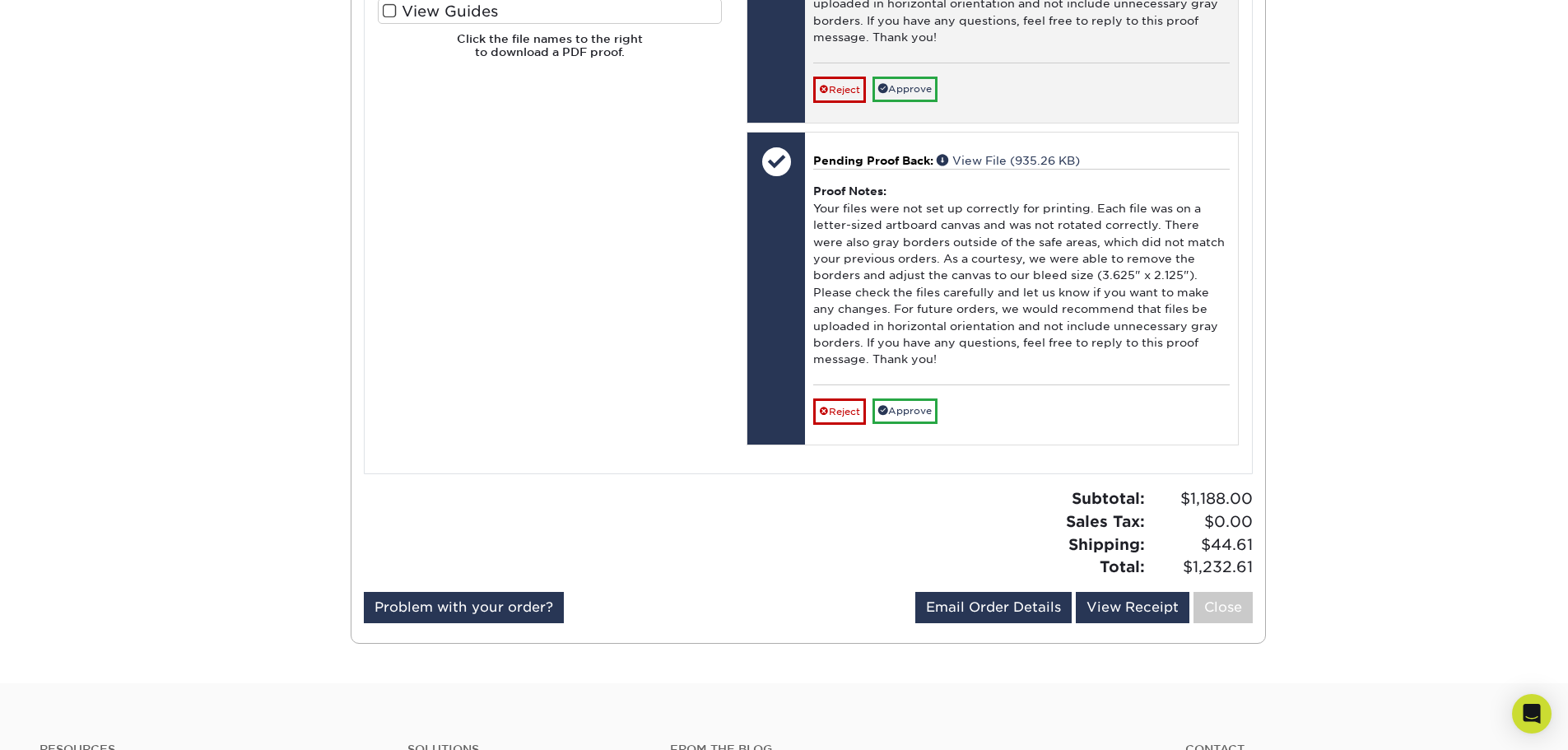
scroll to position [41508, 0]
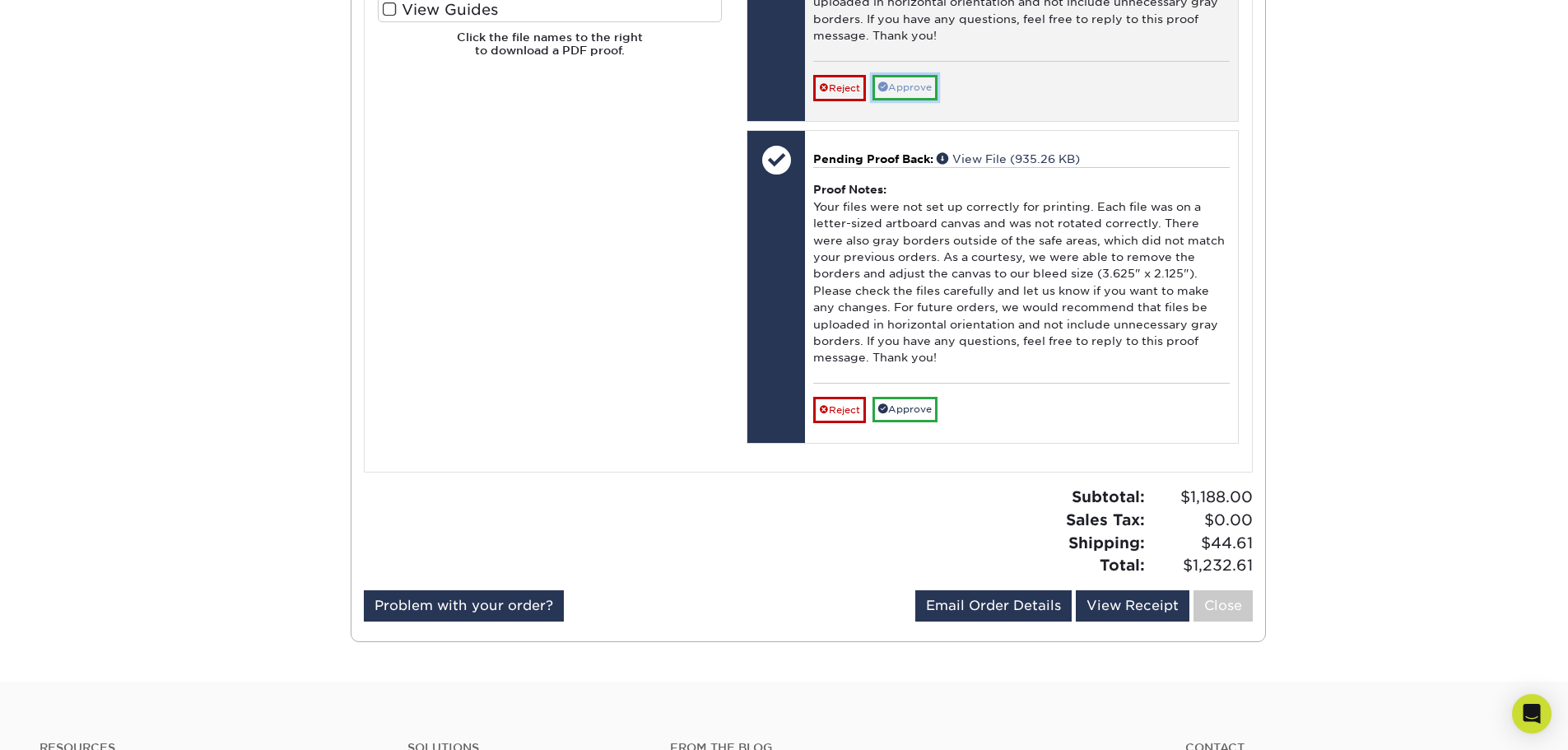
click at [888, 92] on span at bounding box center [883, 87] width 10 height 10
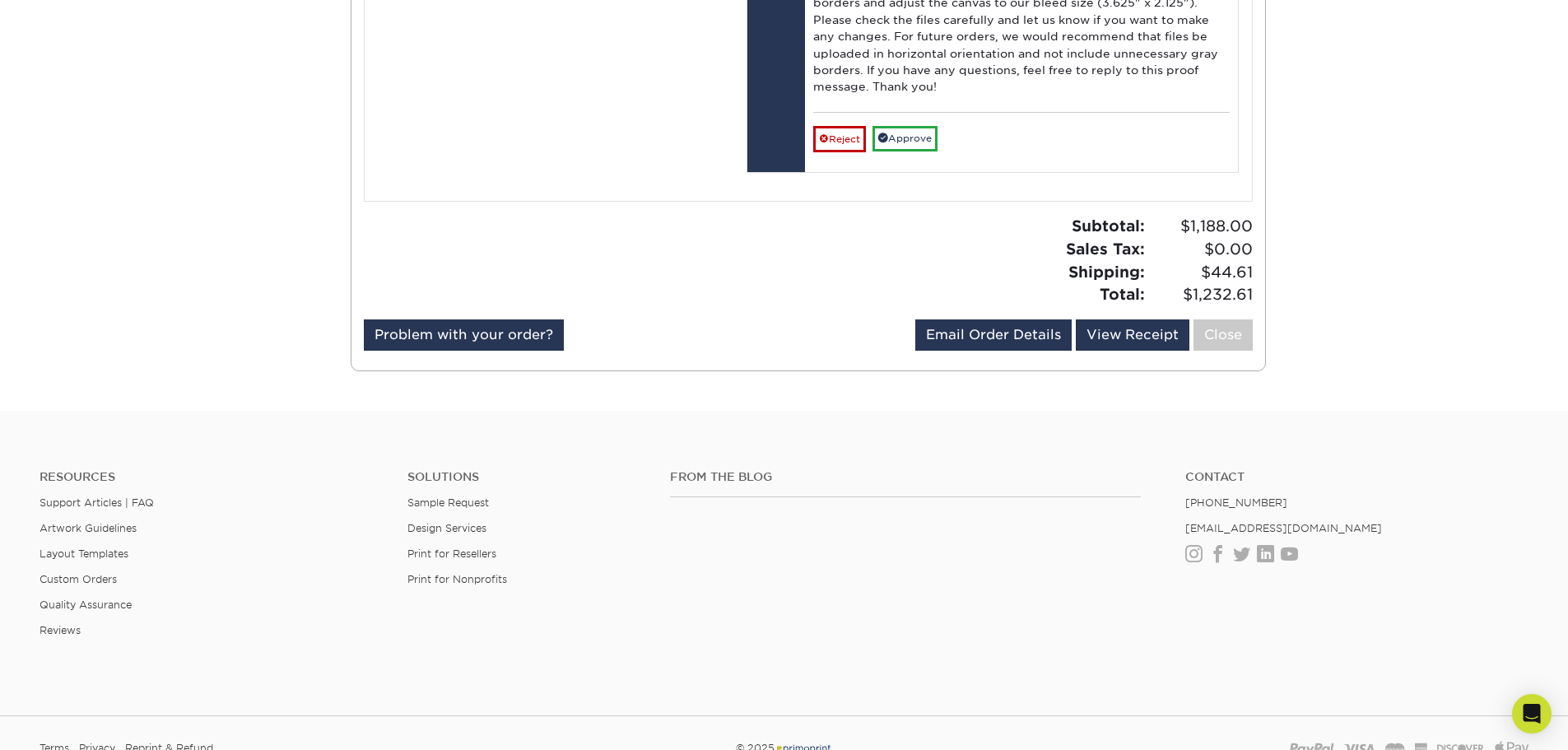
scroll to position [41838, 0]
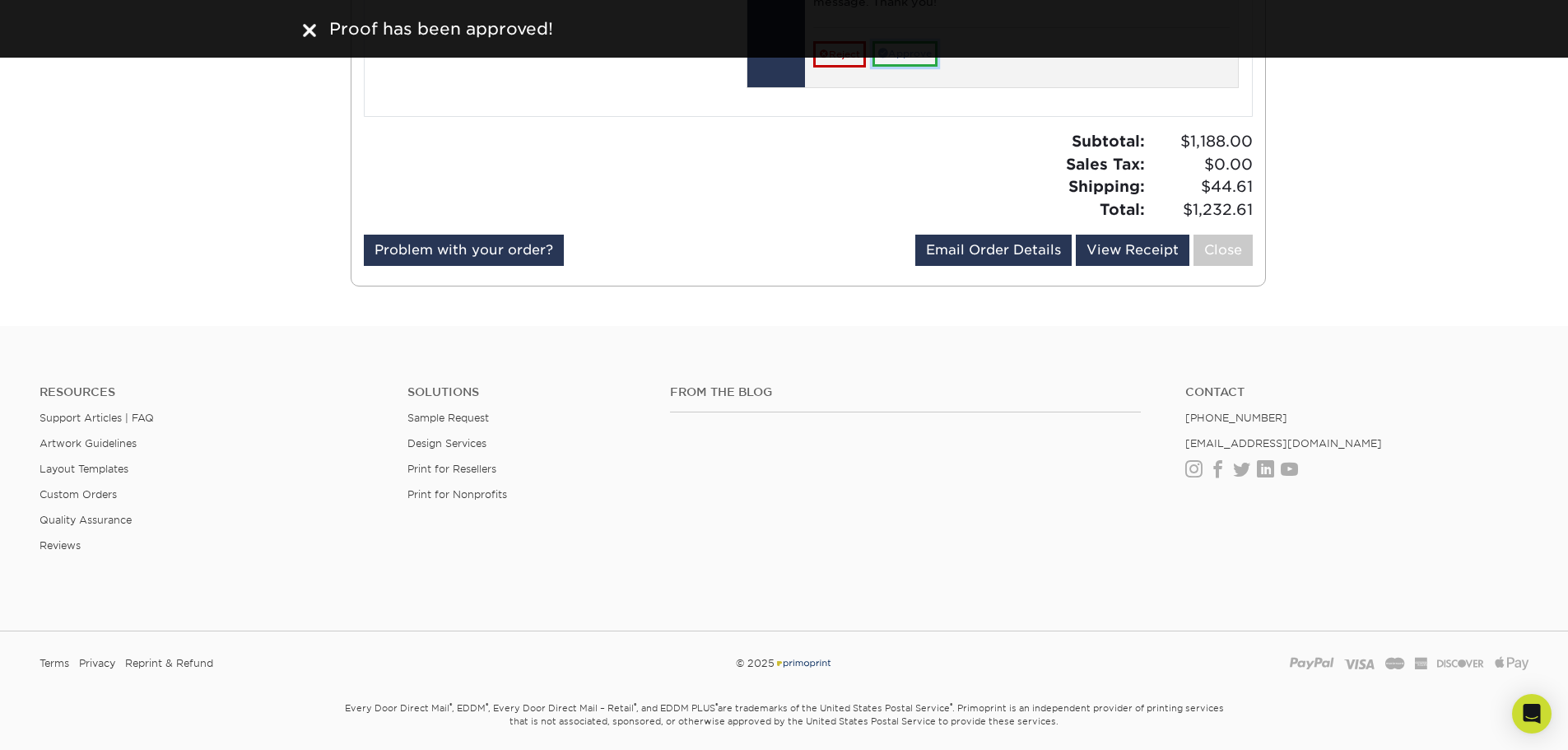
click at [919, 67] on link "Approve" at bounding box center [905, 54] width 65 height 26
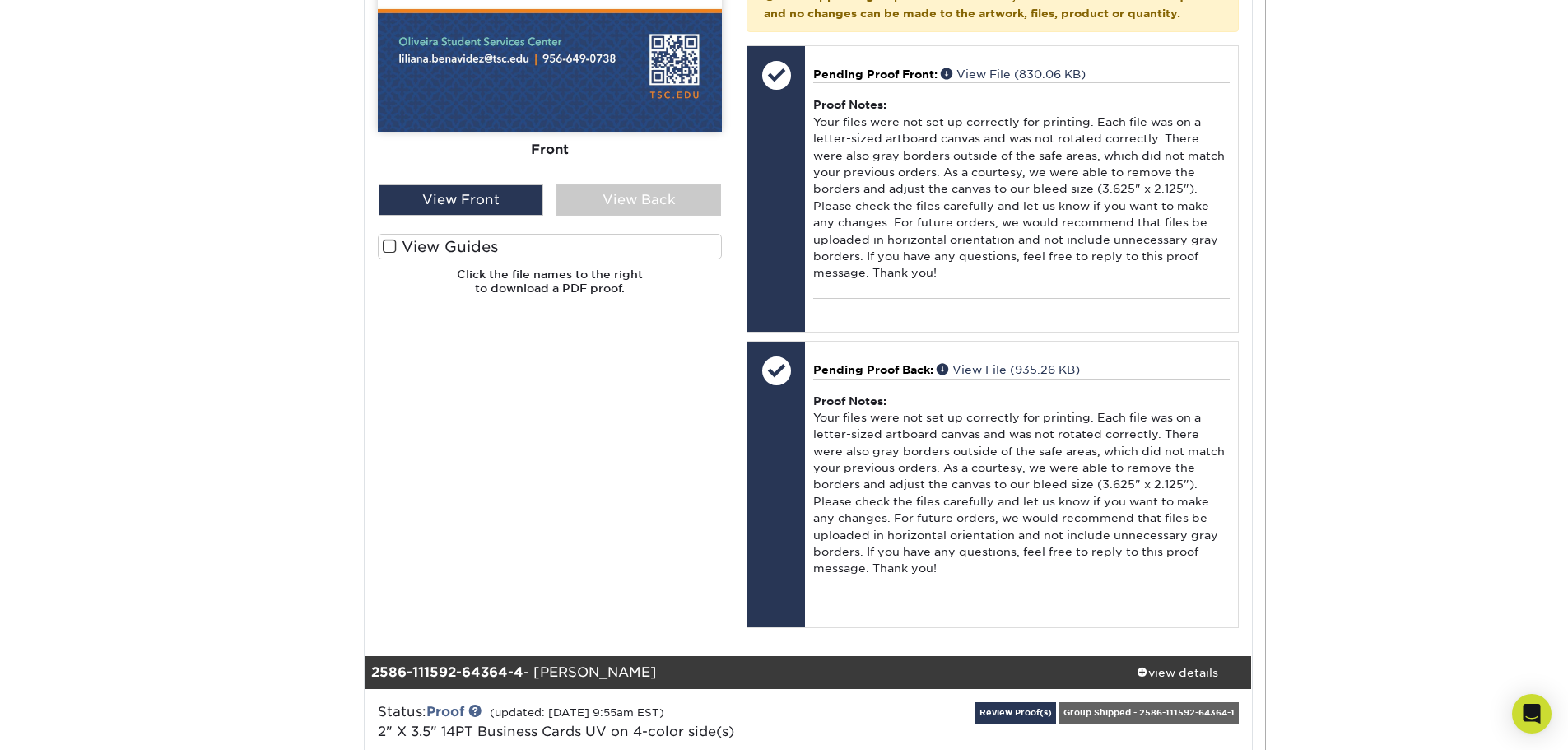
scroll to position [0, 0]
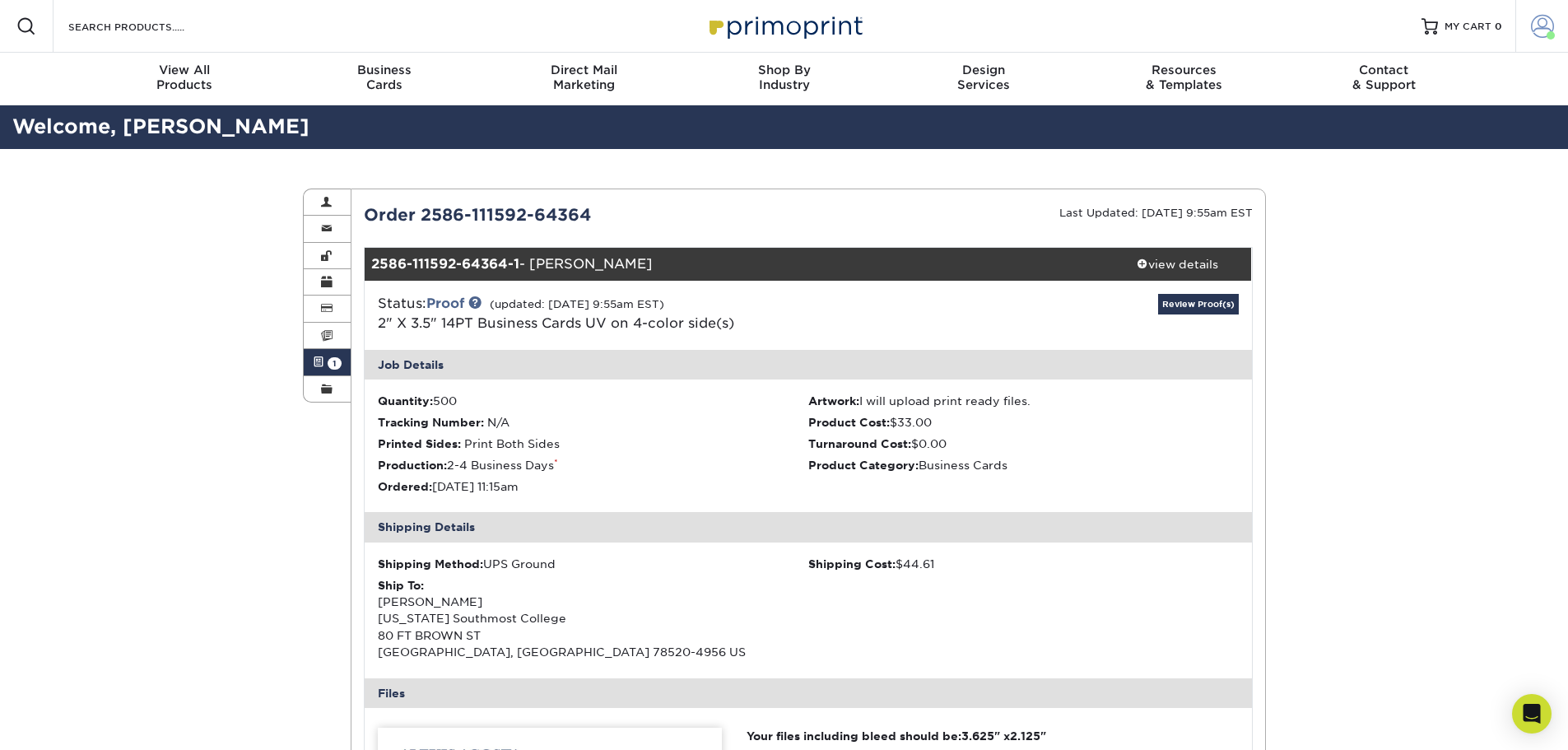
click at [1532, 26] on span at bounding box center [1542, 26] width 23 height 23
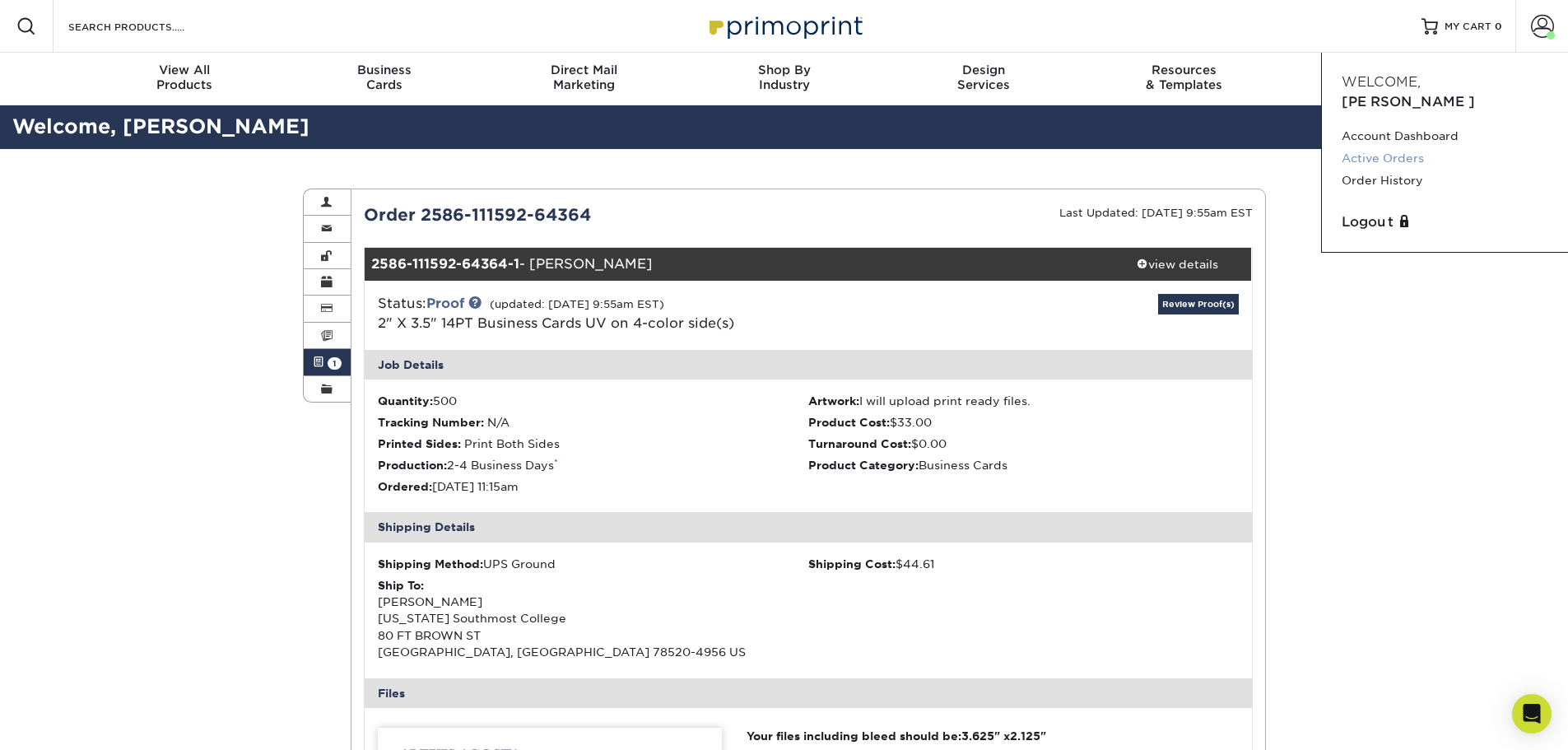
click at [1423, 147] on link "Active Orders" at bounding box center [1446, 158] width 207 height 22
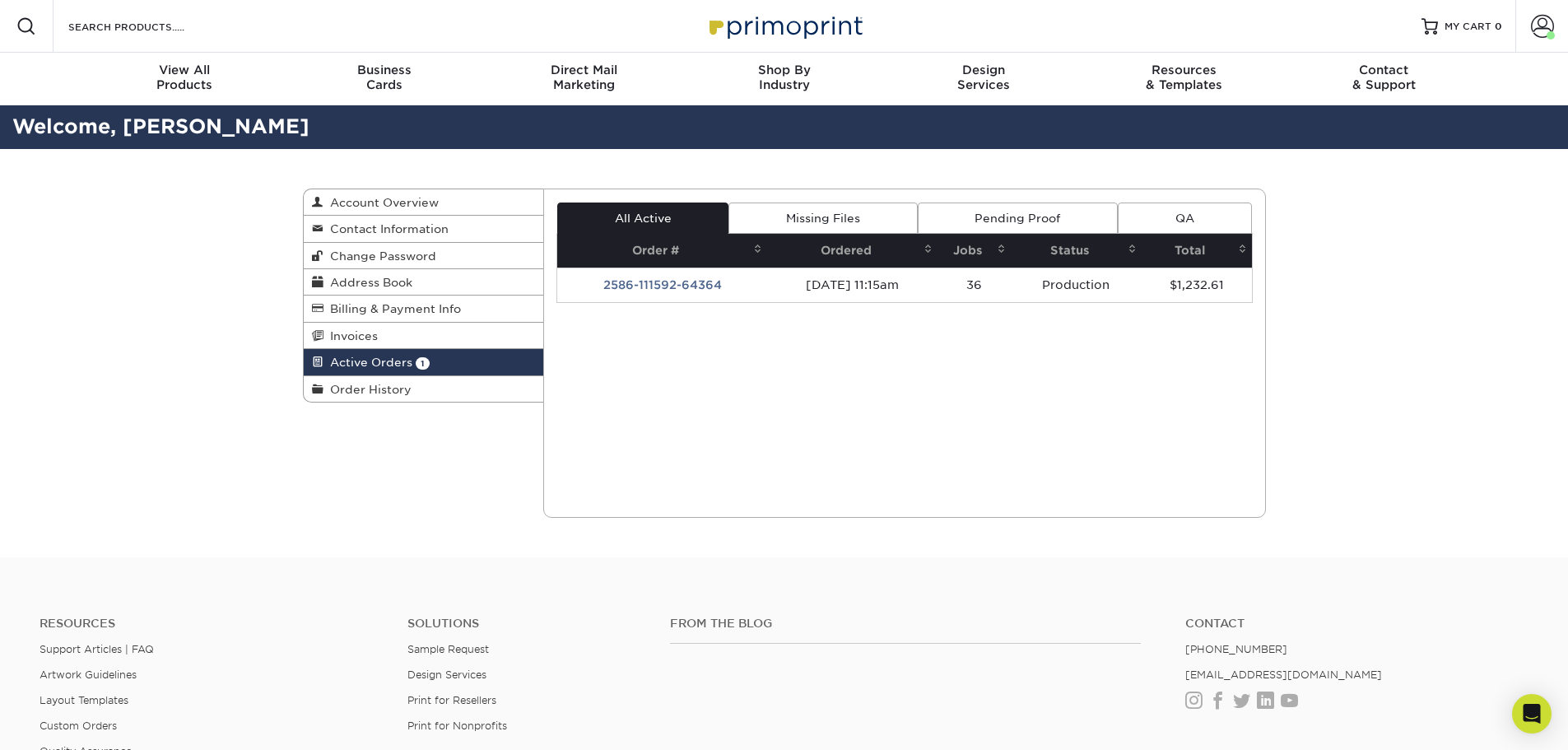
click at [977, 208] on link "Pending Proof" at bounding box center [1017, 218] width 200 height 31
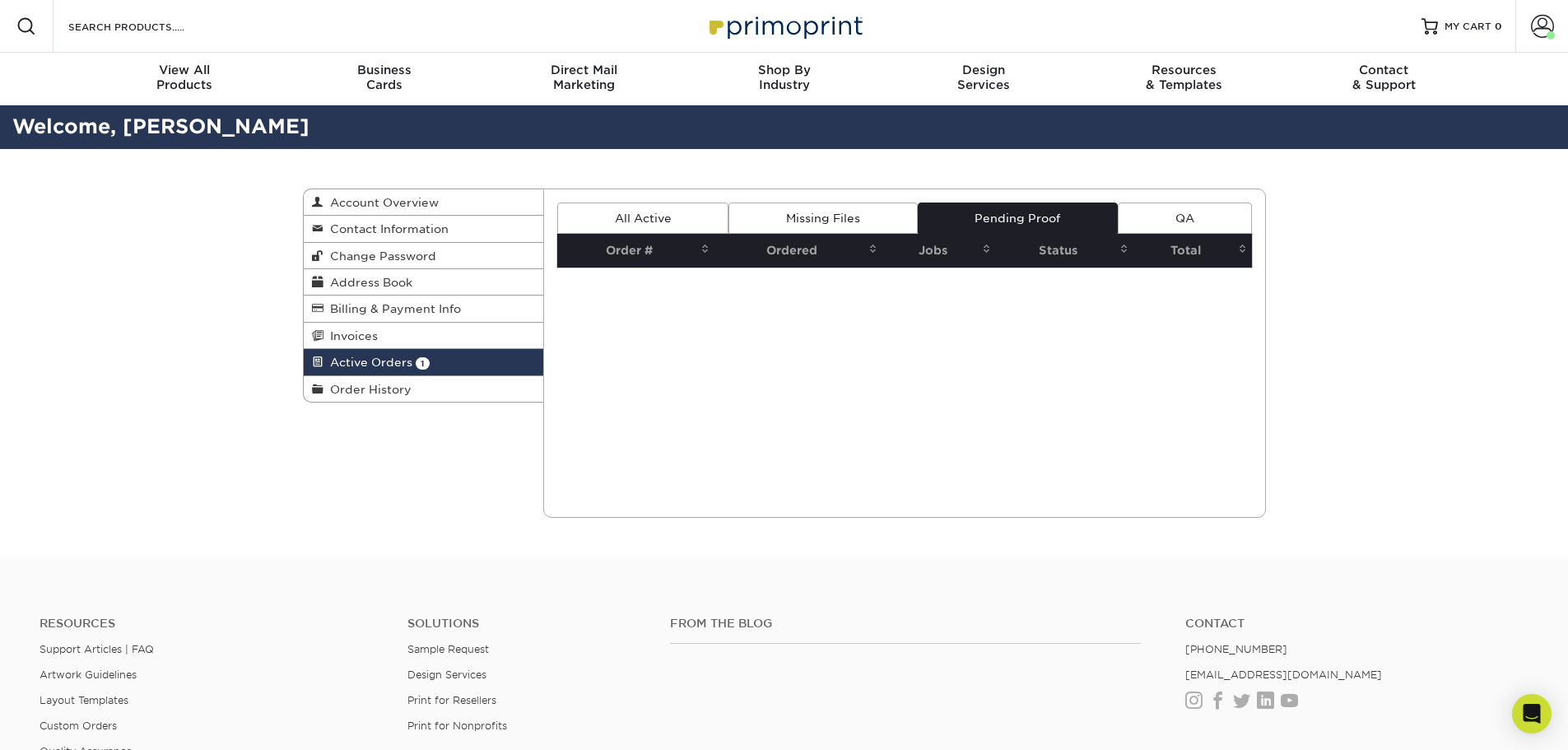
click at [828, 218] on link "Missing Files" at bounding box center [823, 218] width 189 height 31
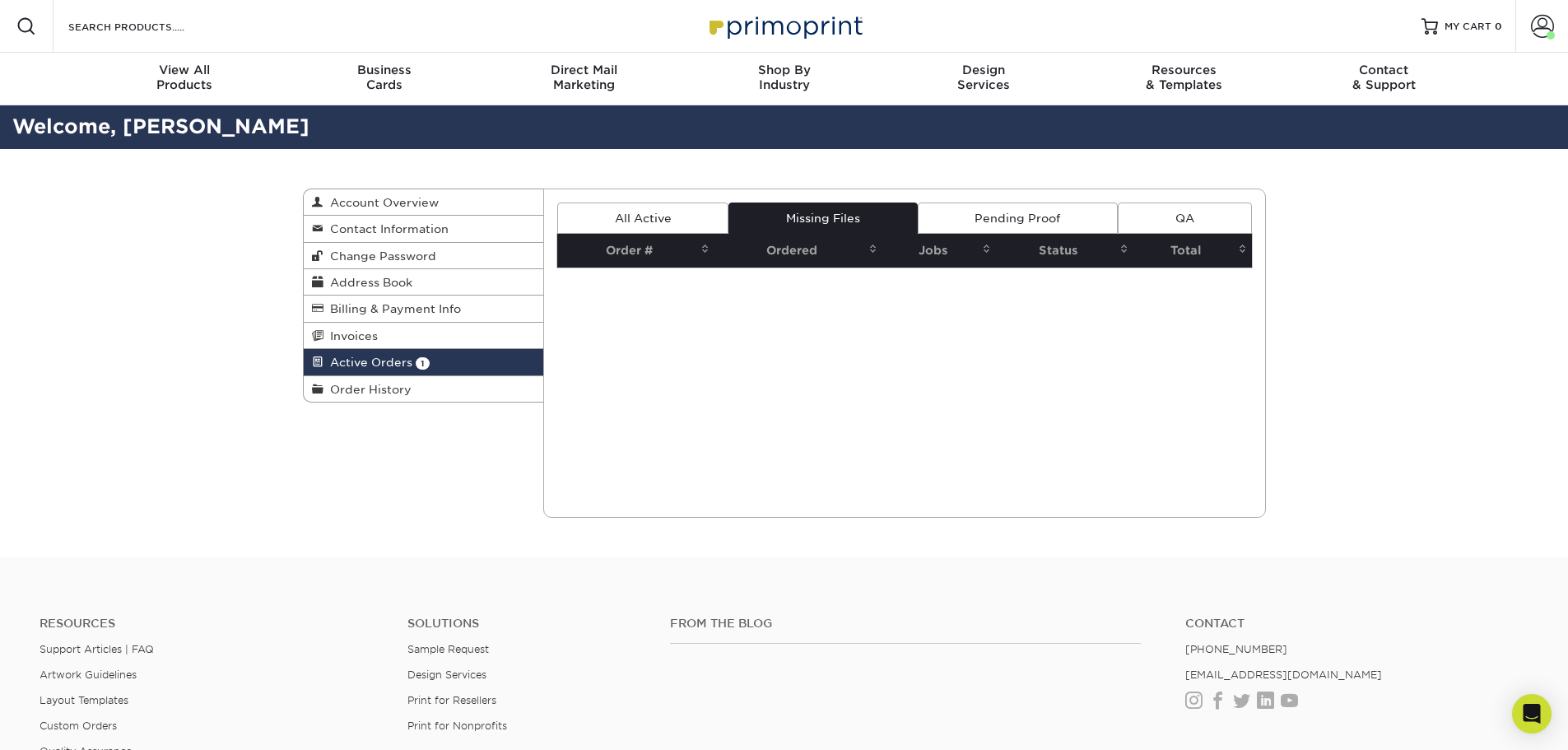
click at [658, 214] on link "All Active" at bounding box center [643, 218] width 171 height 31
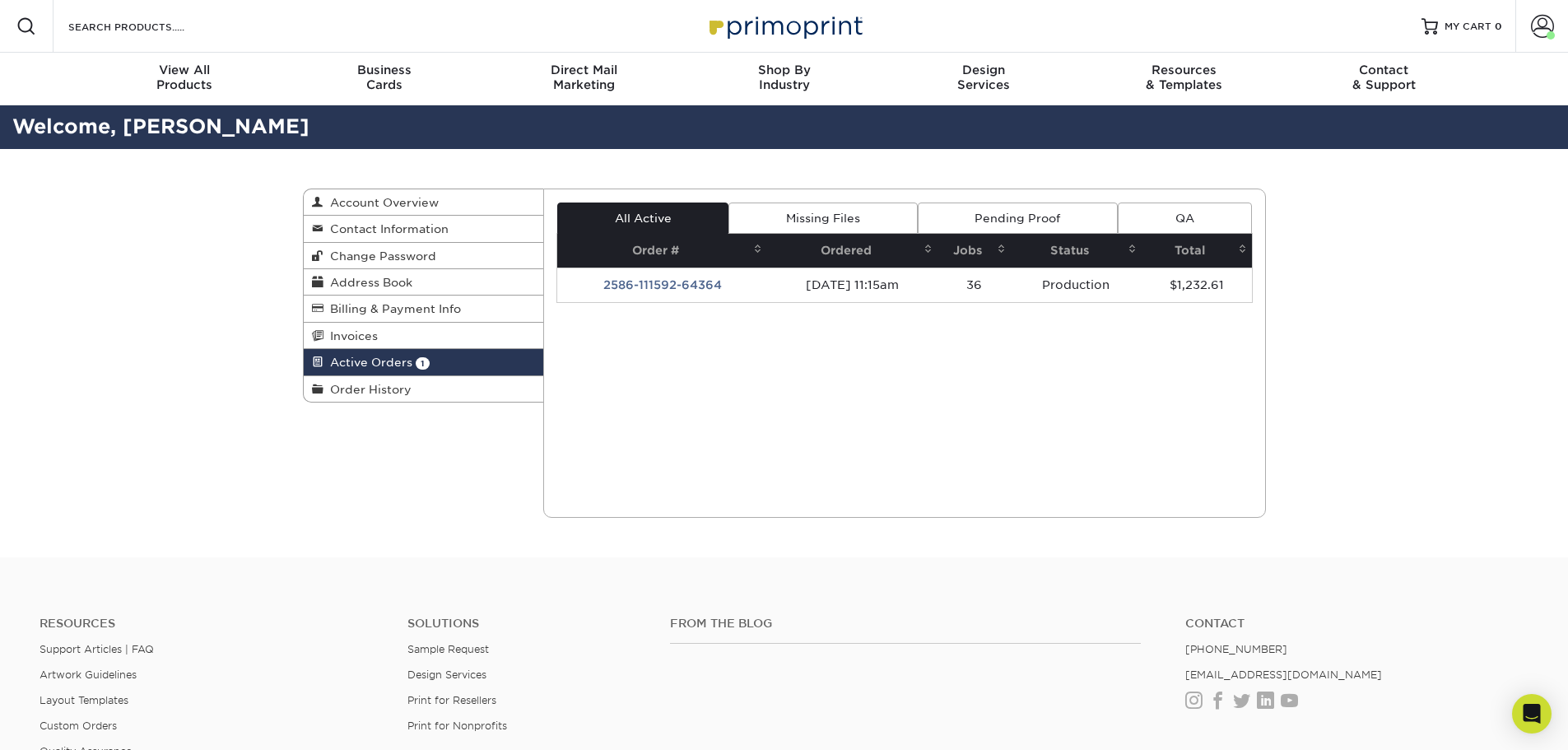
click at [647, 273] on td "2586-111592-64364" at bounding box center [662, 284] width 210 height 35
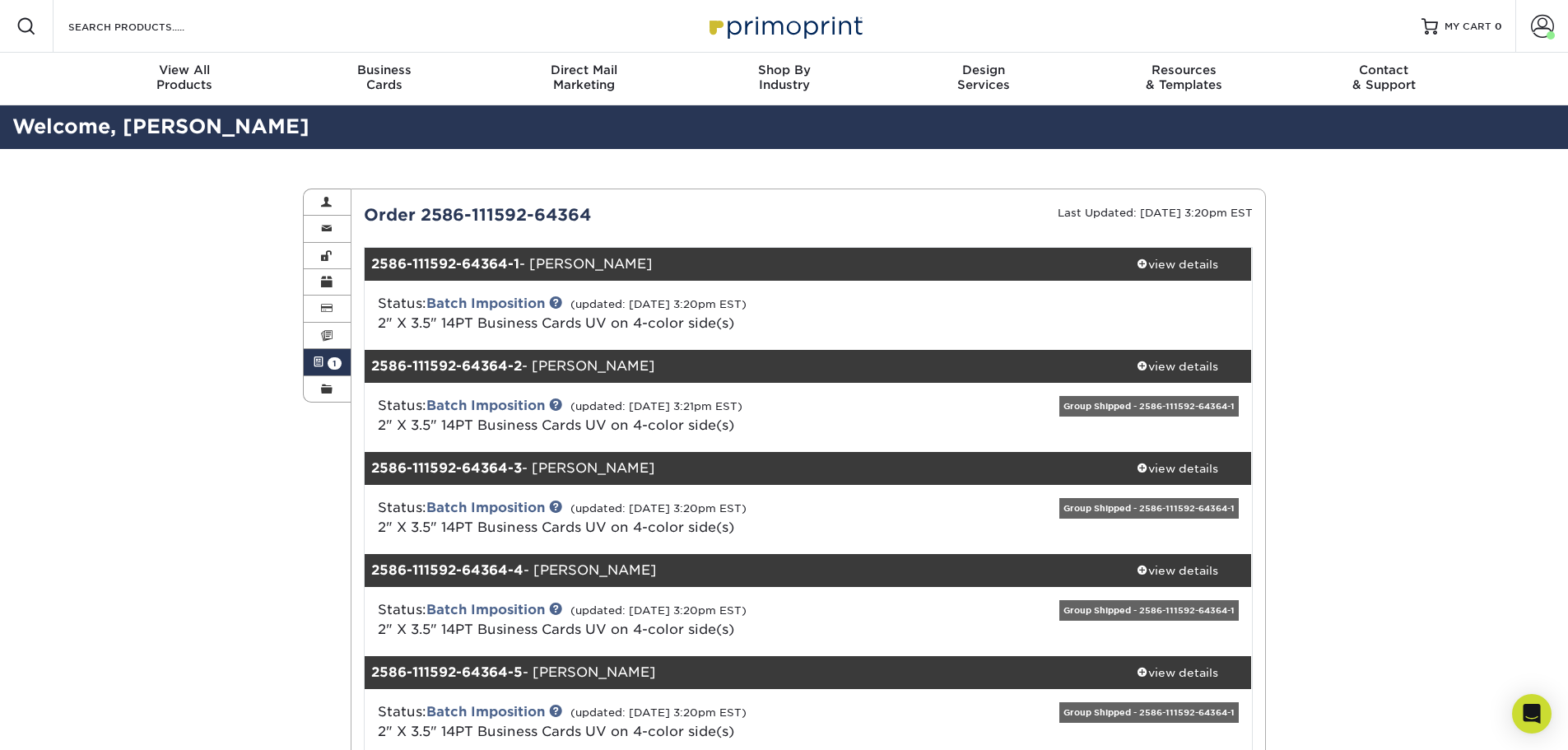
click at [318, 363] on span at bounding box center [319, 362] width 12 height 13
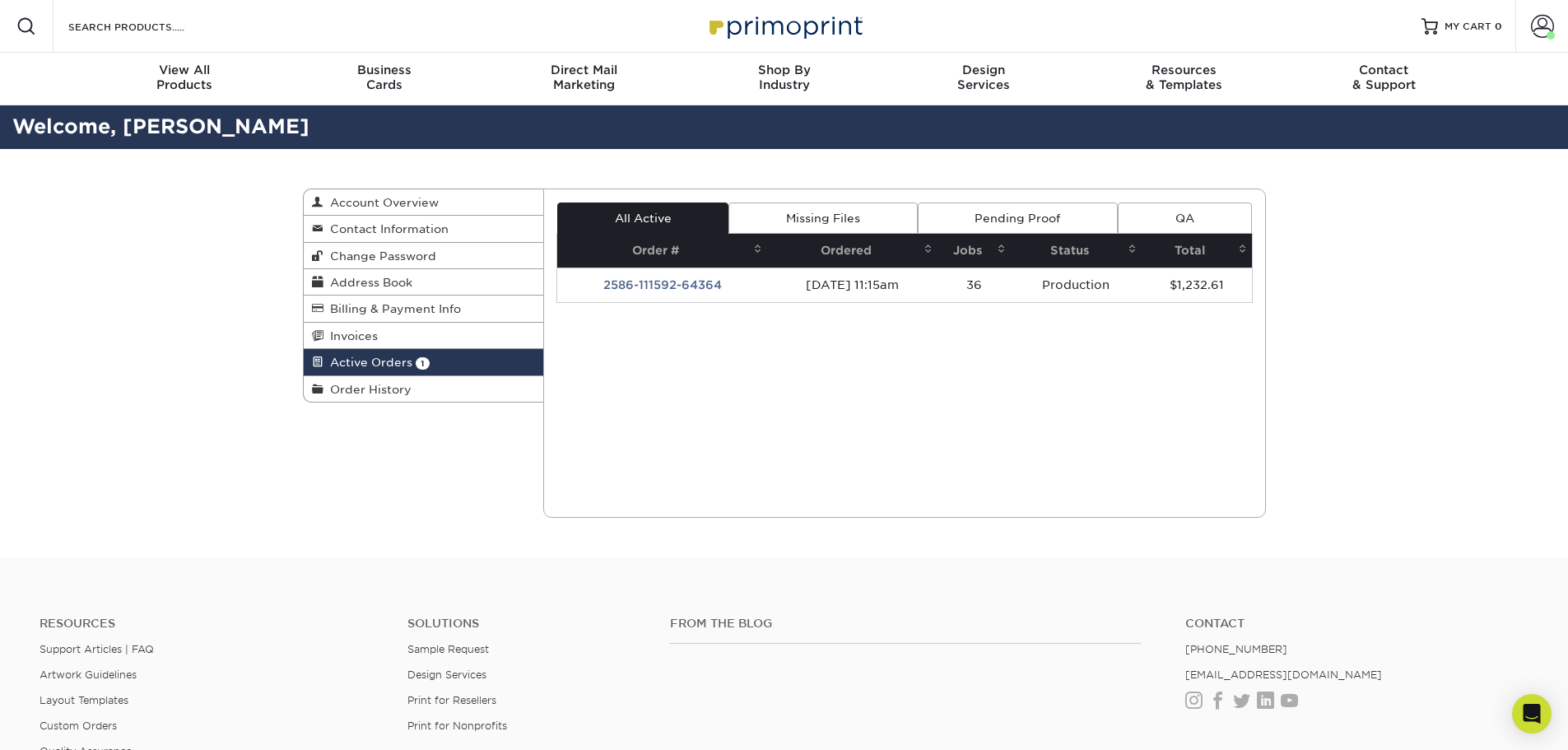
click at [318, 363] on span at bounding box center [318, 362] width 12 height 13
click at [437, 361] on link "Active Orders 1" at bounding box center [425, 362] width 241 height 26
